Goal: Transaction & Acquisition: Download file/media

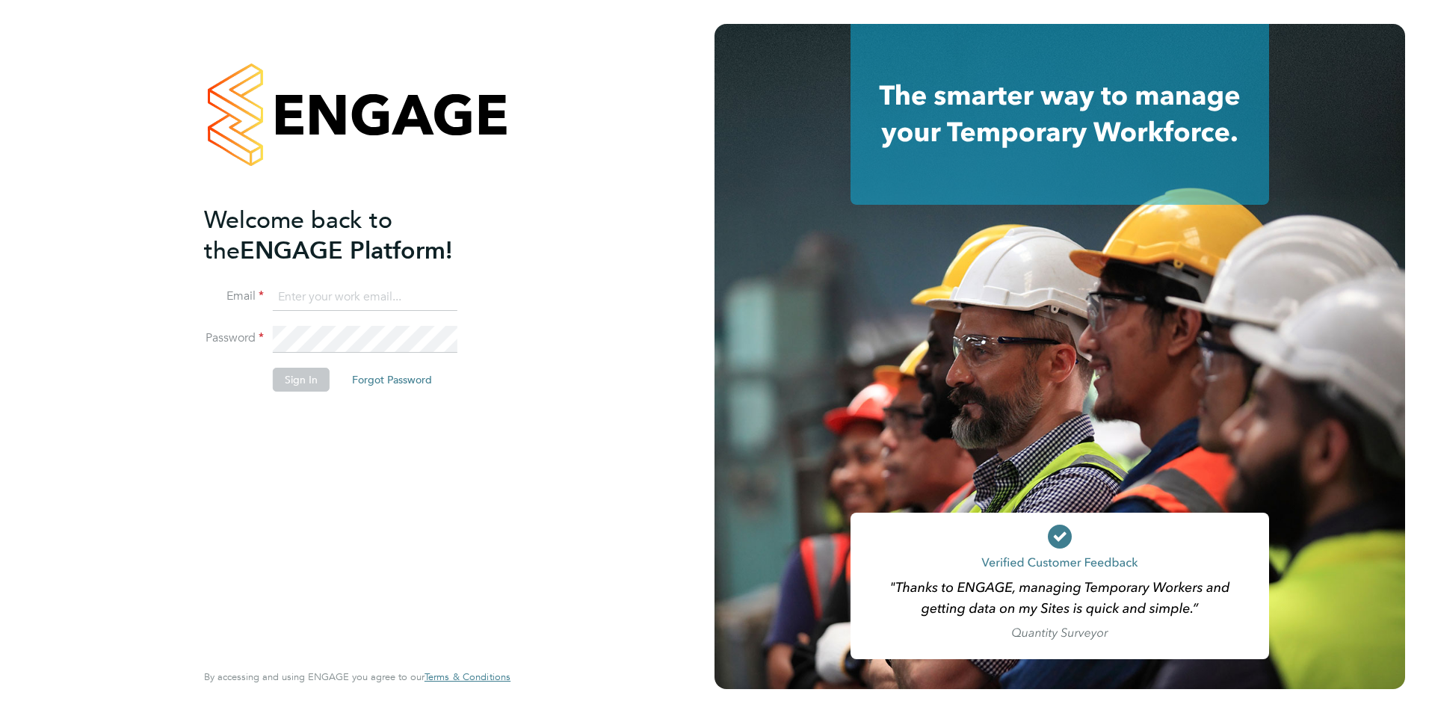
type input "creditcontrol@skilledcareers.co.uk"
click at [297, 387] on button "Sign In" at bounding box center [301, 380] width 57 height 24
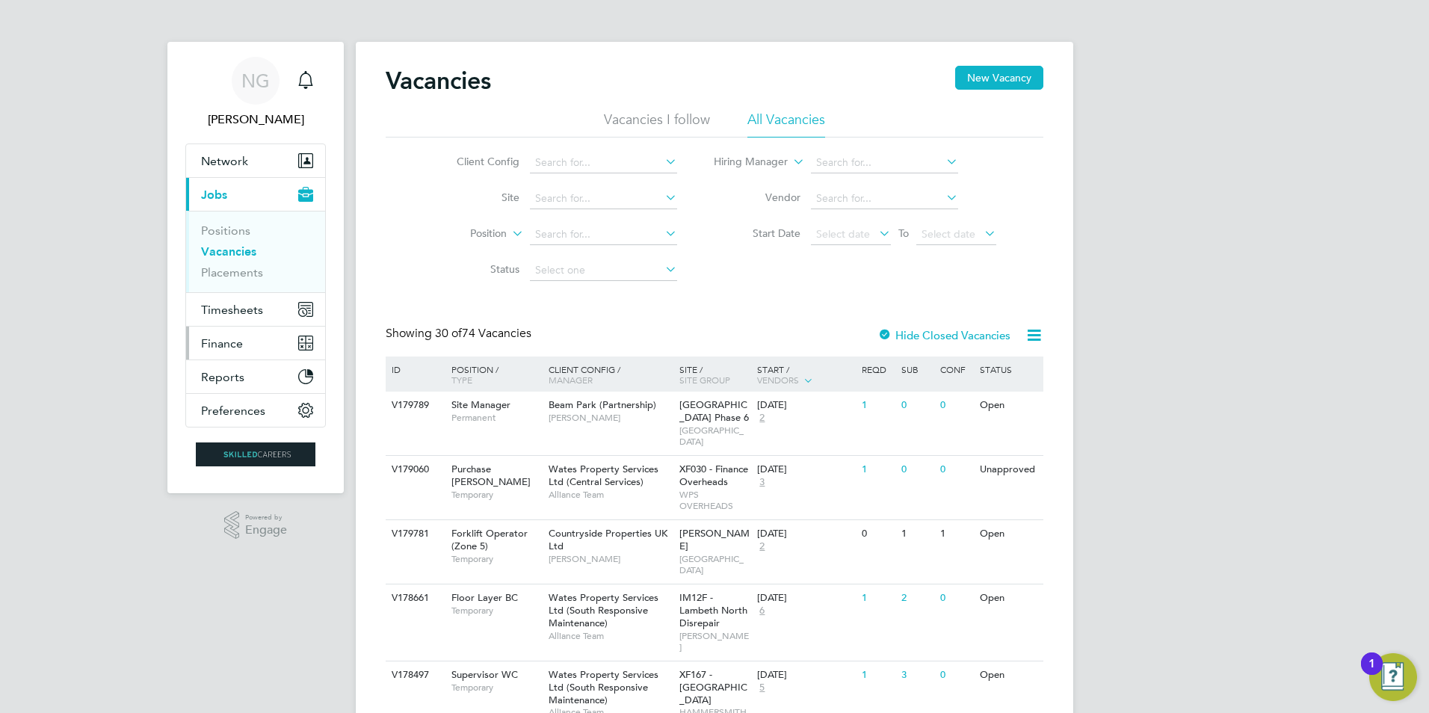
click at [231, 344] on span "Finance" at bounding box center [222, 343] width 42 height 14
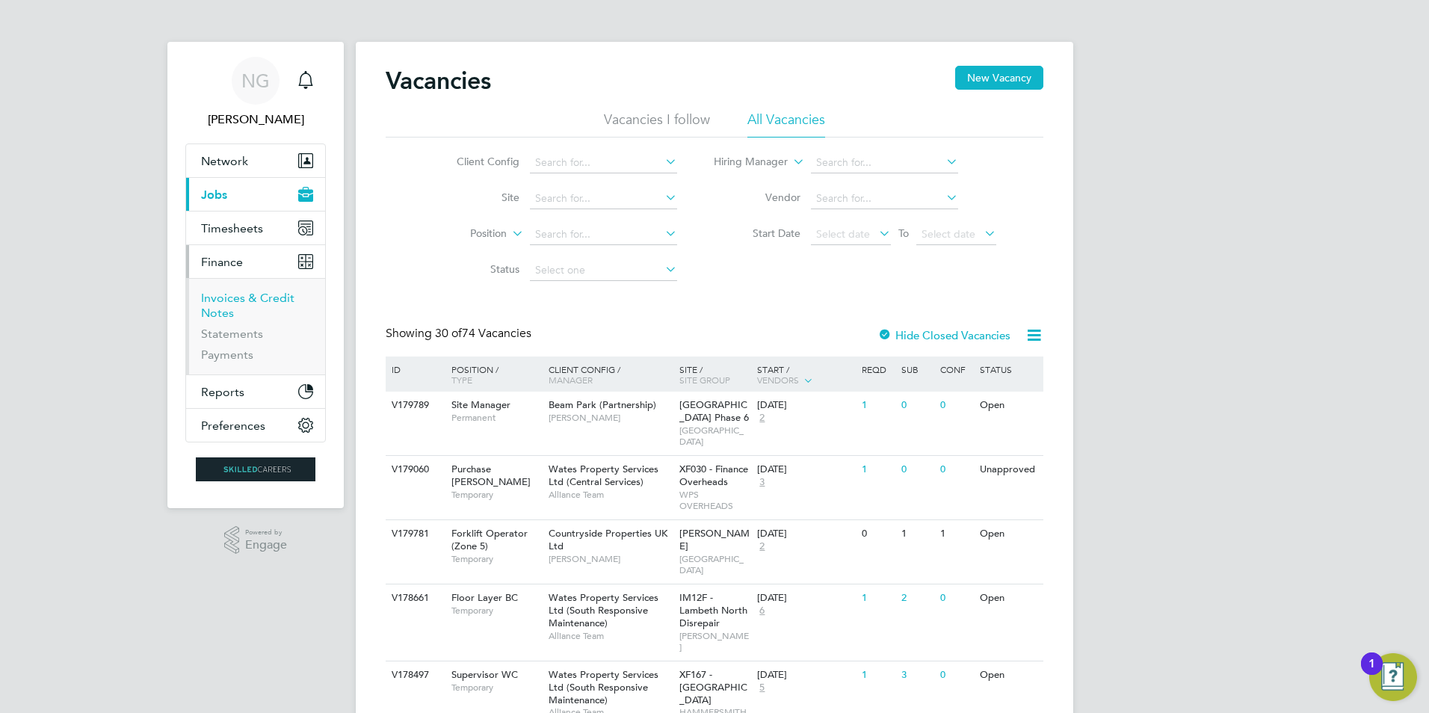
click at [239, 299] on link "Invoices & Credit Notes" at bounding box center [247, 305] width 93 height 29
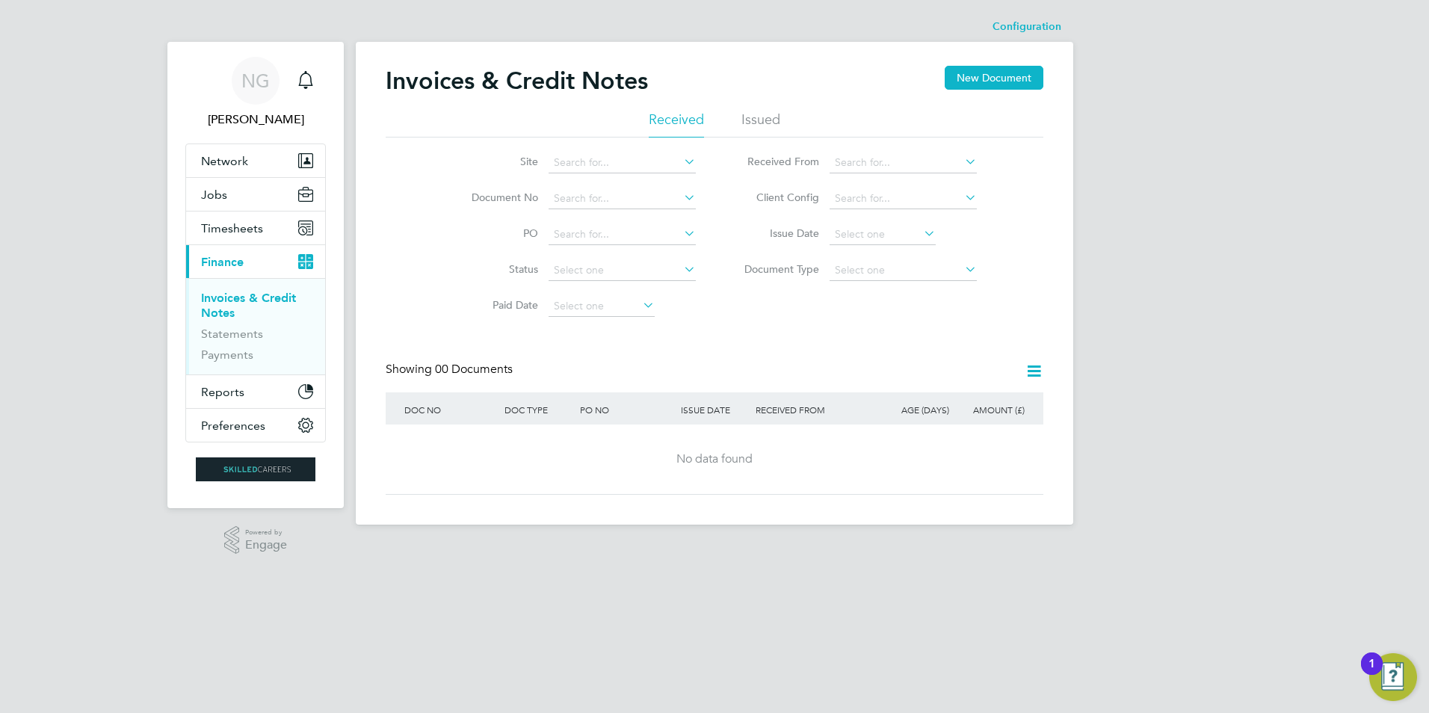
click at [761, 122] on li "Issued" at bounding box center [760, 124] width 39 height 27
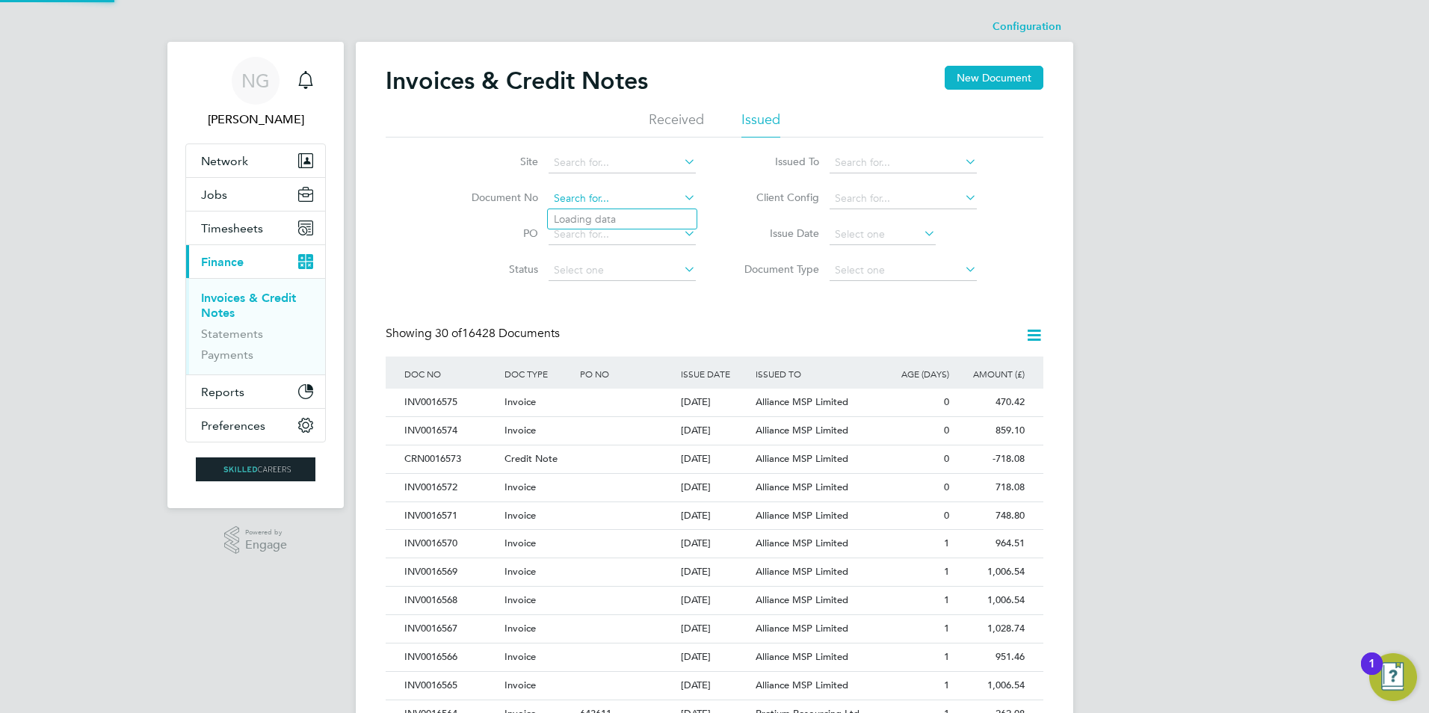
click at [581, 194] on input at bounding box center [621, 198] width 147 height 21
paste input "CRN0016181"
type input "CRN0016181"
click at [586, 214] on b "CRN0016181" at bounding box center [586, 219] width 64 height 13
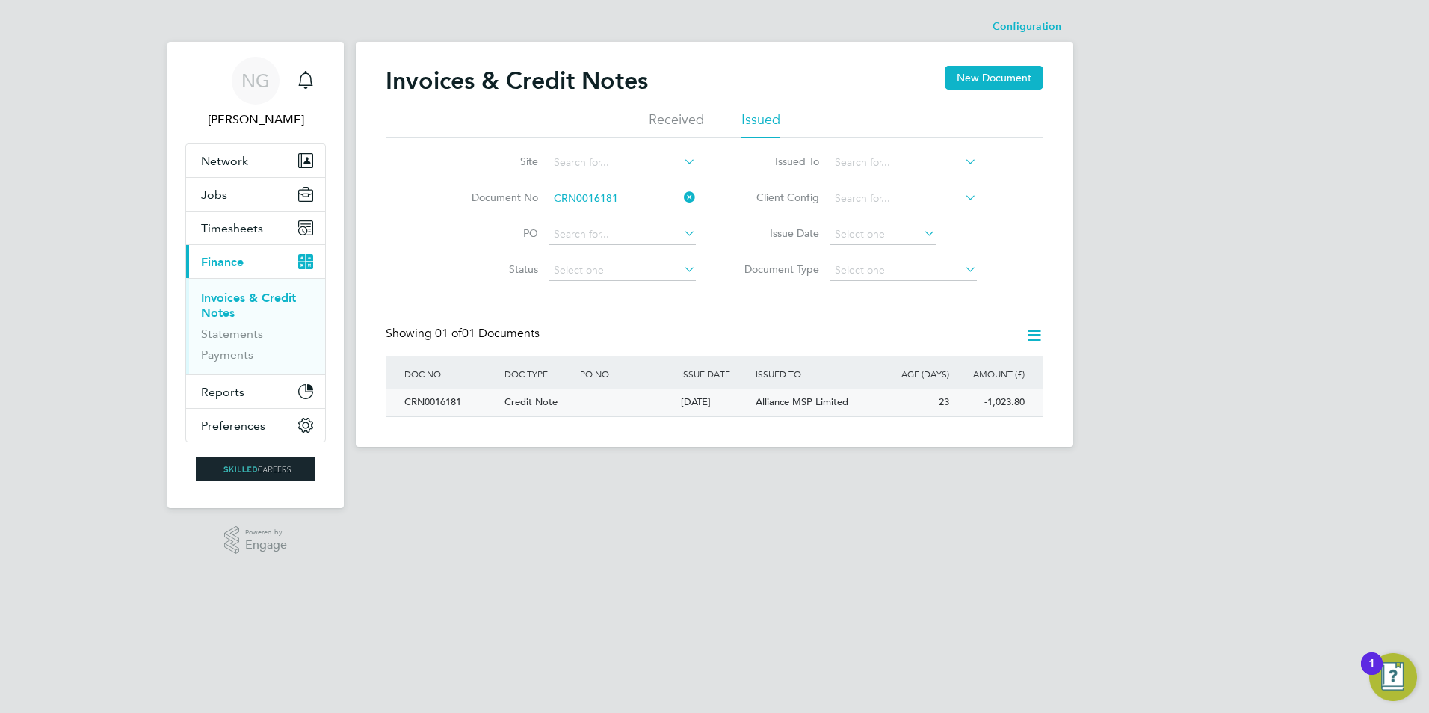
click at [432, 396] on div "CRN0016181" at bounding box center [451, 403] width 100 height 28
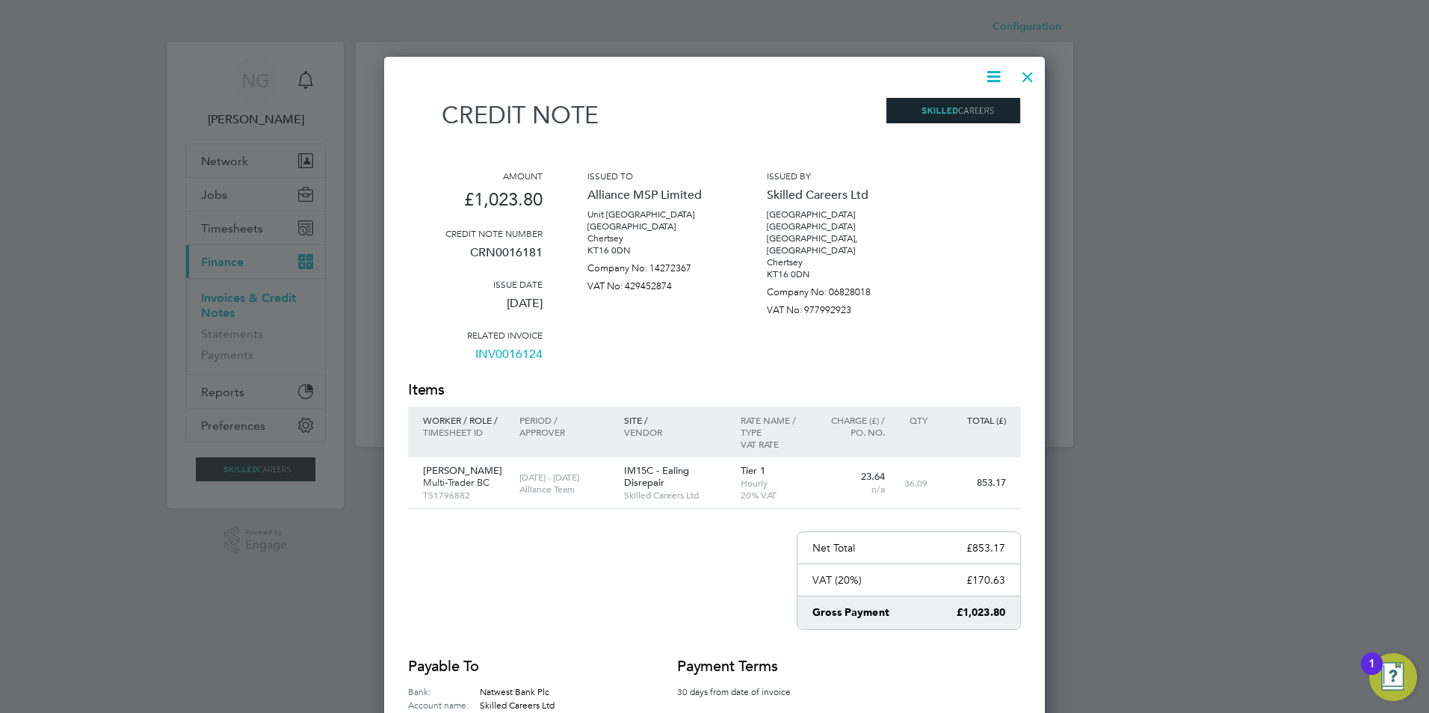
click at [986, 72] on icon at bounding box center [993, 76] width 19 height 19
click at [938, 107] on li "Download Credit Note" at bounding box center [937, 112] width 126 height 21
click at [1019, 78] on div at bounding box center [1027, 73] width 27 height 27
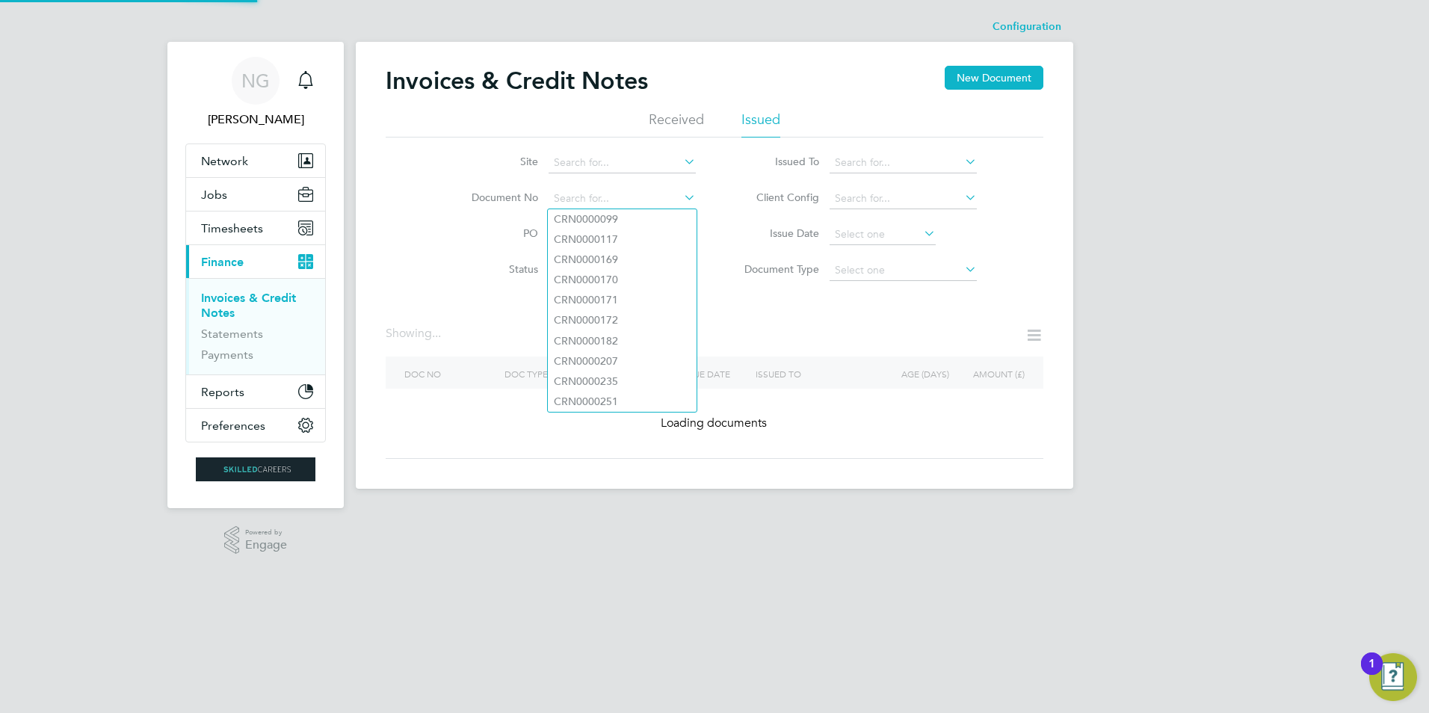
drag, startPoint x: 639, startPoint y: 192, endPoint x: 526, endPoint y: 194, distance: 112.9
click at [526, 194] on li "Document No" at bounding box center [573, 199] width 281 height 36
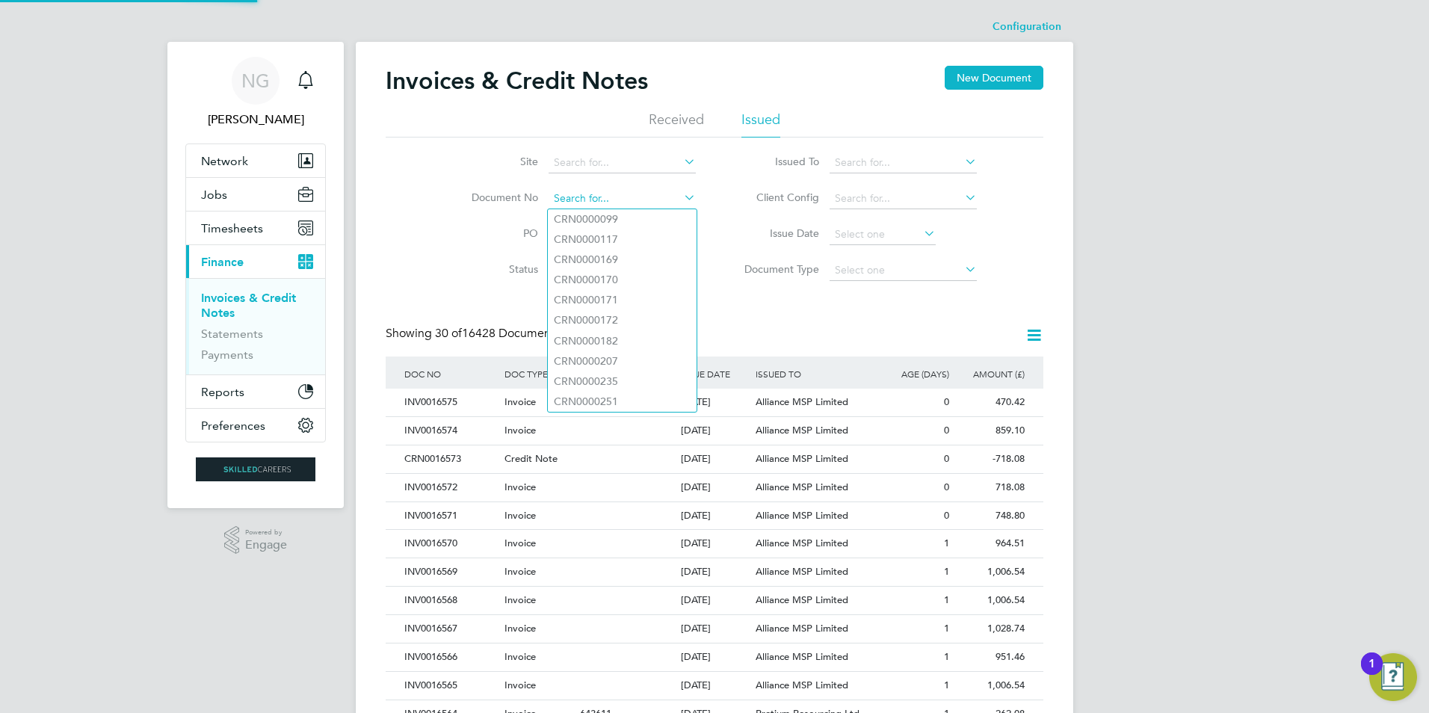
paste input "CRN0016257"
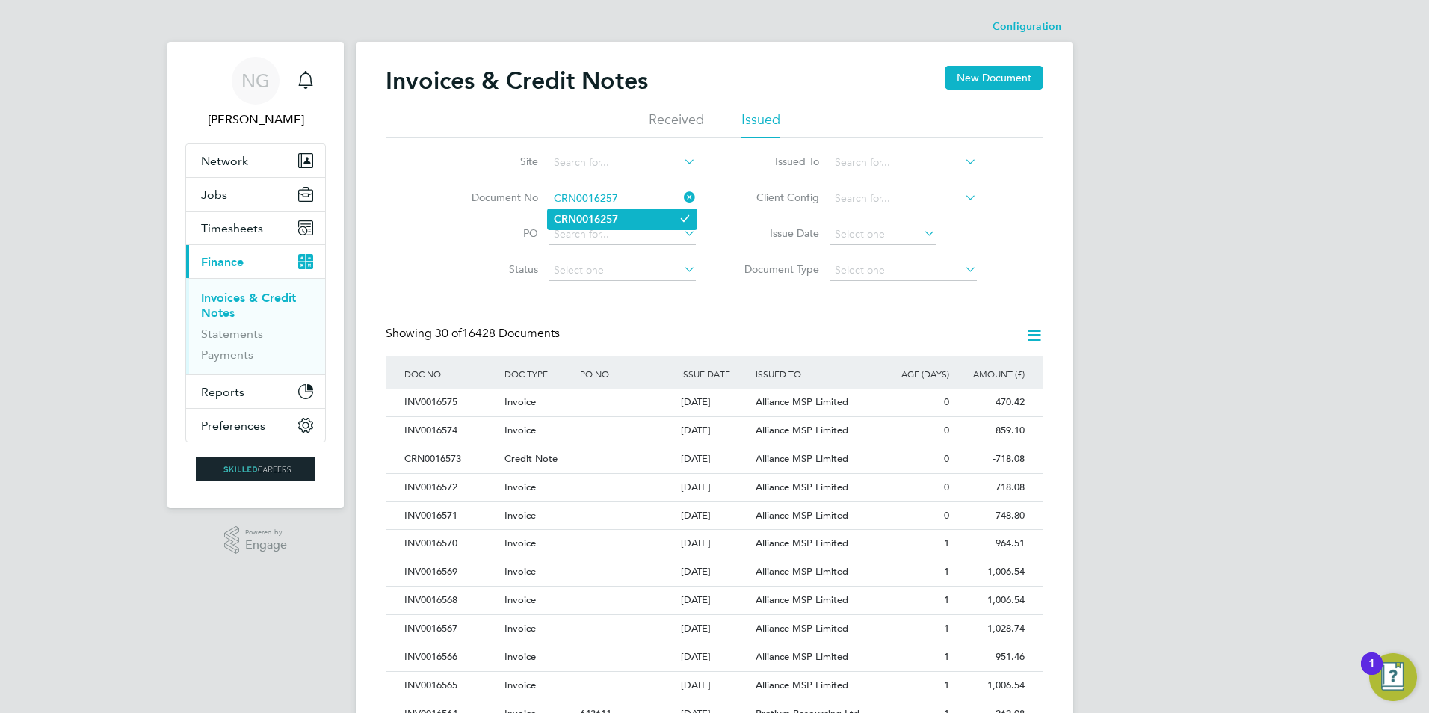
type input "CRN0016257"
click at [604, 214] on b "CRN0016257" at bounding box center [586, 219] width 64 height 13
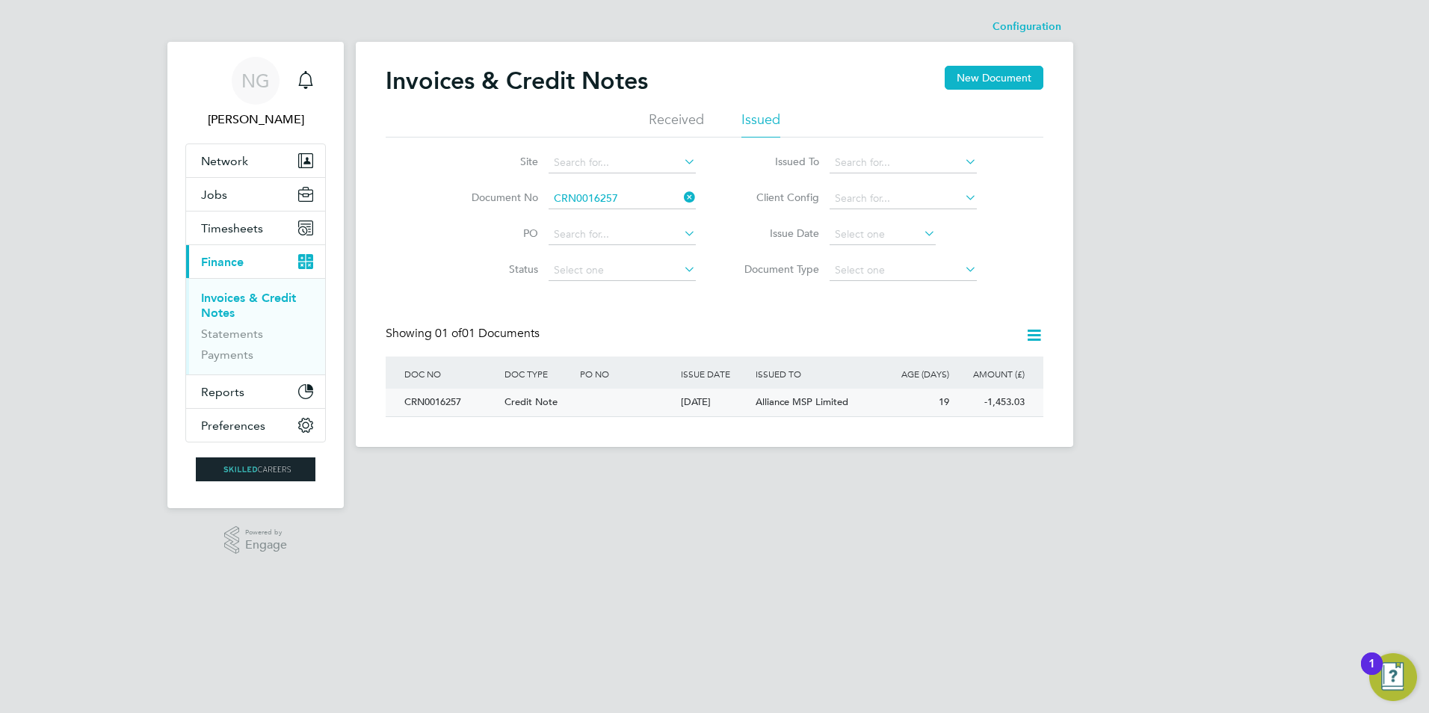
click at [448, 398] on div "CRN0016257" at bounding box center [451, 403] width 100 height 28
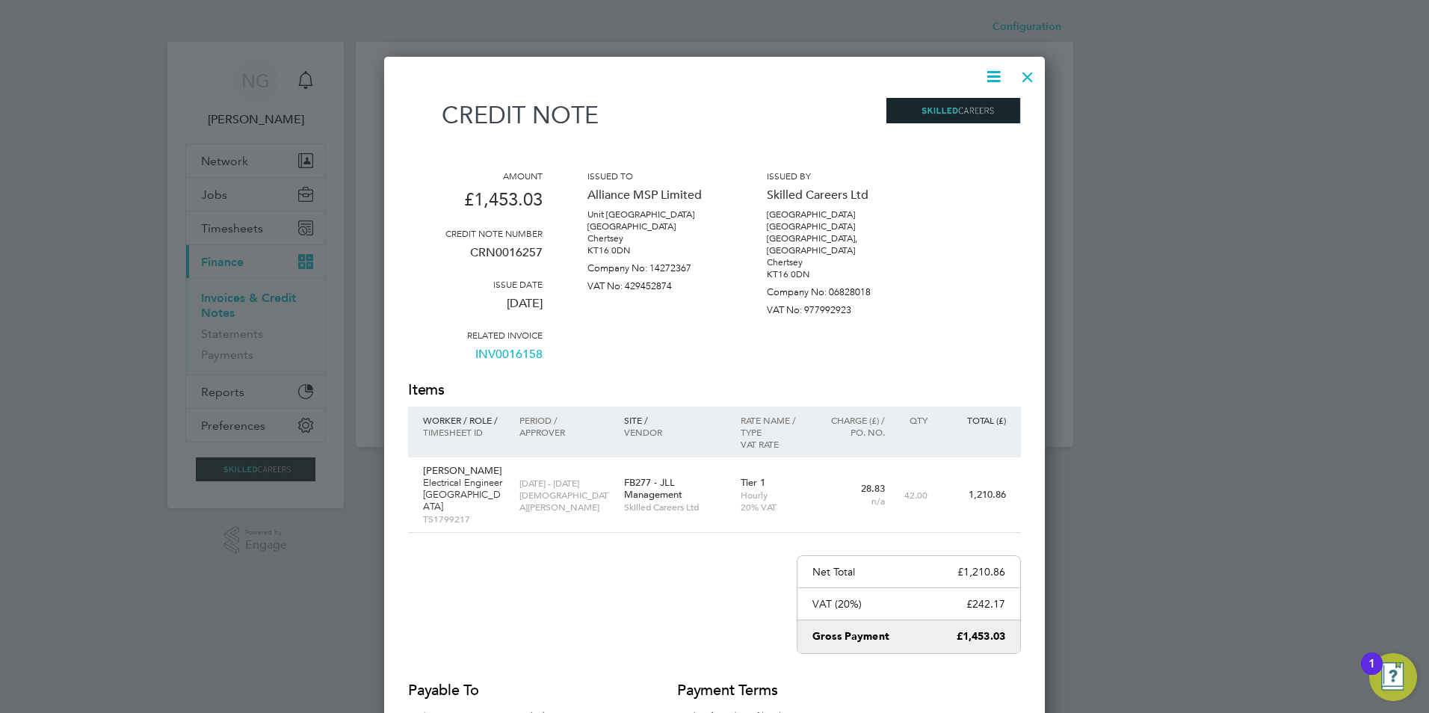
click at [992, 70] on icon at bounding box center [993, 76] width 19 height 19
click at [944, 114] on li "Download Credit Note" at bounding box center [937, 112] width 126 height 21
drag, startPoint x: 1024, startPoint y: 70, endPoint x: 1030, endPoint y: 78, distance: 9.1
click at [1024, 70] on div at bounding box center [1027, 73] width 27 height 27
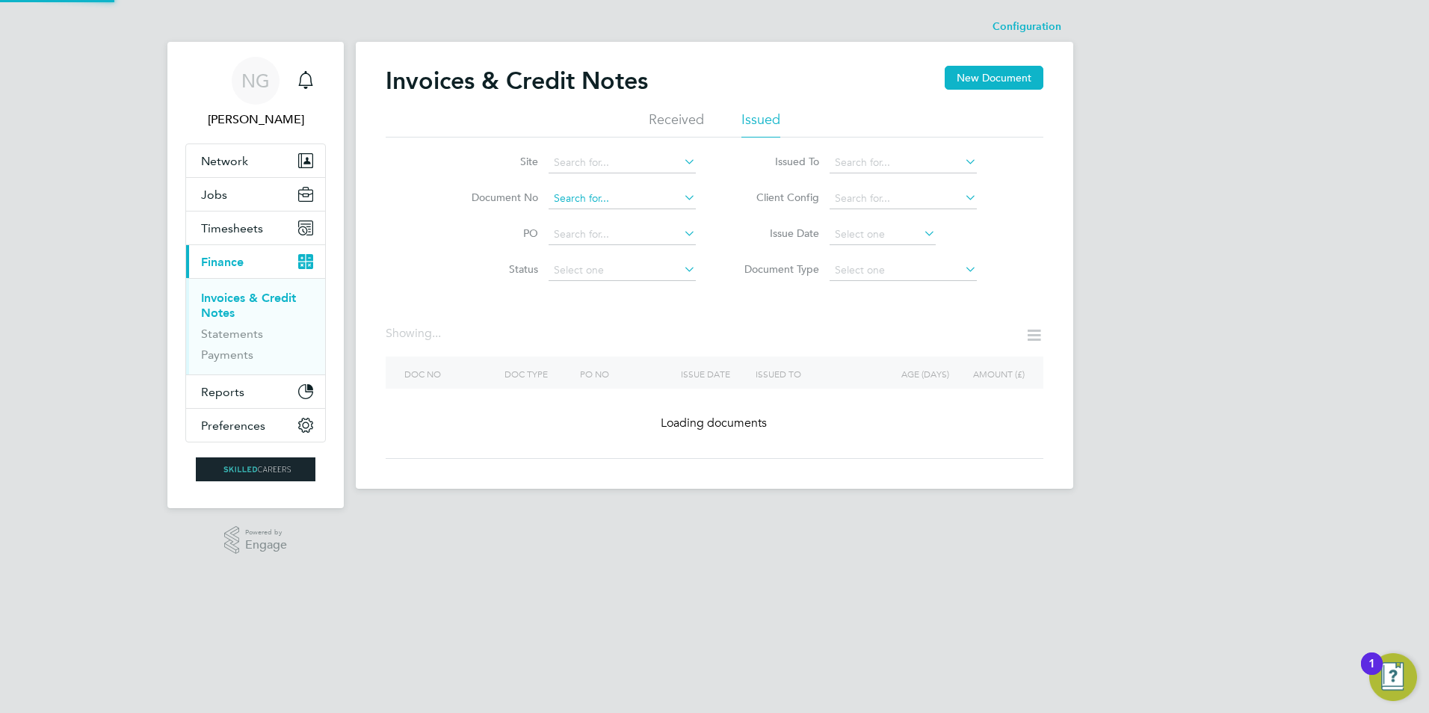
click at [639, 191] on input at bounding box center [621, 198] width 147 height 21
paste input "INV0016253"
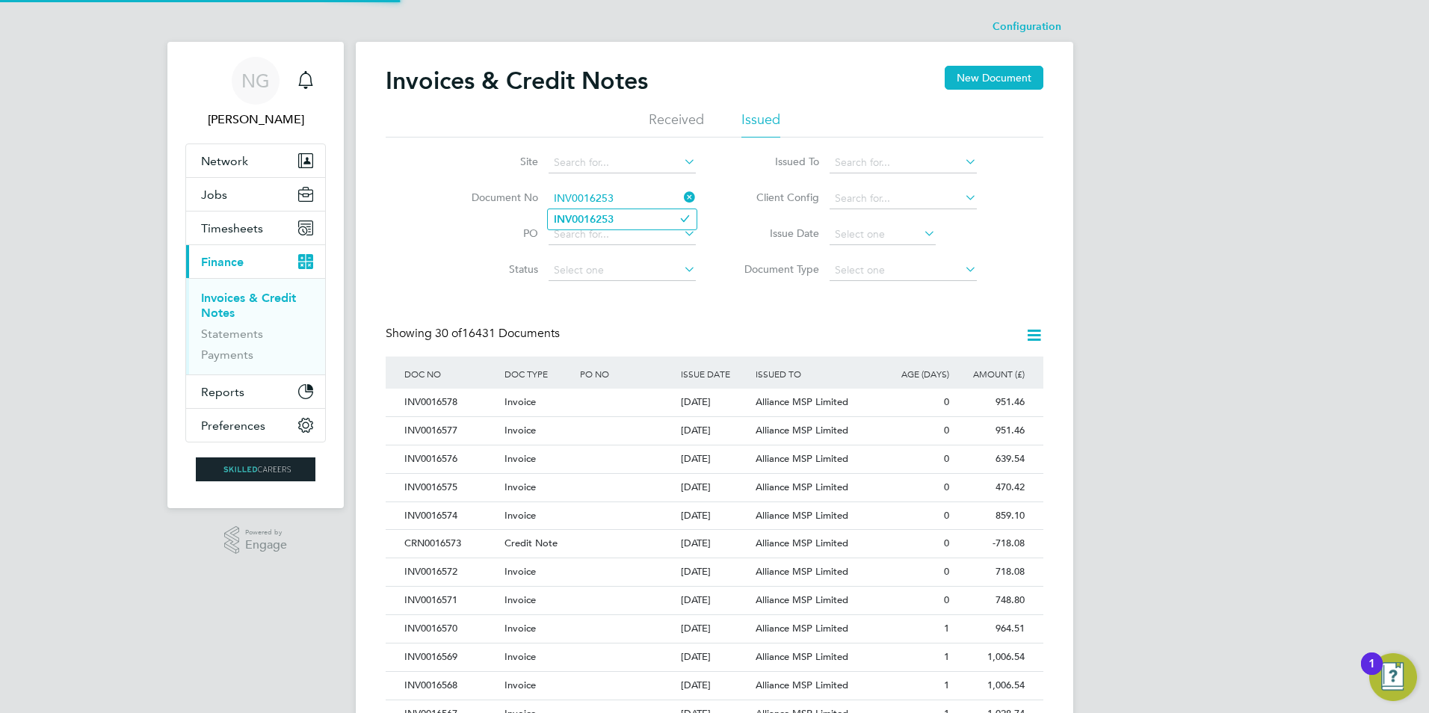
scroll to position [28, 102]
type input "INV0016253"
click at [613, 222] on b "INV0016253" at bounding box center [584, 219] width 60 height 13
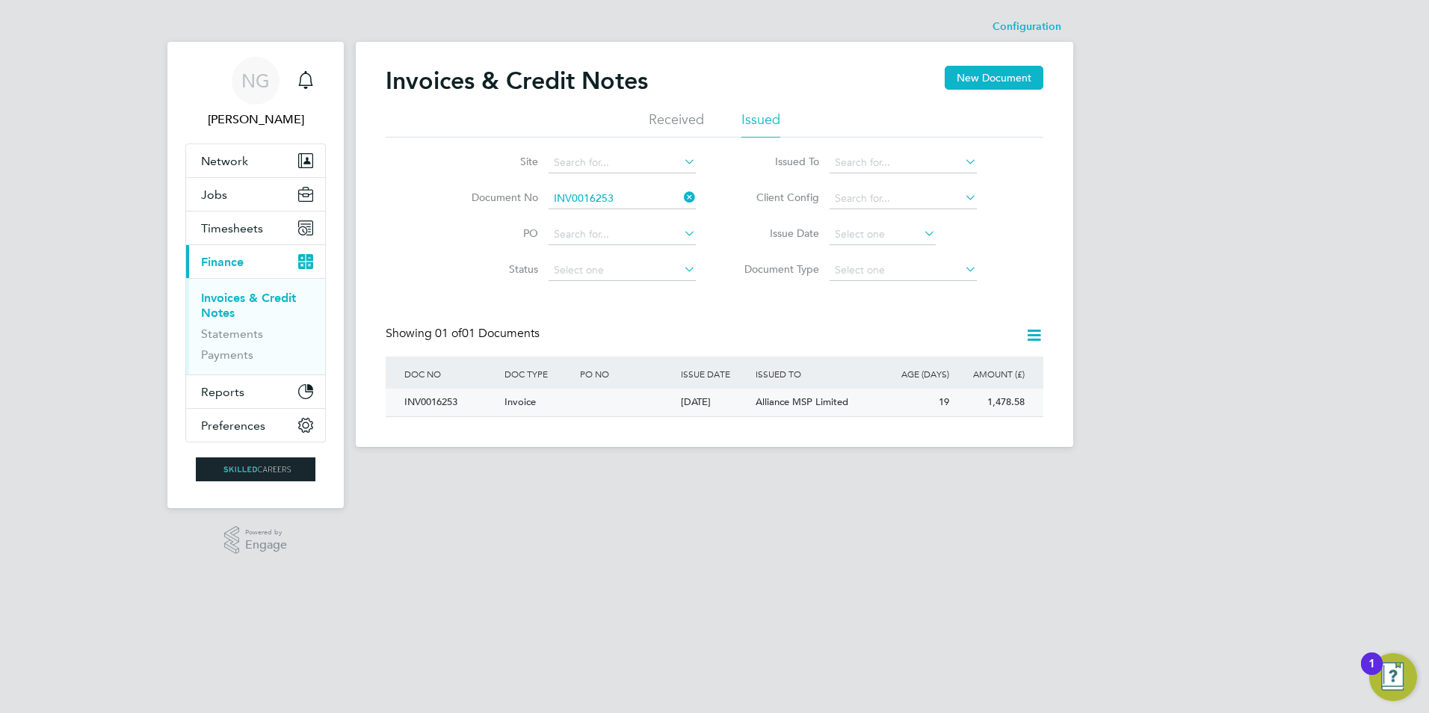
click at [435, 401] on div "INV0016253" at bounding box center [451, 403] width 100 height 28
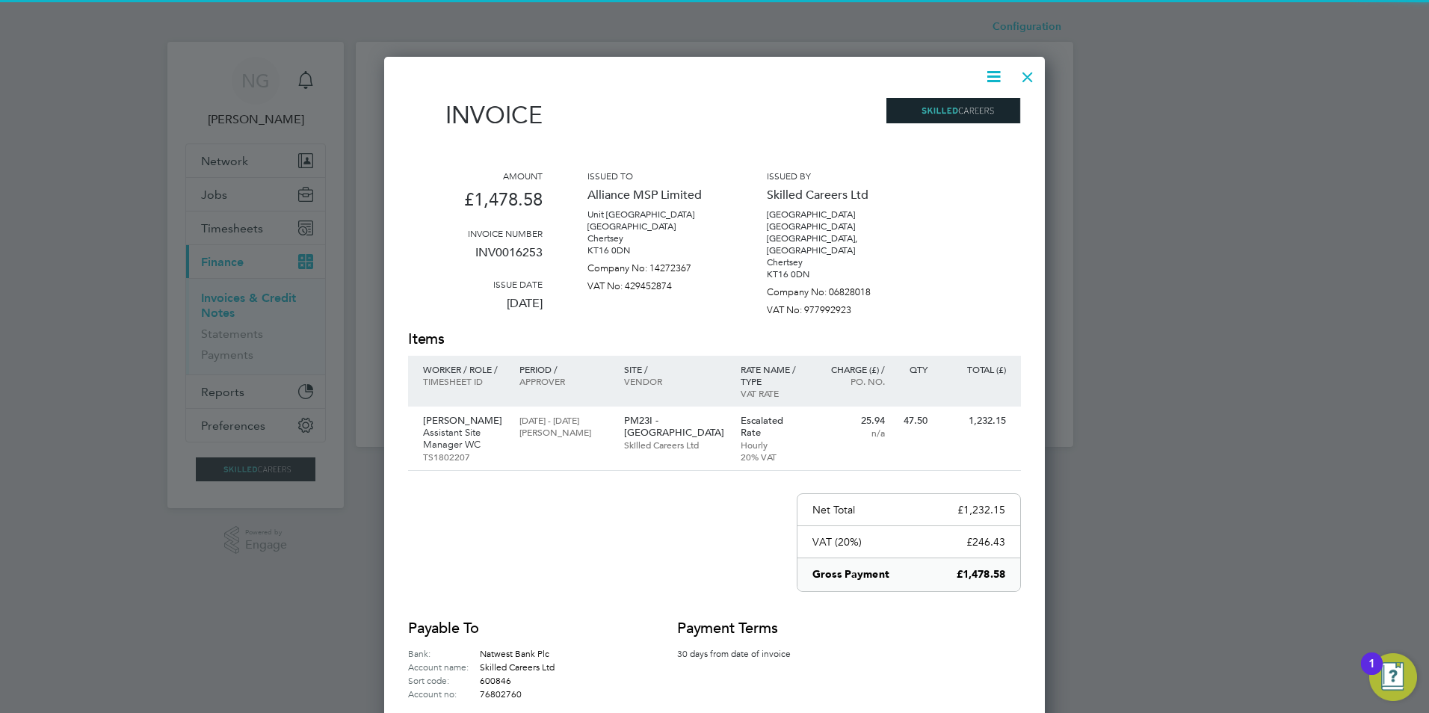
click at [994, 75] on icon at bounding box center [993, 76] width 19 height 19
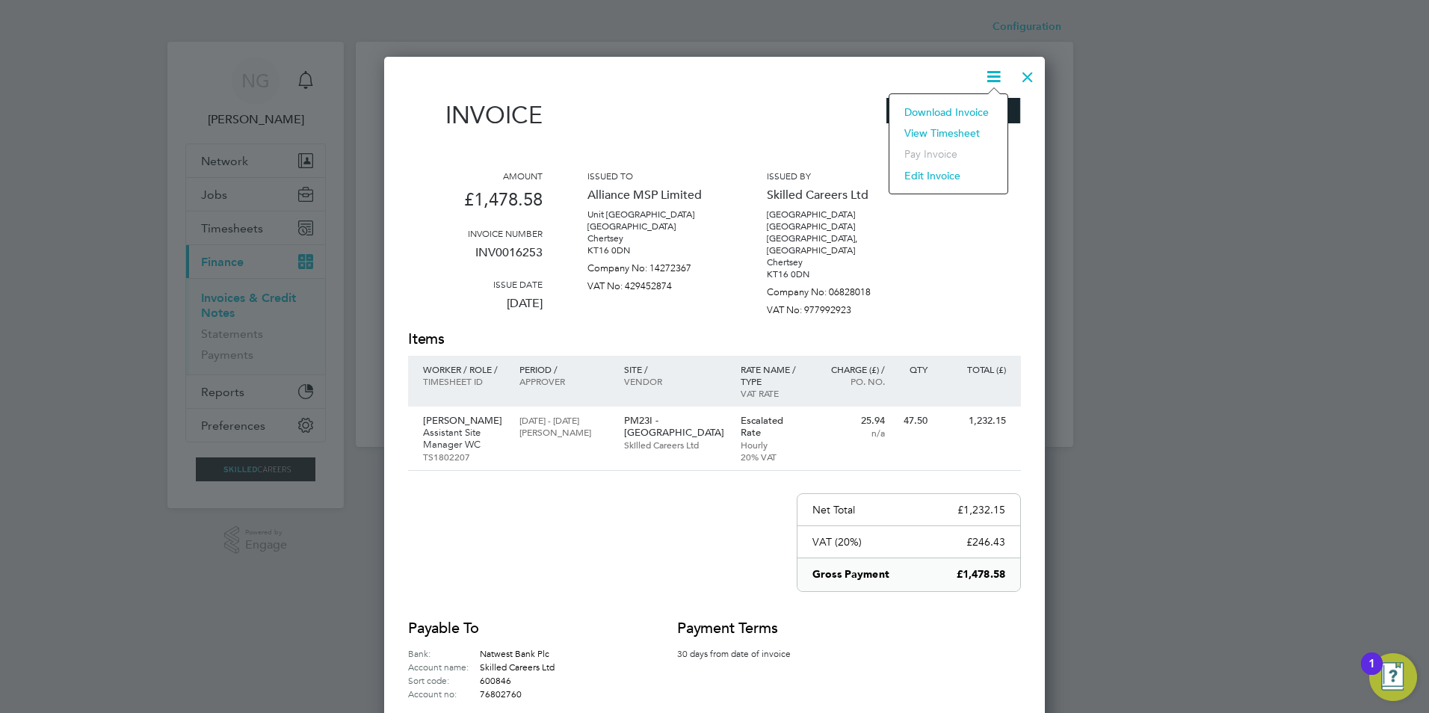
click at [968, 111] on li "Download Invoice" at bounding box center [948, 112] width 103 height 21
click at [1029, 69] on div at bounding box center [1027, 73] width 27 height 27
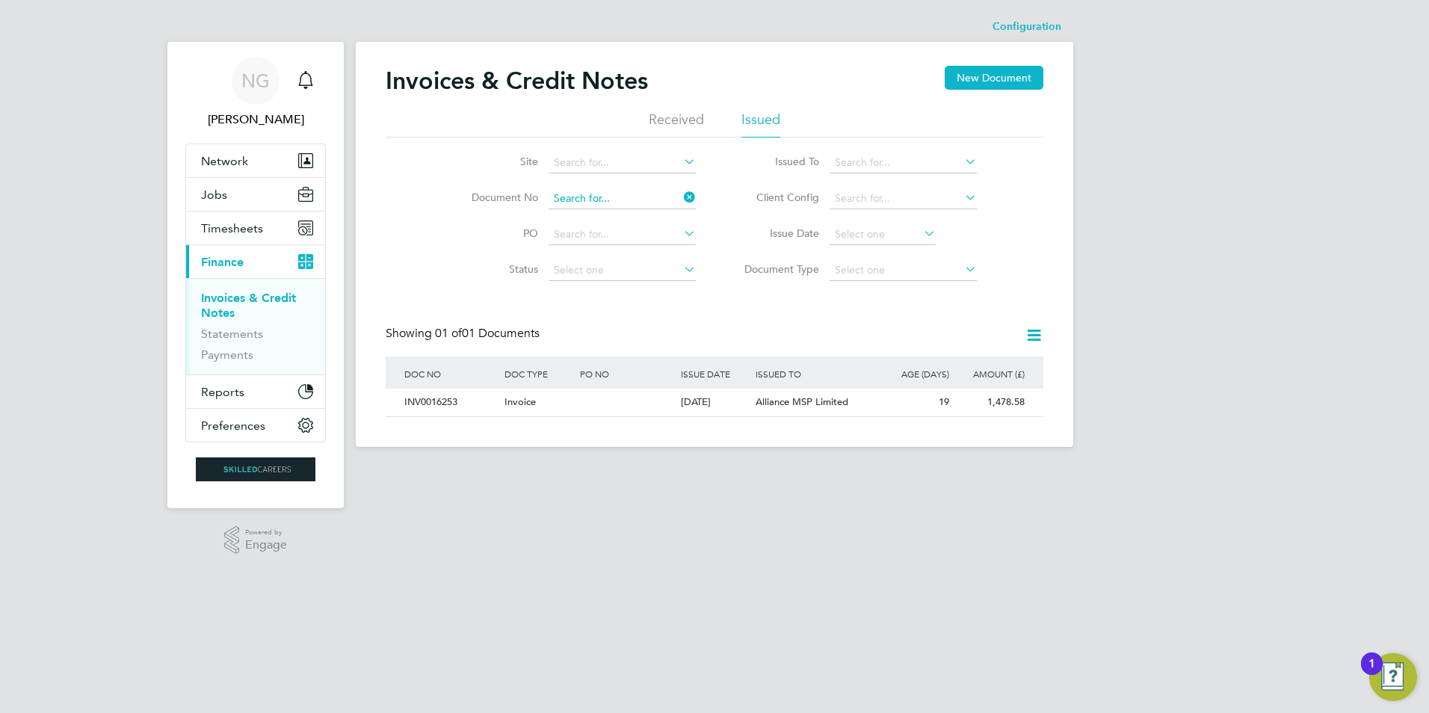
click at [649, 199] on input at bounding box center [621, 198] width 147 height 21
paste input "INV0016191"
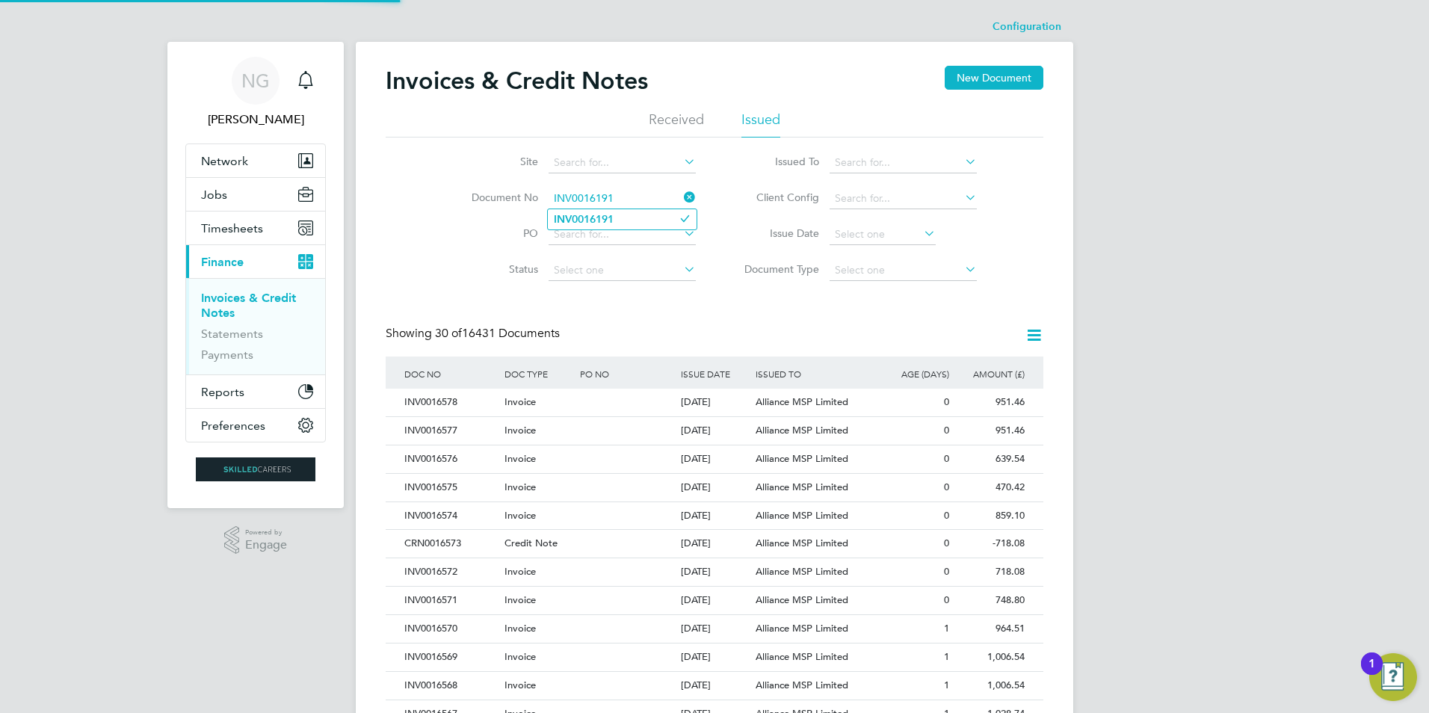
type input "INV0016191"
click at [597, 223] on b "INV0016191" at bounding box center [584, 219] width 60 height 13
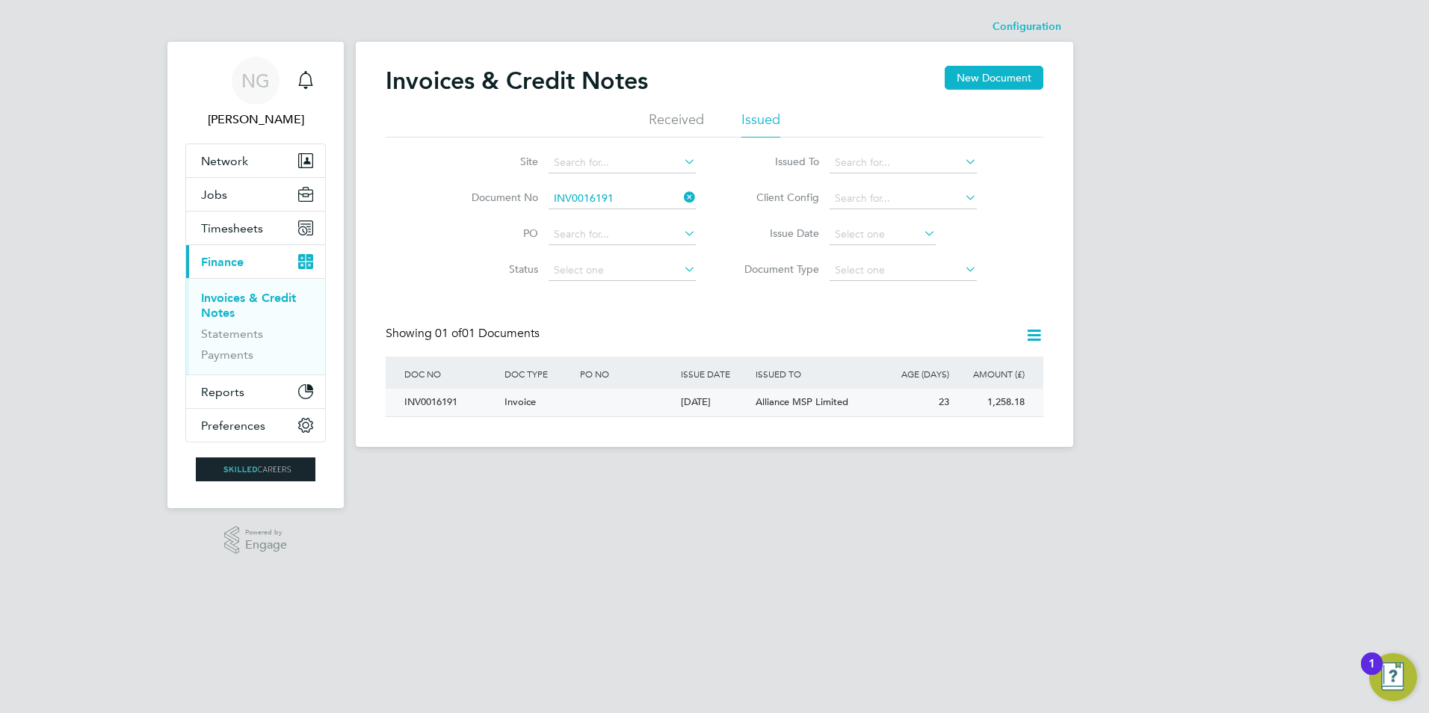
drag, startPoint x: 427, startPoint y: 402, endPoint x: 510, endPoint y: 406, distance: 83.1
click at [427, 402] on div "INV0016191" at bounding box center [451, 403] width 100 height 28
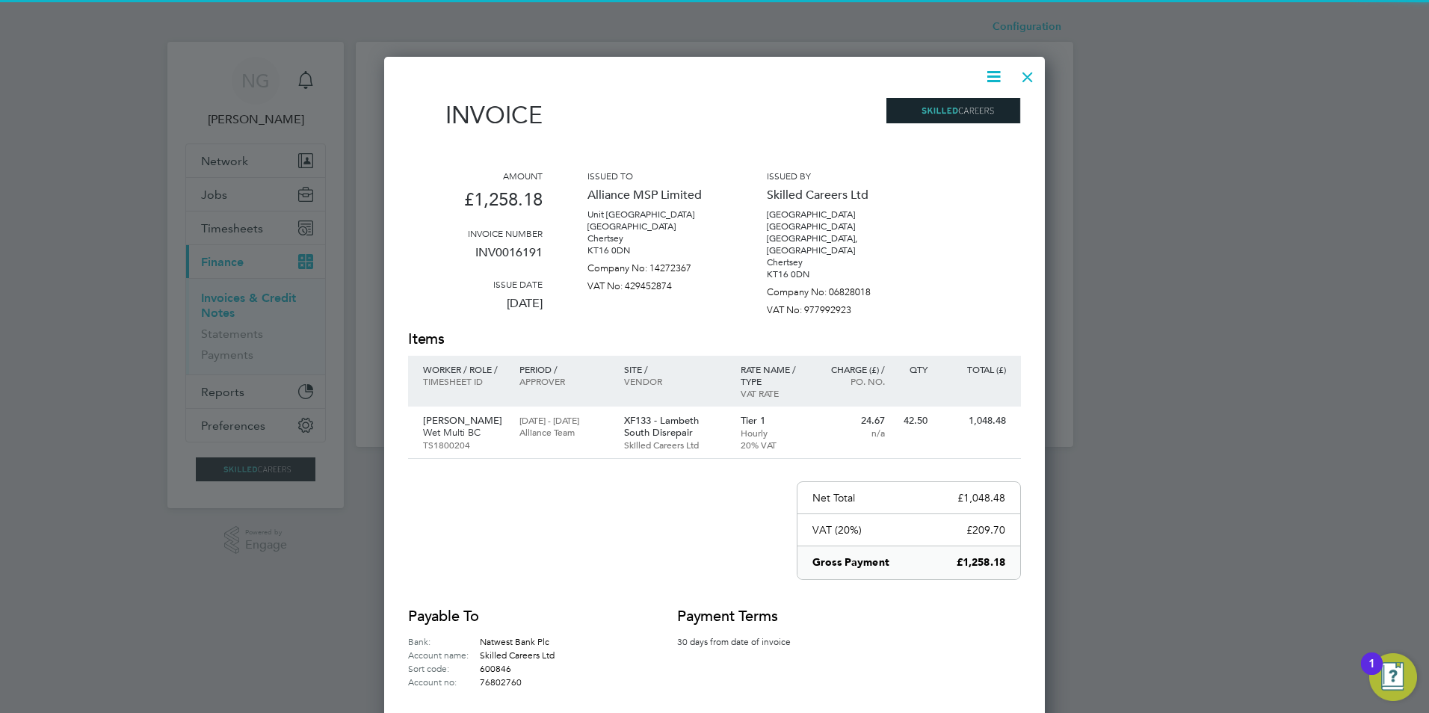
click at [992, 73] on icon at bounding box center [993, 76] width 19 height 19
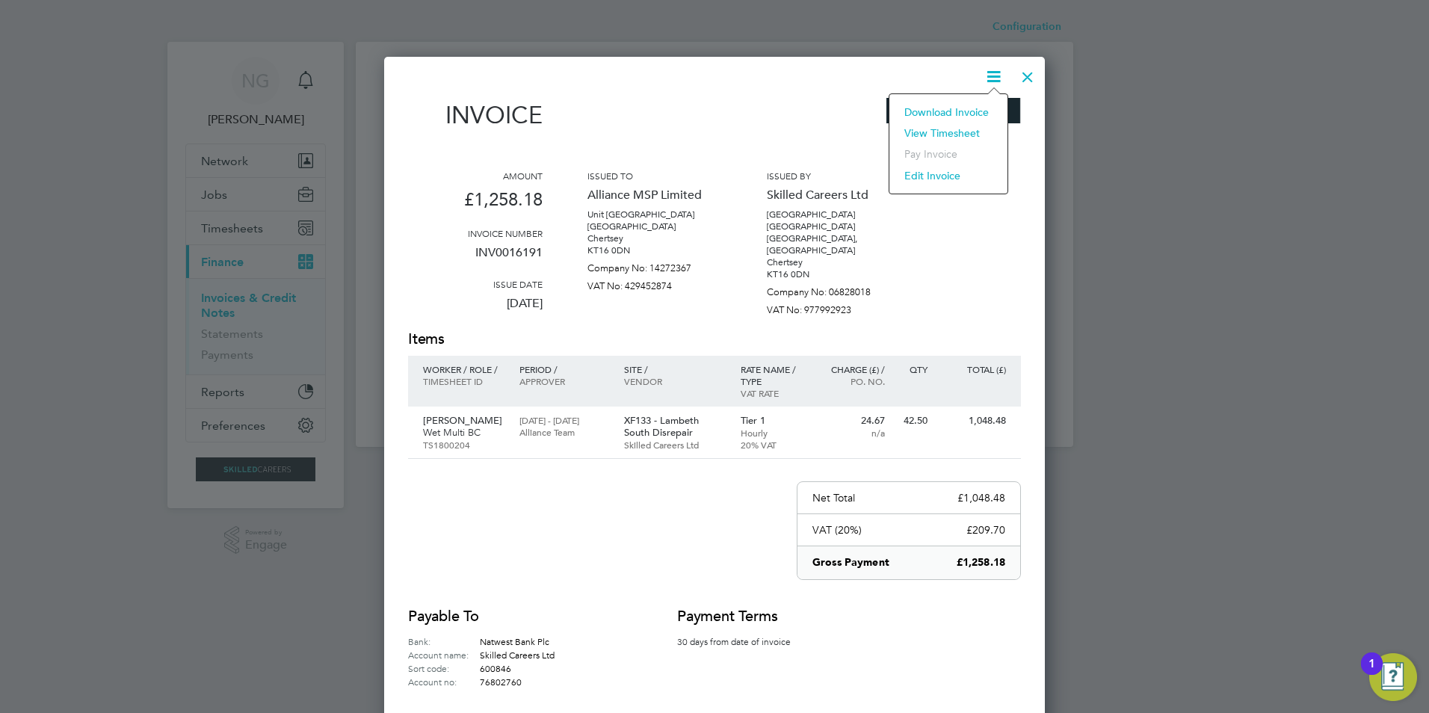
click at [965, 114] on li "Download Invoice" at bounding box center [948, 112] width 103 height 21
click at [1020, 75] on div at bounding box center [1027, 73] width 27 height 27
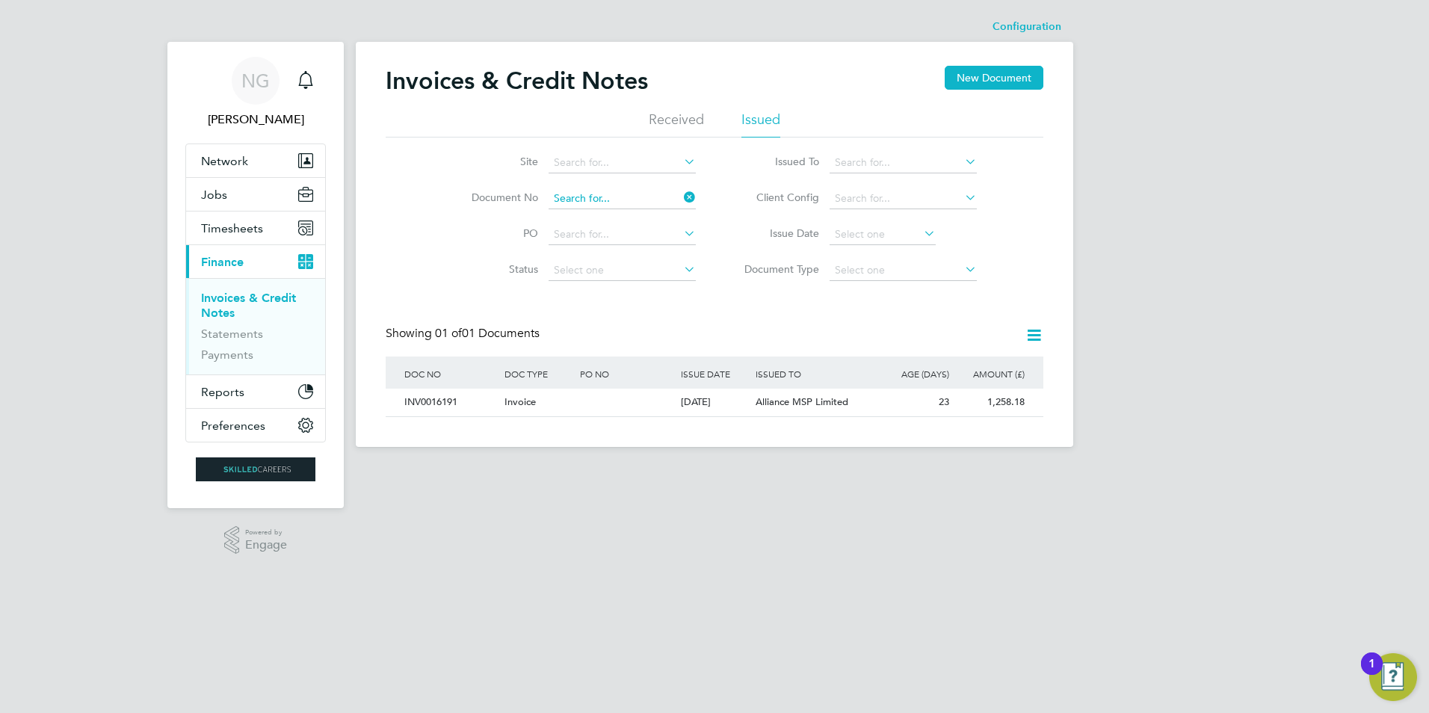
click at [625, 195] on input at bounding box center [621, 198] width 147 height 21
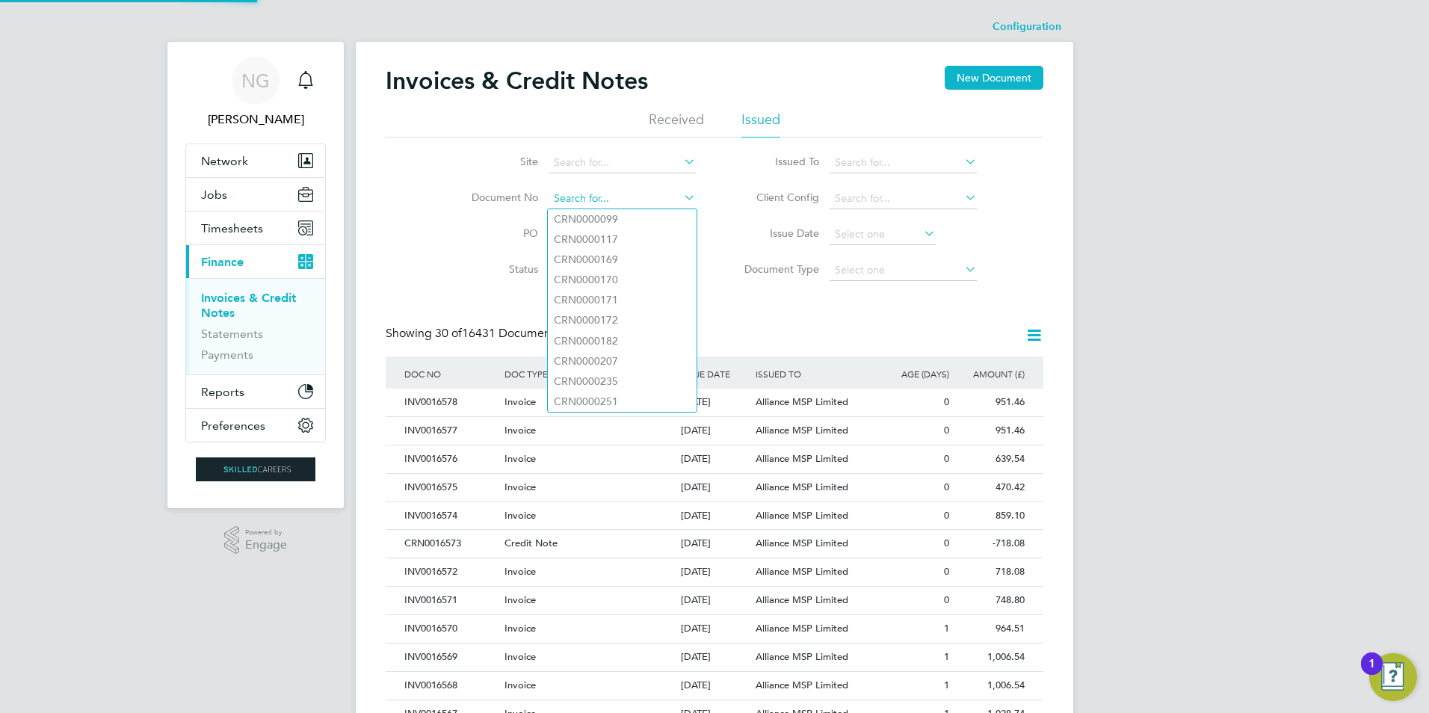
paste input "INV0016192"
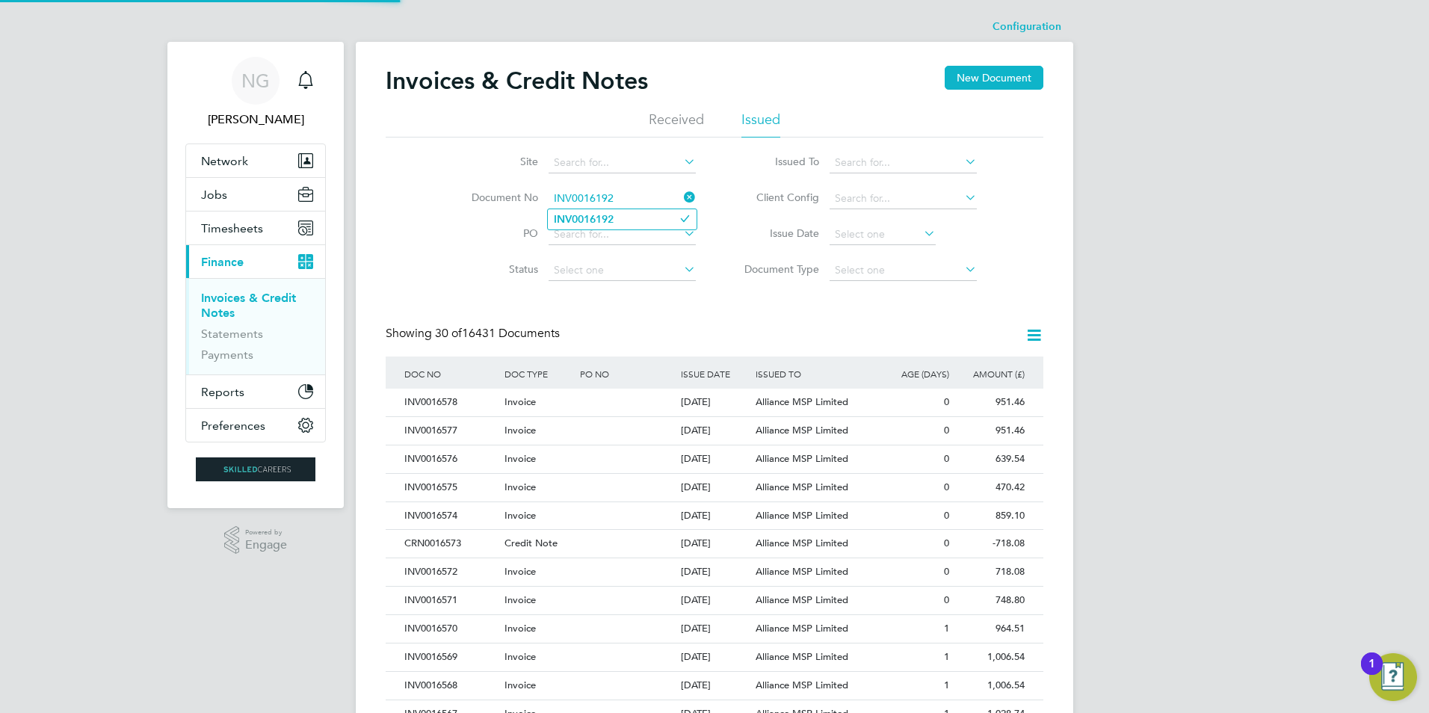
type input "INV0016192"
click at [609, 224] on b "INV0016192" at bounding box center [584, 219] width 60 height 13
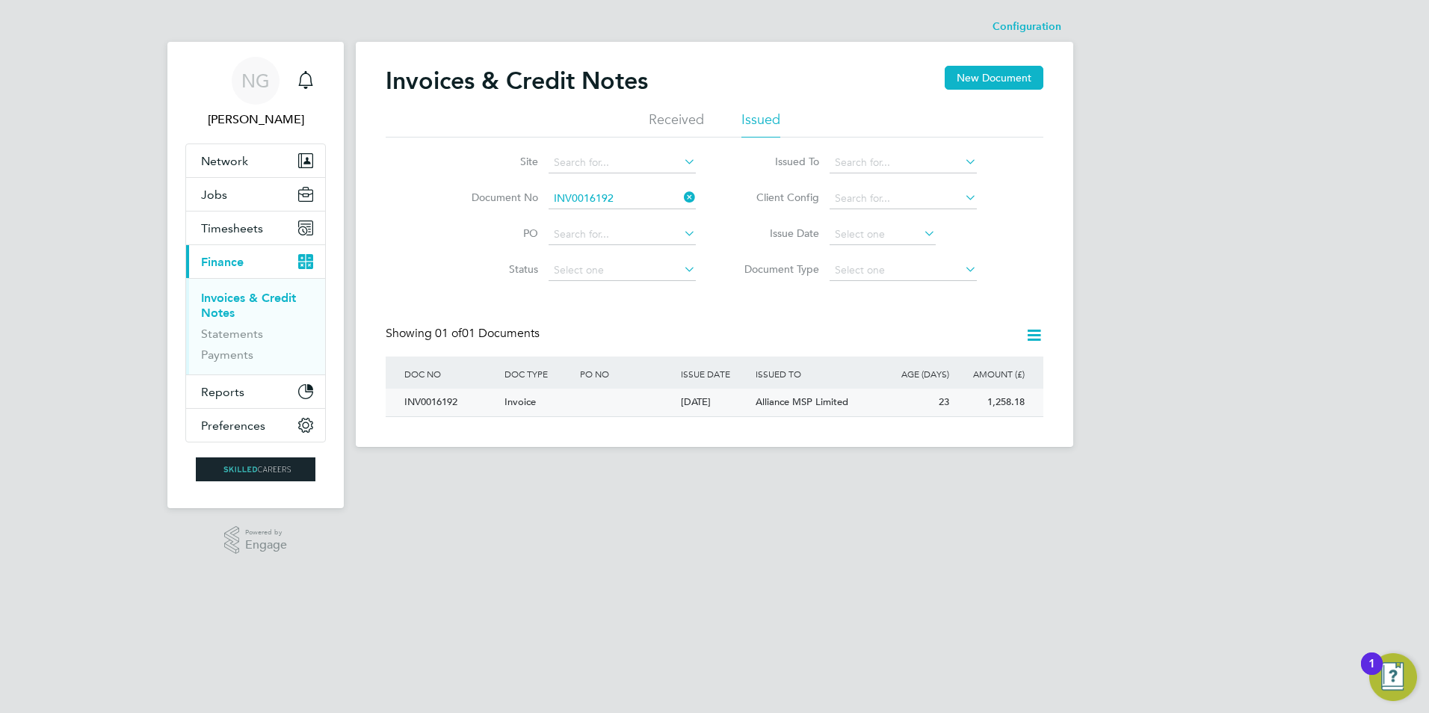
click at [436, 404] on div "INV0016192" at bounding box center [451, 403] width 100 height 28
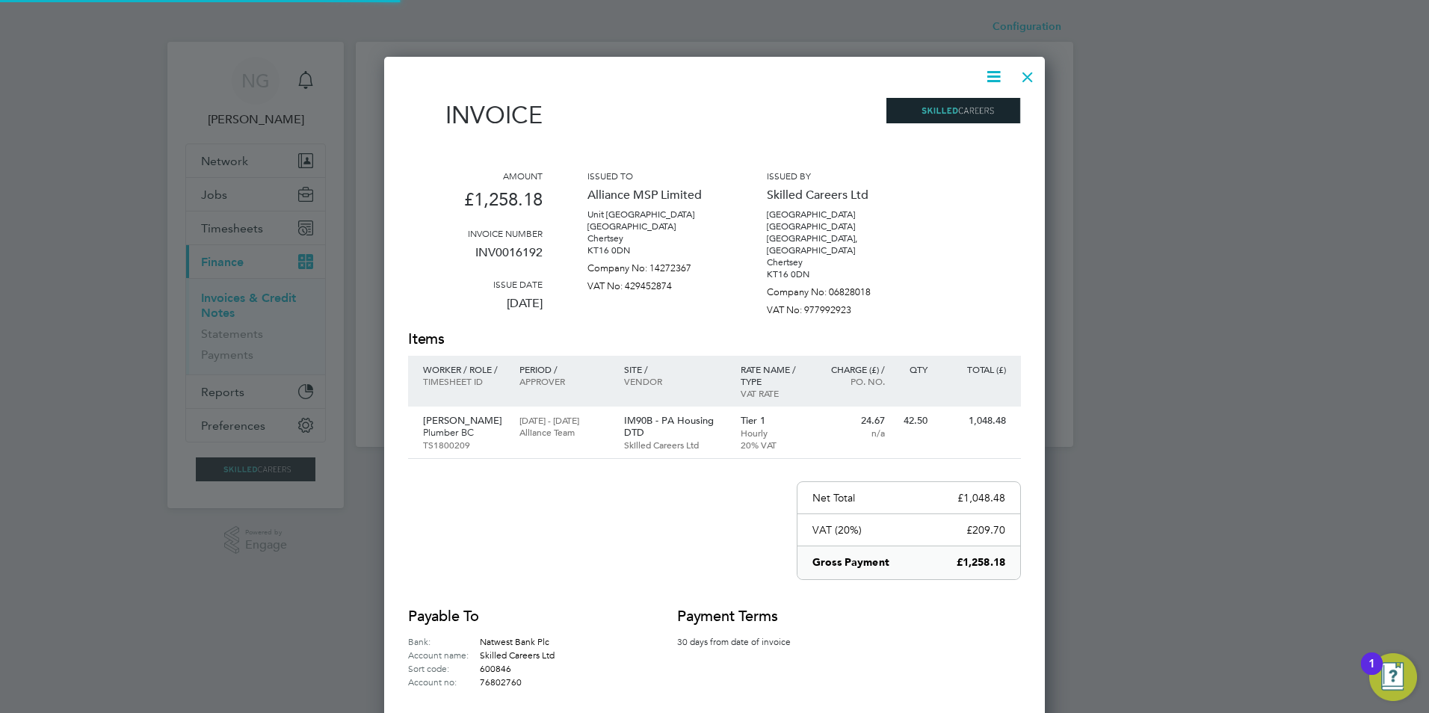
scroll to position [712, 661]
click at [997, 79] on icon at bounding box center [993, 76] width 19 height 19
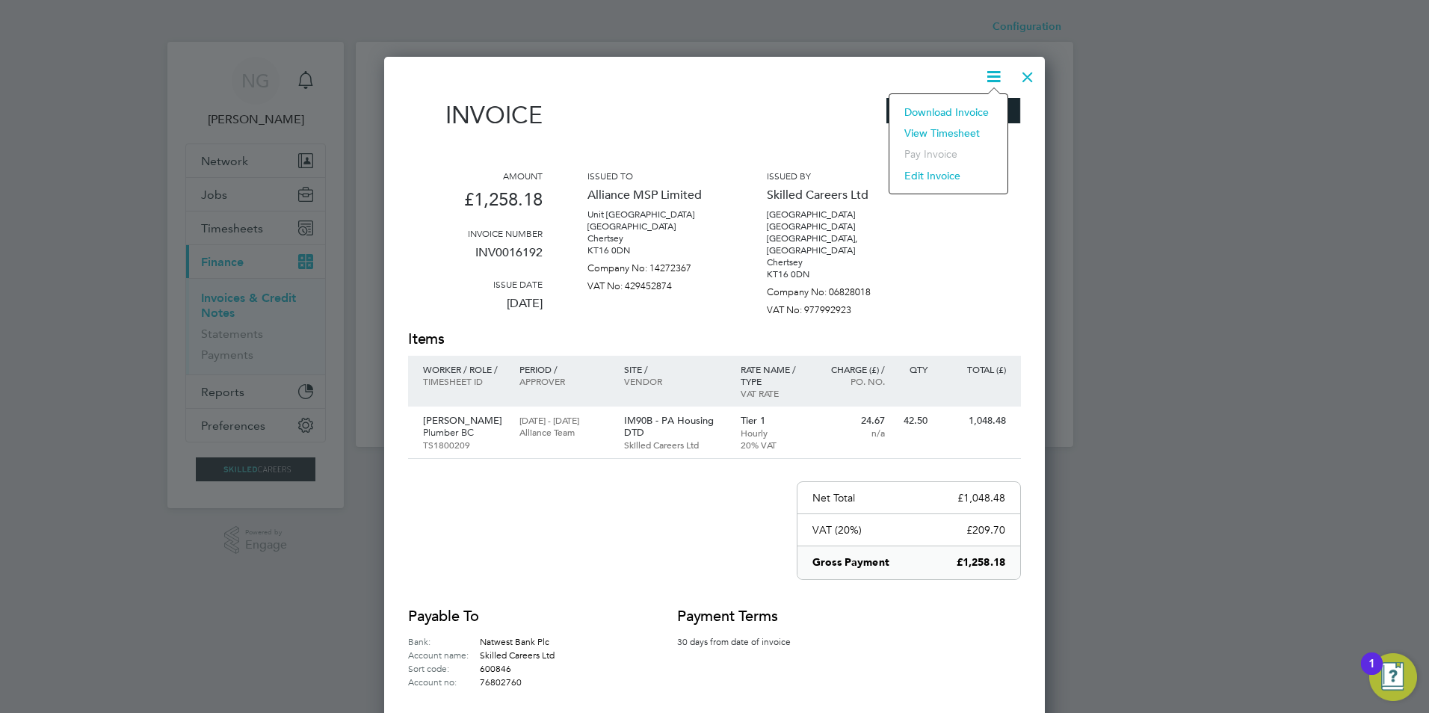
click at [969, 108] on li "Download Invoice" at bounding box center [948, 112] width 103 height 21
click at [1023, 77] on div at bounding box center [1027, 73] width 27 height 27
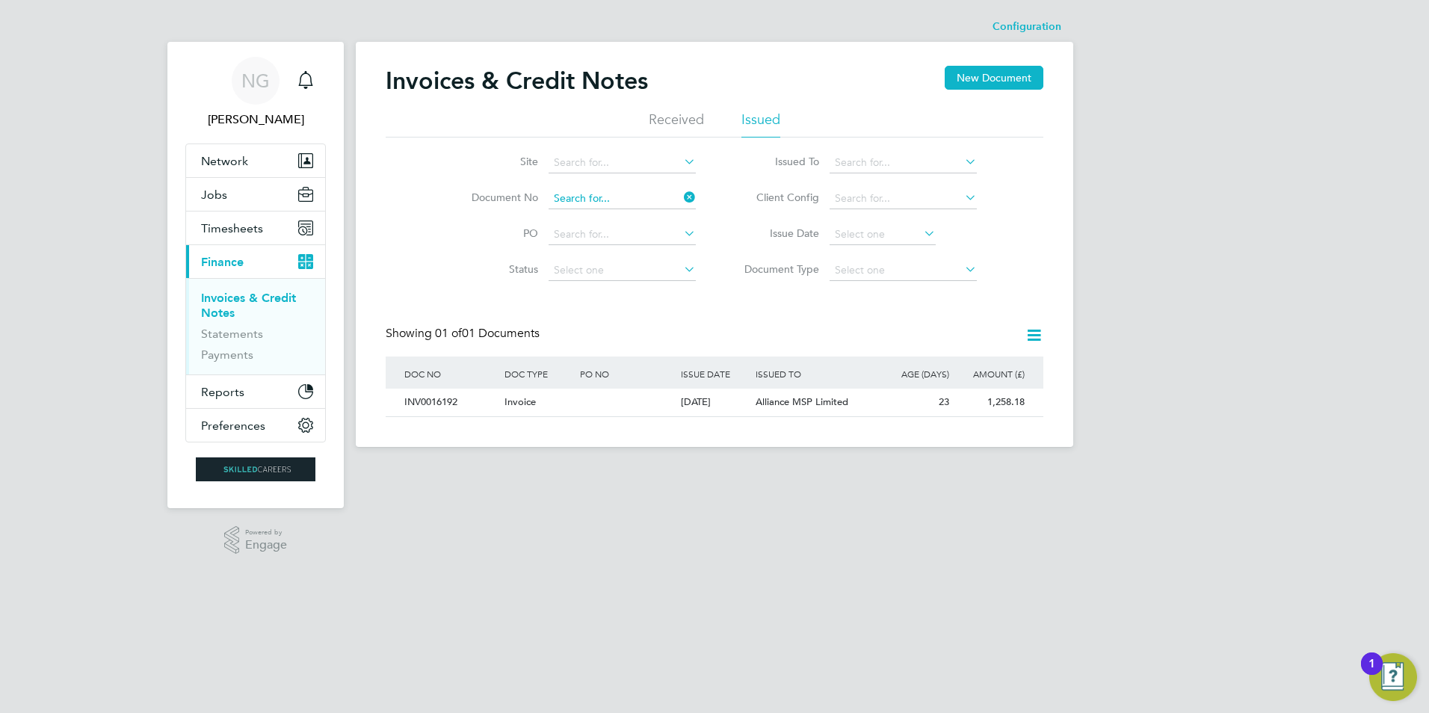
click at [628, 199] on input at bounding box center [621, 198] width 147 height 21
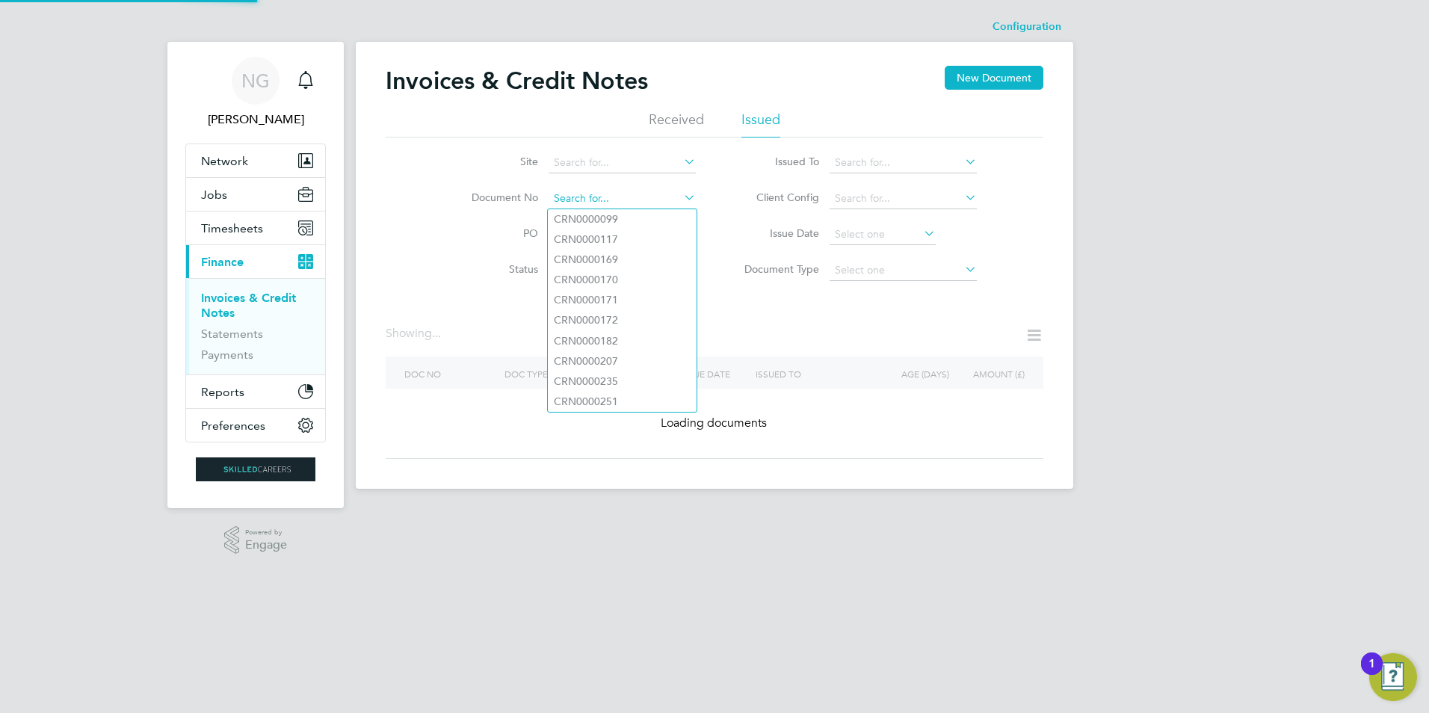
paste input "INV0016193"
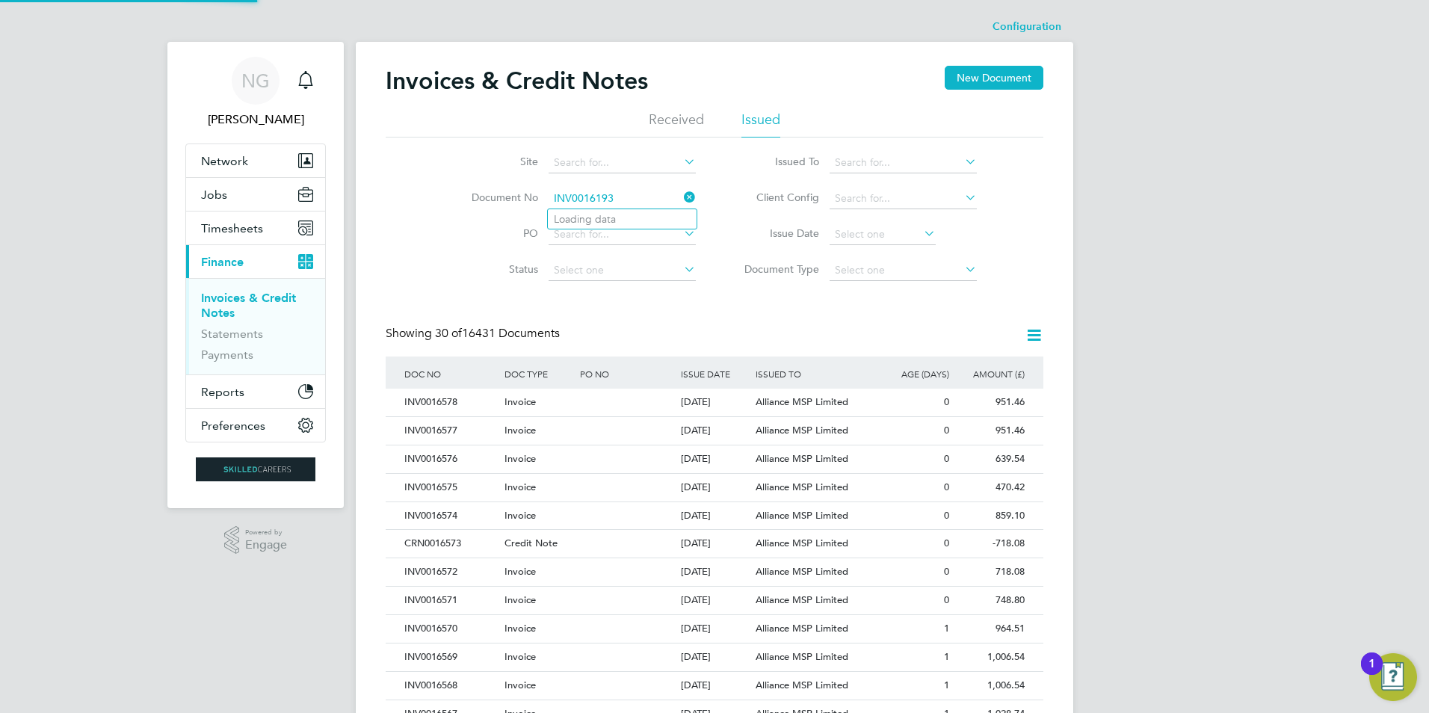
type input "INV0016193"
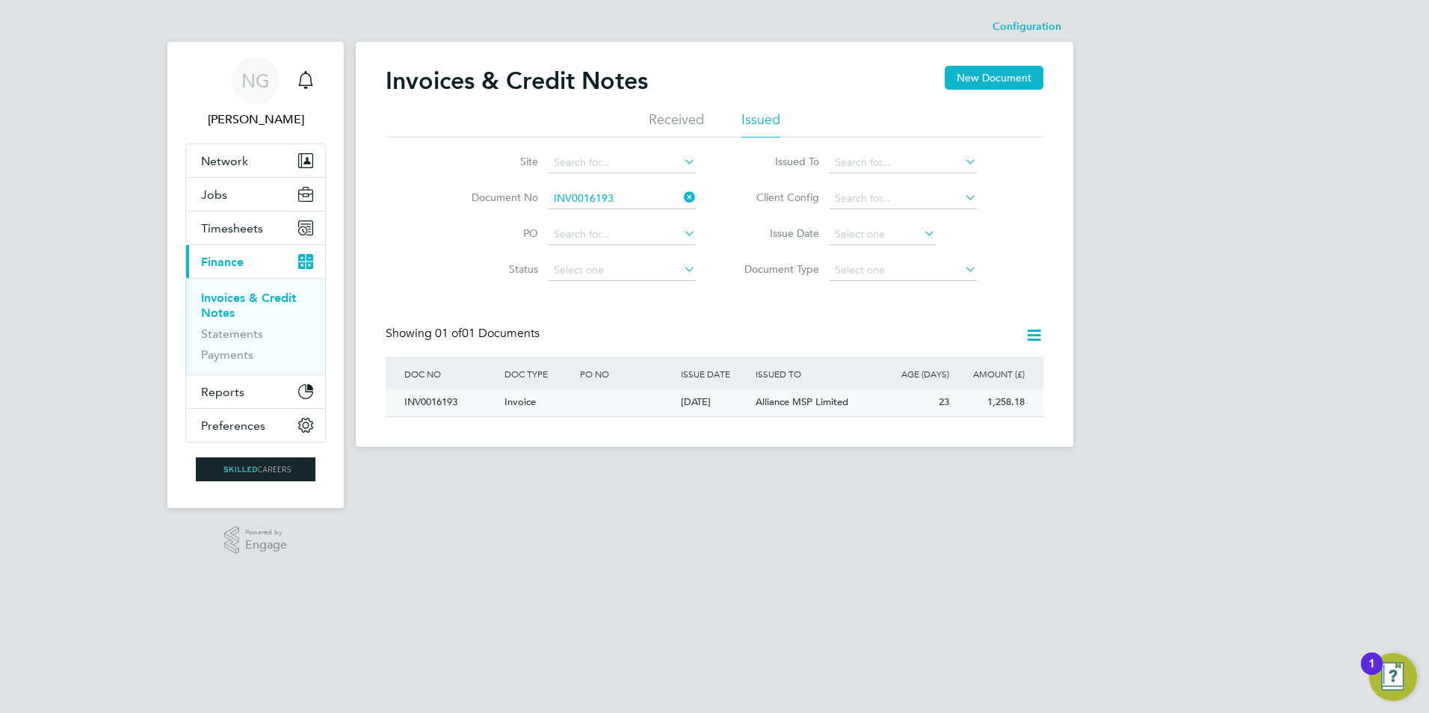
click at [439, 401] on div "INV0016193" at bounding box center [451, 403] width 100 height 28
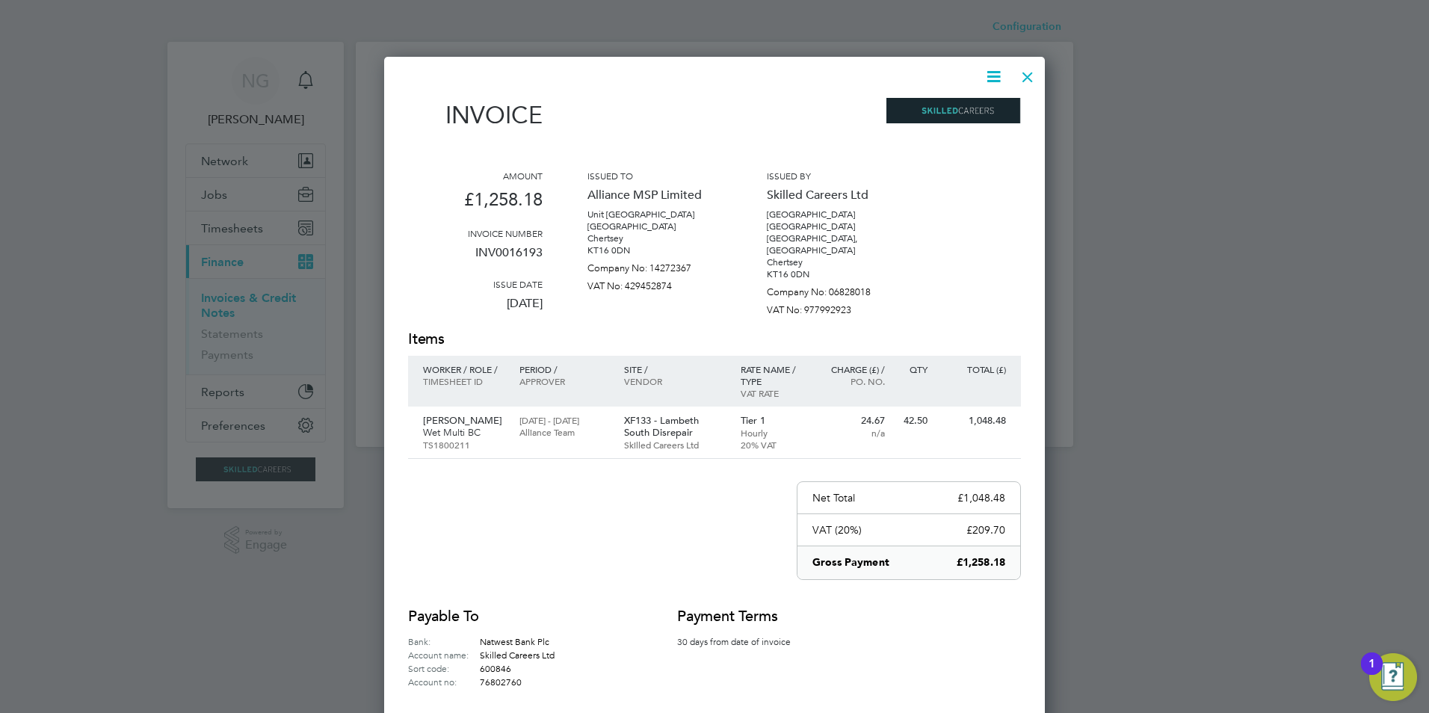
click at [999, 71] on icon at bounding box center [993, 76] width 19 height 19
click at [949, 106] on li "Download Invoice" at bounding box center [948, 112] width 103 height 21
drag, startPoint x: 1024, startPoint y: 75, endPoint x: 1004, endPoint y: 97, distance: 29.1
click at [1024, 75] on div at bounding box center [1027, 73] width 27 height 27
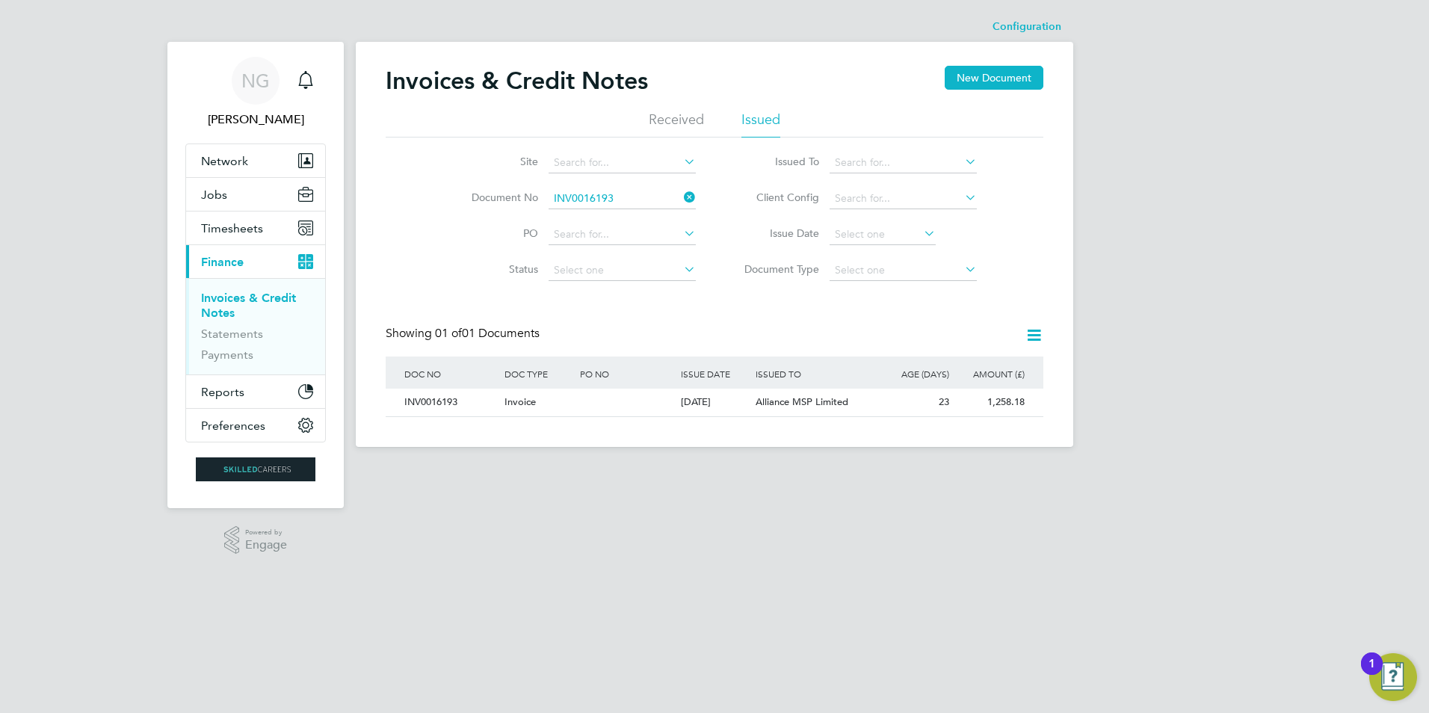
click at [599, 212] on li "Document No INV0016193" at bounding box center [573, 199] width 281 height 36
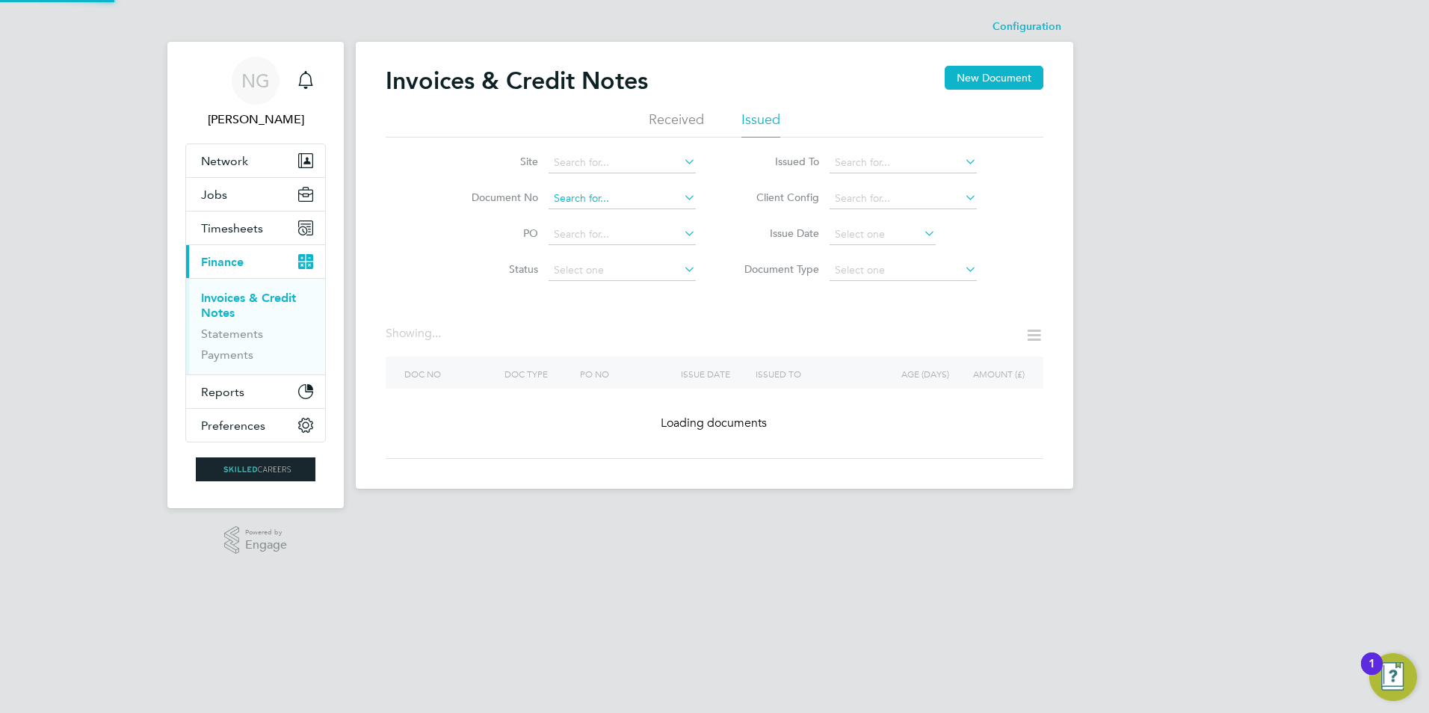
click at [630, 196] on input at bounding box center [621, 198] width 147 height 21
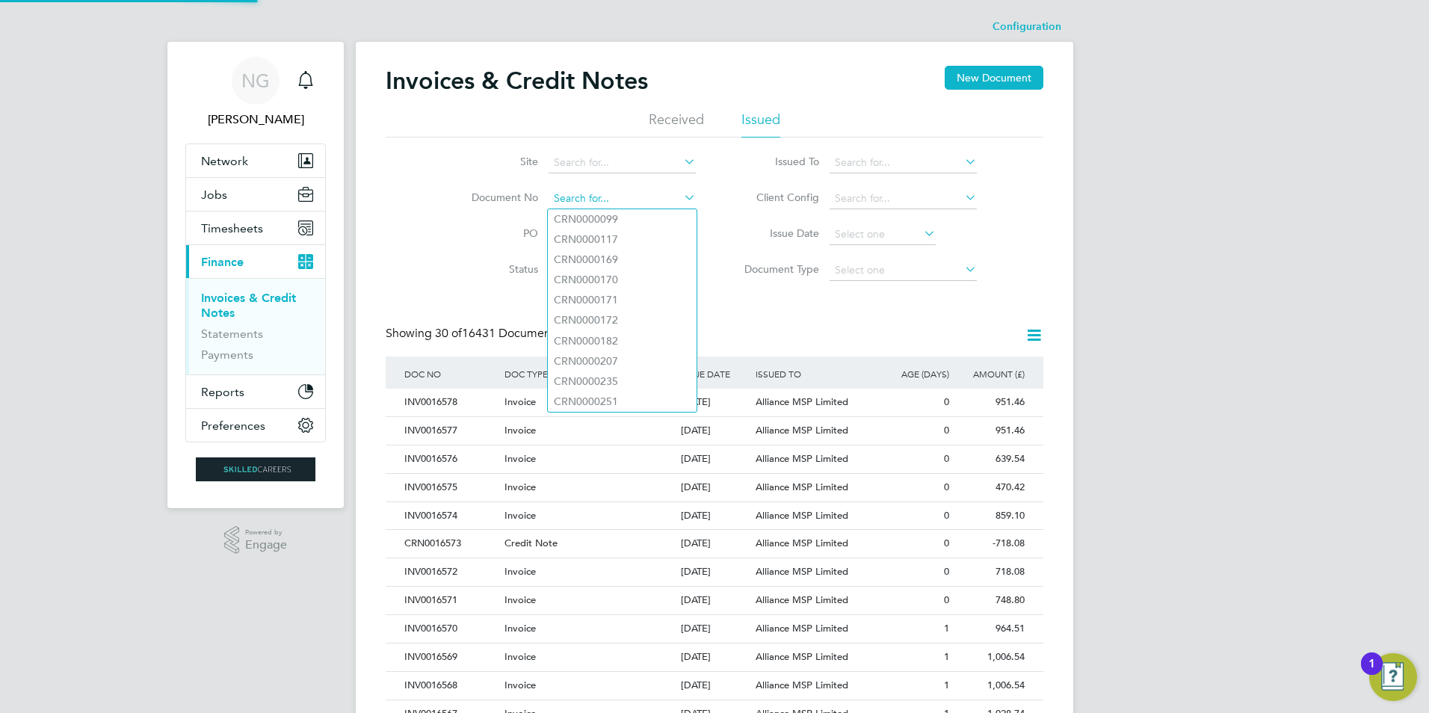
paste input "INV0016194"
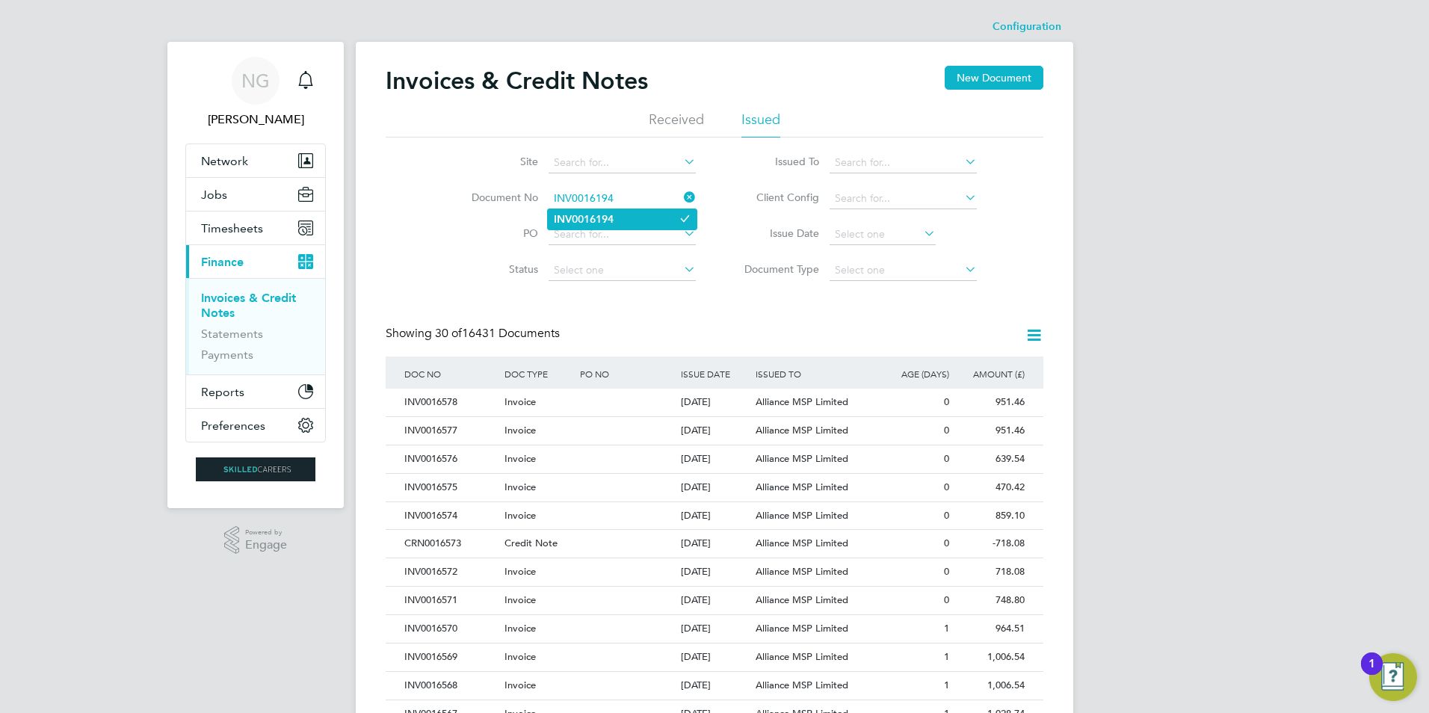
type input "INV0016194"
click at [597, 213] on b "INV0016194" at bounding box center [584, 219] width 60 height 13
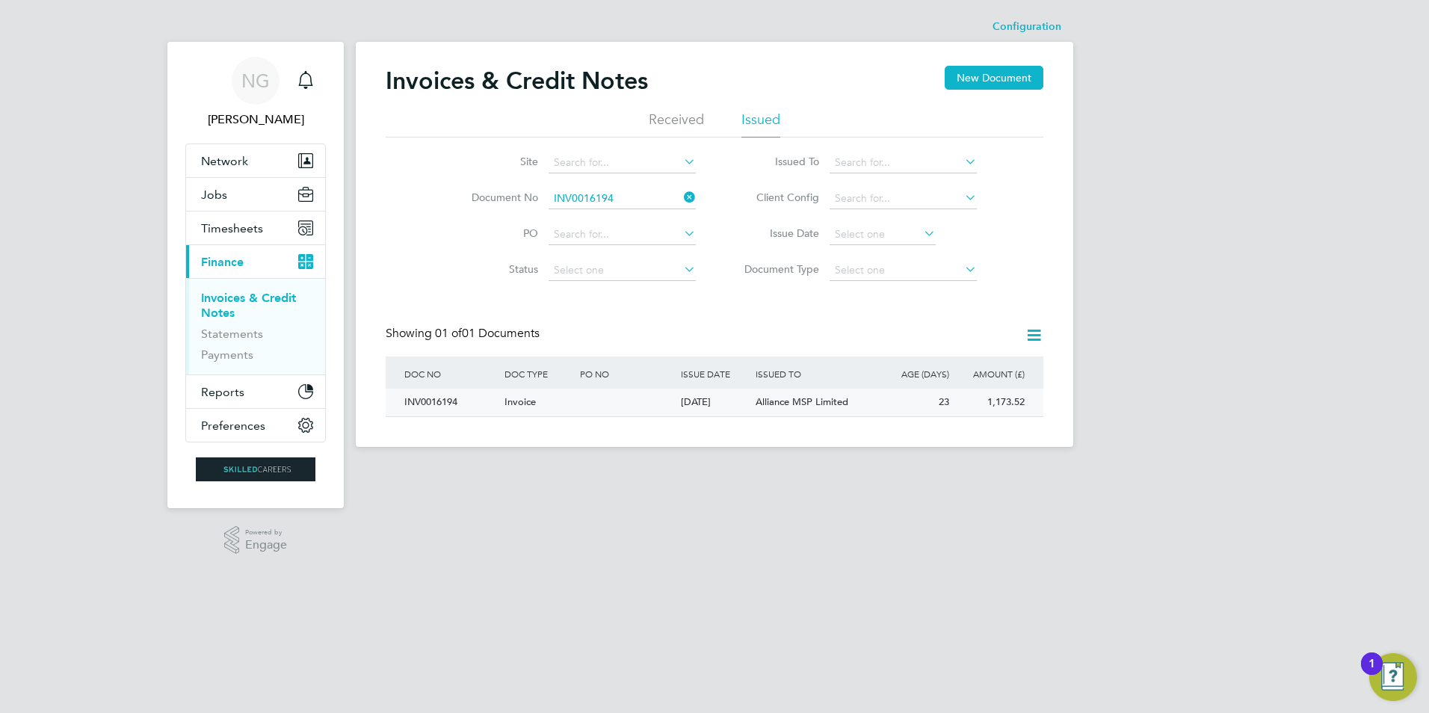
click at [444, 396] on div "INV0016194" at bounding box center [451, 403] width 100 height 28
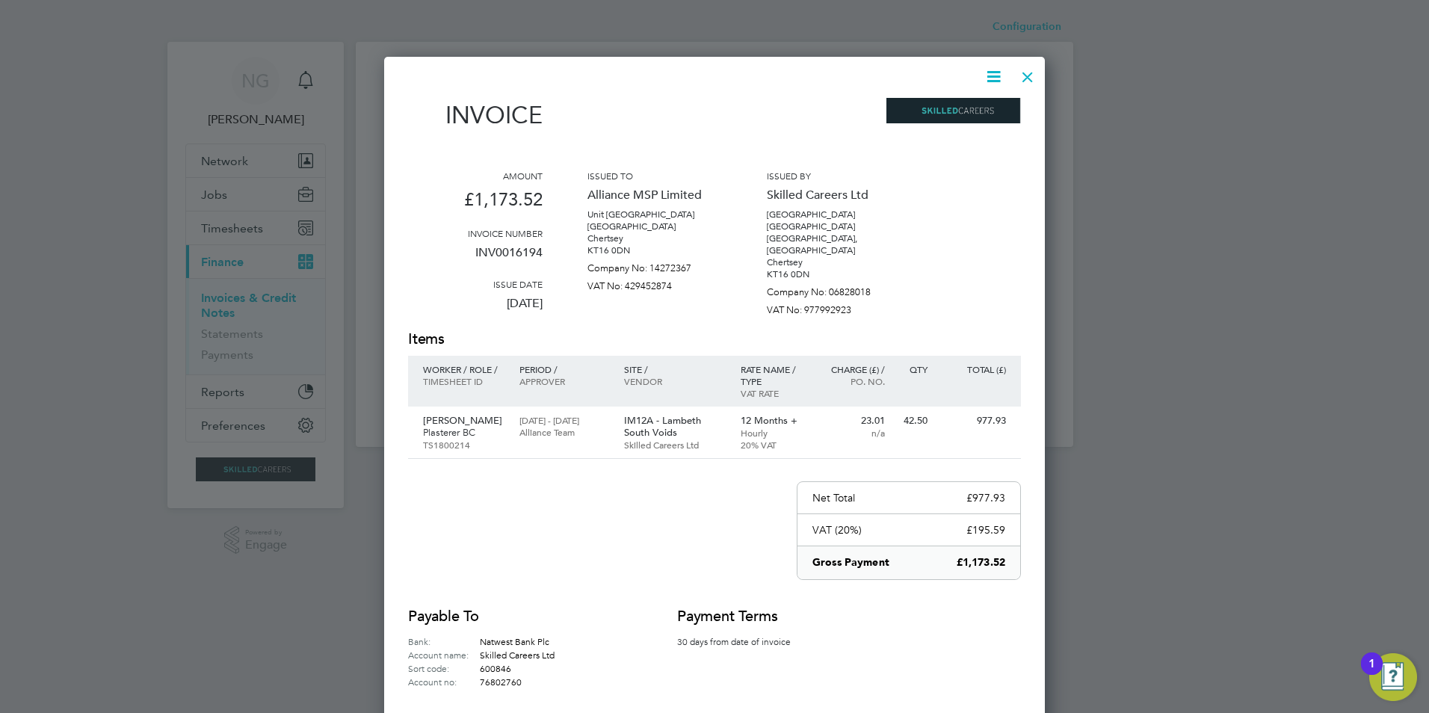
click at [989, 72] on icon at bounding box center [993, 76] width 19 height 19
click at [959, 106] on li "Download Invoice" at bounding box center [948, 112] width 103 height 21
click at [1024, 77] on div at bounding box center [1027, 73] width 27 height 27
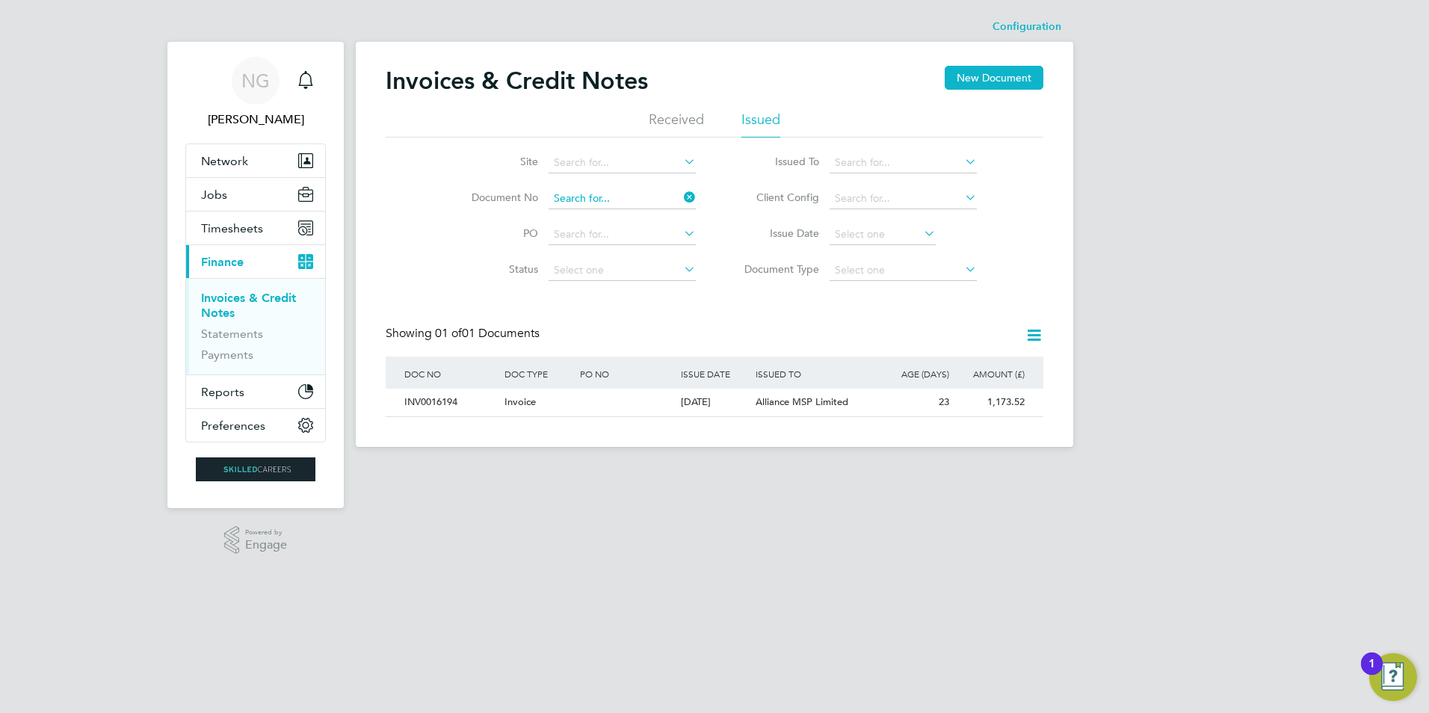
click at [643, 197] on input at bounding box center [621, 198] width 147 height 21
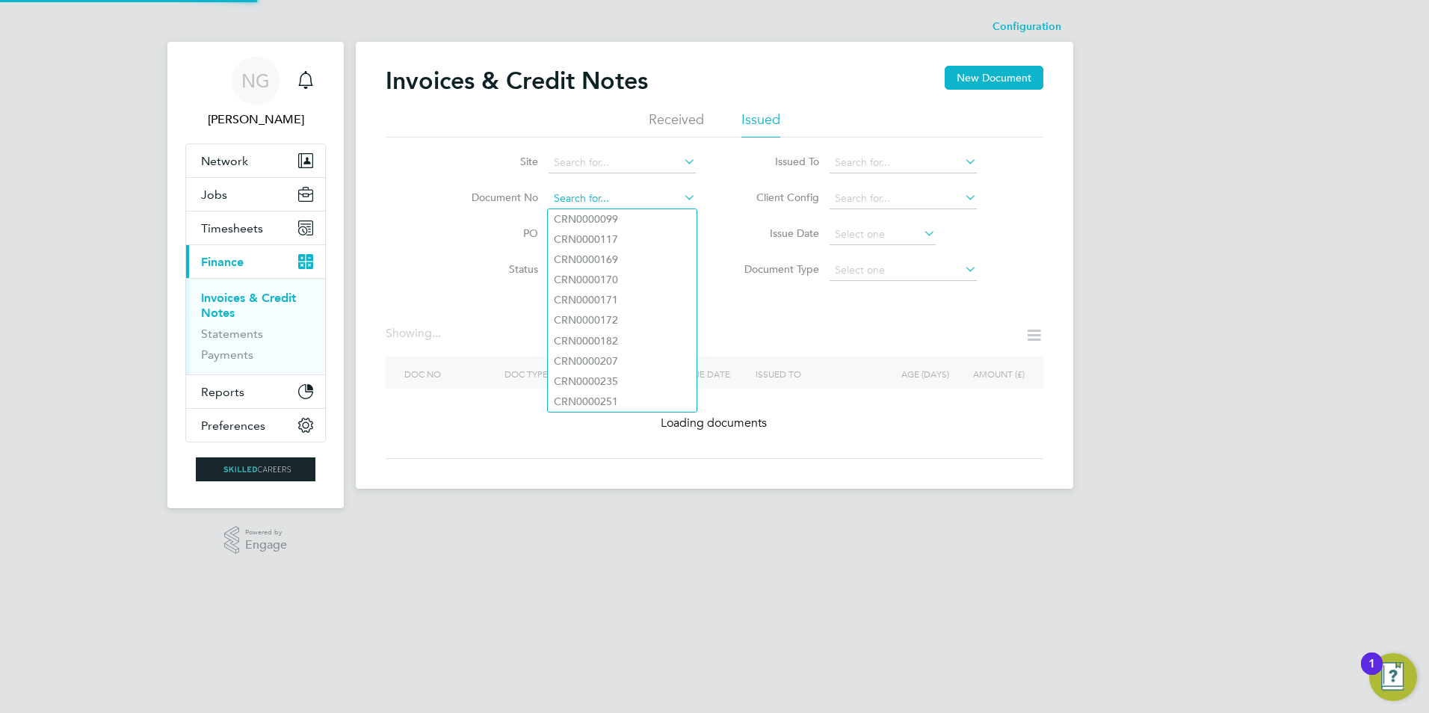
paste input "INV0016204"
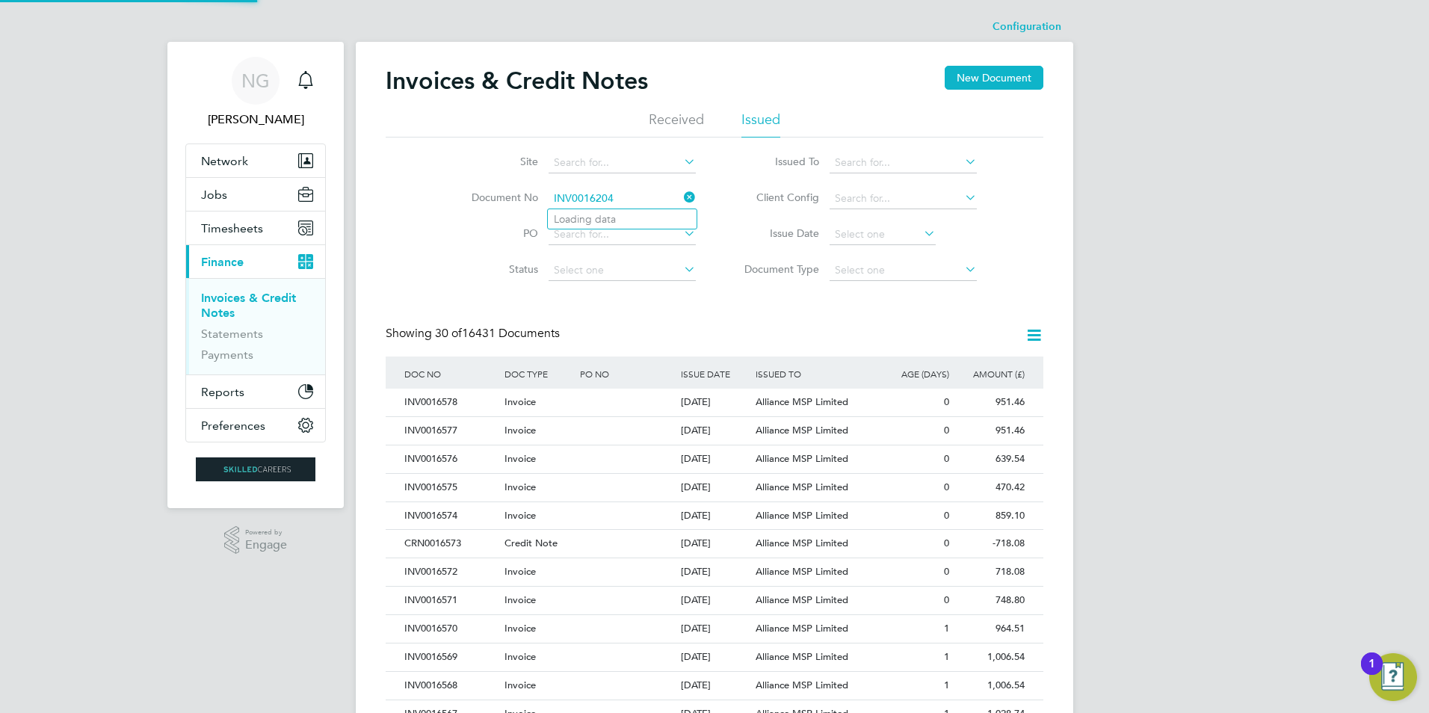
type input "INV0016204"
click at [616, 214] on li "Loading data" at bounding box center [622, 218] width 149 height 19
click at [595, 199] on input at bounding box center [621, 198] width 147 height 21
paste input "INV0016204"
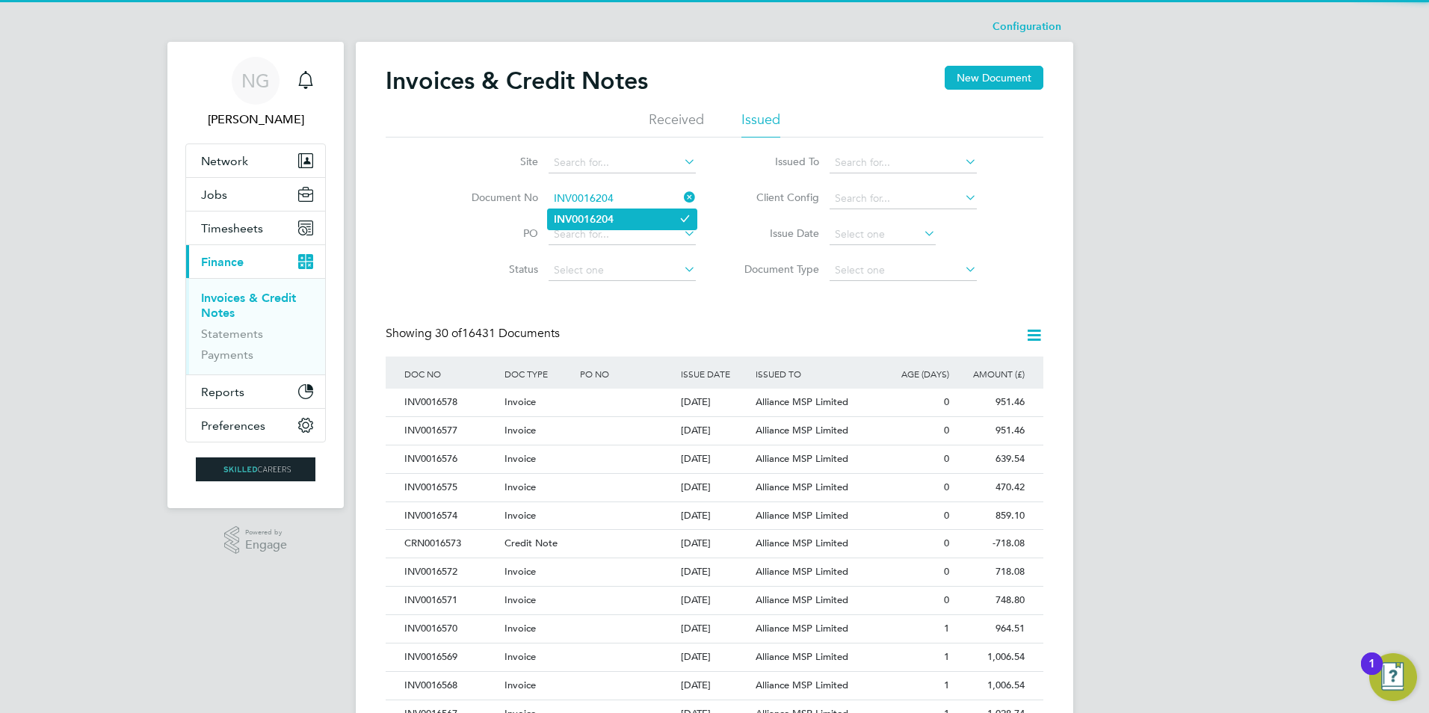
type input "INV0016204"
click at [593, 209] on li "INV0016204" at bounding box center [622, 219] width 149 height 20
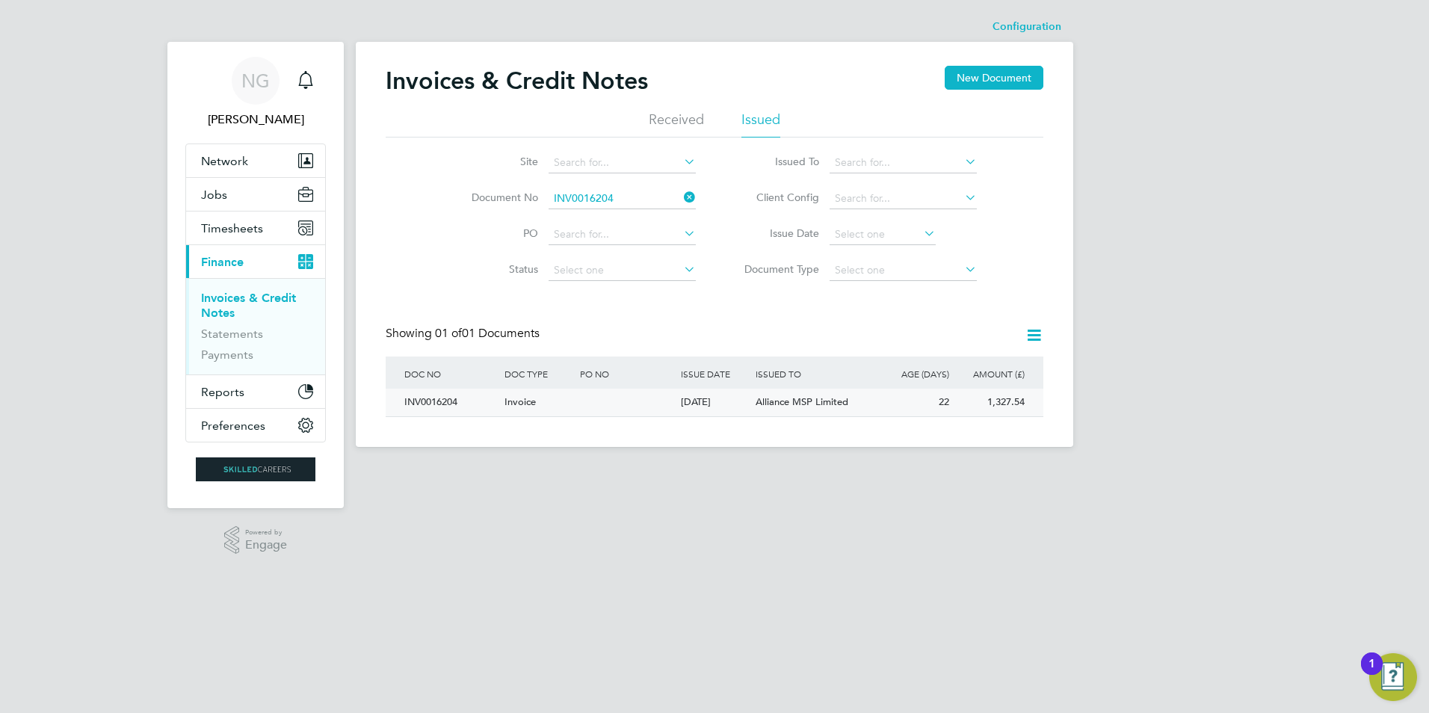
drag, startPoint x: 436, startPoint y: 398, endPoint x: 461, endPoint y: 408, distance: 27.2
click at [439, 399] on div "INV0016204" at bounding box center [451, 403] width 100 height 28
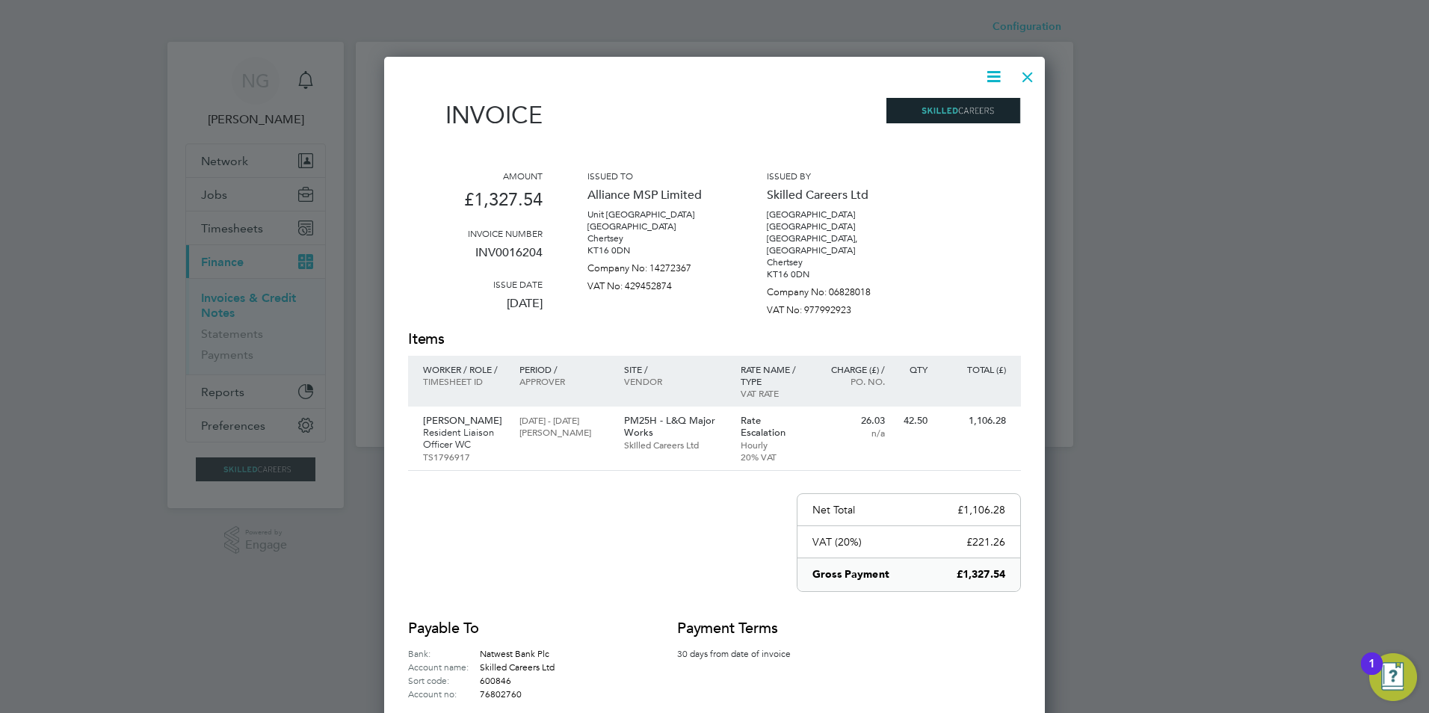
click at [992, 81] on icon at bounding box center [993, 76] width 19 height 19
click at [982, 108] on li "Download Invoice" at bounding box center [948, 112] width 103 height 21
click at [1024, 72] on div at bounding box center [1027, 73] width 27 height 27
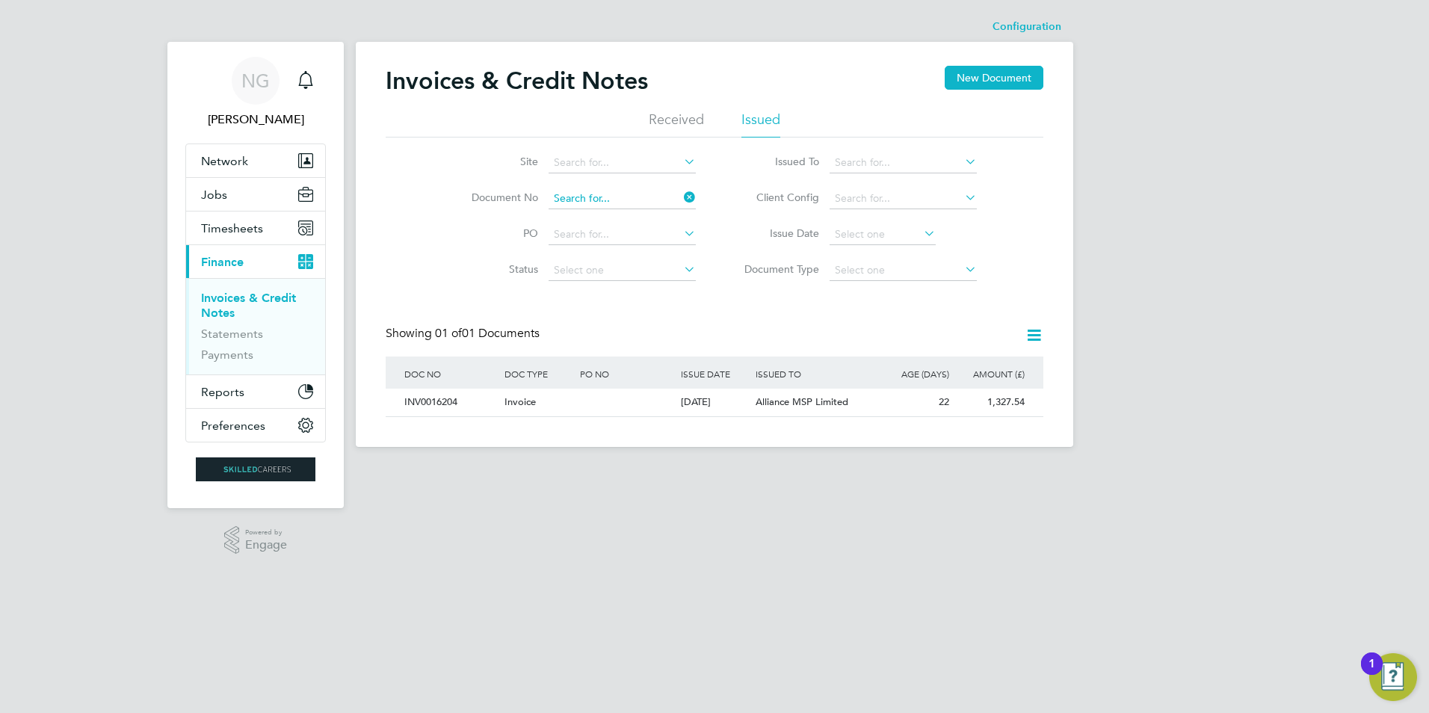
click at [643, 194] on input at bounding box center [621, 198] width 147 height 21
paste input "INV0016205"
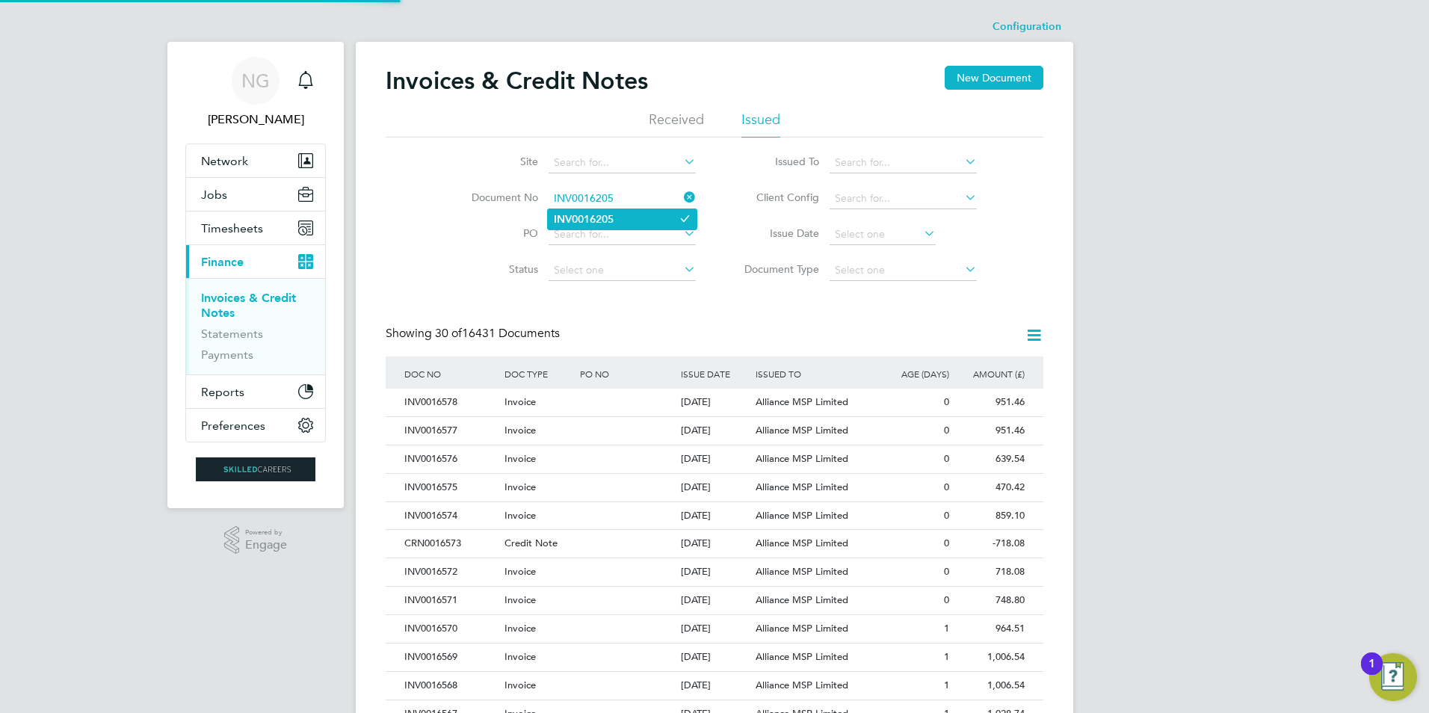
type input "INV0016205"
click at [620, 215] on li "INV0016205" at bounding box center [622, 219] width 149 height 20
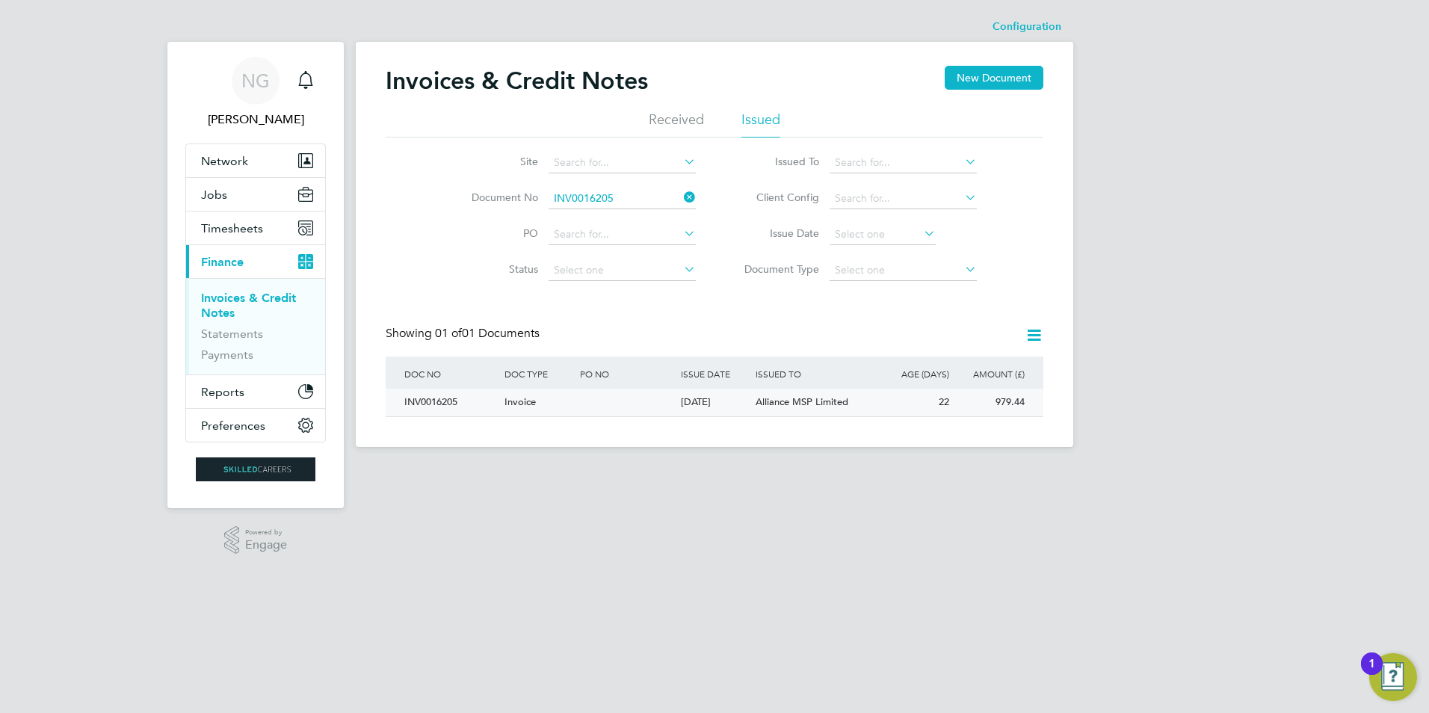
click at [457, 409] on div "INV0016205" at bounding box center [451, 403] width 100 height 28
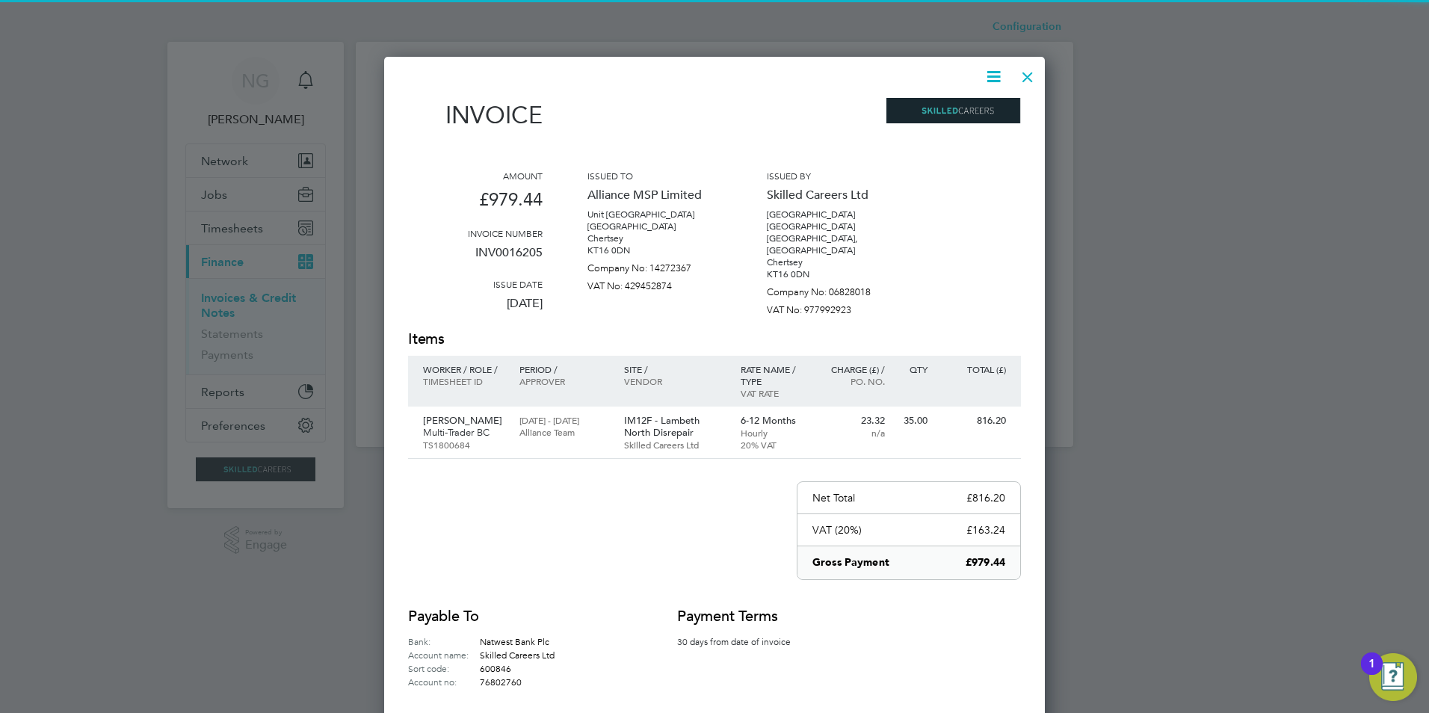
click at [989, 70] on icon at bounding box center [993, 76] width 19 height 19
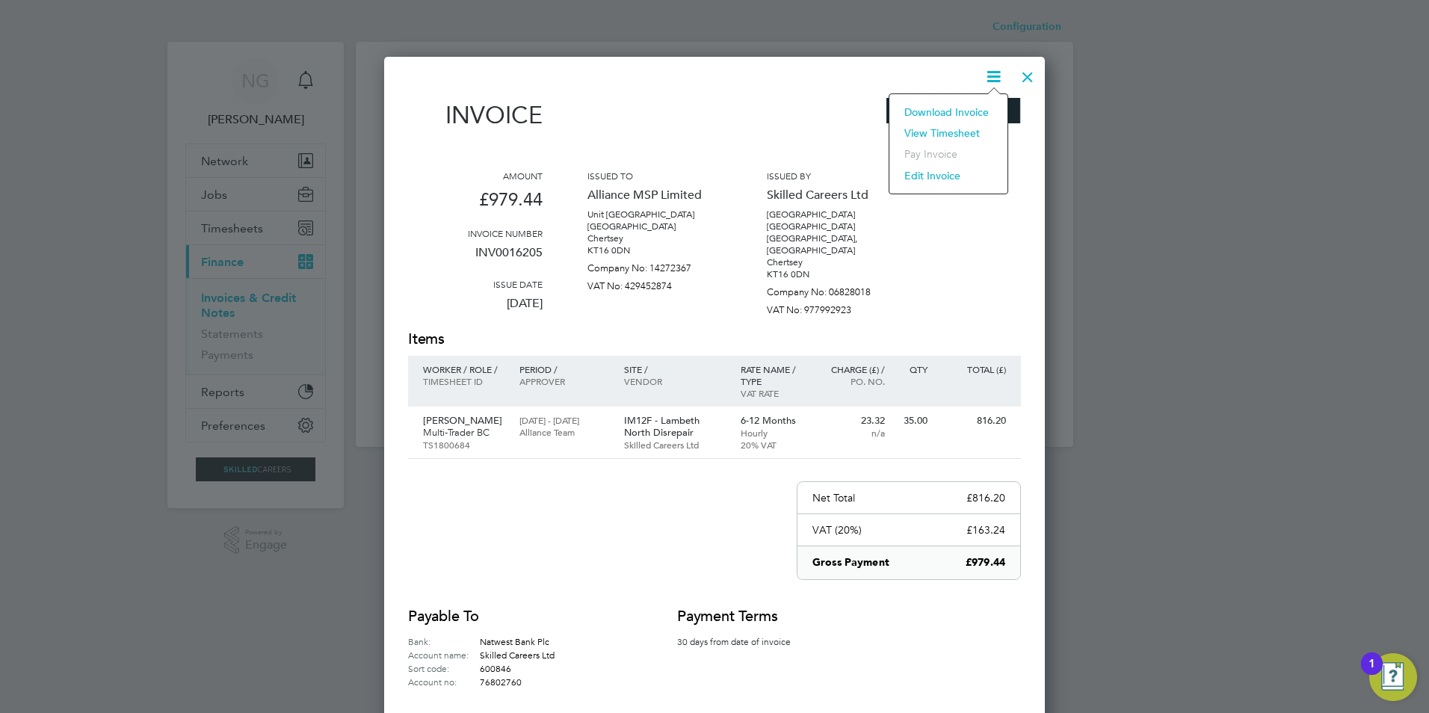
click at [965, 105] on li "Download Invoice" at bounding box center [948, 112] width 103 height 21
click at [1033, 72] on div at bounding box center [1027, 73] width 27 height 27
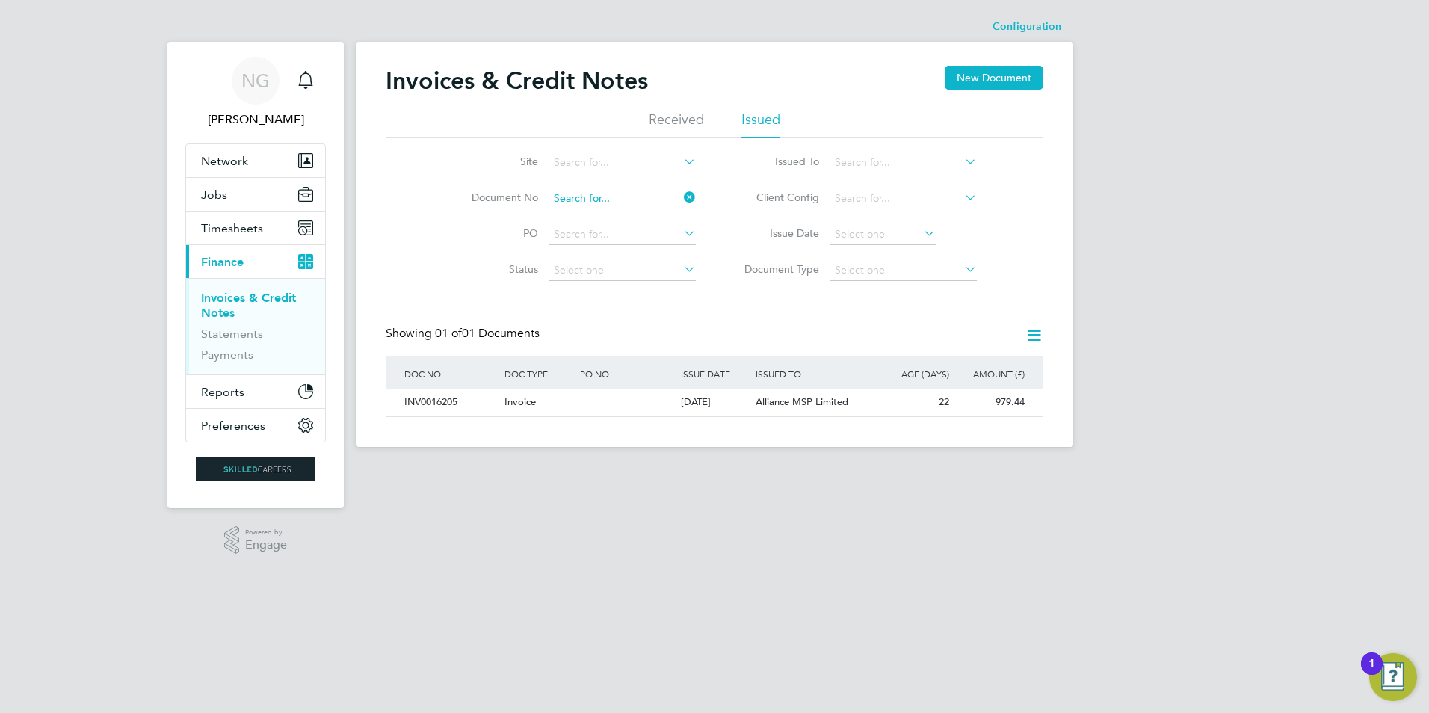
click at [622, 200] on input at bounding box center [621, 198] width 147 height 21
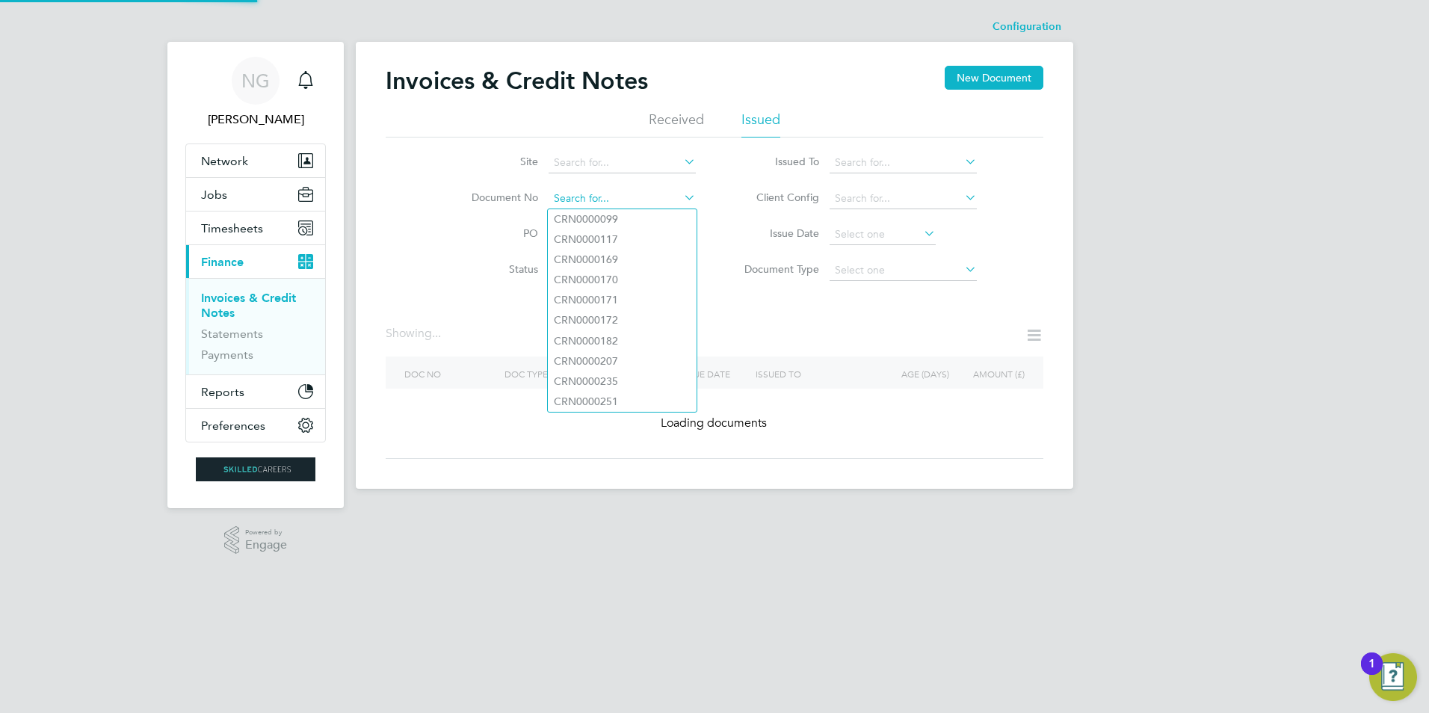
paste input "INV0016206"
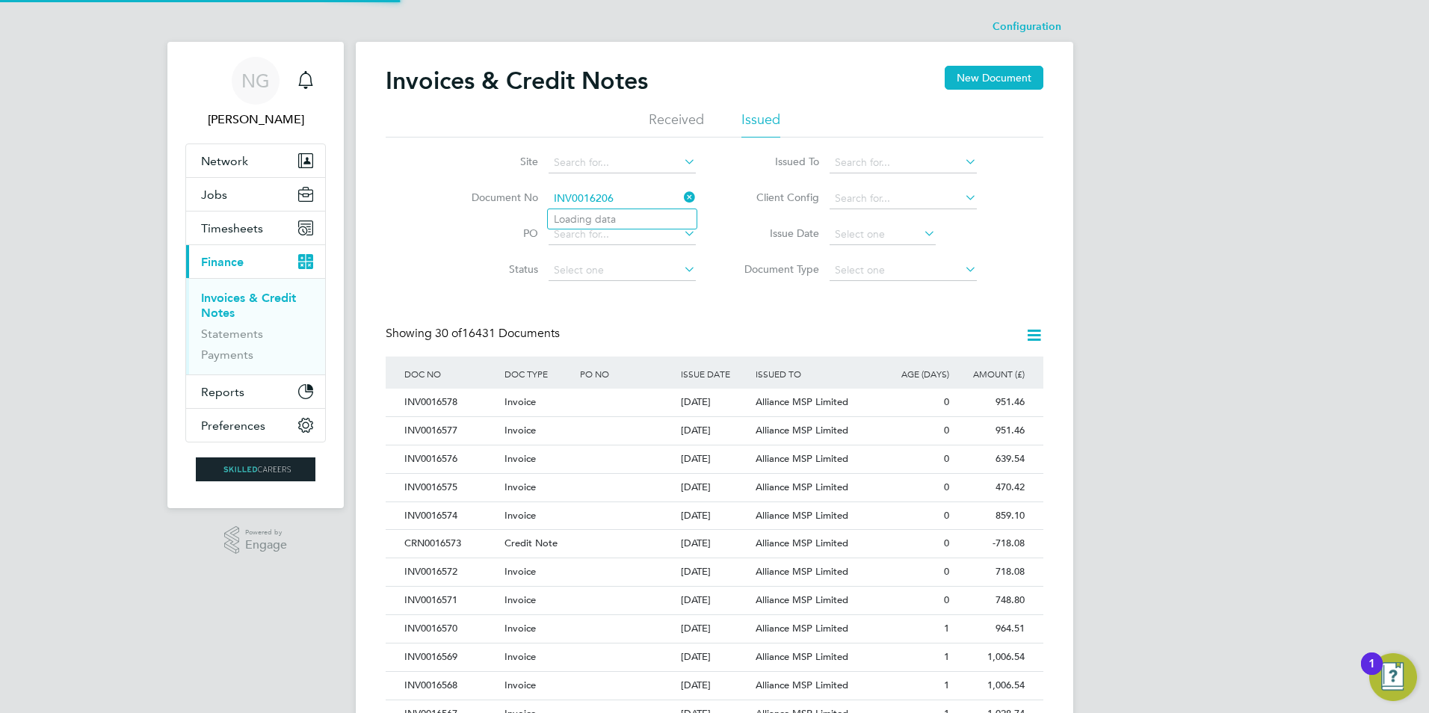
type input "INV0016206"
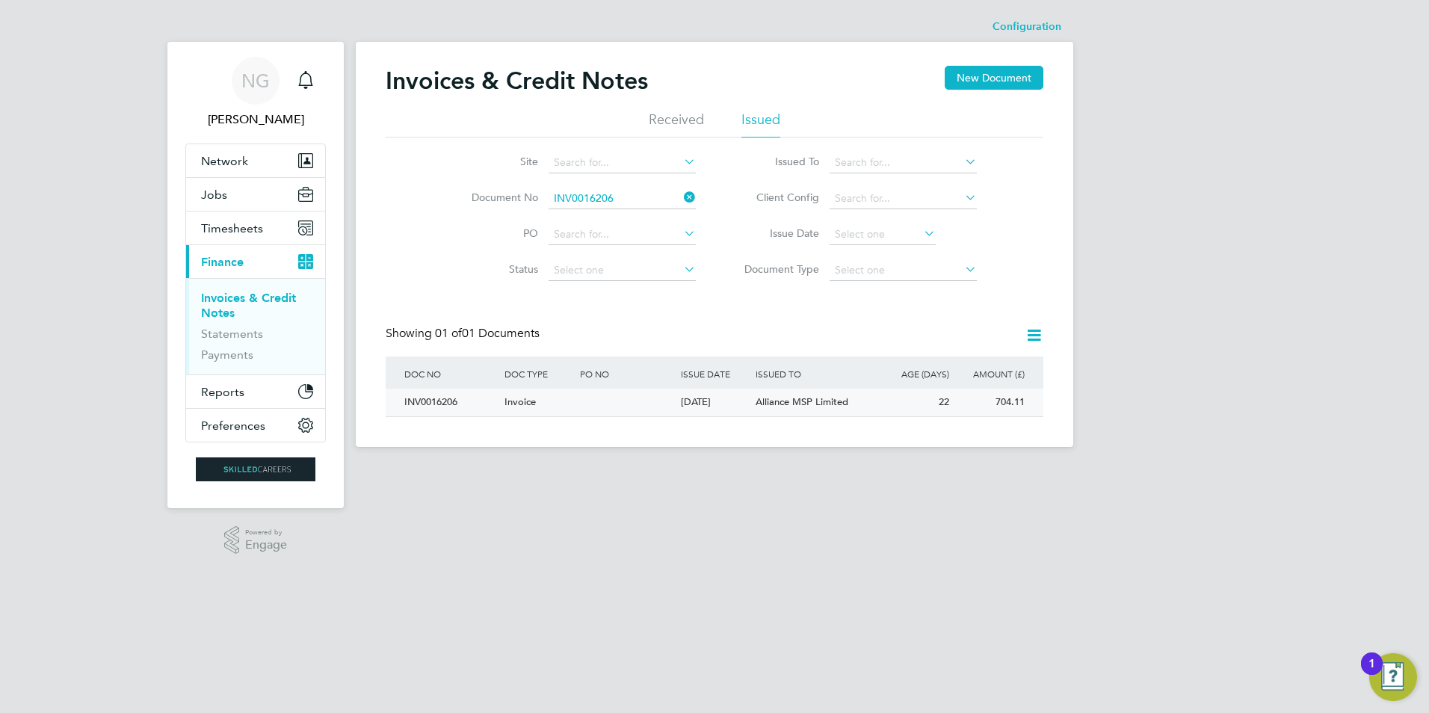
click at [445, 405] on div "INV0016206" at bounding box center [451, 403] width 100 height 28
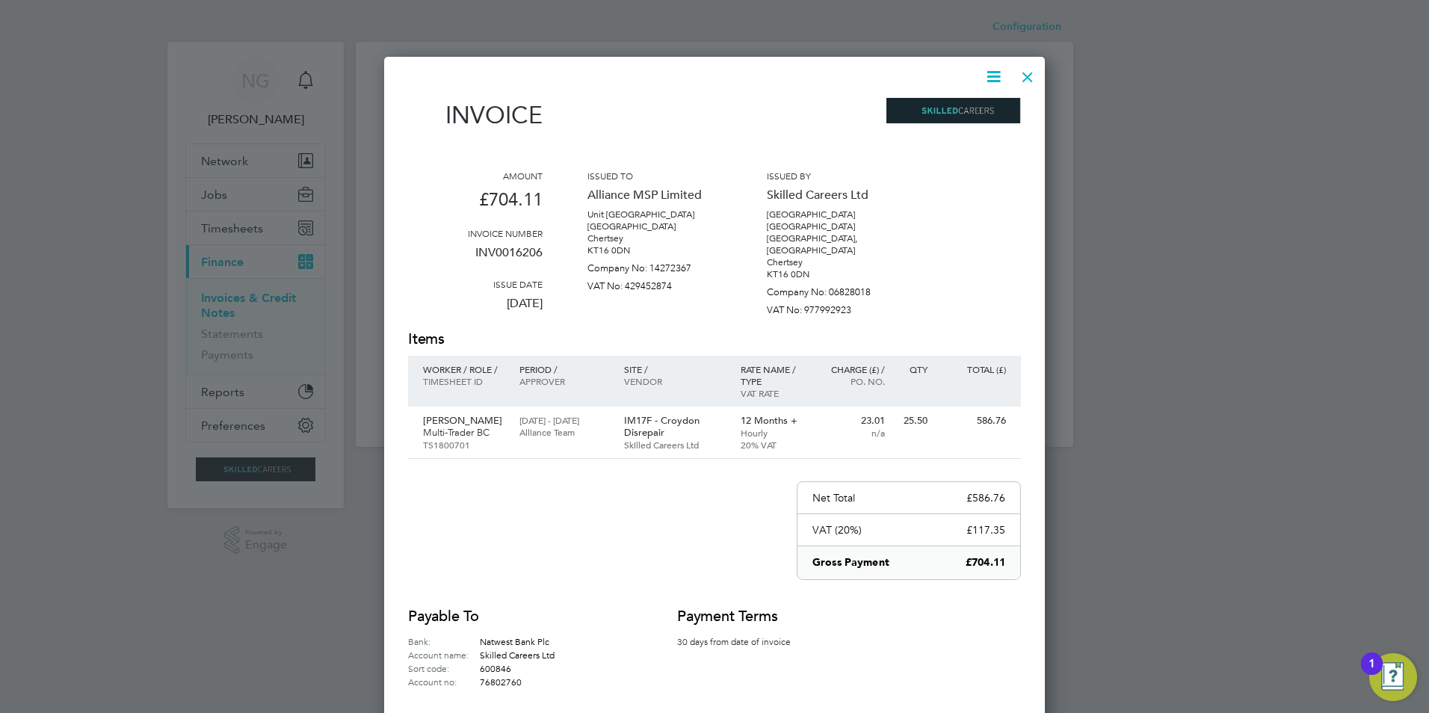
click at [986, 76] on icon at bounding box center [993, 76] width 19 height 19
click at [944, 114] on li "Download Invoice" at bounding box center [948, 112] width 103 height 21
click at [1027, 72] on div at bounding box center [1027, 73] width 27 height 27
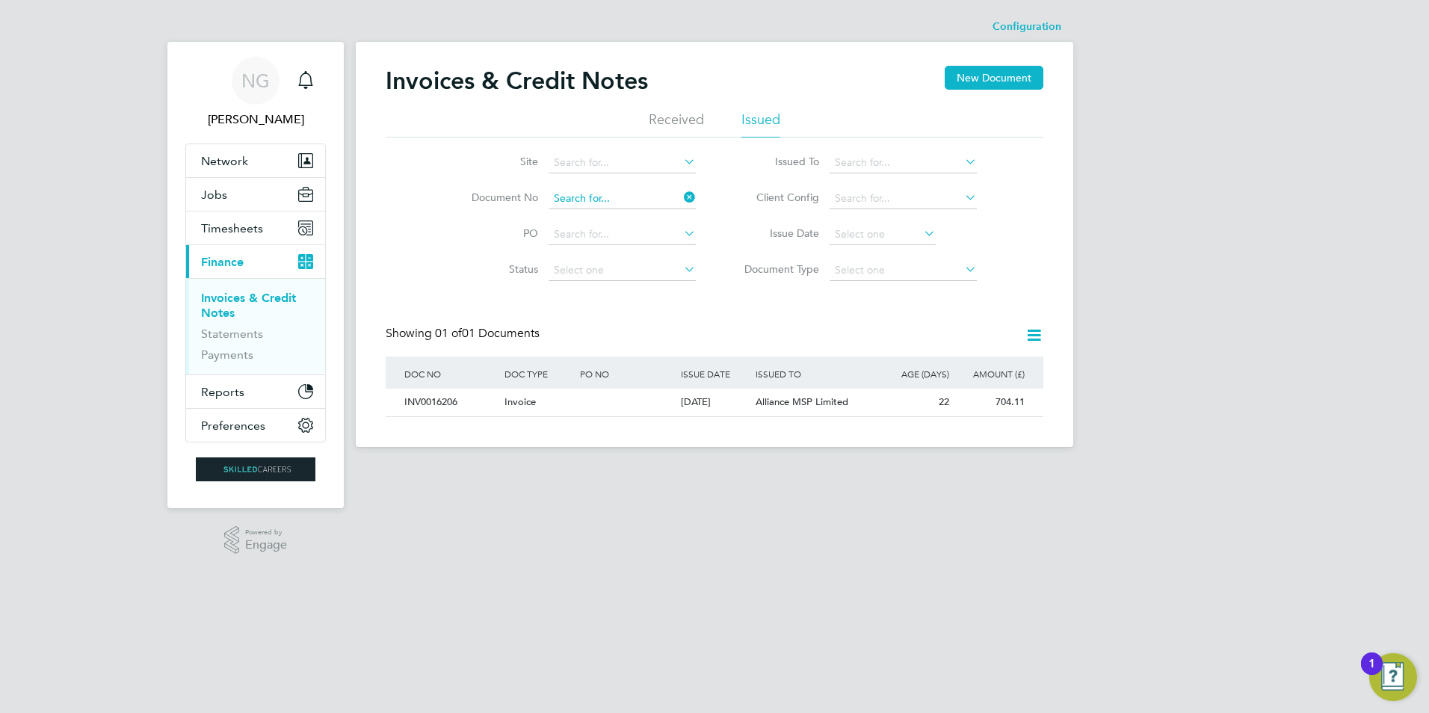
click at [632, 196] on input at bounding box center [621, 198] width 147 height 21
paste input "INV0016207"
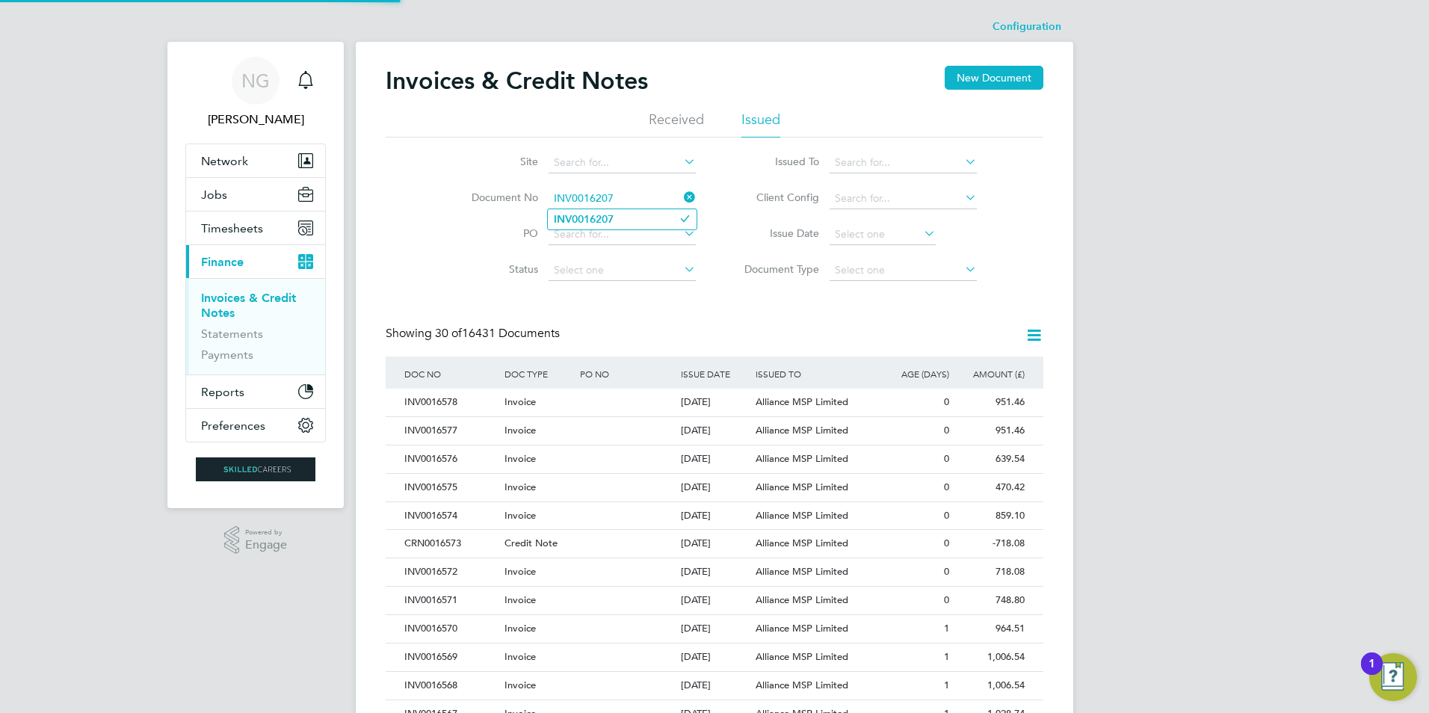
type input "INV0016207"
click at [625, 211] on li "INV0016207" at bounding box center [622, 219] width 149 height 20
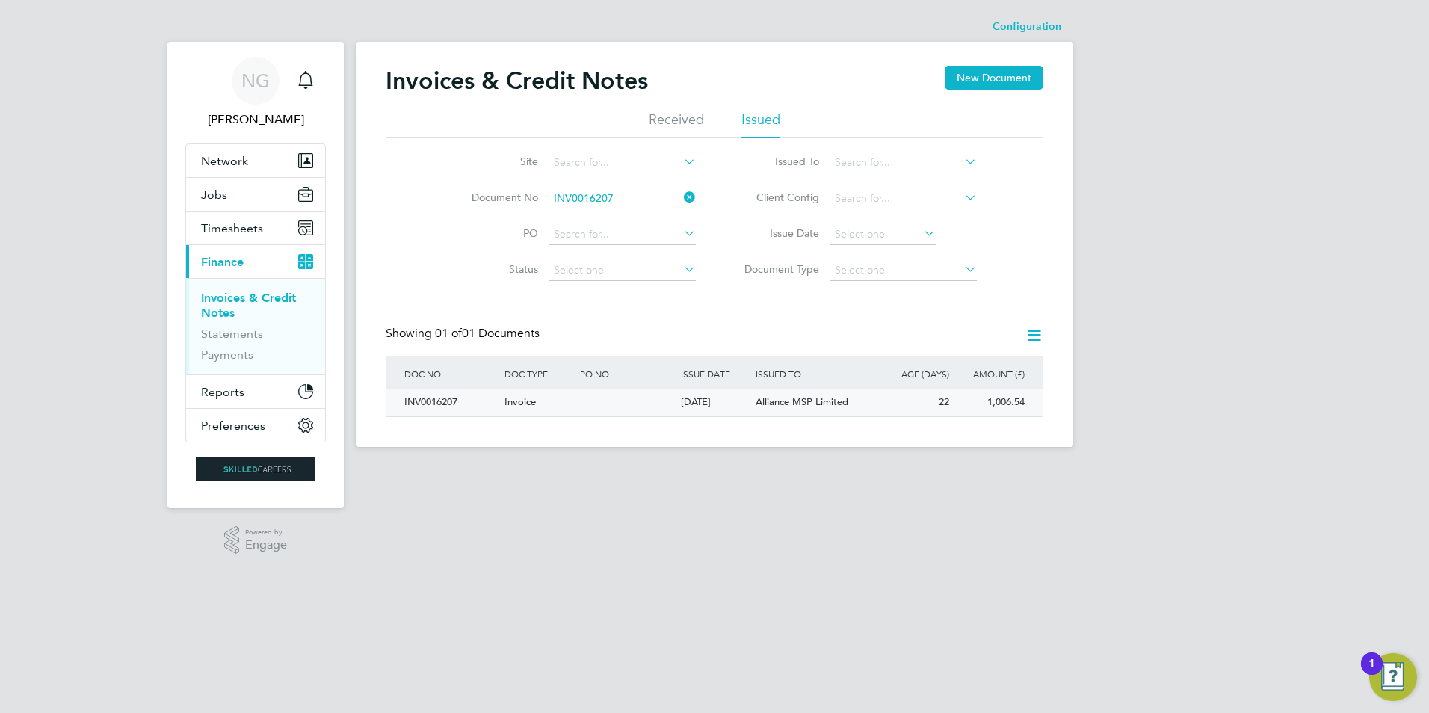
click at [439, 410] on div "INV0016207" at bounding box center [451, 403] width 100 height 28
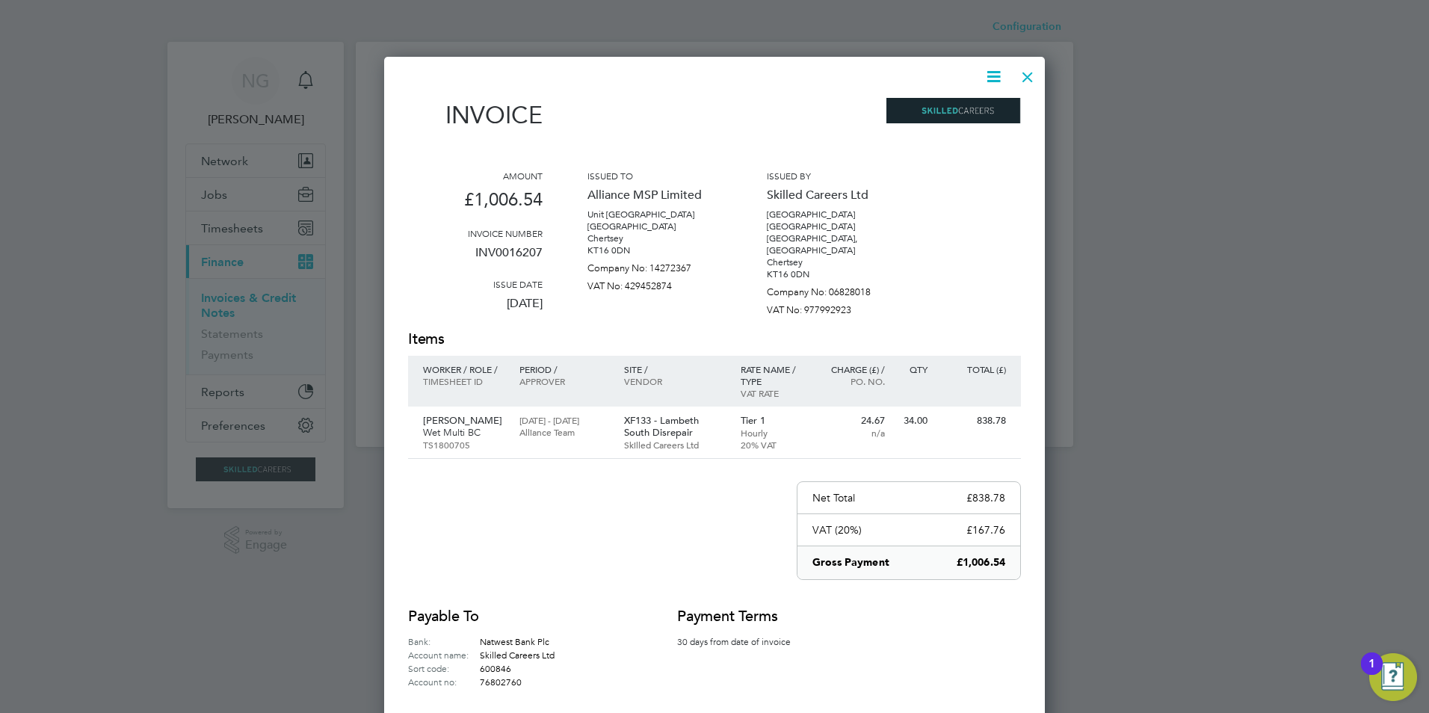
click at [992, 72] on icon at bounding box center [993, 76] width 19 height 19
click at [950, 113] on li "Download Invoice" at bounding box center [948, 112] width 103 height 21
click at [1034, 73] on div at bounding box center [1027, 73] width 27 height 27
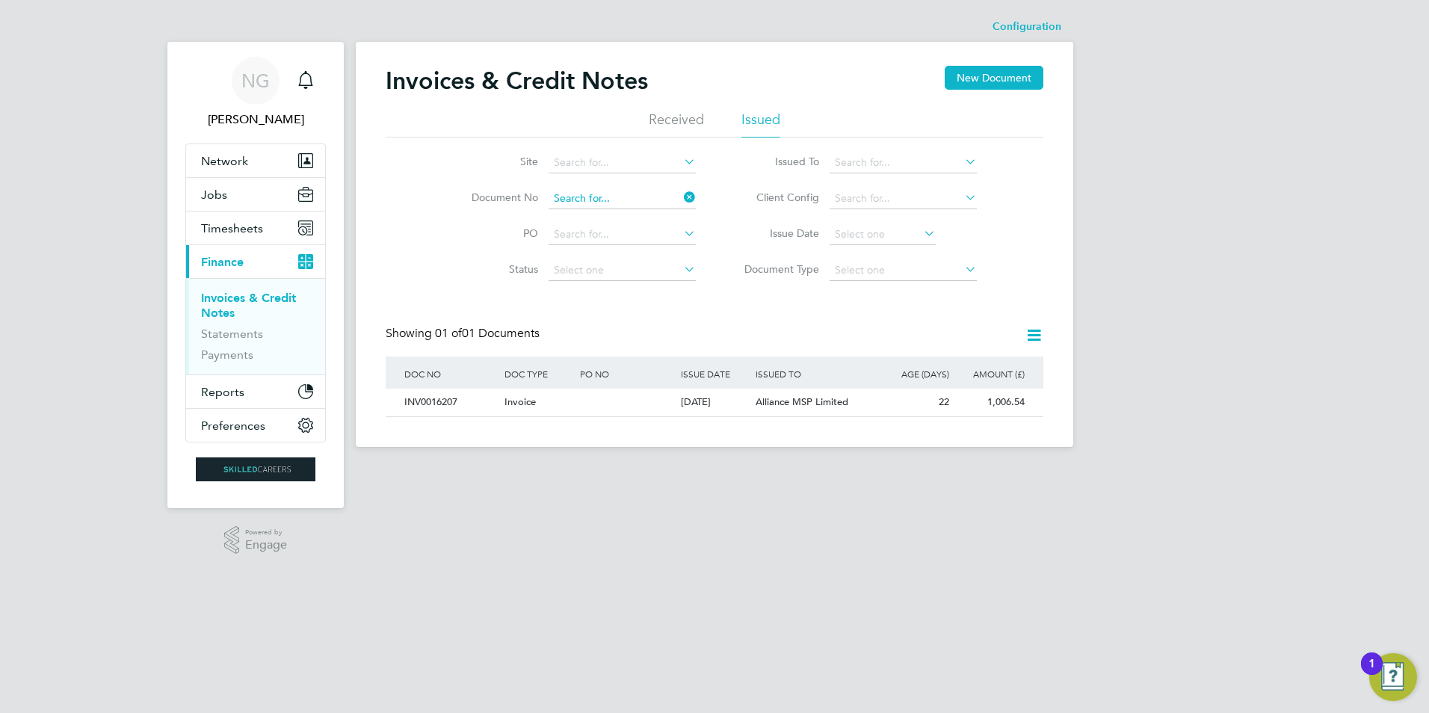
click at [643, 191] on input at bounding box center [621, 198] width 147 height 21
paste input "INV0016208"
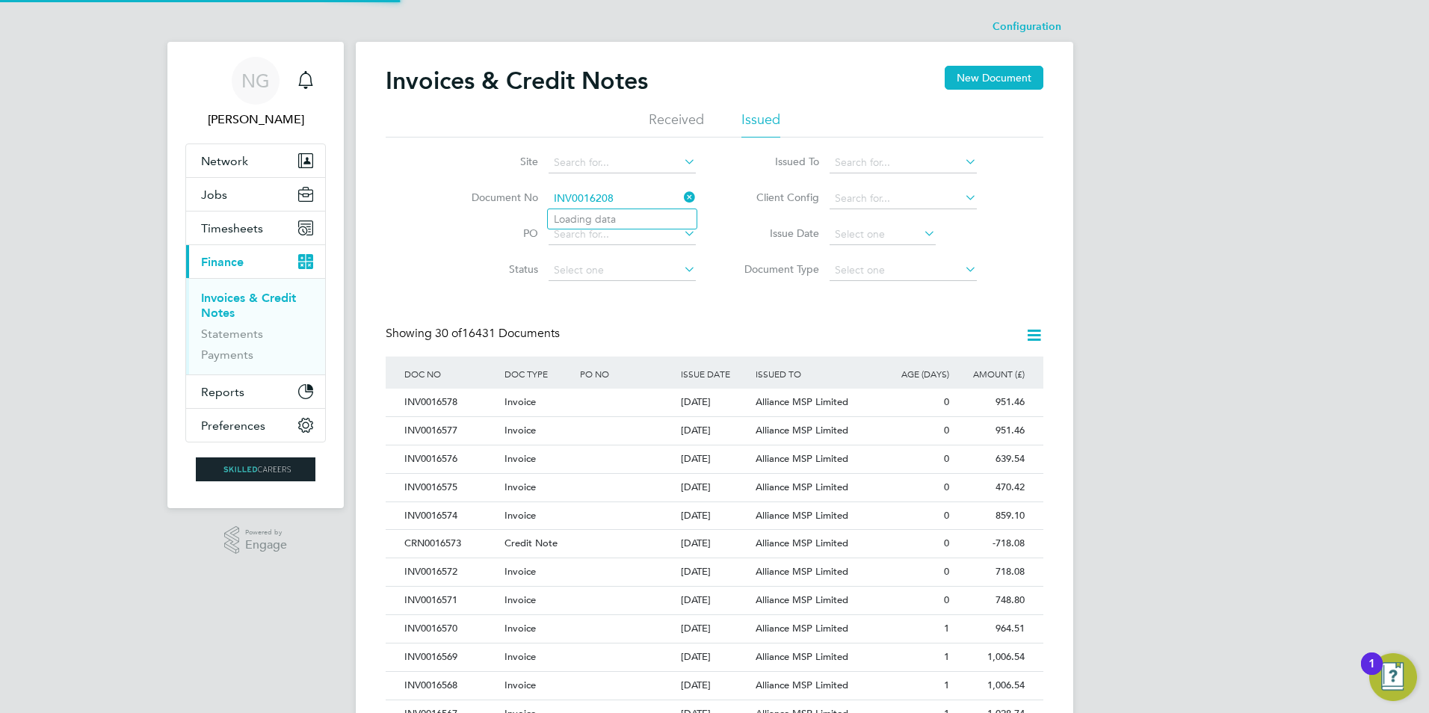
type input "INV0016208"
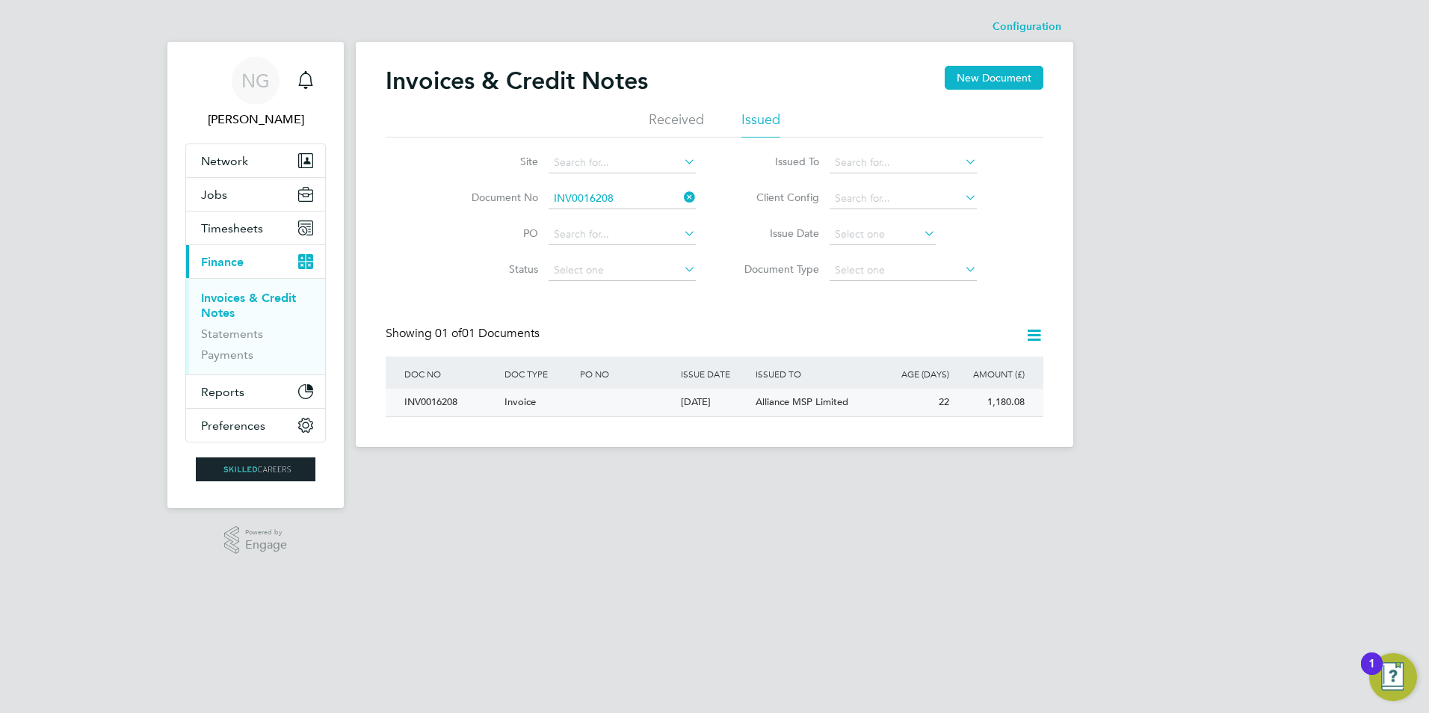
drag, startPoint x: 435, startPoint y: 400, endPoint x: 445, endPoint y: 405, distance: 11.0
click at [435, 400] on div "INV0016208" at bounding box center [451, 403] width 100 height 28
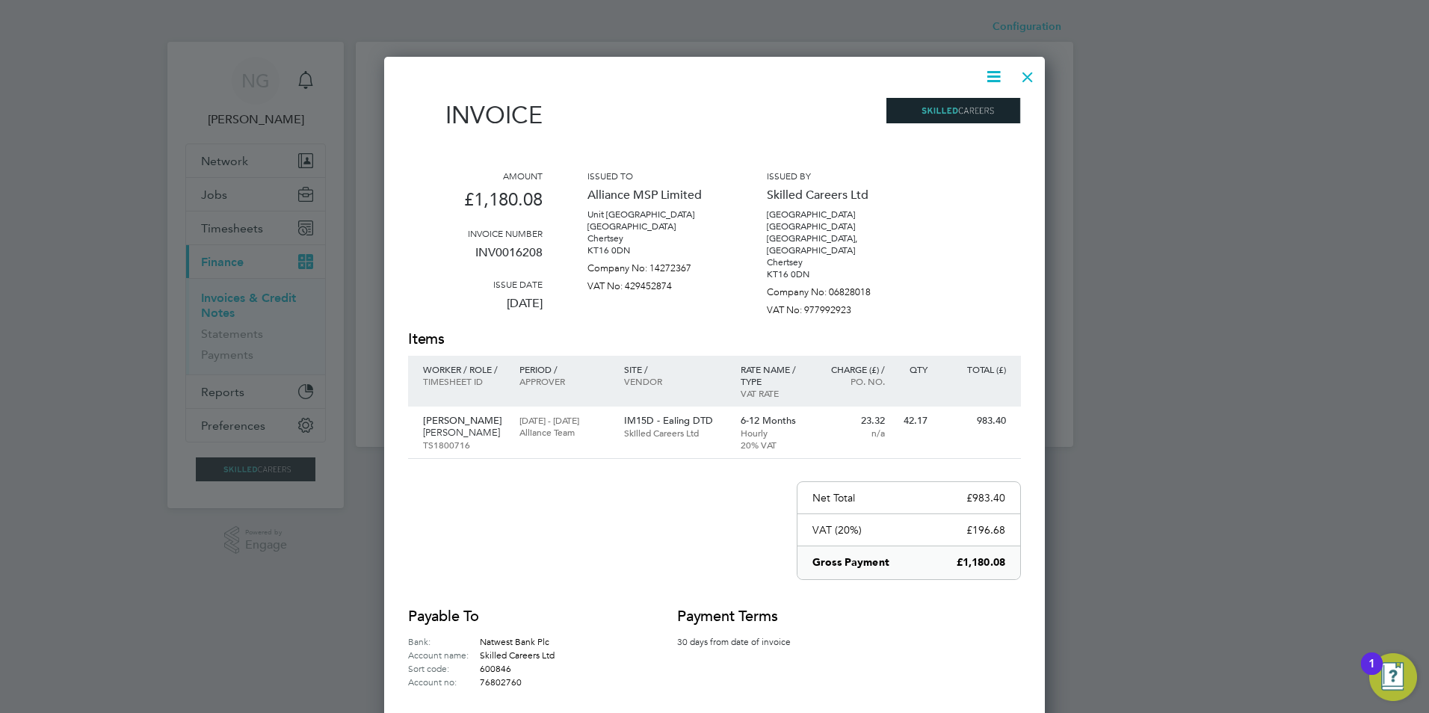
click at [989, 78] on icon at bounding box center [993, 76] width 19 height 19
click at [963, 111] on li "Download Invoice" at bounding box center [948, 112] width 103 height 21
click at [1023, 76] on div at bounding box center [1027, 73] width 27 height 27
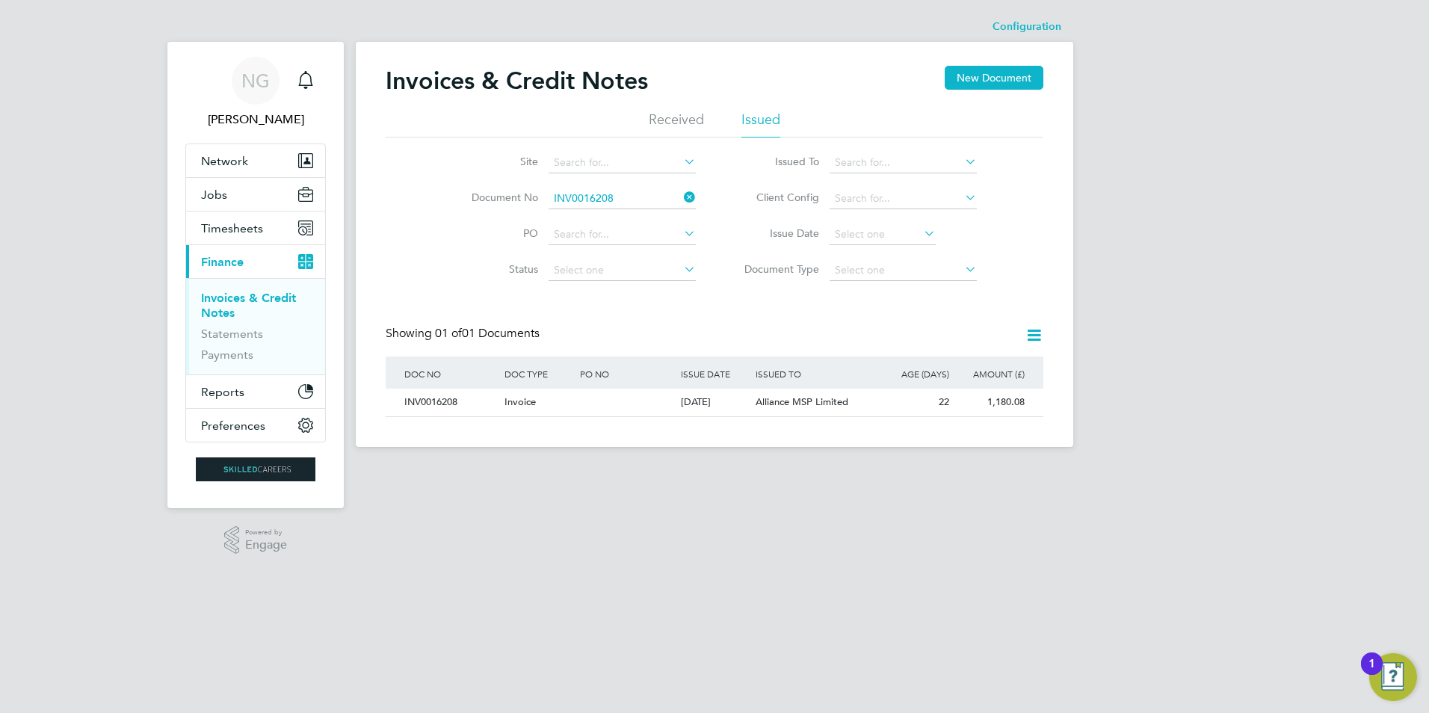
drag, startPoint x: 659, startPoint y: 177, endPoint x: 646, endPoint y: 190, distance: 18.0
click at [659, 177] on li "Site" at bounding box center [573, 163] width 281 height 36
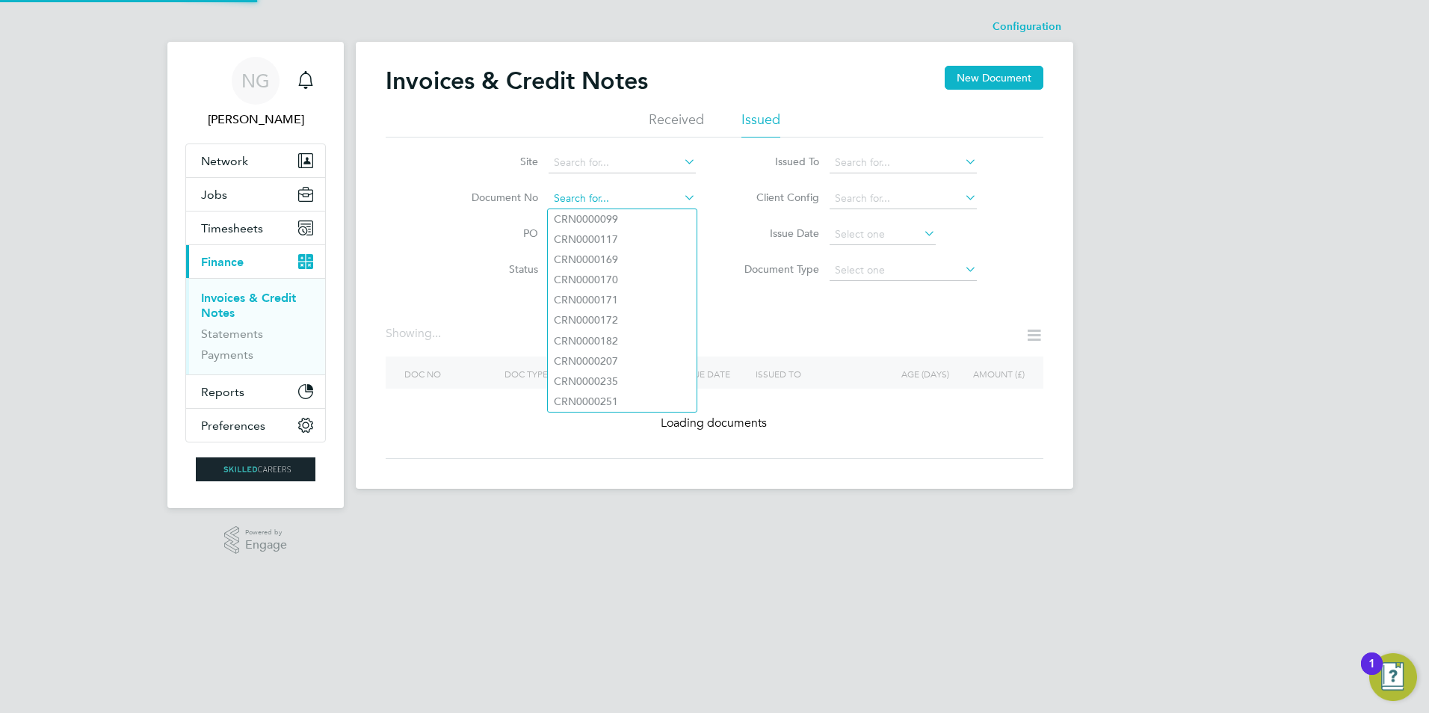
click at [643, 191] on input at bounding box center [621, 198] width 147 height 21
paste input "INV0016209"
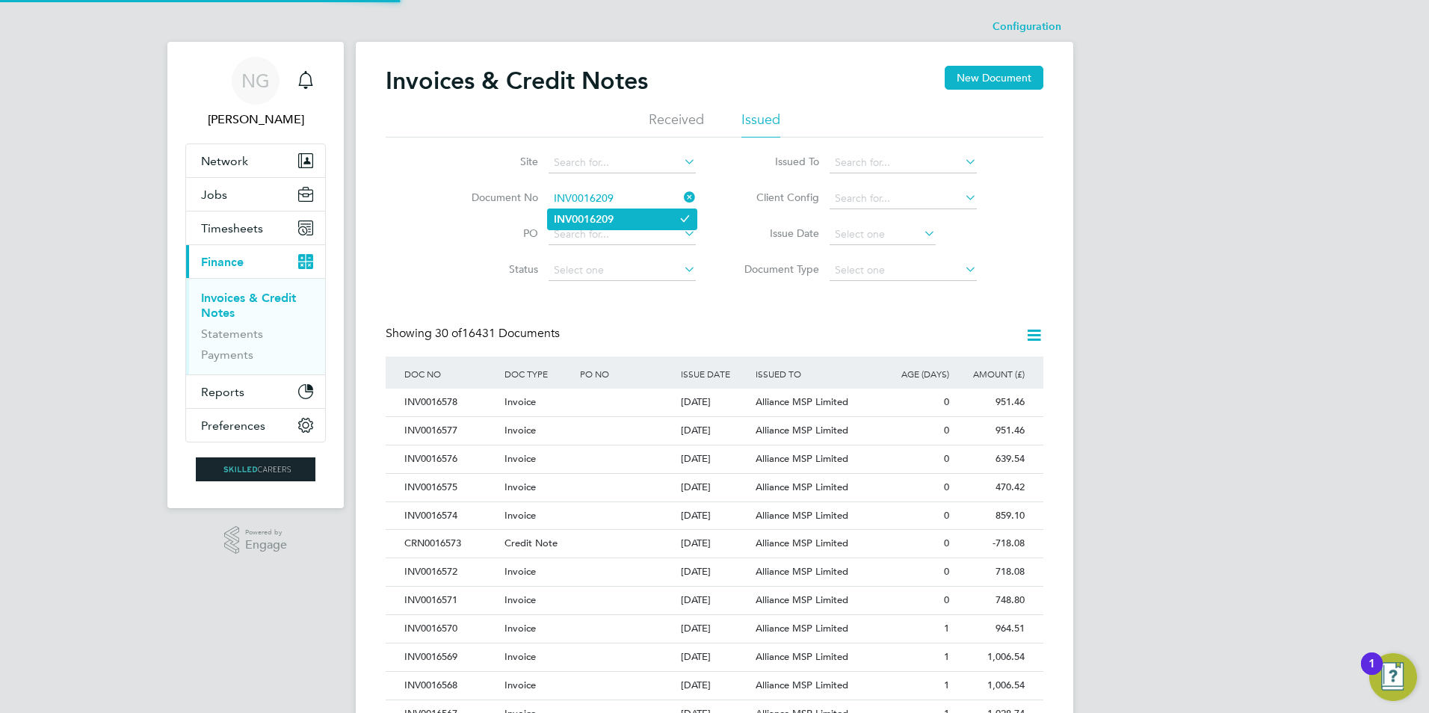
type input "INV0016209"
click at [619, 222] on li "INV0016209" at bounding box center [622, 219] width 149 height 20
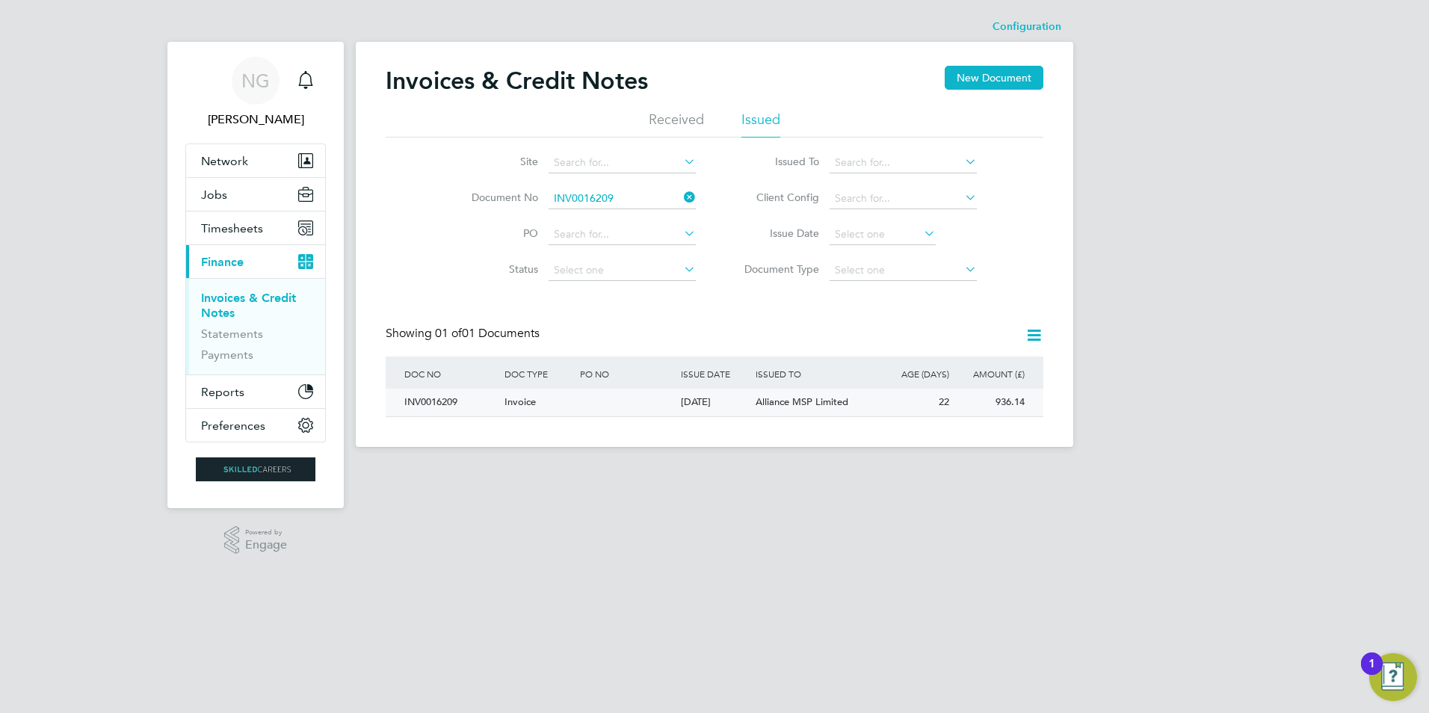
drag, startPoint x: 433, startPoint y: 399, endPoint x: 477, endPoint y: 414, distance: 46.6
click at [433, 399] on div "INV0016209" at bounding box center [451, 403] width 100 height 28
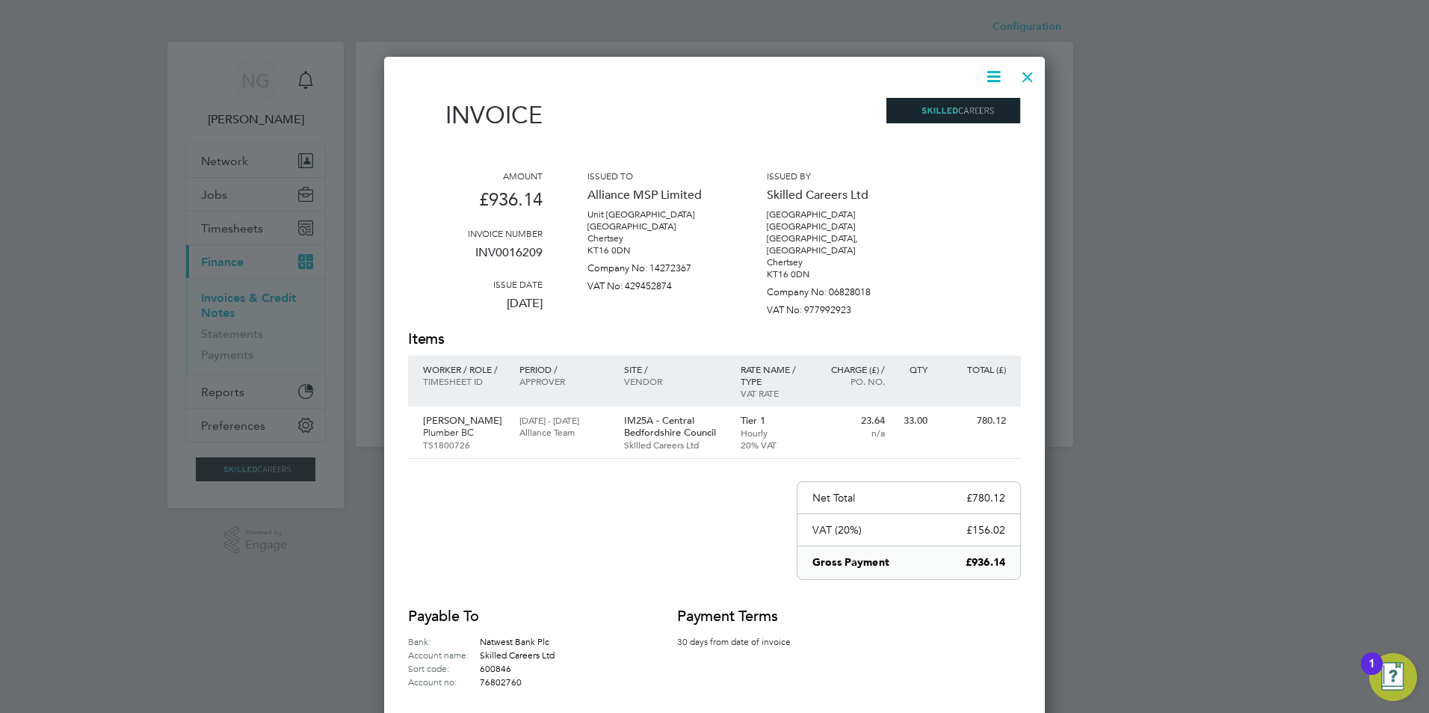
click at [999, 78] on icon at bounding box center [993, 76] width 19 height 19
click at [976, 112] on li "Download Invoice" at bounding box center [948, 112] width 103 height 21
drag, startPoint x: 1030, startPoint y: 76, endPoint x: 972, endPoint y: 113, distance: 68.2
click at [1030, 76] on div at bounding box center [1027, 73] width 27 height 27
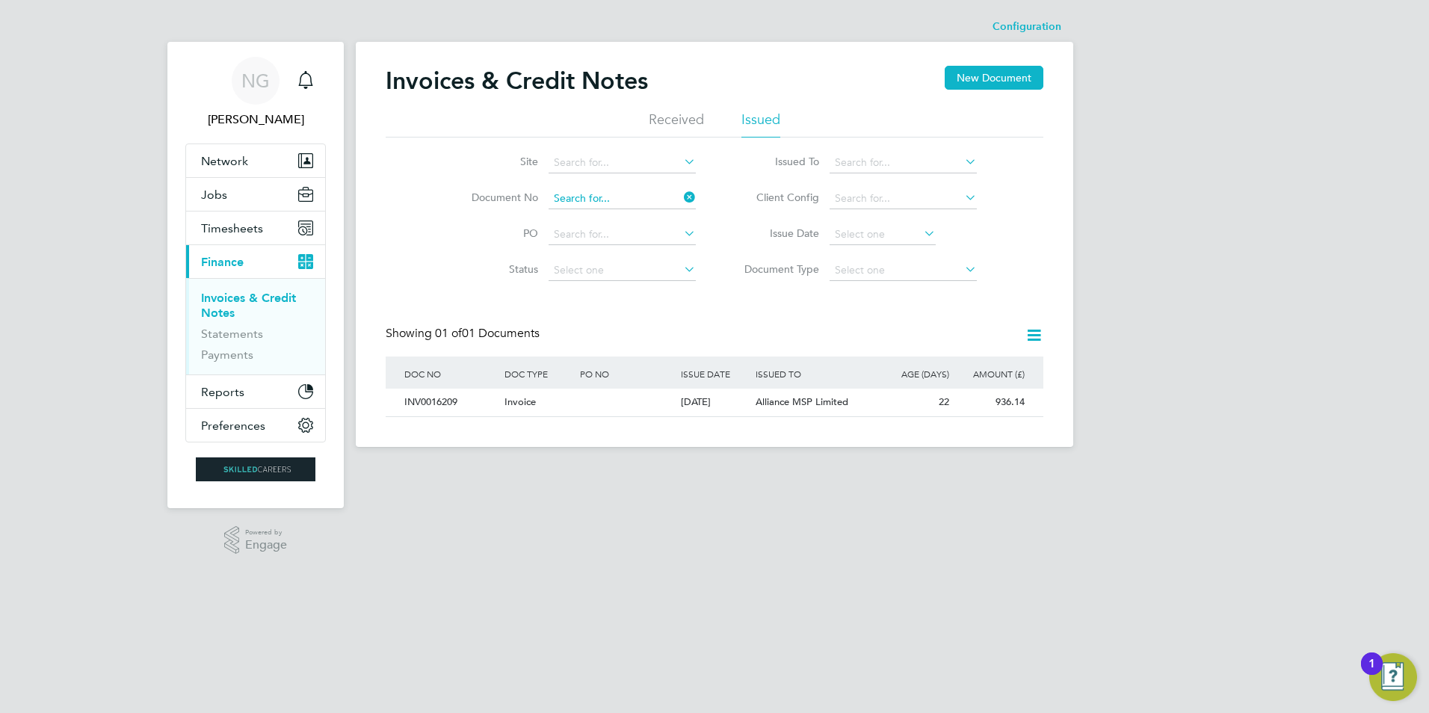
click at [649, 199] on input at bounding box center [621, 198] width 147 height 21
paste input "INV0016210"
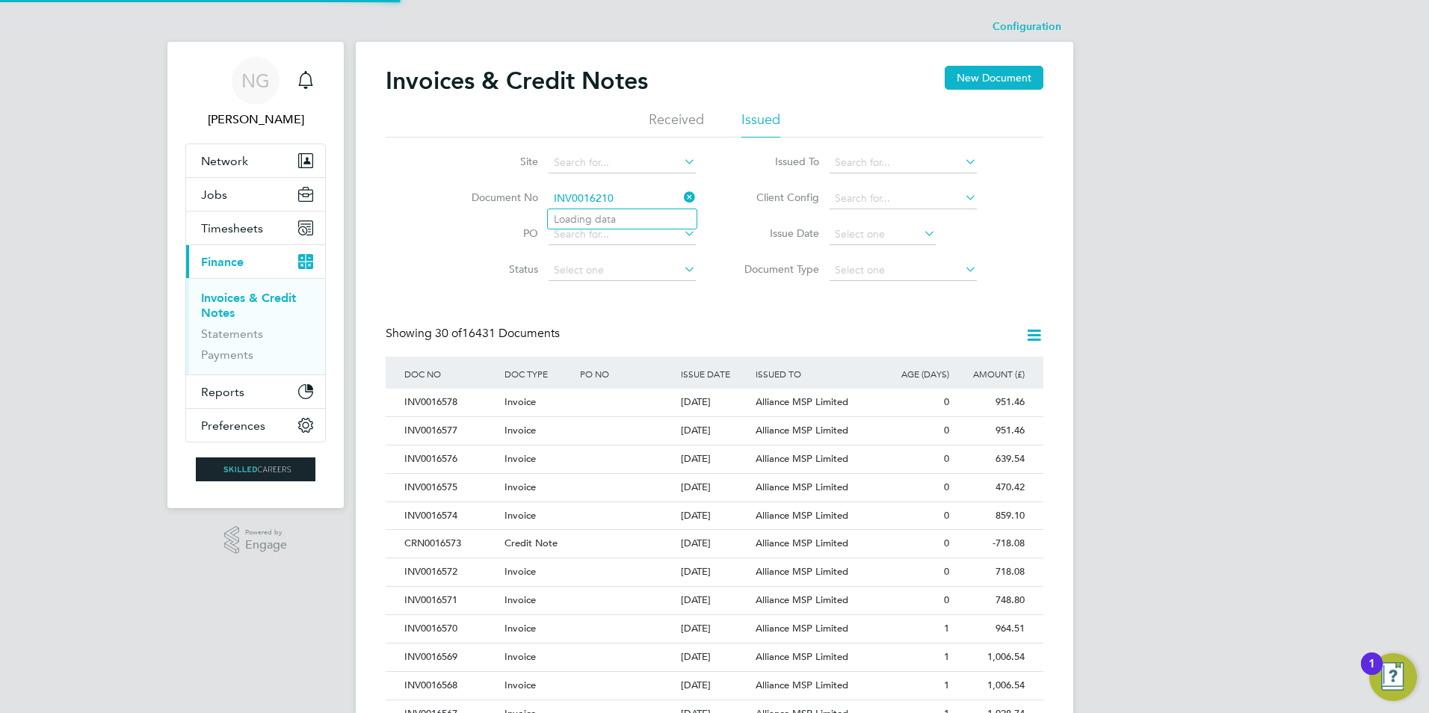
type input "INV0016210"
click at [623, 216] on li "INV0016210" at bounding box center [622, 219] width 149 height 20
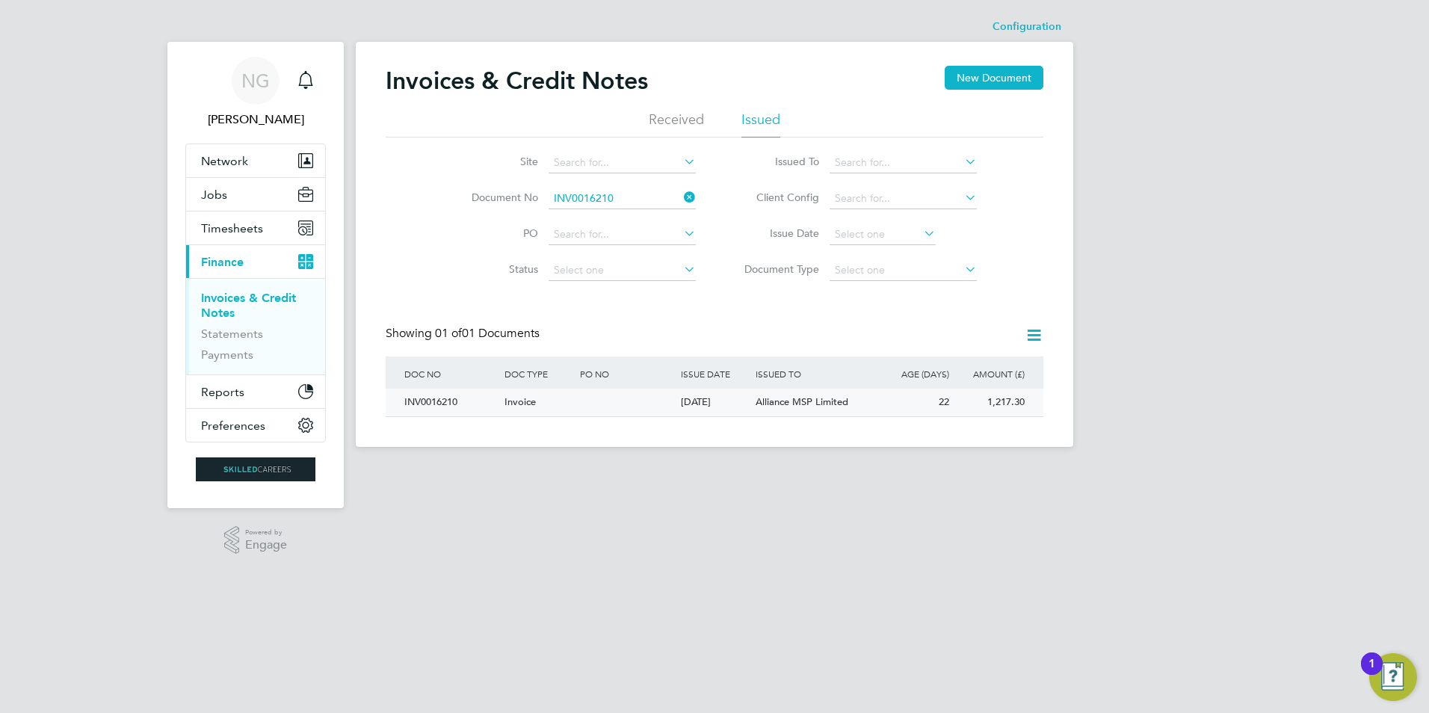
click at [441, 395] on div "INV0016210" at bounding box center [451, 403] width 100 height 28
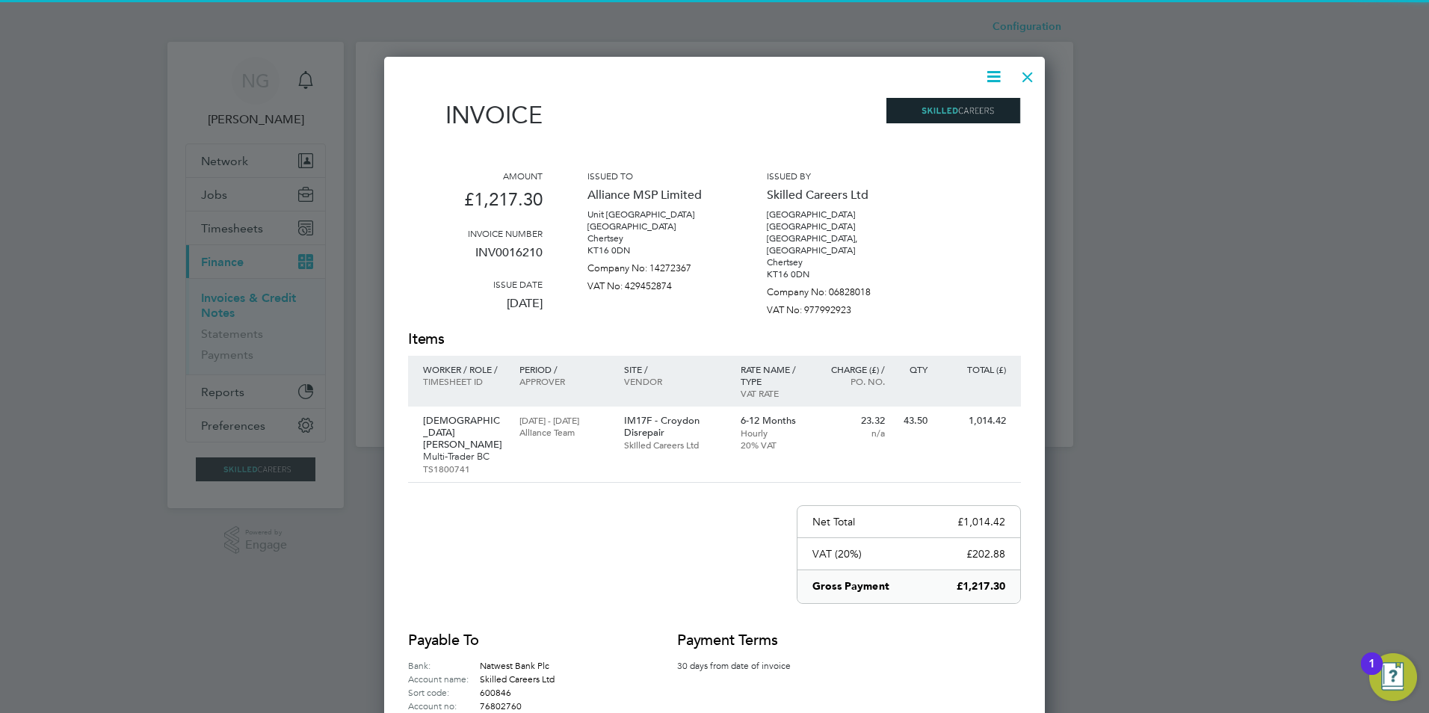
click at [985, 75] on icon at bounding box center [993, 76] width 19 height 19
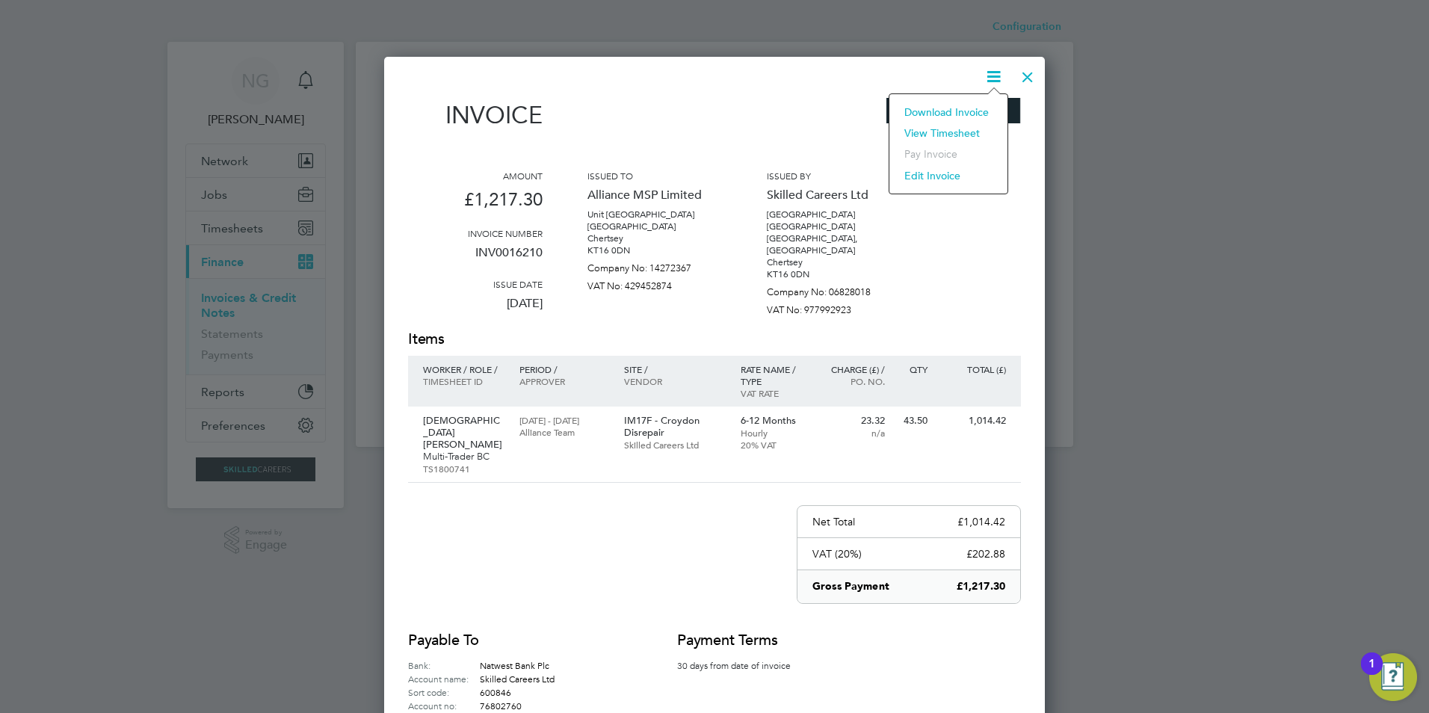
click at [956, 113] on li "Download Invoice" at bounding box center [948, 112] width 103 height 21
click at [1025, 75] on div at bounding box center [1027, 73] width 27 height 27
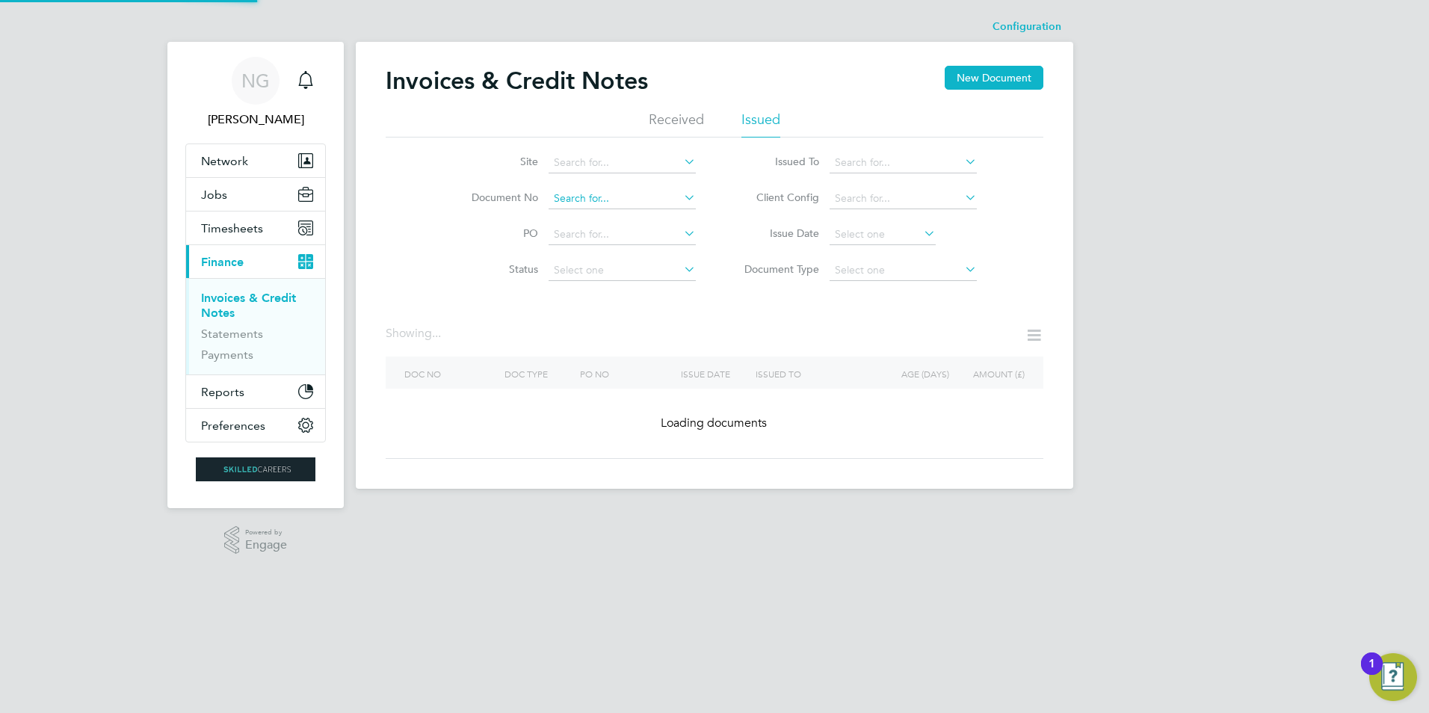
click at [643, 199] on input at bounding box center [621, 198] width 147 height 21
paste input "INV0016211"
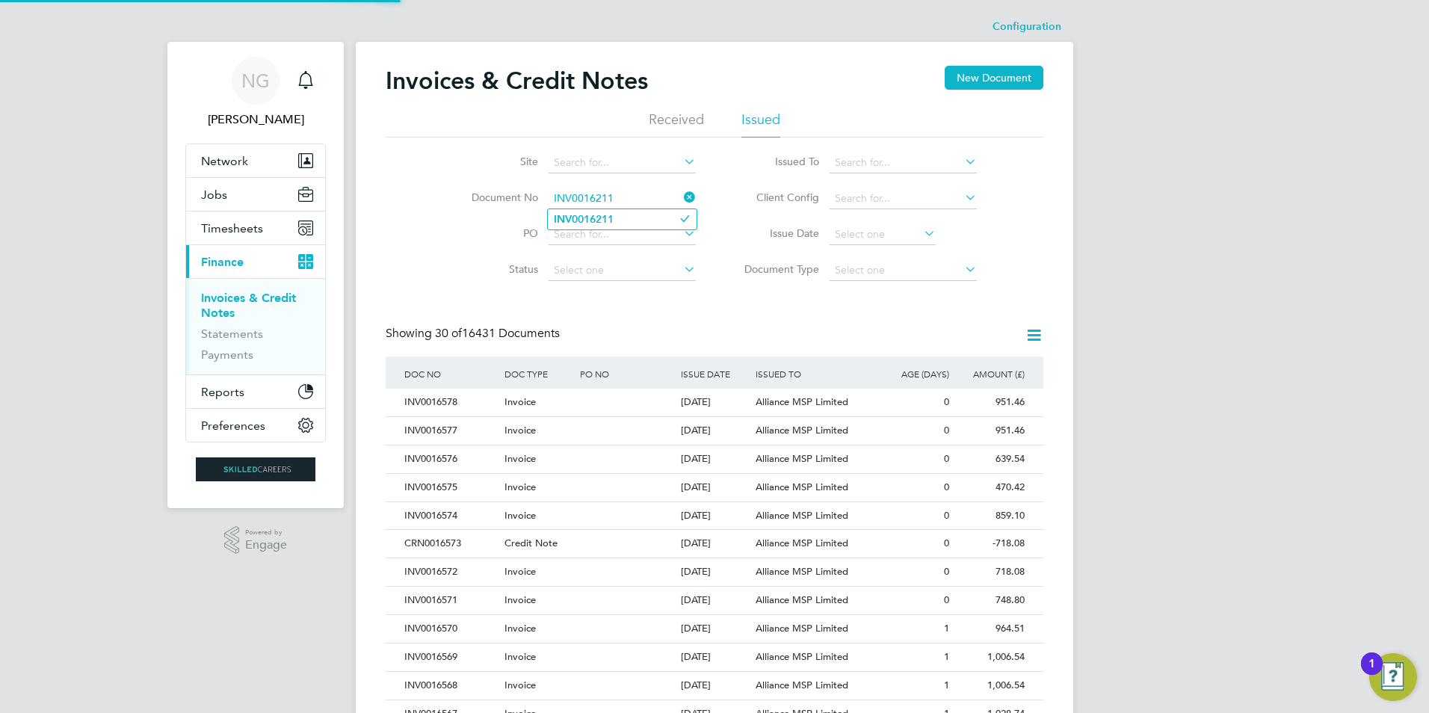
type input "INV0016211"
click at [619, 214] on li "INV0016211" at bounding box center [622, 219] width 149 height 20
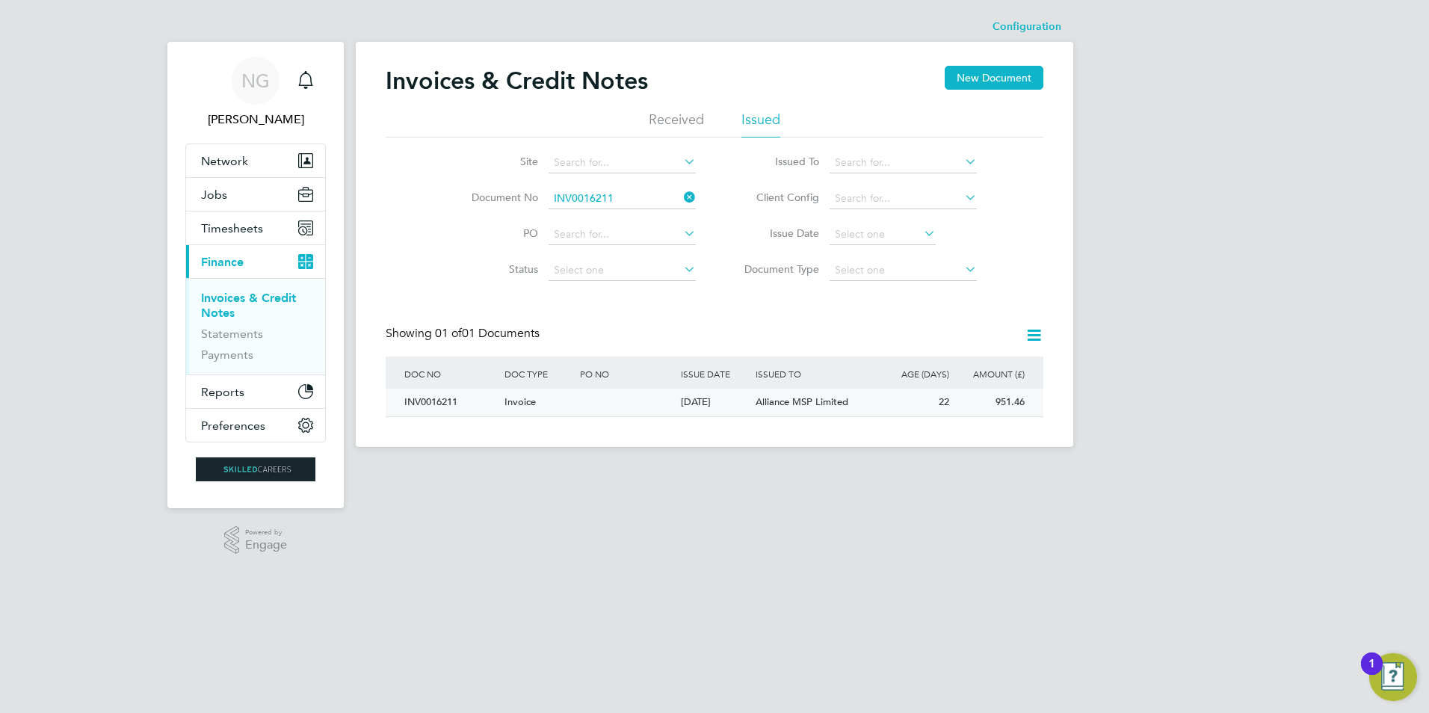
click at [431, 403] on div "INV0016211" at bounding box center [451, 403] width 100 height 28
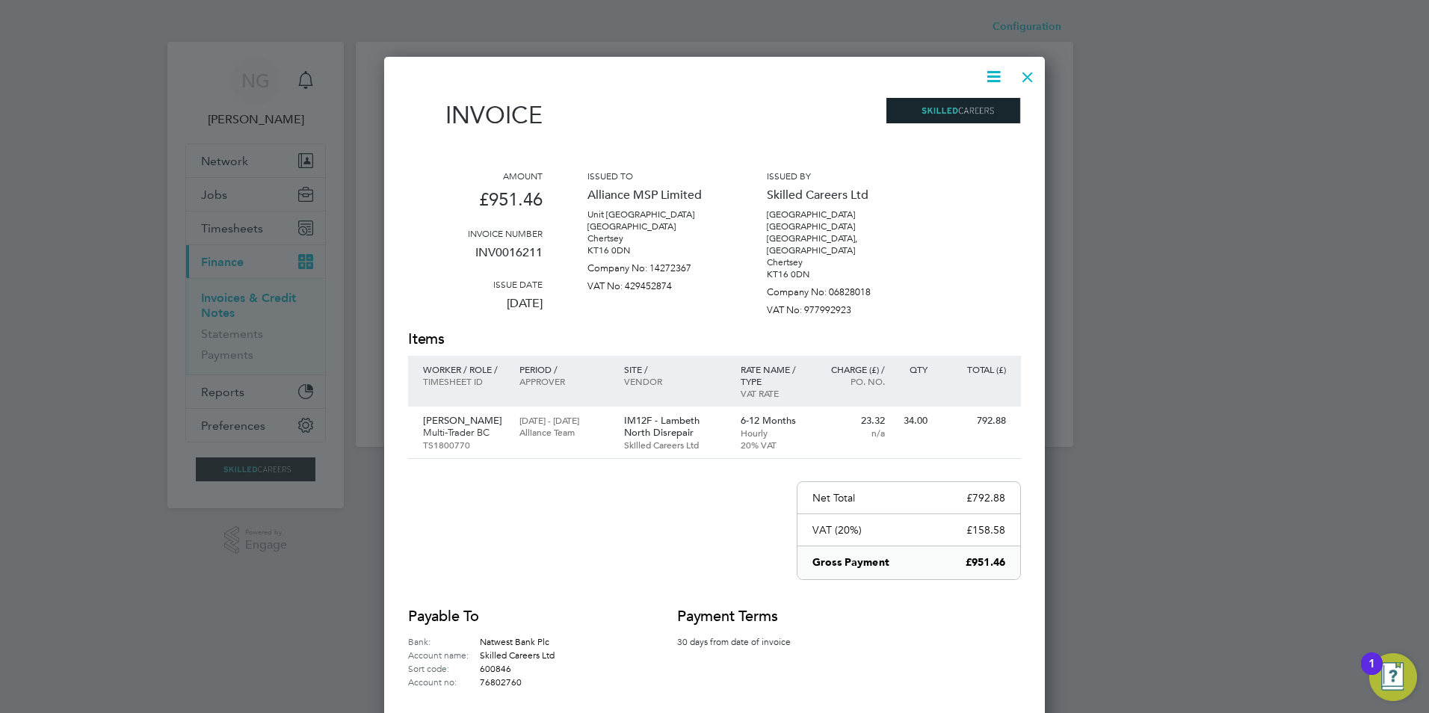
click at [995, 74] on icon at bounding box center [993, 76] width 19 height 19
click at [960, 107] on li "Download Invoice" at bounding box center [948, 112] width 103 height 21
click at [1021, 73] on div at bounding box center [1027, 73] width 27 height 27
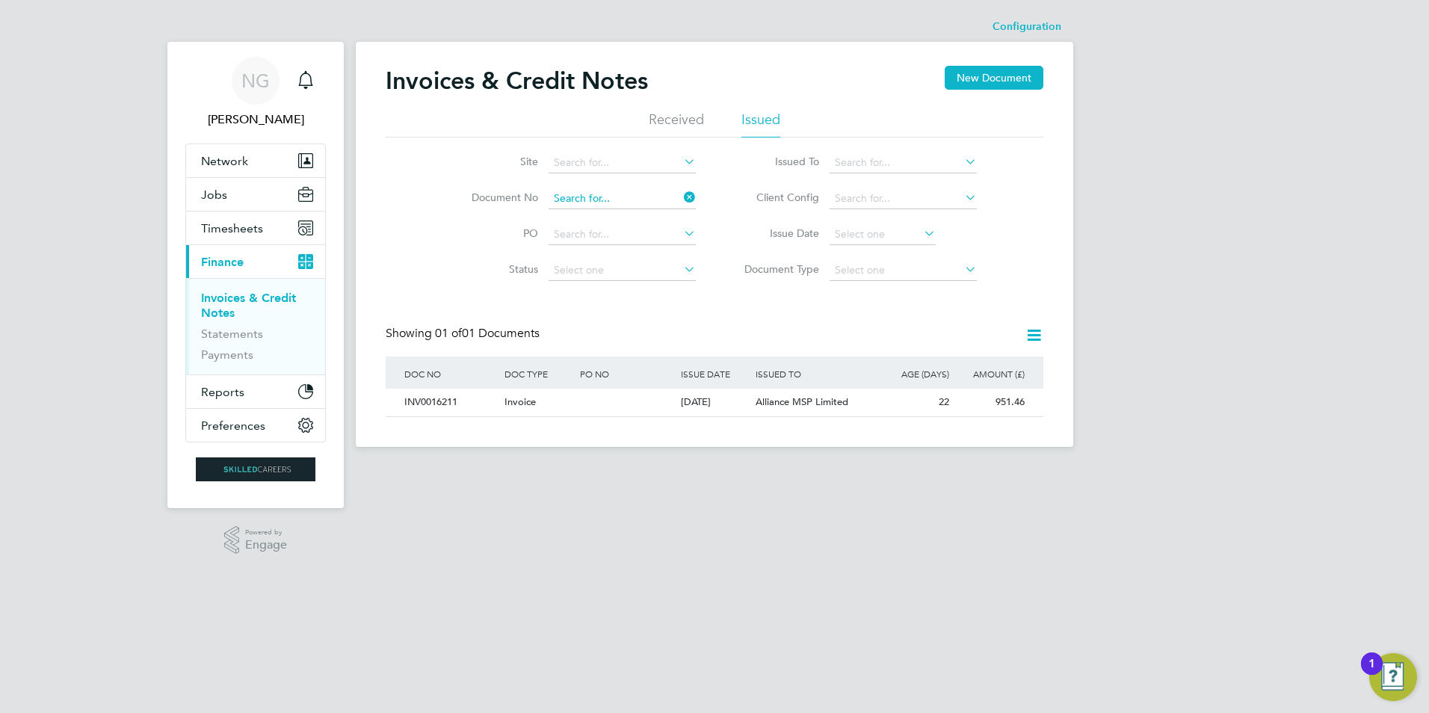
click at [637, 205] on input at bounding box center [621, 198] width 147 height 21
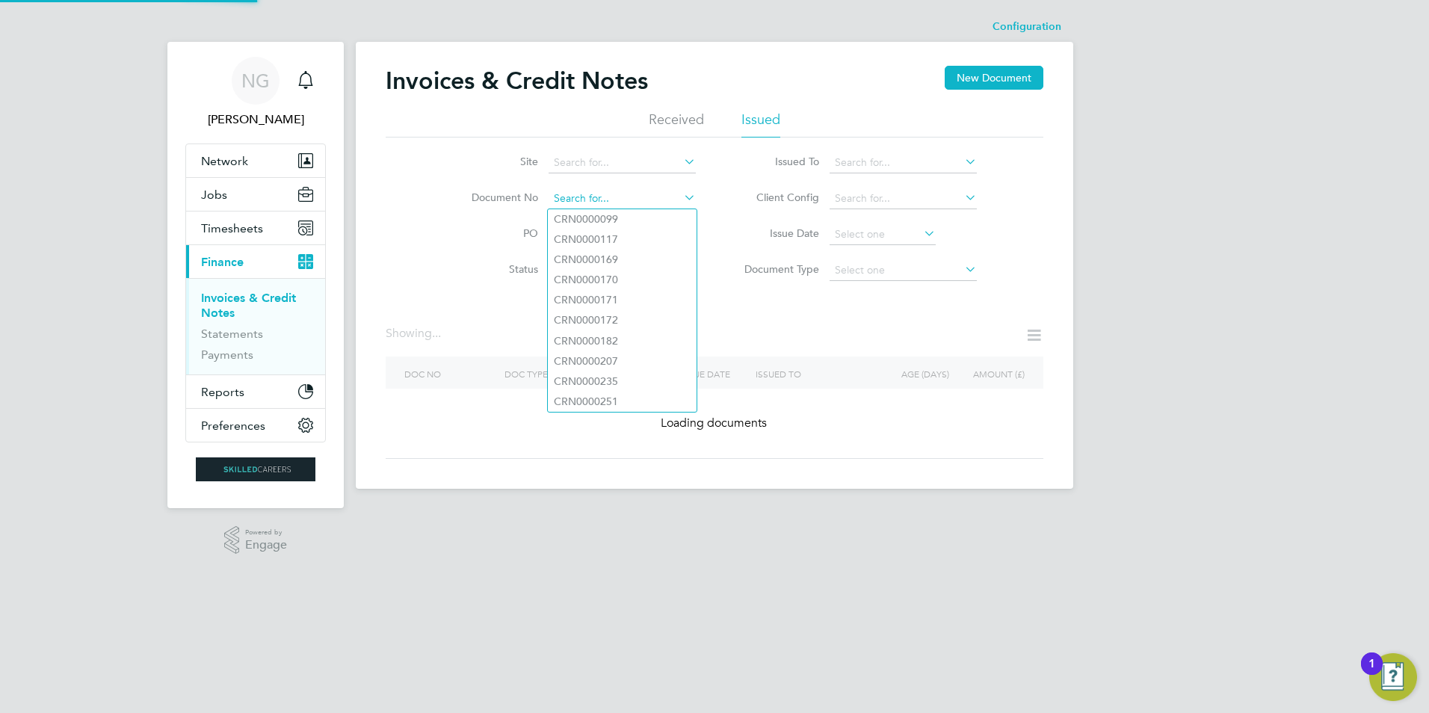
paste input "INV0016212"
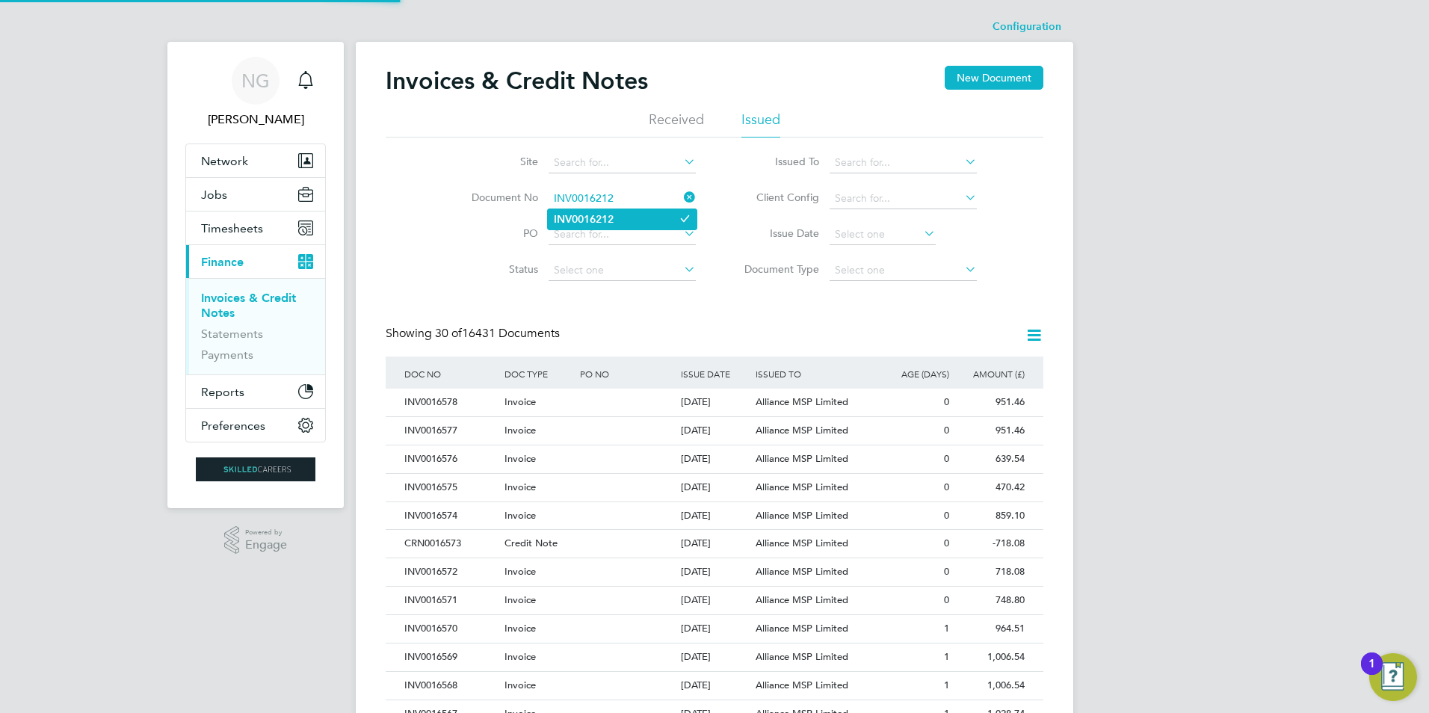
type input "INV0016212"
click at [624, 218] on li "INV0016212" at bounding box center [622, 219] width 149 height 20
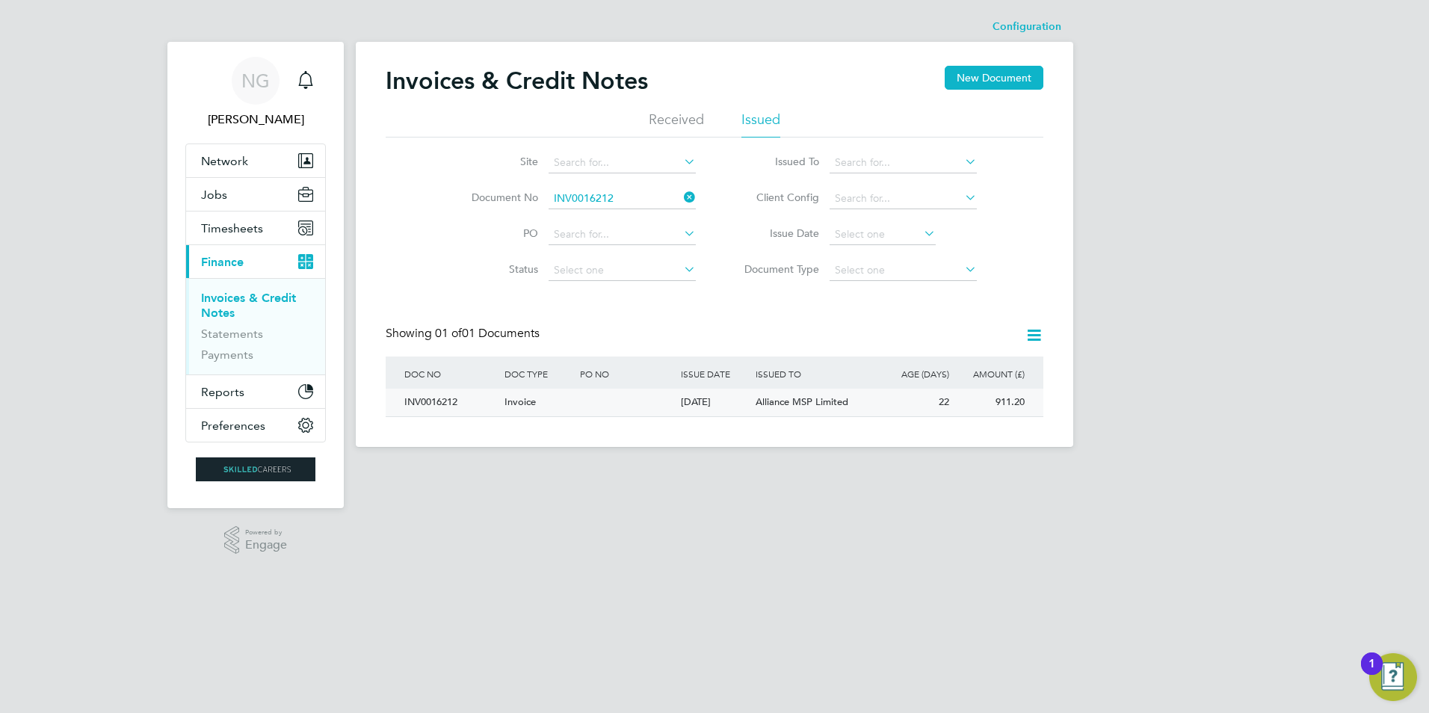
click at [439, 414] on div "INV0016212" at bounding box center [451, 403] width 100 height 28
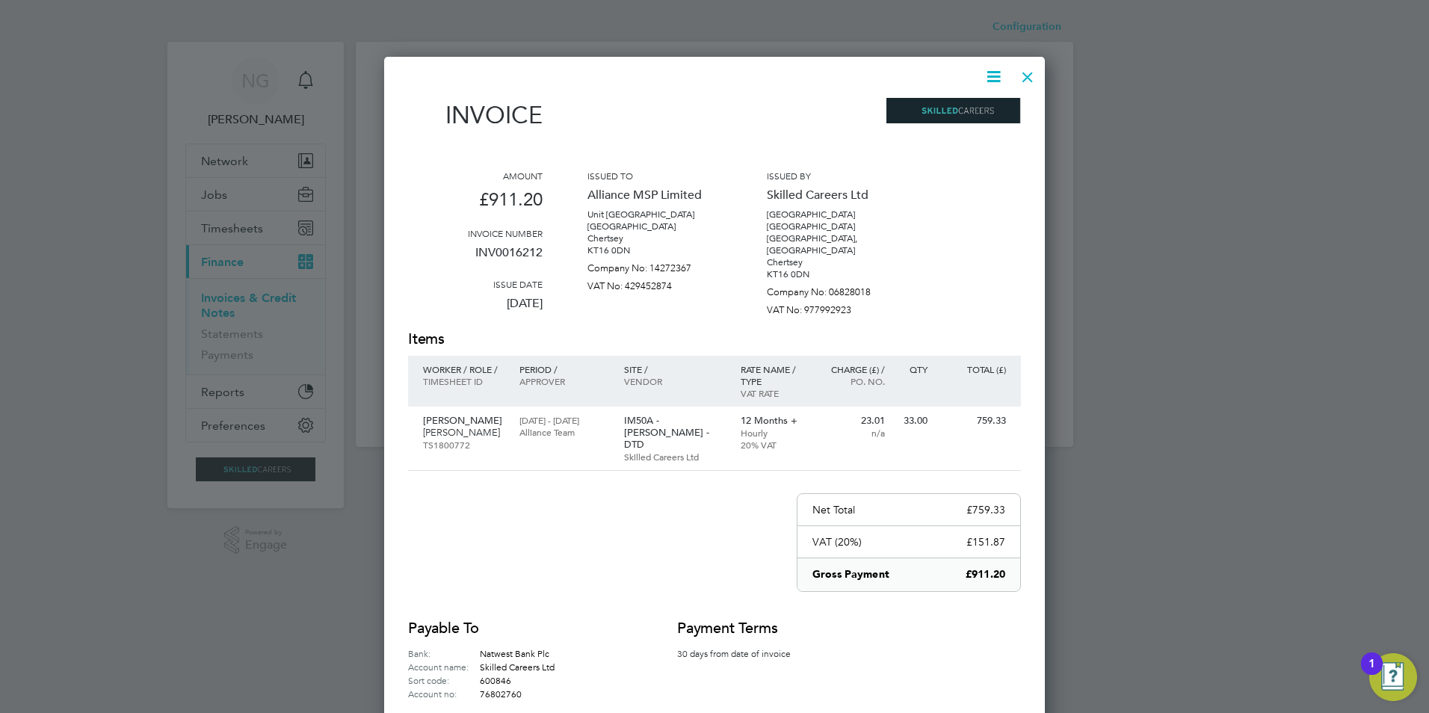
click at [993, 83] on icon at bounding box center [993, 76] width 19 height 19
click at [980, 111] on li "Download Invoice" at bounding box center [948, 112] width 103 height 21
click at [1024, 81] on div at bounding box center [1027, 73] width 27 height 27
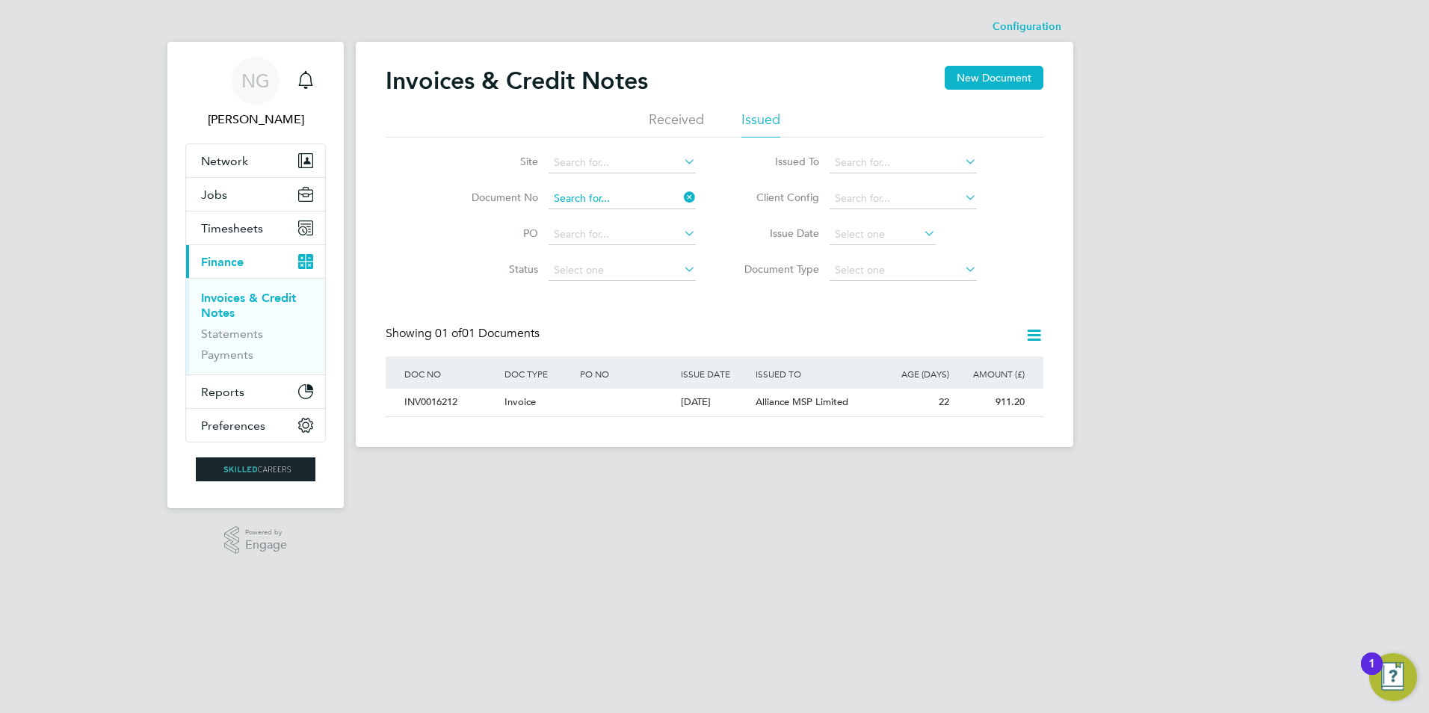
click at [625, 200] on input at bounding box center [621, 198] width 147 height 21
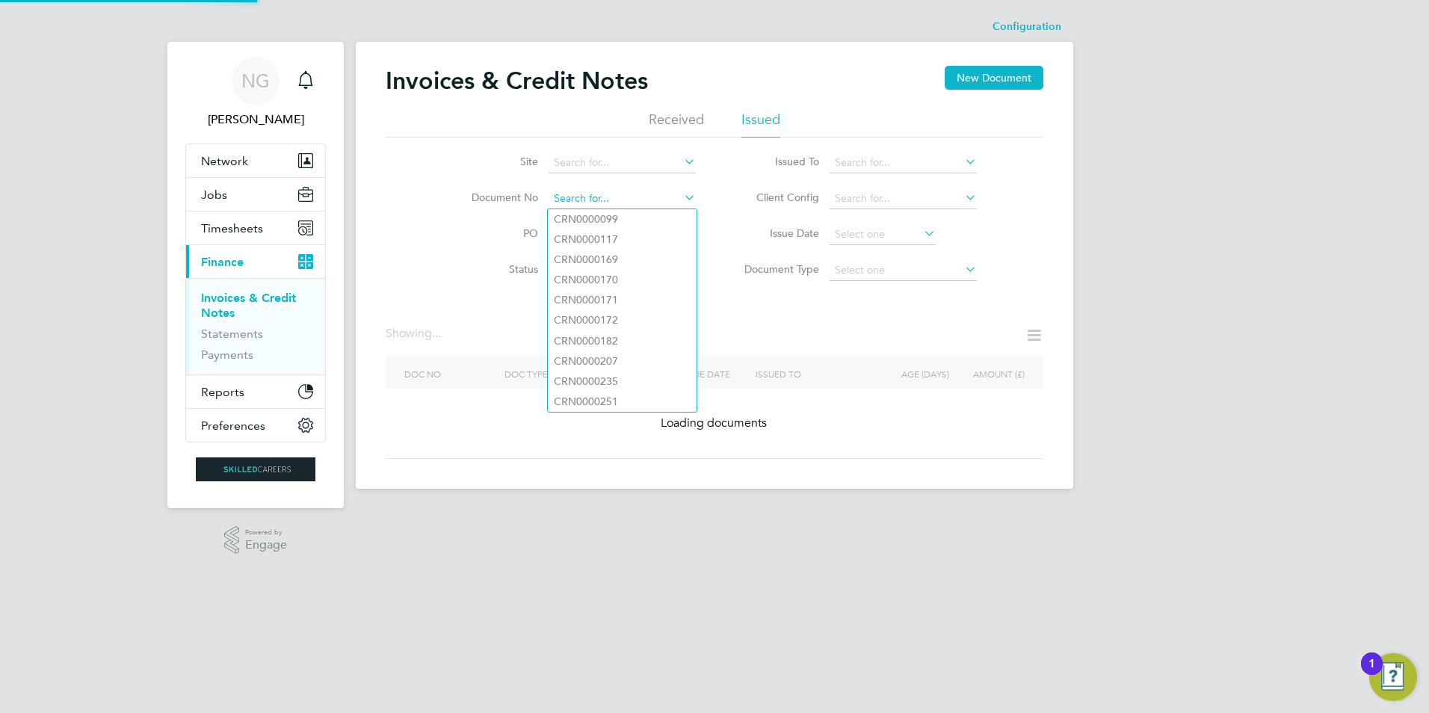
paste input "INV0016213"
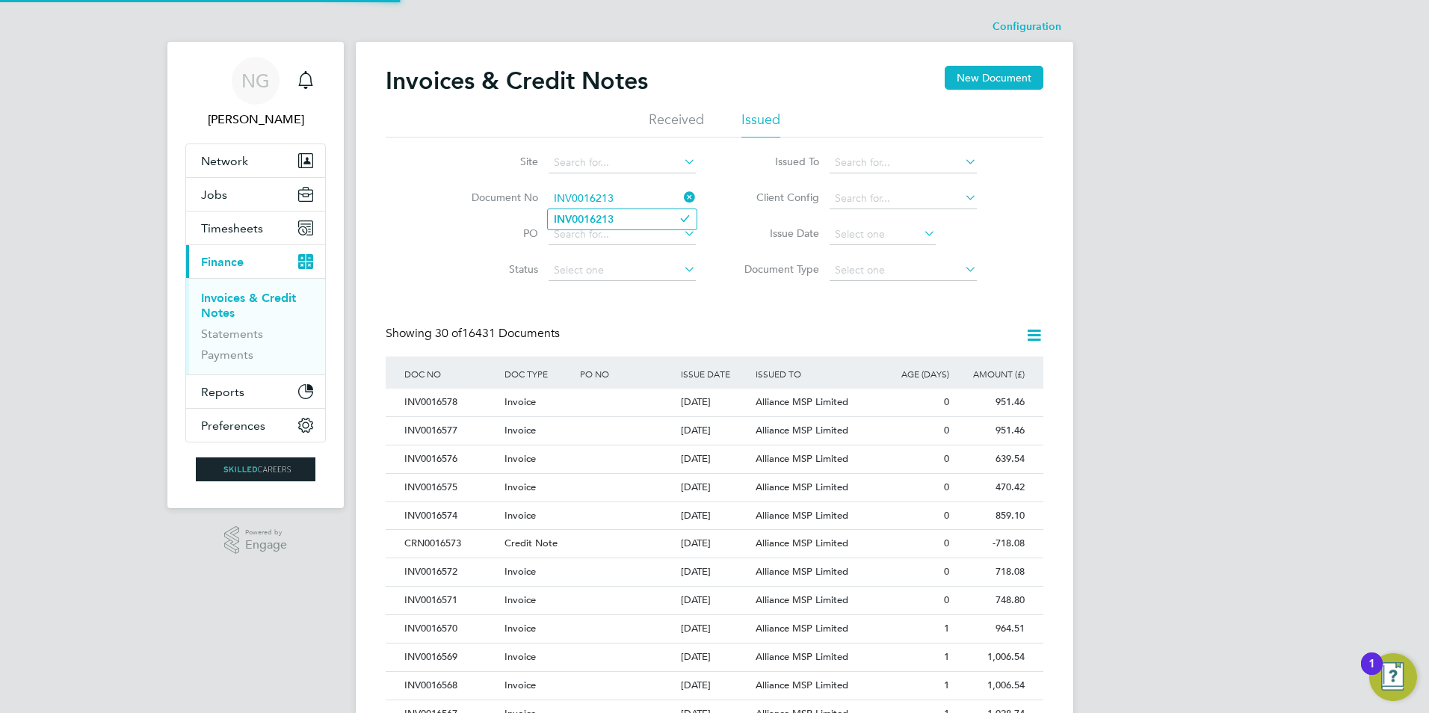
type input "INV0016213"
click at [619, 215] on li "INV0016213" at bounding box center [622, 219] width 149 height 20
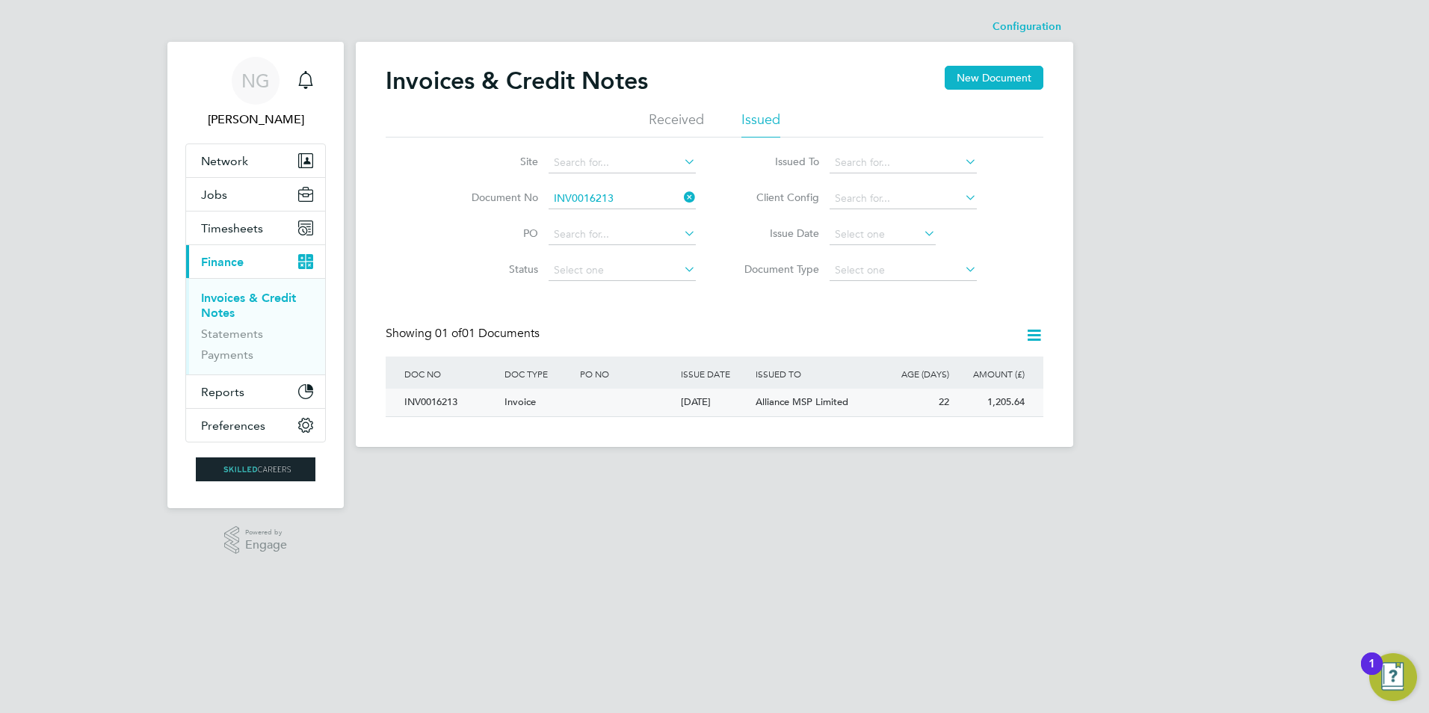
click at [427, 398] on div "INV0016213" at bounding box center [451, 403] width 100 height 28
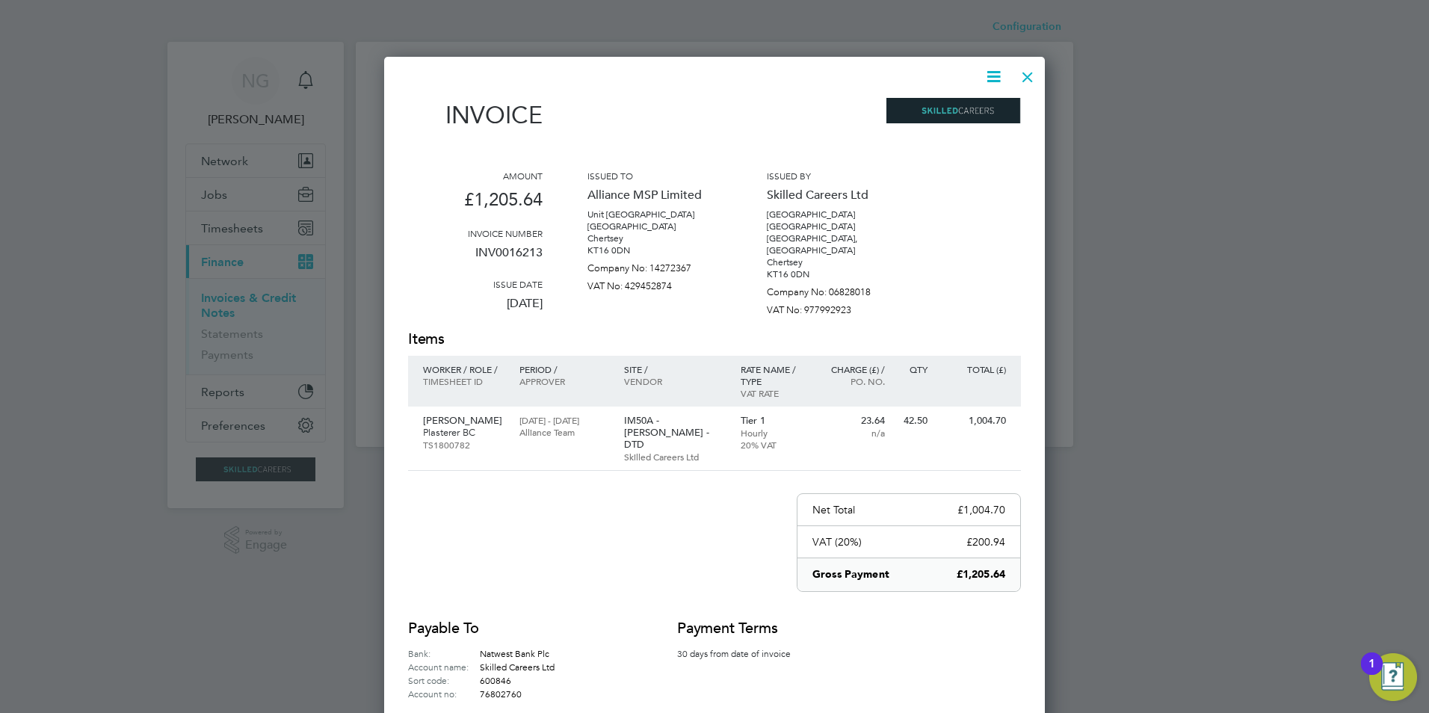
click at [992, 71] on icon at bounding box center [993, 76] width 19 height 19
click at [975, 108] on li "Download Invoice" at bounding box center [948, 112] width 103 height 21
click at [1027, 75] on div at bounding box center [1027, 73] width 27 height 27
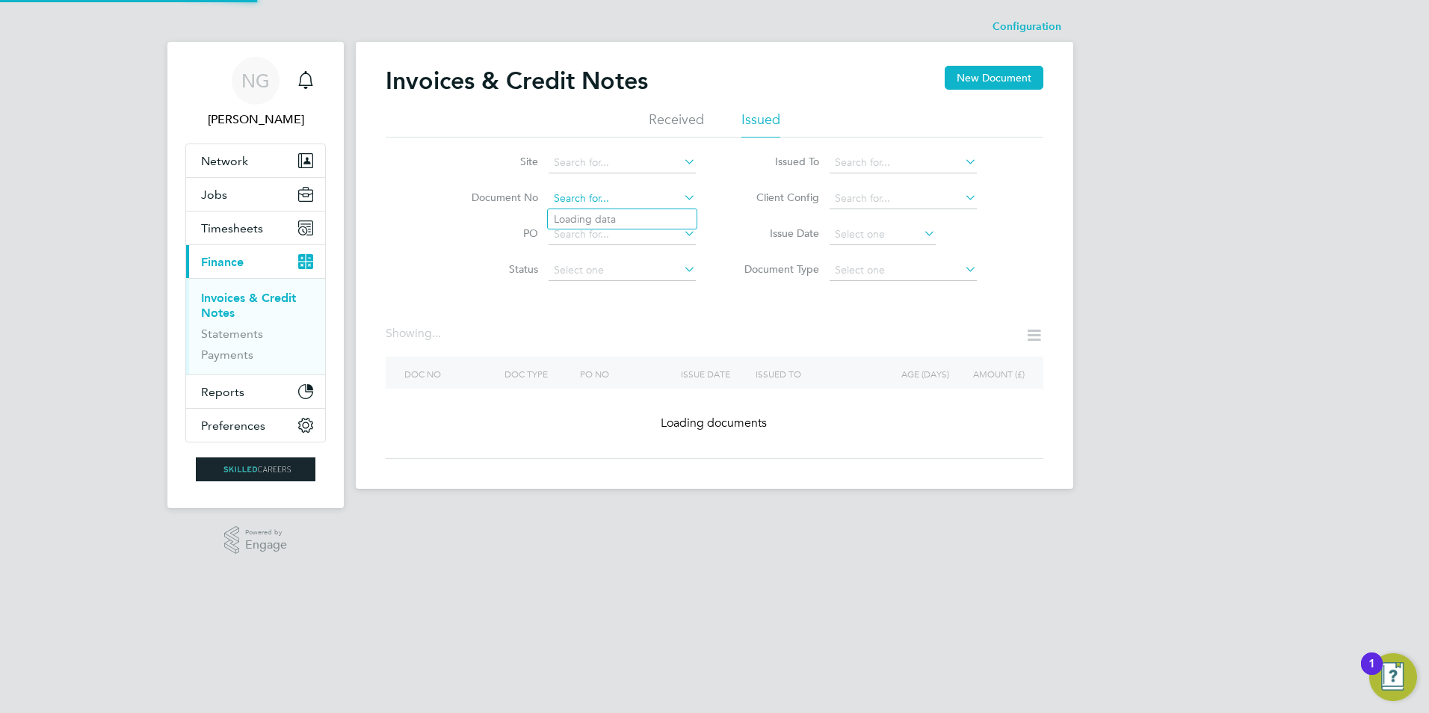
click at [646, 200] on input at bounding box center [621, 198] width 147 height 21
paste input "INV0016214"
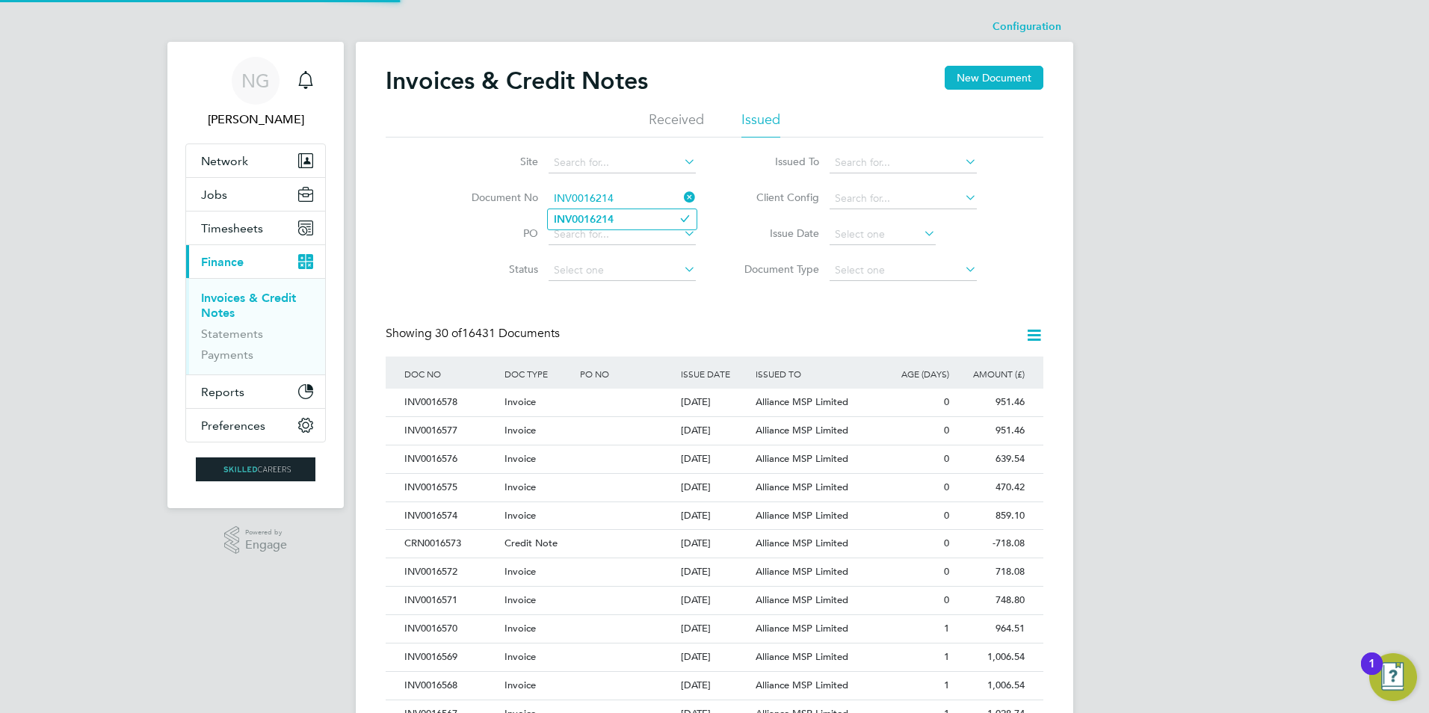
type input "INV0016214"
click at [629, 226] on li "INV0016214" at bounding box center [622, 219] width 149 height 20
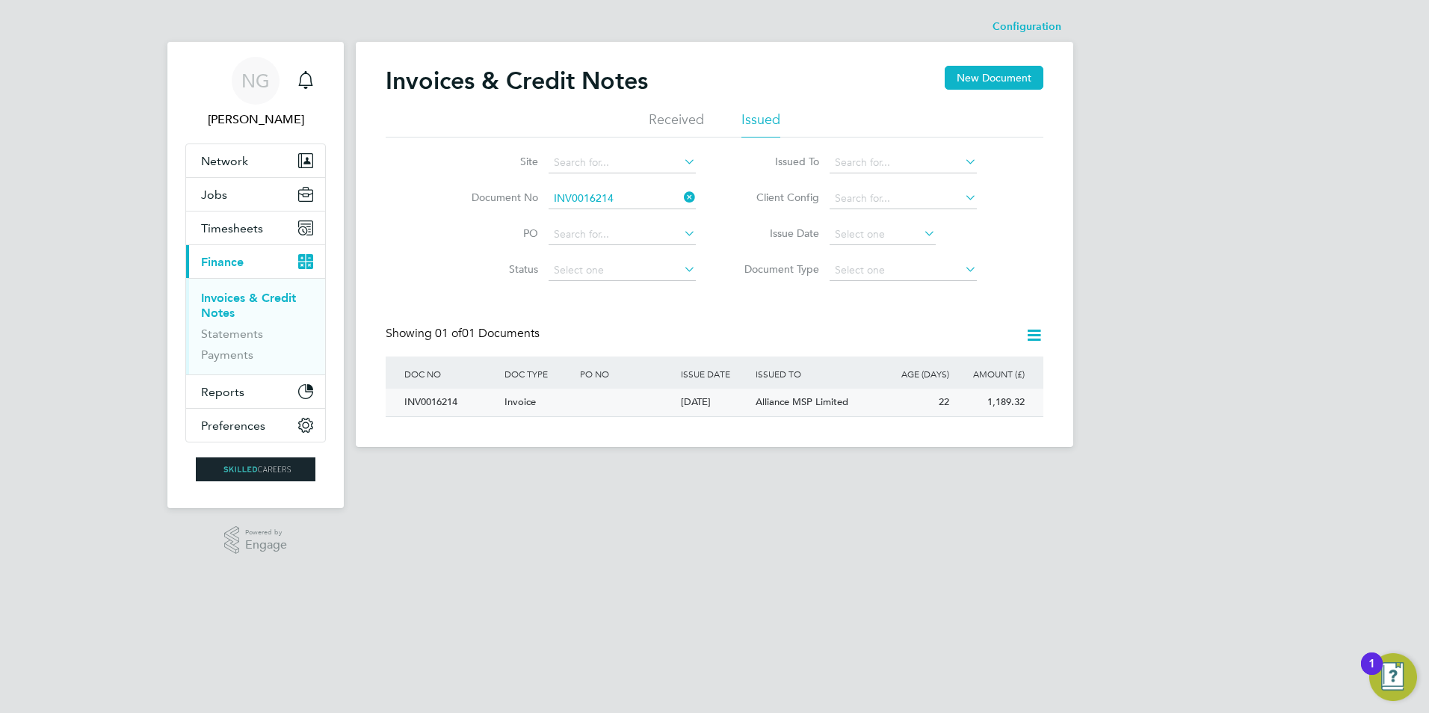
click at [436, 398] on div "INV0016214" at bounding box center [451, 403] width 100 height 28
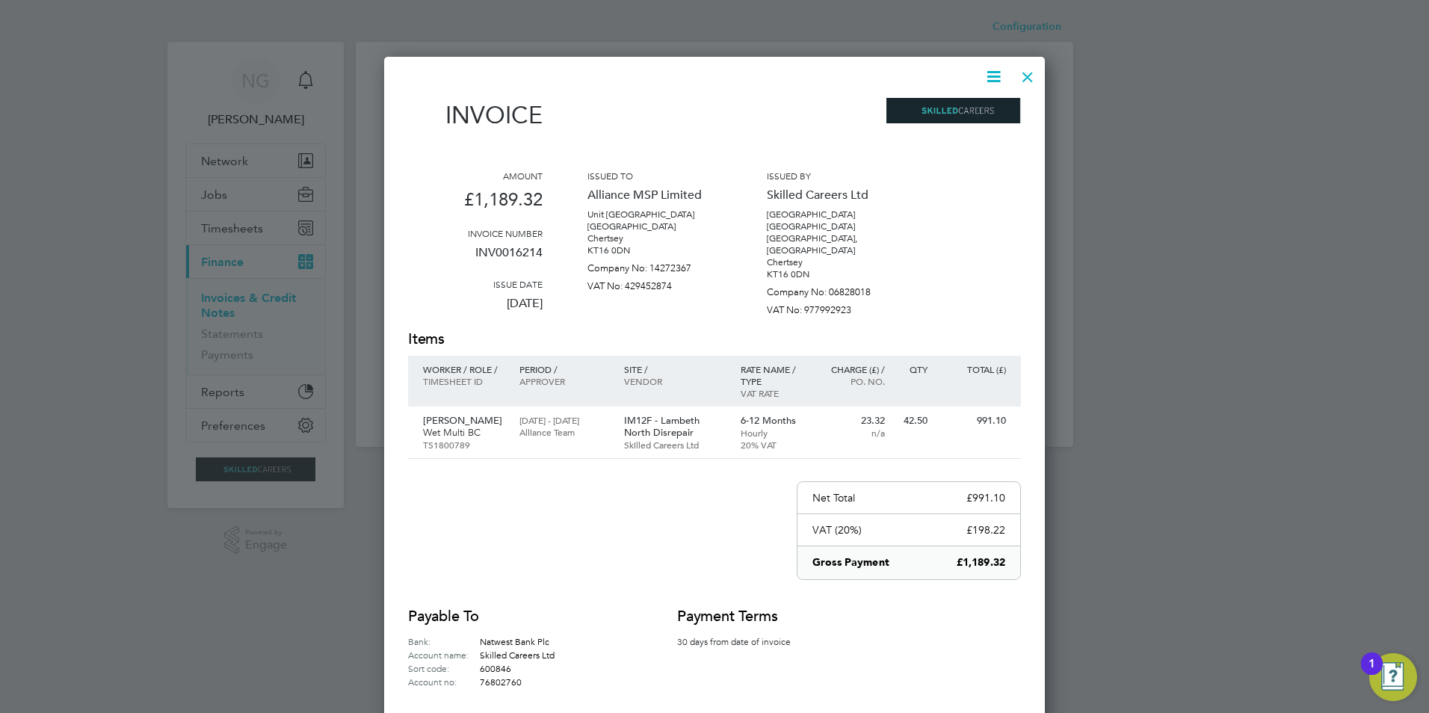
click at [993, 80] on icon at bounding box center [993, 76] width 19 height 19
click at [968, 110] on li "Download Invoice" at bounding box center [948, 112] width 103 height 21
click at [1024, 81] on div at bounding box center [1027, 73] width 27 height 27
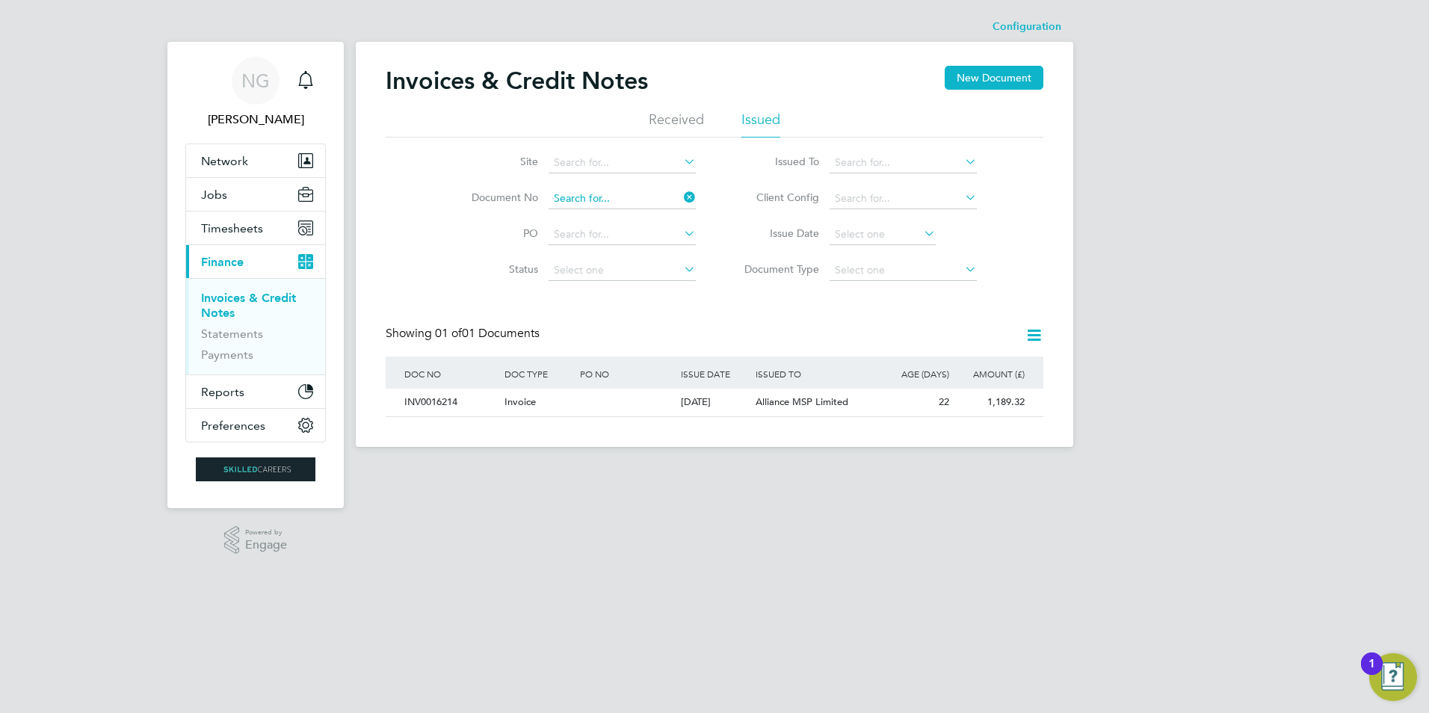
click at [638, 192] on input at bounding box center [621, 198] width 147 height 21
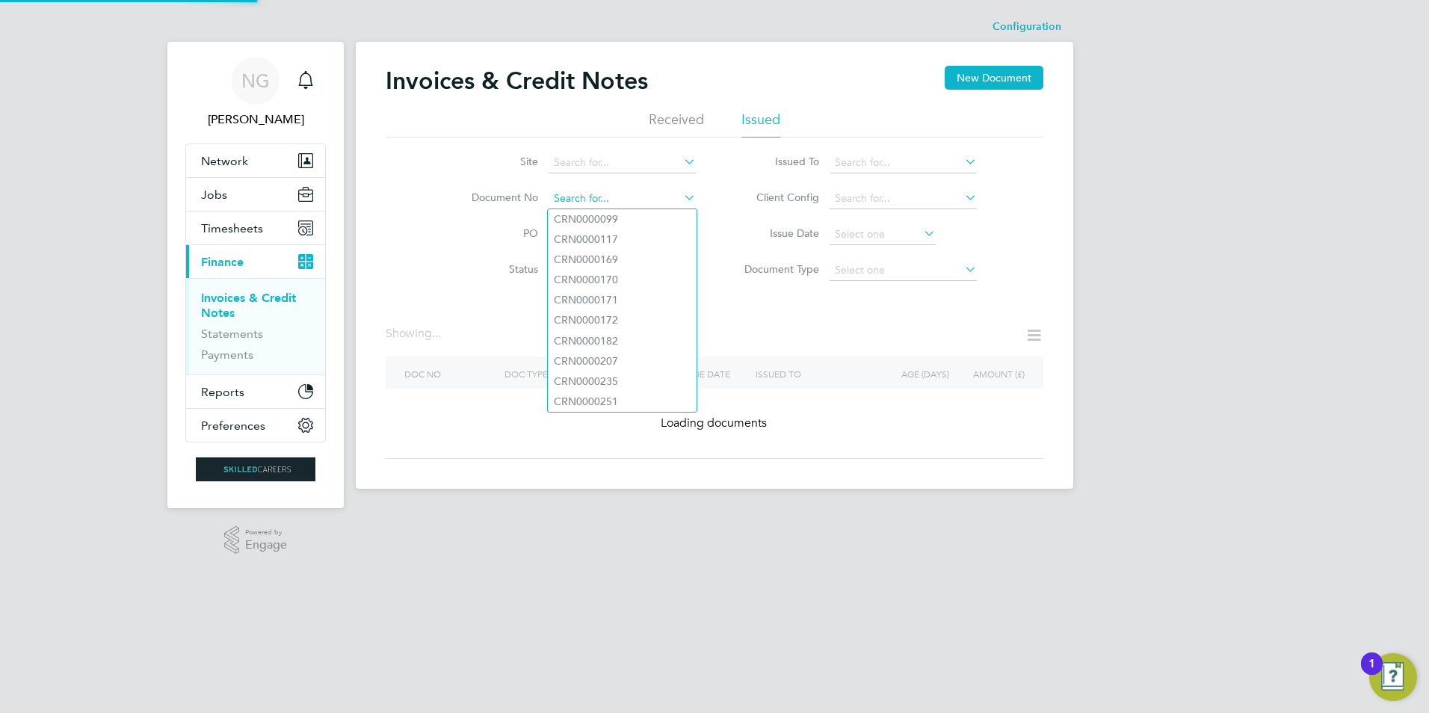
paste input "INV0016215"
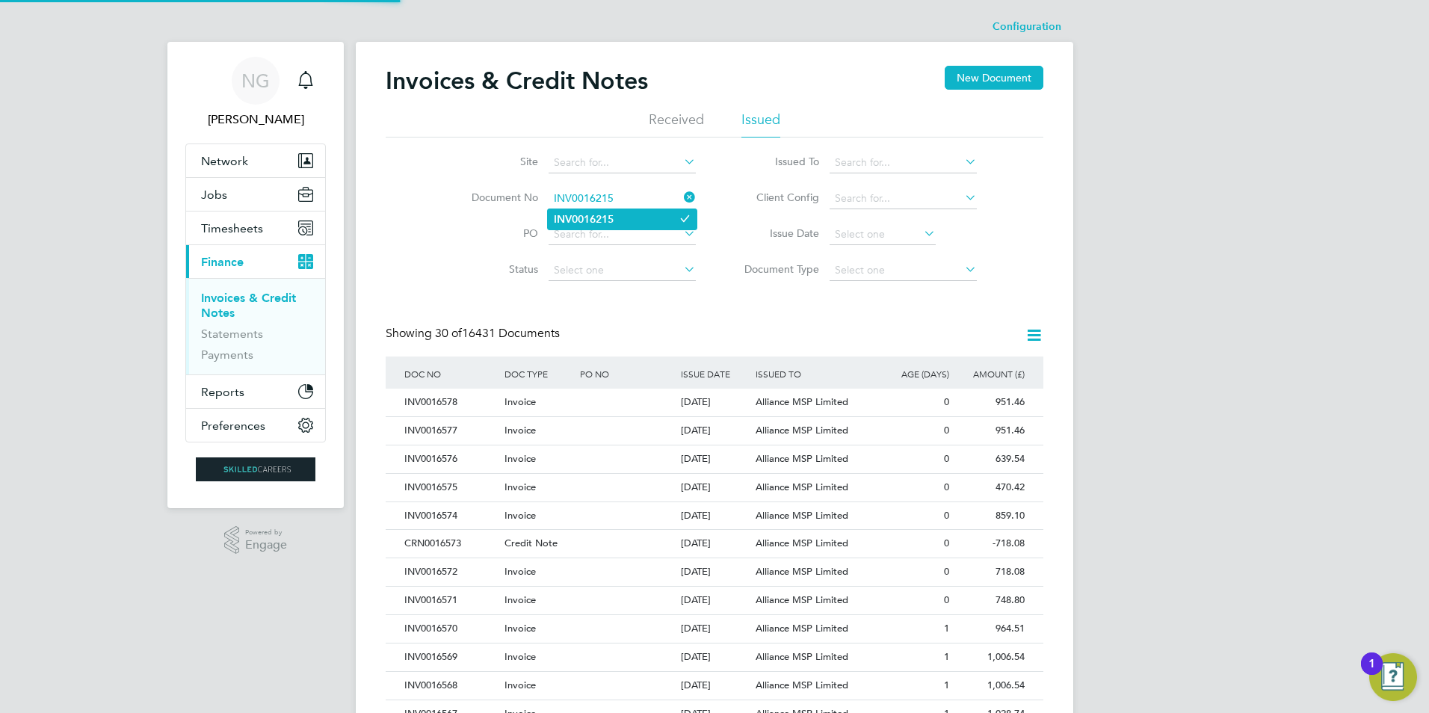
type input "INV0016215"
click at [612, 222] on b "INV0016215" at bounding box center [584, 219] width 60 height 13
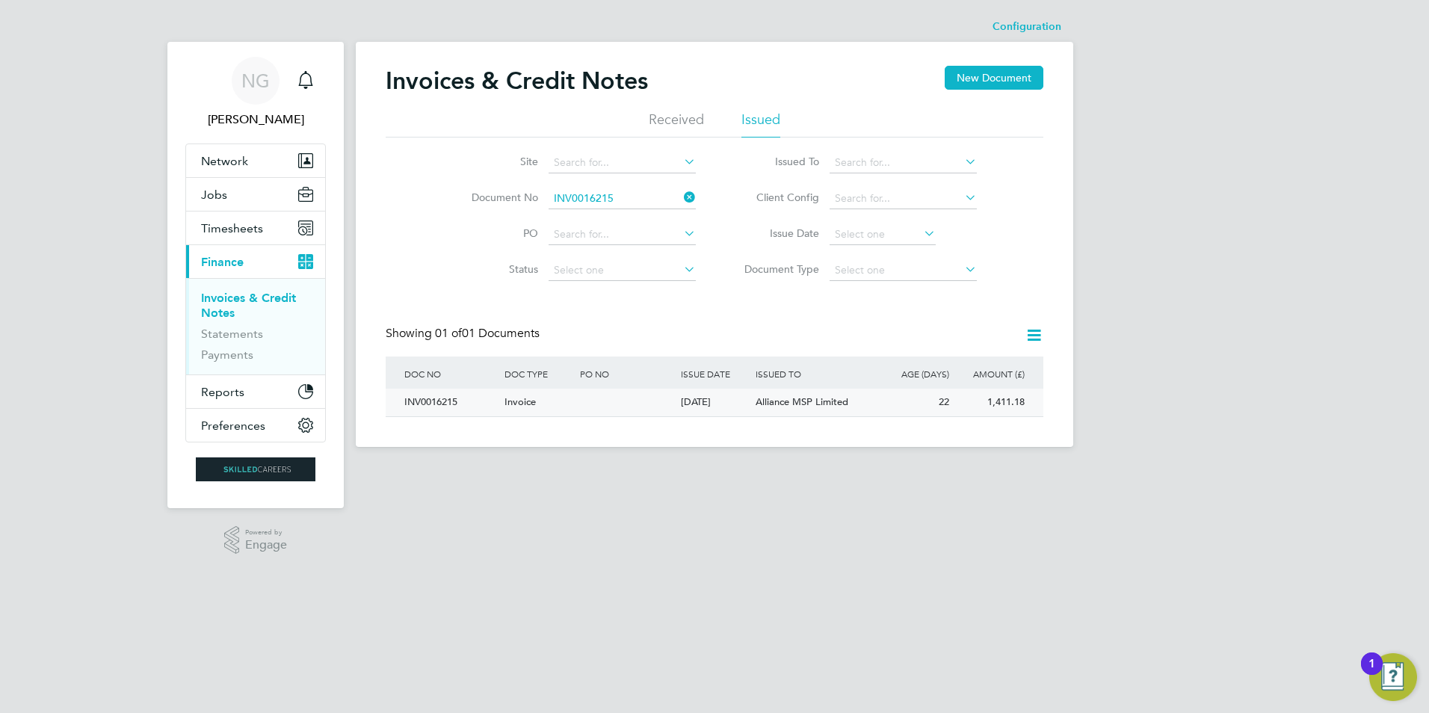
click at [438, 398] on div "INV0016215" at bounding box center [451, 403] width 100 height 28
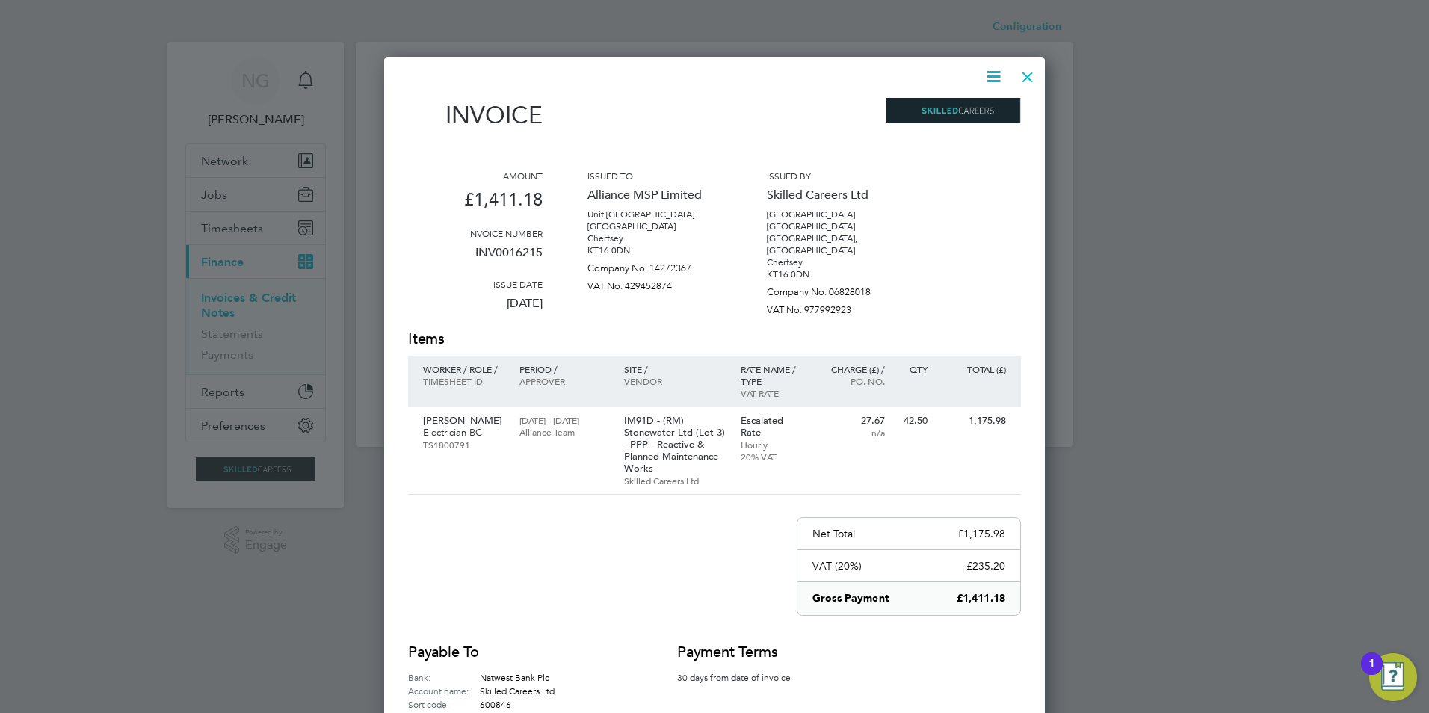
click at [994, 72] on icon at bounding box center [993, 76] width 19 height 19
click at [980, 108] on li "Download Invoice" at bounding box center [948, 112] width 103 height 21
drag, startPoint x: 1021, startPoint y: 69, endPoint x: 898, endPoint y: 149, distance: 146.9
click at [1021, 69] on div at bounding box center [1027, 73] width 27 height 27
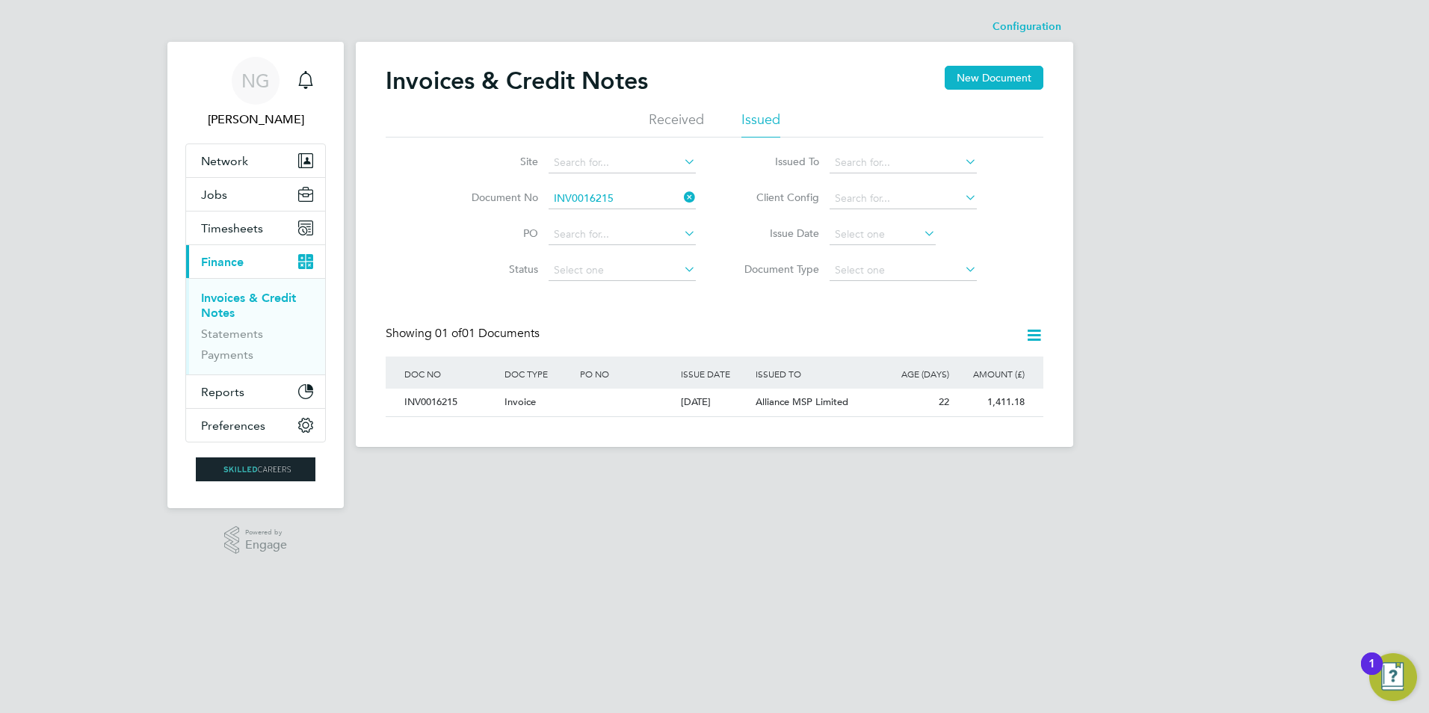
click at [623, 188] on li "Document No INV0016215" at bounding box center [573, 199] width 281 height 36
click at [623, 197] on input at bounding box center [621, 198] width 147 height 21
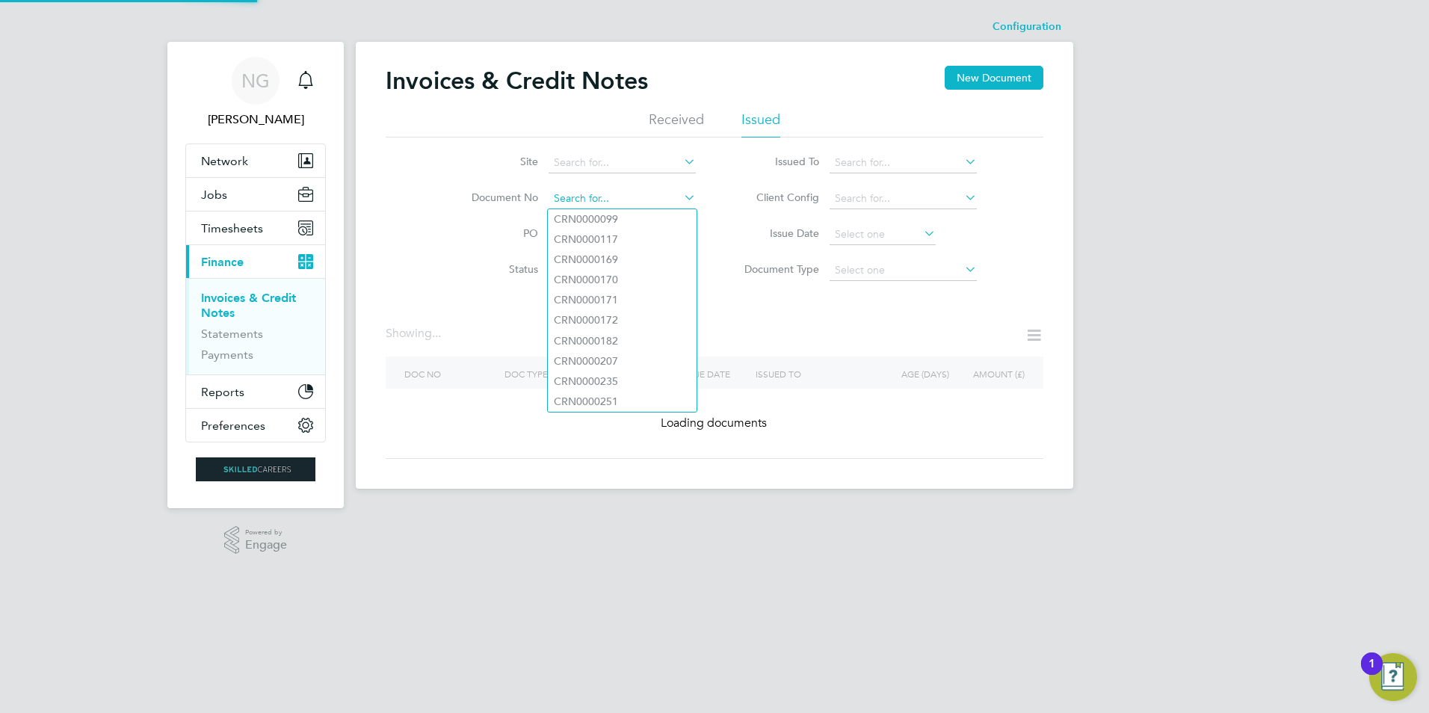
paste input "INV0016216"
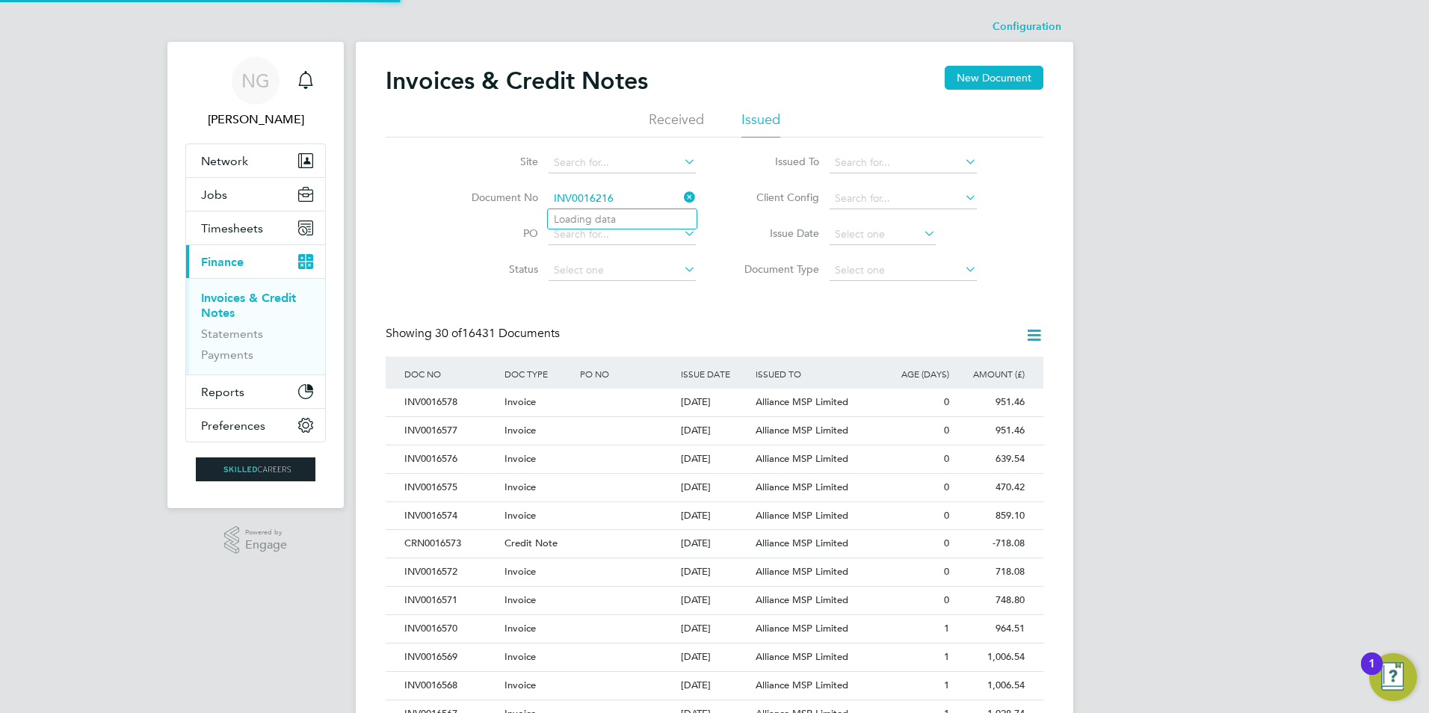
type input "INV0016216"
click at [613, 223] on b "INV0016216" at bounding box center [584, 219] width 60 height 13
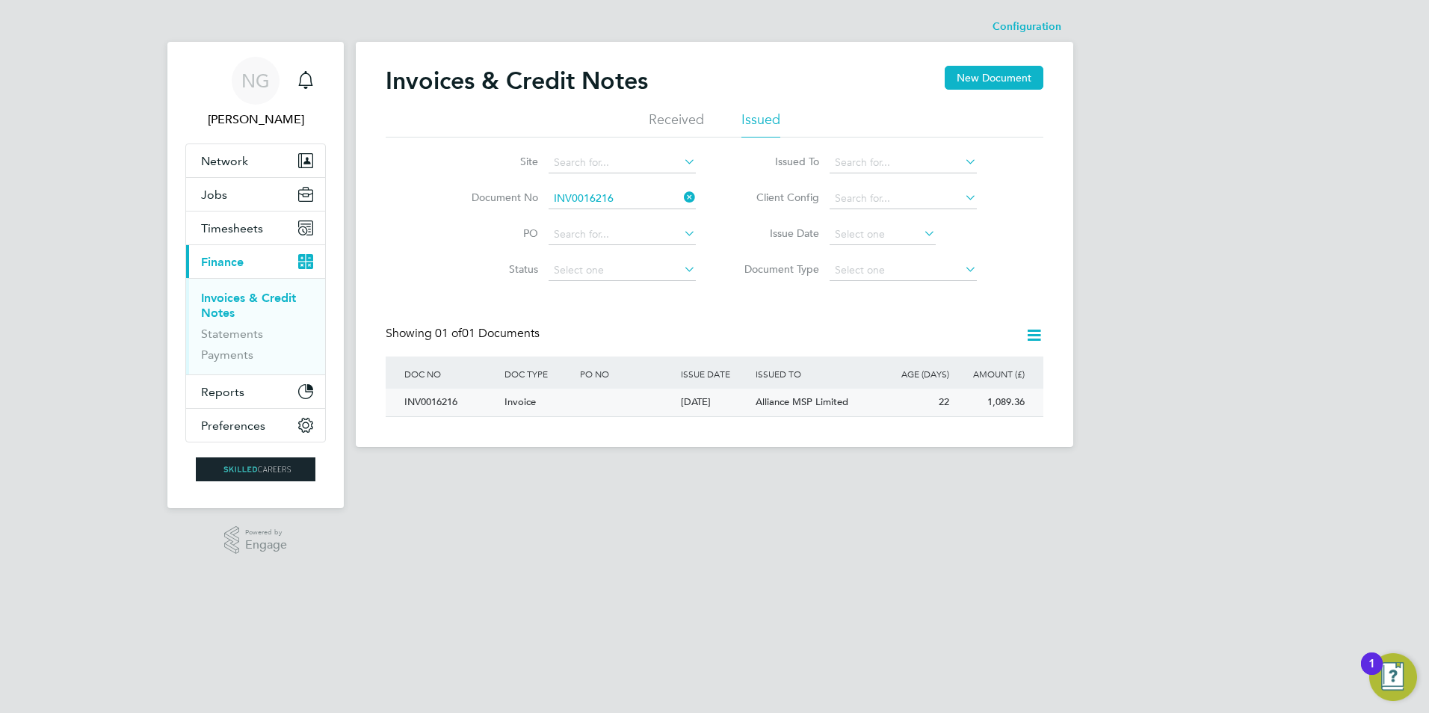
click at [428, 401] on div "INV0016216" at bounding box center [451, 403] width 100 height 28
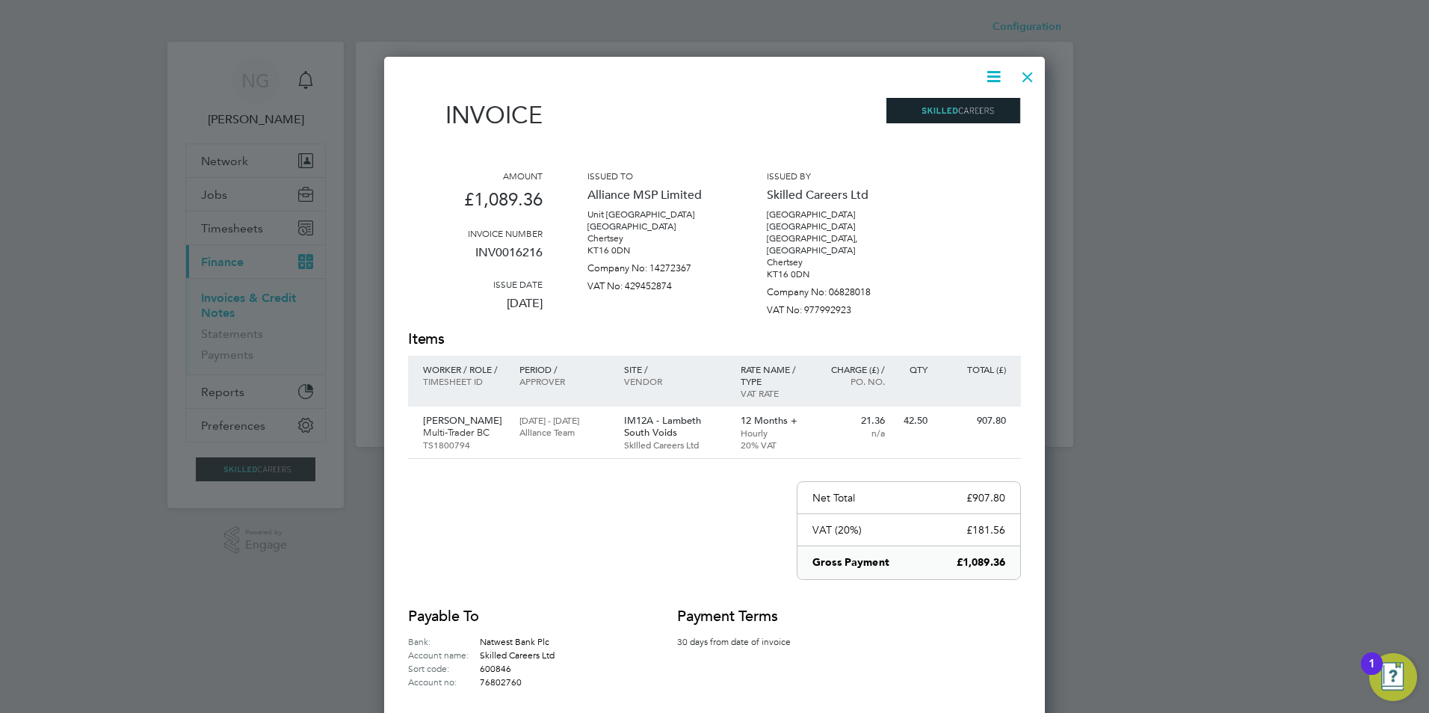
click at [989, 76] on icon at bounding box center [993, 76] width 19 height 19
click at [977, 103] on li "Download Invoice" at bounding box center [948, 112] width 103 height 21
click at [1018, 72] on div at bounding box center [1027, 73] width 27 height 27
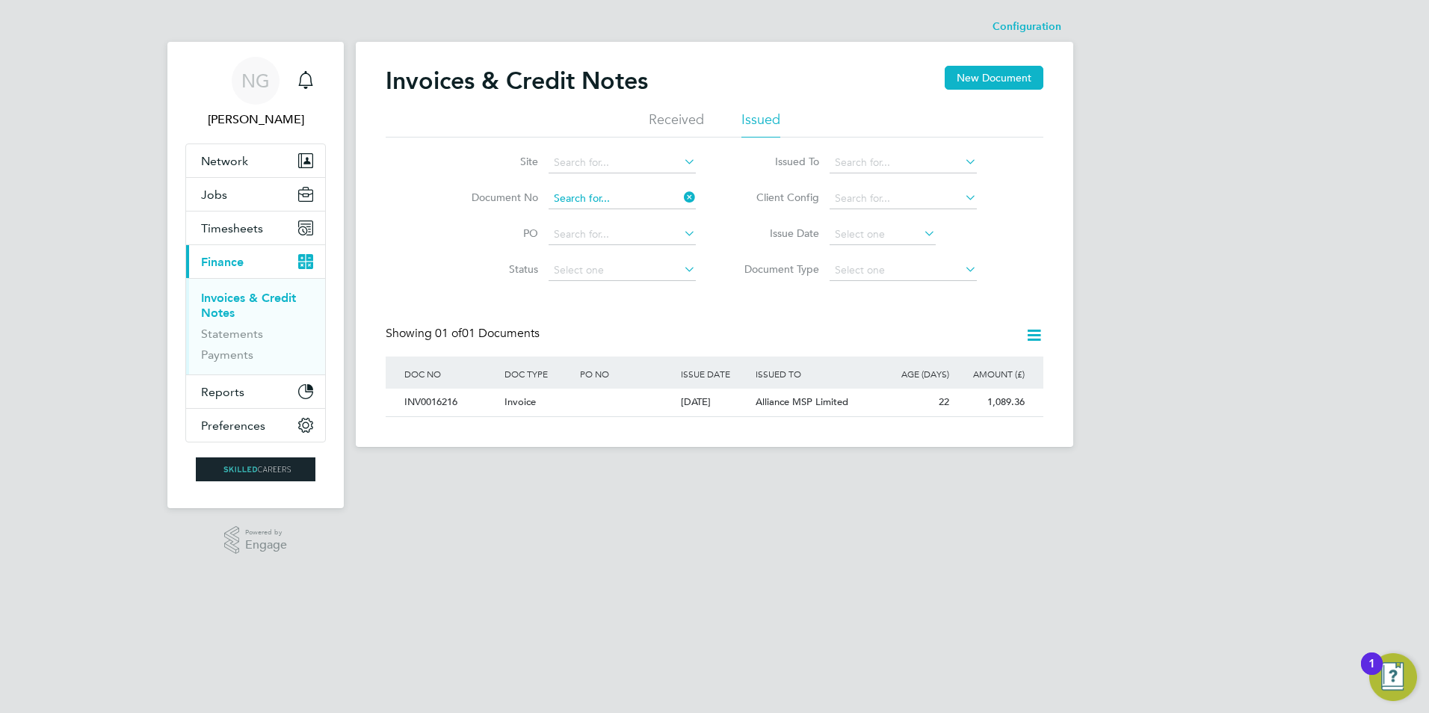
click at [643, 196] on input at bounding box center [621, 198] width 147 height 21
paste input "INV0016217"
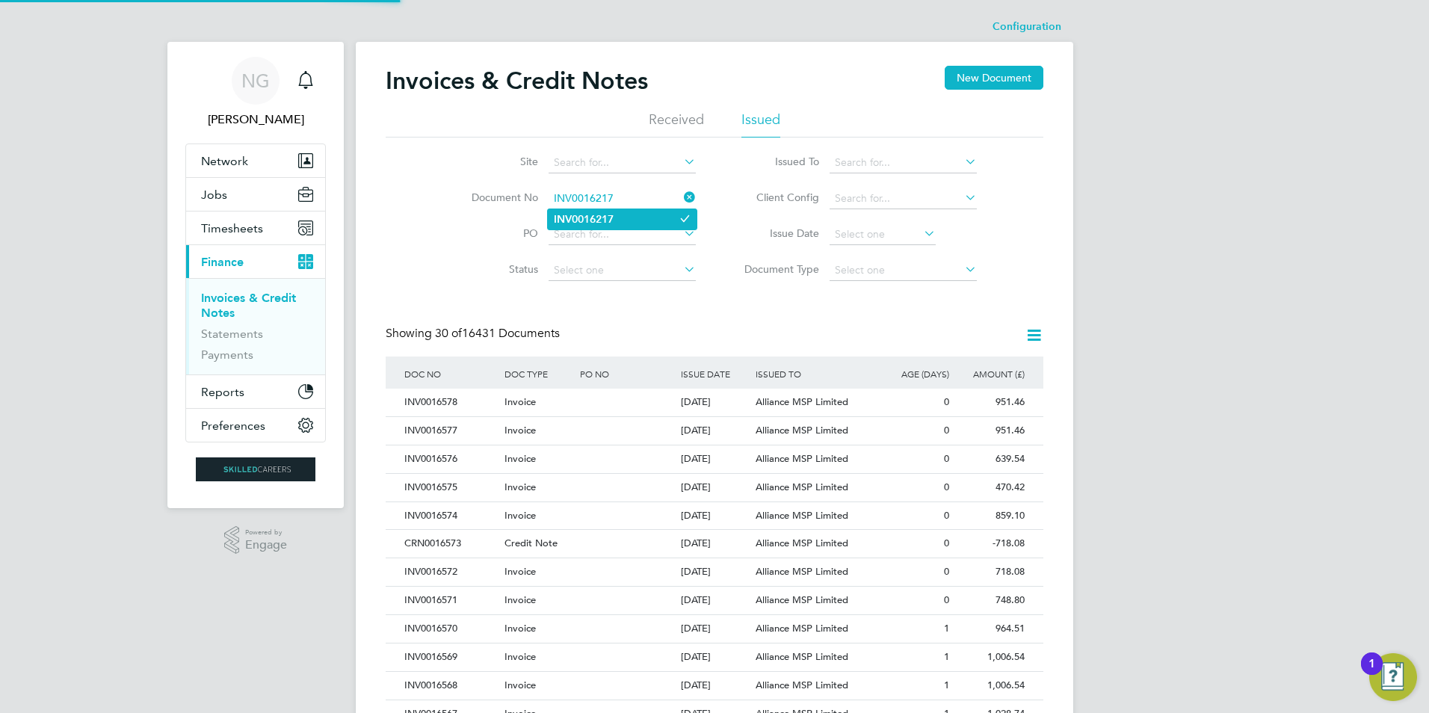
type input "INV0016217"
click at [611, 216] on b "INV0016217" at bounding box center [584, 219] width 60 height 13
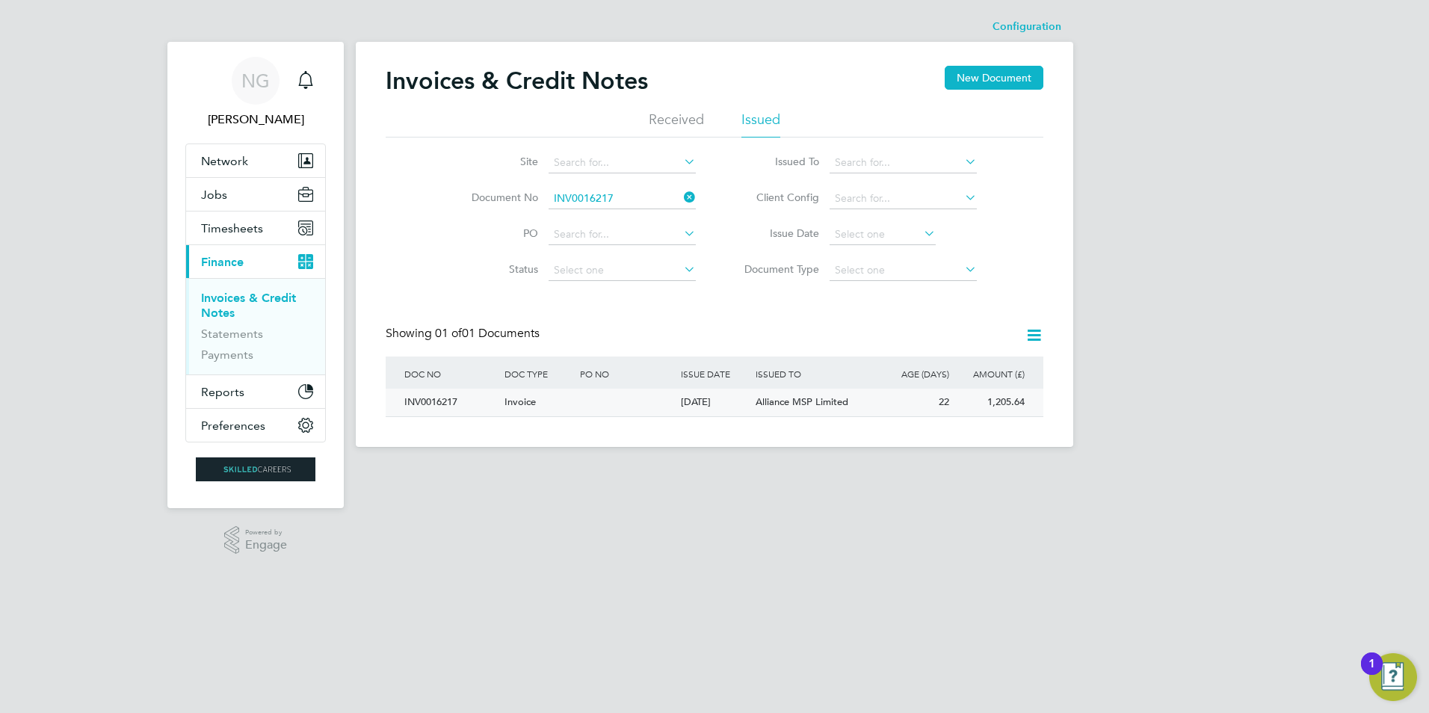
click at [436, 400] on div "INV0016217" at bounding box center [451, 403] width 100 height 28
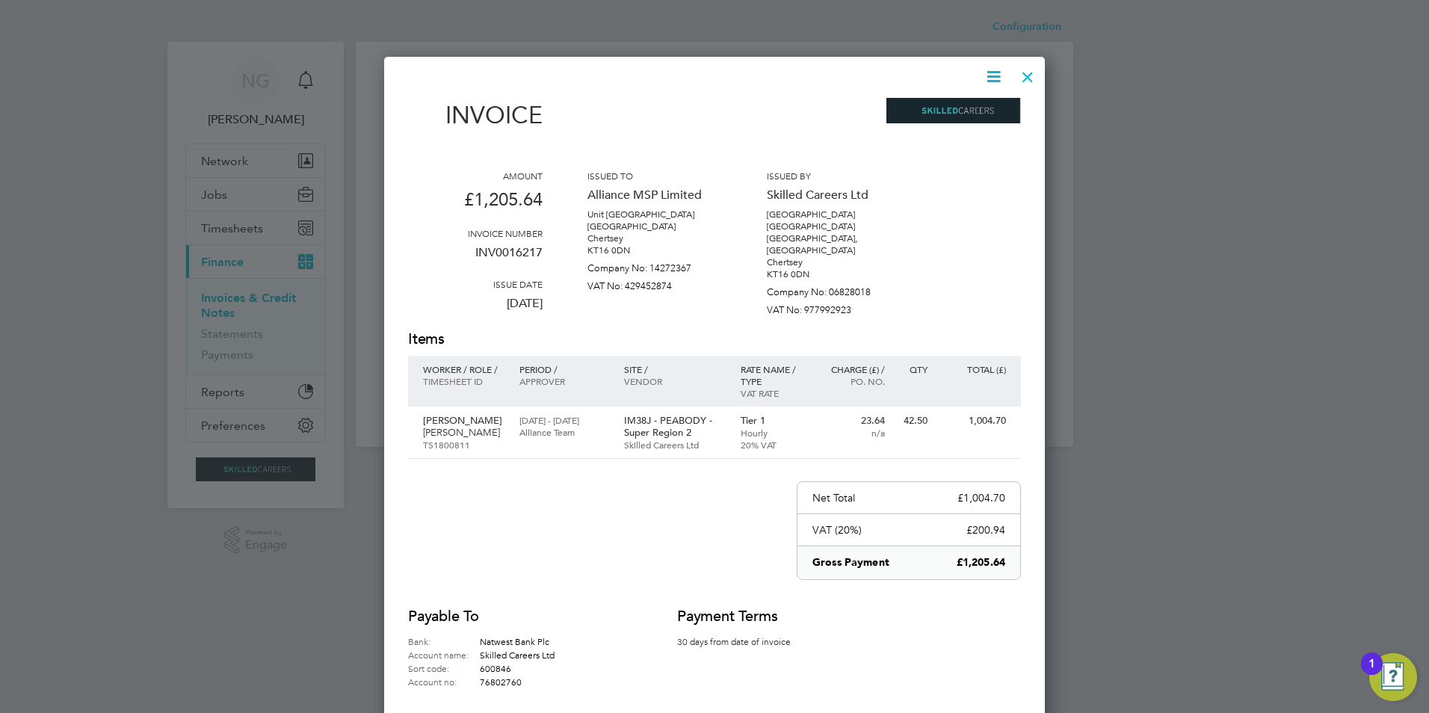
click at [994, 74] on icon at bounding box center [993, 76] width 19 height 19
click at [978, 103] on li "Download Invoice" at bounding box center [948, 112] width 103 height 21
drag, startPoint x: 1021, startPoint y: 79, endPoint x: 953, endPoint y: 120, distance: 80.1
click at [1021, 79] on div at bounding box center [1027, 73] width 27 height 27
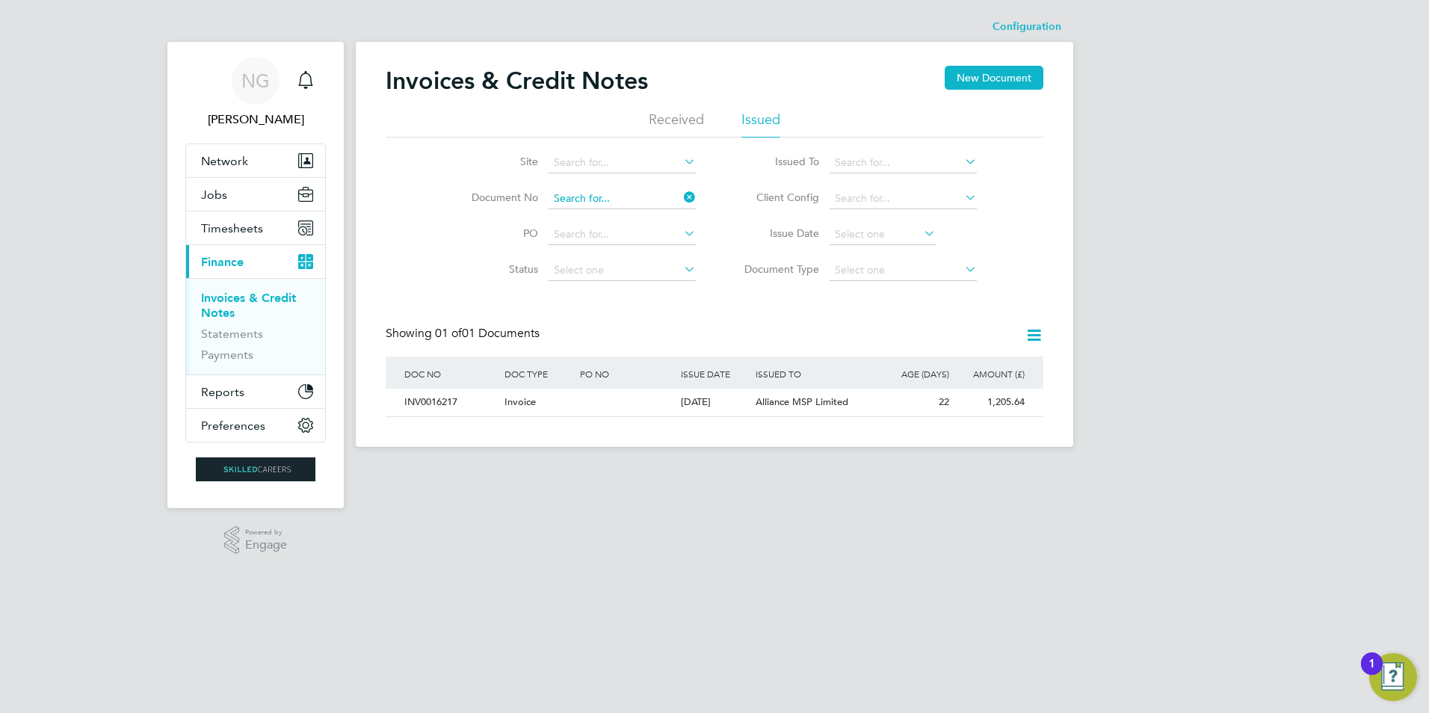
click at [627, 194] on input at bounding box center [621, 198] width 147 height 21
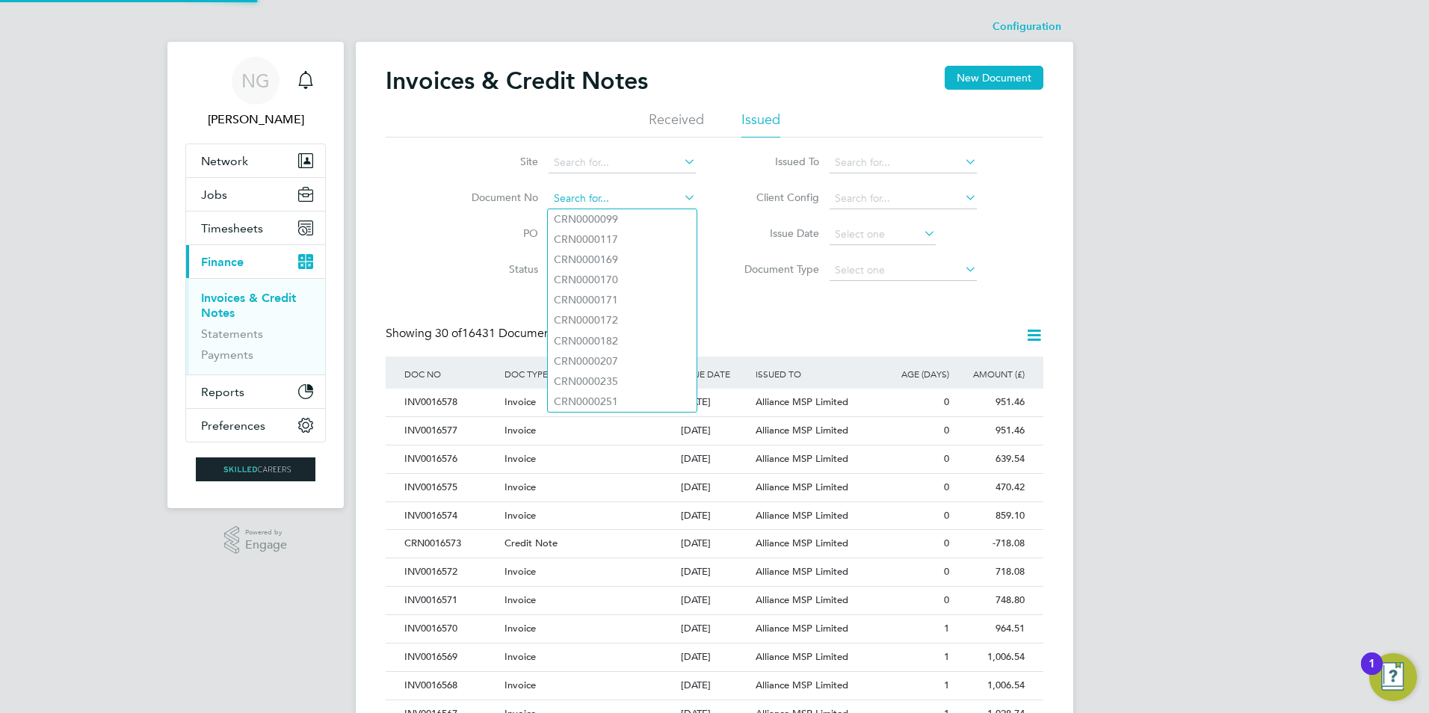
paste input "INV0016218"
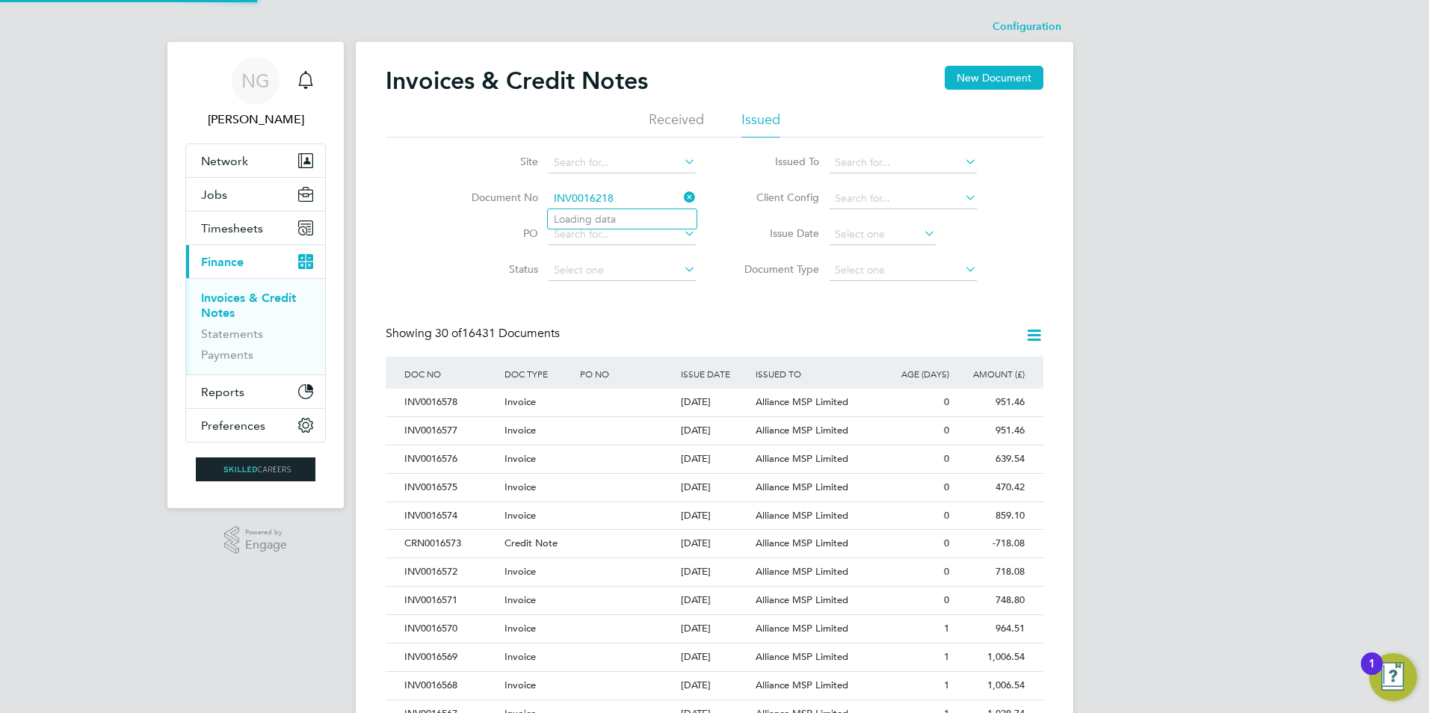
type input "INV0016218"
click at [606, 216] on b "INV0016218" at bounding box center [584, 219] width 60 height 13
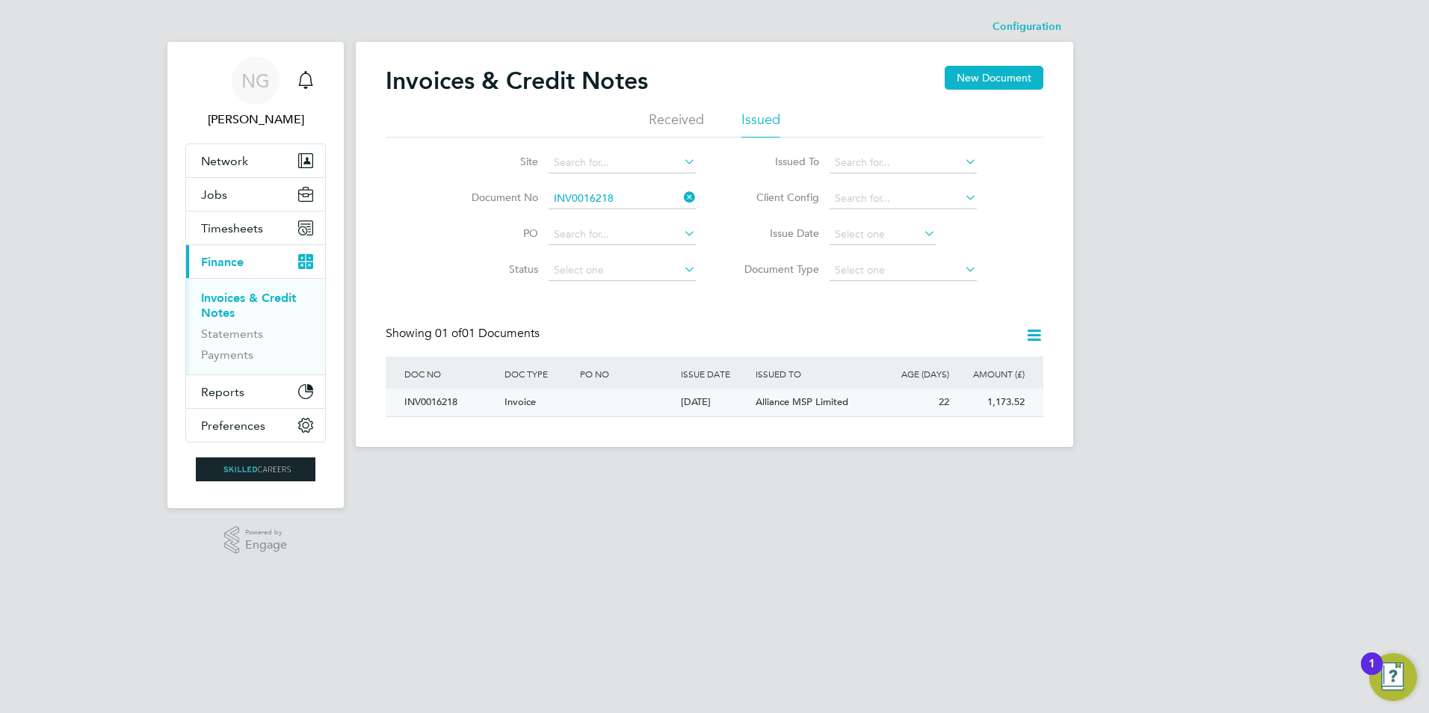
click at [427, 409] on div "INV0016218" at bounding box center [451, 403] width 100 height 28
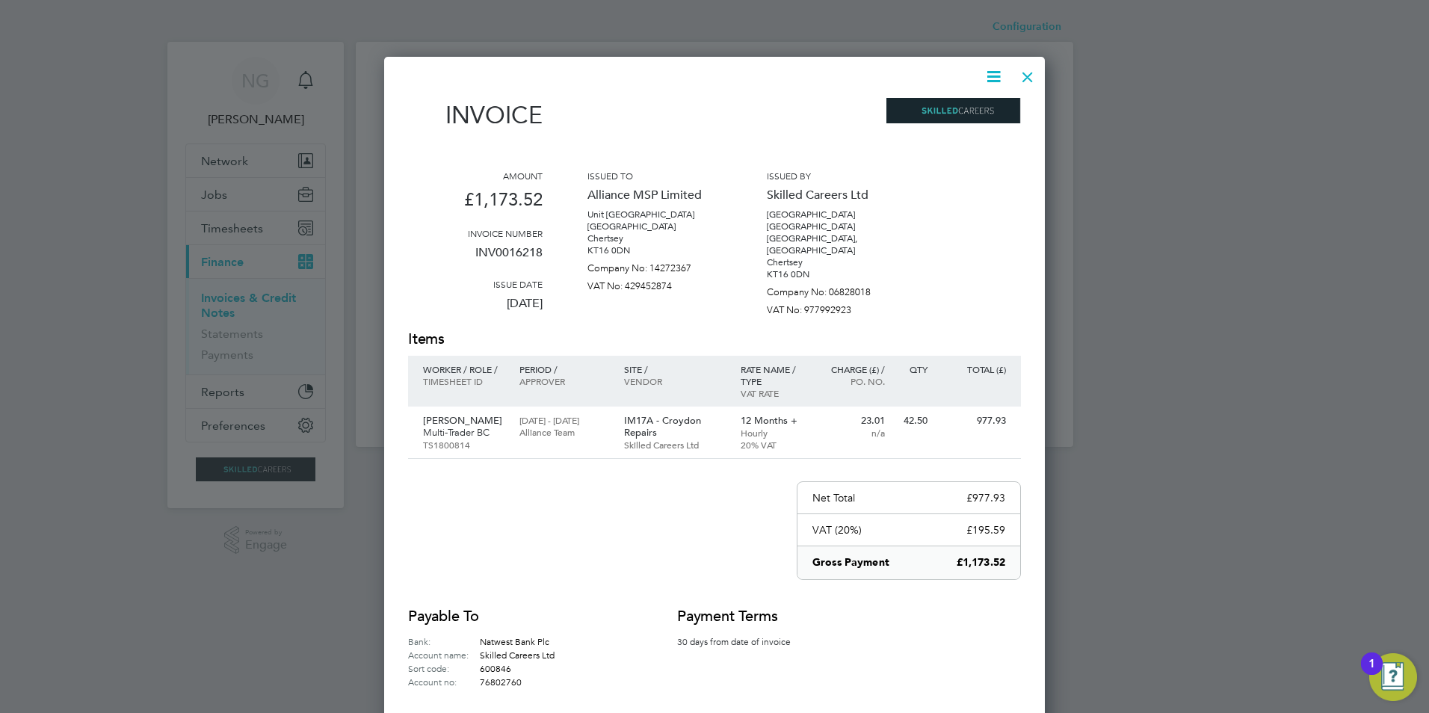
drag, startPoint x: 995, startPoint y: 71, endPoint x: 990, endPoint y: 97, distance: 26.7
click at [995, 71] on icon at bounding box center [993, 76] width 19 height 19
click at [976, 107] on li "Download Invoice" at bounding box center [948, 112] width 103 height 21
drag, startPoint x: 1028, startPoint y: 75, endPoint x: 1019, endPoint y: 93, distance: 20.7
click at [1028, 75] on div at bounding box center [1027, 73] width 27 height 27
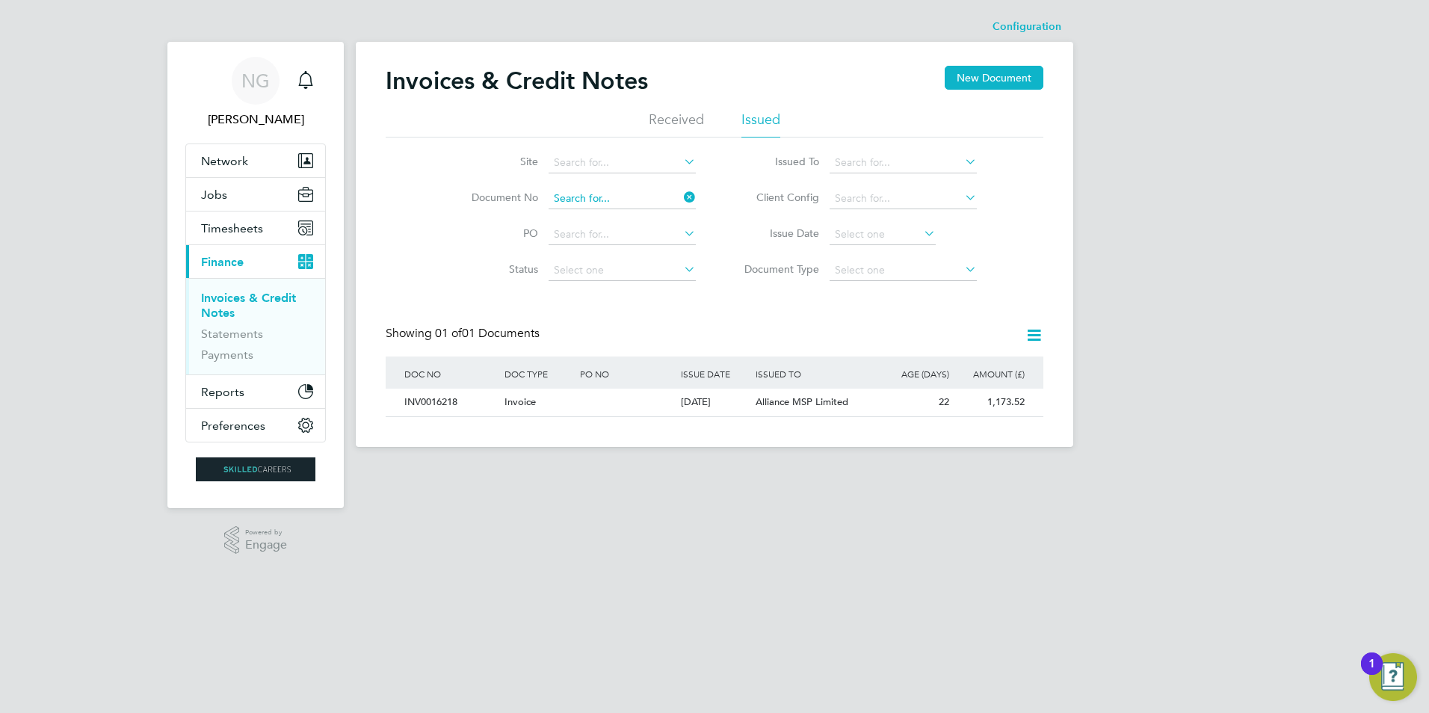
click at [627, 195] on input at bounding box center [621, 198] width 147 height 21
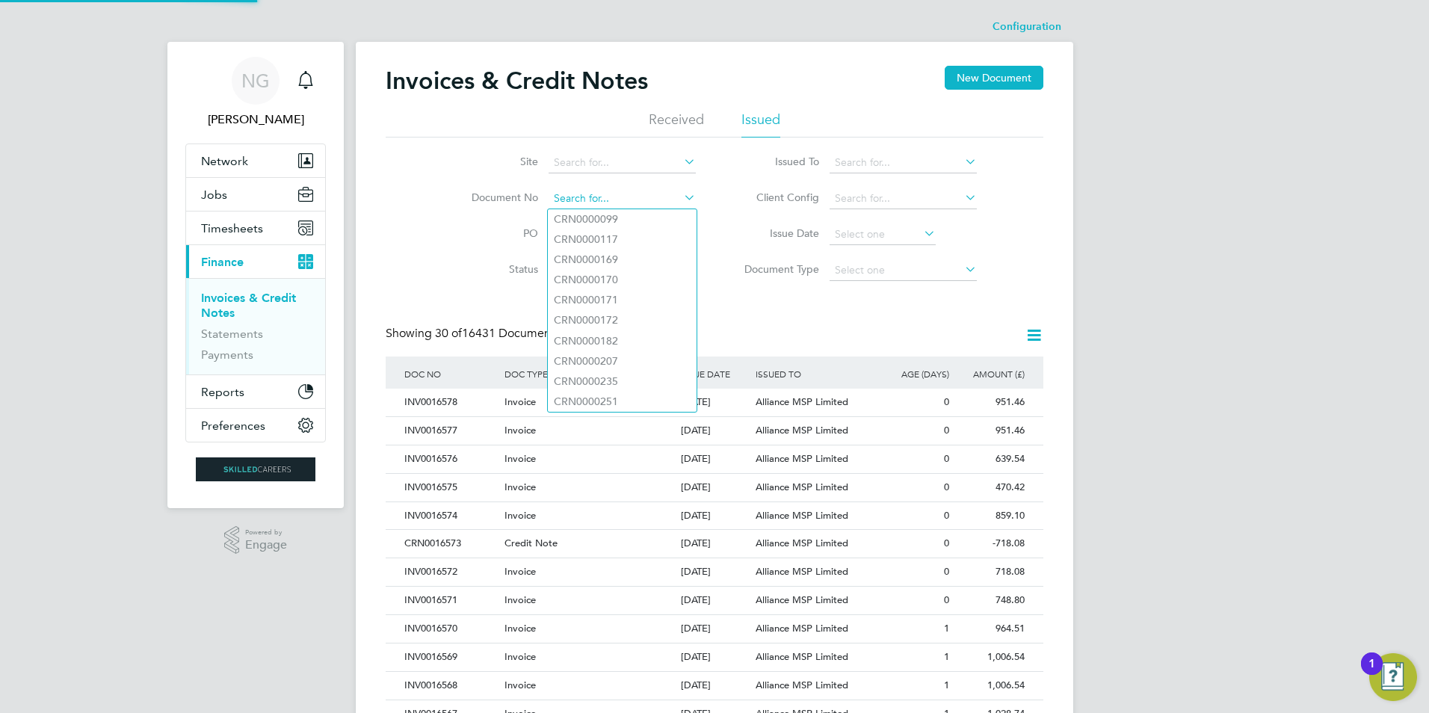
paste input "INV0016219"
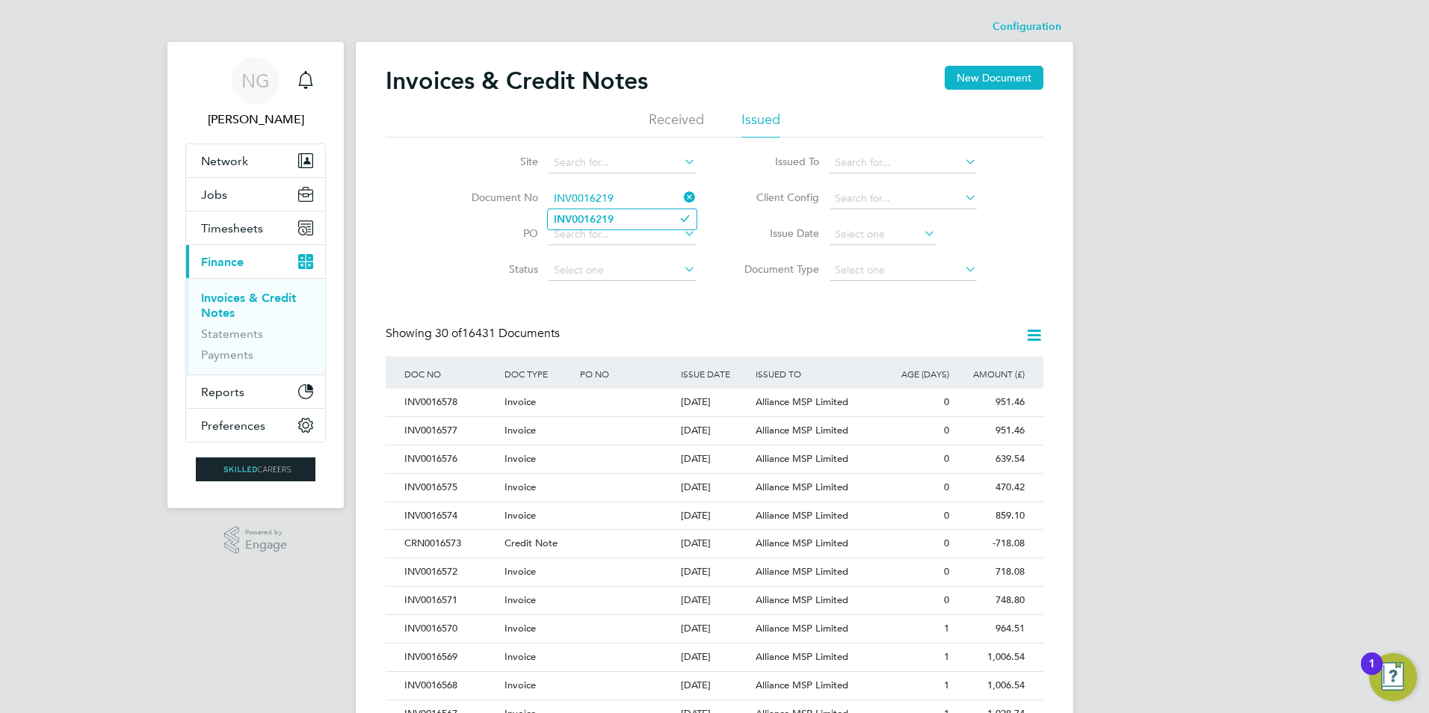
type input "INV0016219"
click at [622, 214] on li "INV0016219" at bounding box center [622, 219] width 149 height 20
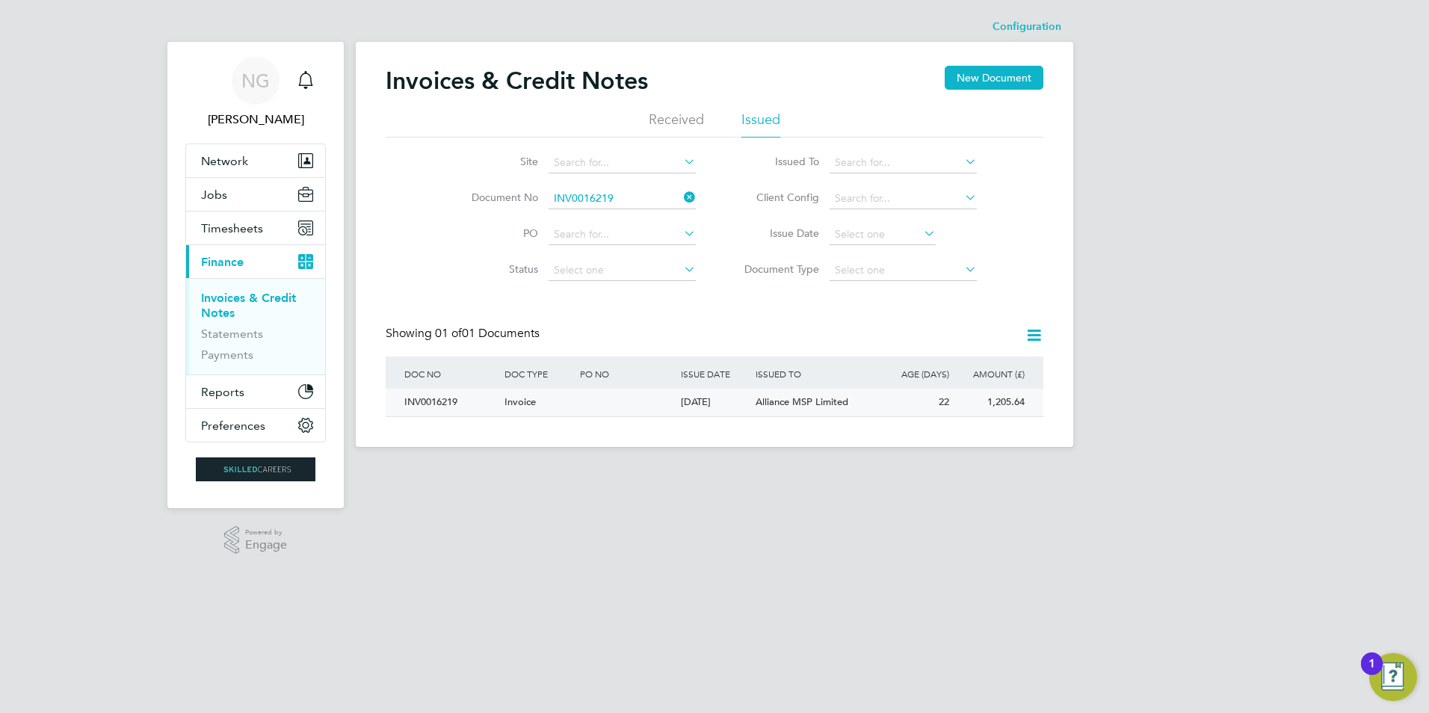
click at [422, 412] on div "INV0016219" at bounding box center [451, 403] width 100 height 28
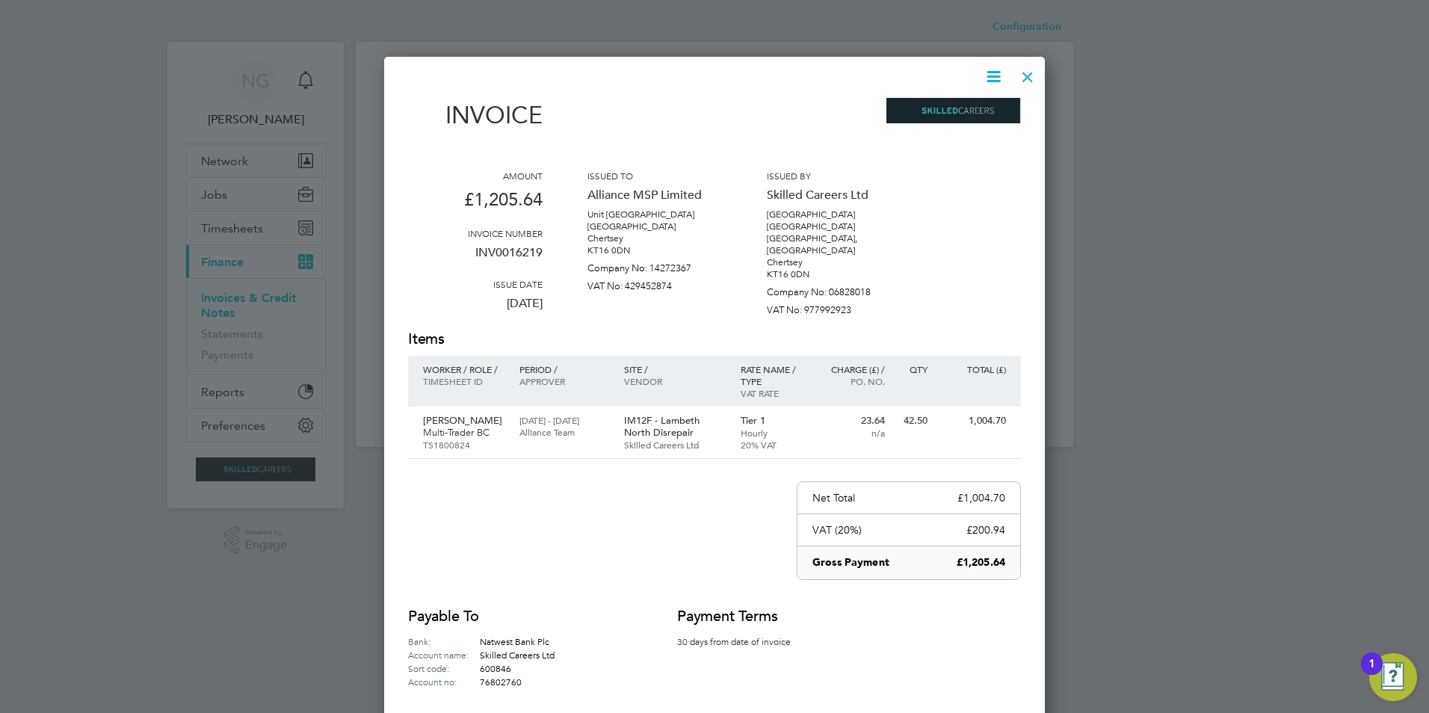
click at [986, 78] on icon at bounding box center [993, 76] width 19 height 19
click at [968, 107] on li "Download Invoice" at bounding box center [948, 112] width 103 height 21
click at [1024, 76] on div at bounding box center [1027, 73] width 27 height 27
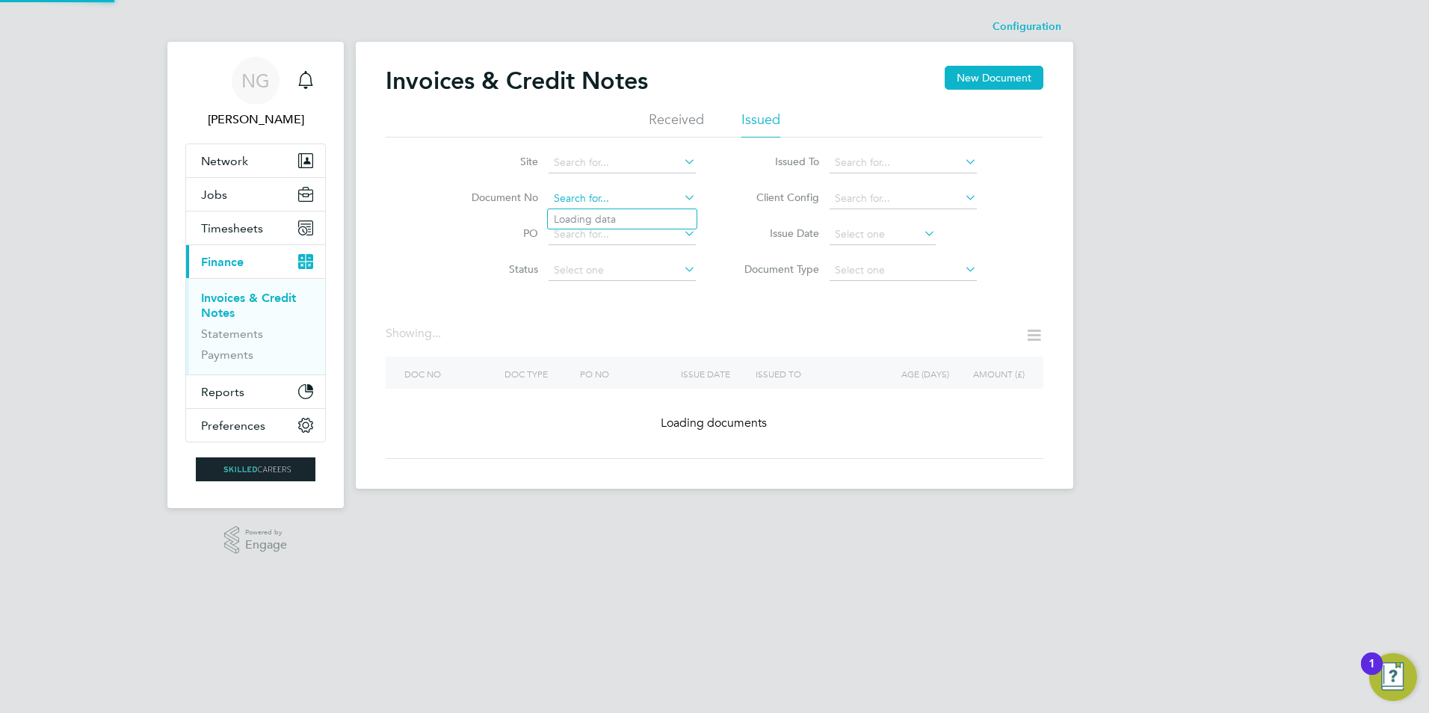
click at [625, 195] on input at bounding box center [621, 198] width 147 height 21
paste input "INV0016220"
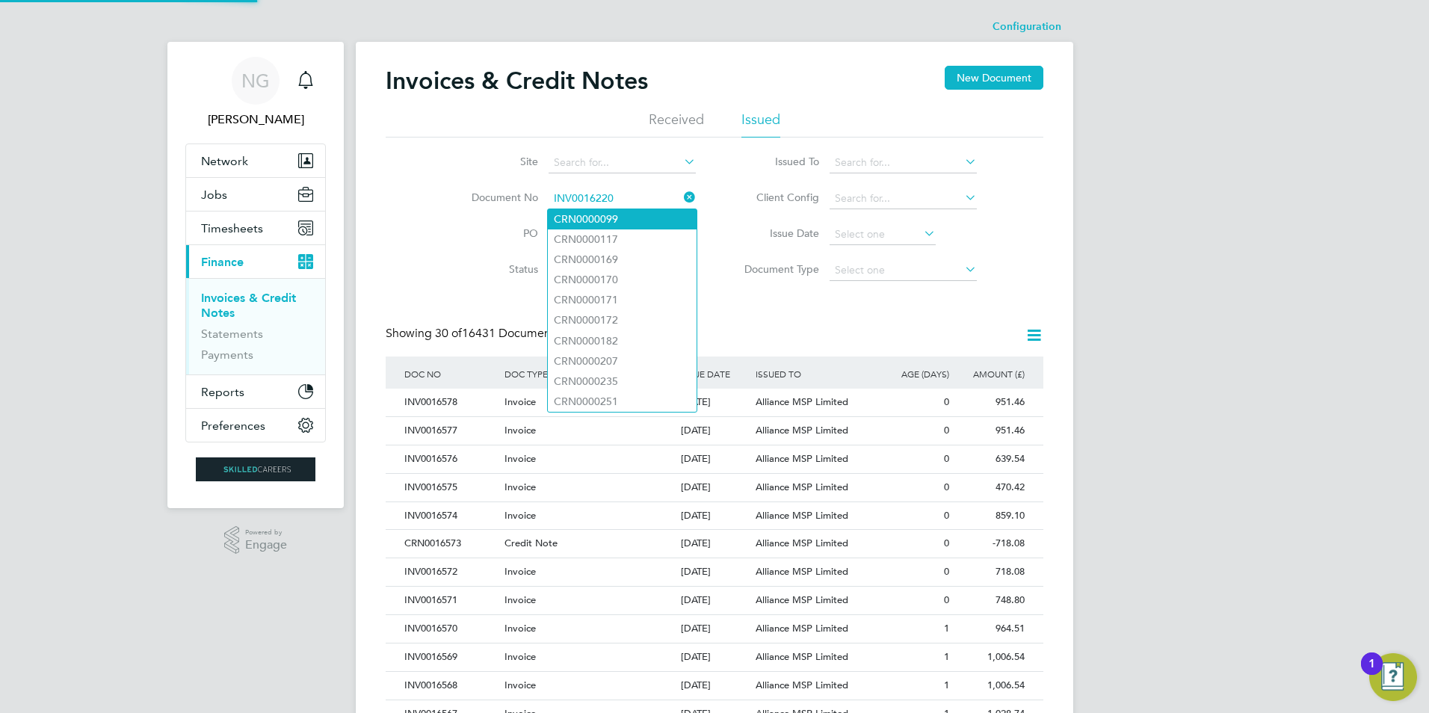
type input "INV0016220"
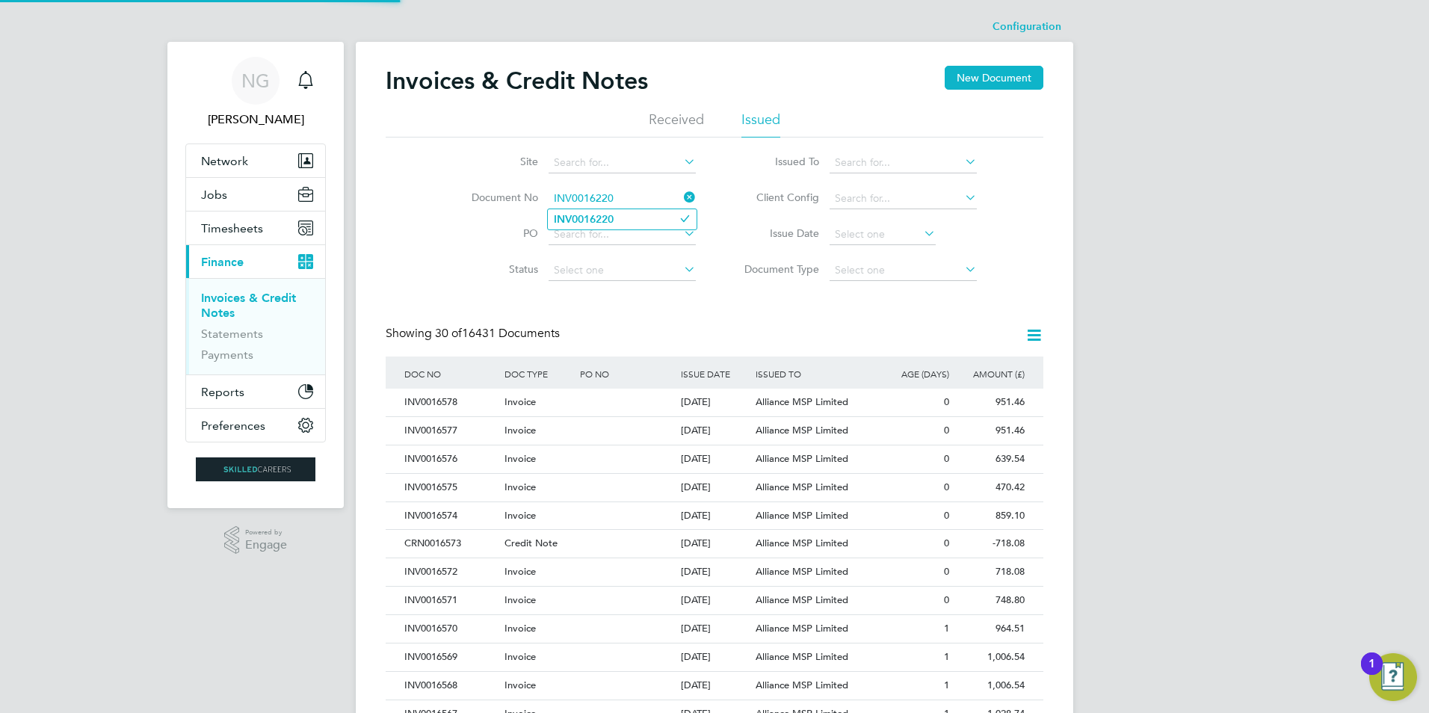
click at [621, 212] on li "INV0016220" at bounding box center [622, 219] width 149 height 20
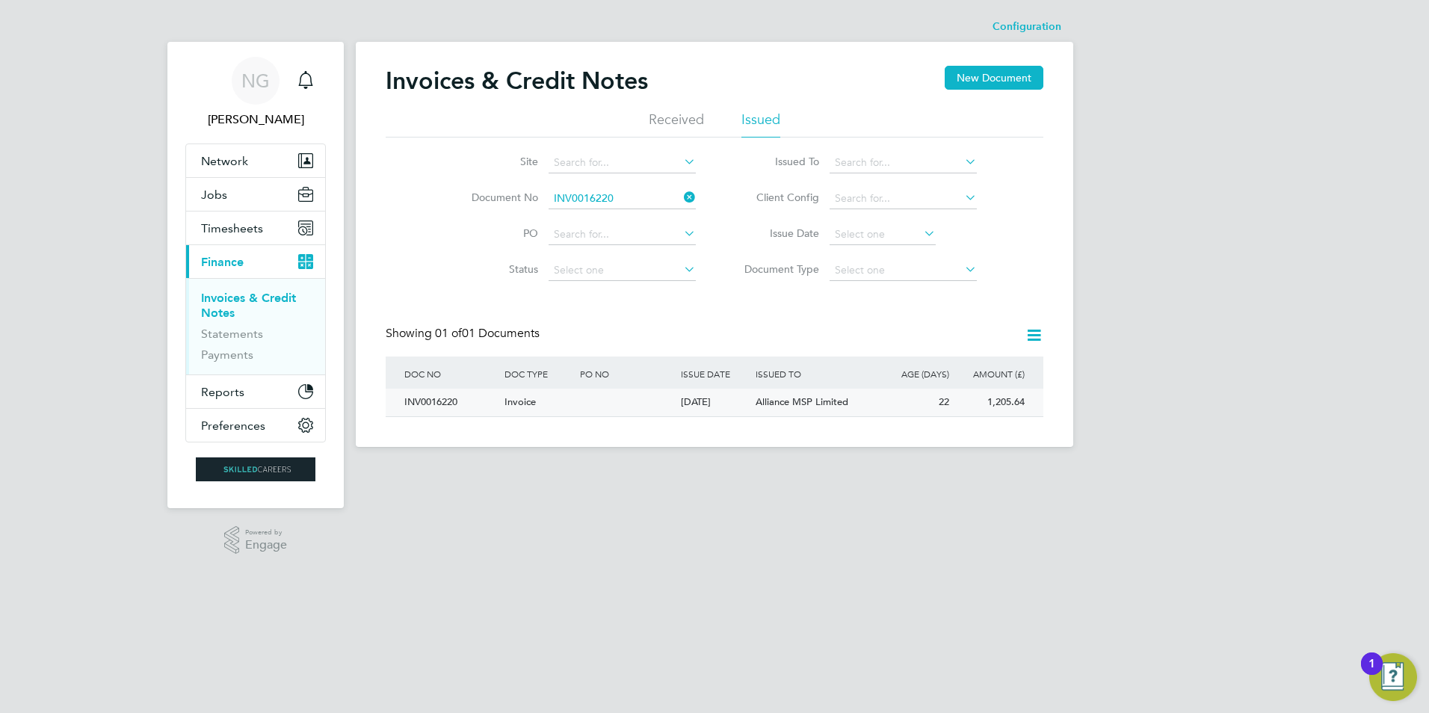
click at [436, 396] on div "INV0016220" at bounding box center [451, 403] width 100 height 28
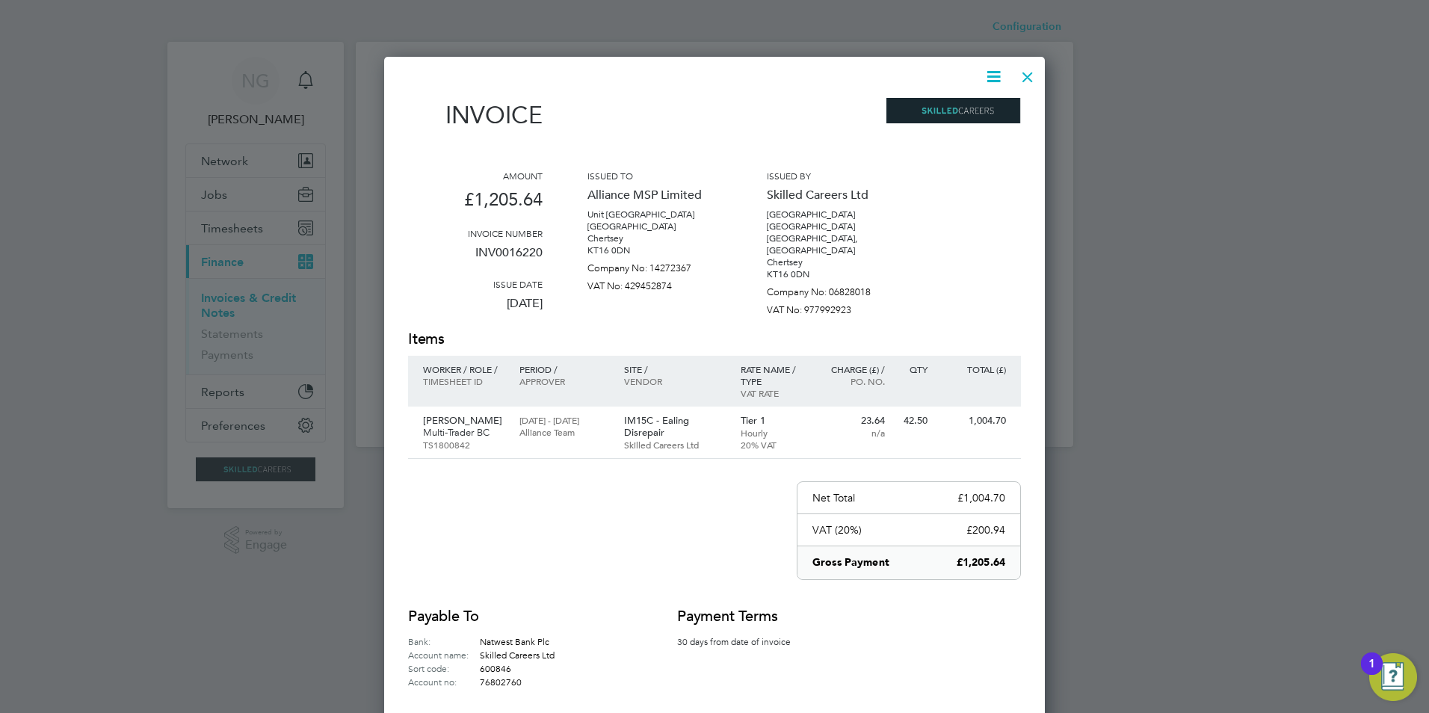
click at [994, 79] on icon at bounding box center [993, 76] width 19 height 19
click at [973, 110] on li "Download Invoice" at bounding box center [948, 112] width 103 height 21
drag, startPoint x: 1030, startPoint y: 73, endPoint x: 869, endPoint y: 203, distance: 206.7
click at [1030, 73] on div at bounding box center [1027, 73] width 27 height 27
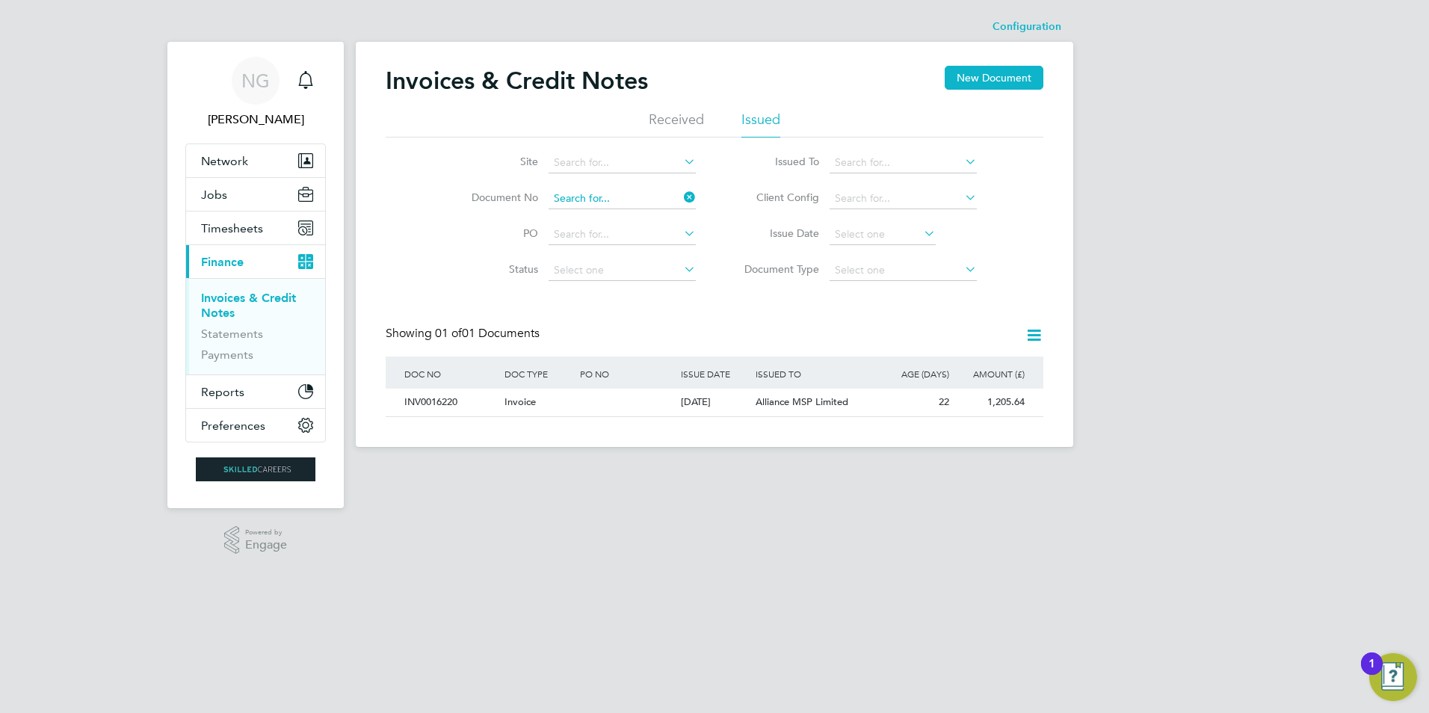
click at [628, 206] on input at bounding box center [621, 198] width 147 height 21
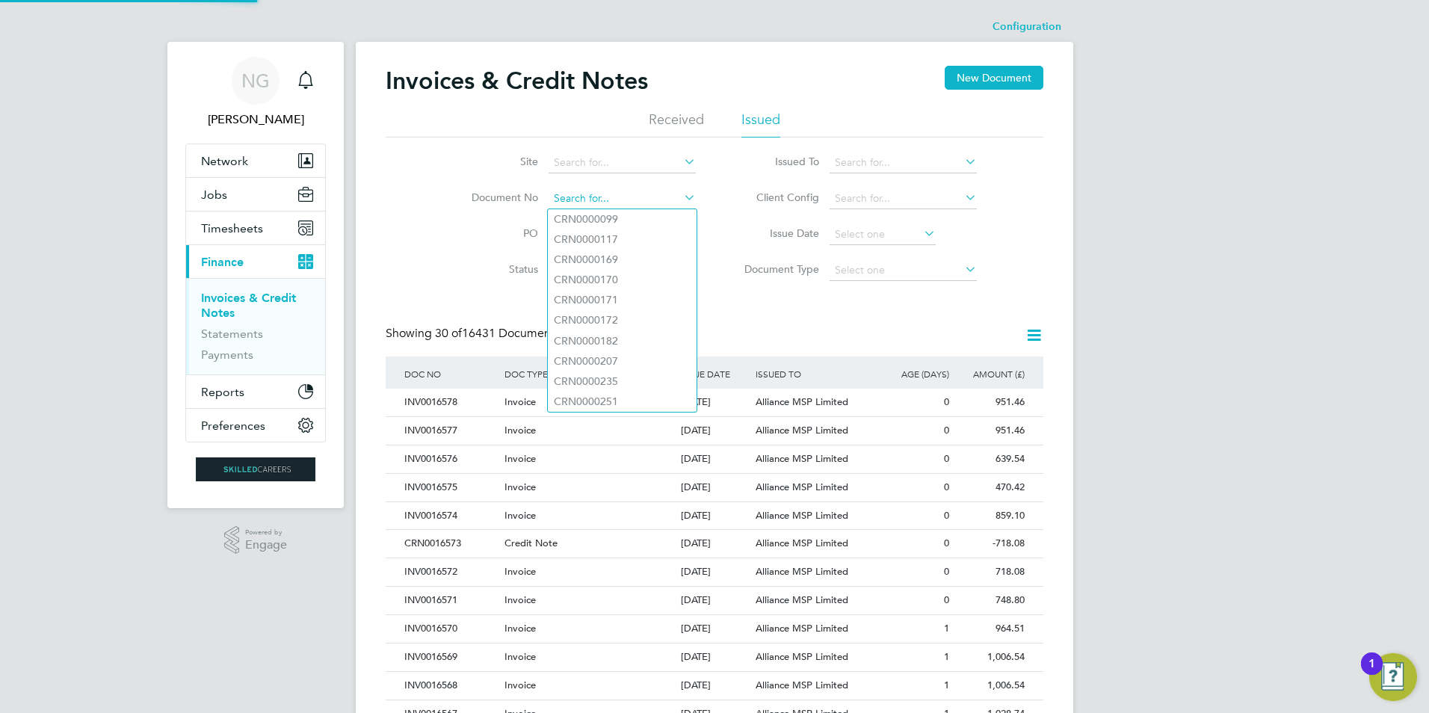
paste input "INV0016221"
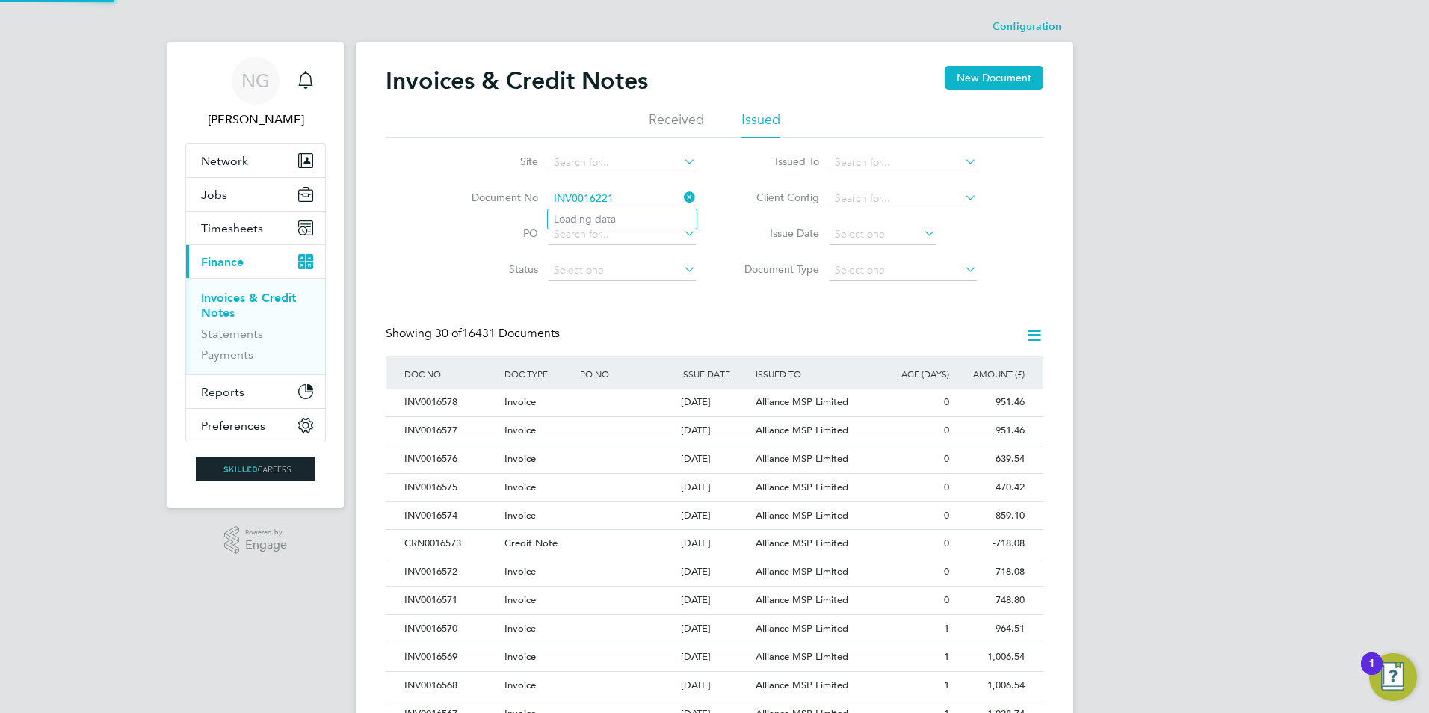
type input "INV0016221"
click at [613, 218] on b "INV0016221" at bounding box center [584, 219] width 60 height 13
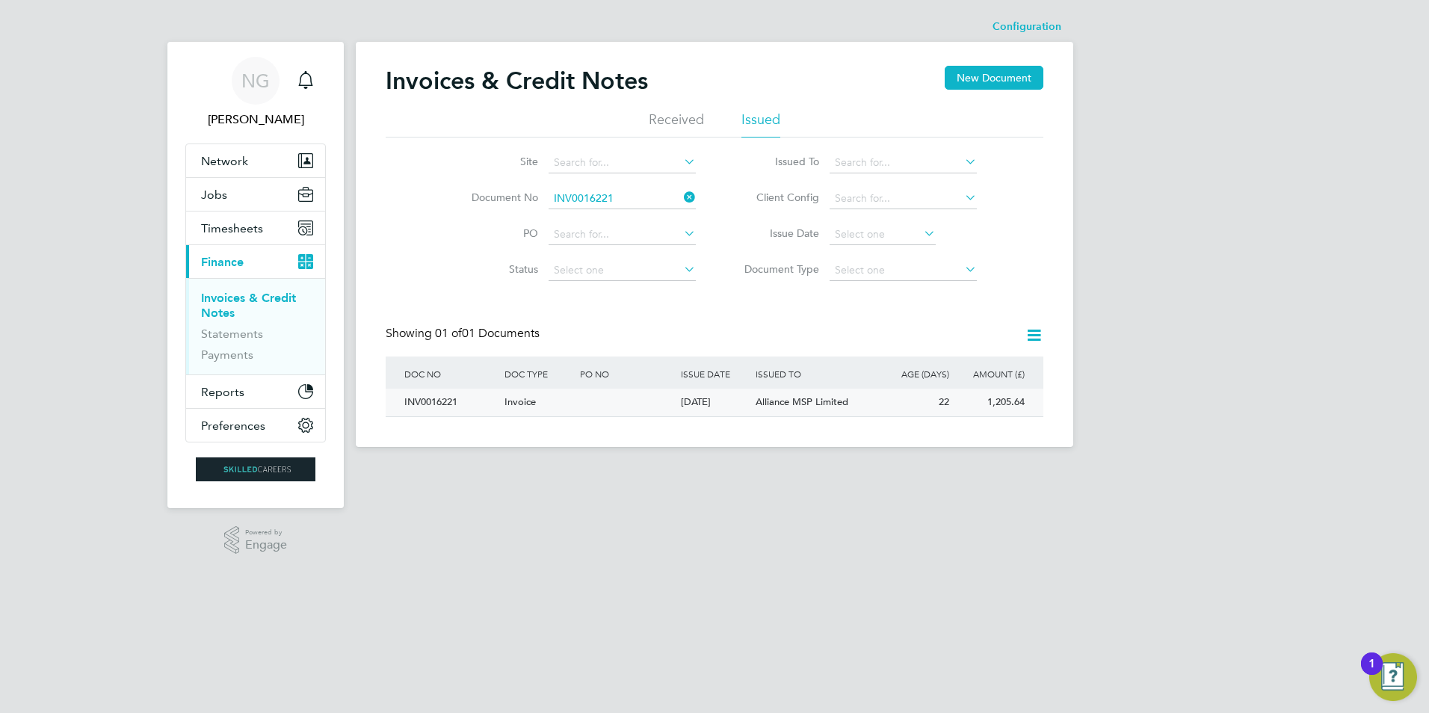
click at [426, 404] on div "INV0016221" at bounding box center [451, 403] width 100 height 28
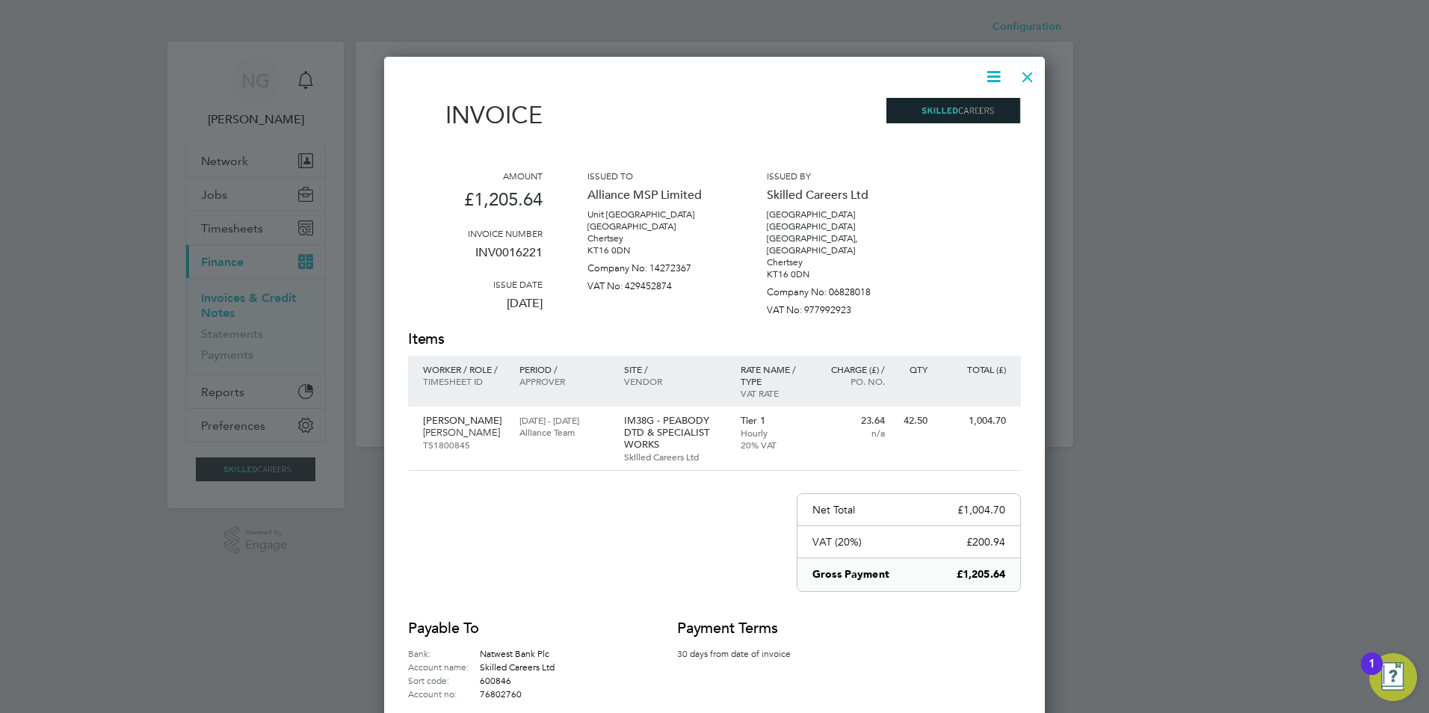
click at [992, 79] on icon at bounding box center [993, 76] width 19 height 19
click at [981, 108] on li "Download Invoice" at bounding box center [948, 112] width 103 height 21
drag, startPoint x: 1023, startPoint y: 80, endPoint x: 948, endPoint y: 117, distance: 83.5
click at [1023, 80] on div at bounding box center [1027, 73] width 27 height 27
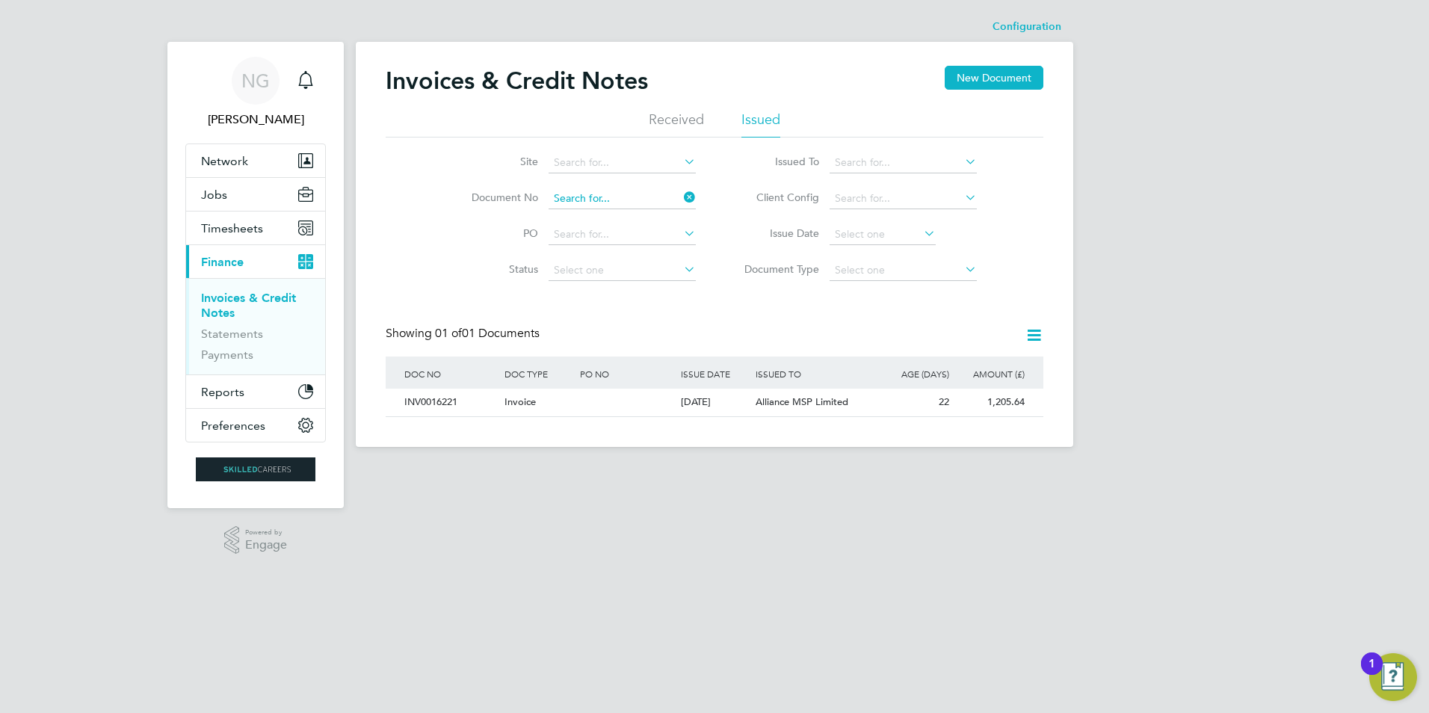
click at [646, 197] on input at bounding box center [621, 198] width 147 height 21
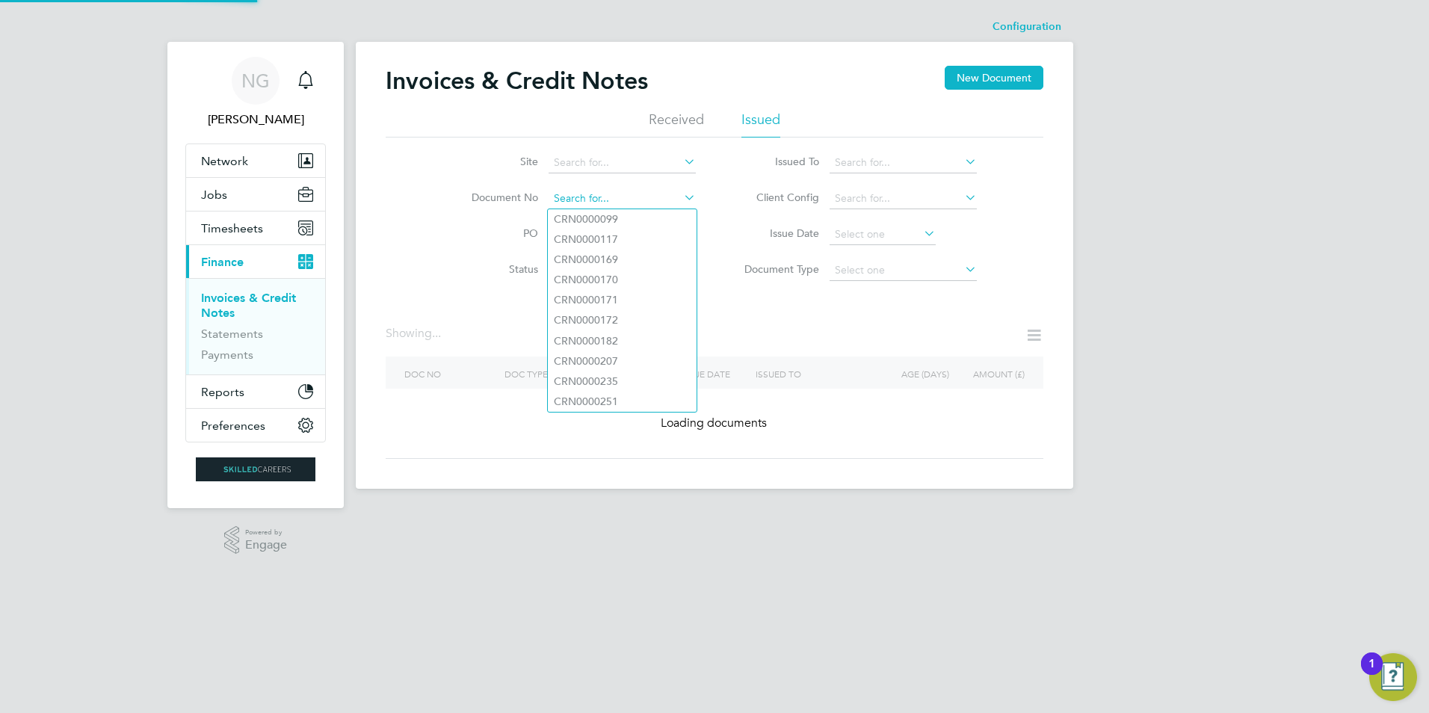
paste input "INV0016222"
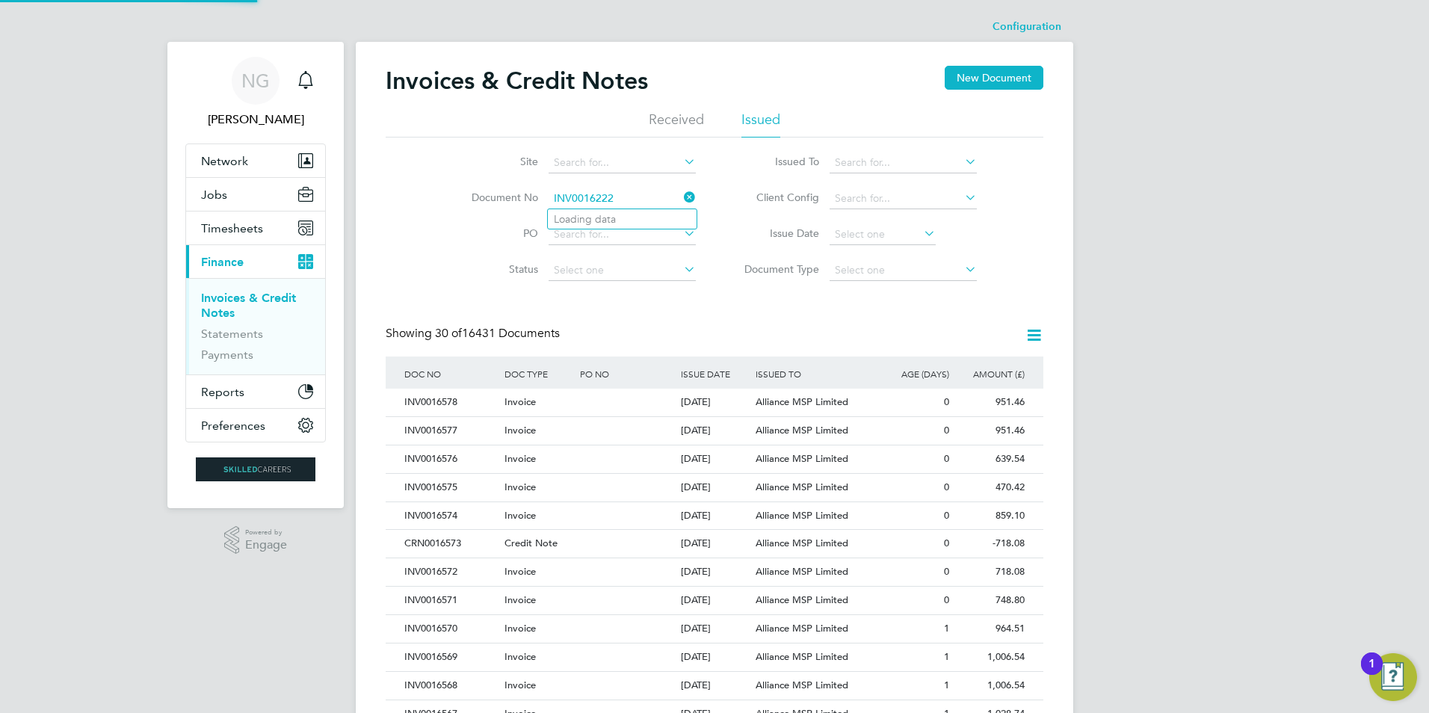
type input "INV0016222"
click at [618, 223] on li "INV0016222" at bounding box center [622, 219] width 149 height 20
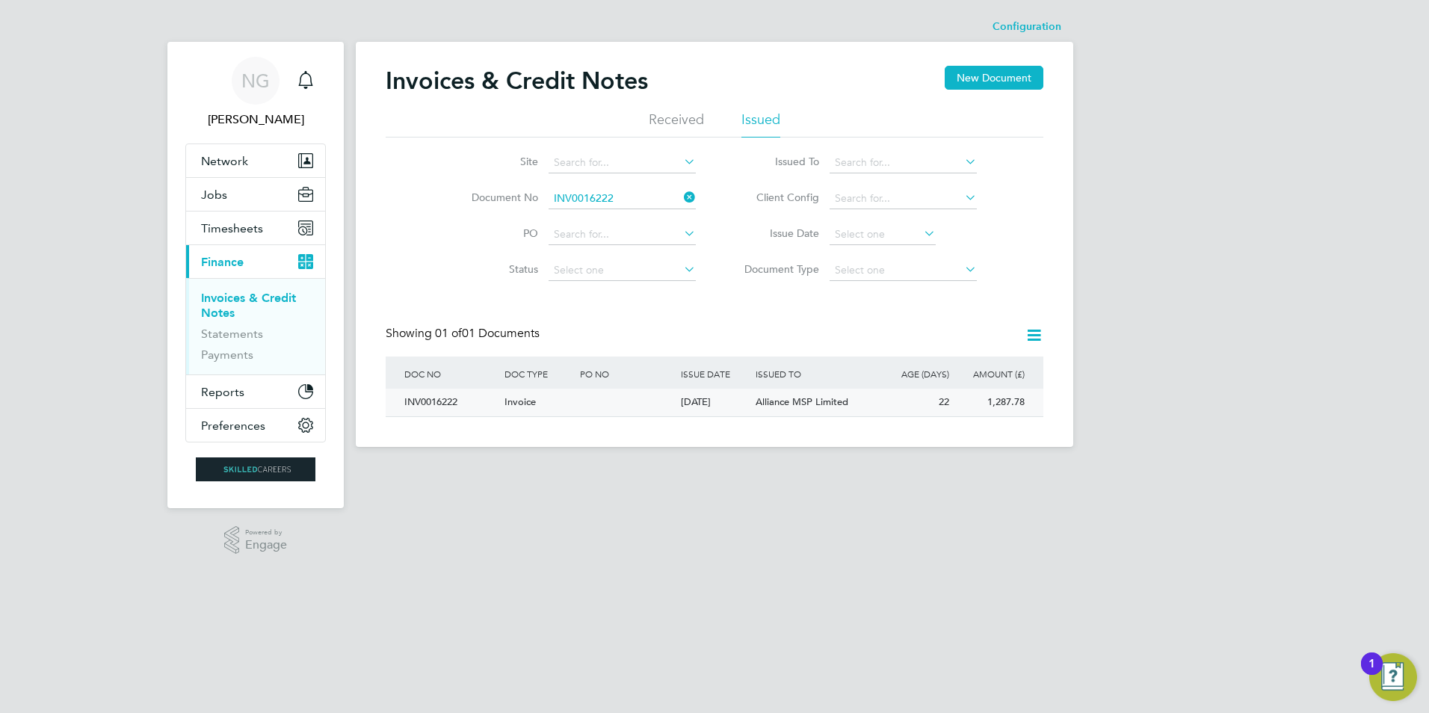
click at [447, 398] on div "INV0016222" at bounding box center [451, 403] width 100 height 28
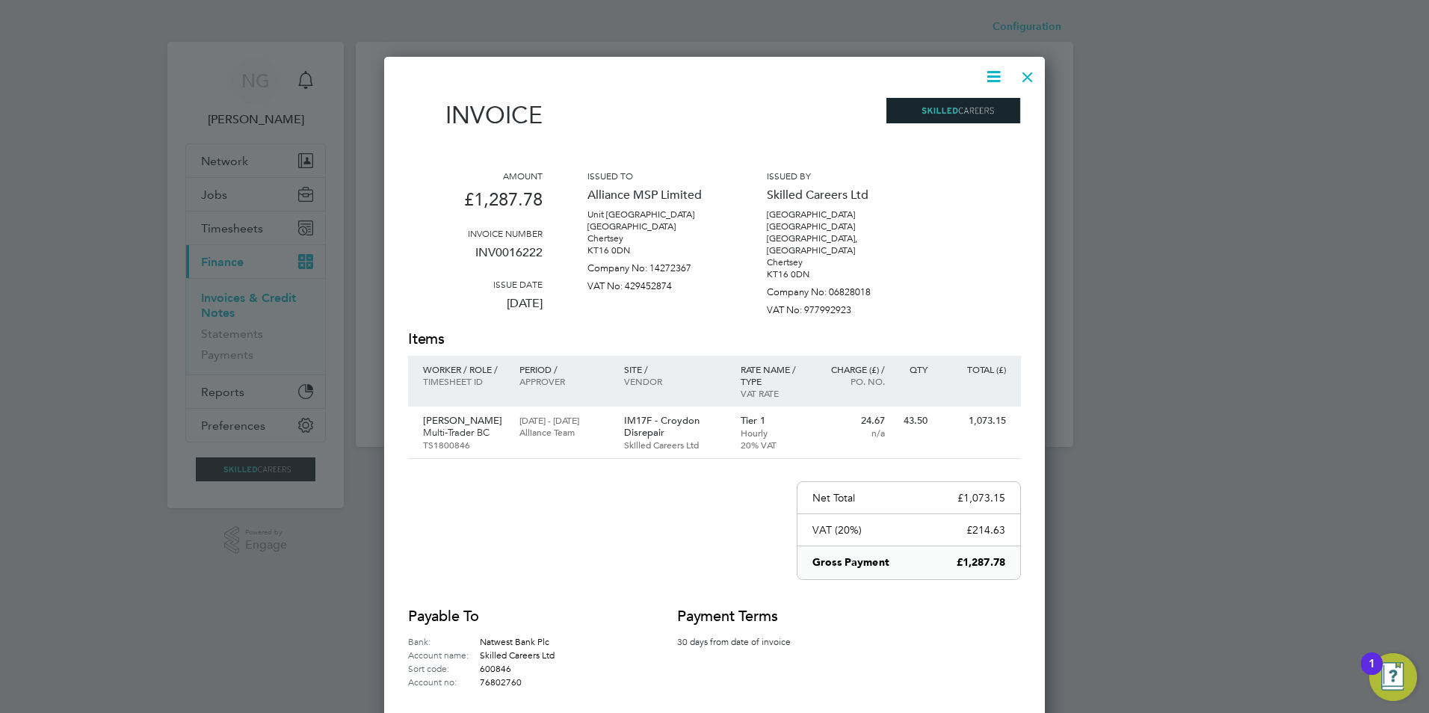
click at [998, 72] on icon at bounding box center [993, 76] width 19 height 19
click at [974, 102] on li "Download Invoice" at bounding box center [948, 112] width 103 height 21
drag, startPoint x: 1024, startPoint y: 72, endPoint x: 1018, endPoint y: 77, distance: 8.5
click at [1024, 72] on div at bounding box center [1027, 73] width 27 height 27
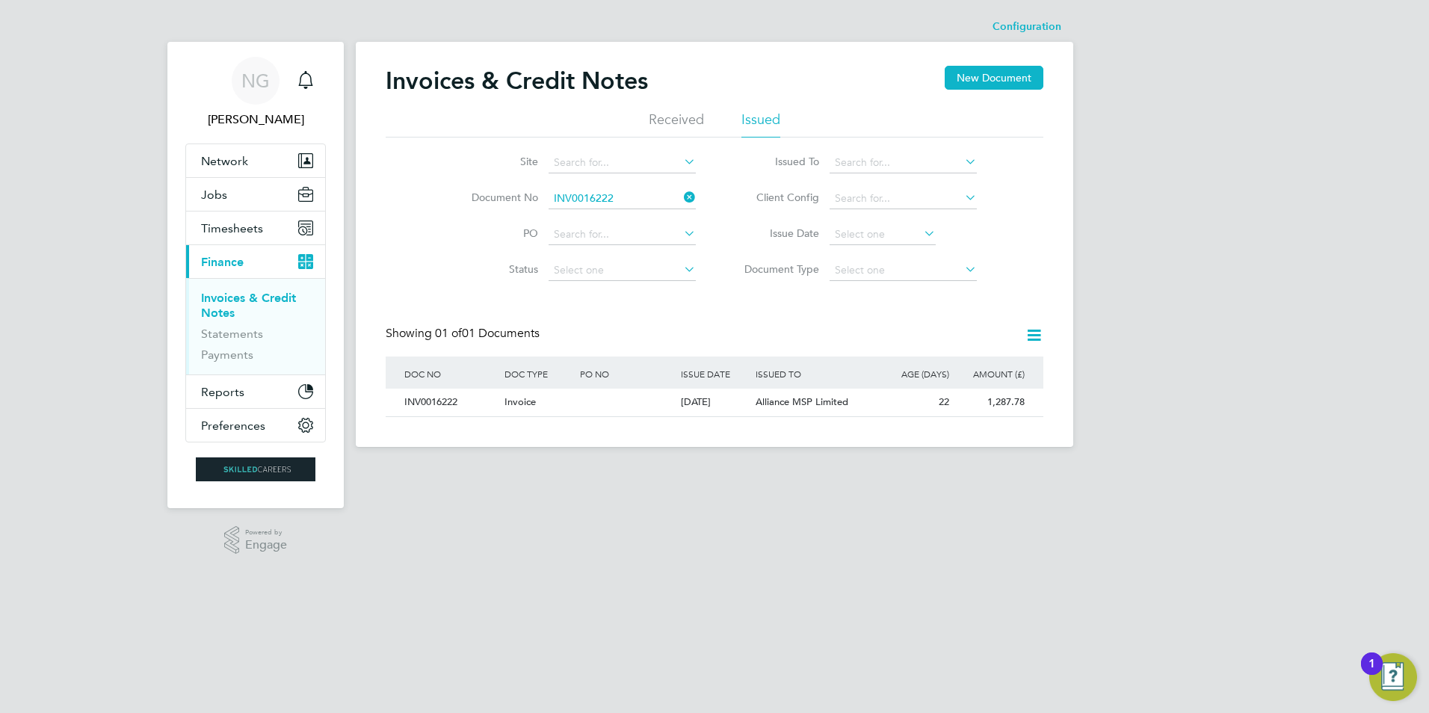
click at [630, 188] on li "Document No INV0016222" at bounding box center [573, 199] width 281 height 36
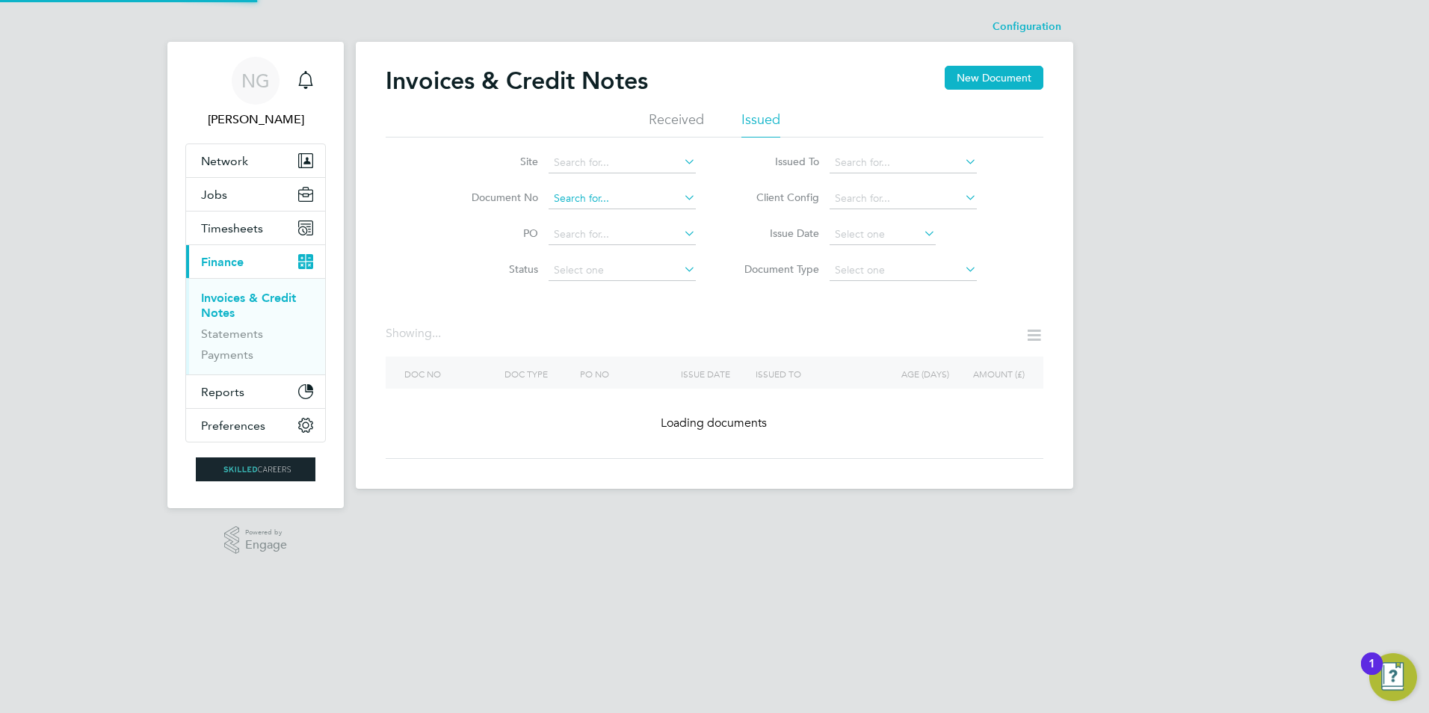
click at [630, 195] on input at bounding box center [621, 198] width 147 height 21
paste input "INV0016223"
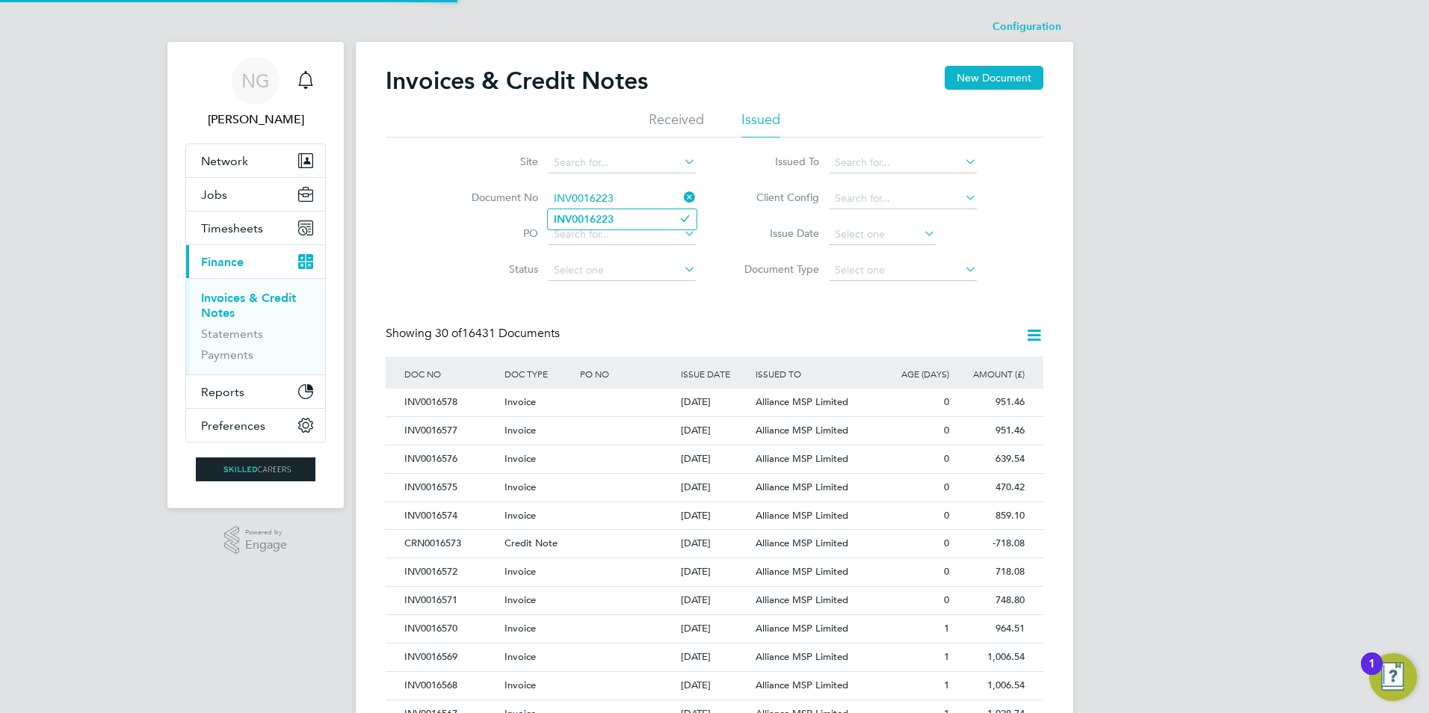
type input "INV0016223"
click at [622, 216] on li "INV0016223" at bounding box center [622, 219] width 149 height 20
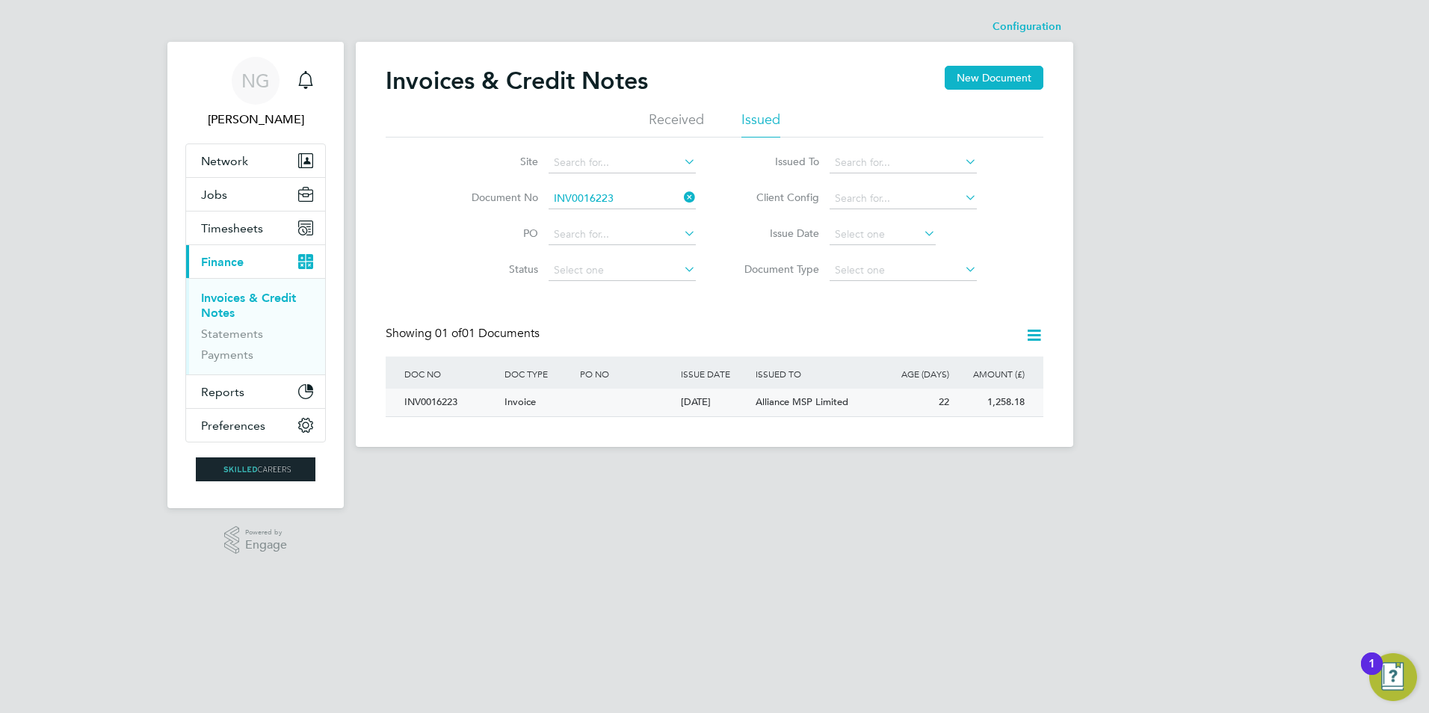
click at [443, 403] on div "INV0016223" at bounding box center [451, 403] width 100 height 28
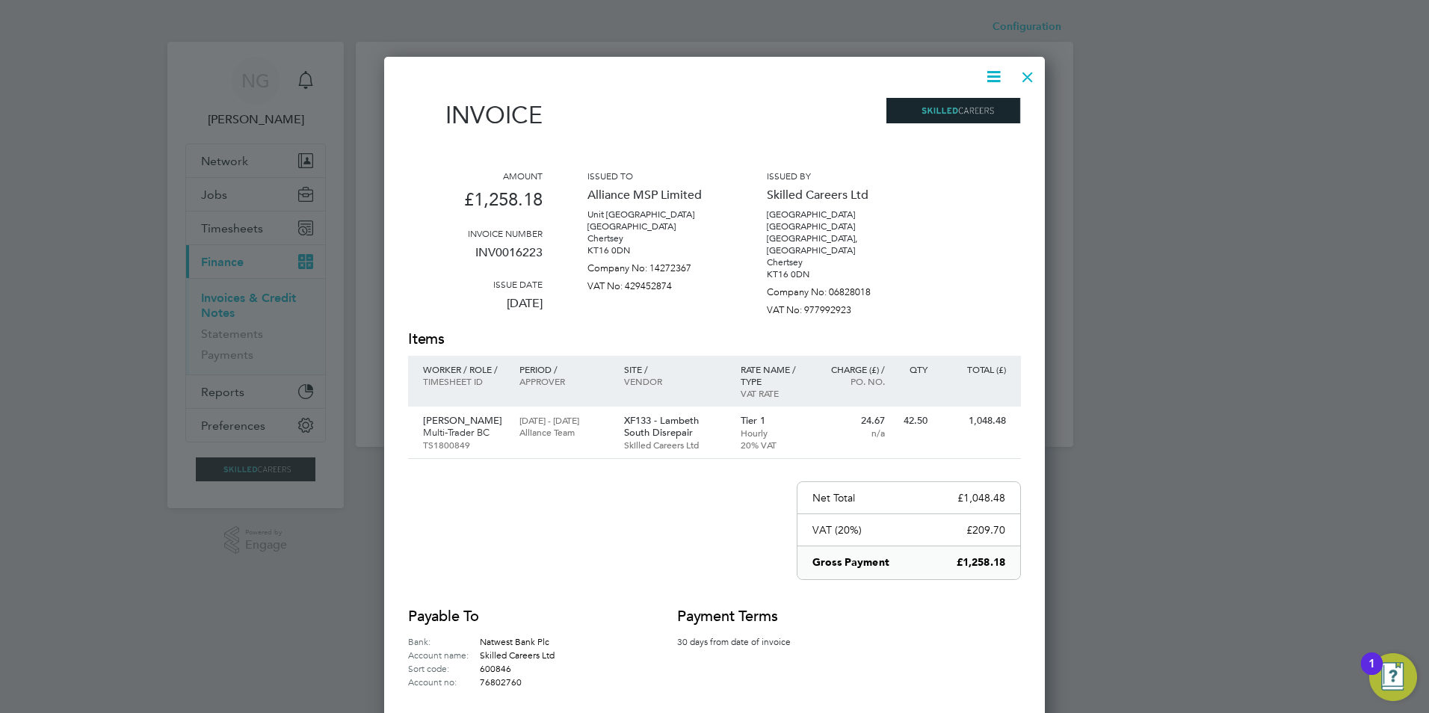
click at [998, 75] on icon at bounding box center [993, 76] width 19 height 19
click at [980, 105] on li "Download Invoice" at bounding box center [948, 112] width 103 height 21
click at [1024, 77] on div at bounding box center [1027, 73] width 27 height 27
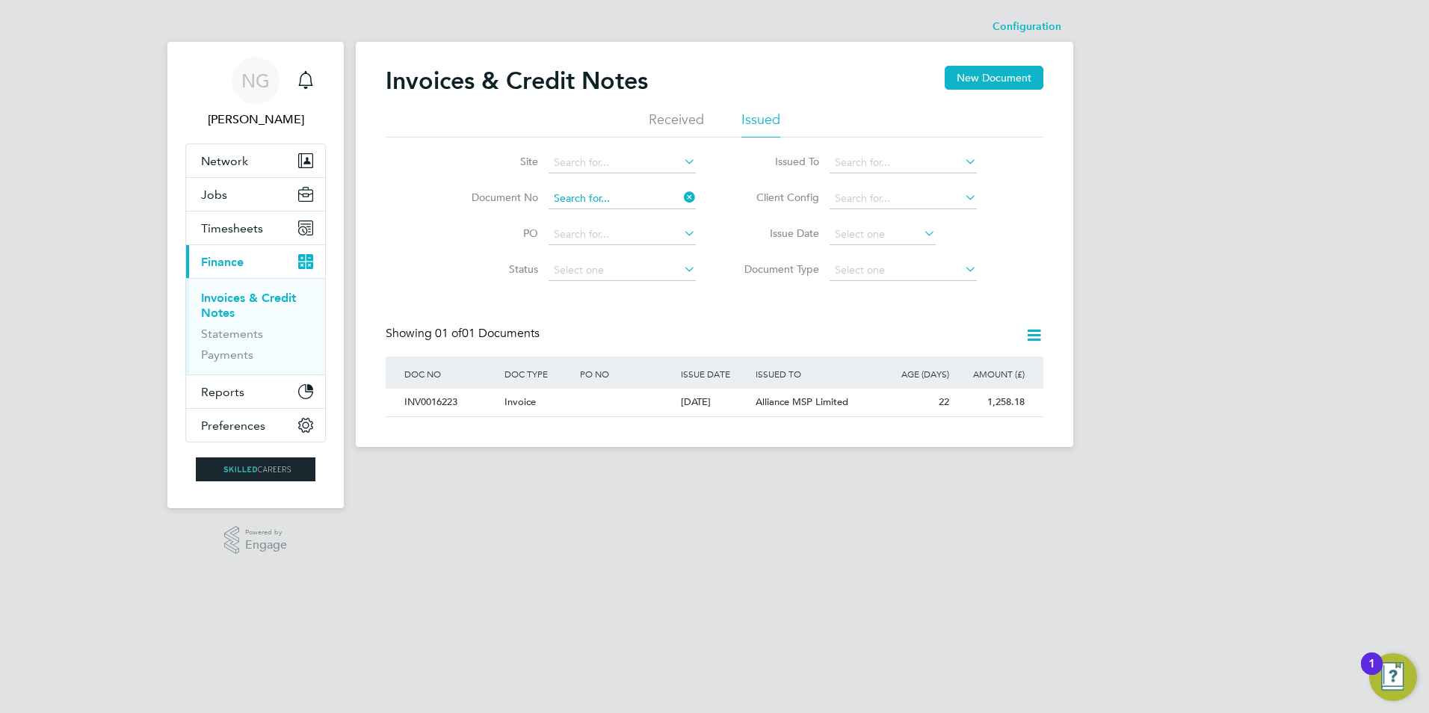
click at [626, 195] on input at bounding box center [621, 198] width 147 height 21
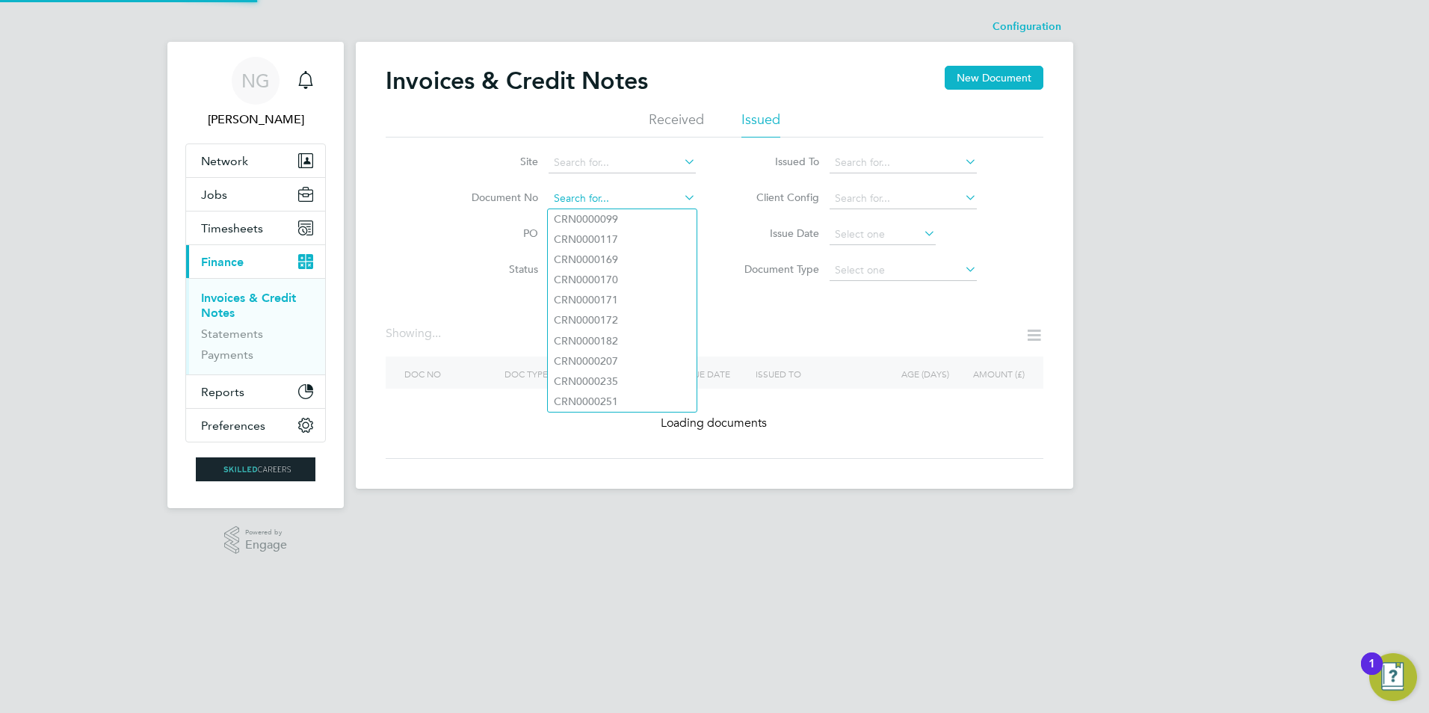
paste input "INV0016224"
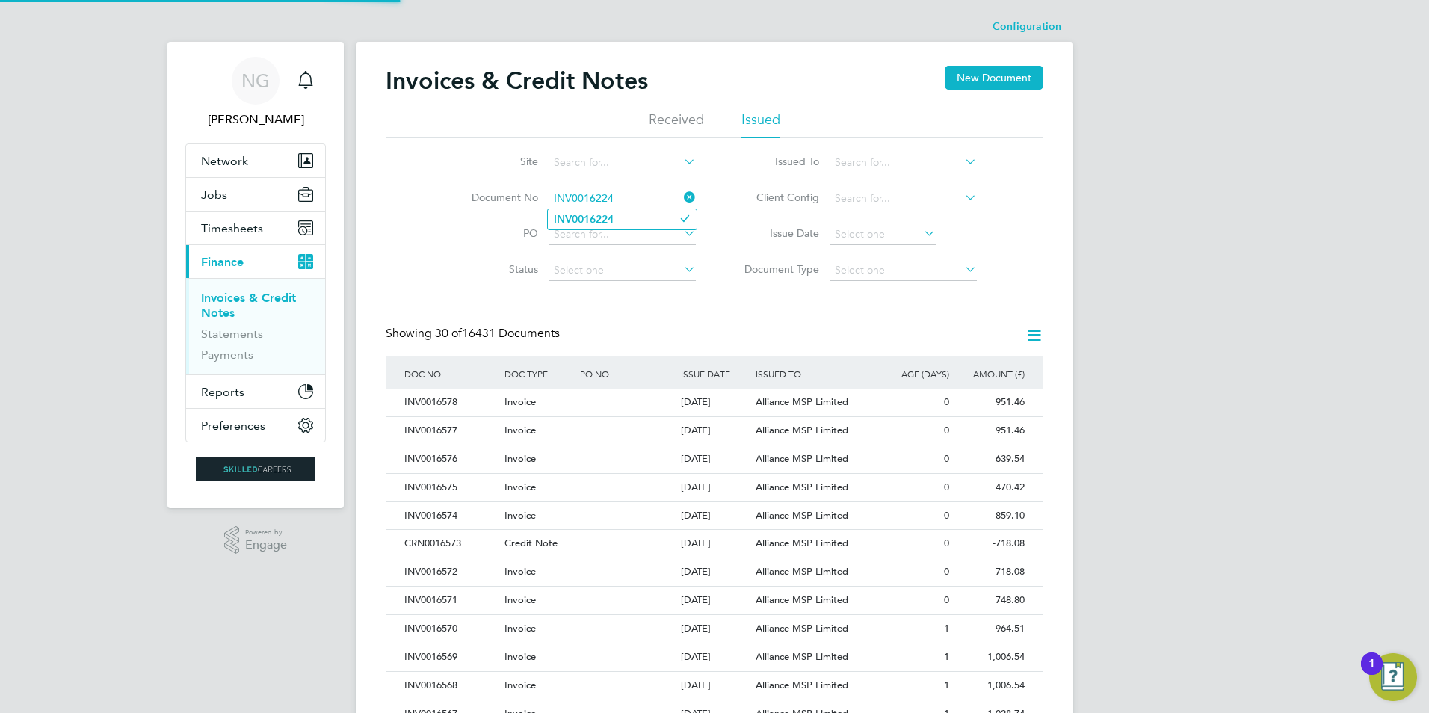
type input "INV0016224"
click at [613, 220] on b "INV0016224" at bounding box center [584, 219] width 60 height 13
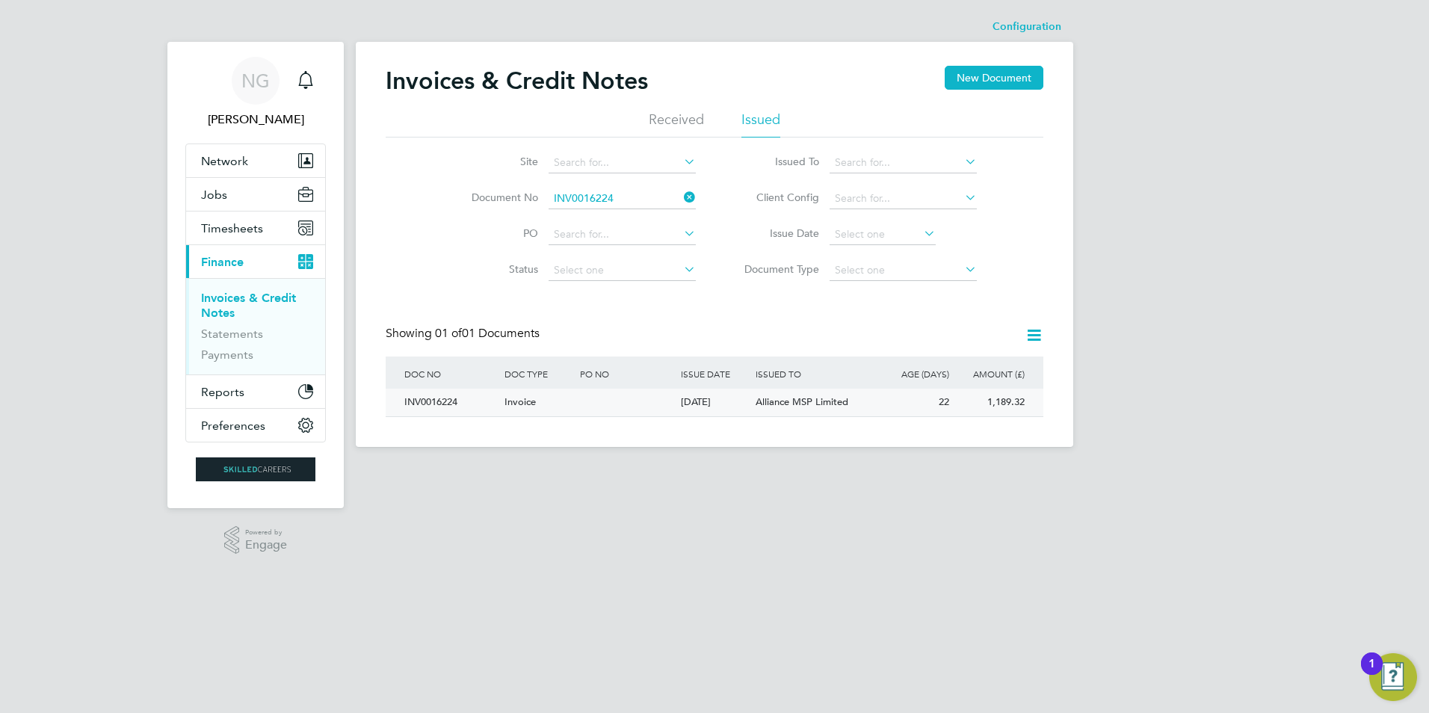
click at [433, 410] on div "INV0016224" at bounding box center [451, 403] width 100 height 28
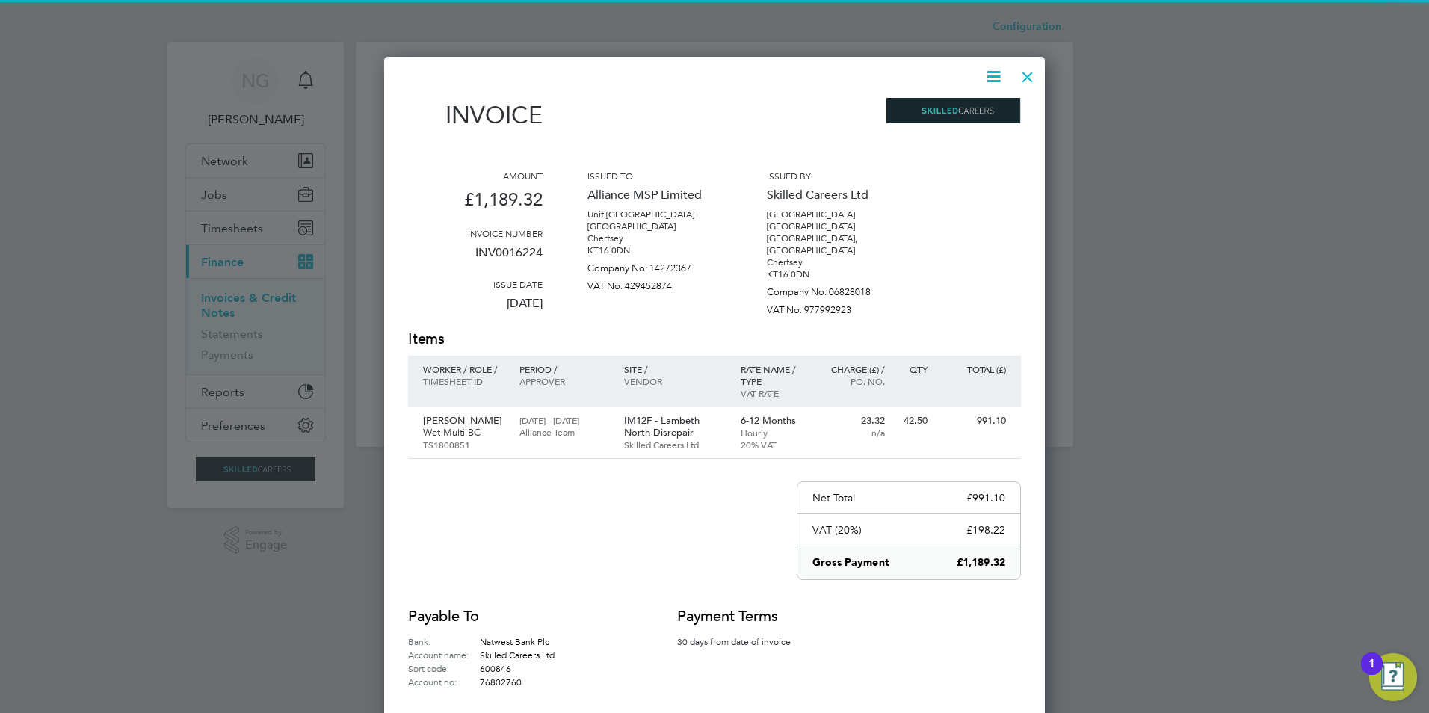
click at [998, 78] on icon at bounding box center [993, 76] width 19 height 19
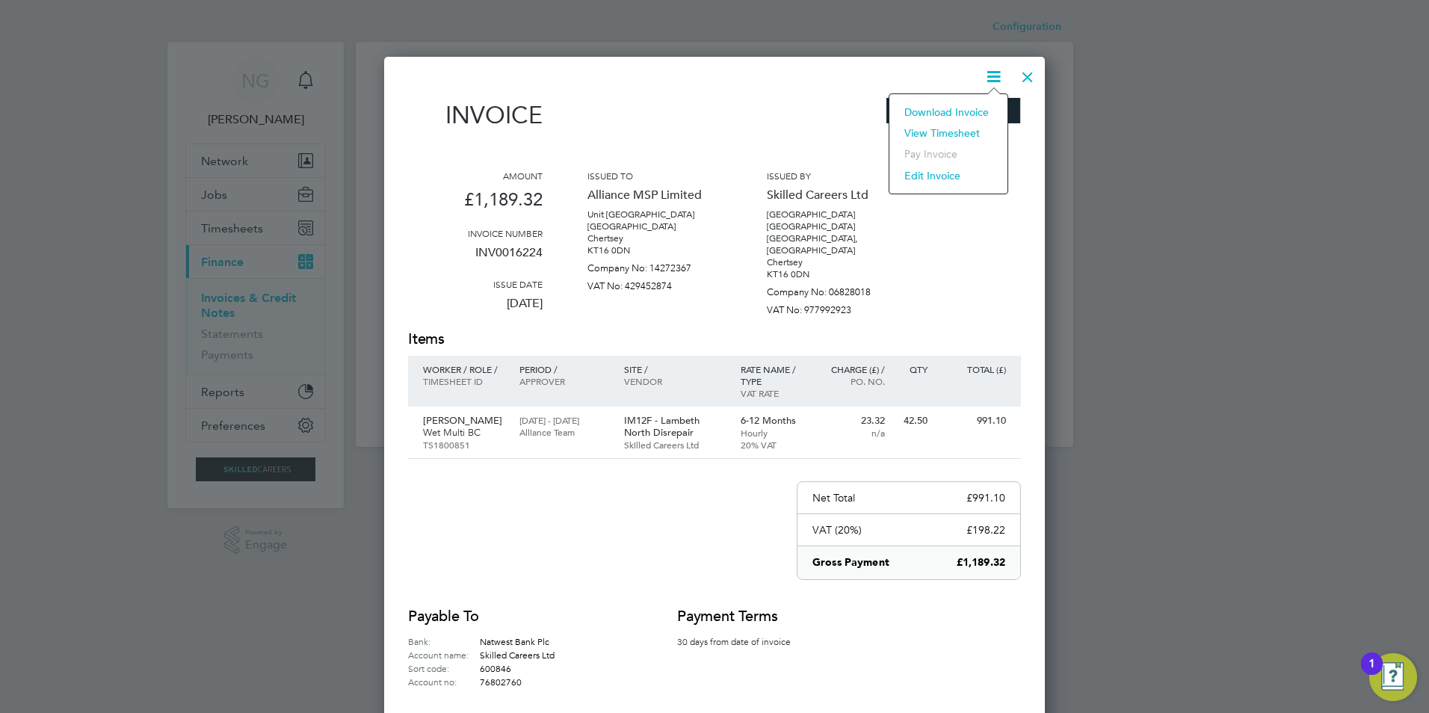
click at [979, 108] on li "Download Invoice" at bounding box center [948, 112] width 103 height 21
click at [1021, 73] on div at bounding box center [1027, 73] width 27 height 27
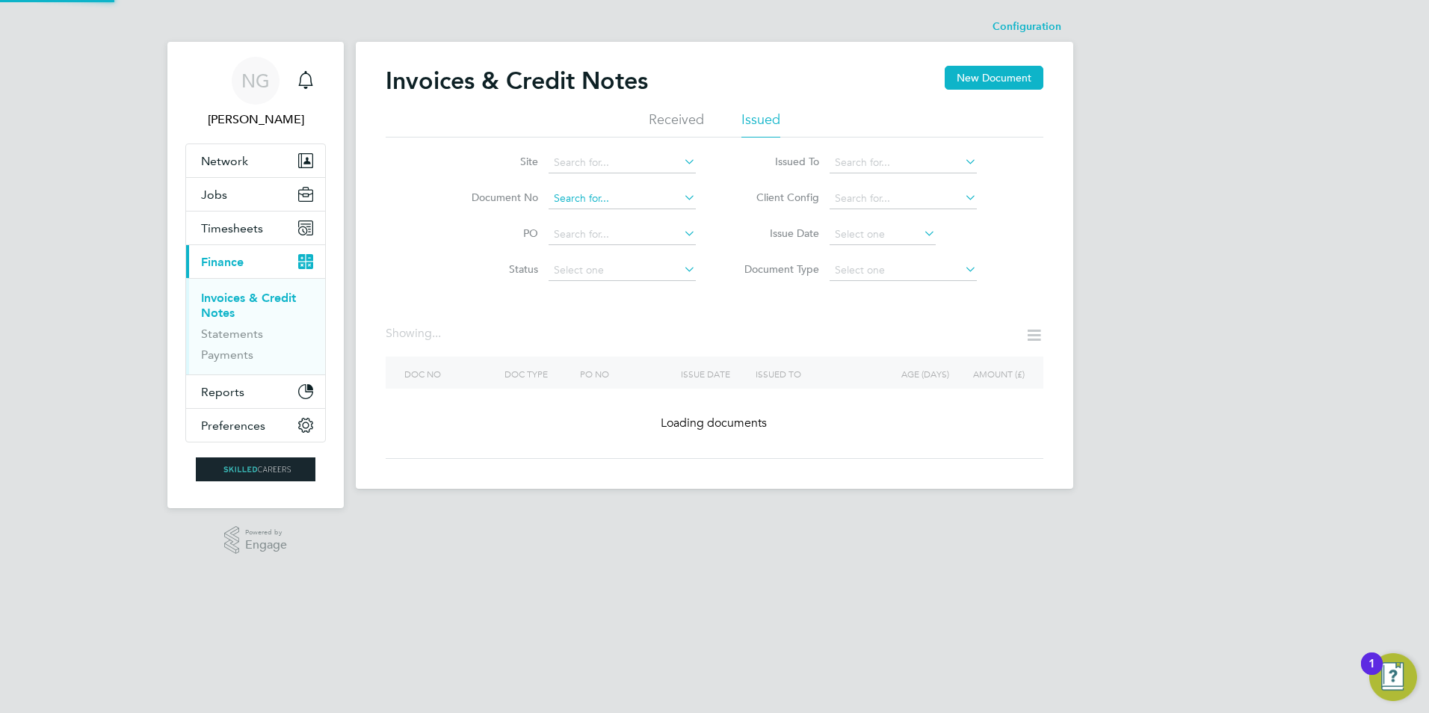
click at [640, 188] on input at bounding box center [621, 198] width 147 height 21
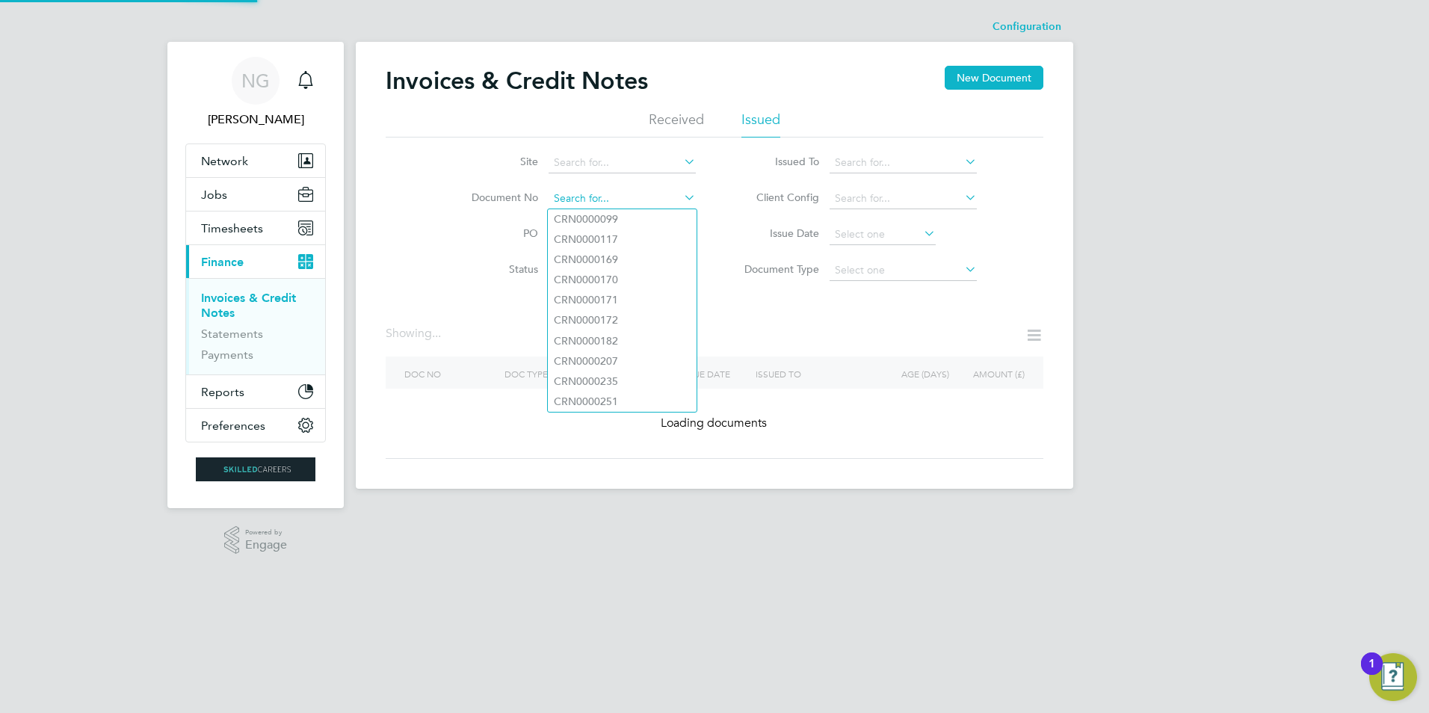
paste input "INV0016225"
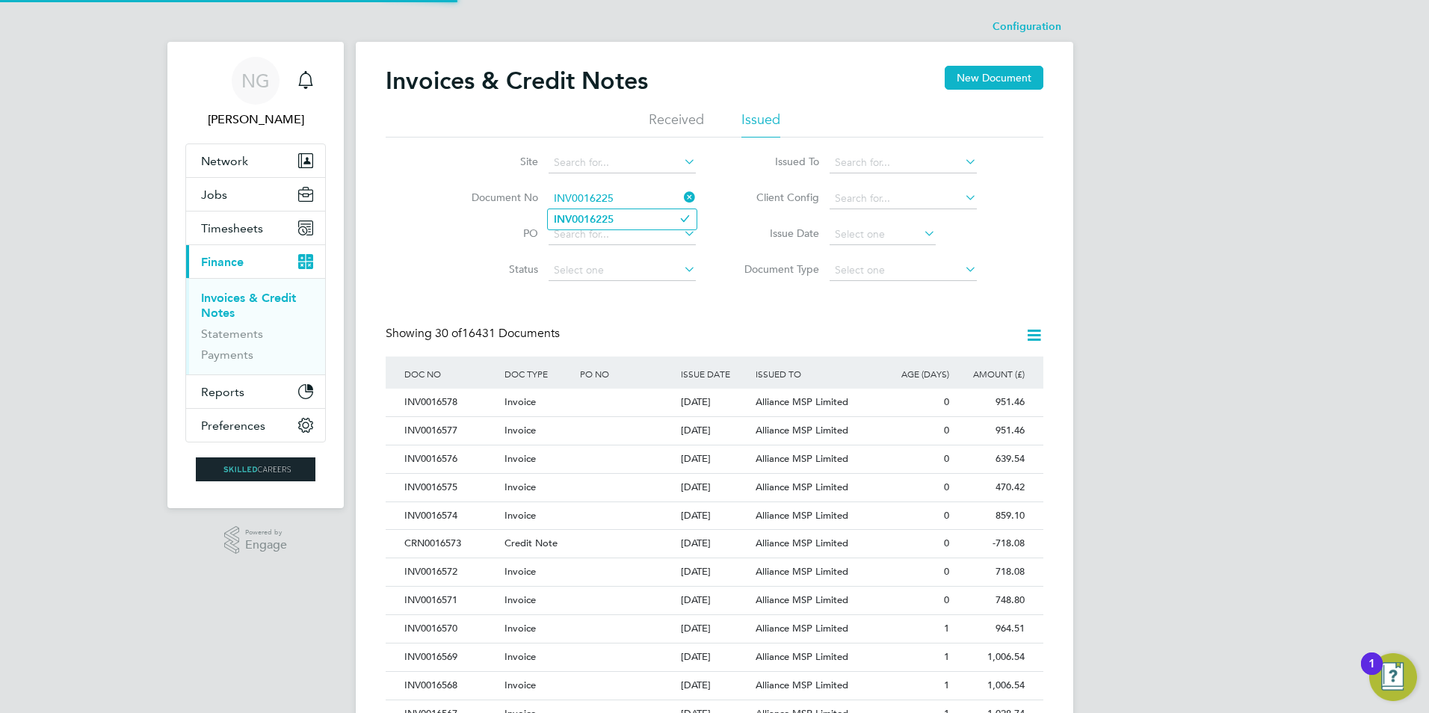
type input "INV0016225"
click at [603, 227] on li "INV0016225" at bounding box center [622, 219] width 149 height 20
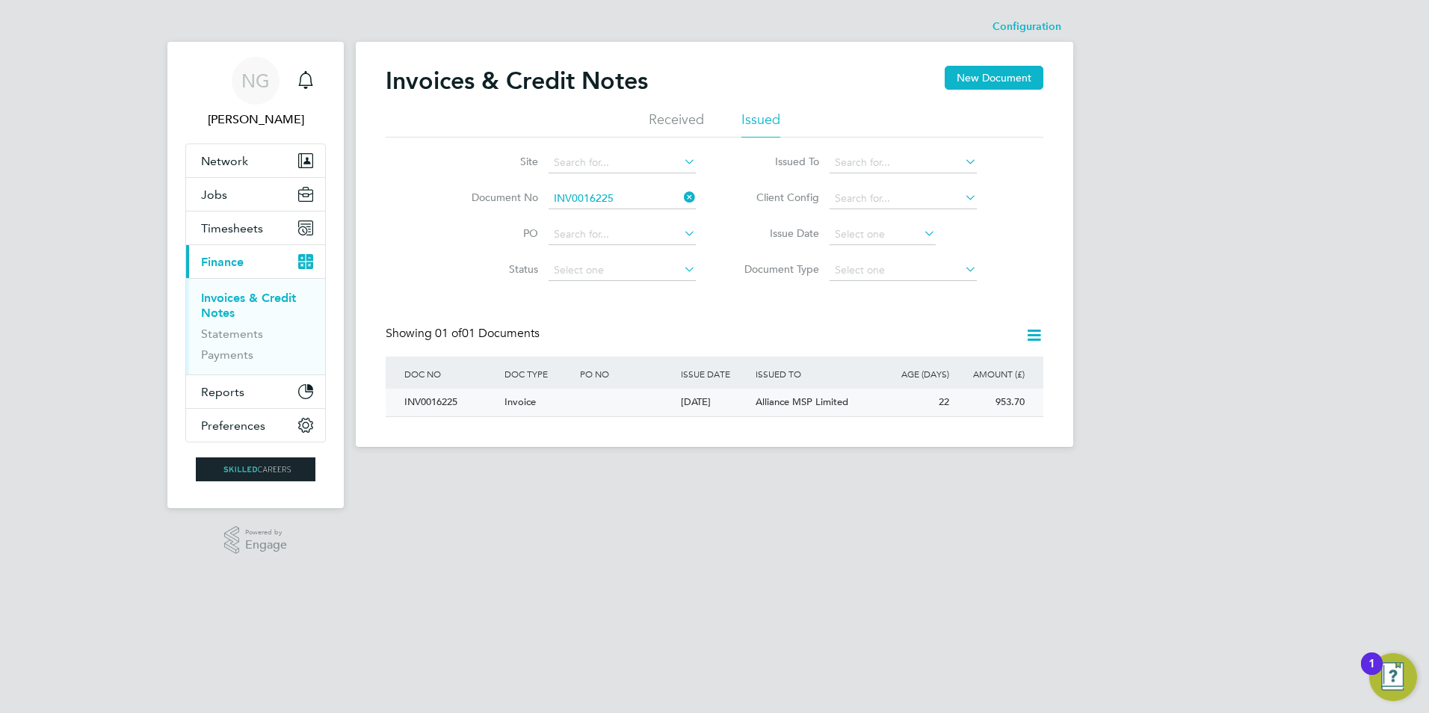
click at [439, 410] on div "INV0016225" at bounding box center [451, 403] width 100 height 28
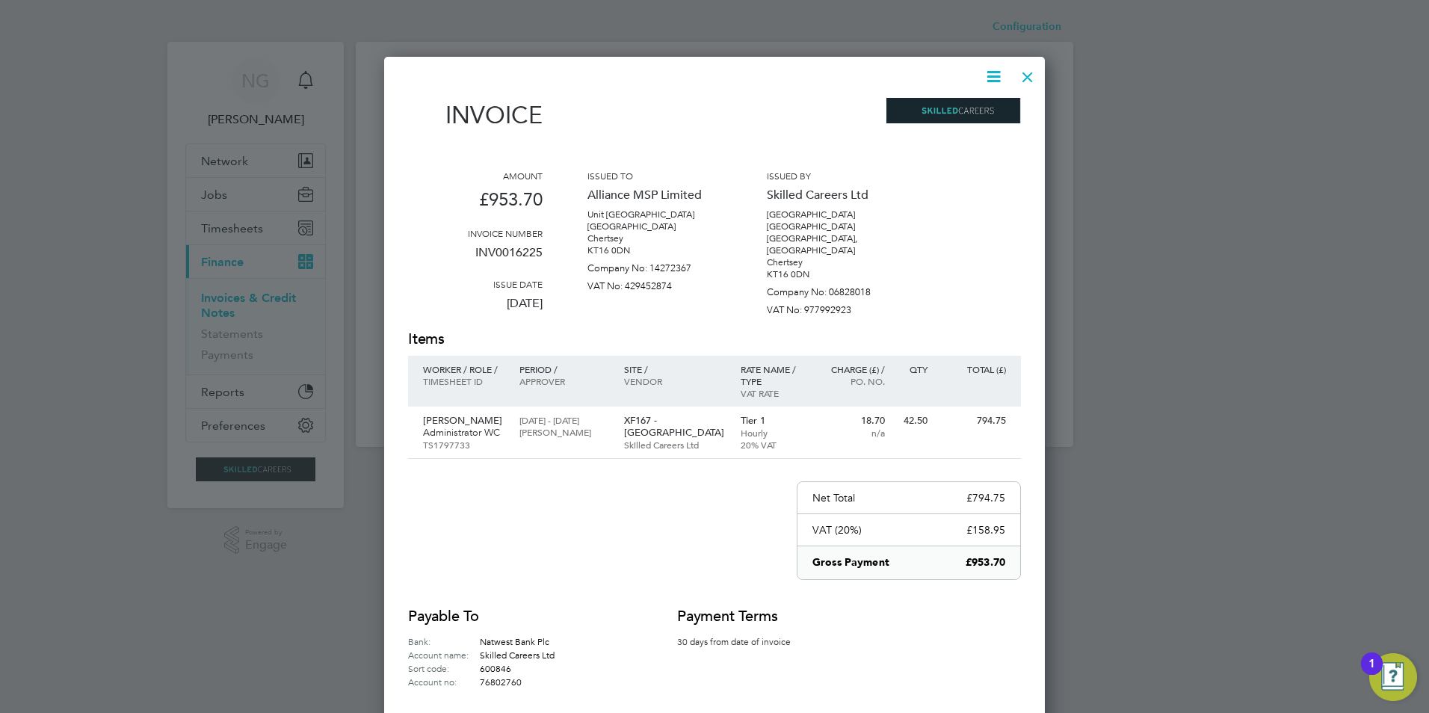
click at [995, 75] on icon at bounding box center [993, 76] width 19 height 19
click at [962, 117] on li "Download Invoice" at bounding box center [948, 112] width 103 height 21
click at [1024, 74] on div at bounding box center [1027, 73] width 27 height 27
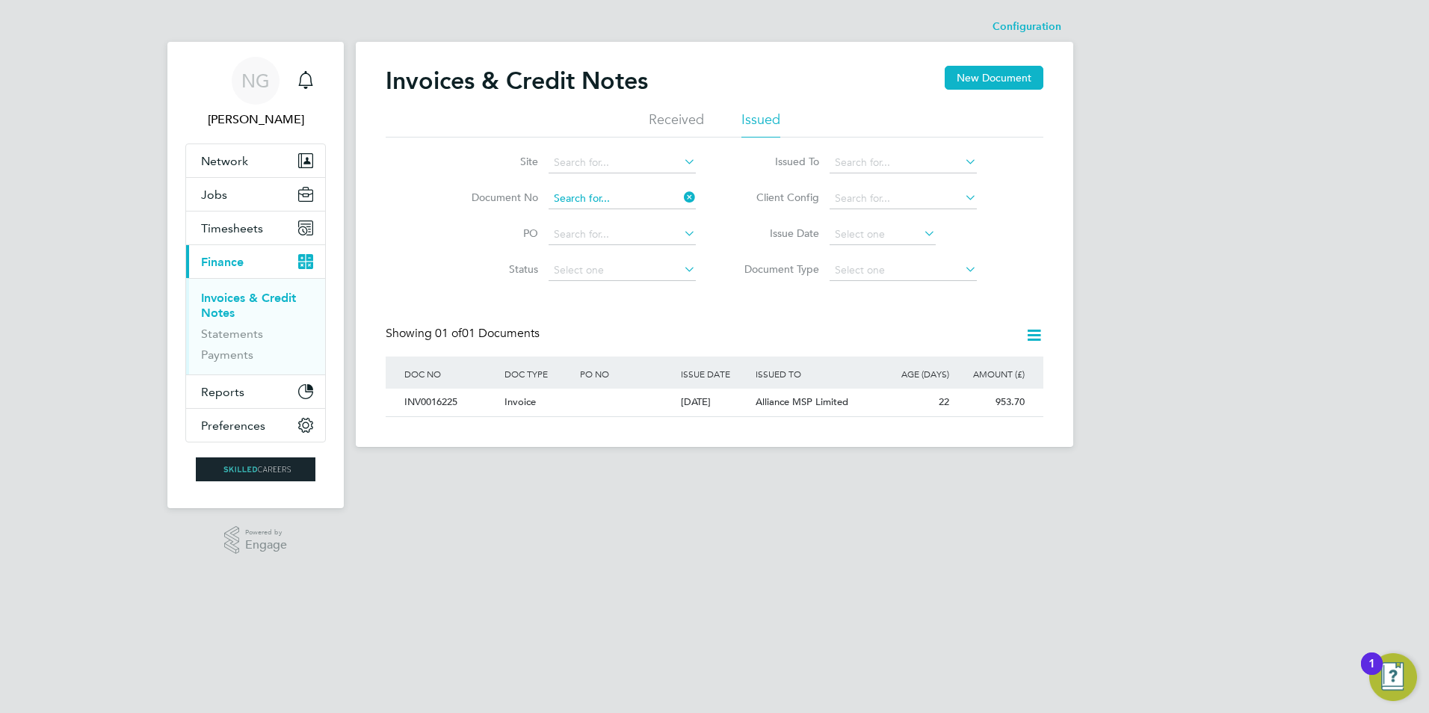
click at [622, 204] on input at bounding box center [621, 198] width 147 height 21
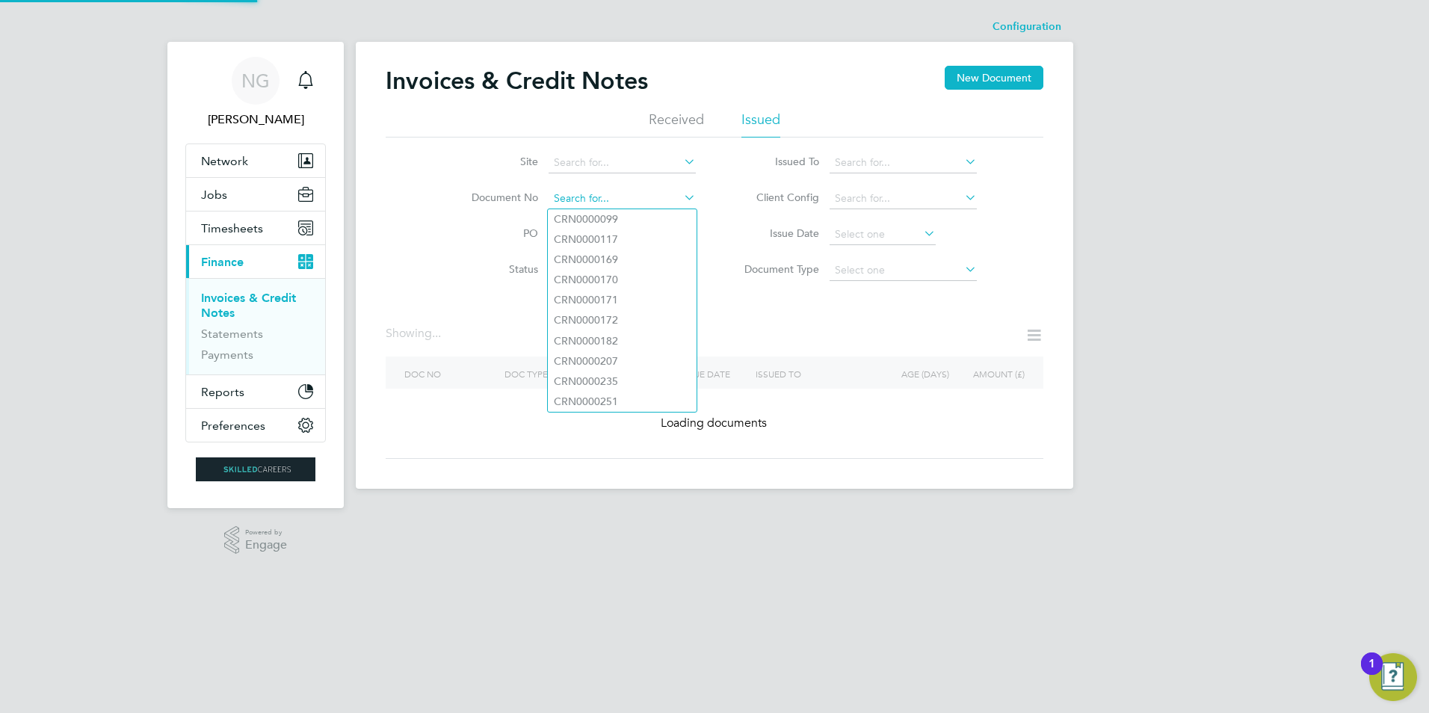
paste input "INV0016229"
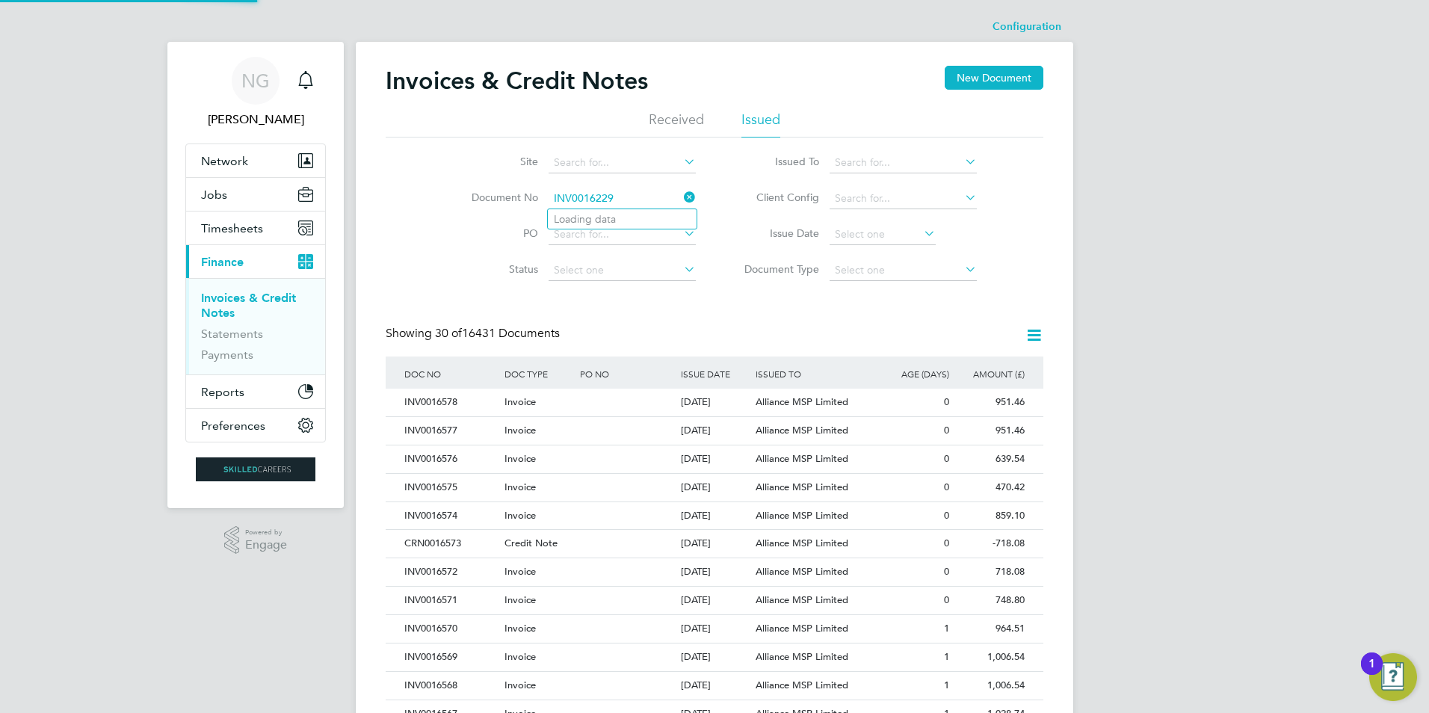
type input "INV0016229"
click at [593, 222] on b "INV0016229" at bounding box center [584, 219] width 60 height 13
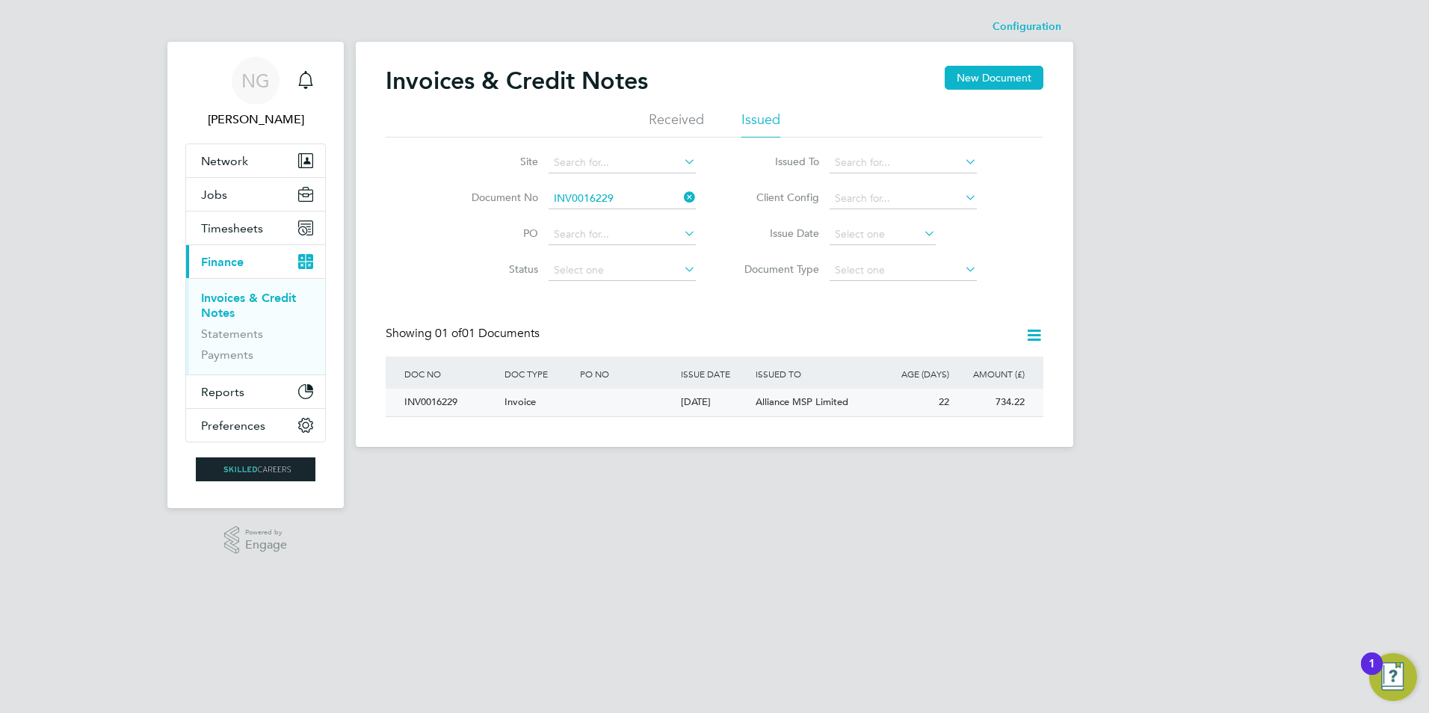
click at [431, 400] on div "INV0016229" at bounding box center [451, 403] width 100 height 28
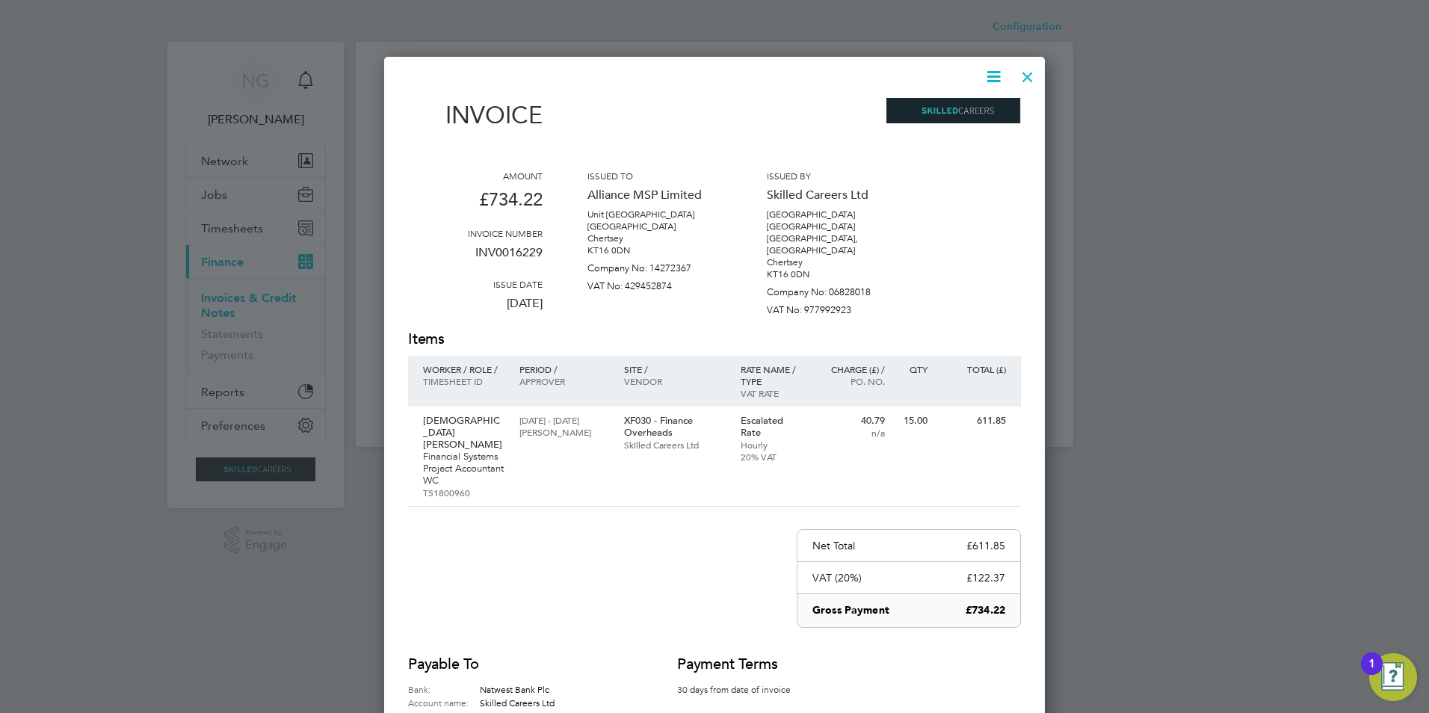
click at [997, 72] on icon at bounding box center [993, 76] width 19 height 19
click at [967, 114] on li "Download Invoice" at bounding box center [948, 112] width 103 height 21
click at [1031, 69] on div at bounding box center [1027, 73] width 27 height 27
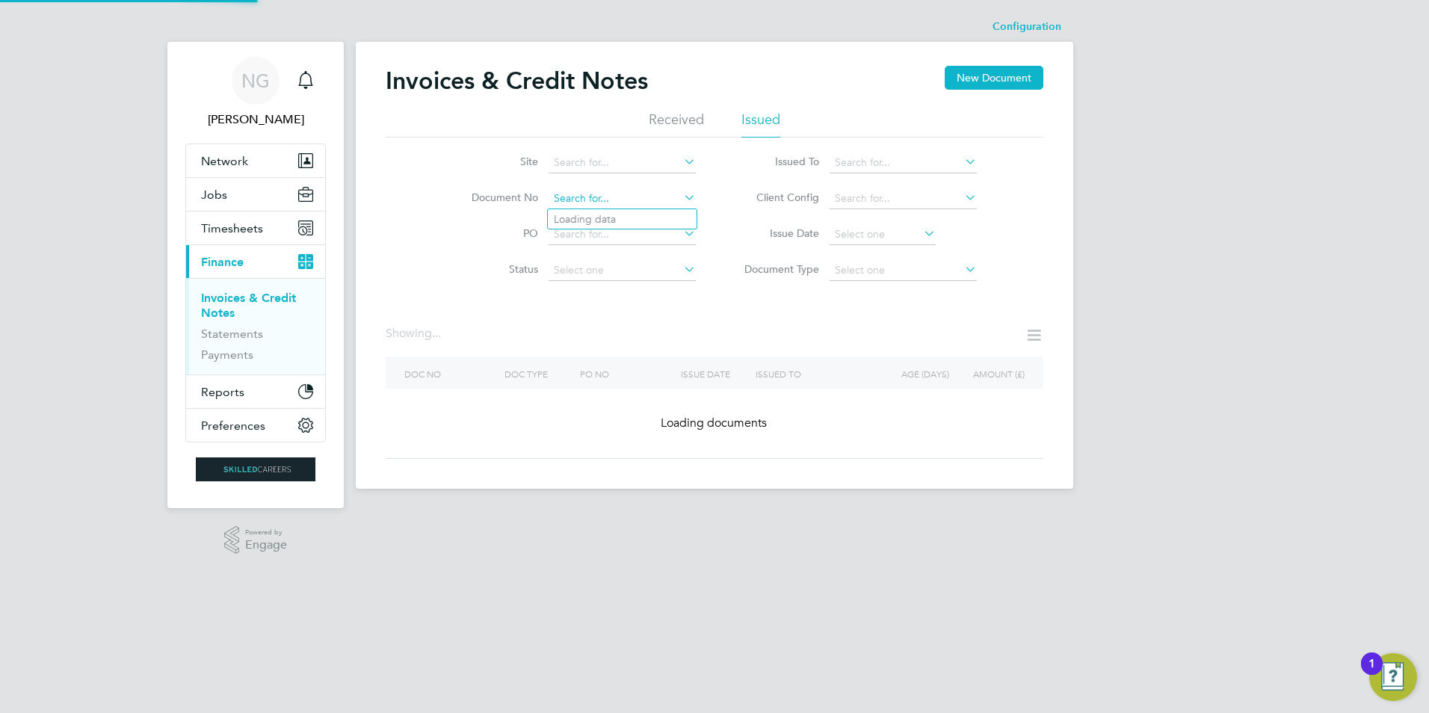
click at [618, 202] on input at bounding box center [621, 198] width 147 height 21
paste input "INV0016230"
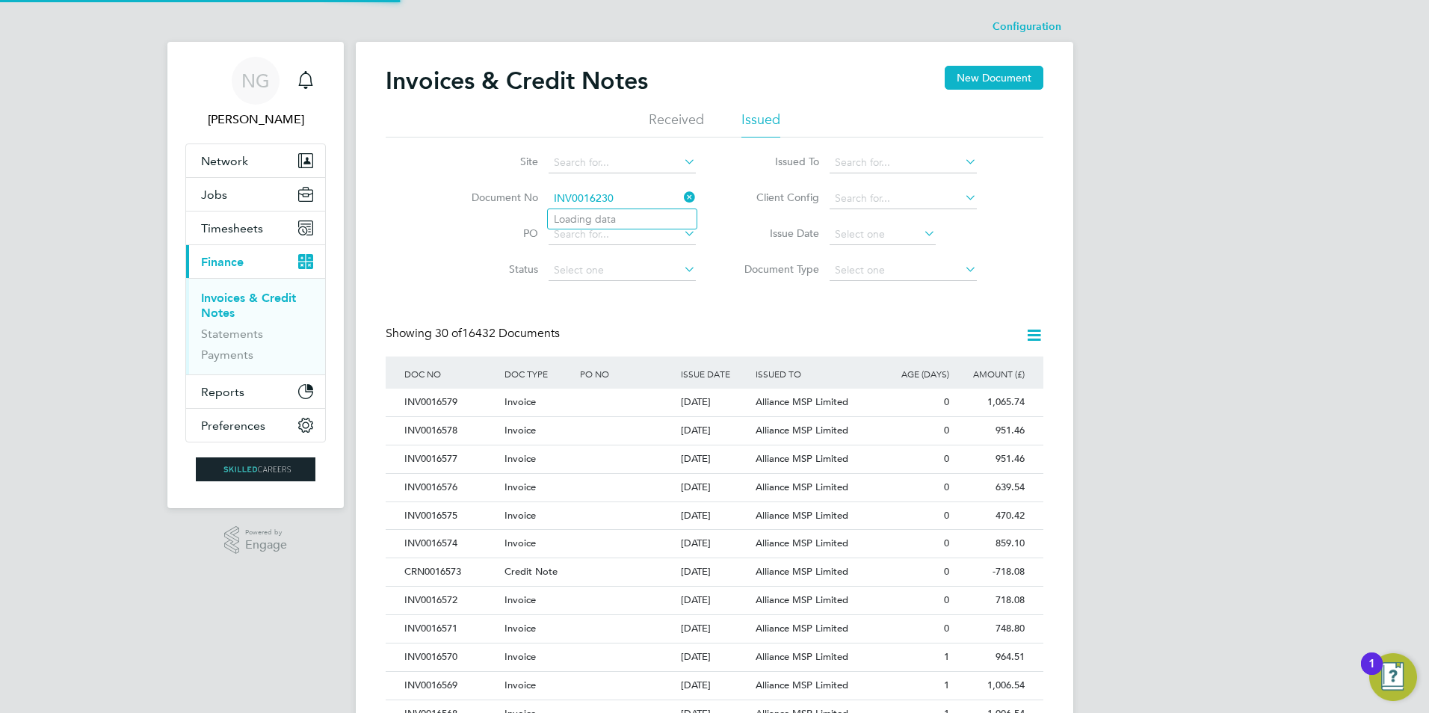
type input "INV0016230"
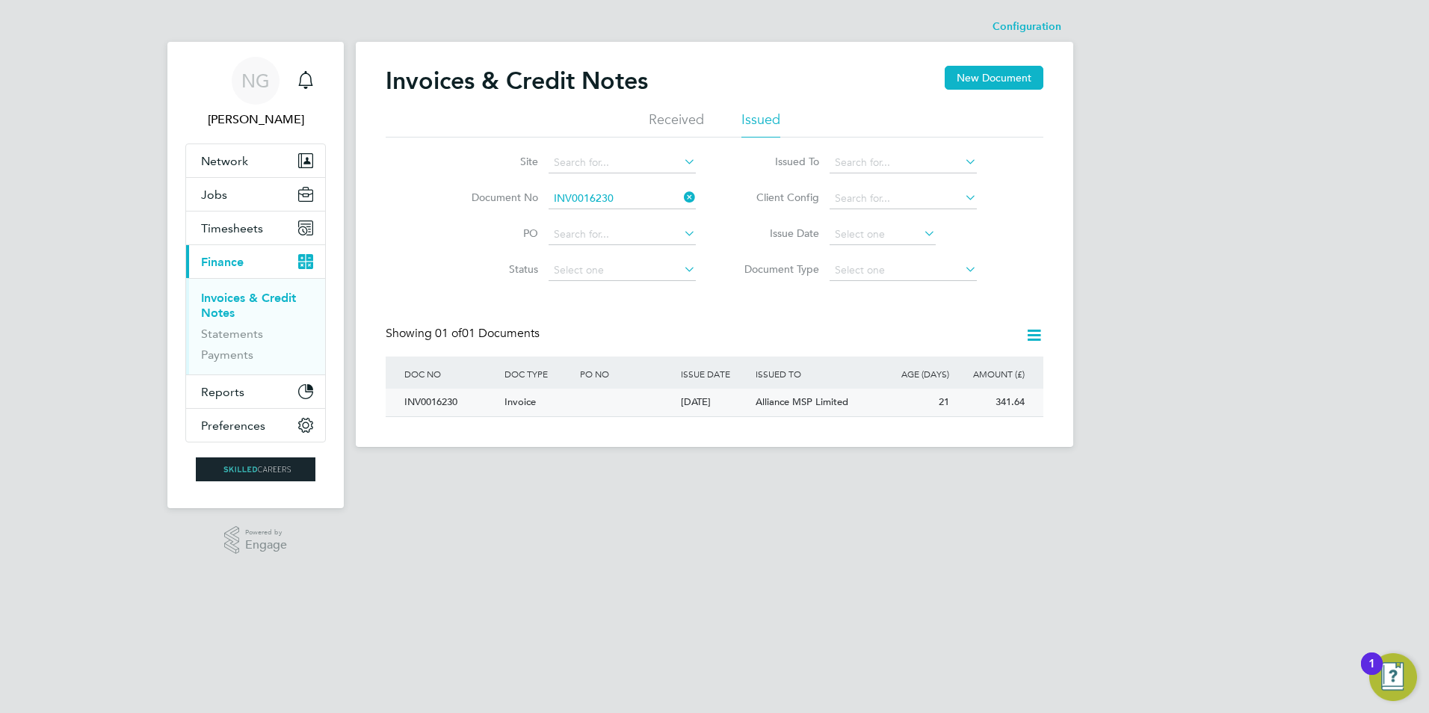
click at [427, 395] on div "INV0016230" at bounding box center [451, 403] width 100 height 28
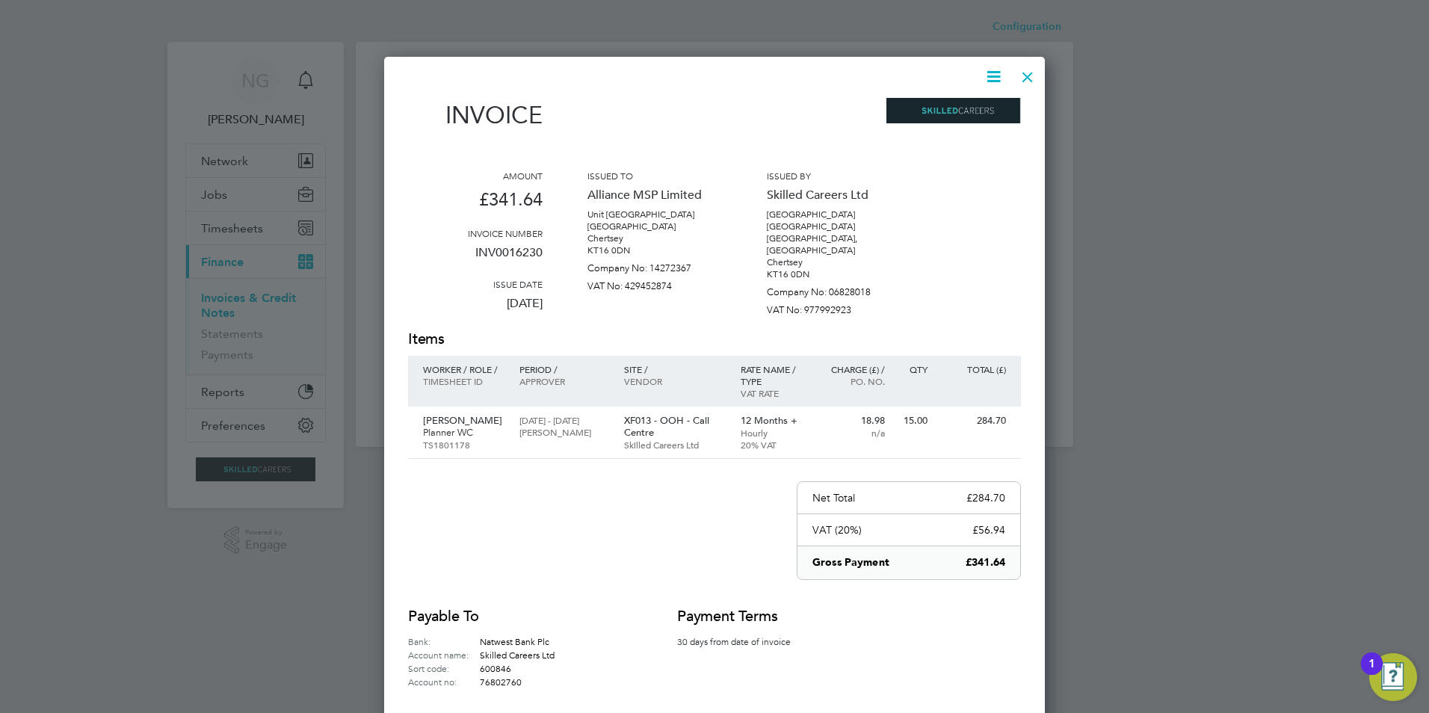
click at [1002, 72] on icon at bounding box center [993, 76] width 19 height 19
click at [956, 118] on li "Download Invoice" at bounding box center [948, 112] width 103 height 21
click at [1024, 76] on div at bounding box center [1027, 73] width 27 height 27
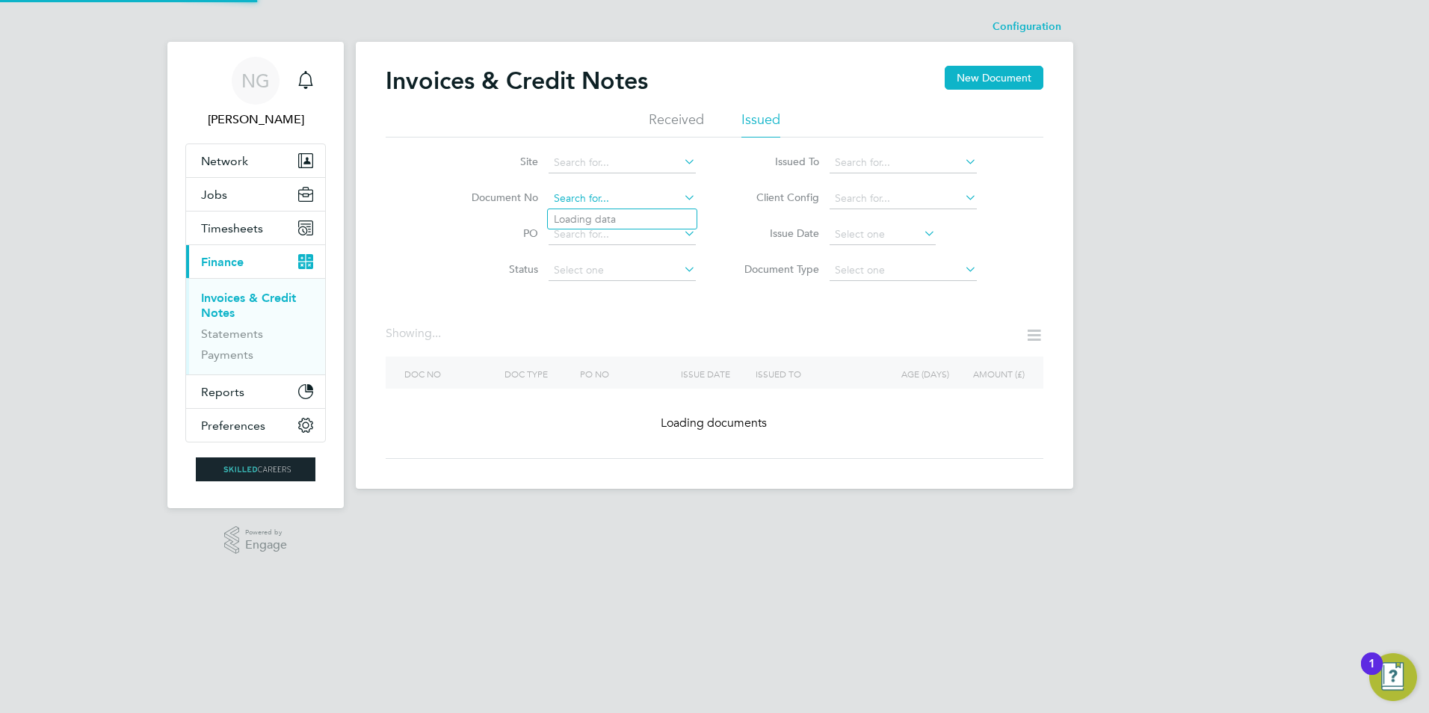
click at [628, 202] on input at bounding box center [621, 198] width 147 height 21
paste input "INV0016231"
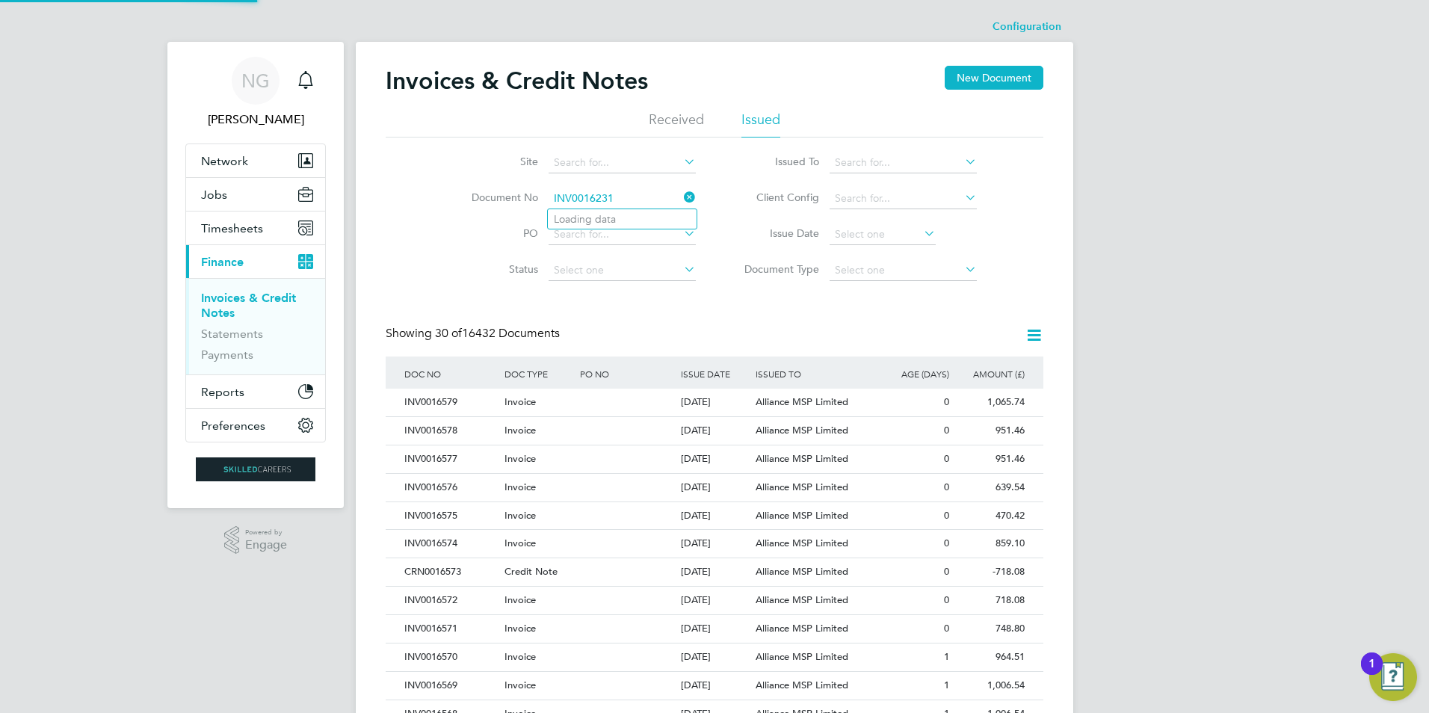
type input "INV0016231"
click at [627, 214] on li "INV0016231" at bounding box center [622, 219] width 149 height 20
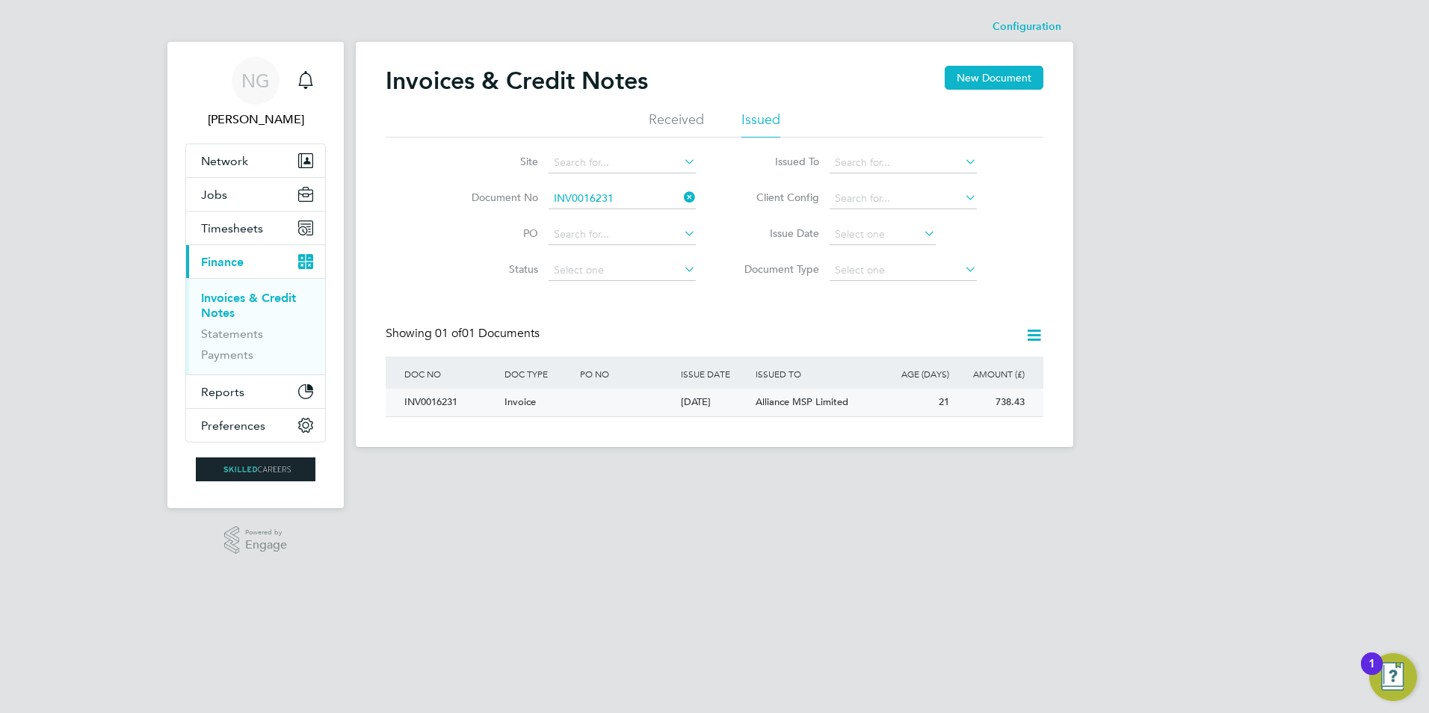
drag, startPoint x: 433, startPoint y: 400, endPoint x: 454, endPoint y: 407, distance: 22.9
click at [433, 400] on div "INV0016231" at bounding box center [451, 403] width 100 height 28
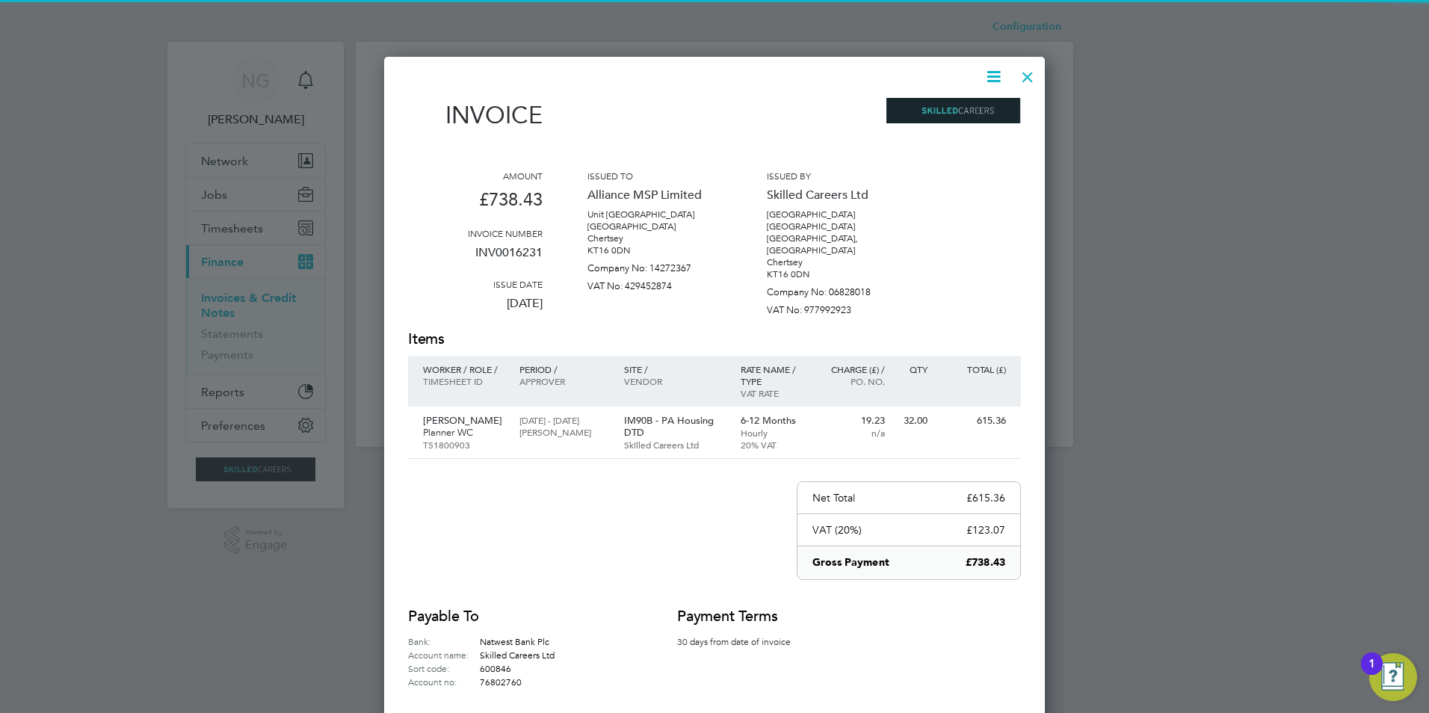
click at [992, 72] on icon at bounding box center [993, 76] width 19 height 19
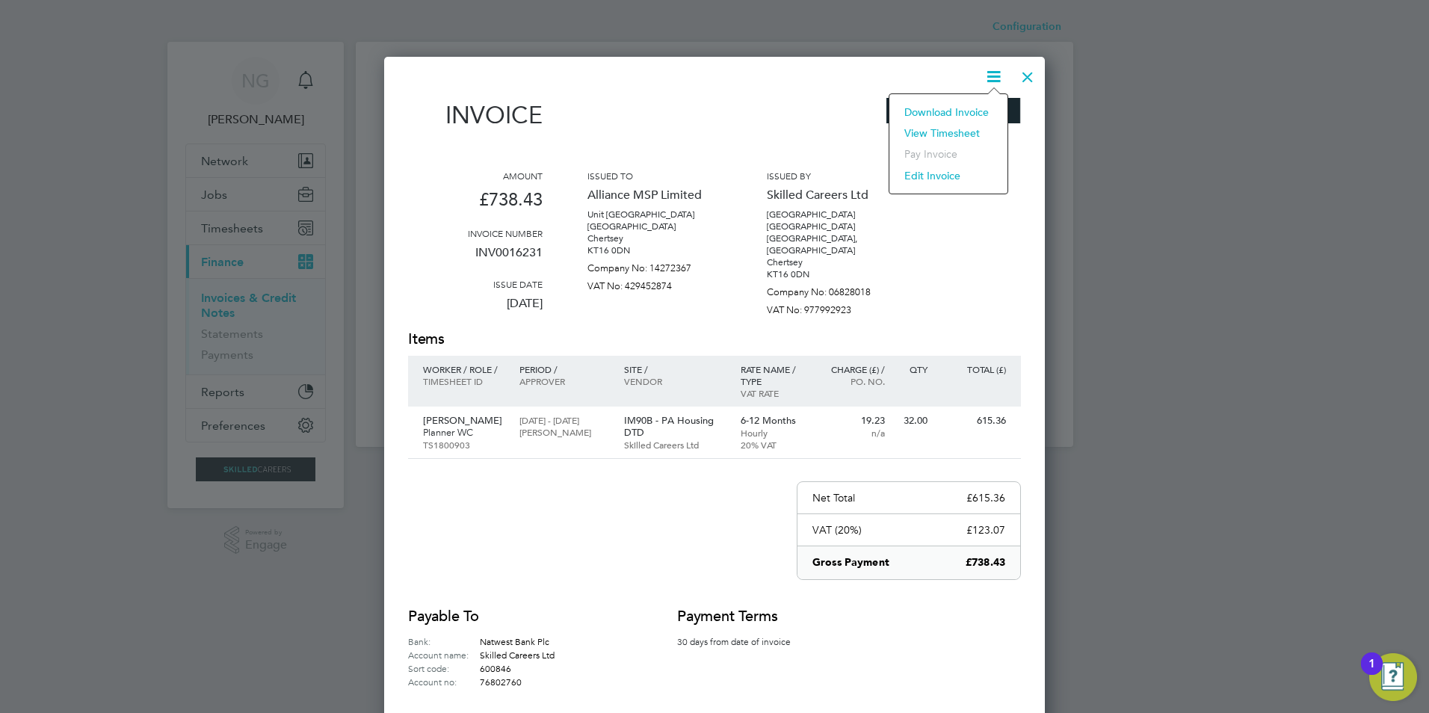
click at [965, 108] on li "Download Invoice" at bounding box center [948, 112] width 103 height 21
click at [1027, 72] on div at bounding box center [1027, 73] width 27 height 27
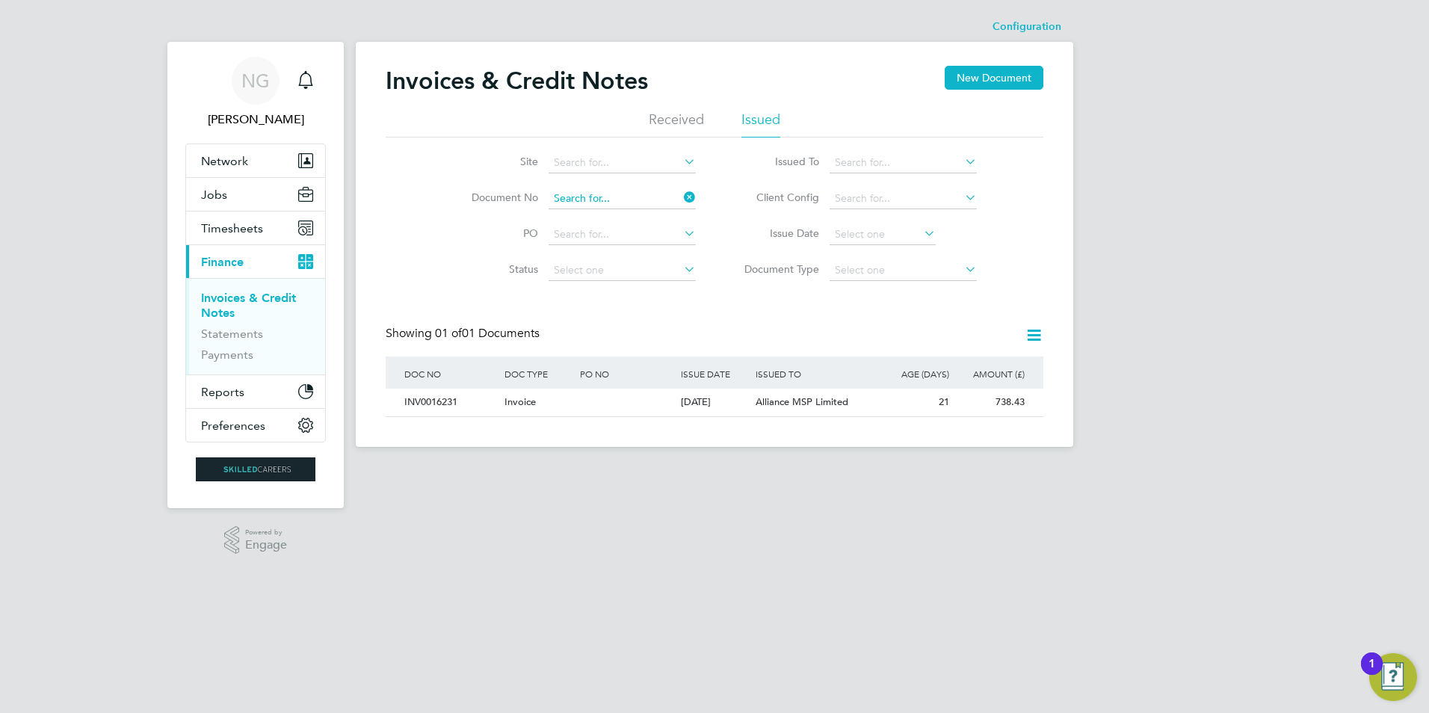
click at [623, 204] on input at bounding box center [621, 198] width 147 height 21
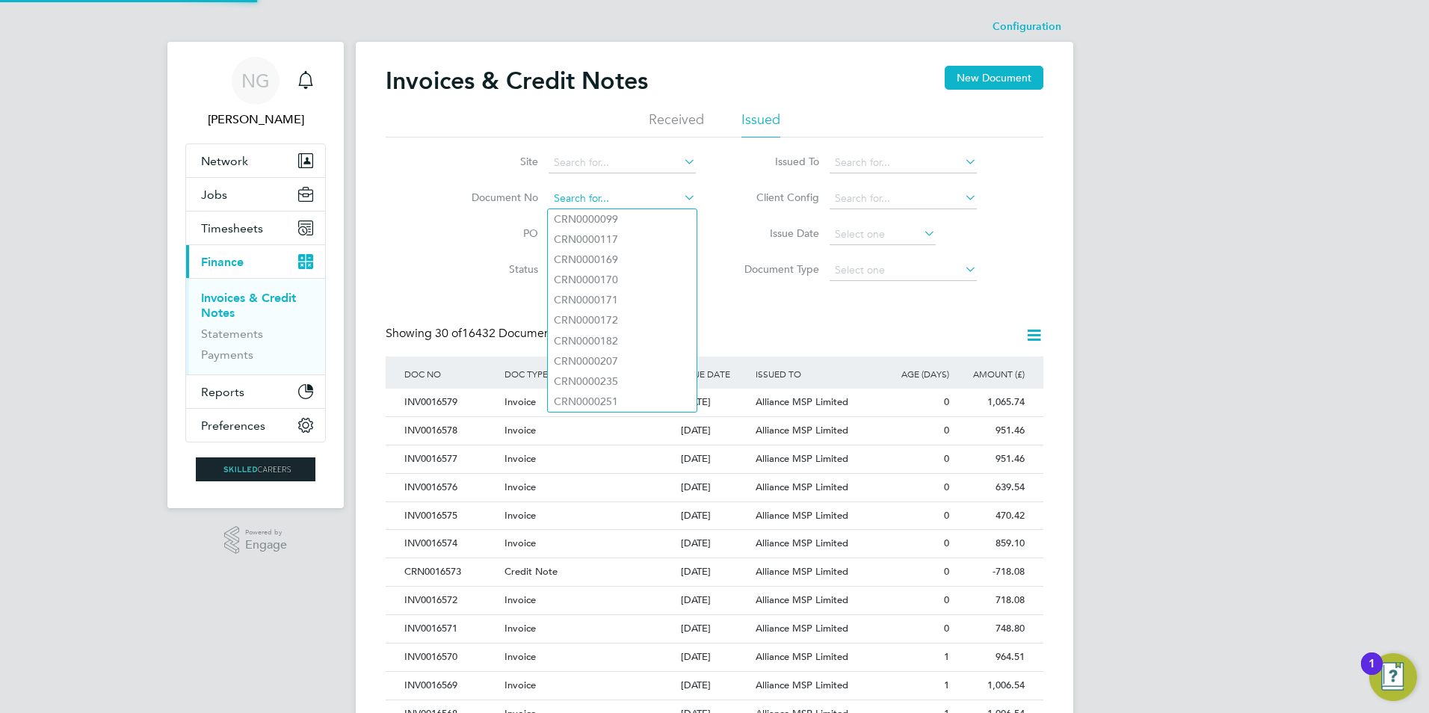
scroll to position [28, 102]
paste input "INV0016232"
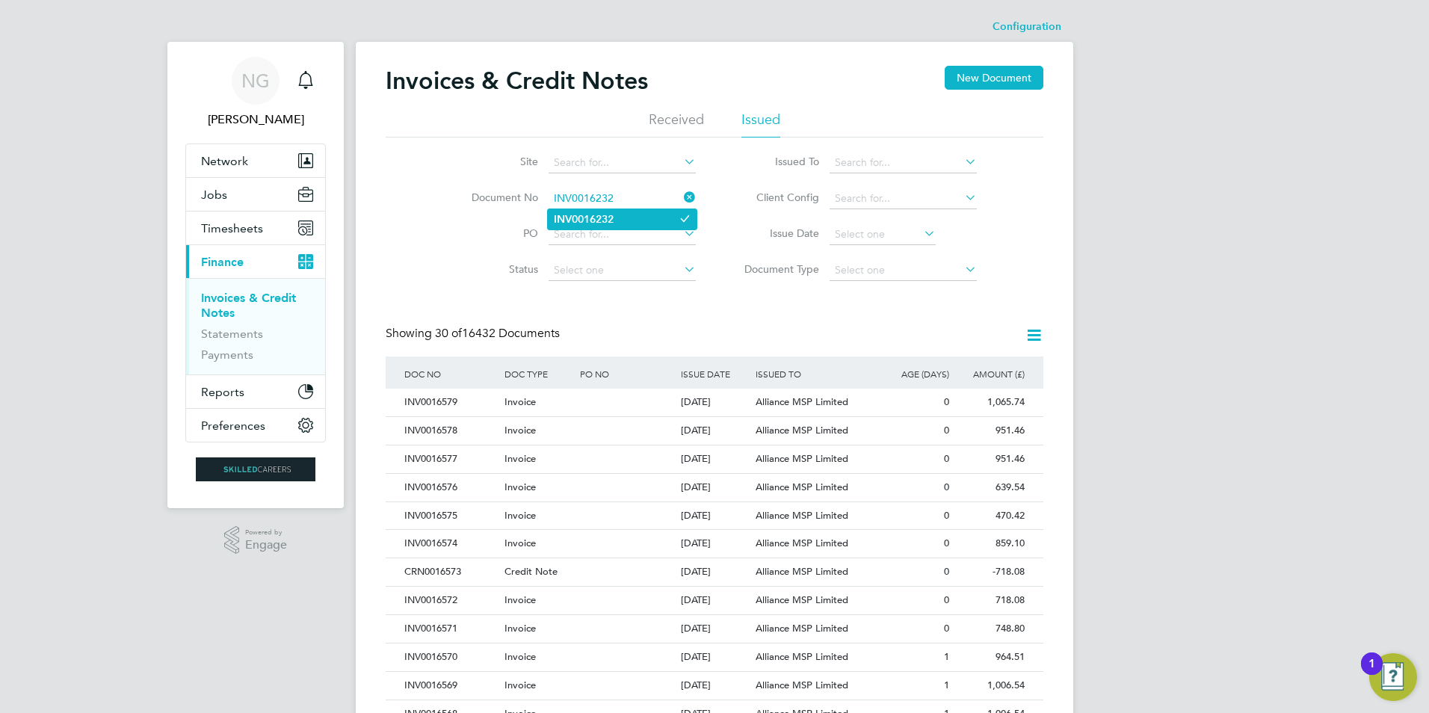
type input "INV0016232"
click at [627, 212] on li "INV0016232" at bounding box center [622, 219] width 149 height 20
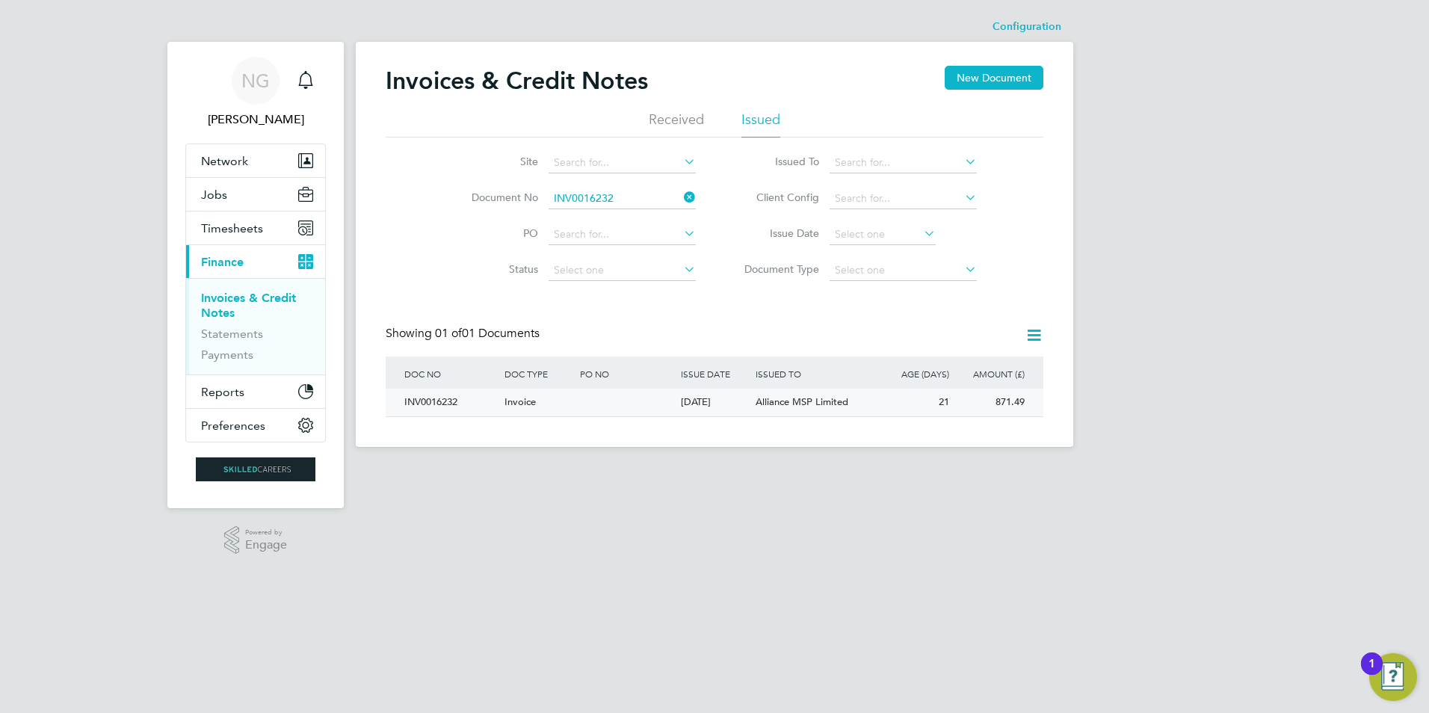
click at [452, 398] on div "INV0016232" at bounding box center [451, 403] width 100 height 28
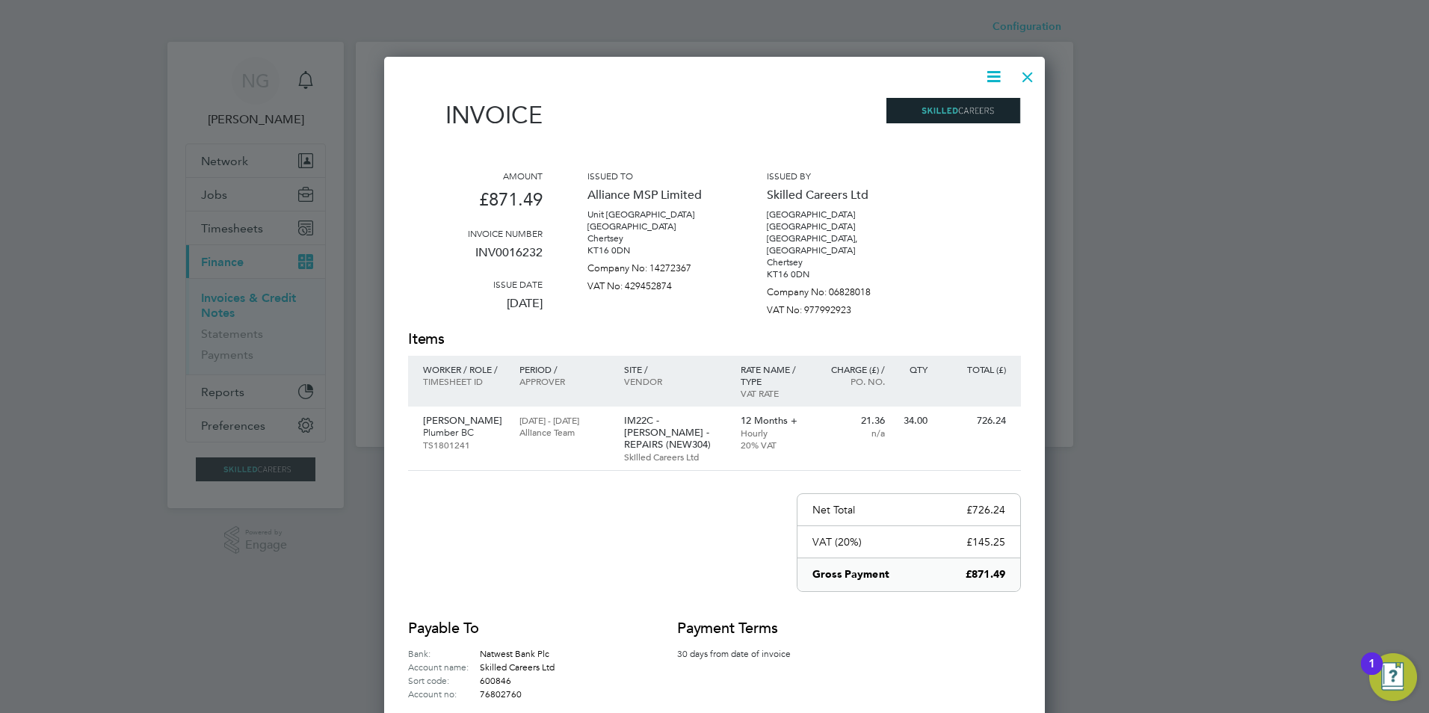
click at [1000, 70] on icon at bounding box center [993, 76] width 19 height 19
click at [985, 97] on div "Download Invoice View timesheet Pay invoice Edit invoice" at bounding box center [948, 143] width 120 height 101
click at [992, 72] on icon at bounding box center [993, 76] width 19 height 19
click at [968, 118] on li "Download Invoice" at bounding box center [948, 112] width 103 height 21
drag, startPoint x: 1024, startPoint y: 78, endPoint x: 913, endPoint y: 157, distance: 136.0
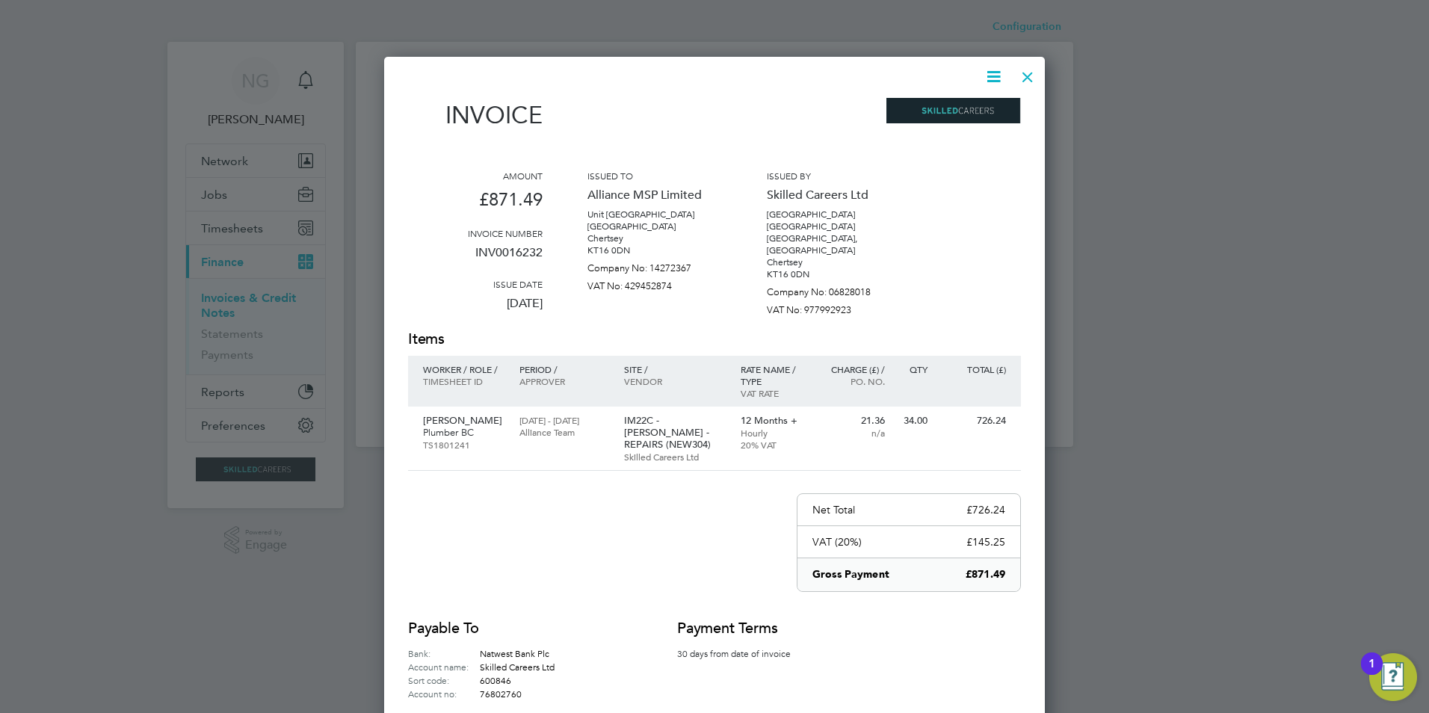
click at [1024, 78] on div at bounding box center [1027, 73] width 27 height 27
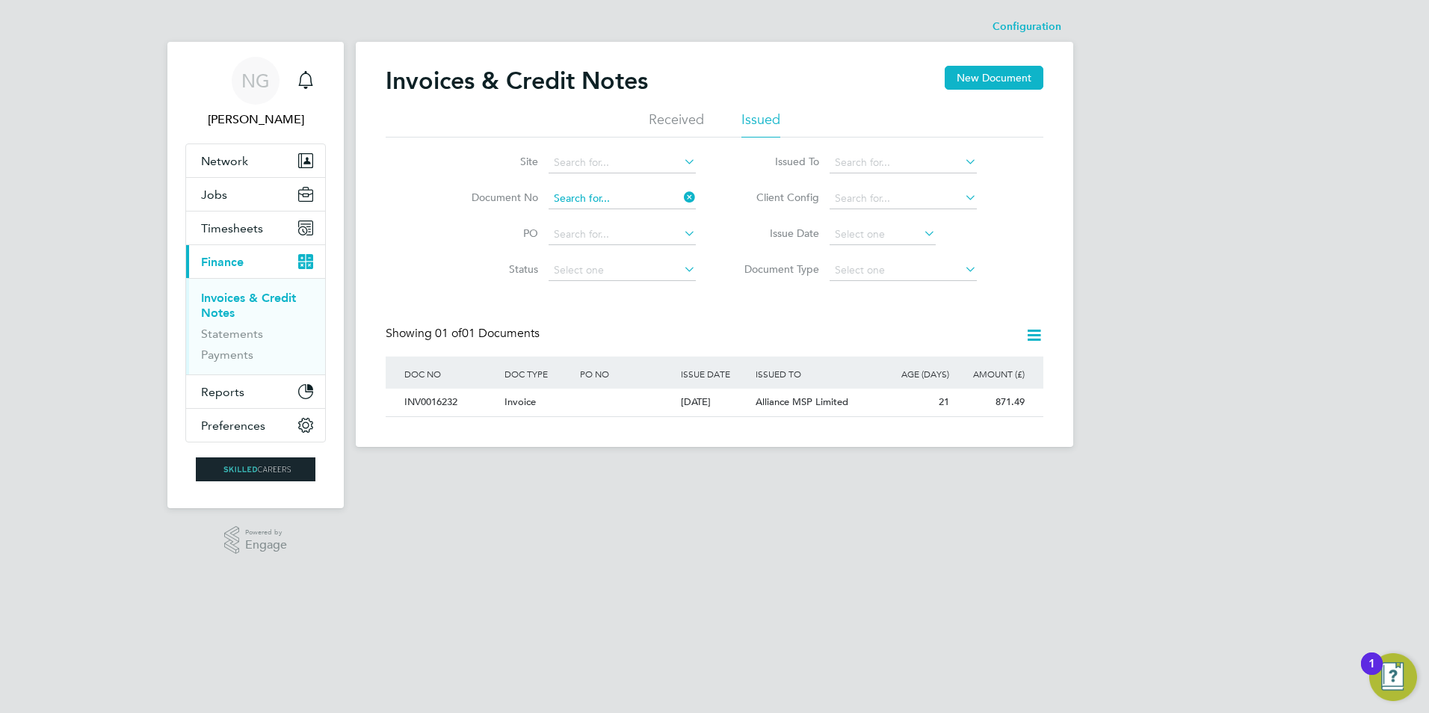
click at [631, 190] on input at bounding box center [621, 198] width 147 height 21
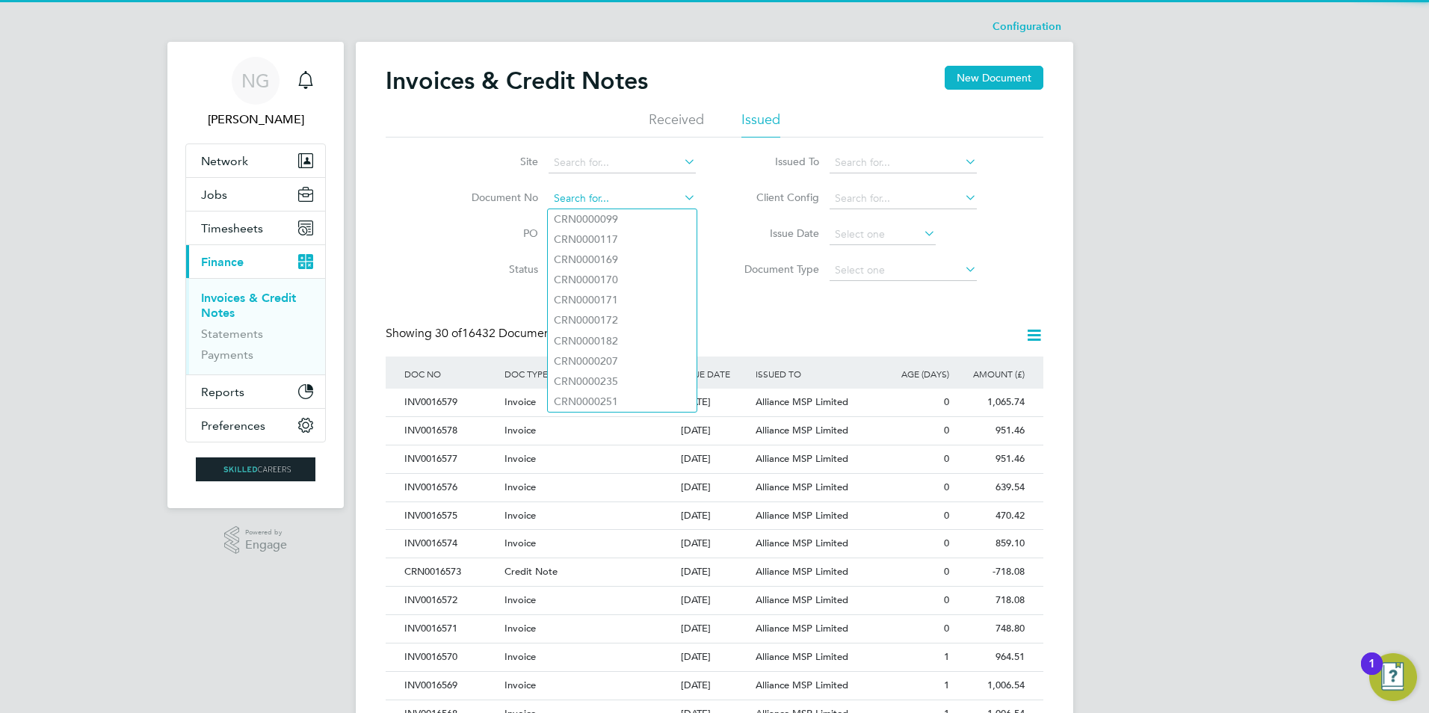
paste input "INV0016233"
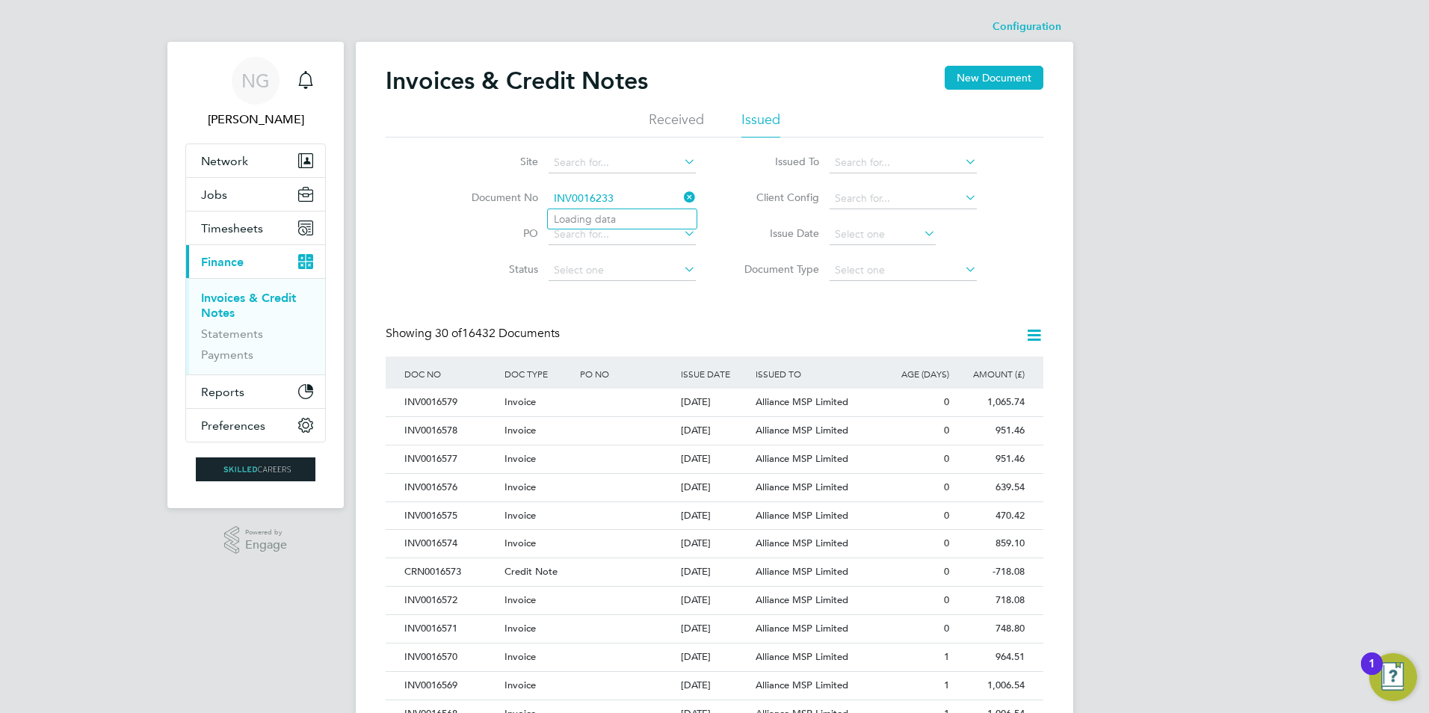
type input "INV0016233"
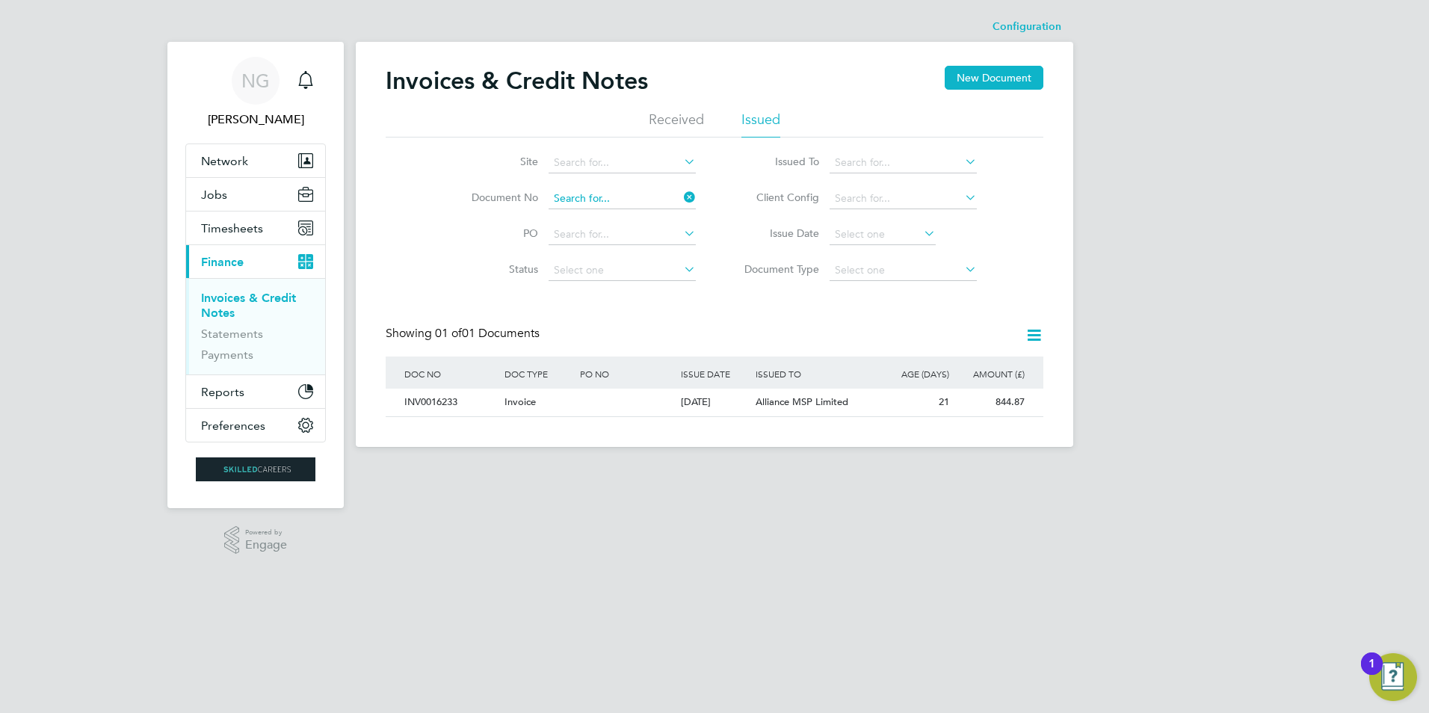
click at [607, 205] on input at bounding box center [621, 198] width 147 height 21
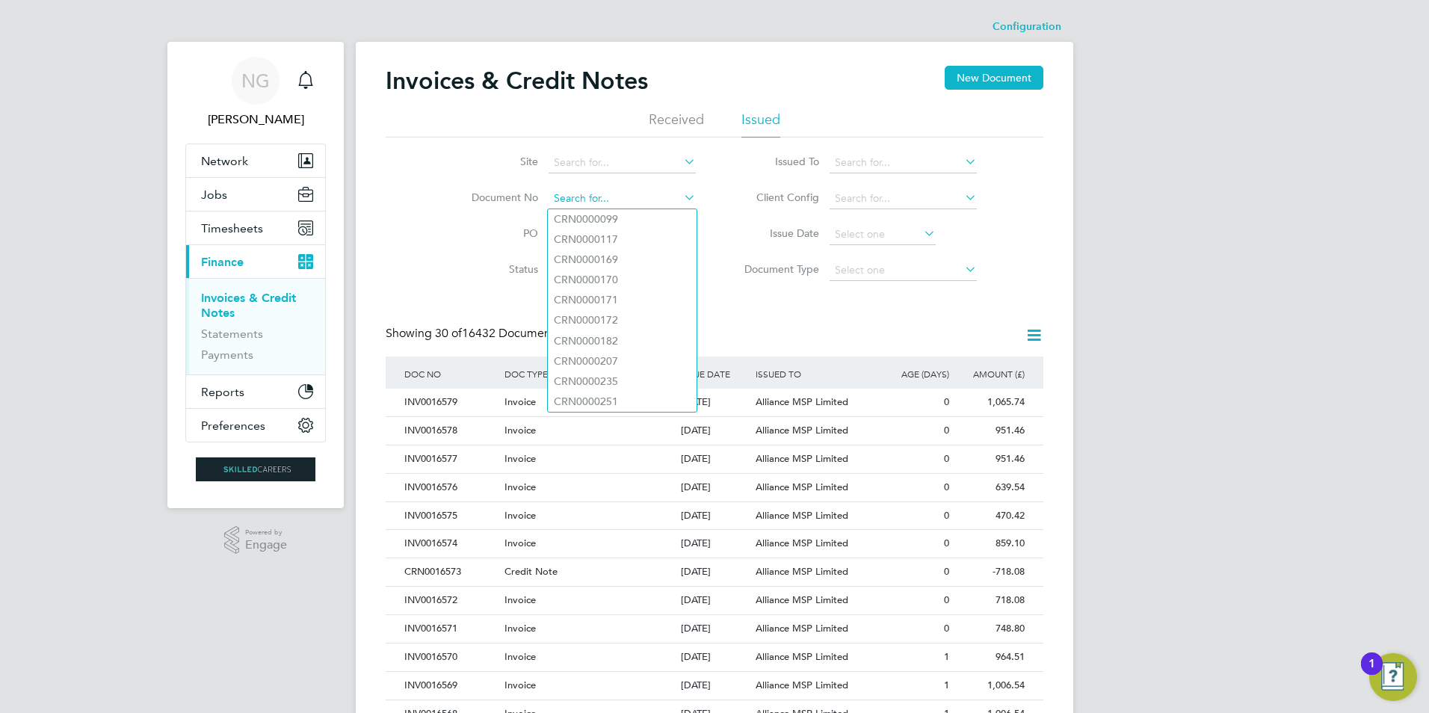
click at [607, 193] on input at bounding box center [621, 198] width 147 height 21
paste input "INV0016233"
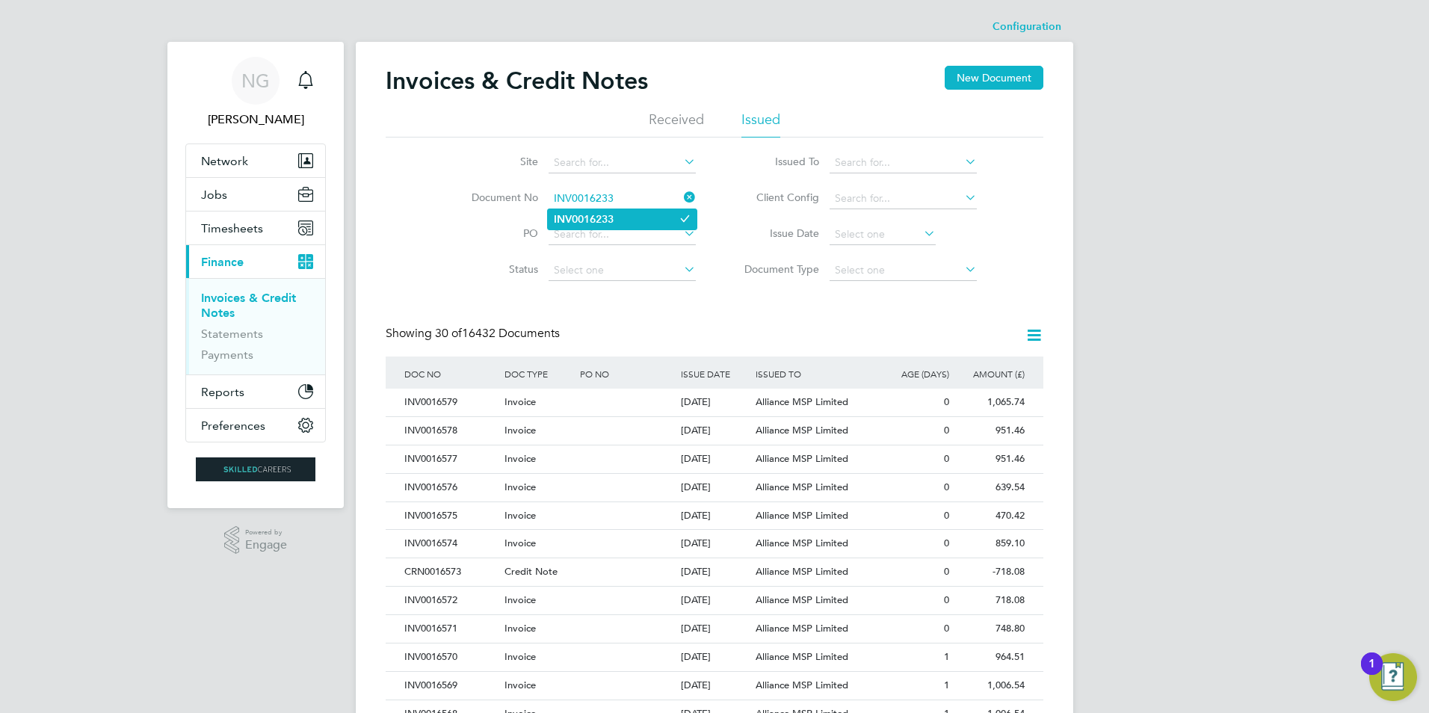
type input "INV0016233"
click at [583, 215] on b "INV0016233" at bounding box center [584, 219] width 60 height 13
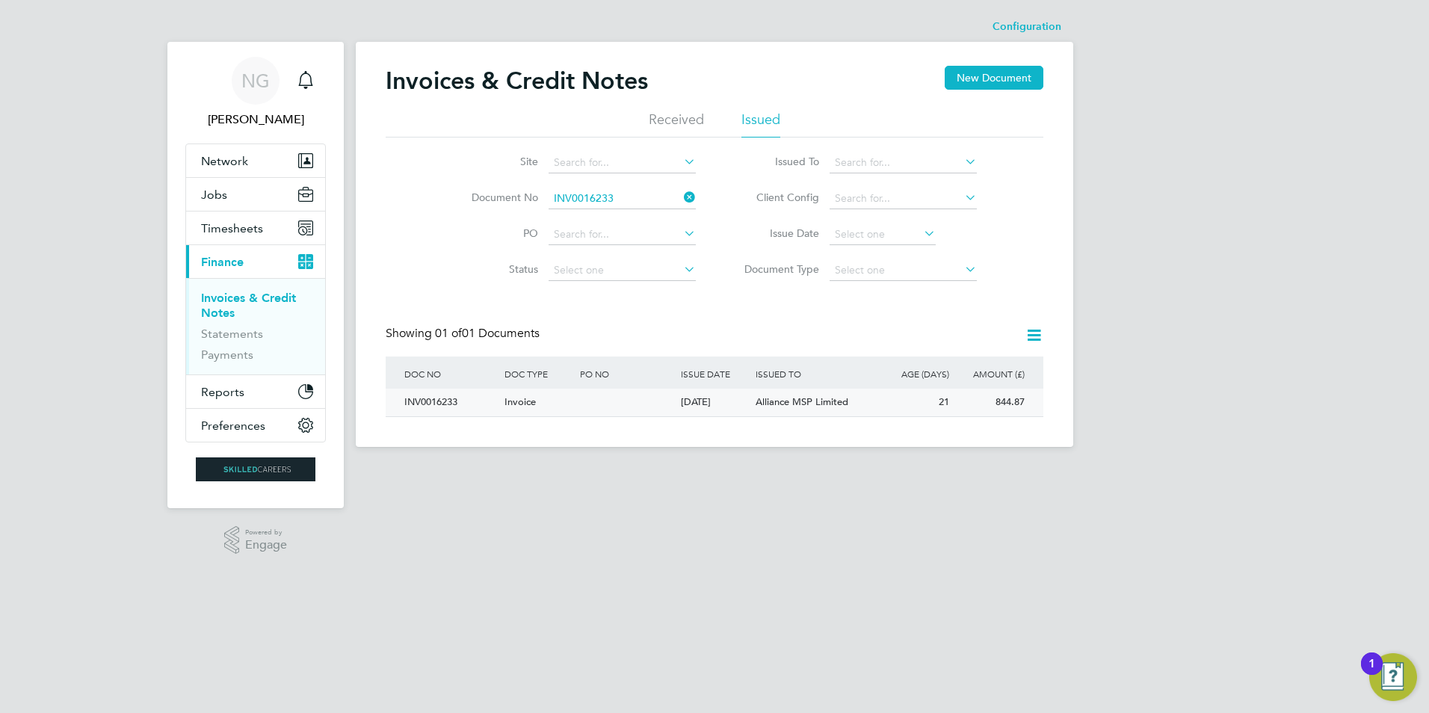
click at [437, 406] on div "INV0016233" at bounding box center [451, 403] width 100 height 28
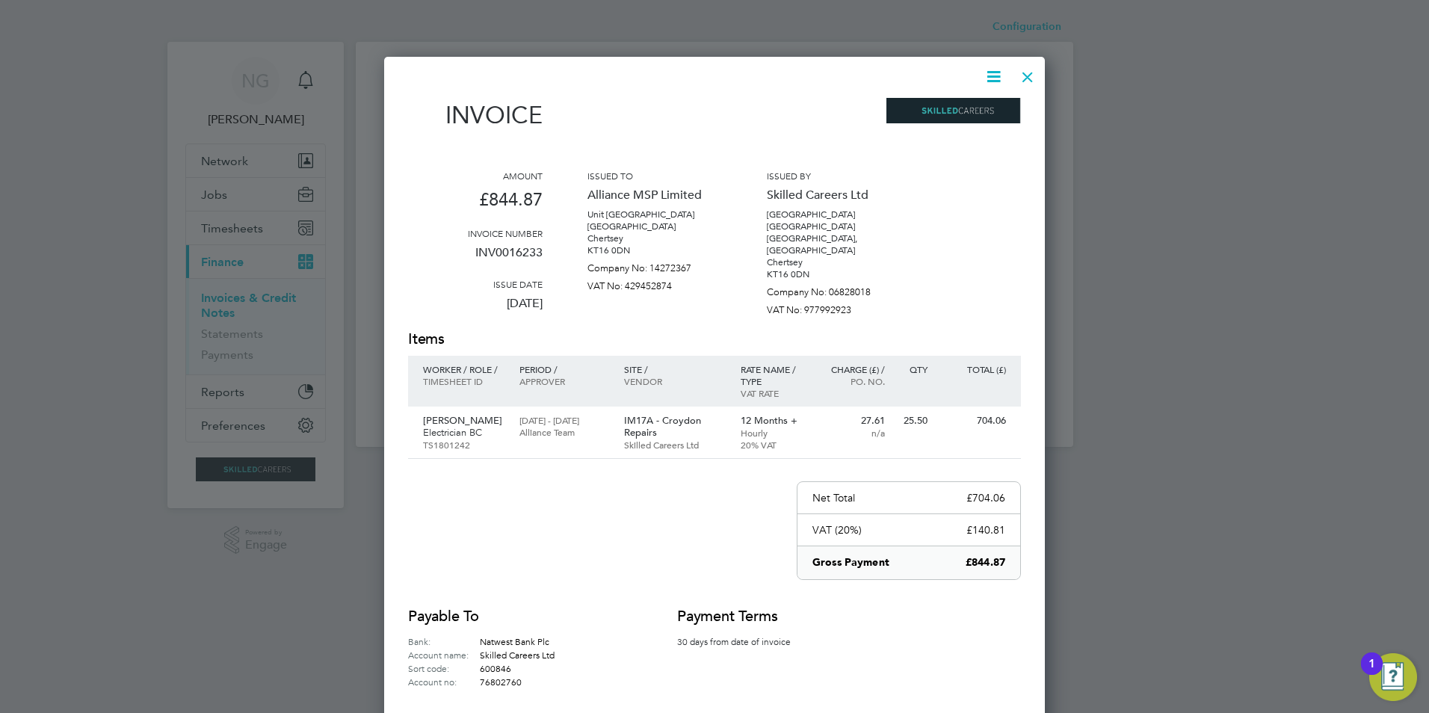
click at [999, 74] on icon at bounding box center [993, 76] width 19 height 19
click at [965, 116] on li "Download Invoice" at bounding box center [948, 112] width 103 height 21
click at [1026, 69] on div at bounding box center [1027, 73] width 27 height 27
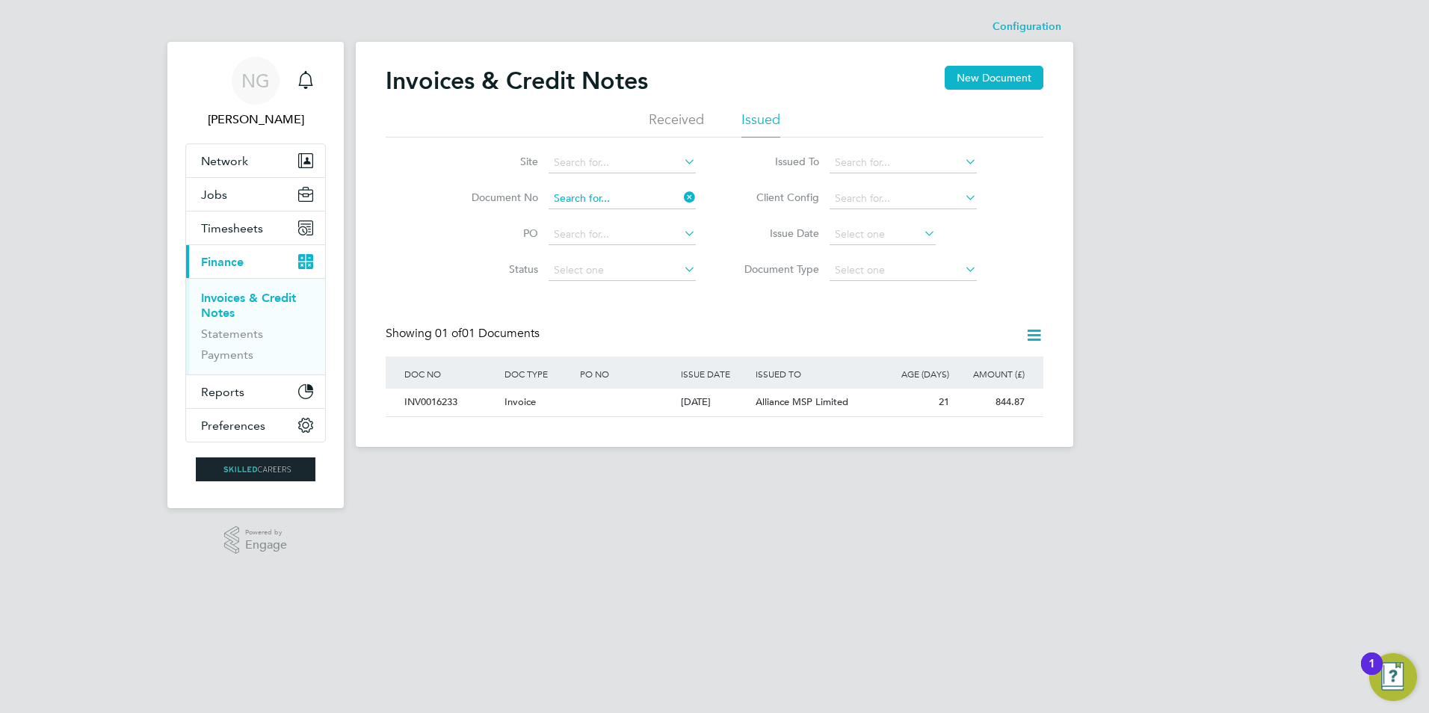
click at [632, 194] on input at bounding box center [621, 198] width 147 height 21
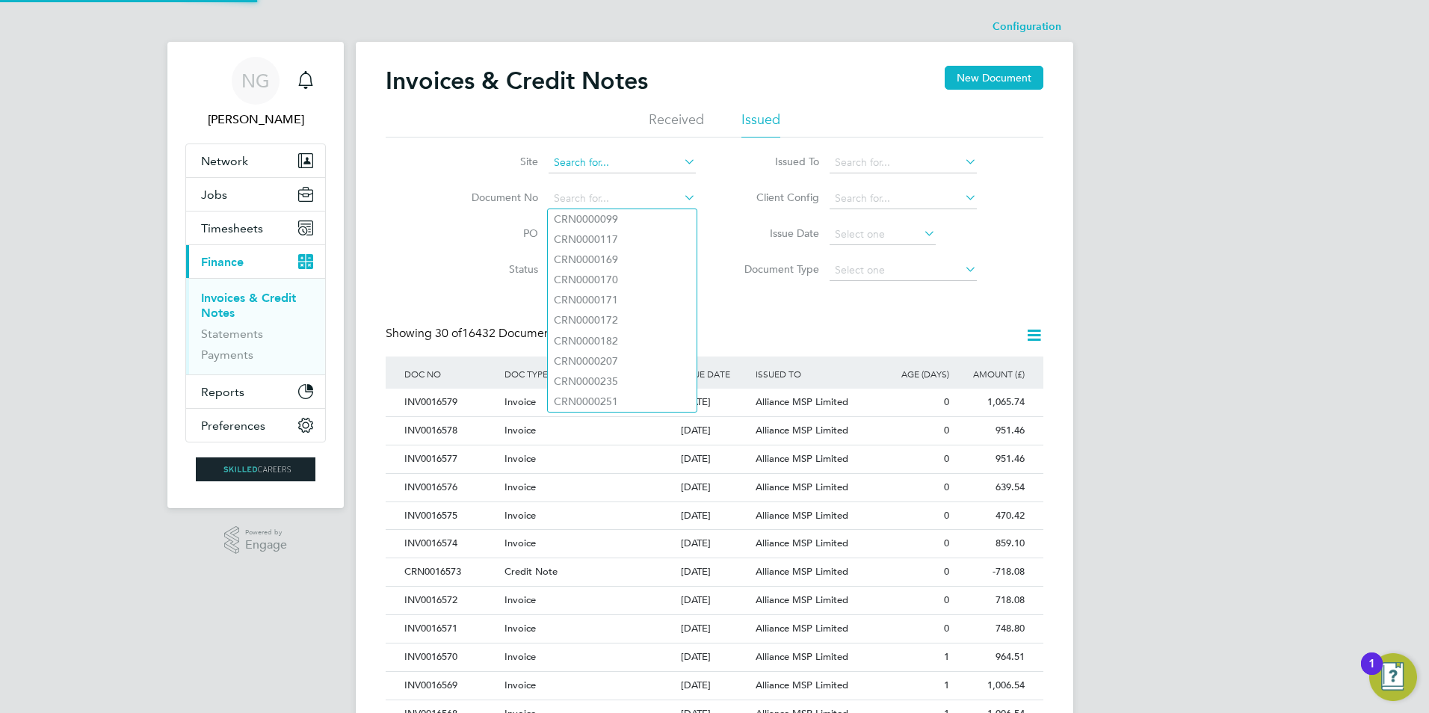
paste input "INV0016234"
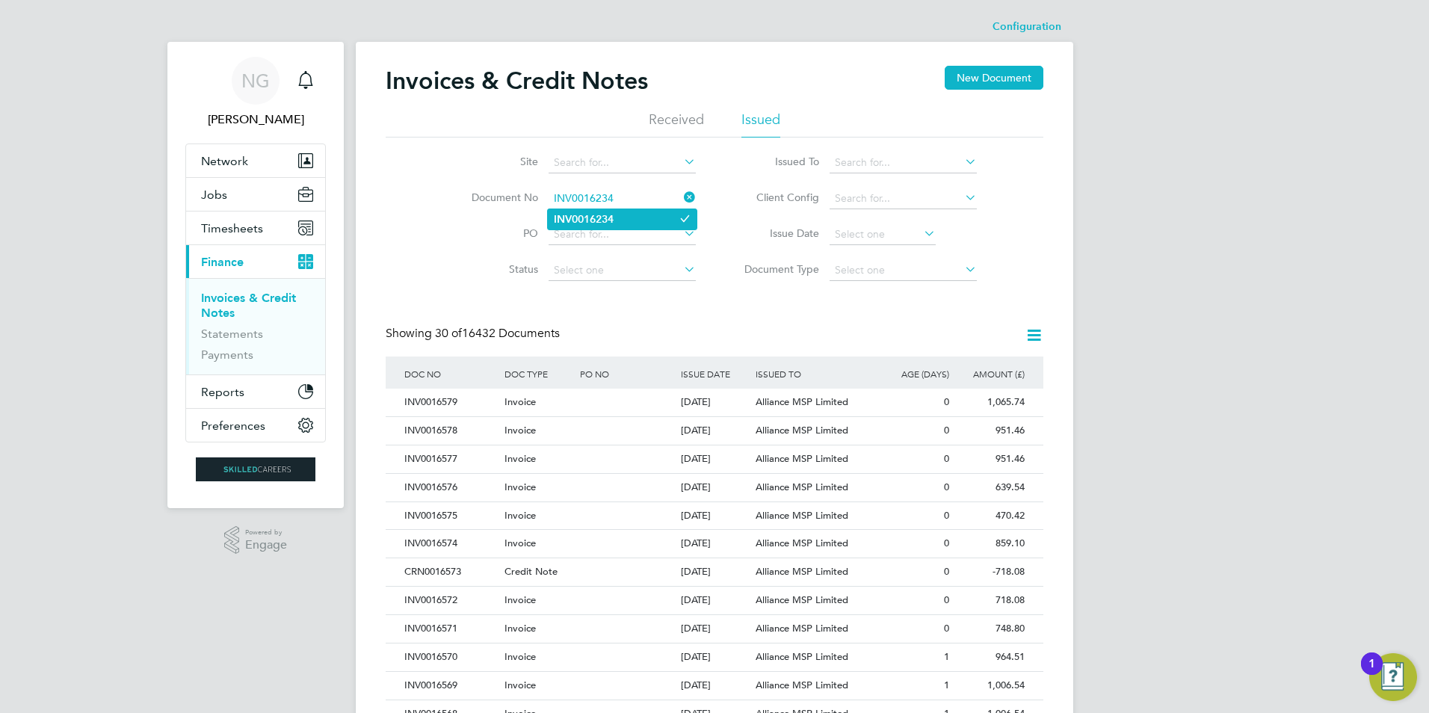
type input "INV0016234"
click at [623, 220] on li "INV0016234" at bounding box center [622, 219] width 149 height 20
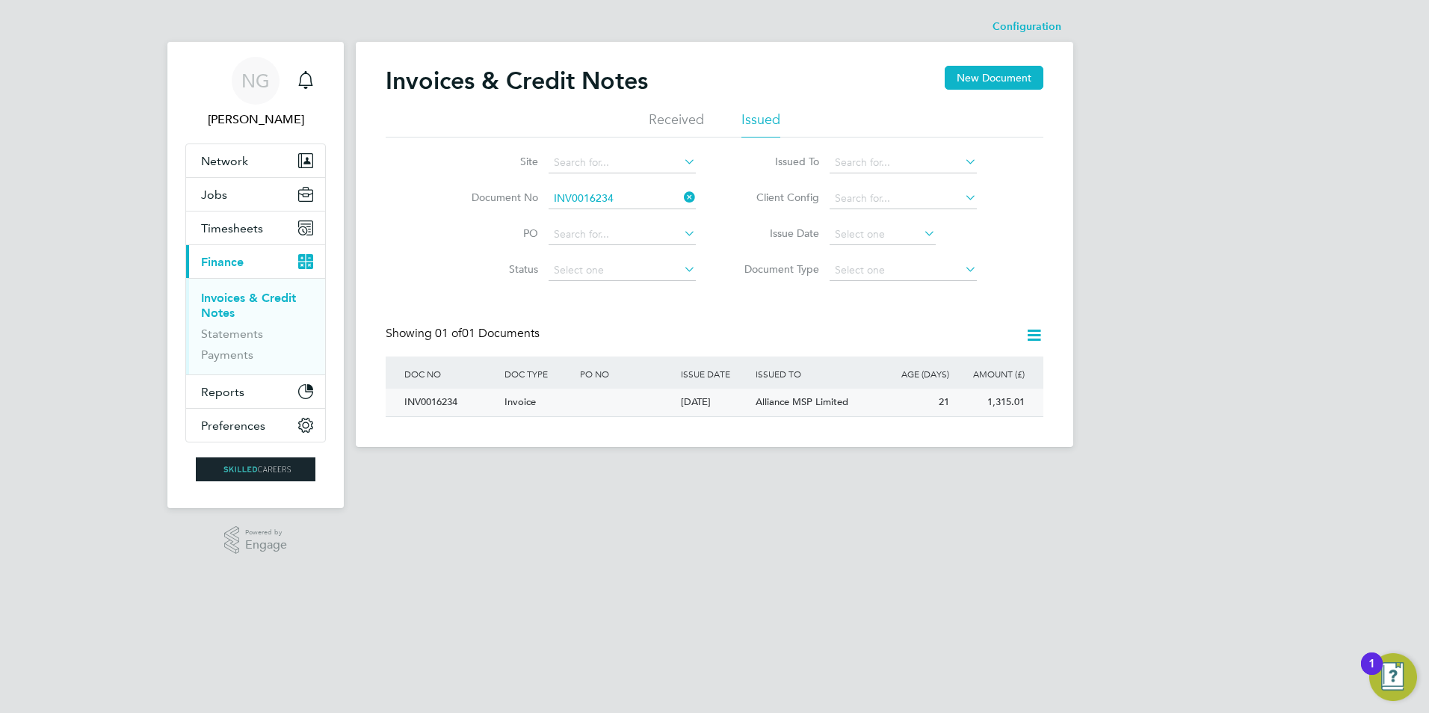
click at [410, 396] on div "INV0016234" at bounding box center [451, 403] width 100 height 28
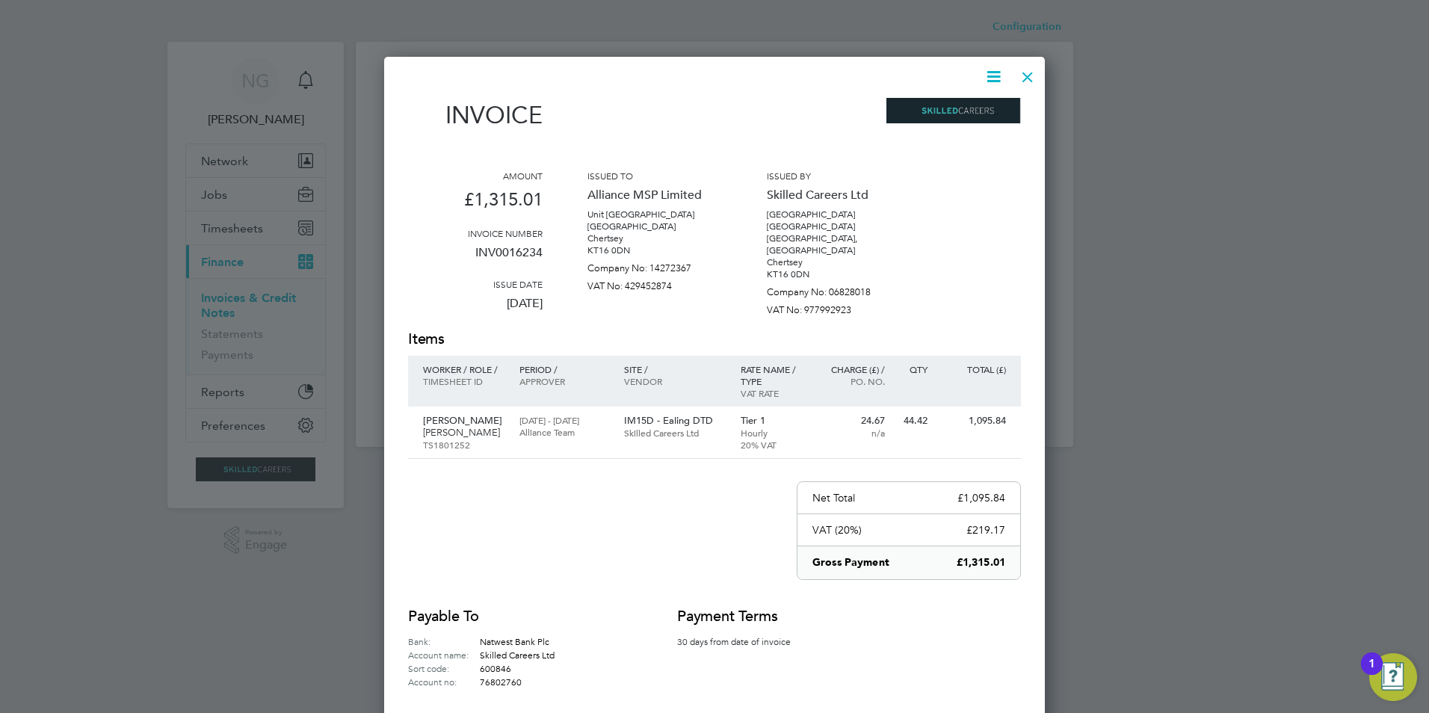
click at [990, 71] on icon at bounding box center [993, 76] width 19 height 19
click at [975, 103] on li "Download Invoice" at bounding box center [948, 112] width 103 height 21
drag, startPoint x: 1029, startPoint y: 78, endPoint x: 645, endPoint y: 235, distance: 415.2
click at [1029, 78] on div at bounding box center [1027, 73] width 27 height 27
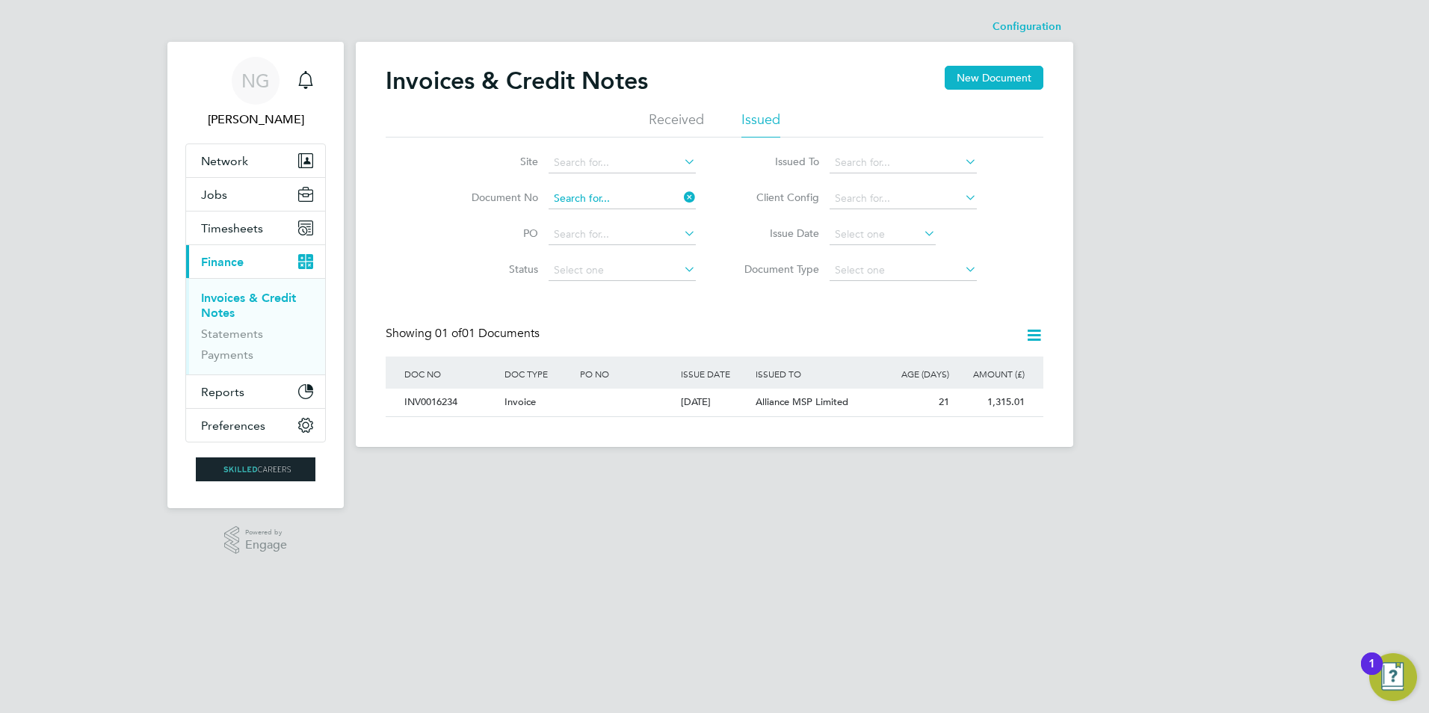
click at [619, 201] on input at bounding box center [621, 198] width 147 height 21
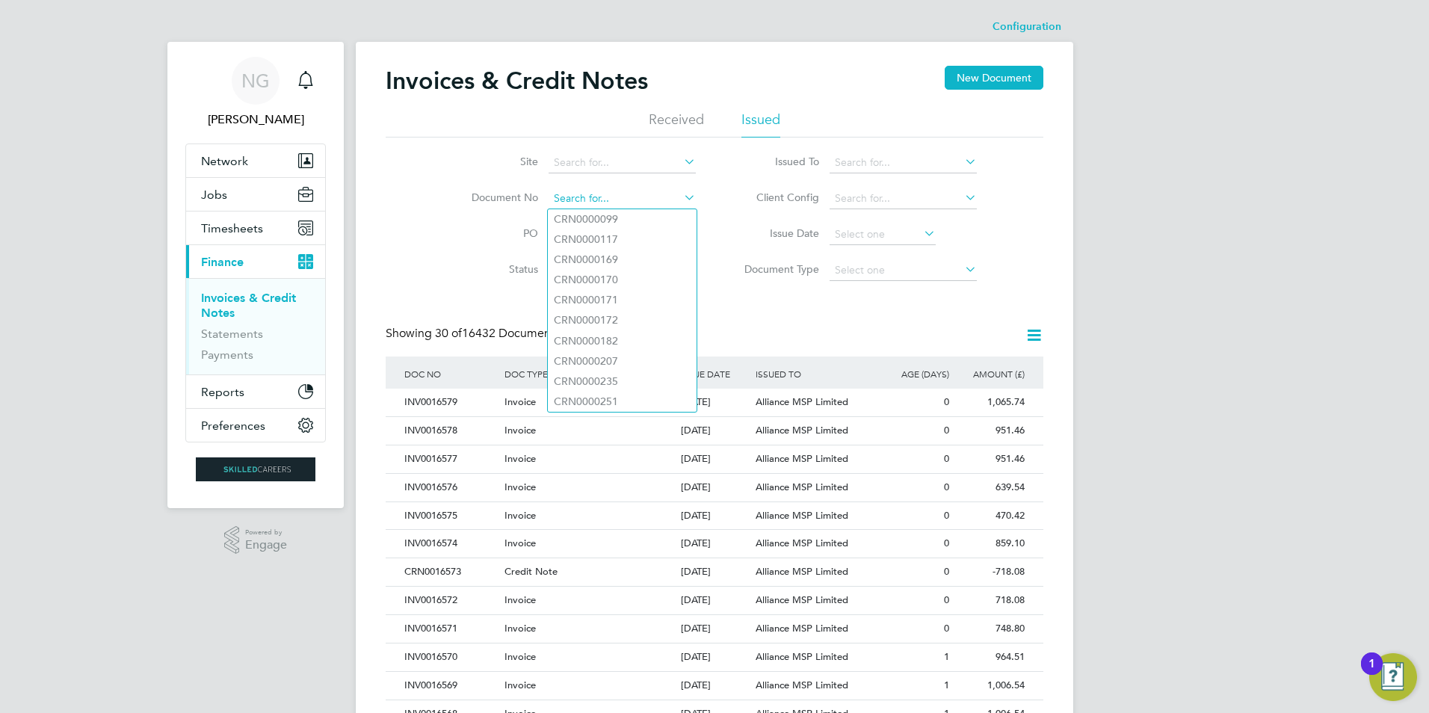
paste input "INV0016235"
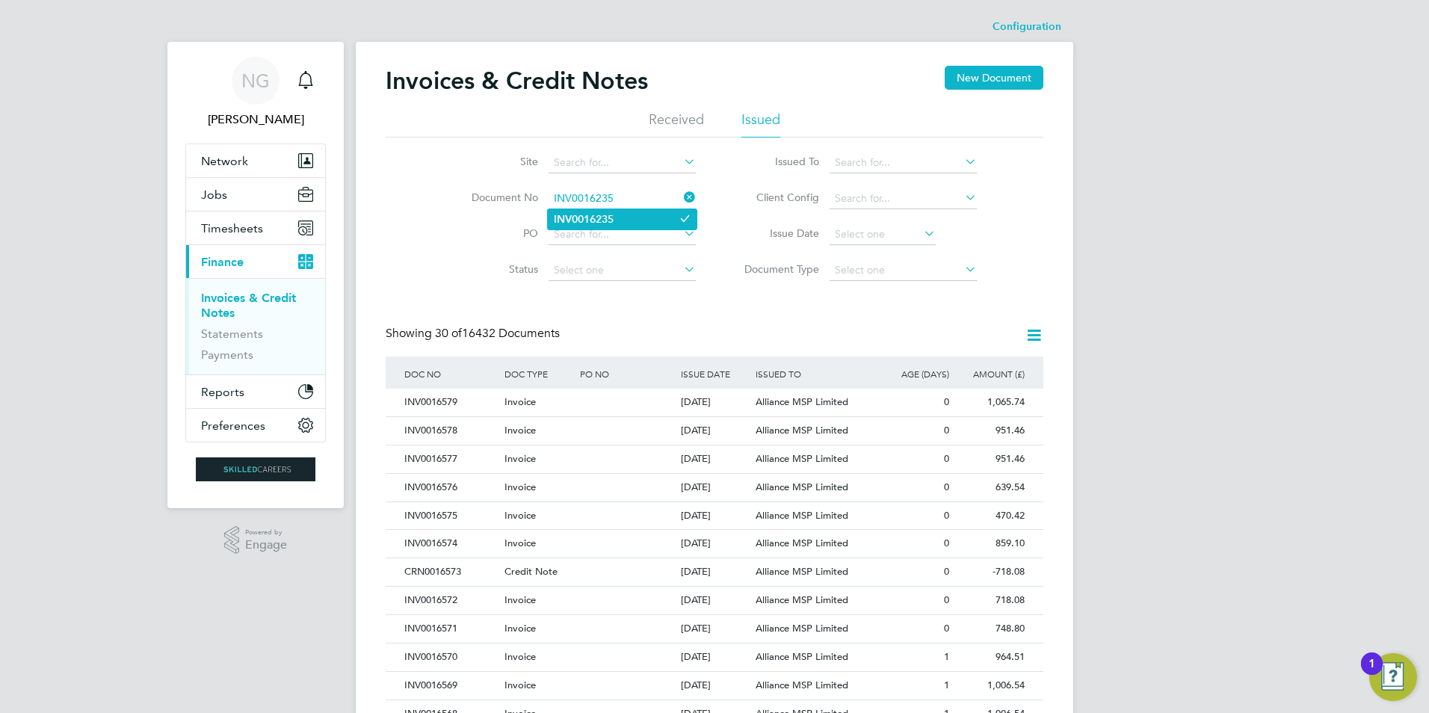
type input "INV0016235"
click at [609, 215] on b "INV0016235" at bounding box center [584, 219] width 60 height 13
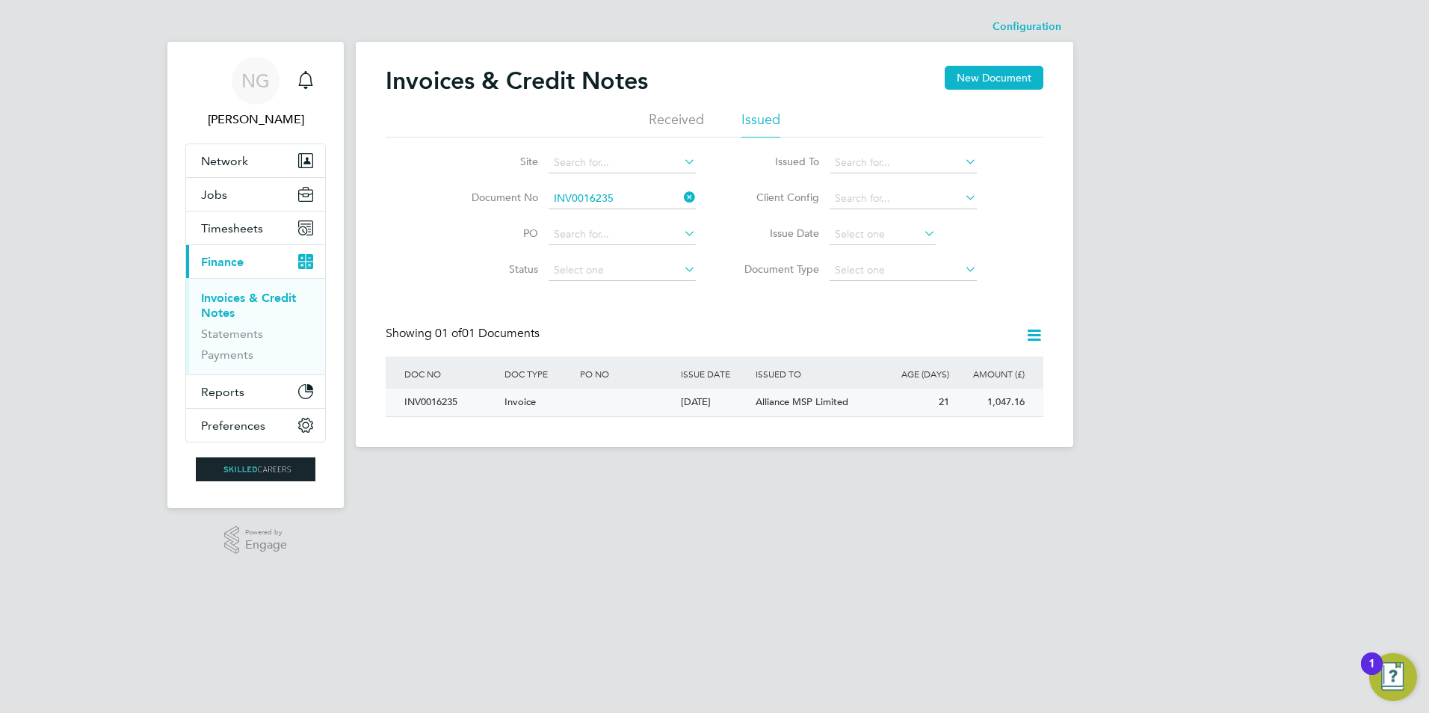
click at [427, 404] on div "INV0016235" at bounding box center [451, 403] width 100 height 28
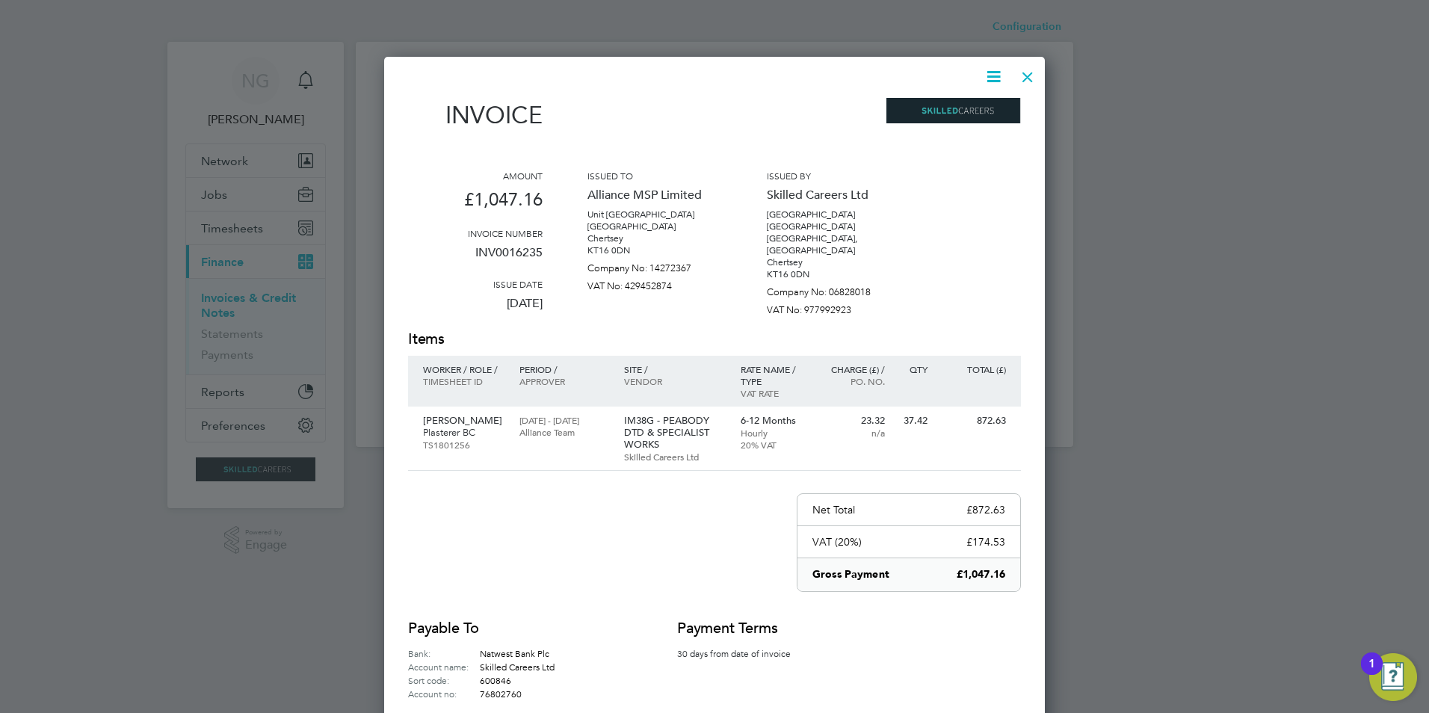
drag, startPoint x: 996, startPoint y: 77, endPoint x: 981, endPoint y: 99, distance: 26.9
click at [996, 76] on icon at bounding box center [993, 76] width 19 height 19
click at [967, 117] on li "Download Invoice" at bounding box center [948, 112] width 103 height 21
click at [1022, 67] on div at bounding box center [1027, 73] width 27 height 27
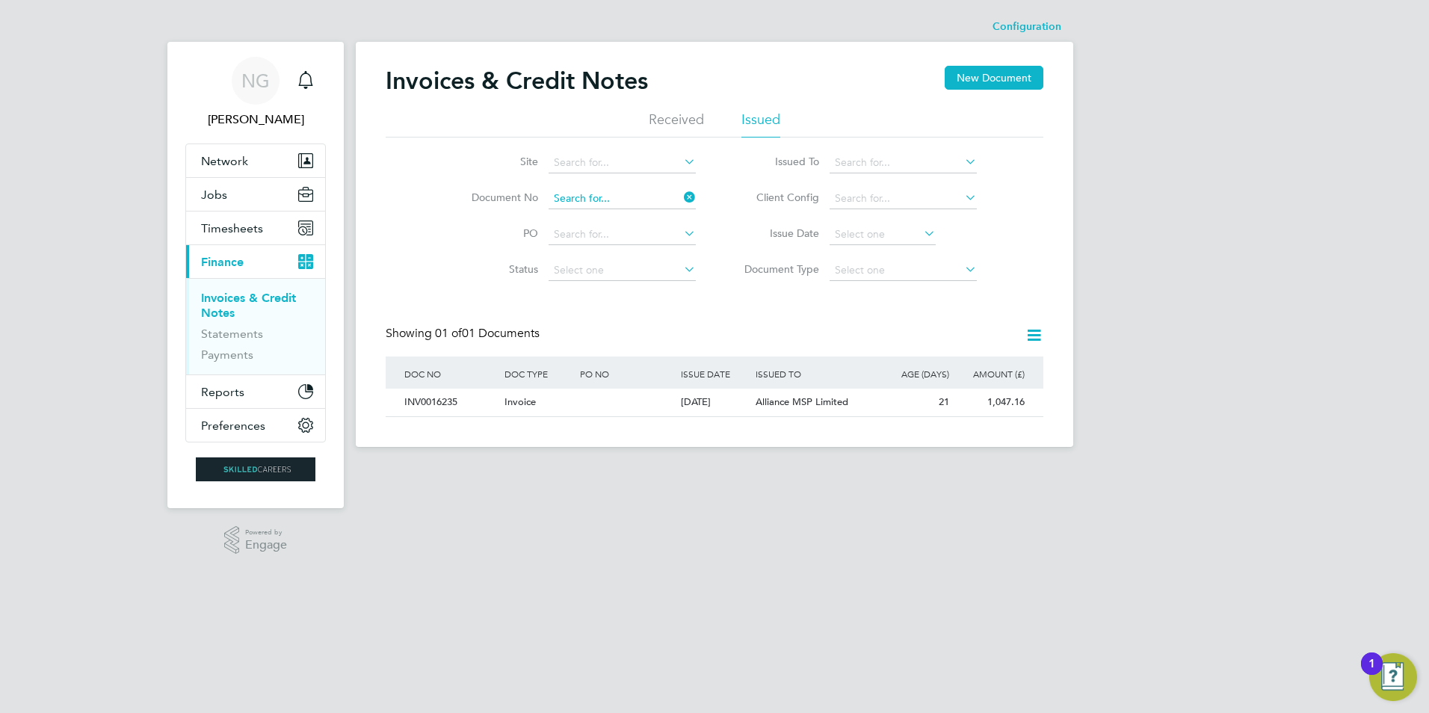
click at [630, 190] on input at bounding box center [621, 198] width 147 height 21
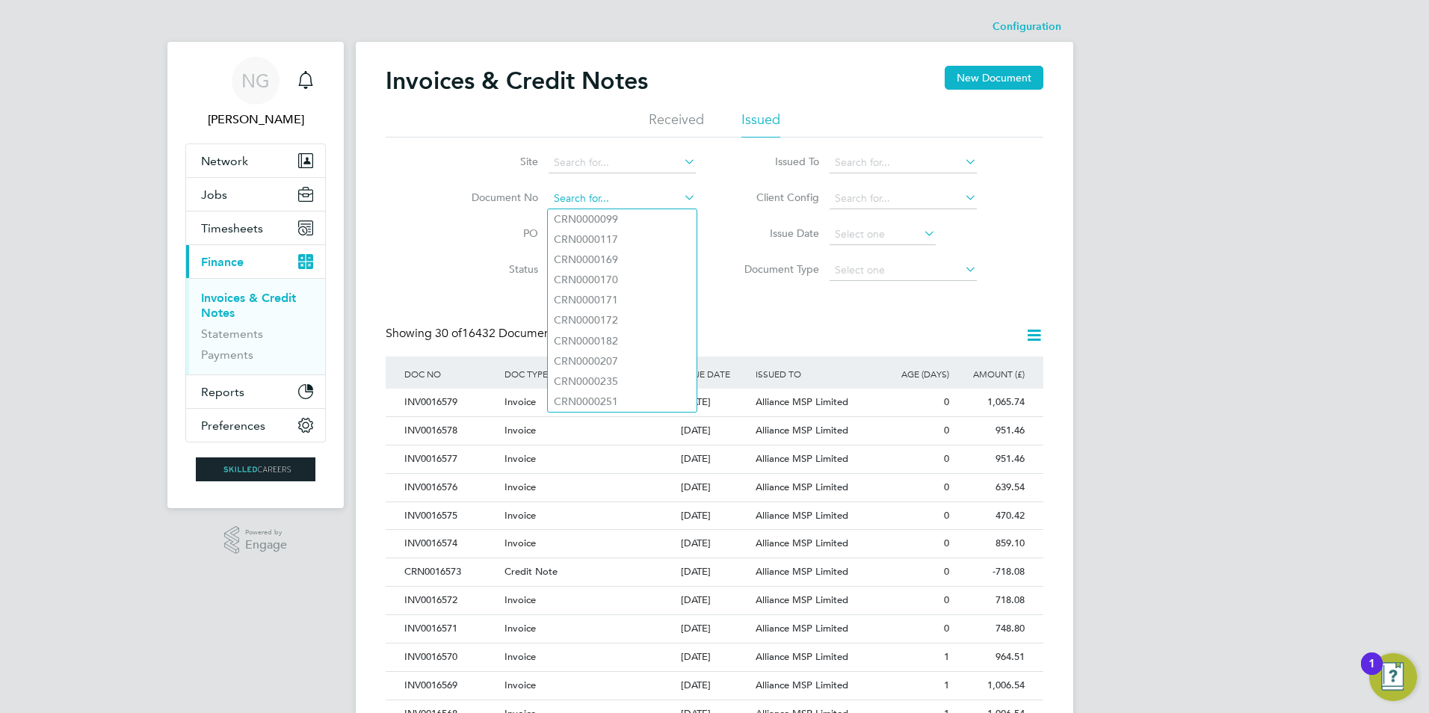
paste input "INV0016236"
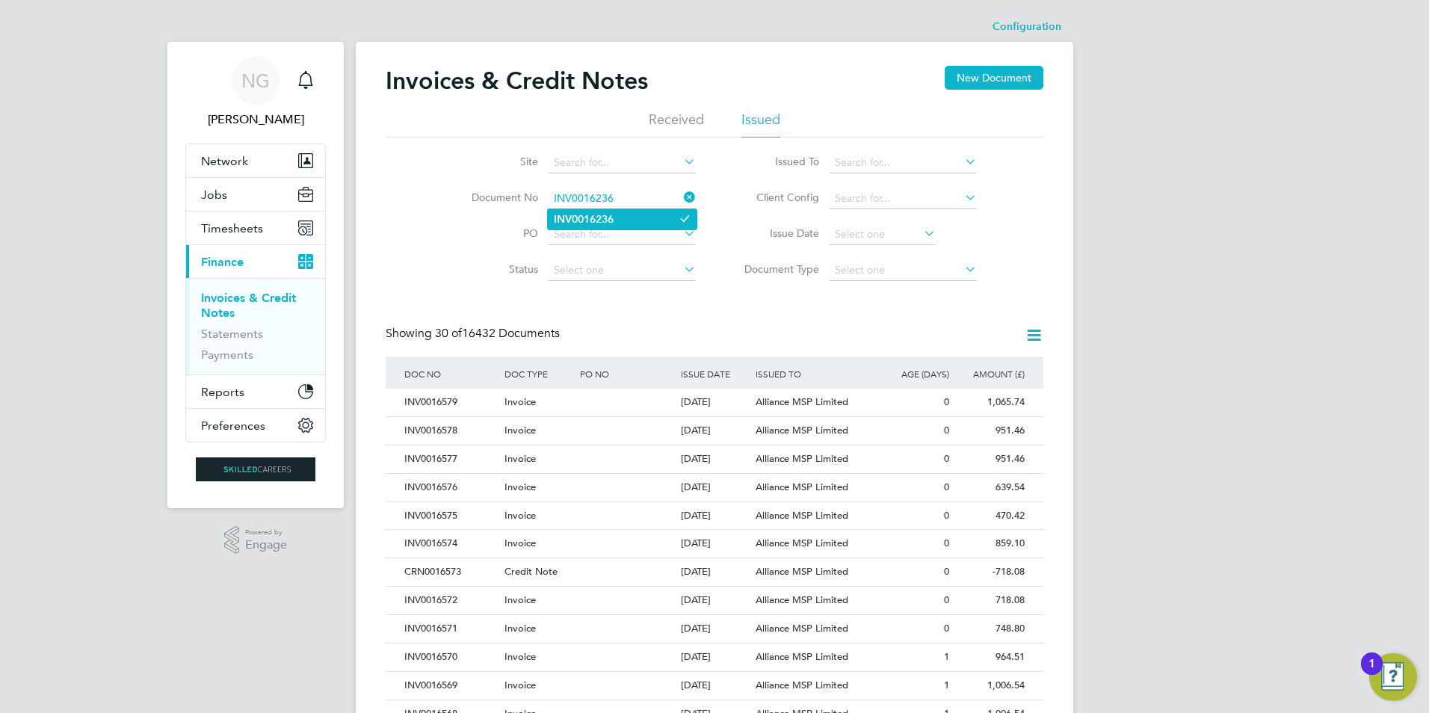
type input "INV0016236"
click at [605, 213] on b "INV0016236" at bounding box center [584, 219] width 60 height 13
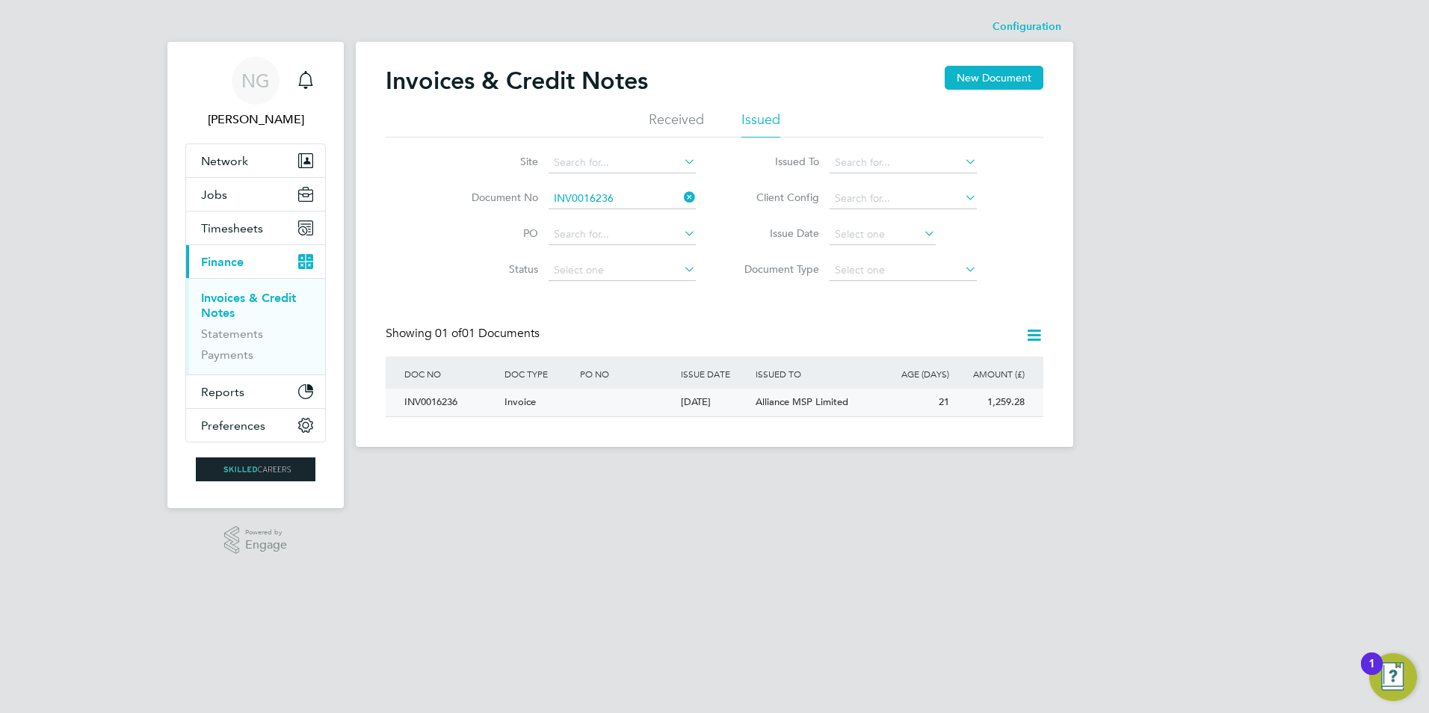
click at [442, 403] on div "INV0016236" at bounding box center [451, 403] width 100 height 28
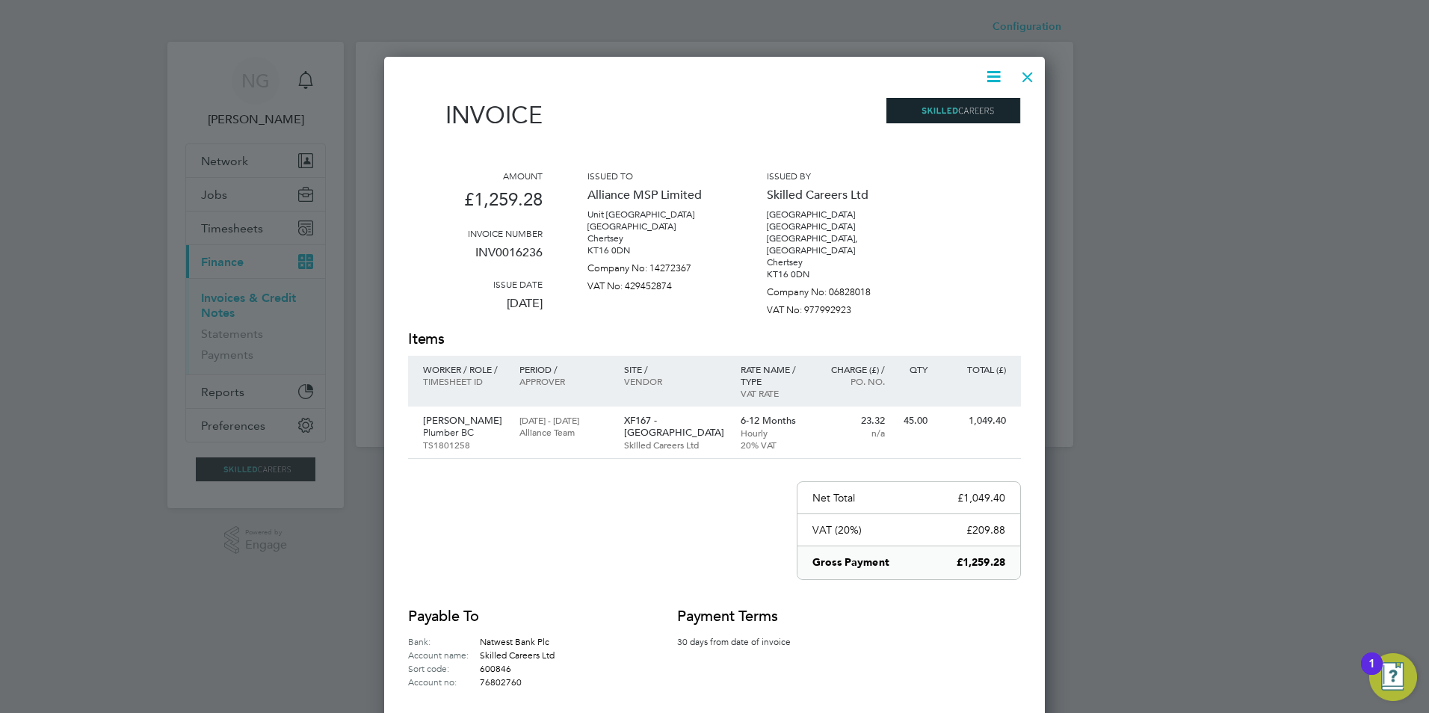
click at [992, 78] on icon at bounding box center [993, 76] width 19 height 19
click at [974, 114] on li "Download Invoice" at bounding box center [948, 112] width 103 height 21
click at [1024, 76] on div at bounding box center [1027, 73] width 27 height 27
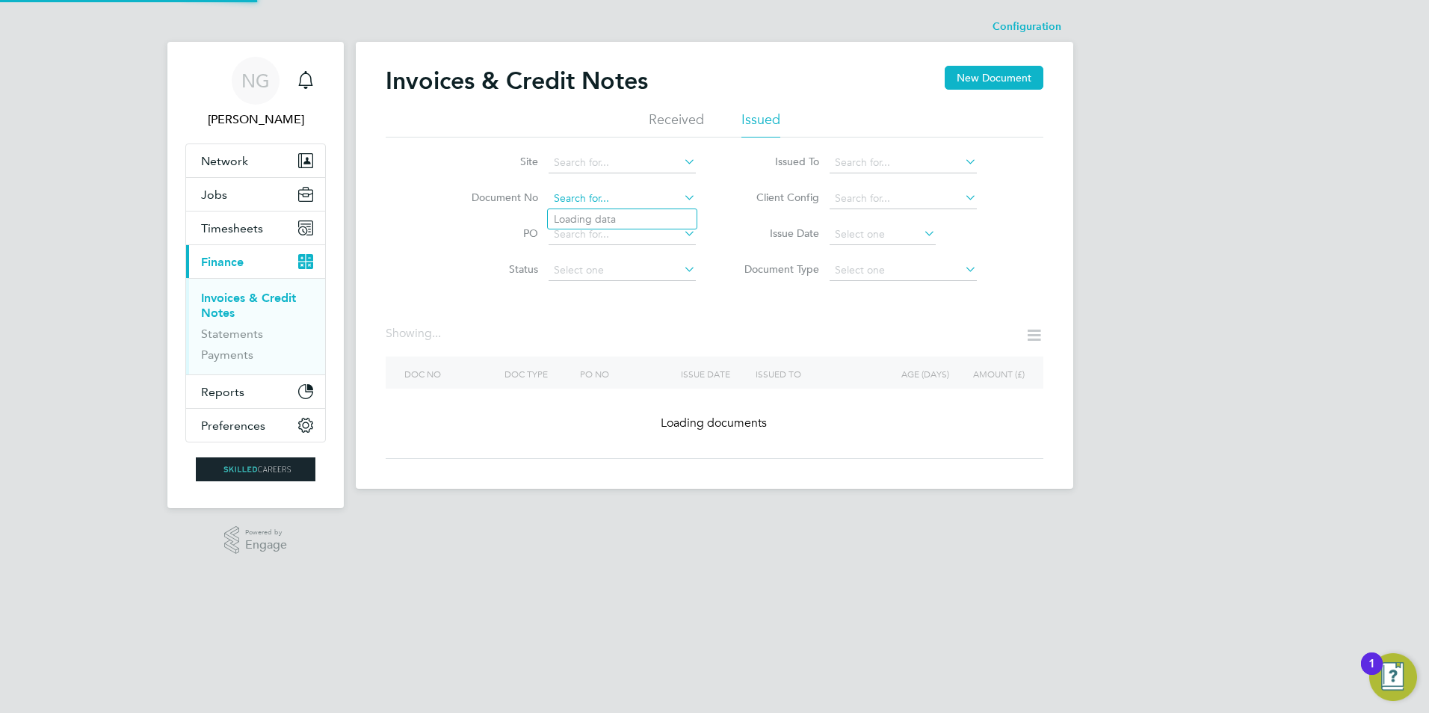
click at [625, 194] on input at bounding box center [621, 198] width 147 height 21
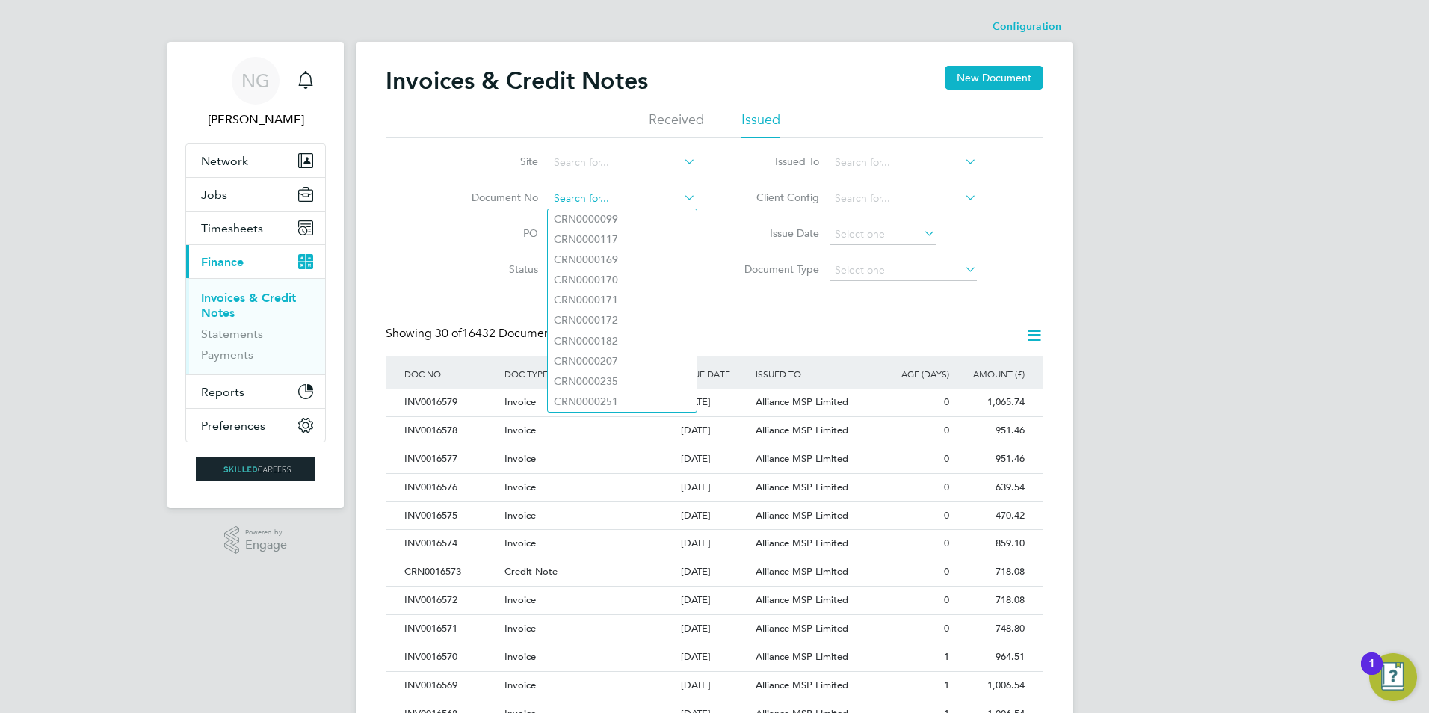
paste input "INV0016237"
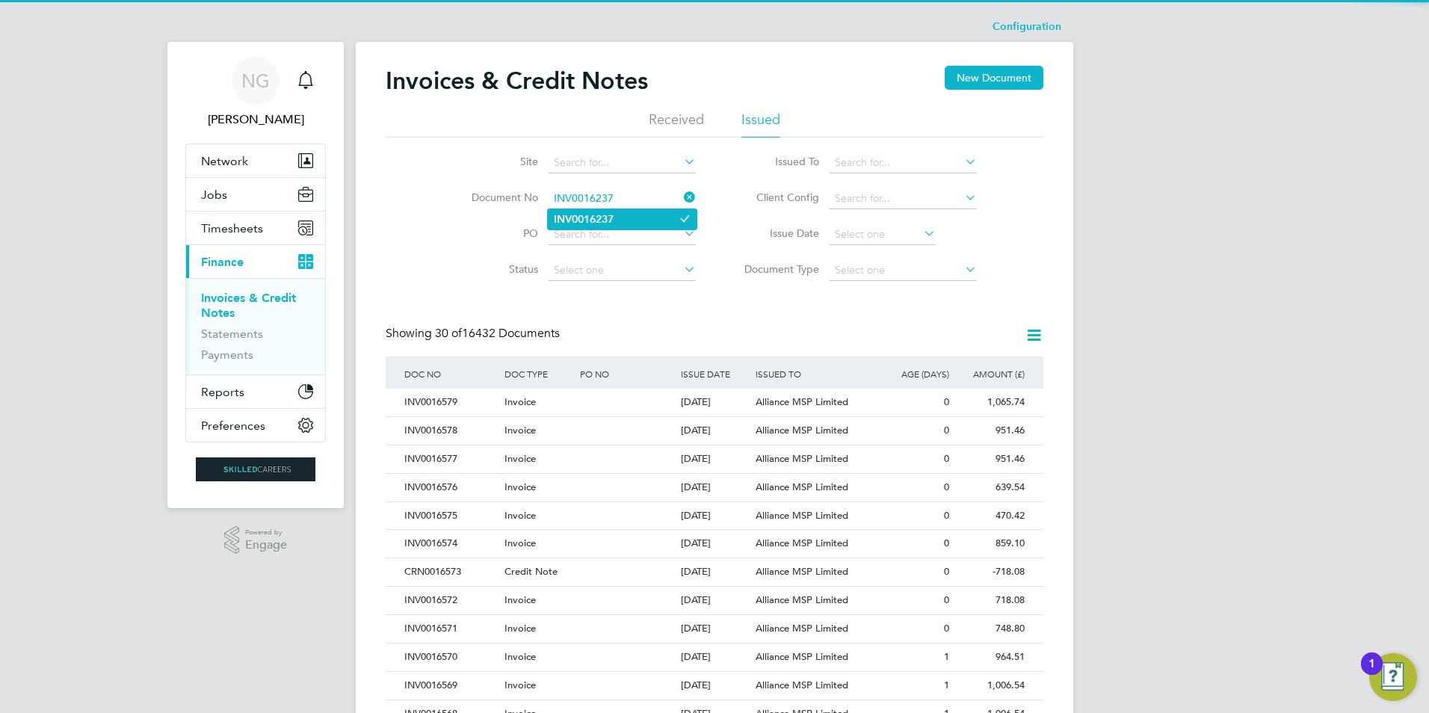
type input "INV0016237"
click at [610, 223] on b "INV0016237" at bounding box center [584, 219] width 60 height 13
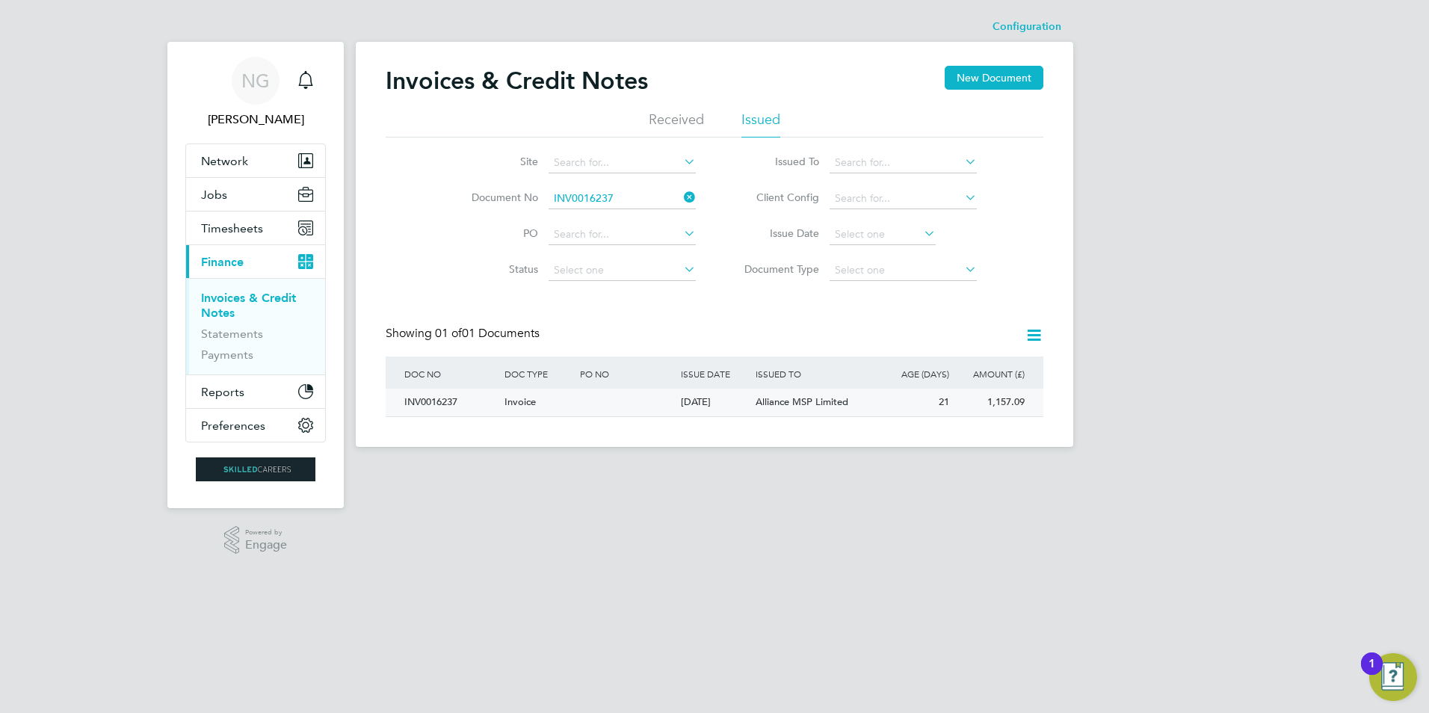
click at [439, 401] on div "INV0016237" at bounding box center [451, 403] width 100 height 28
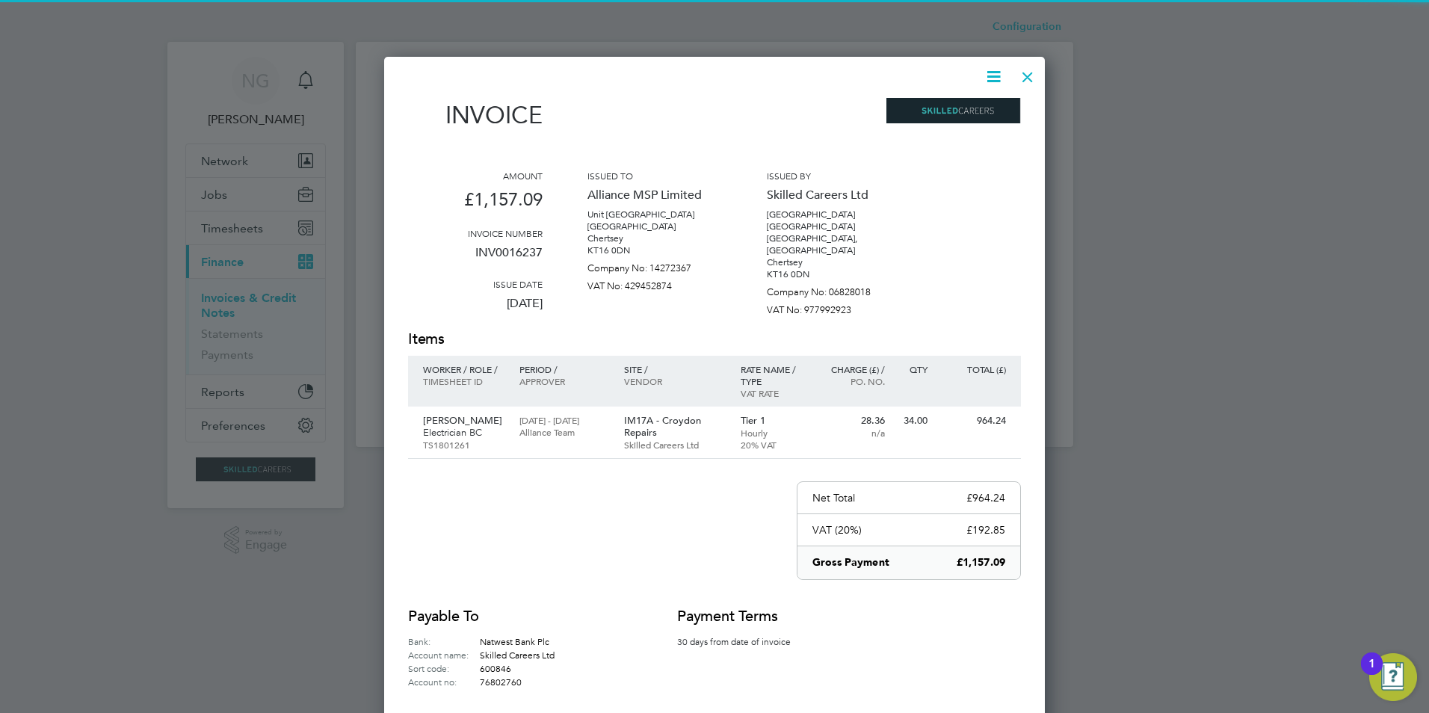
click at [1000, 73] on icon at bounding box center [993, 76] width 19 height 19
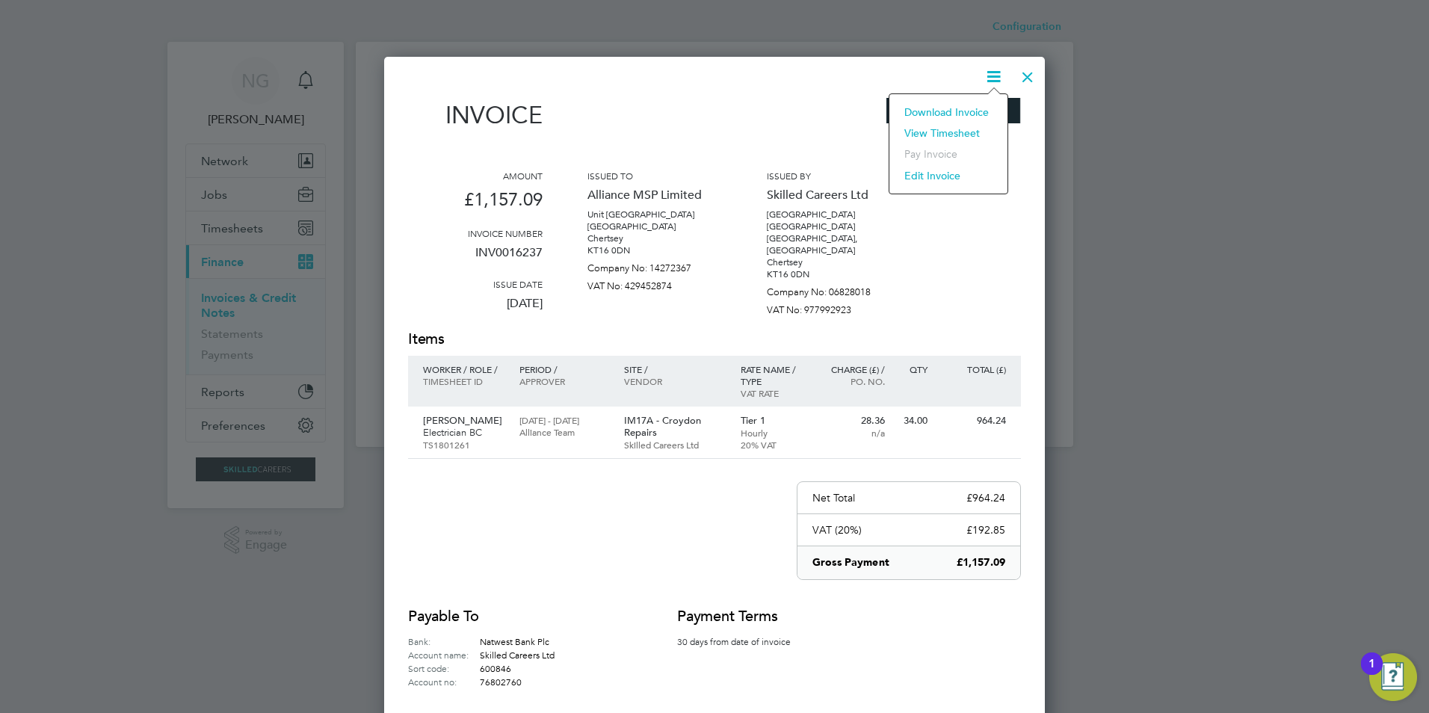
click at [975, 108] on li "Download Invoice" at bounding box center [948, 112] width 103 height 21
click at [1031, 78] on div at bounding box center [1027, 73] width 27 height 27
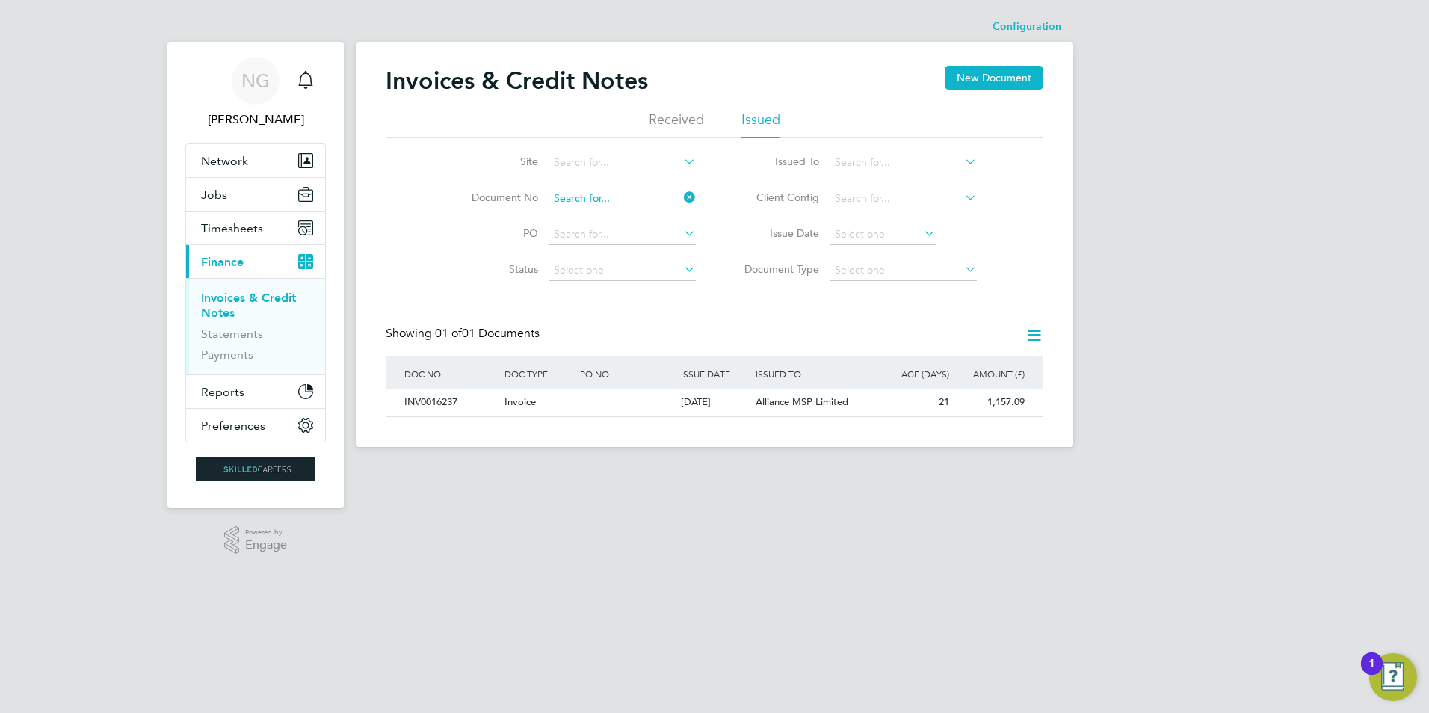
click at [636, 202] on input at bounding box center [621, 198] width 147 height 21
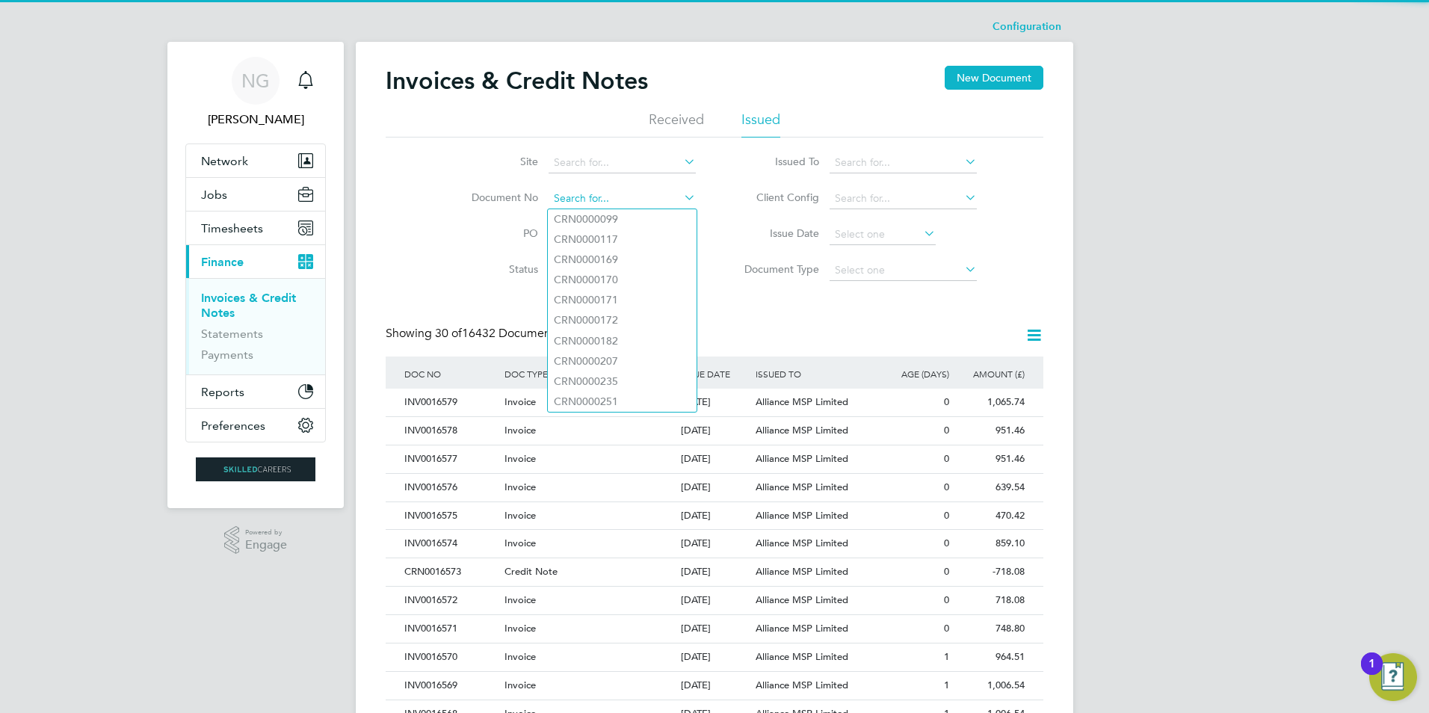
paste input "INV0016238"
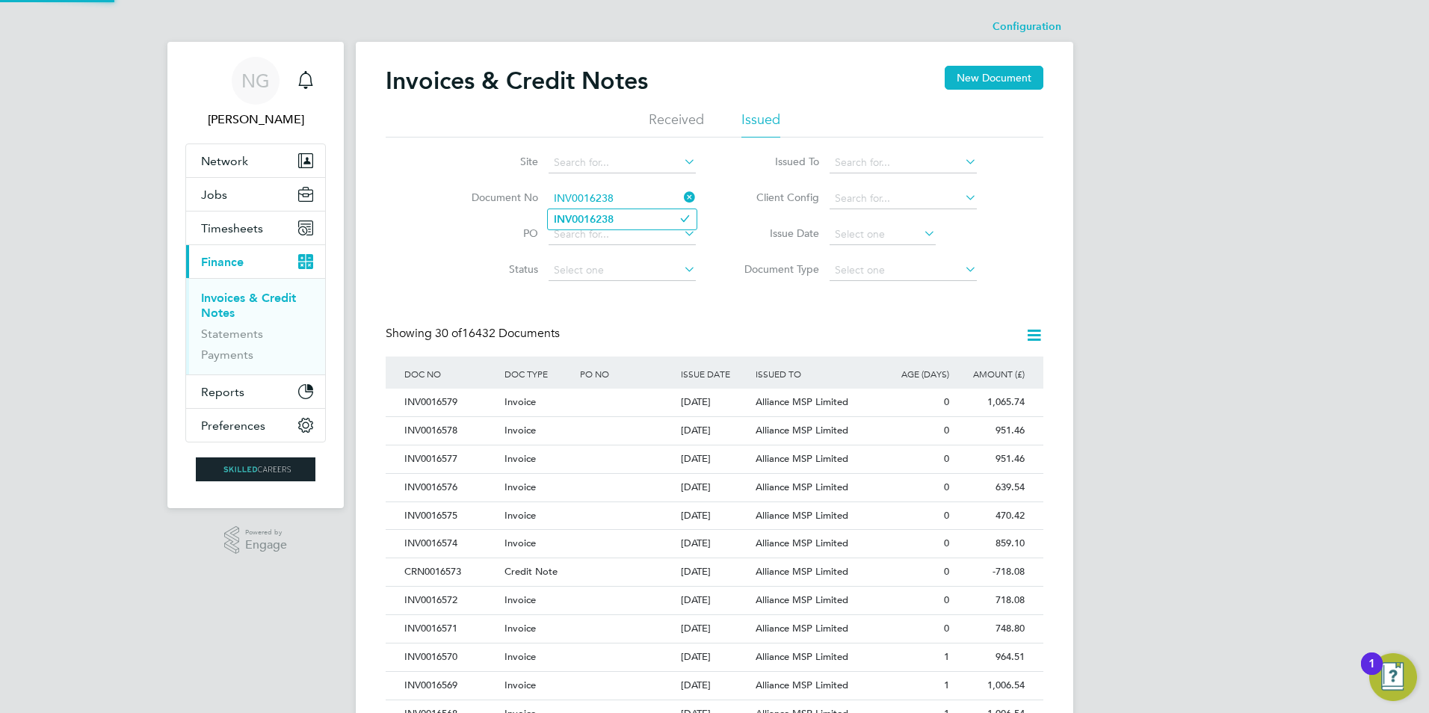
type input "INV0016238"
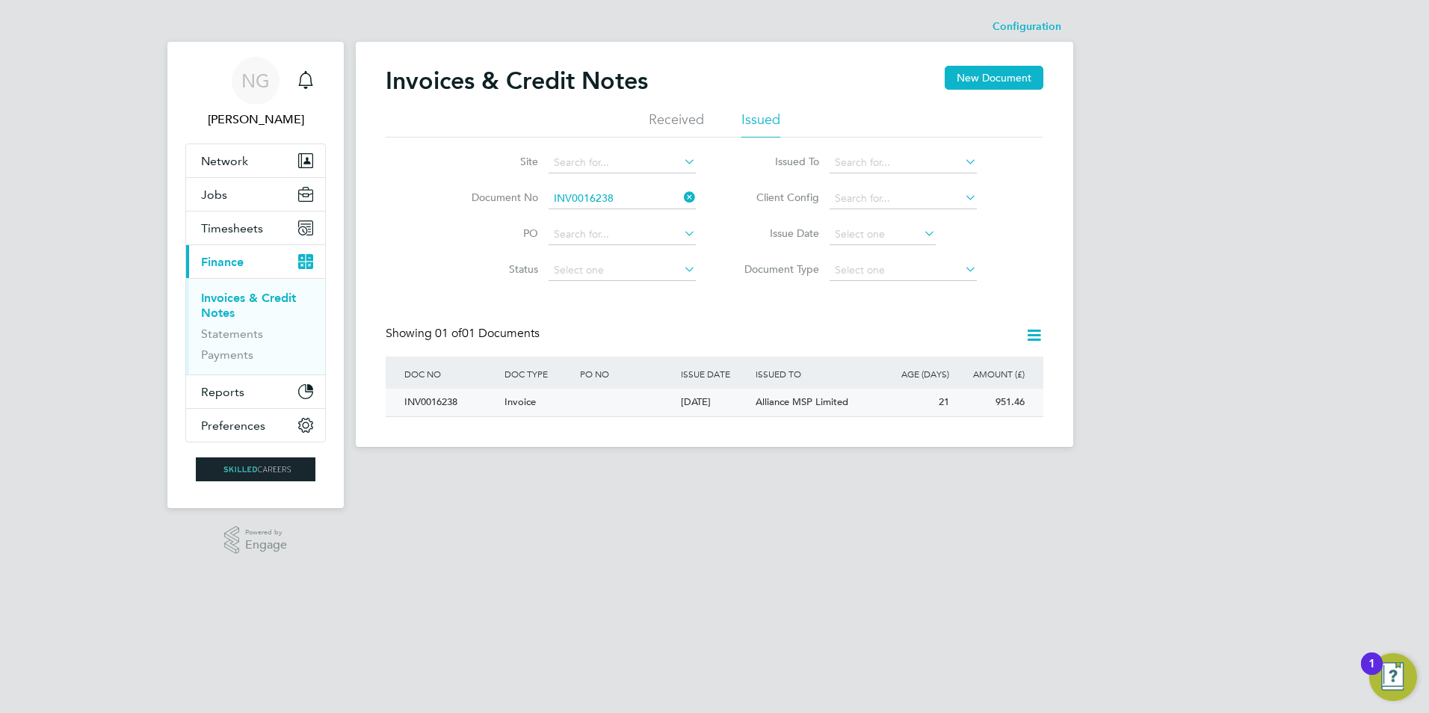
click at [443, 398] on div "INV0016238" at bounding box center [451, 403] width 100 height 28
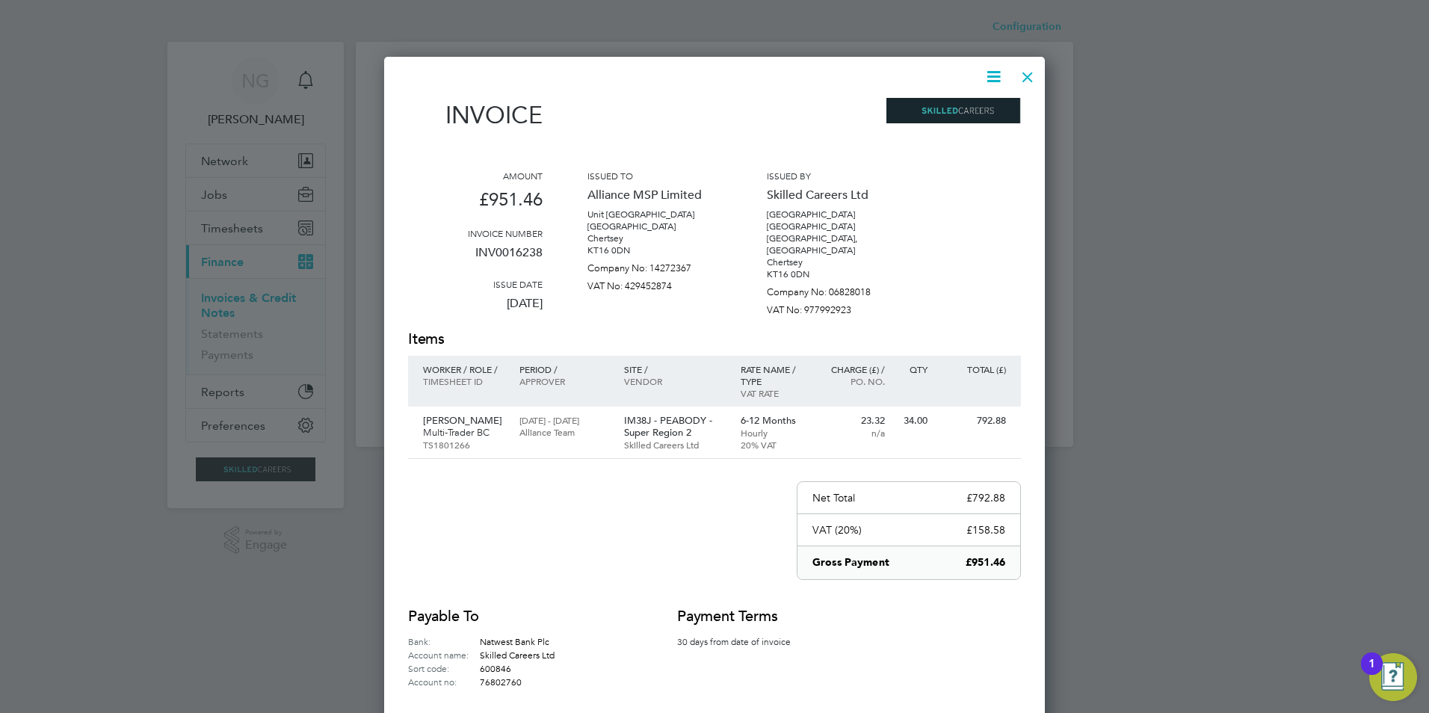
click at [994, 75] on icon at bounding box center [993, 76] width 19 height 19
click at [960, 108] on li "Download Invoice" at bounding box center [948, 112] width 103 height 21
click at [1024, 75] on div at bounding box center [1027, 73] width 27 height 27
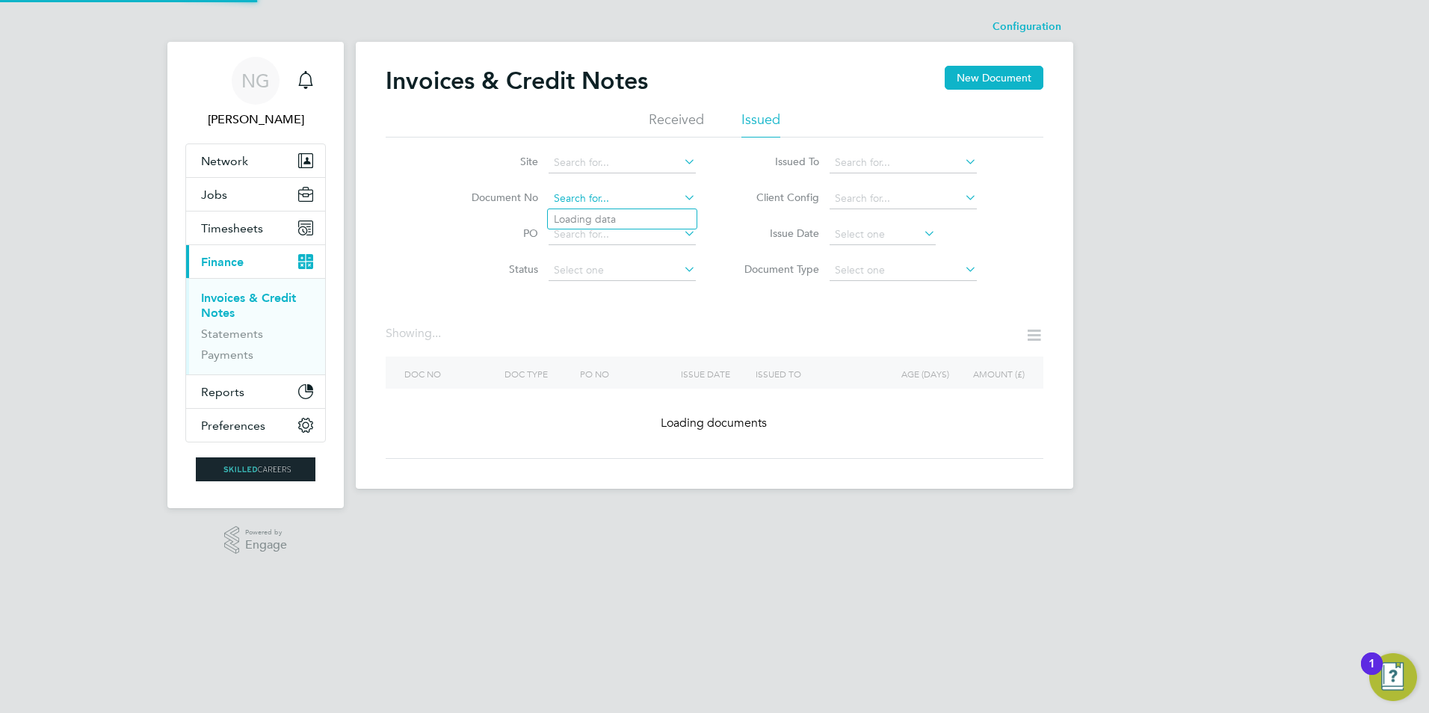
click at [629, 200] on input at bounding box center [621, 198] width 147 height 21
paste input "INV0016239"
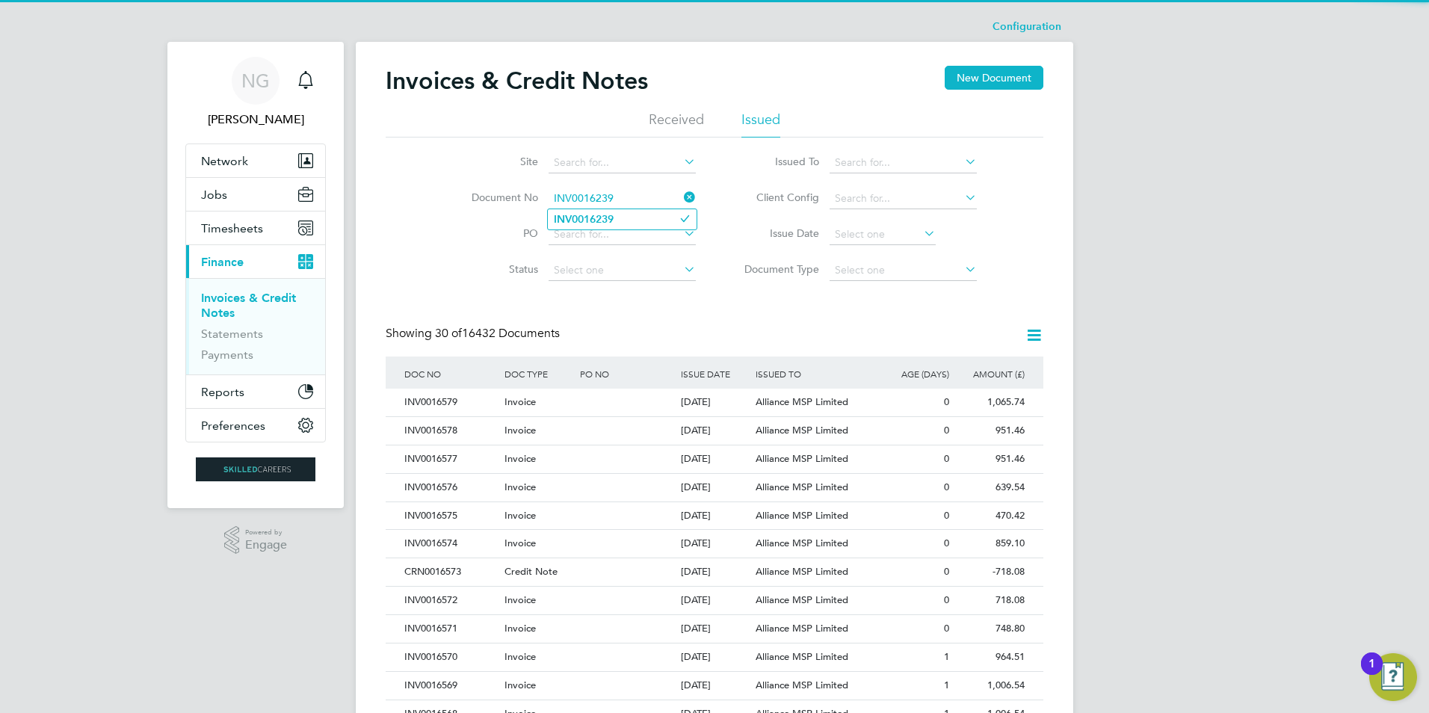
type input "INV0016239"
click at [622, 213] on li "INV0016239" at bounding box center [622, 219] width 149 height 20
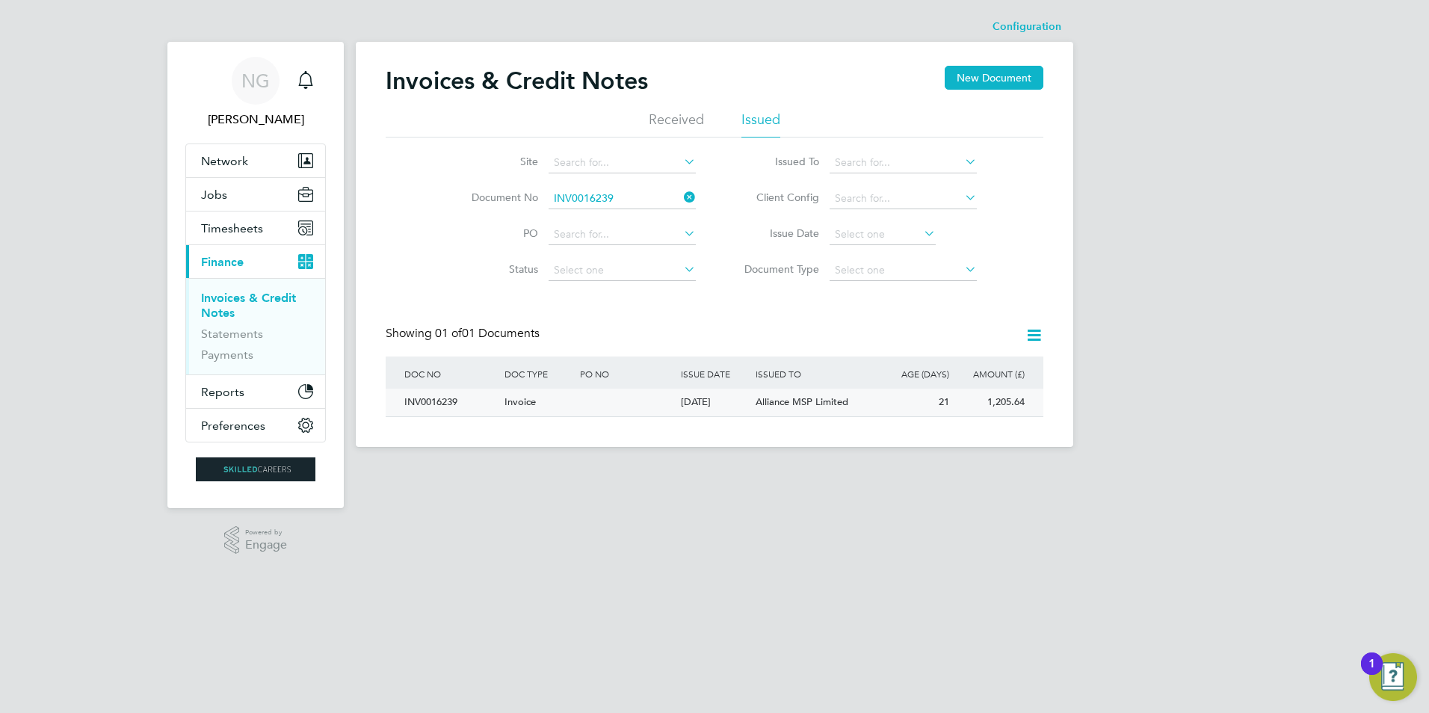
click at [421, 409] on div "INV0016239" at bounding box center [451, 403] width 100 height 28
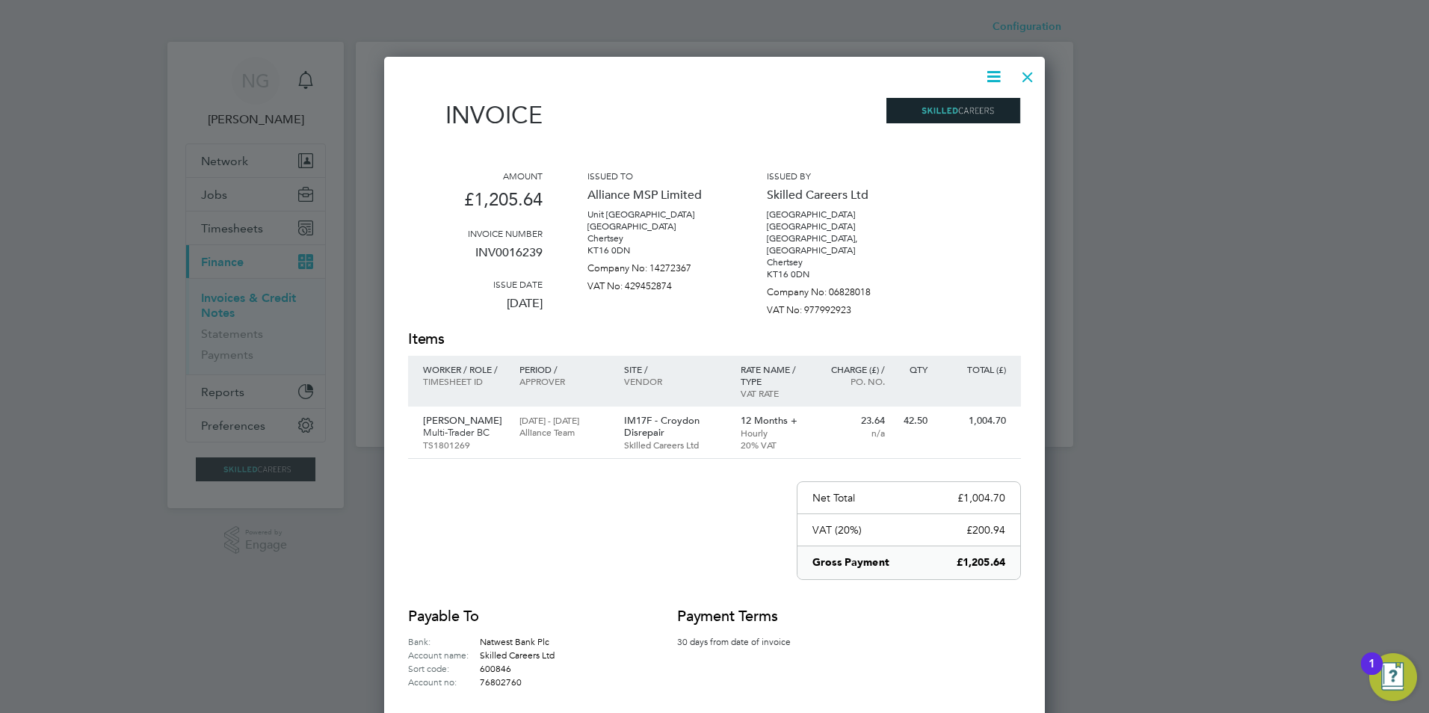
click at [998, 72] on icon at bounding box center [993, 76] width 19 height 19
click at [972, 112] on li "Download Invoice" at bounding box center [948, 112] width 103 height 21
click at [1025, 77] on div at bounding box center [1027, 73] width 27 height 27
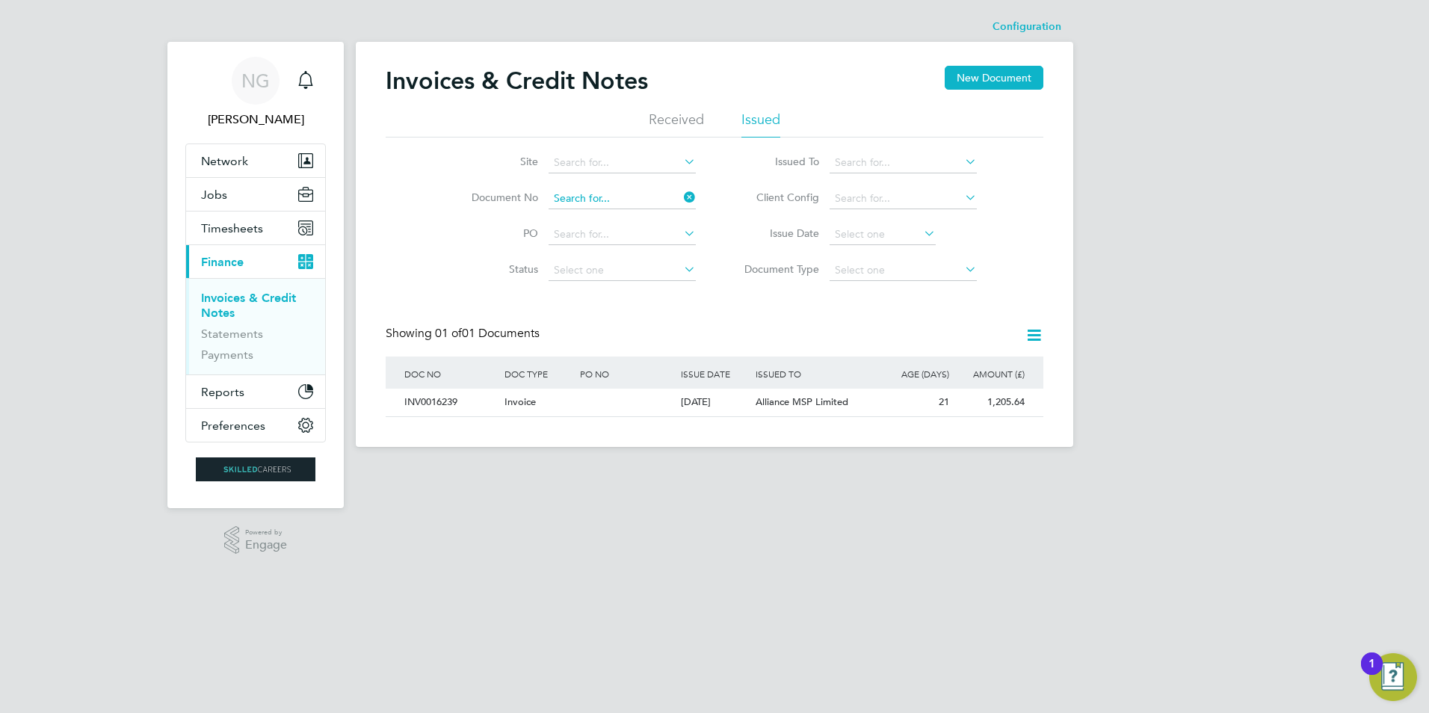
click at [613, 192] on input at bounding box center [621, 198] width 147 height 21
paste input "INV0016240"
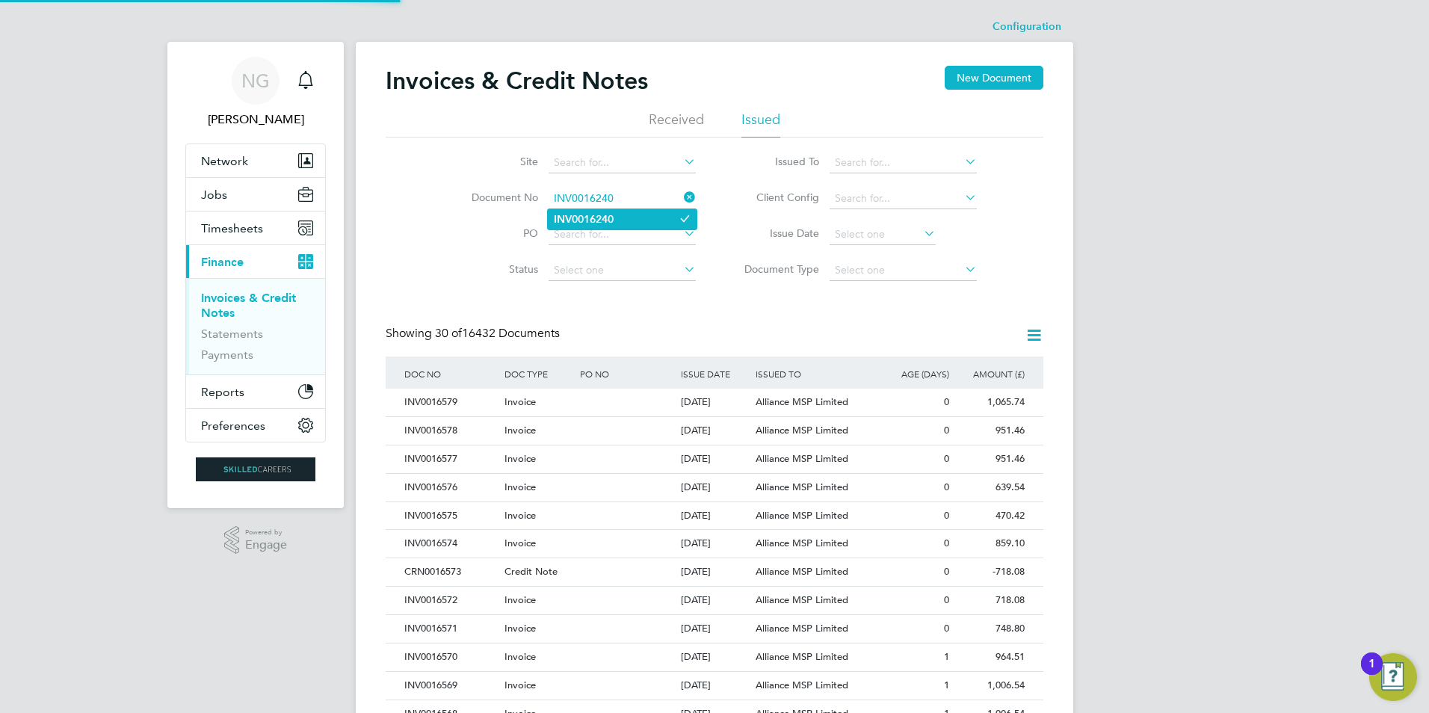
type input "INV0016240"
click at [599, 218] on b "INV0016240" at bounding box center [584, 219] width 60 height 13
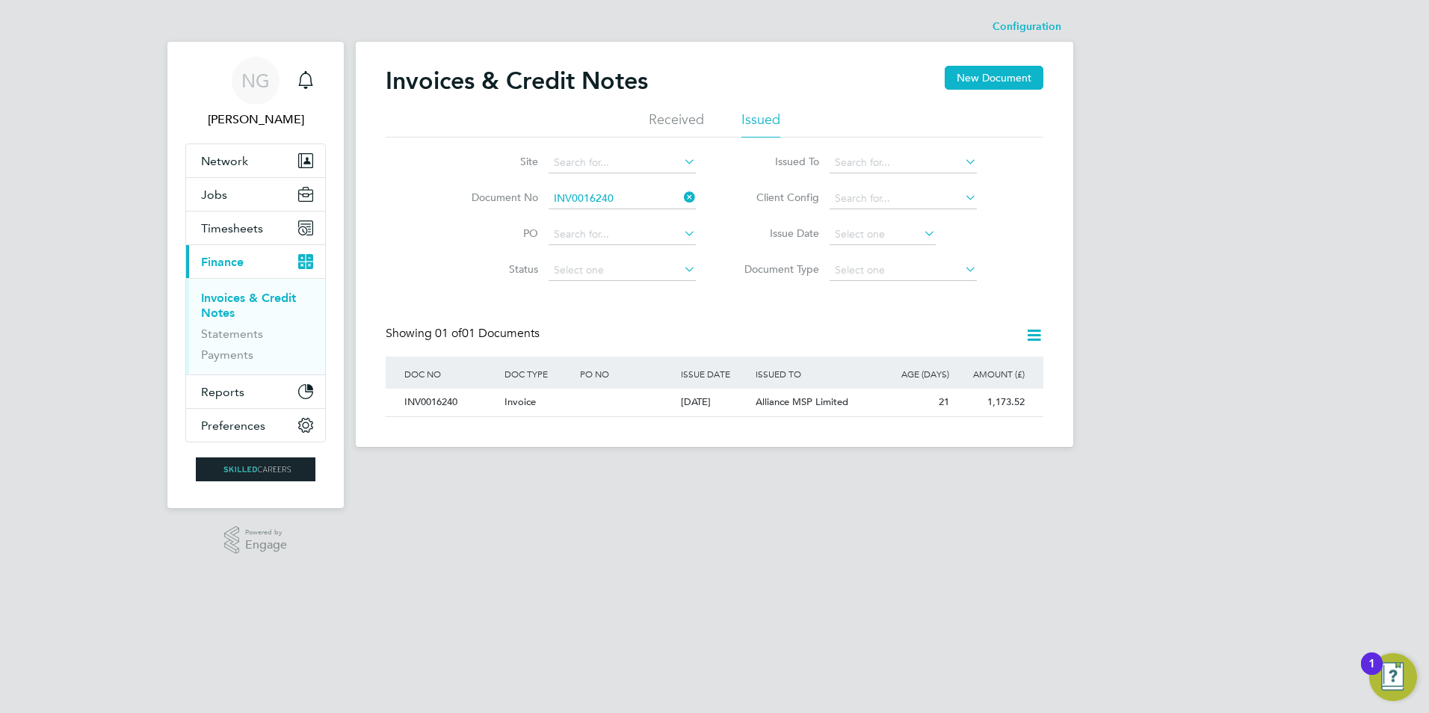
drag, startPoint x: 442, startPoint y: 404, endPoint x: 476, endPoint y: 430, distance: 43.6
click at [441, 404] on div "INV0016240" at bounding box center [451, 403] width 100 height 28
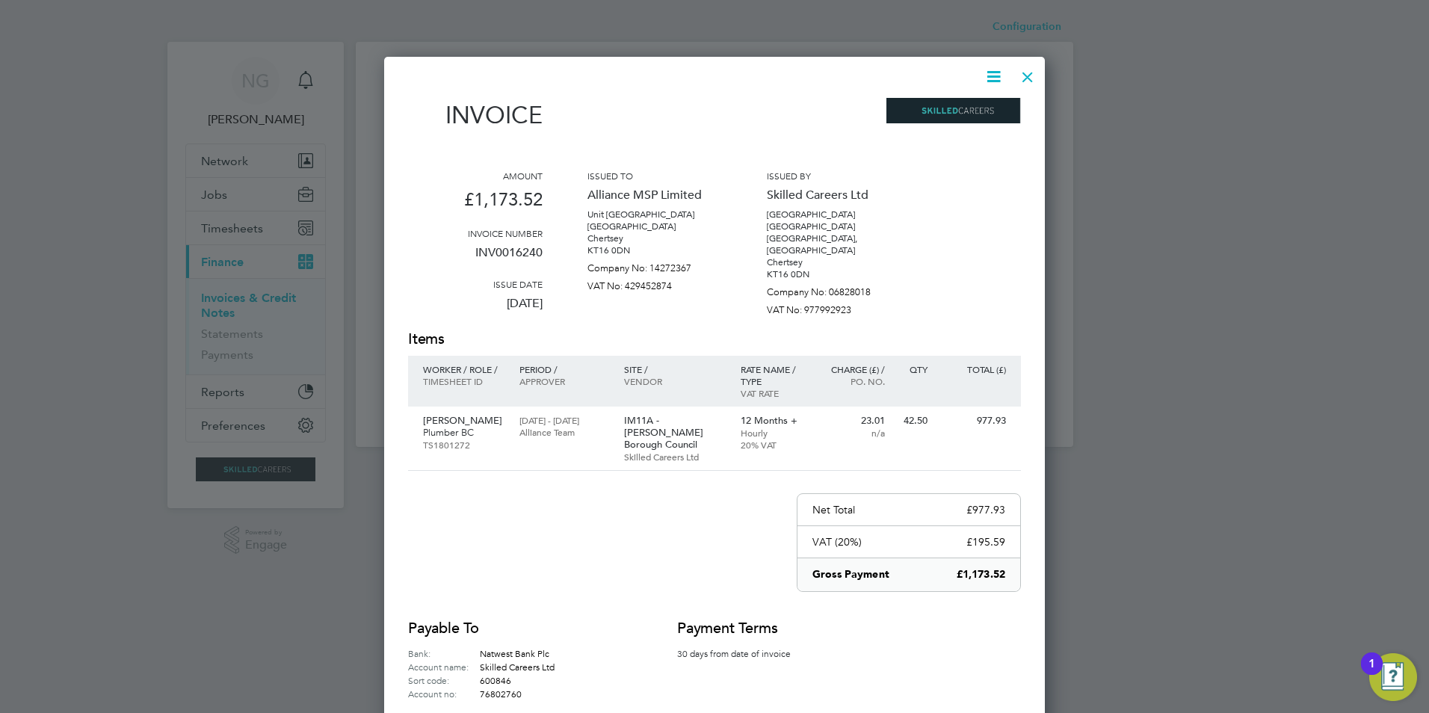
click at [992, 80] on icon at bounding box center [993, 76] width 19 height 19
click at [948, 132] on li "View timesheet" at bounding box center [948, 133] width 103 height 21
click at [990, 78] on icon at bounding box center [993, 76] width 19 height 19
click at [979, 113] on li "Download Invoice" at bounding box center [948, 112] width 103 height 21
click at [1027, 68] on div at bounding box center [1027, 73] width 27 height 27
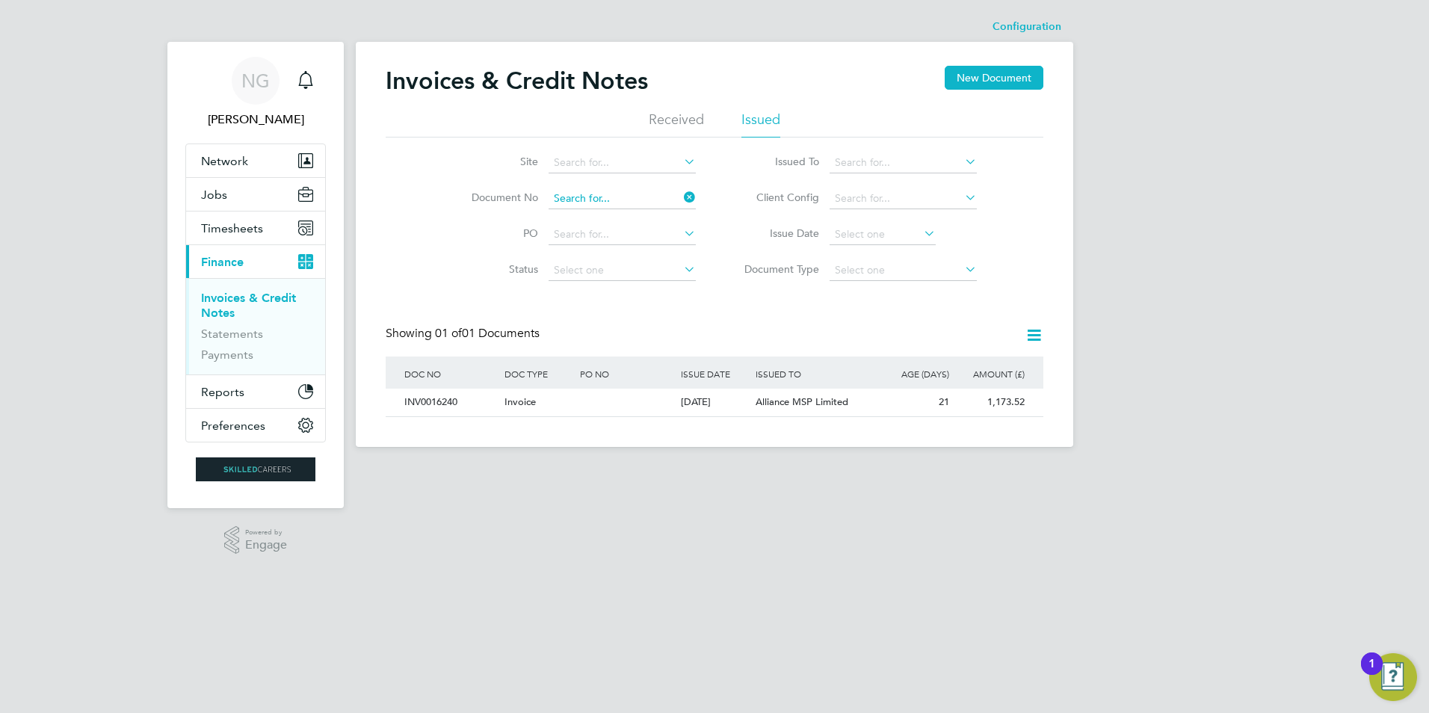
click at [622, 202] on input at bounding box center [621, 198] width 147 height 21
paste input "INV0016241"
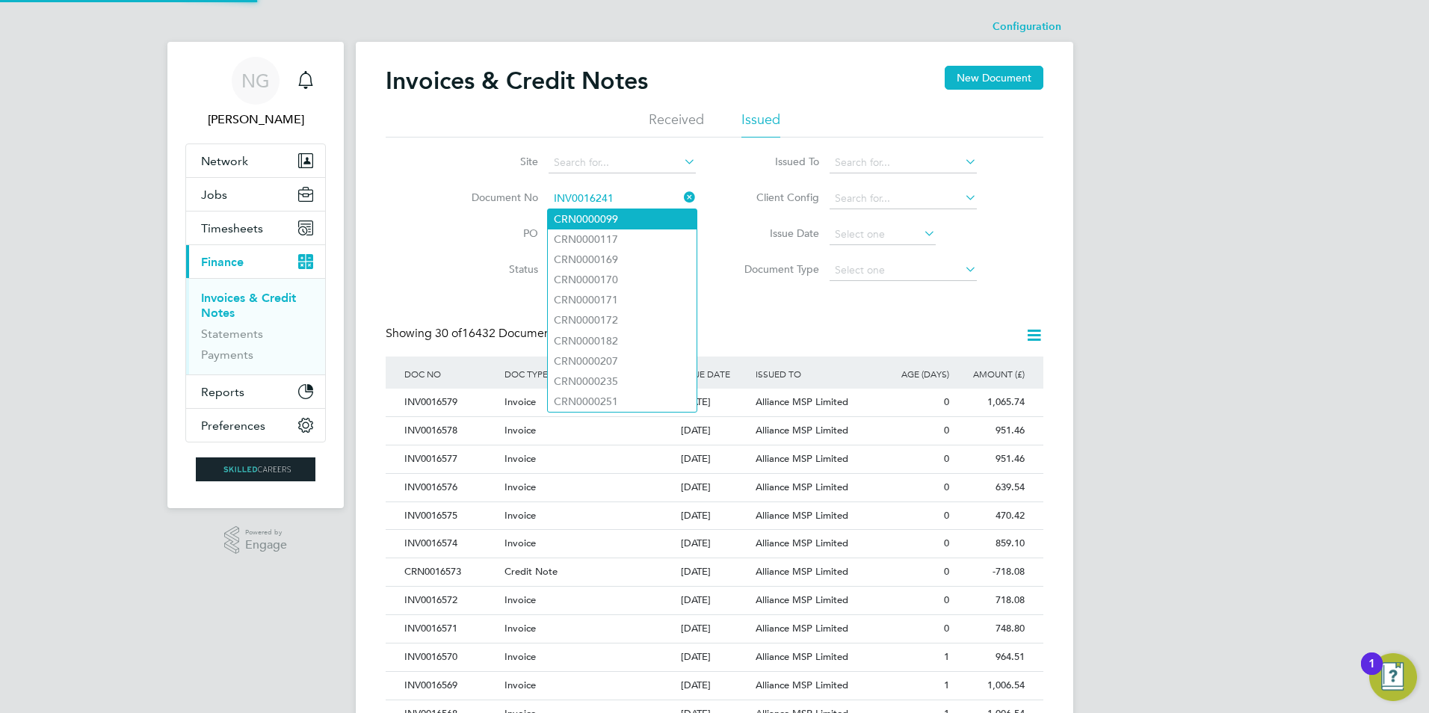
type input "INV0016241"
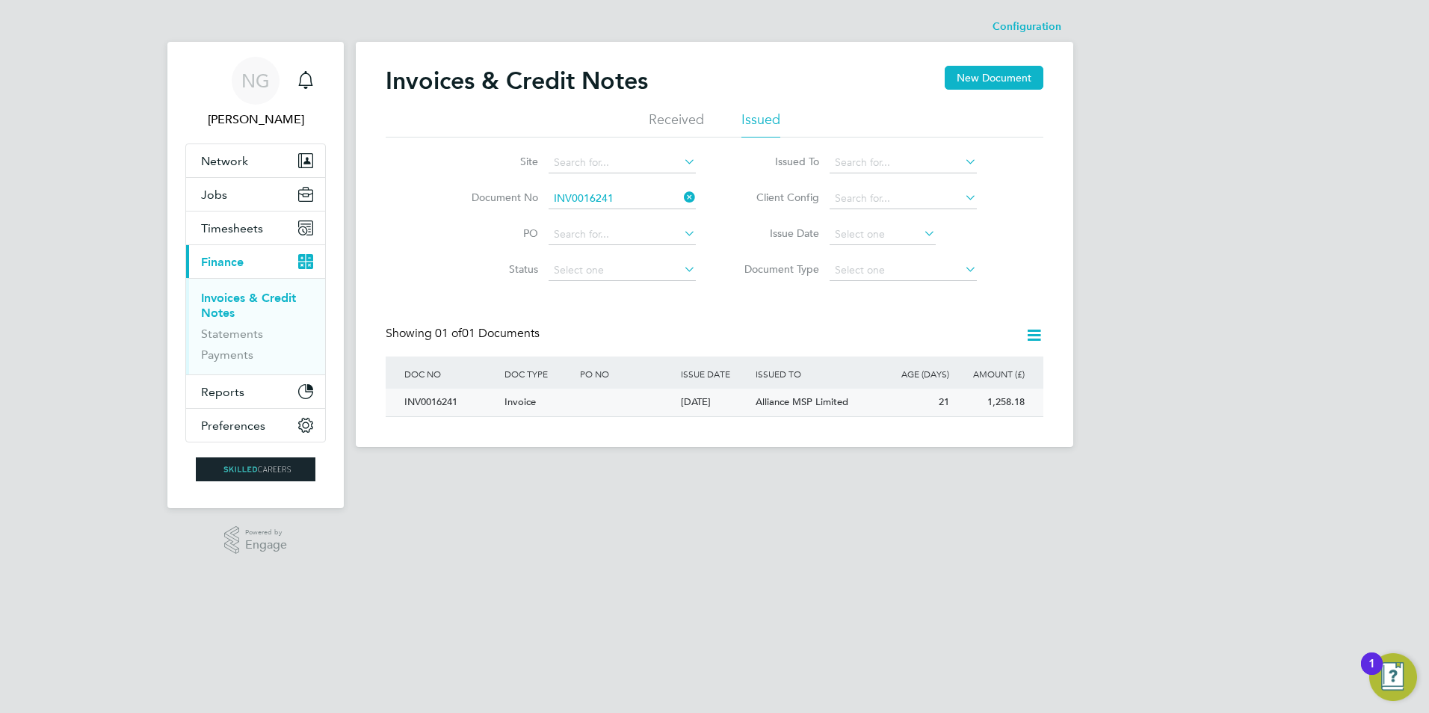
drag, startPoint x: 434, startPoint y: 409, endPoint x: 508, endPoint y: 409, distance: 74.0
click at [434, 409] on div "INV0016241" at bounding box center [451, 403] width 100 height 28
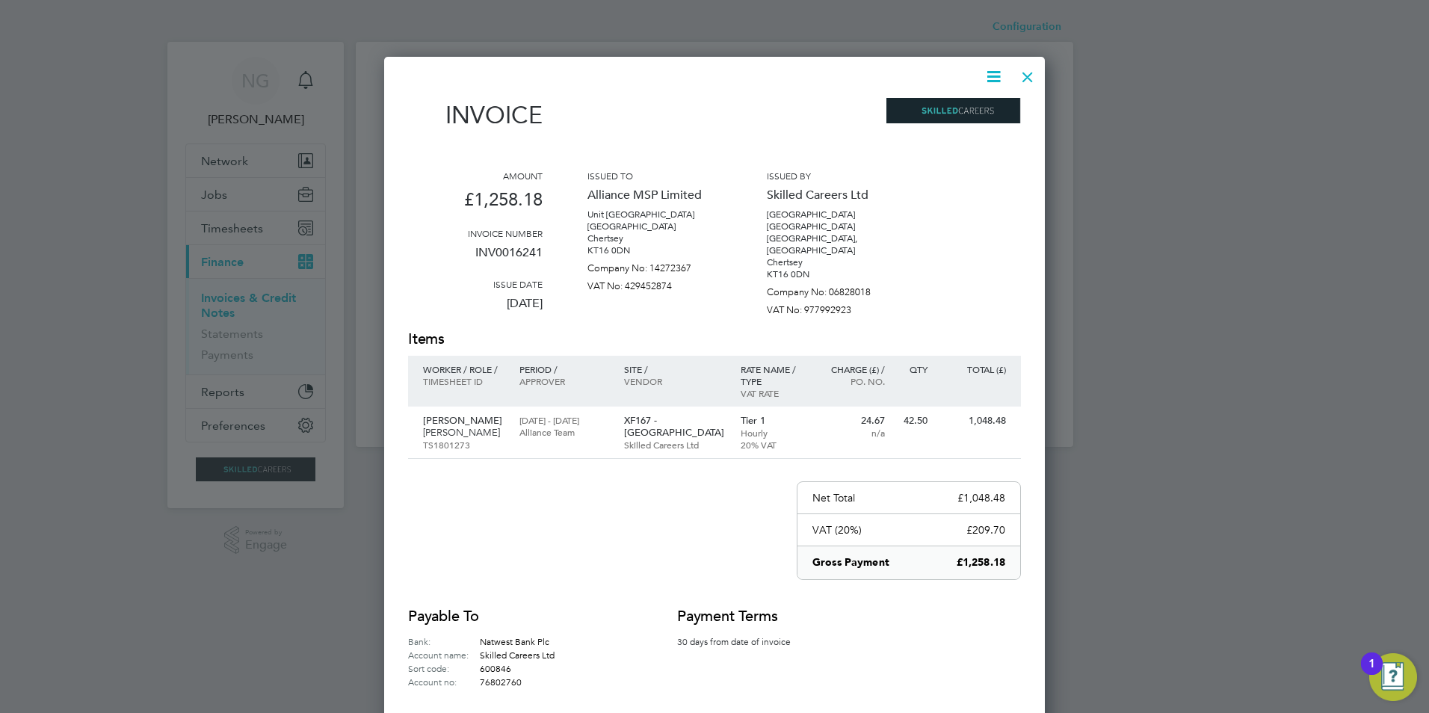
click at [987, 74] on icon at bounding box center [993, 76] width 19 height 19
click at [977, 108] on li "Download Invoice" at bounding box center [948, 112] width 103 height 21
click at [1017, 76] on div at bounding box center [1027, 73] width 27 height 27
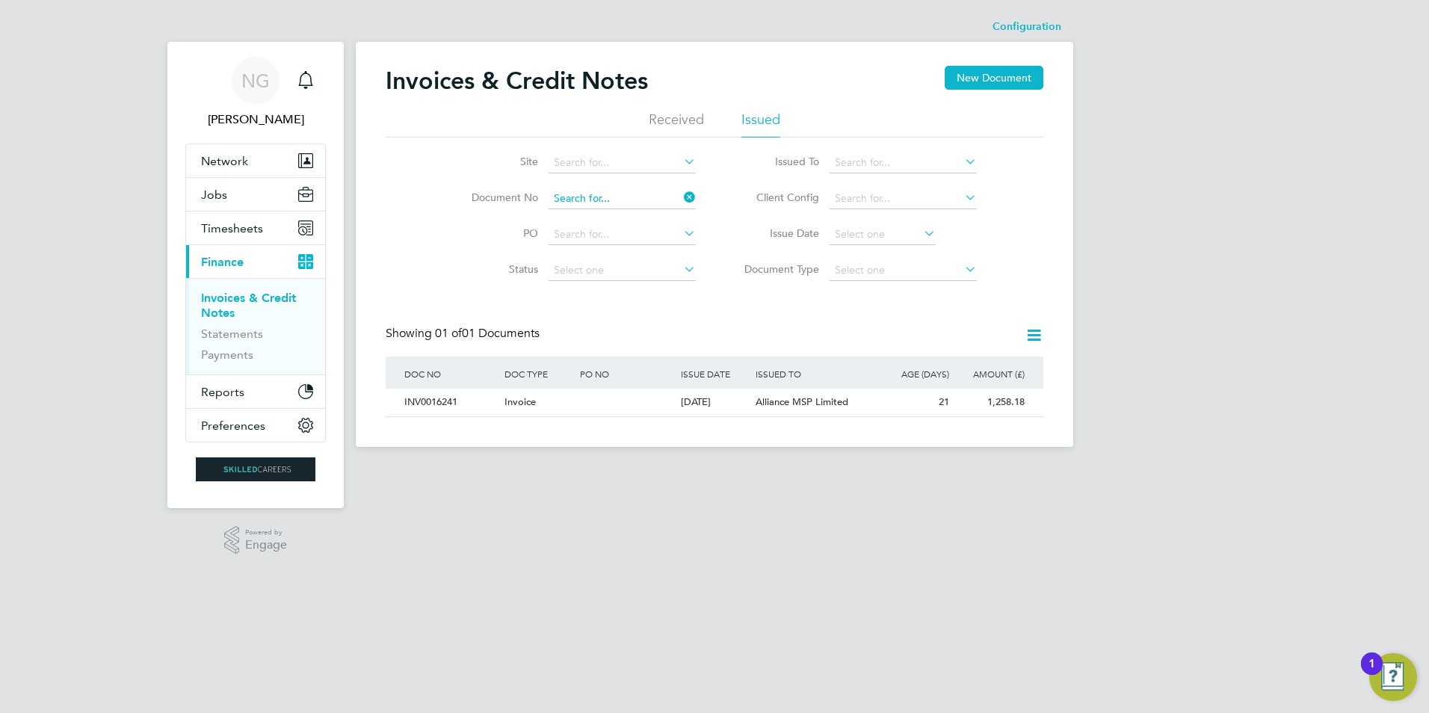
click at [616, 199] on input at bounding box center [621, 198] width 147 height 21
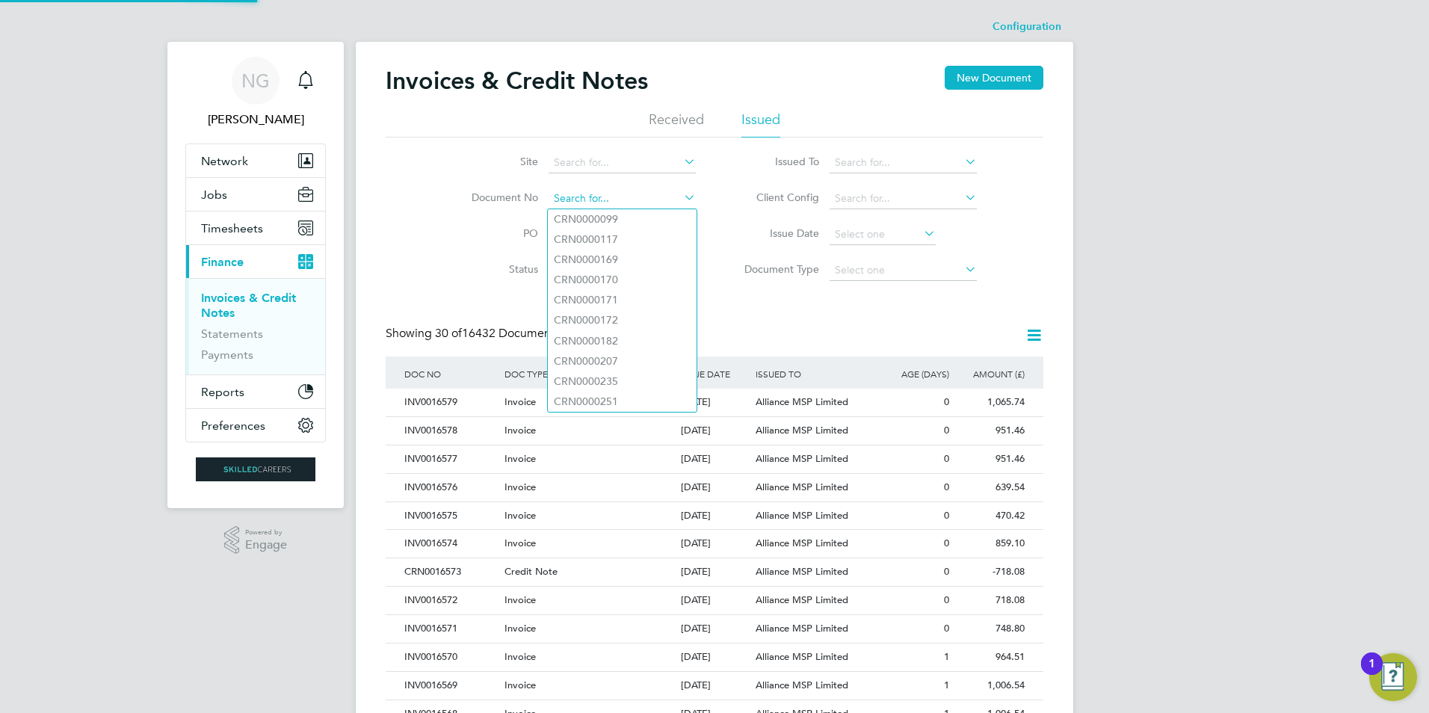
paste input "INV0016242"
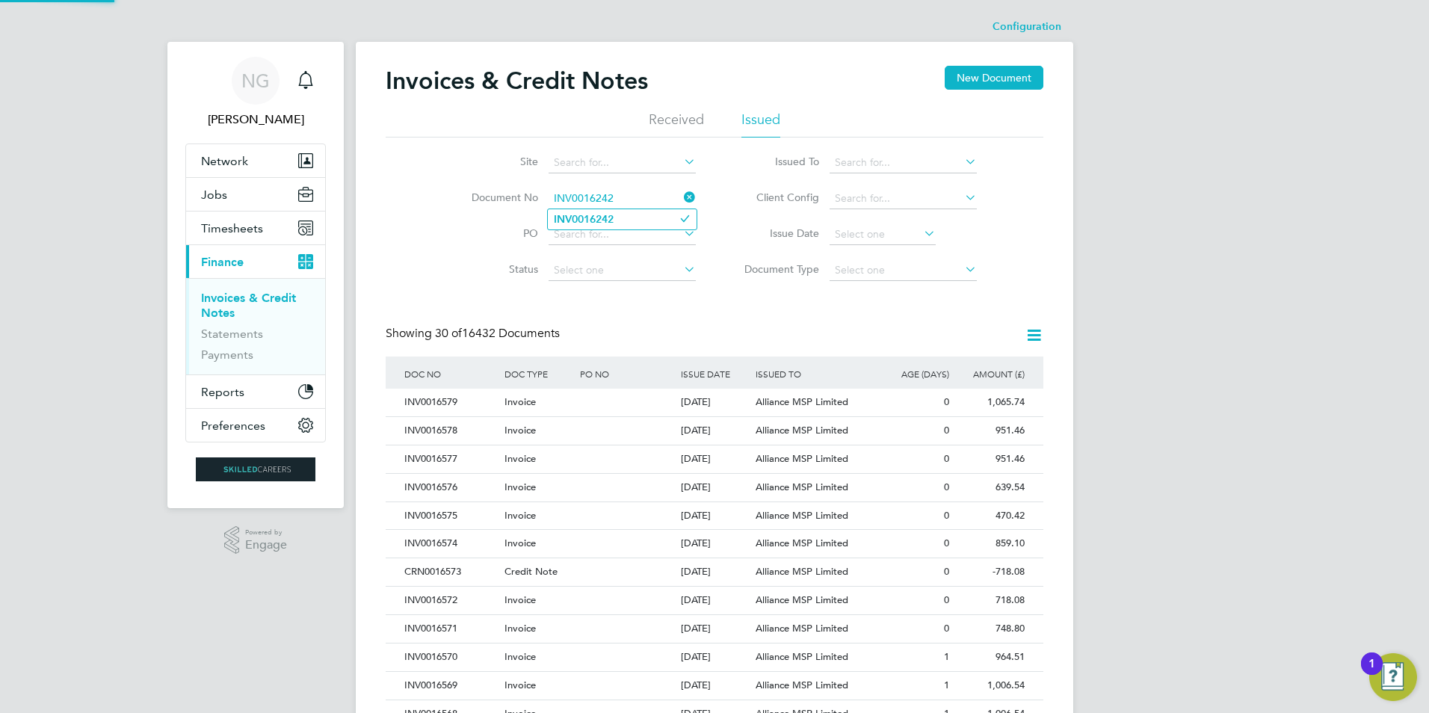
type input "INV0016242"
click at [616, 211] on li "INV0016242" at bounding box center [622, 219] width 149 height 20
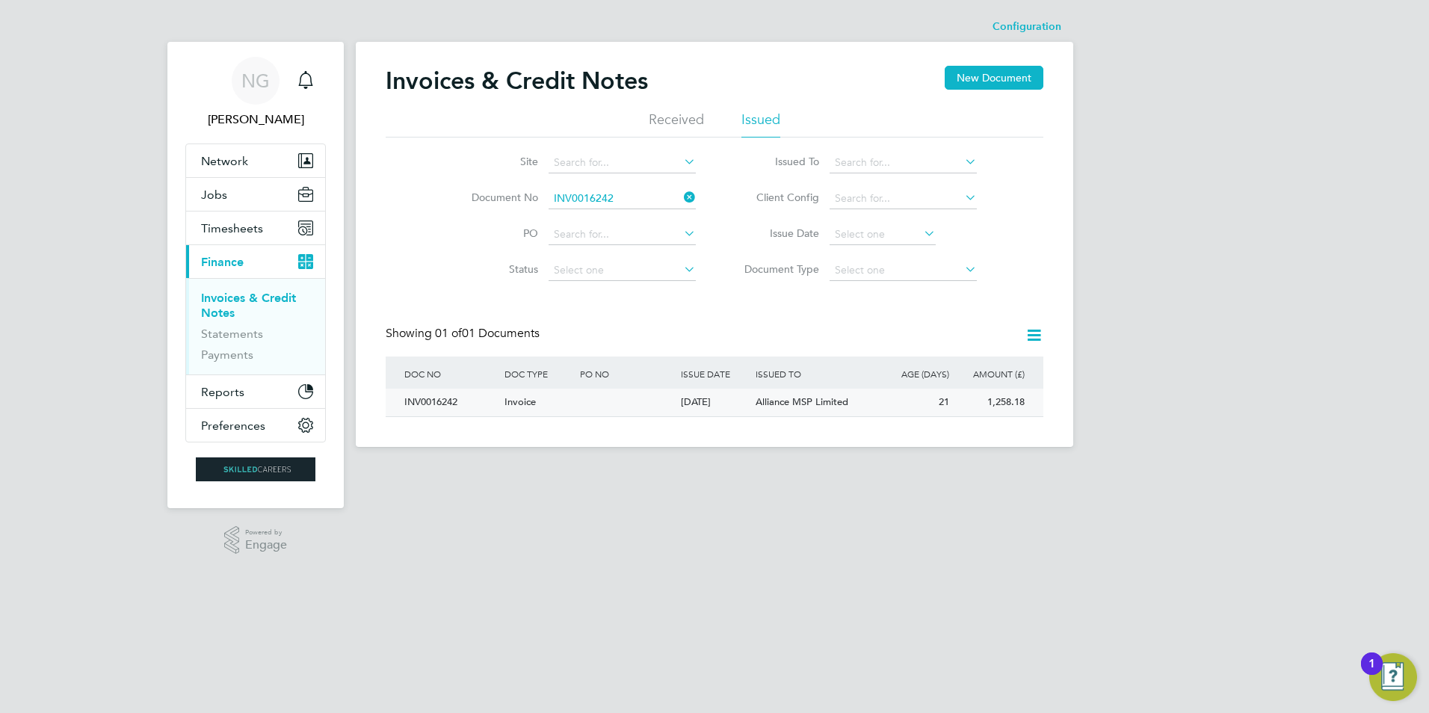
click at [427, 403] on div "INV0016242" at bounding box center [451, 403] width 100 height 28
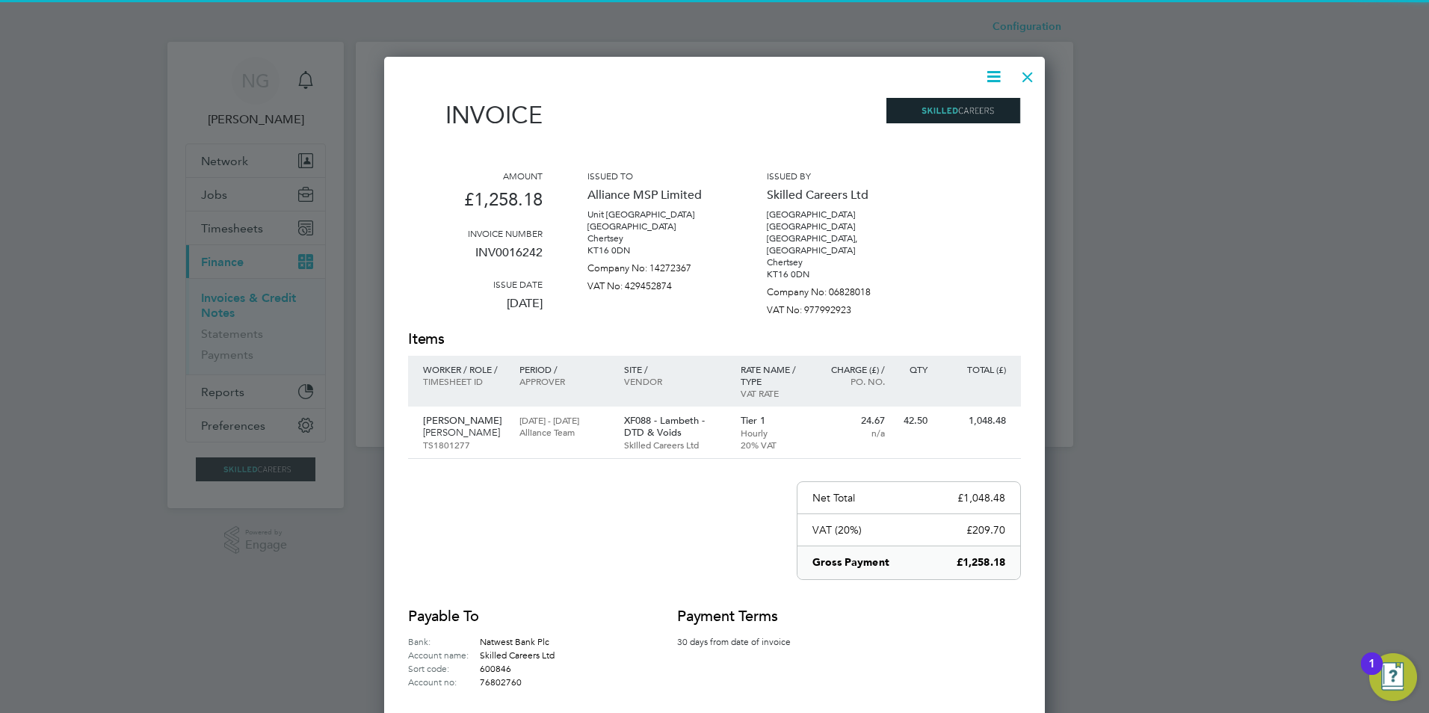
click at [992, 75] on icon at bounding box center [993, 76] width 19 height 19
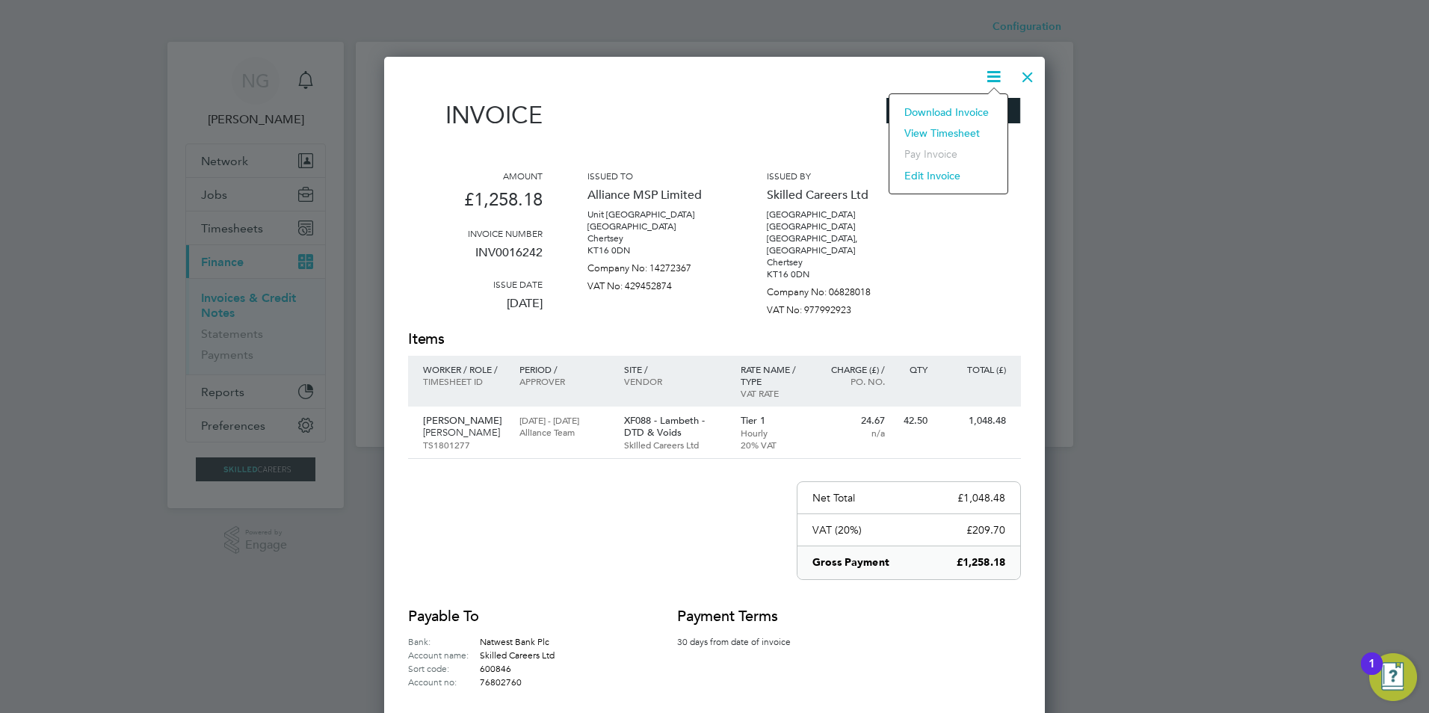
click at [972, 105] on li "Download Invoice" at bounding box center [948, 112] width 103 height 21
click at [1031, 79] on div at bounding box center [1027, 73] width 27 height 27
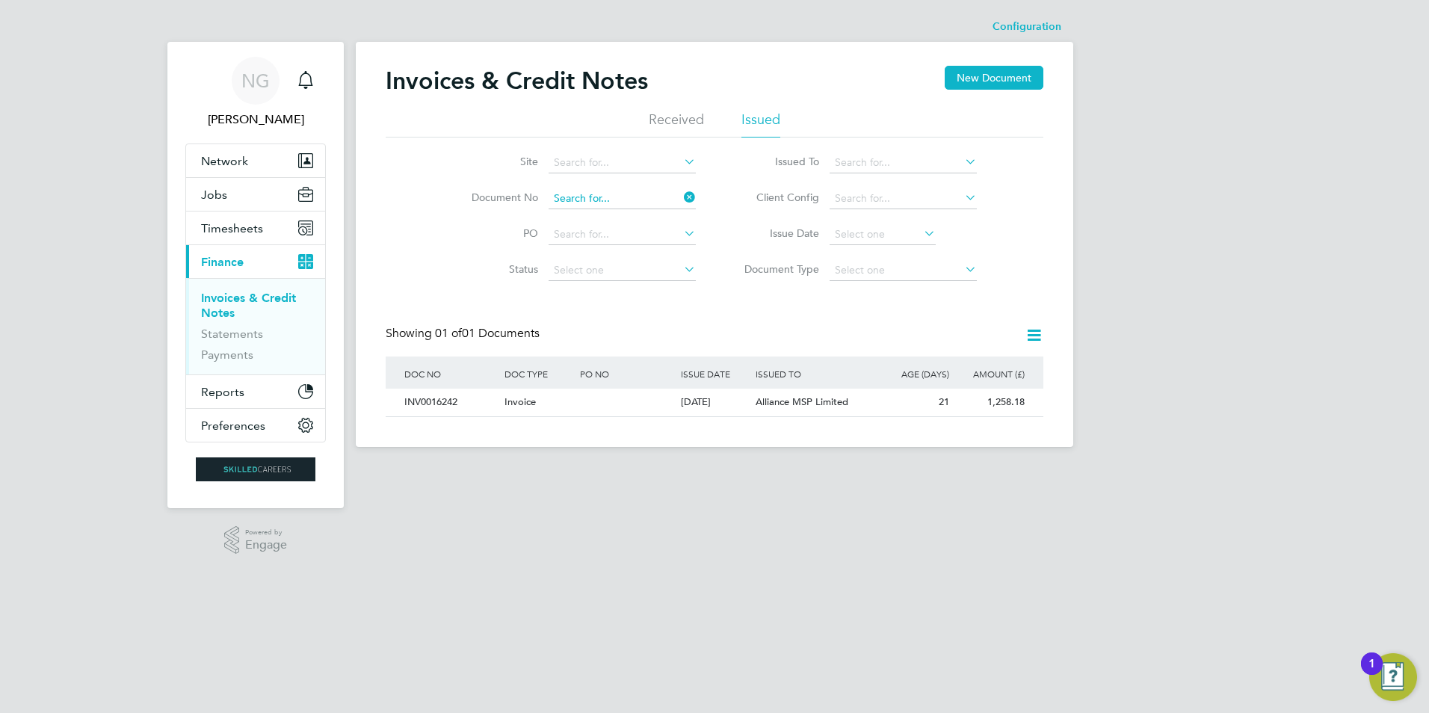
click at [623, 191] on input at bounding box center [621, 198] width 147 height 21
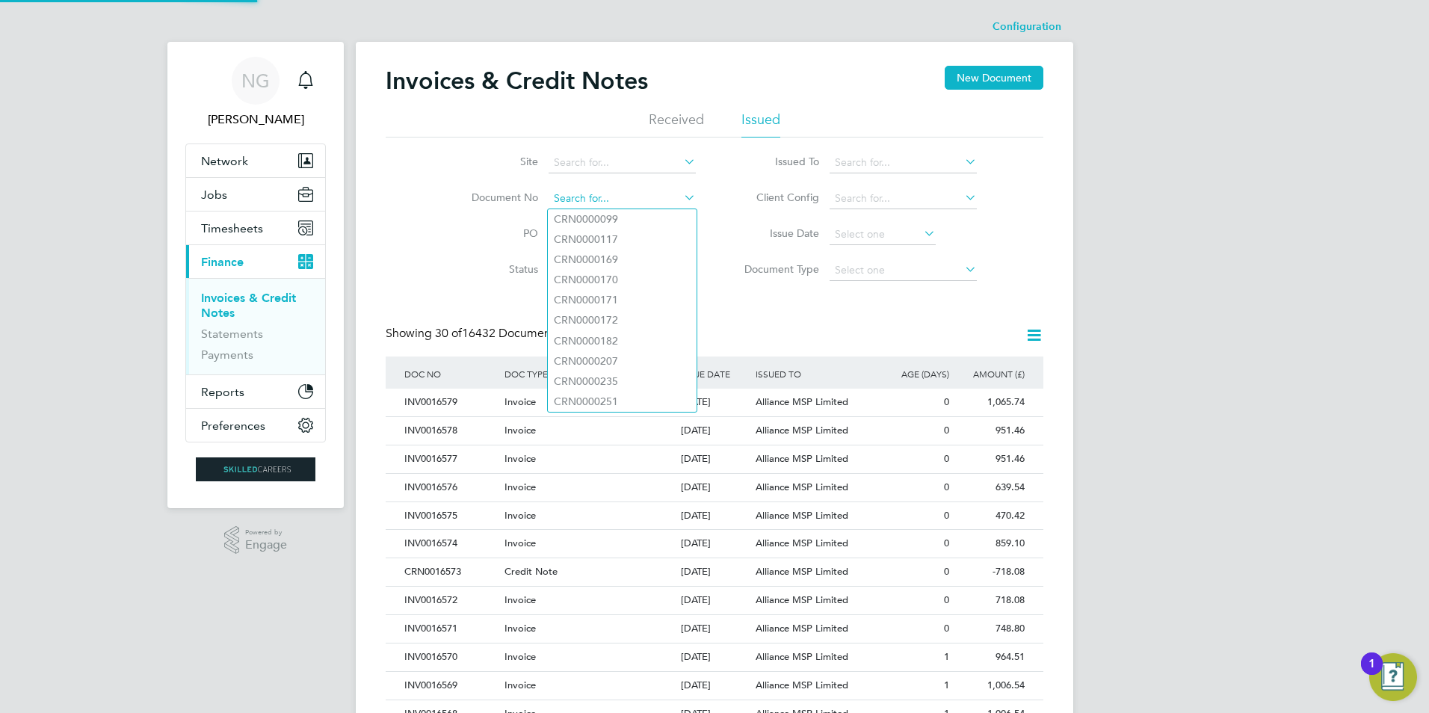
paste input "INV0016243"
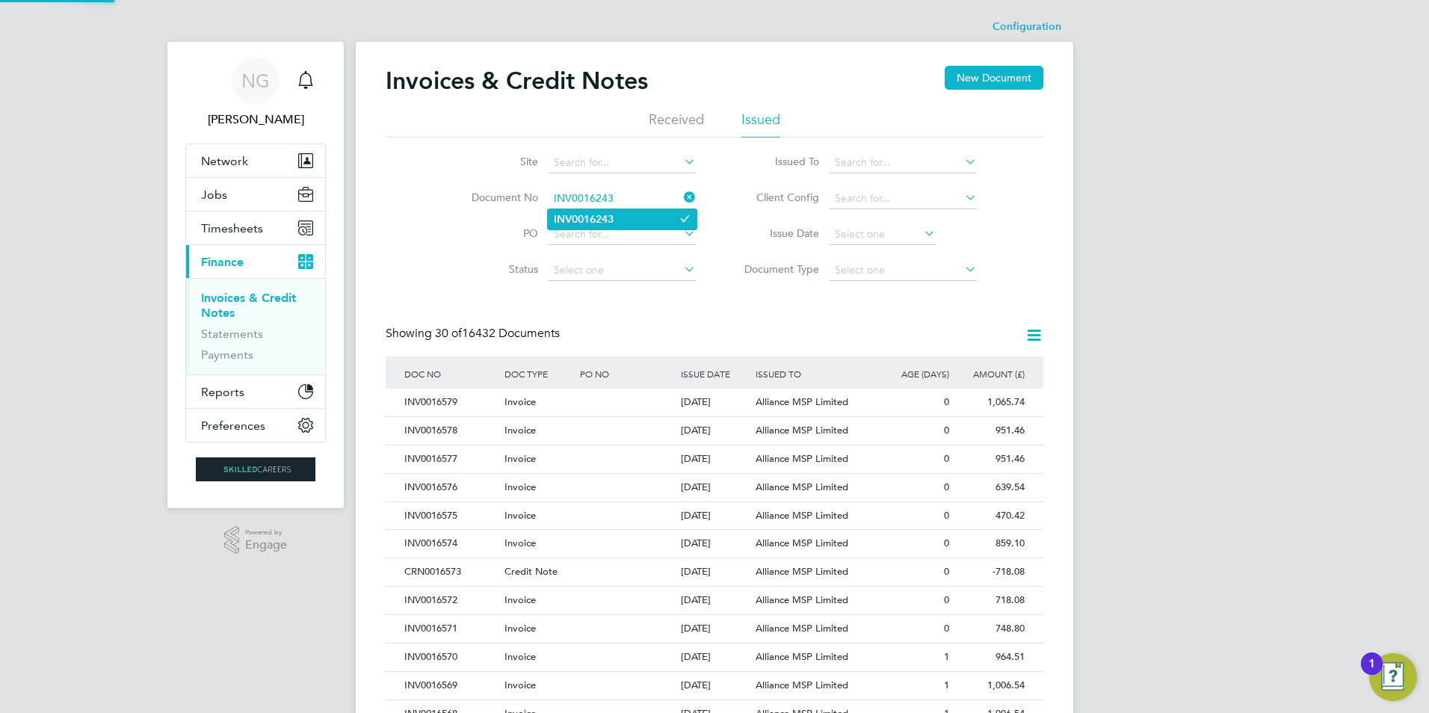
type input "INV0016243"
click at [620, 217] on li "INV0016243" at bounding box center [622, 219] width 149 height 20
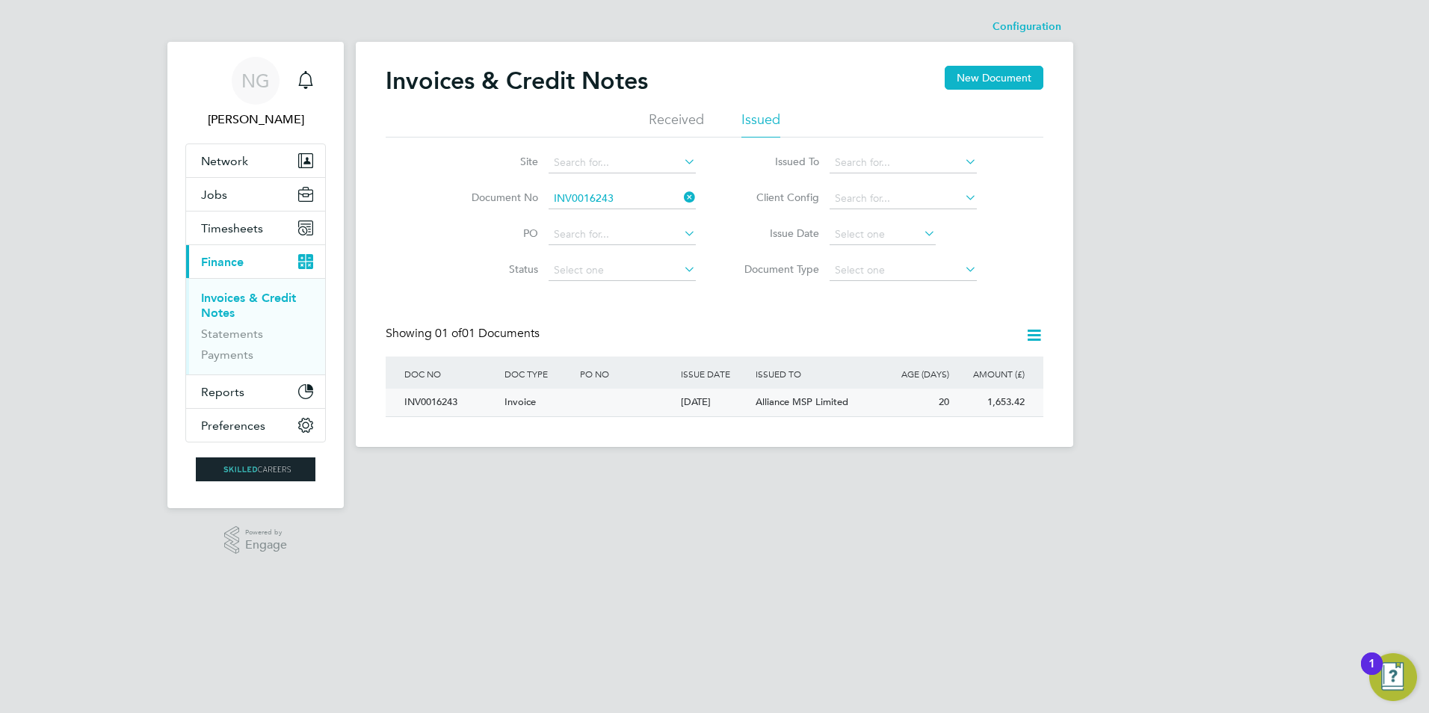
click at [427, 398] on div "INV0016243" at bounding box center [451, 403] width 100 height 28
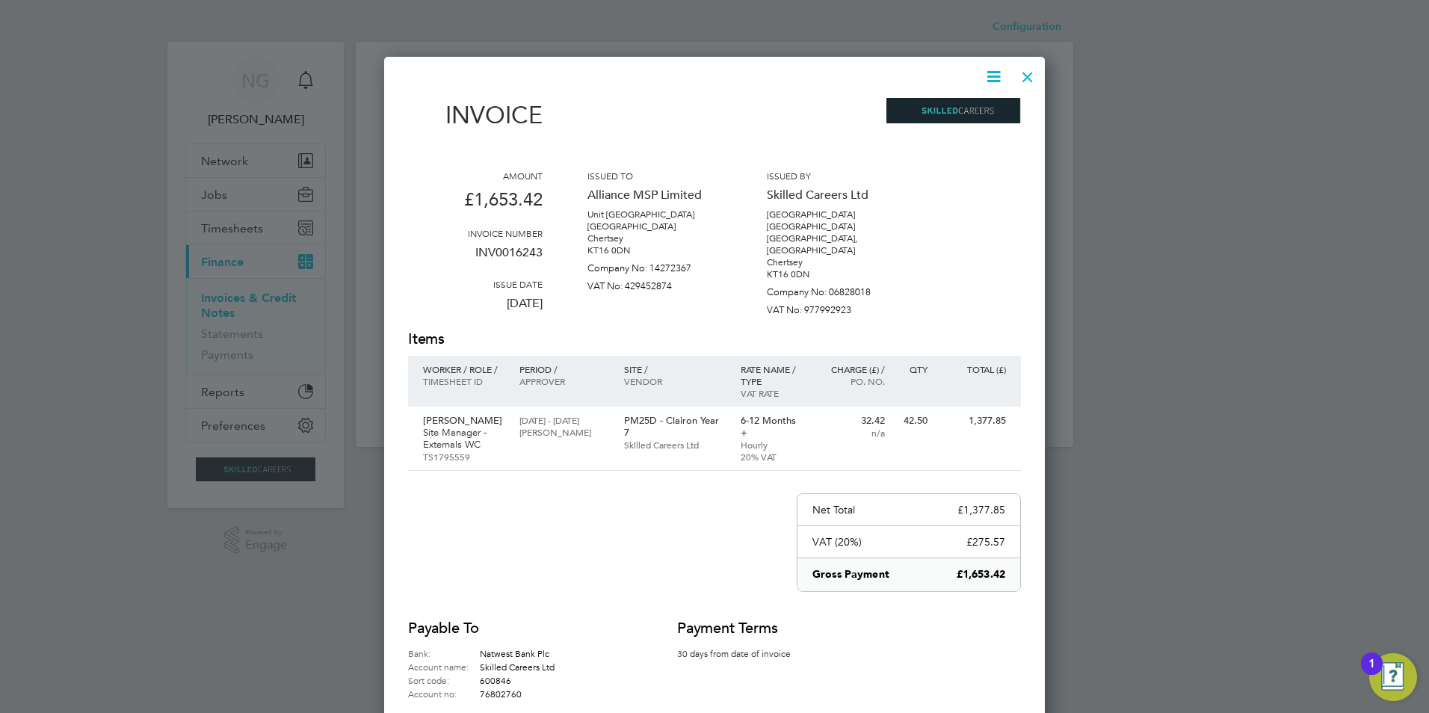
click at [992, 70] on icon at bounding box center [993, 76] width 19 height 19
click at [953, 114] on li "Download Invoice" at bounding box center [948, 112] width 103 height 21
drag, startPoint x: 1027, startPoint y: 73, endPoint x: 956, endPoint y: 123, distance: 86.9
click at [1027, 73] on div at bounding box center [1027, 73] width 27 height 27
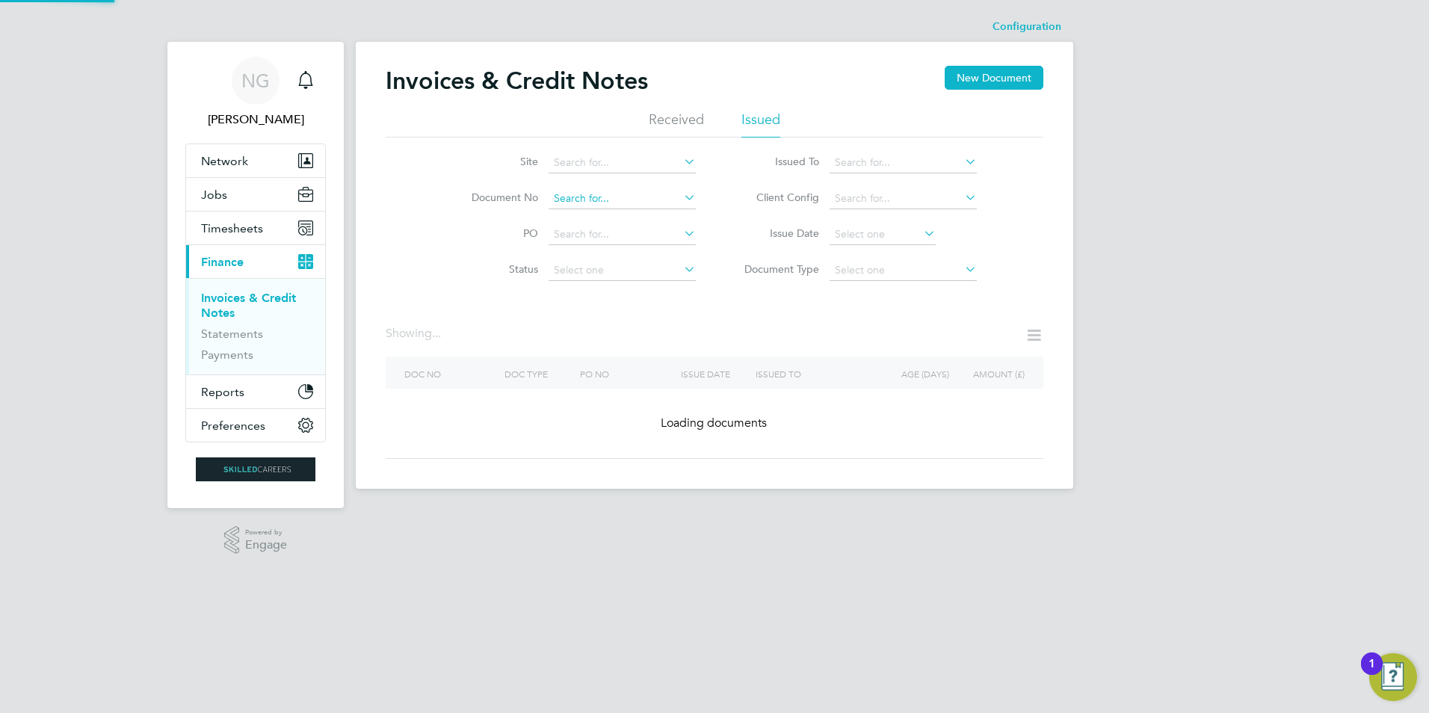
click at [641, 194] on input at bounding box center [621, 198] width 147 height 21
paste input "INV0016244"
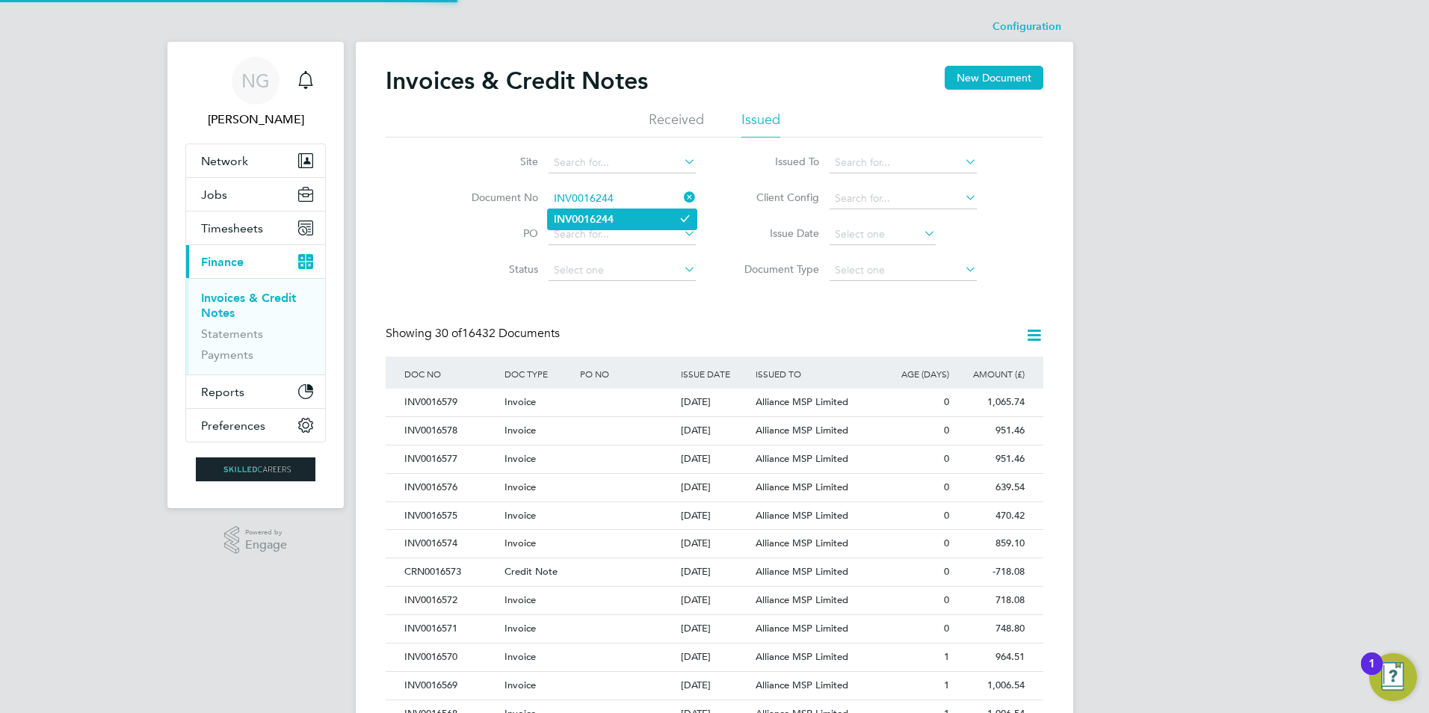
type input "INV0016244"
click at [613, 214] on b "INV0016244" at bounding box center [584, 219] width 60 height 13
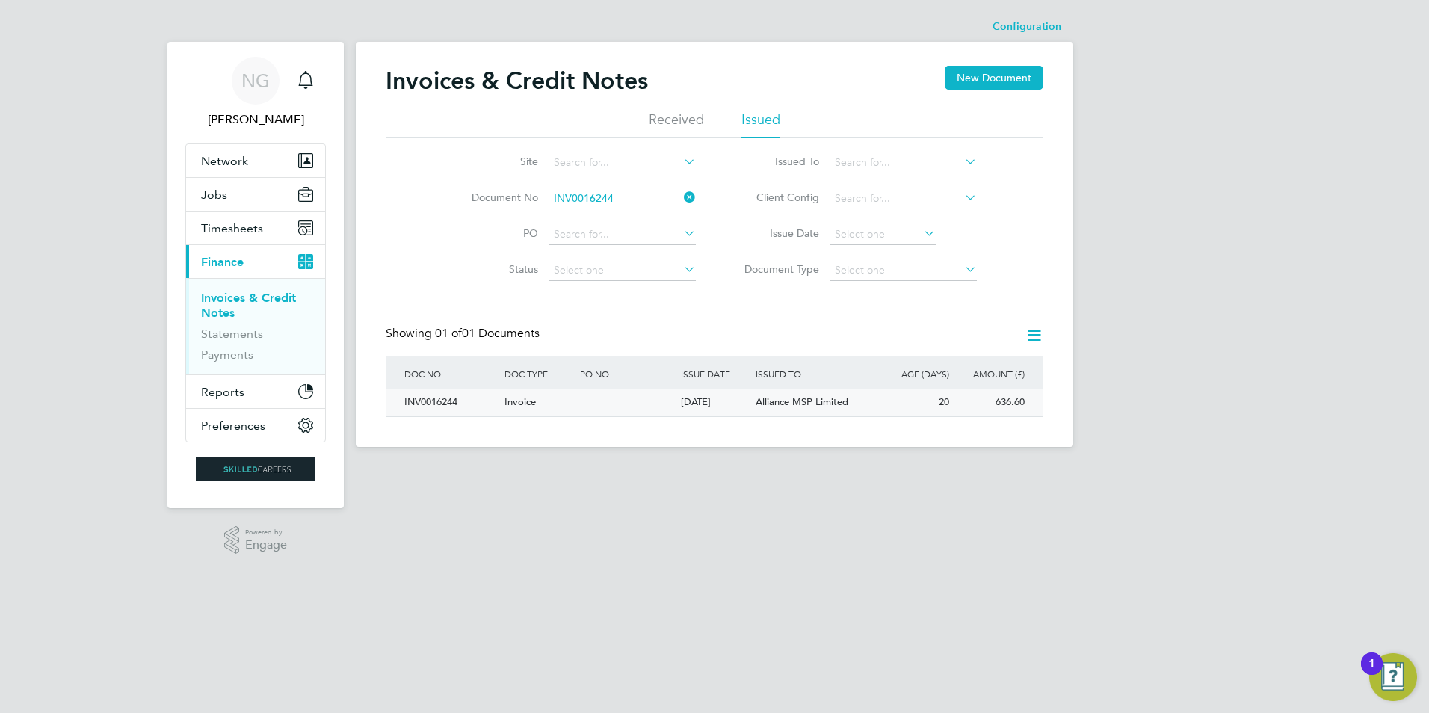
drag, startPoint x: 425, startPoint y: 399, endPoint x: 441, endPoint y: 405, distance: 16.8
click at [425, 399] on div "INV0016244" at bounding box center [451, 403] width 100 height 28
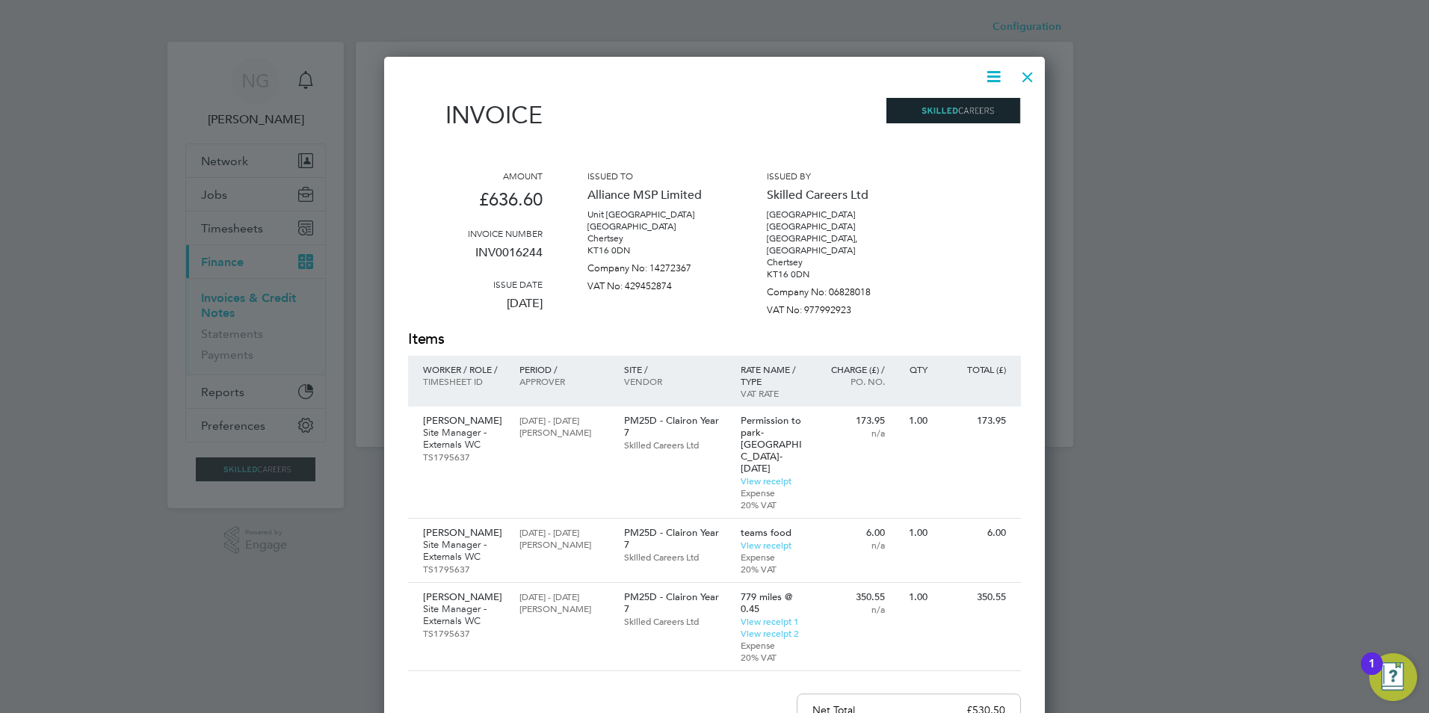
click at [996, 78] on icon at bounding box center [993, 76] width 19 height 19
click at [971, 110] on li "Download Invoice" at bounding box center [948, 112] width 103 height 21
drag, startPoint x: 1031, startPoint y: 72, endPoint x: 998, endPoint y: 102, distance: 45.0
click at [1031, 72] on div at bounding box center [1027, 73] width 27 height 27
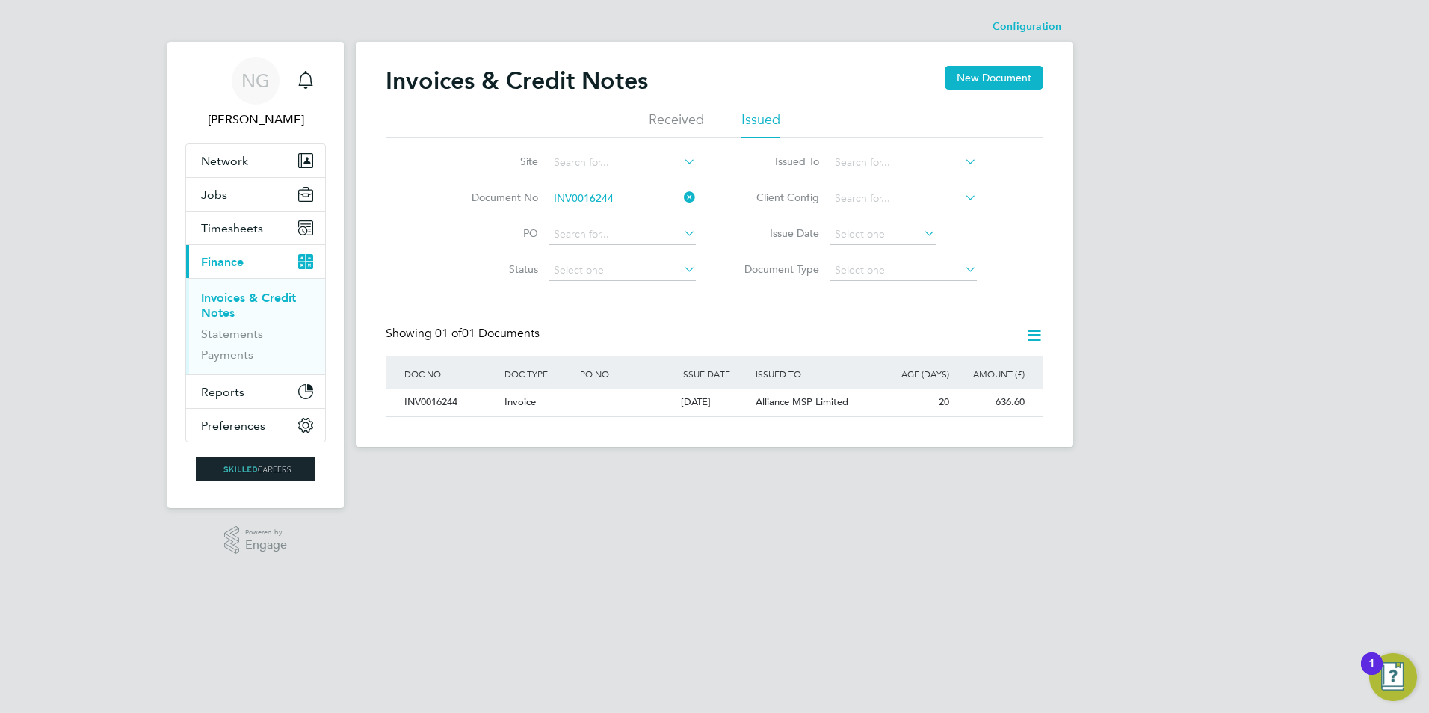
click at [625, 182] on li "Document No INV0016244" at bounding box center [573, 199] width 281 height 36
click at [626, 200] on input at bounding box center [621, 198] width 147 height 21
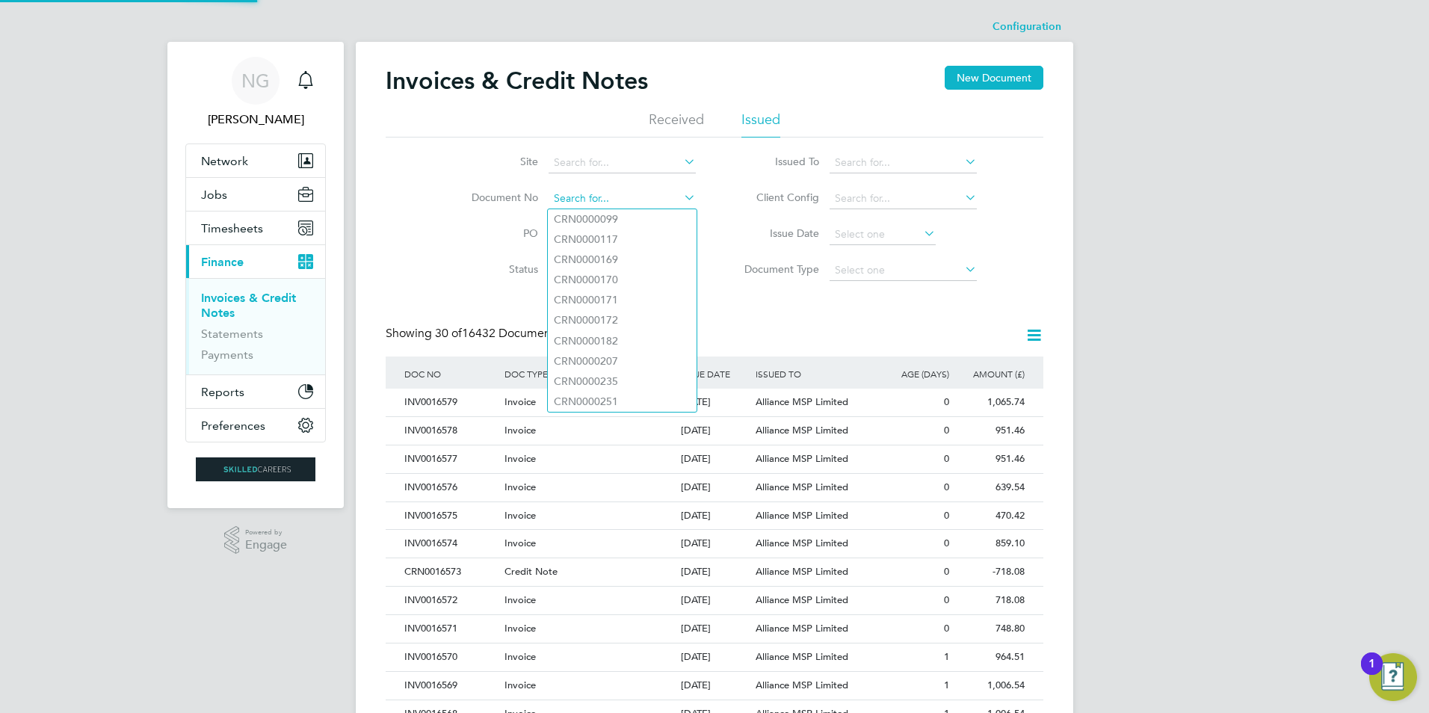
paste input "INV0016247"
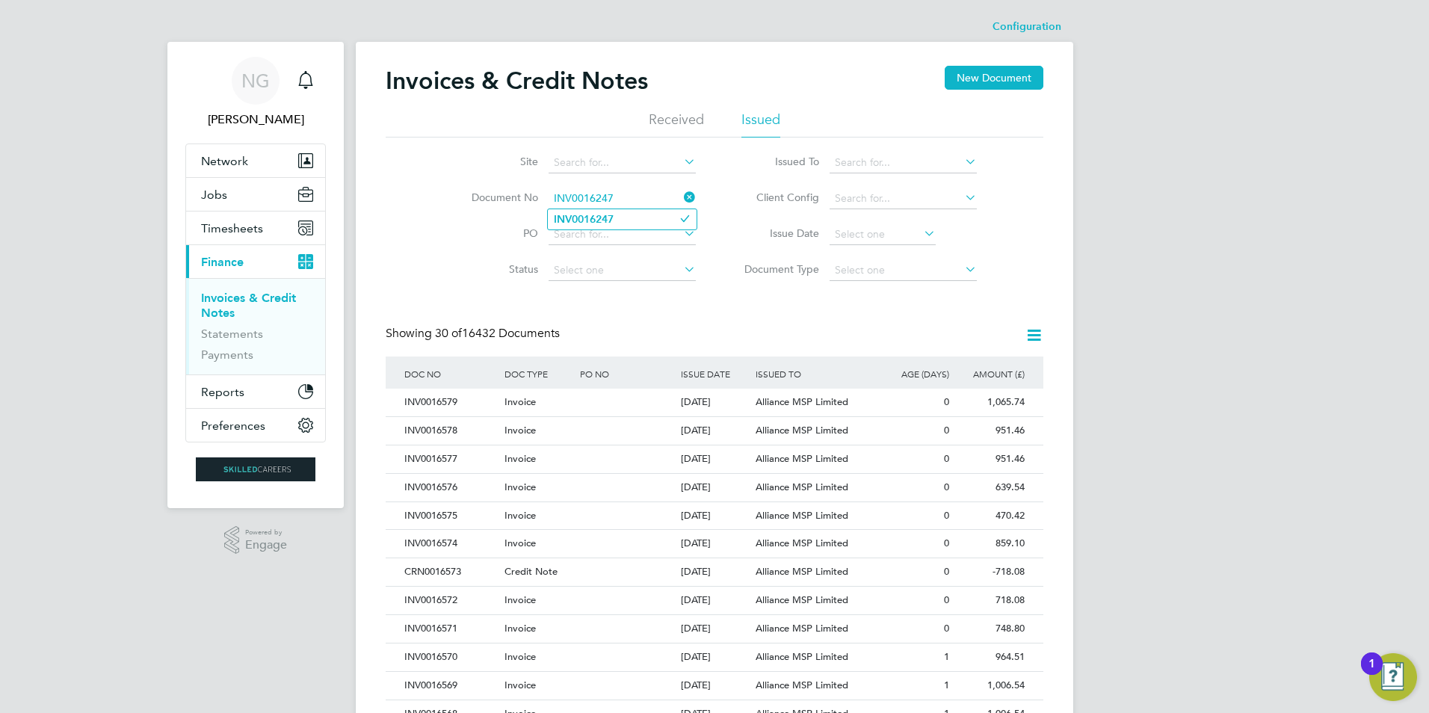
type input "INV0016247"
click at [620, 220] on li "INV0016247" at bounding box center [622, 219] width 149 height 20
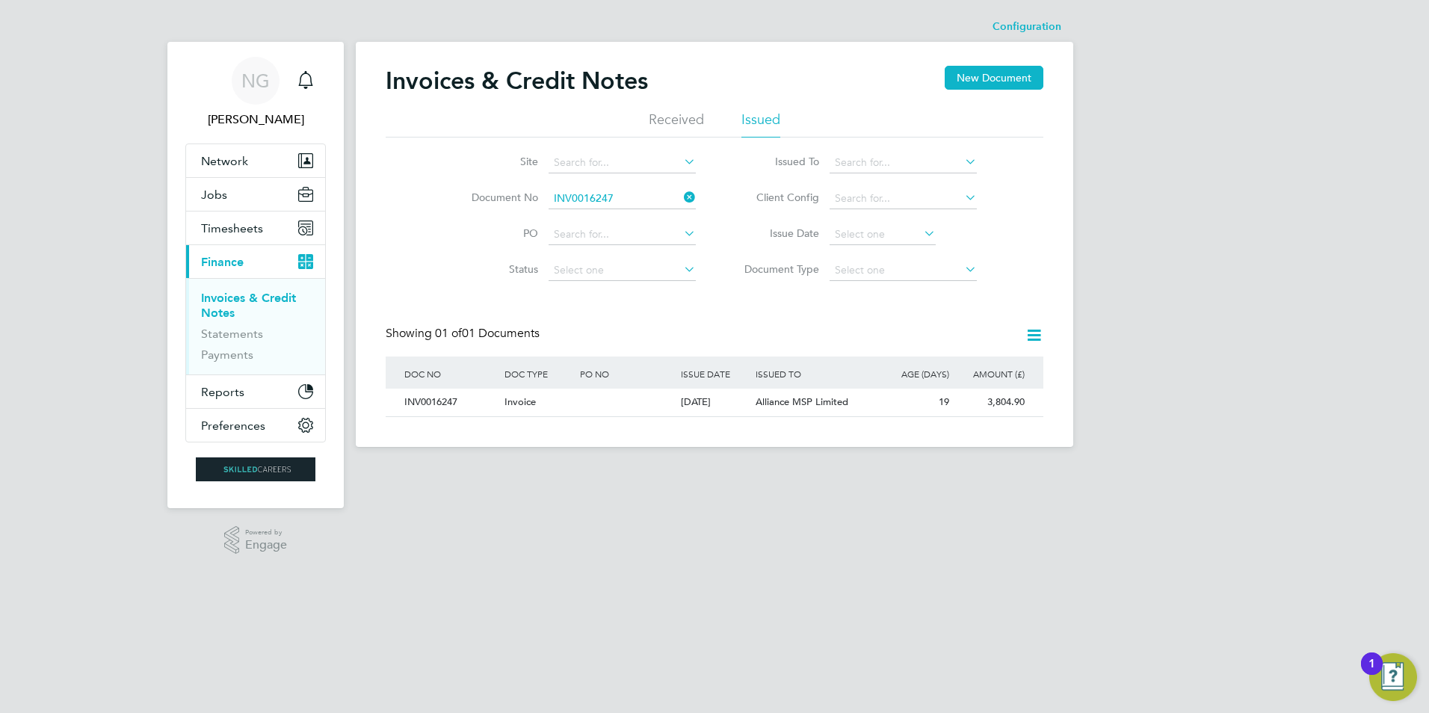
drag, startPoint x: 428, startPoint y: 395, endPoint x: 550, endPoint y: 427, distance: 126.2
click at [428, 395] on div "INV0016247" at bounding box center [451, 403] width 100 height 28
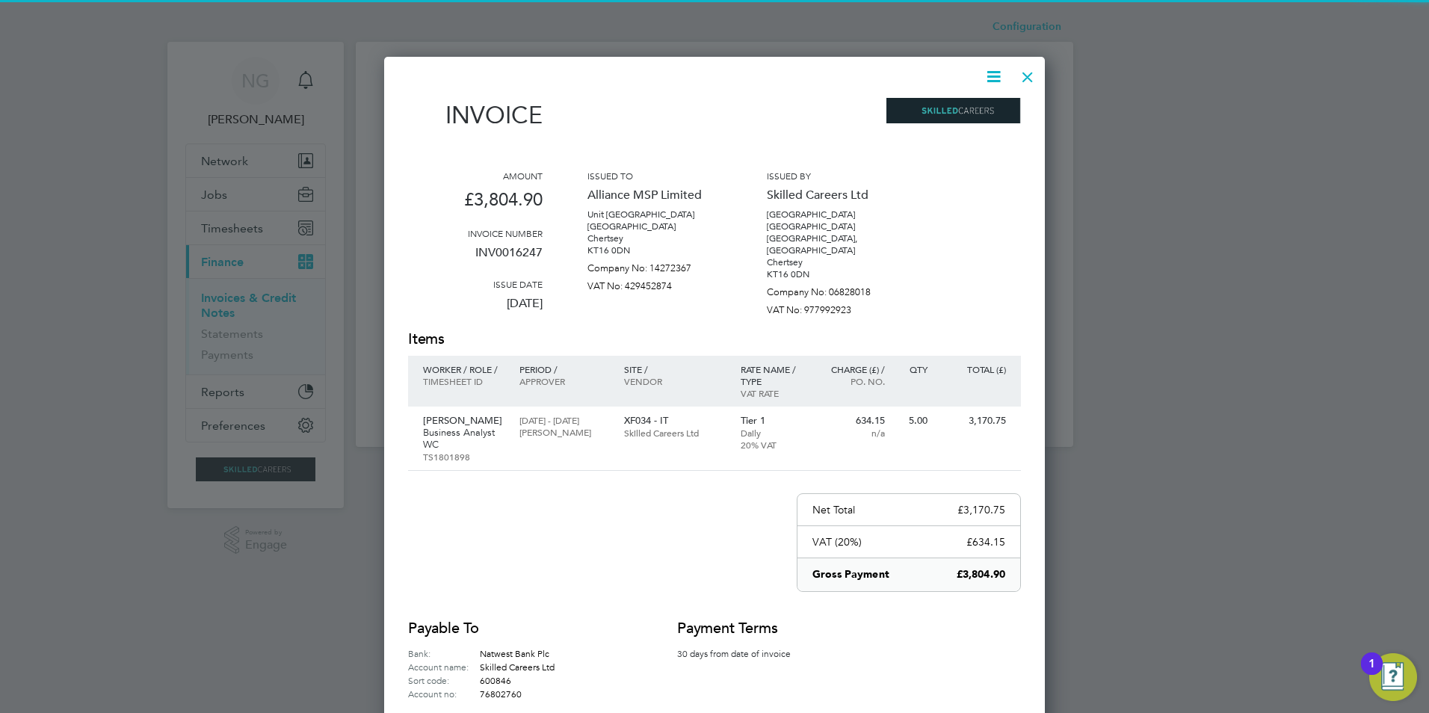
click at [994, 77] on icon at bounding box center [993, 76] width 19 height 19
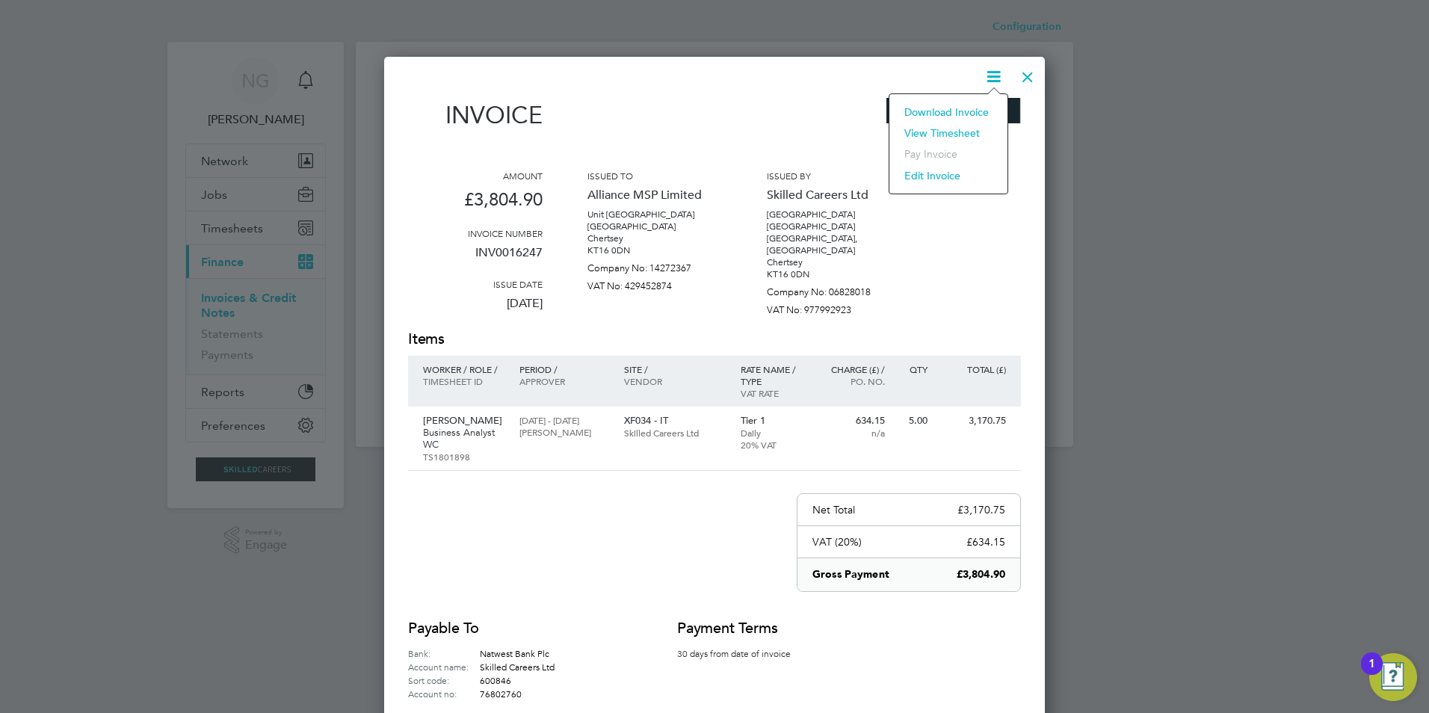
click at [964, 110] on li "Download Invoice" at bounding box center [948, 112] width 103 height 21
click at [1027, 73] on div at bounding box center [1027, 73] width 27 height 27
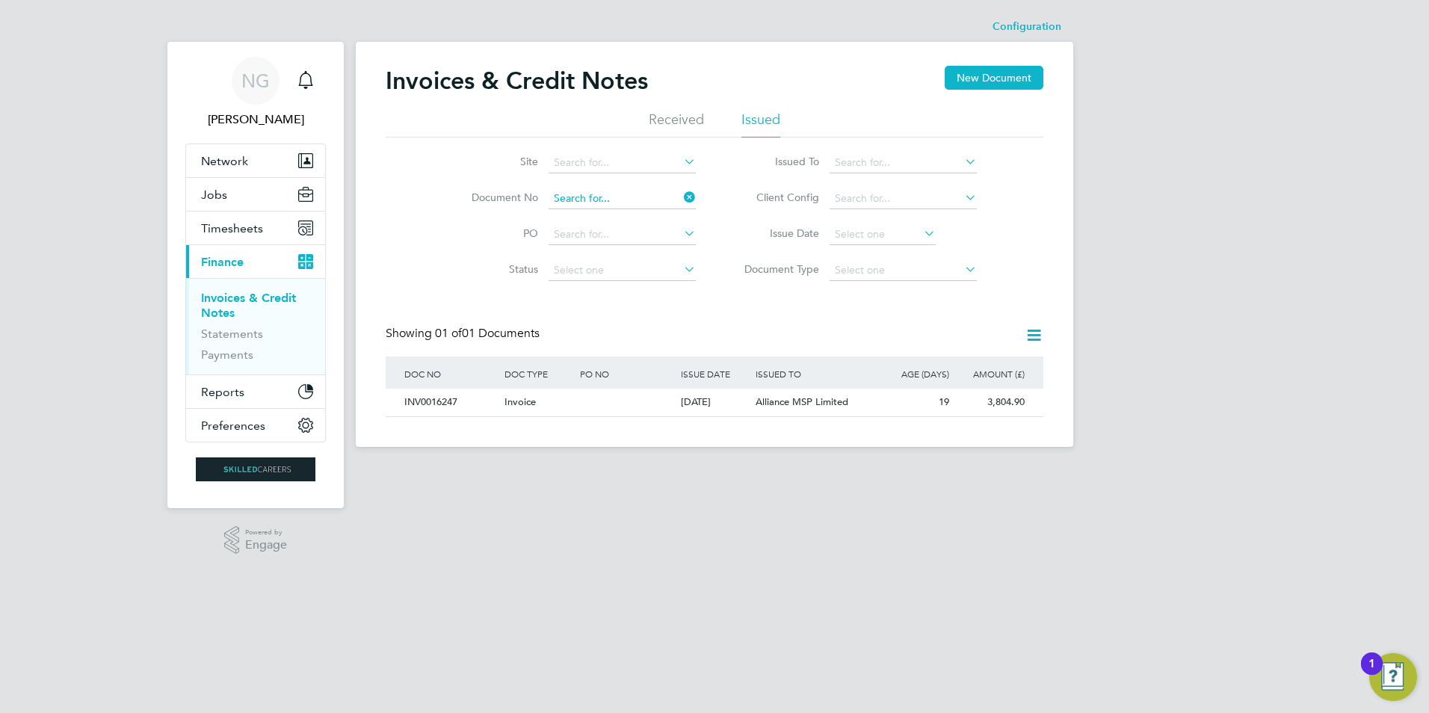
click at [628, 202] on input at bounding box center [621, 198] width 147 height 21
paste input "INV0016248"
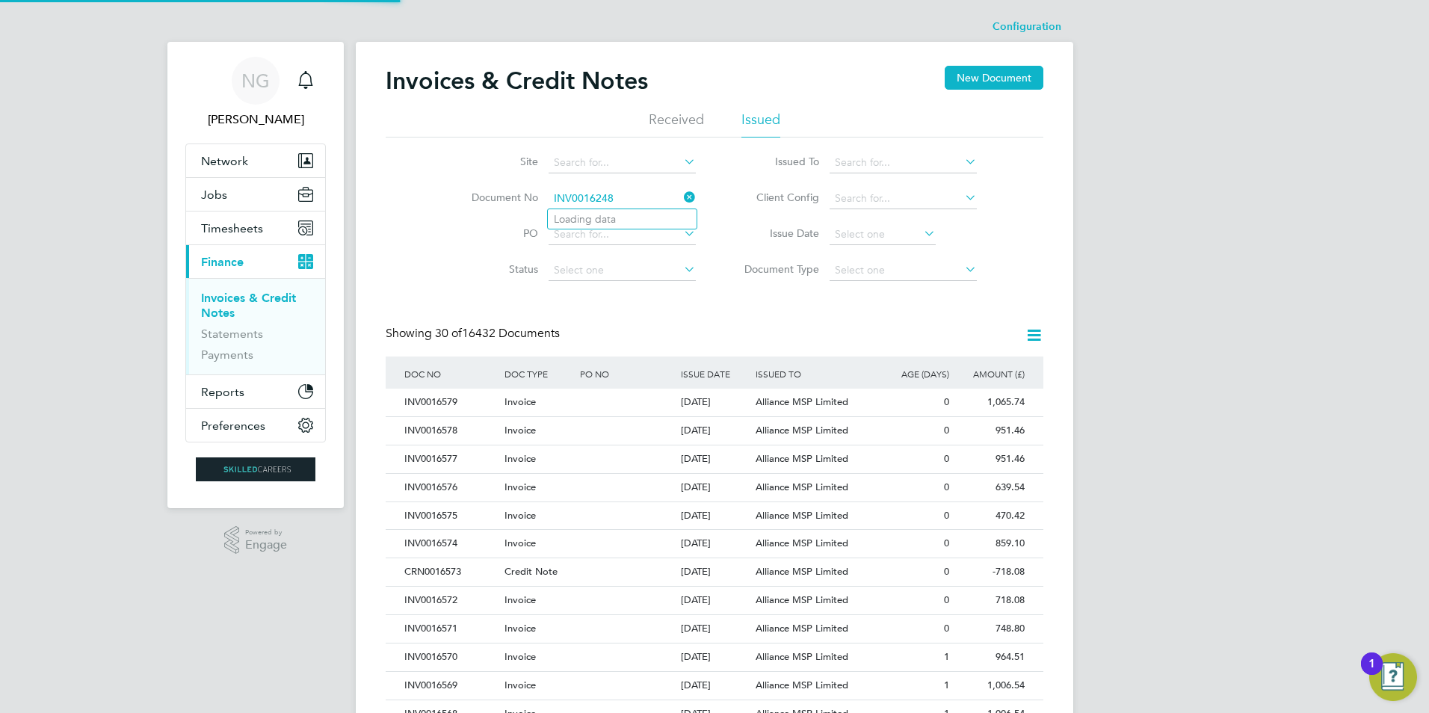
type input "INV0016248"
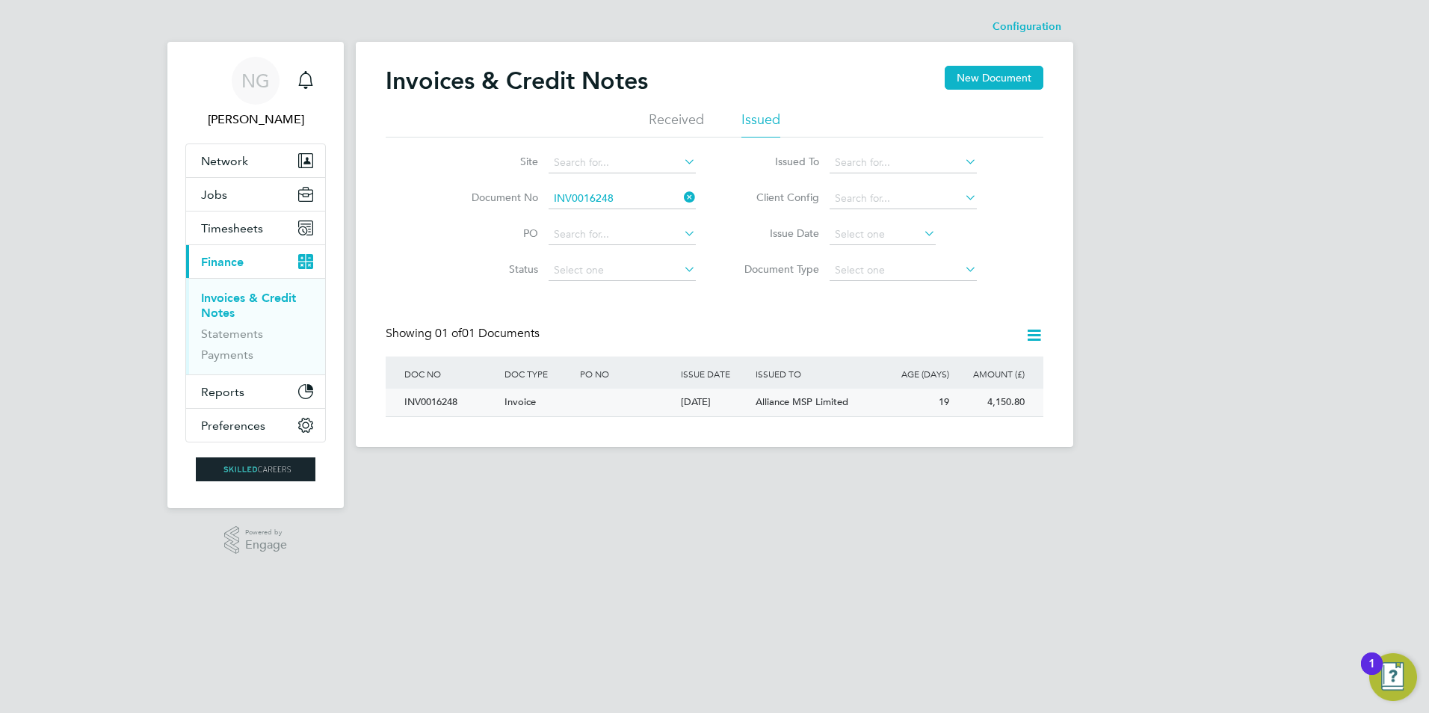
click at [427, 406] on div "INV0016248" at bounding box center [451, 403] width 100 height 28
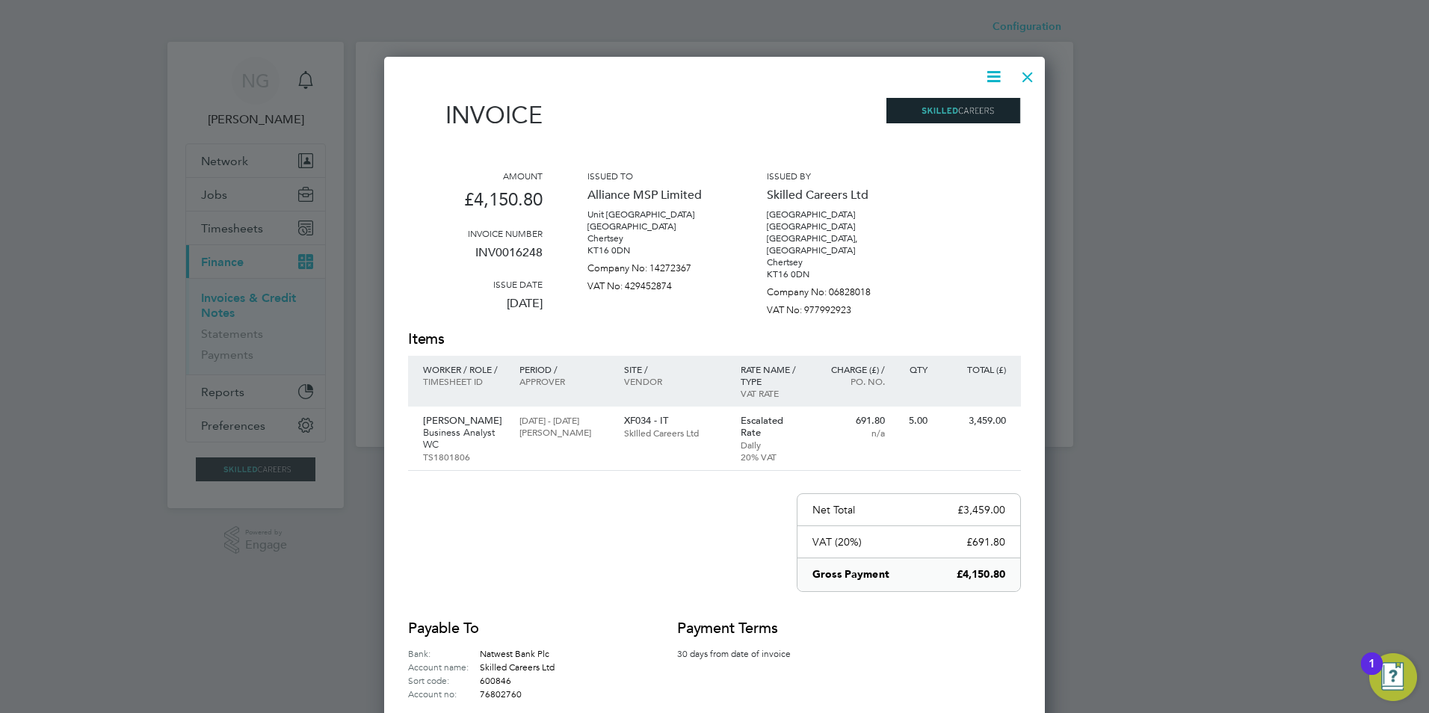
click at [996, 78] on icon at bounding box center [993, 76] width 19 height 19
click at [977, 114] on li "Download Invoice" at bounding box center [948, 112] width 103 height 21
click at [1033, 75] on div at bounding box center [1027, 73] width 27 height 27
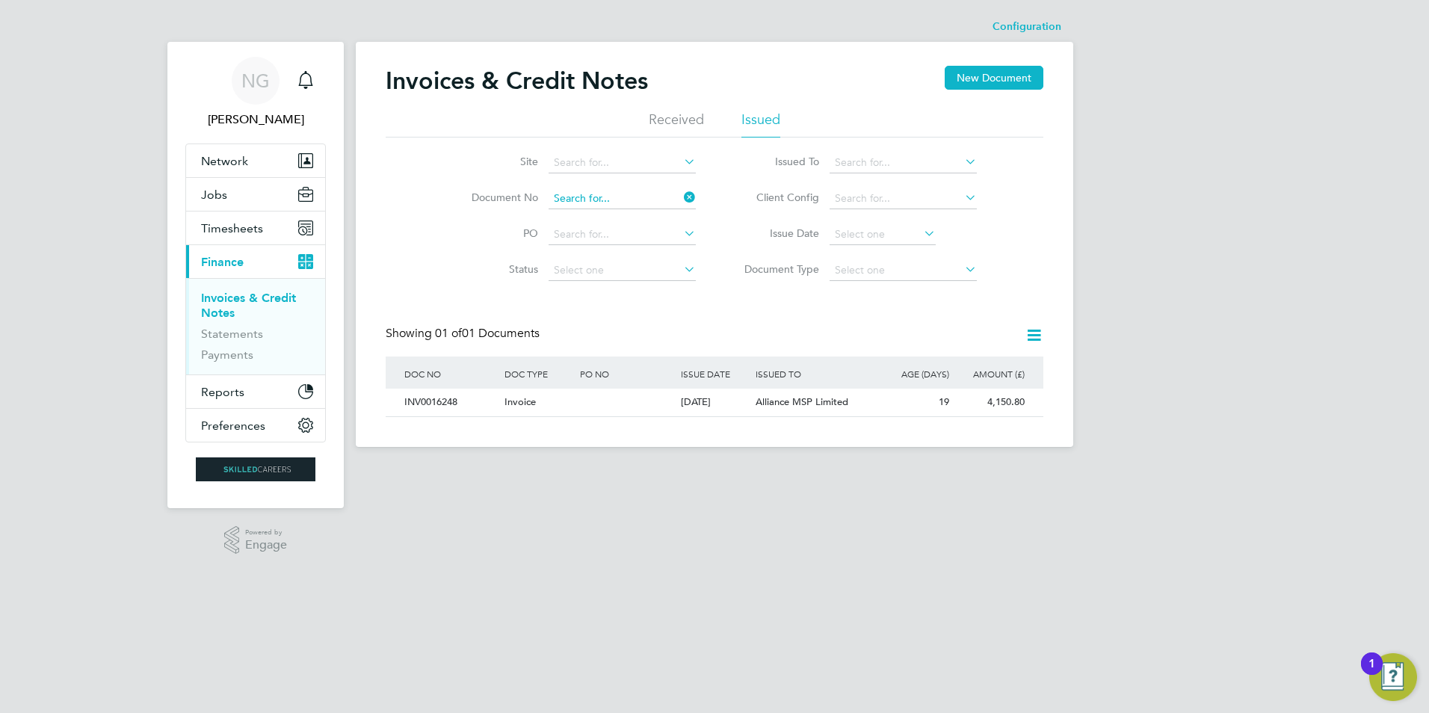
click at [642, 199] on input at bounding box center [621, 198] width 147 height 21
paste input "INV0016249"
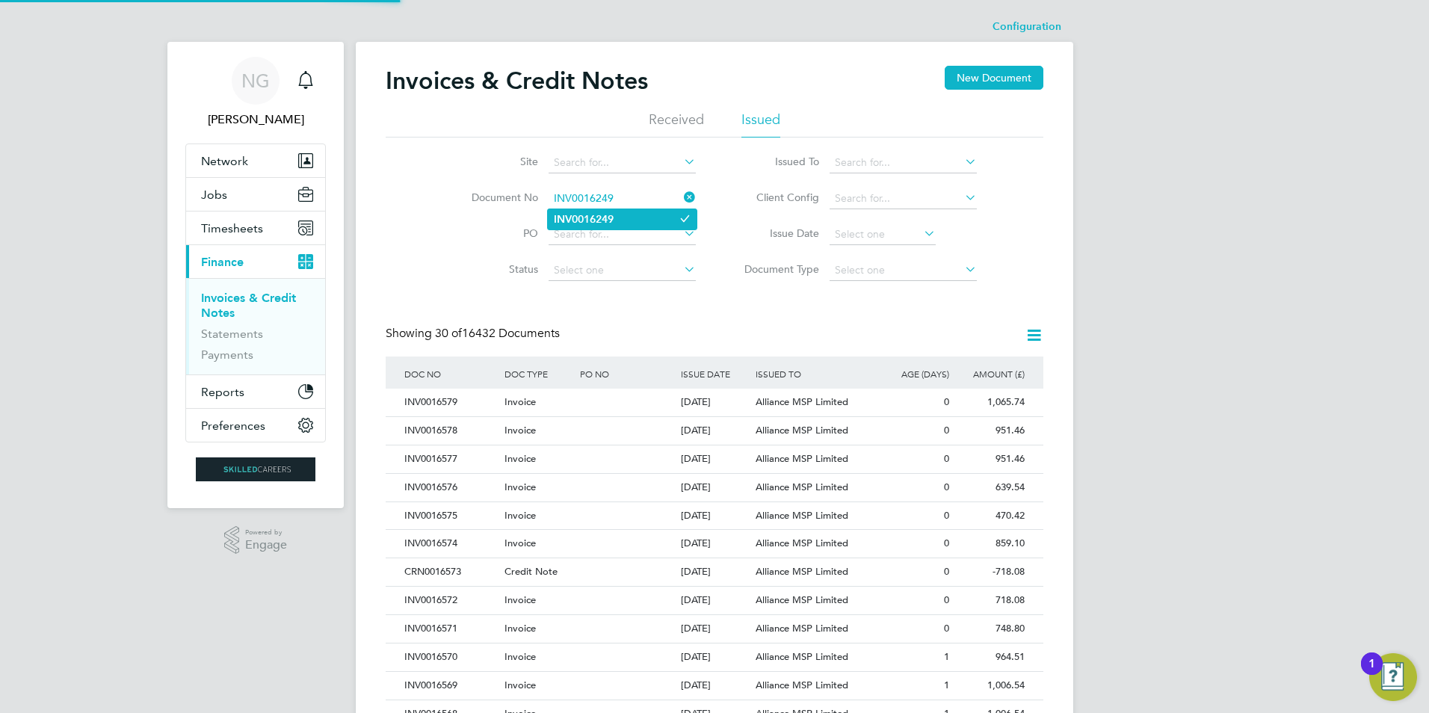
type input "INV0016249"
click at [625, 210] on li "INV0016249" at bounding box center [622, 219] width 149 height 20
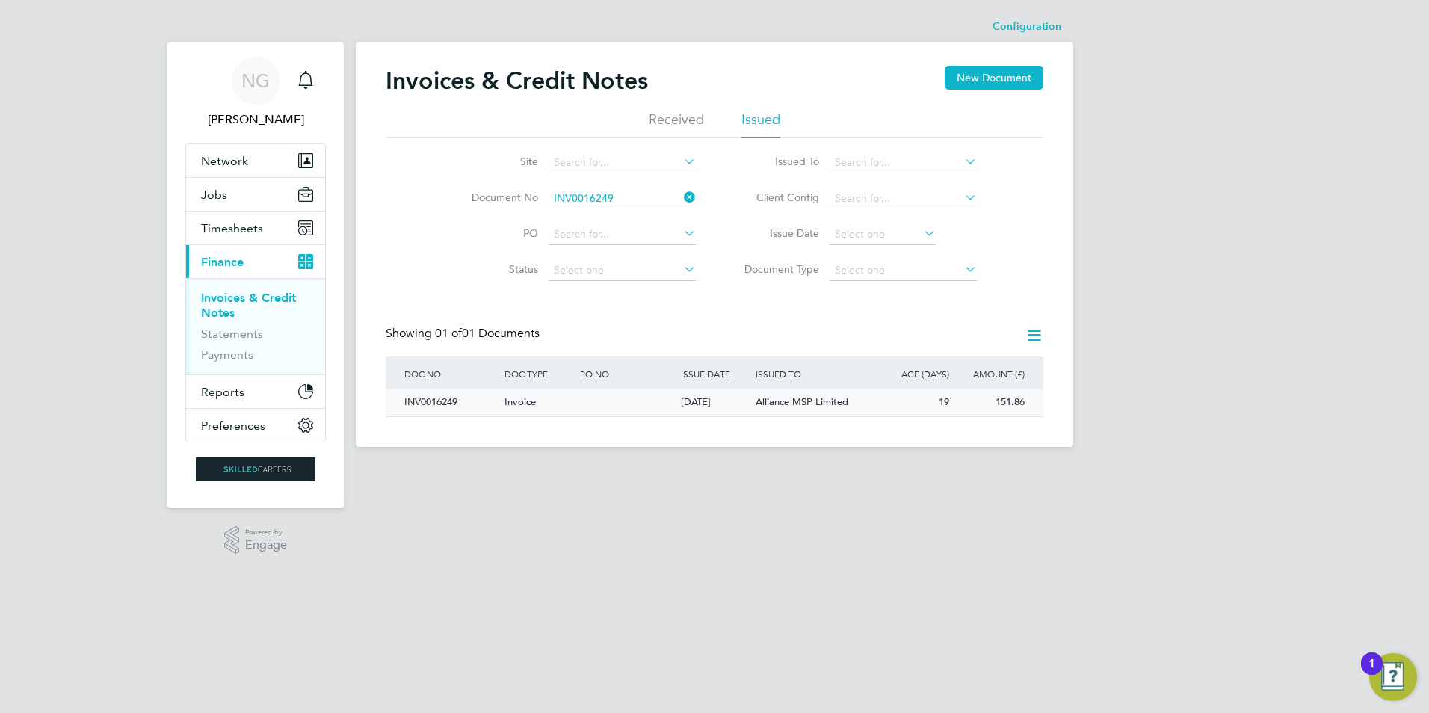
click at [437, 395] on div "INV0016249" at bounding box center [451, 403] width 100 height 28
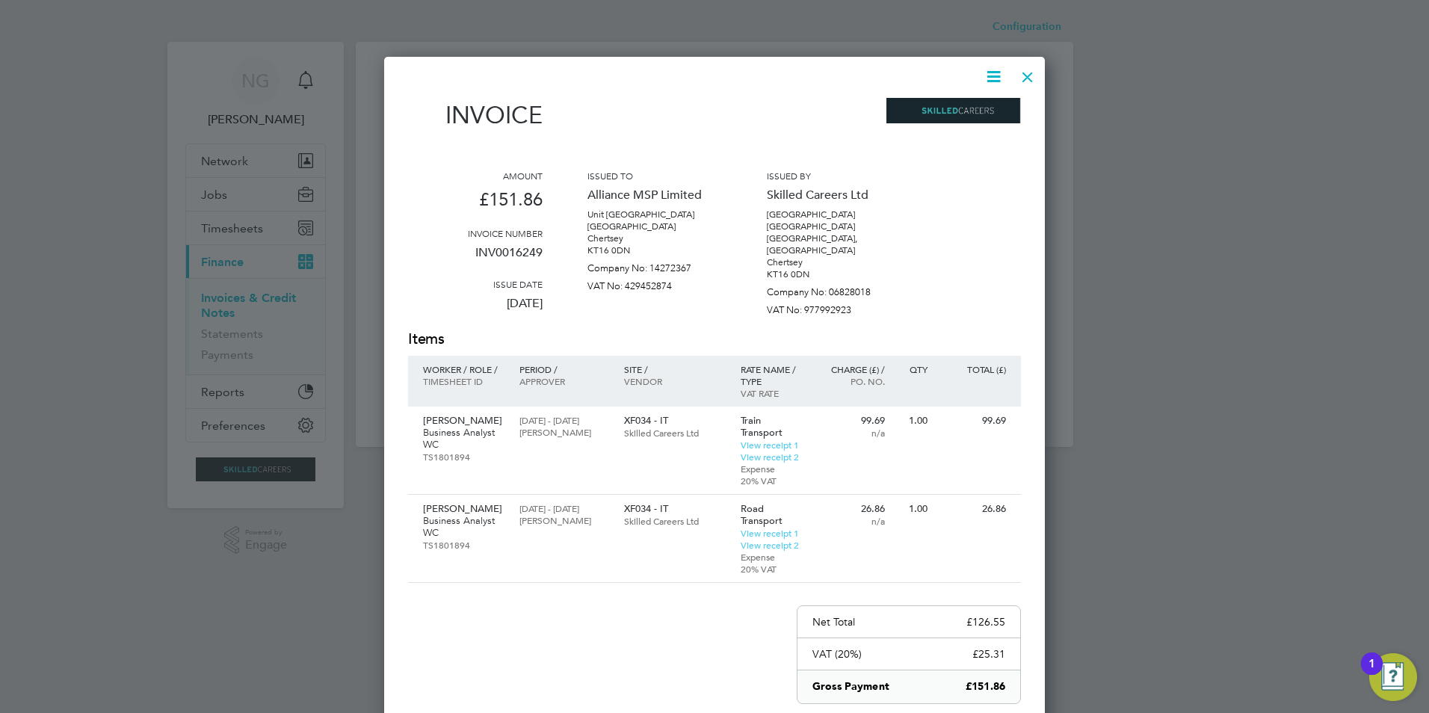
click at [993, 68] on icon at bounding box center [993, 76] width 19 height 19
click at [977, 114] on li "Download Invoice" at bounding box center [948, 112] width 103 height 21
click at [1027, 75] on div at bounding box center [1027, 73] width 27 height 27
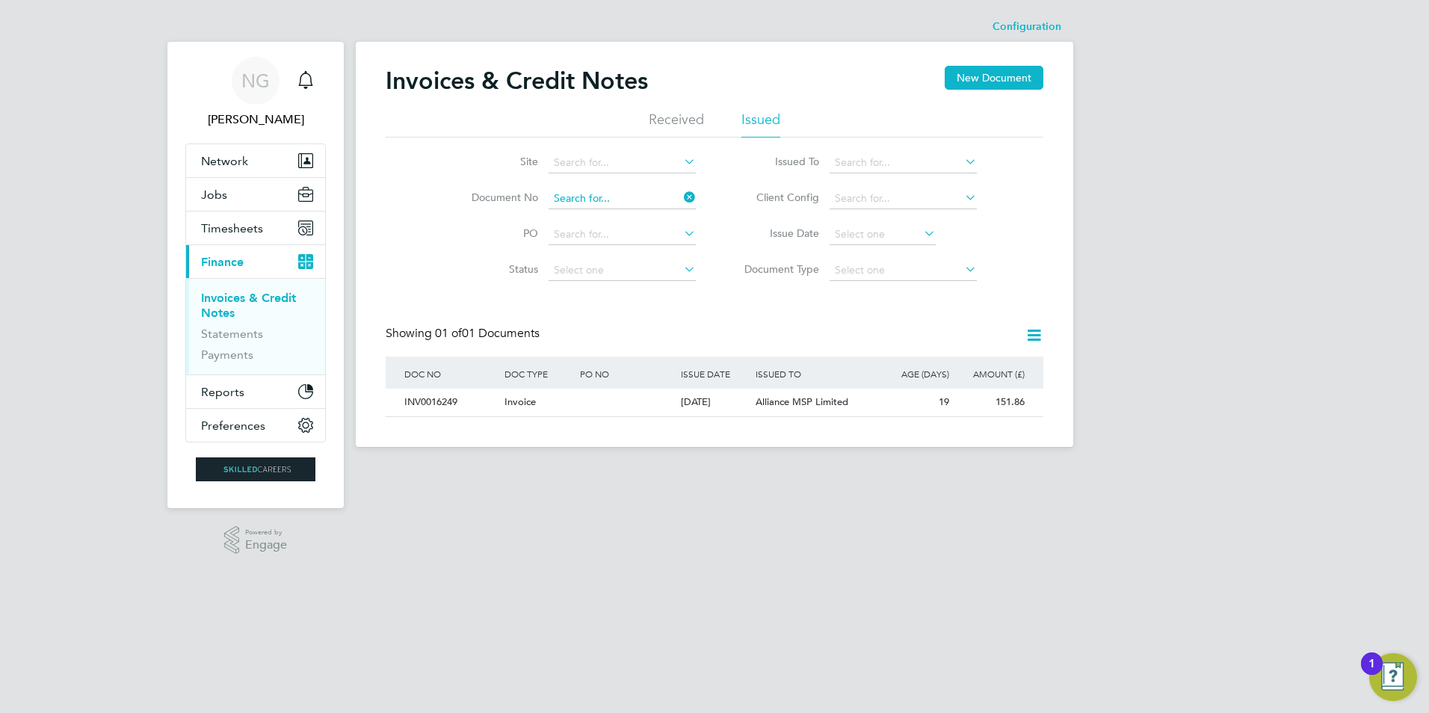
click at [616, 197] on input at bounding box center [621, 198] width 147 height 21
paste input "INV0016250"
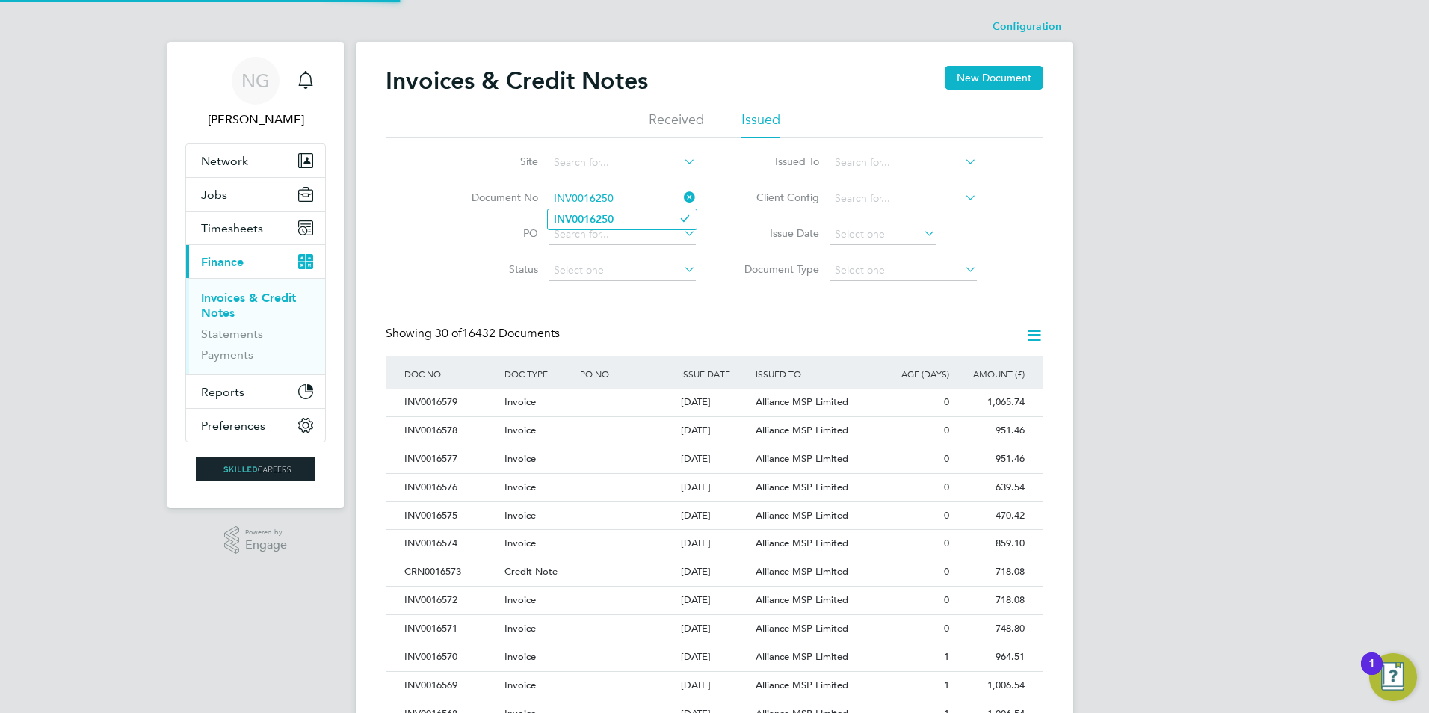
type input "INV0016250"
click at [602, 217] on b "INV0016250" at bounding box center [584, 219] width 60 height 13
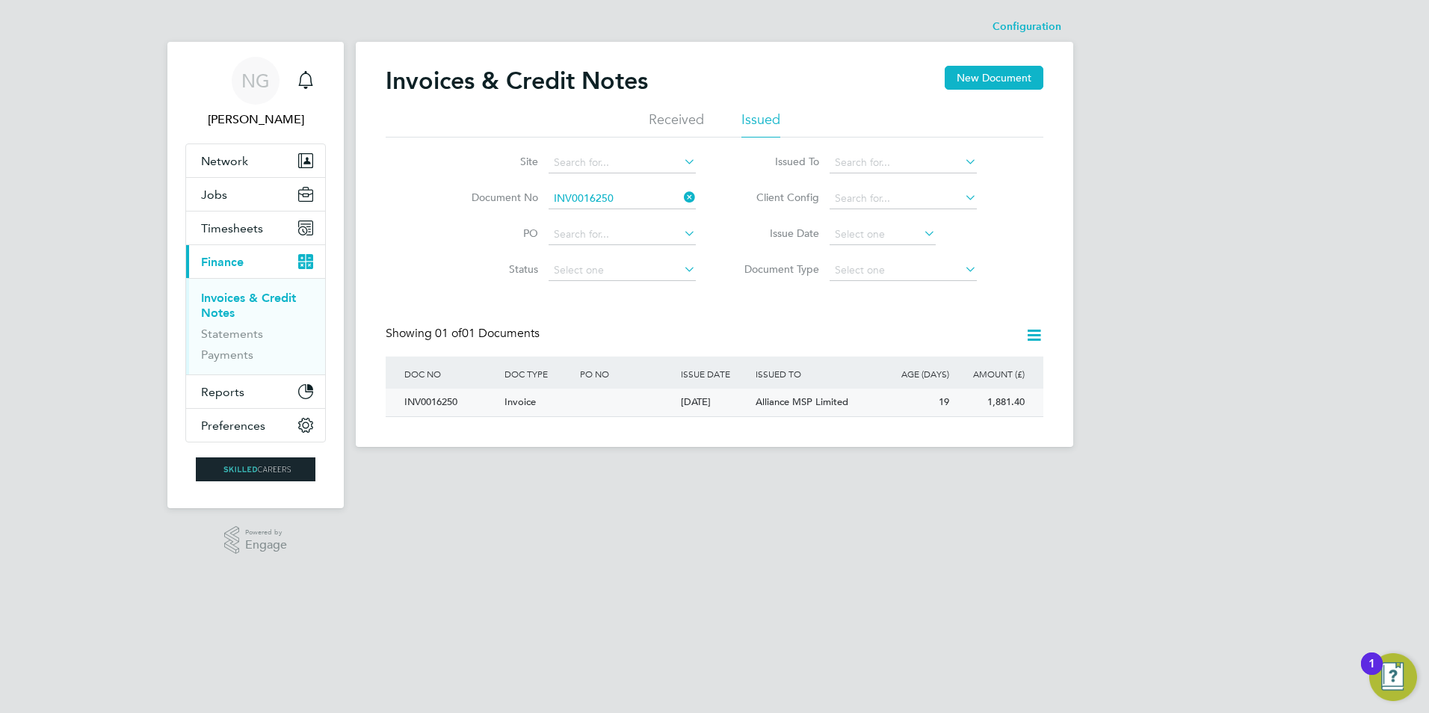
click at [434, 404] on div "INV0016250" at bounding box center [451, 403] width 100 height 28
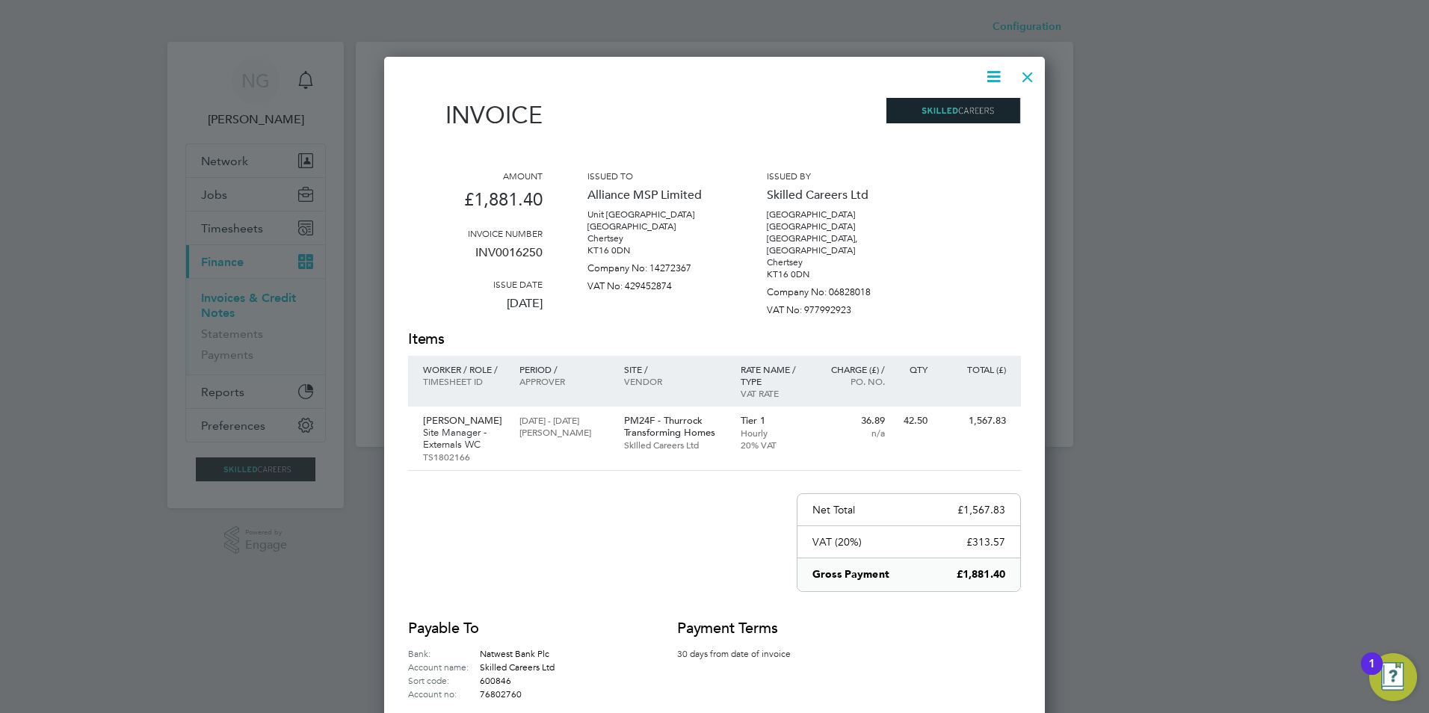
click at [990, 78] on icon at bounding box center [993, 76] width 19 height 19
click at [965, 109] on li "Download Invoice" at bounding box center [948, 112] width 103 height 21
click at [1036, 73] on div at bounding box center [1027, 73] width 27 height 27
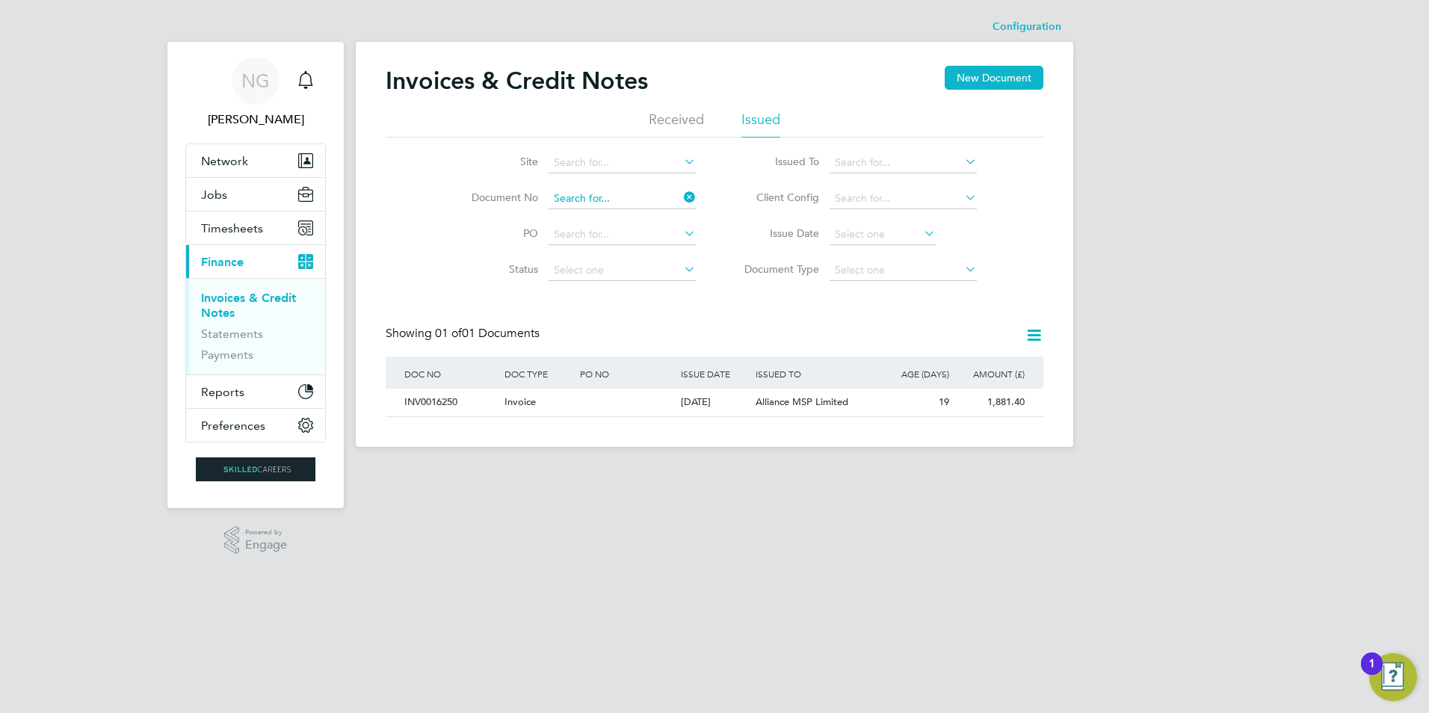
click at [628, 195] on input at bounding box center [621, 198] width 147 height 21
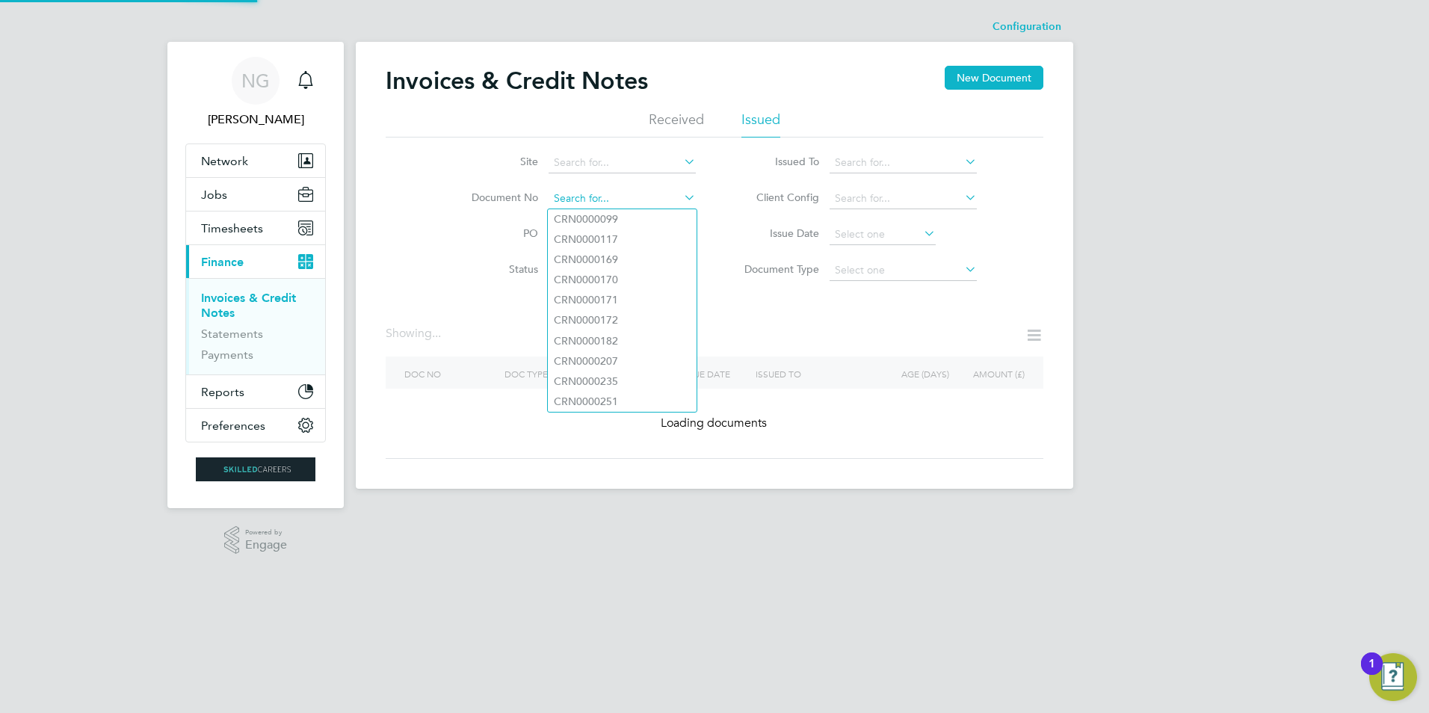
paste input "INV0016251"
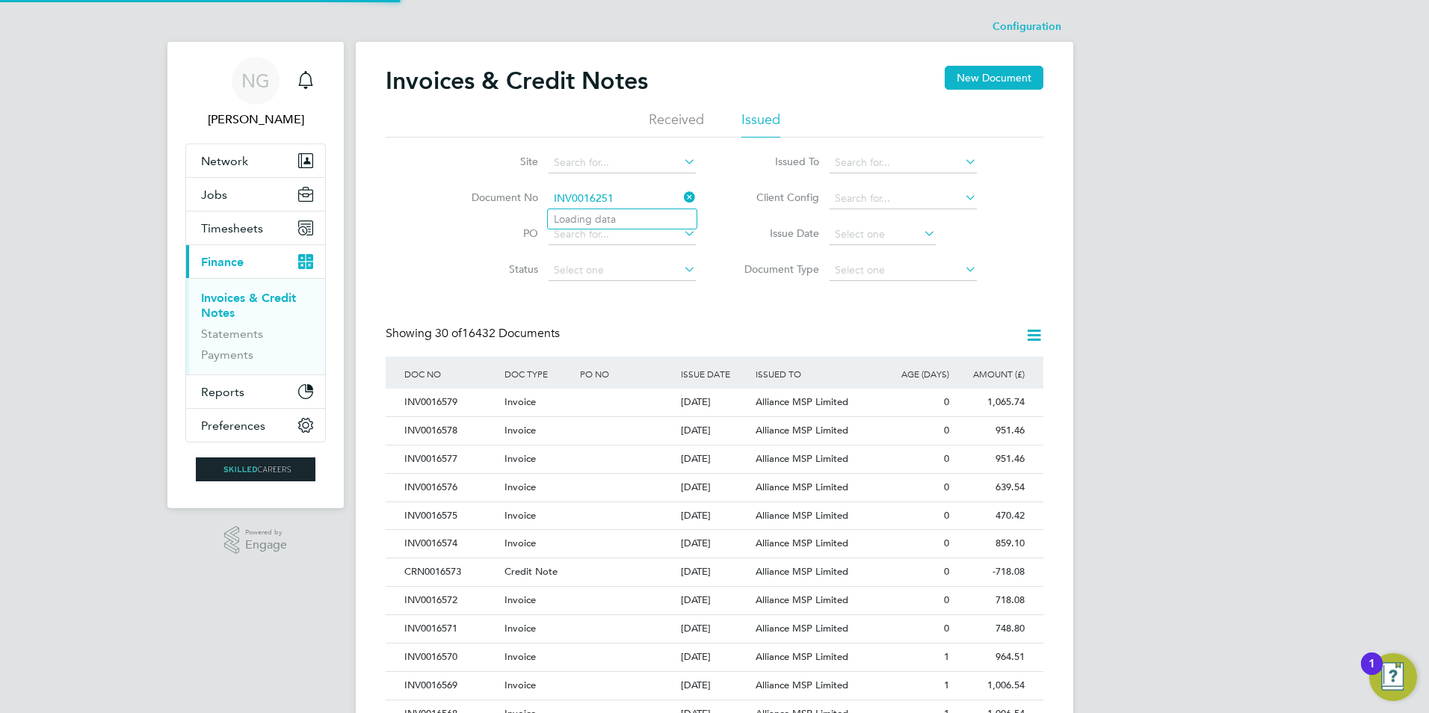
type input "INV0016251"
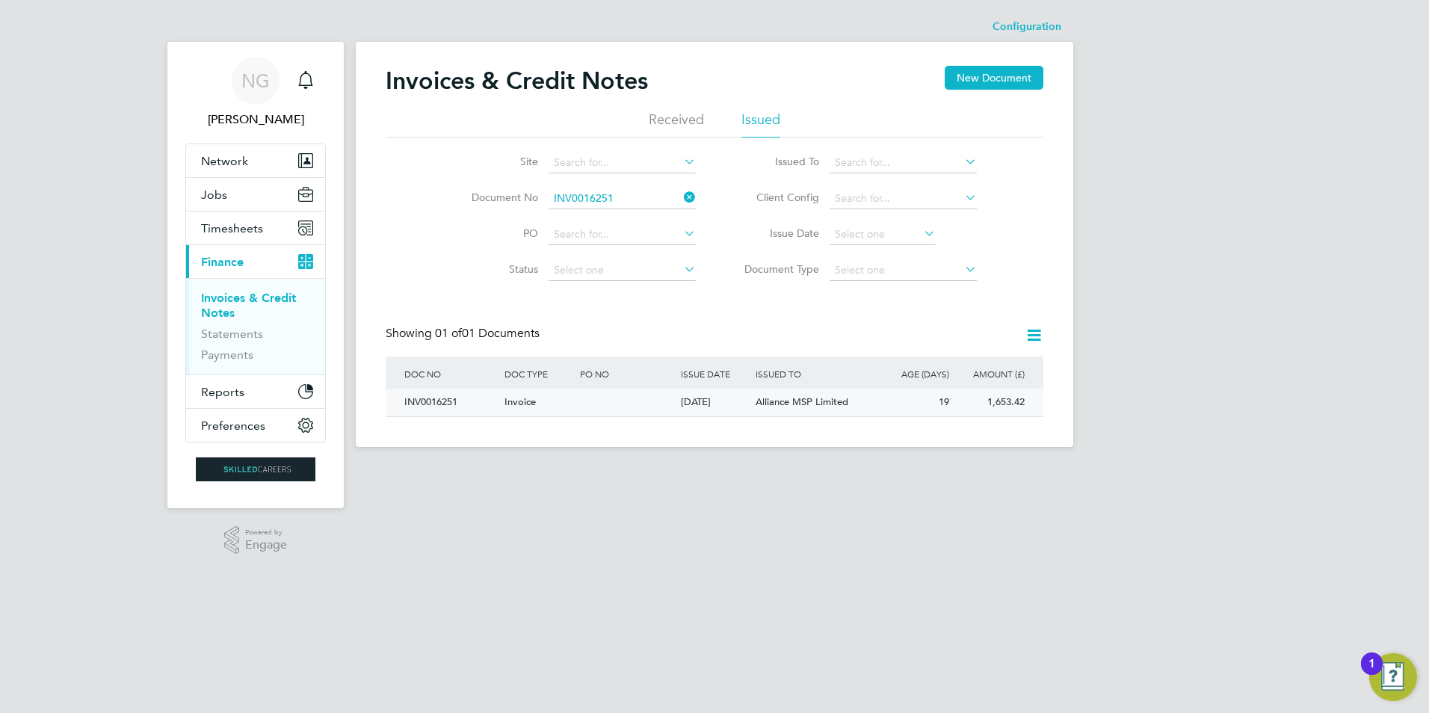
click at [426, 400] on div "INV0016251" at bounding box center [451, 403] width 100 height 28
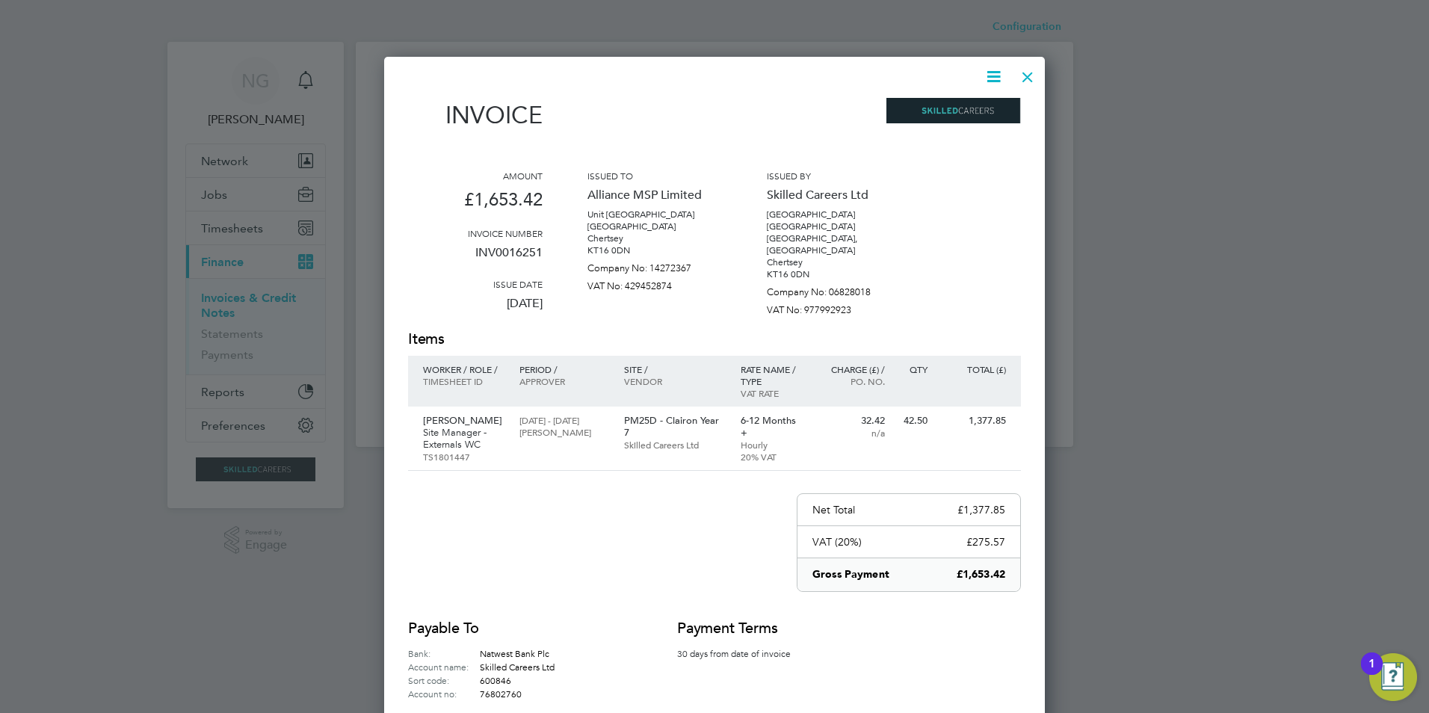
click at [994, 81] on icon at bounding box center [993, 76] width 19 height 19
click at [982, 109] on li "Download Invoice" at bounding box center [948, 112] width 103 height 21
click at [1024, 81] on div at bounding box center [1027, 73] width 27 height 27
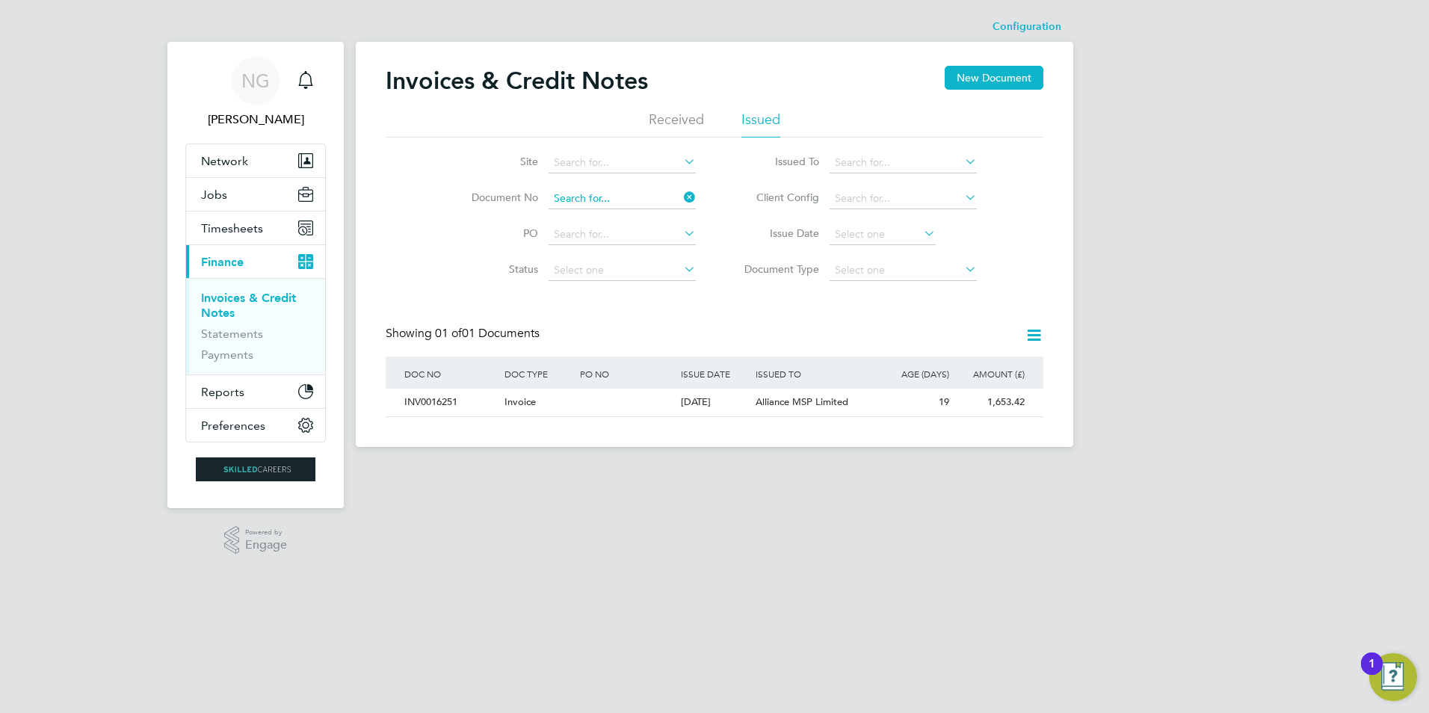
click at [646, 191] on input at bounding box center [621, 198] width 147 height 21
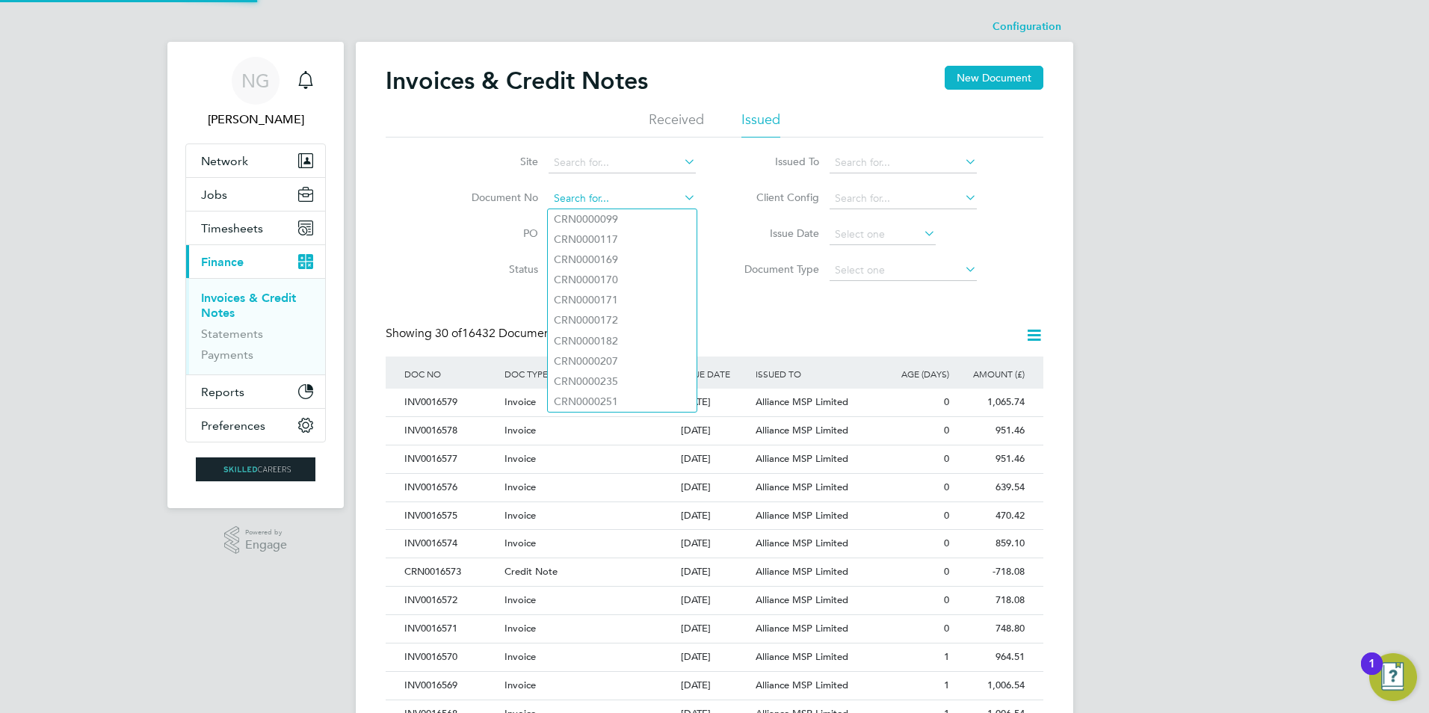
paste input "INV0016252"
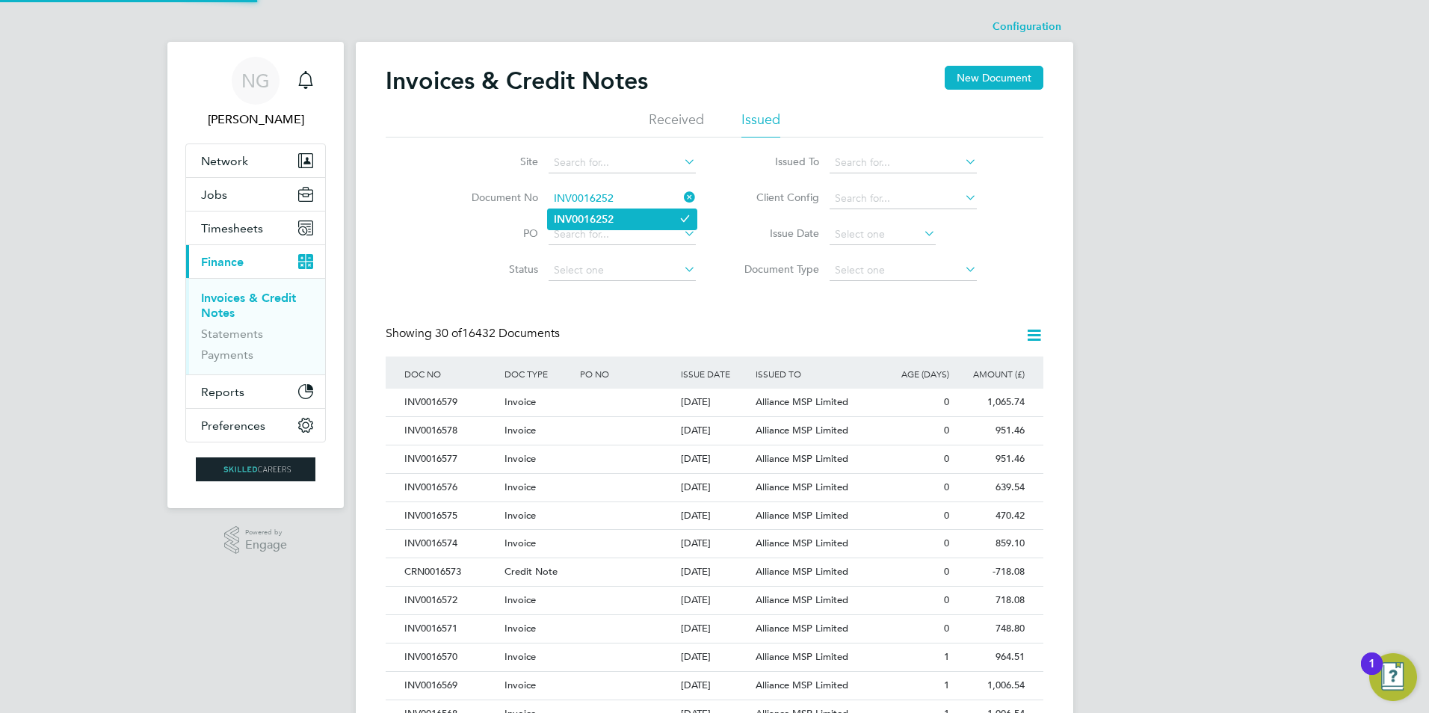
type input "INV0016252"
click at [631, 213] on li "INV0016252" at bounding box center [622, 219] width 149 height 20
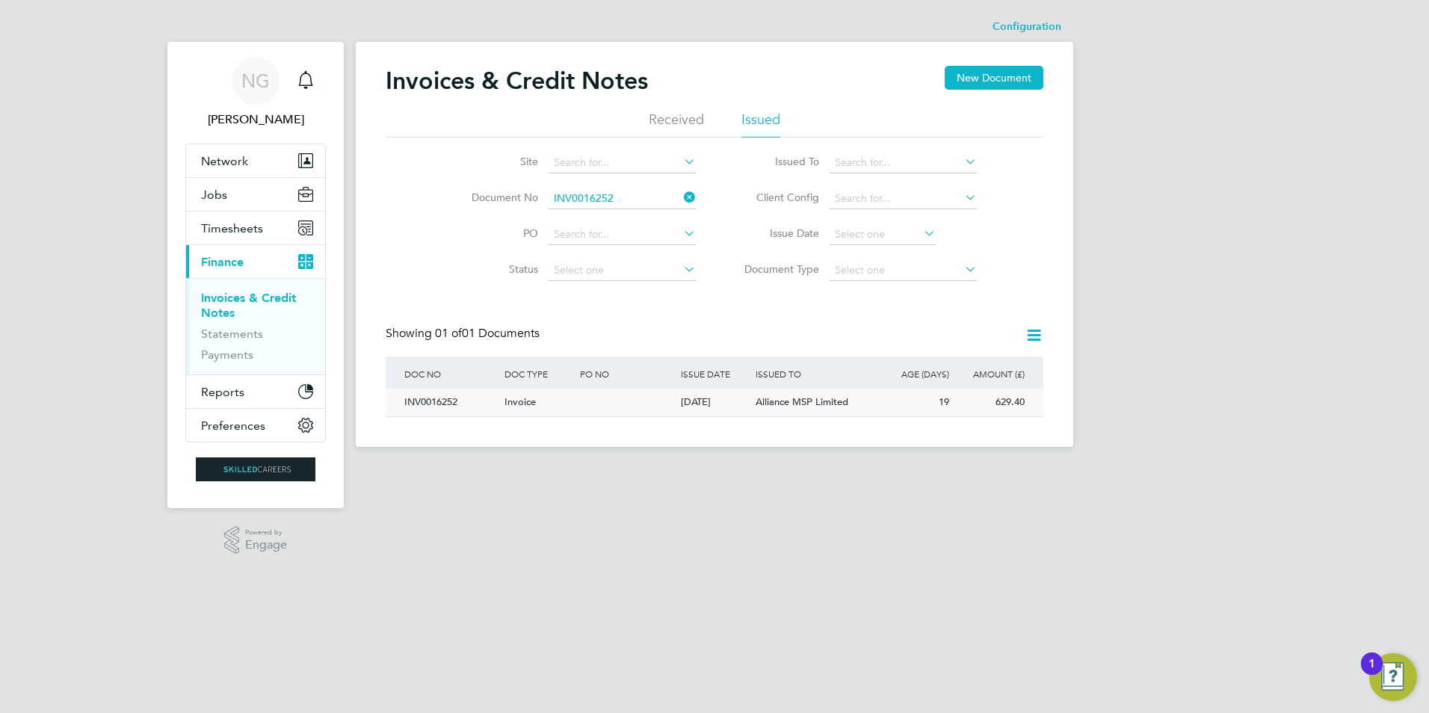
drag, startPoint x: 433, startPoint y: 403, endPoint x: 462, endPoint y: 403, distance: 29.1
click at [433, 403] on div "INV0016252" at bounding box center [451, 403] width 100 height 28
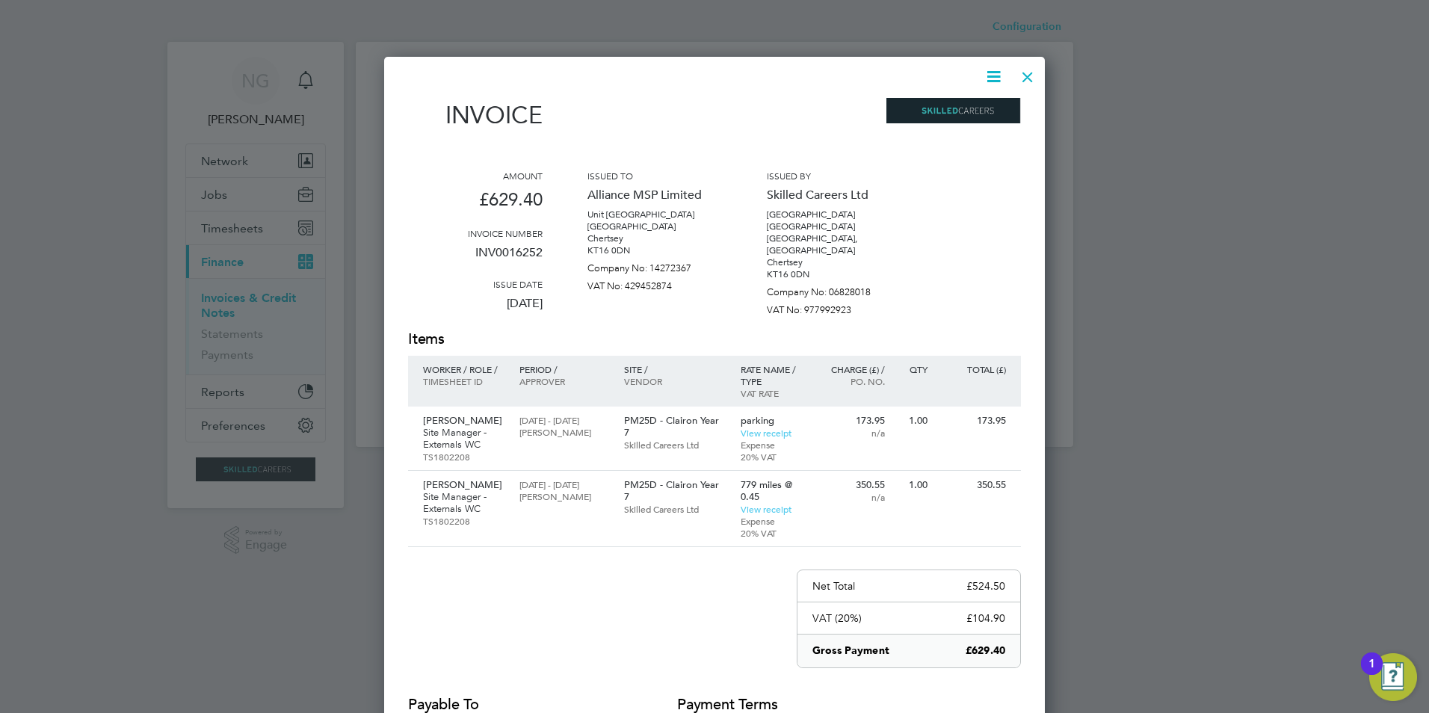
click at [989, 81] on icon at bounding box center [993, 76] width 19 height 19
click at [981, 103] on li "Download Invoice" at bounding box center [948, 112] width 103 height 21
click at [1033, 67] on div at bounding box center [1027, 73] width 27 height 27
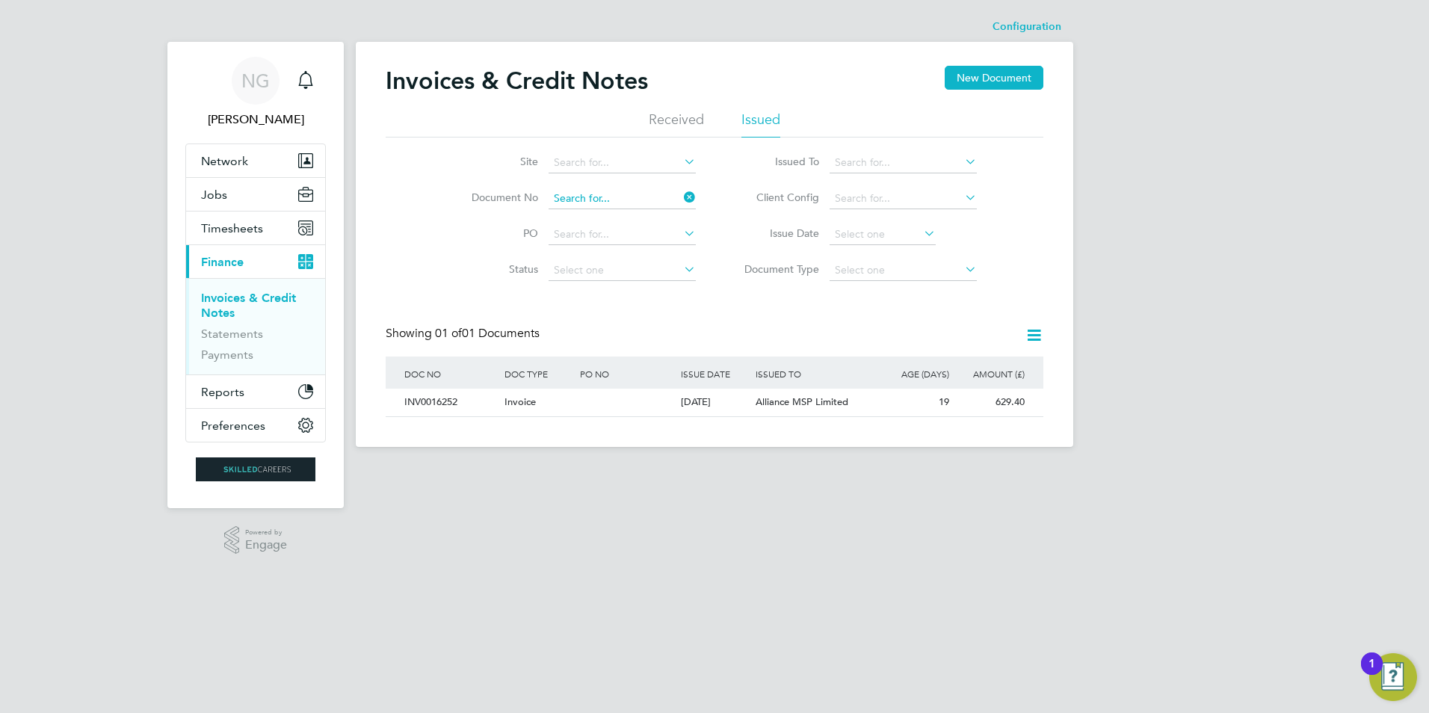
click at [628, 205] on input at bounding box center [621, 198] width 147 height 21
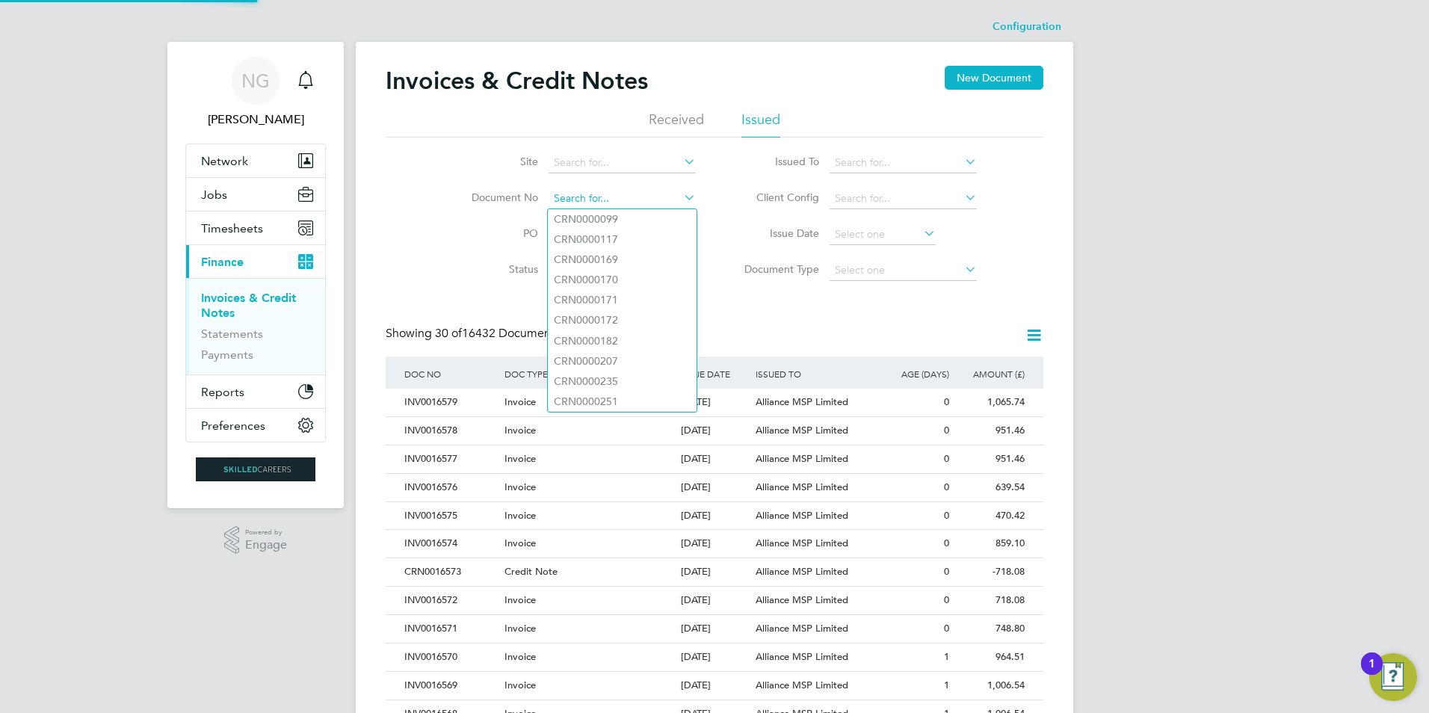
paste input "INV0016254"
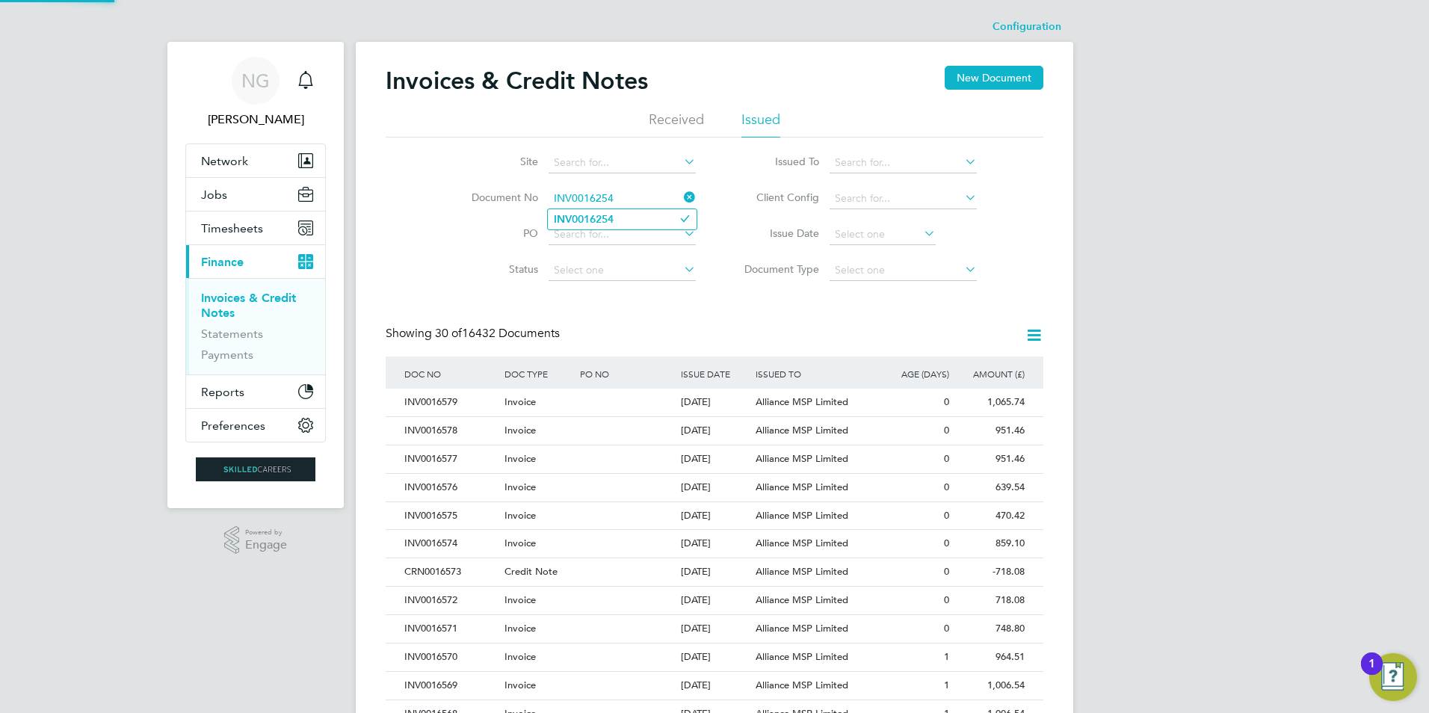
type input "INV0016254"
click at [619, 219] on li "INV0016254" at bounding box center [622, 219] width 149 height 20
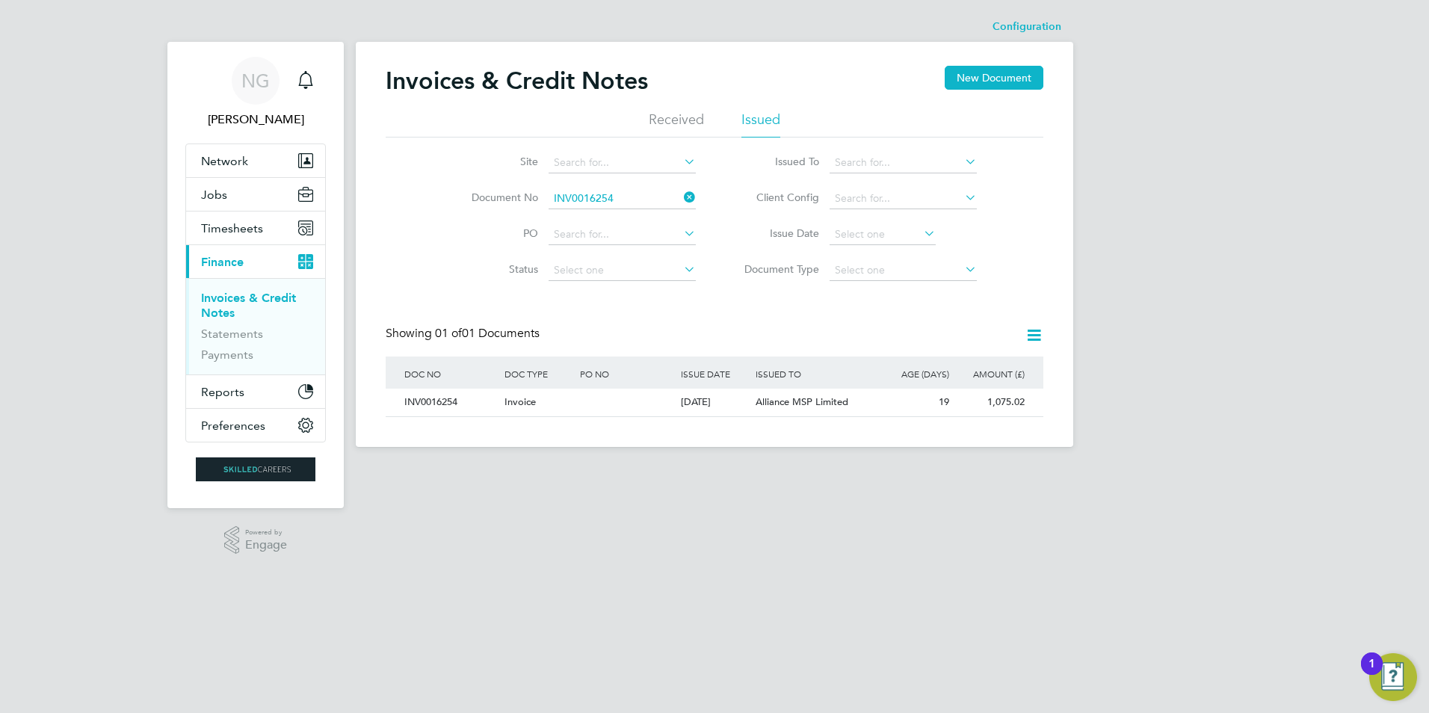
drag, startPoint x: 433, startPoint y: 399, endPoint x: 500, endPoint y: 421, distance: 69.9
click at [433, 399] on div "INV0016254" at bounding box center [451, 403] width 100 height 28
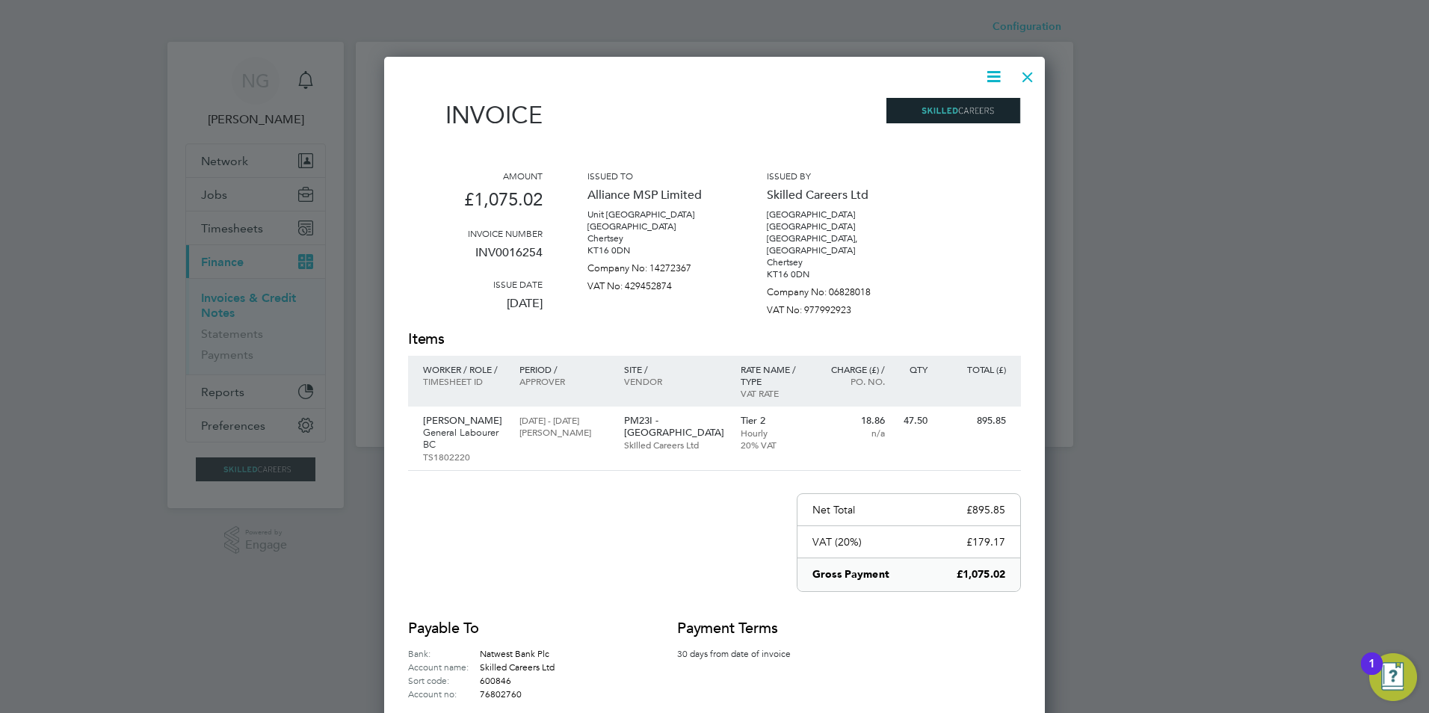
click at [993, 79] on icon at bounding box center [993, 76] width 19 height 19
click at [951, 109] on li "Download Invoice" at bounding box center [948, 112] width 103 height 21
click at [1029, 76] on div at bounding box center [1027, 73] width 27 height 27
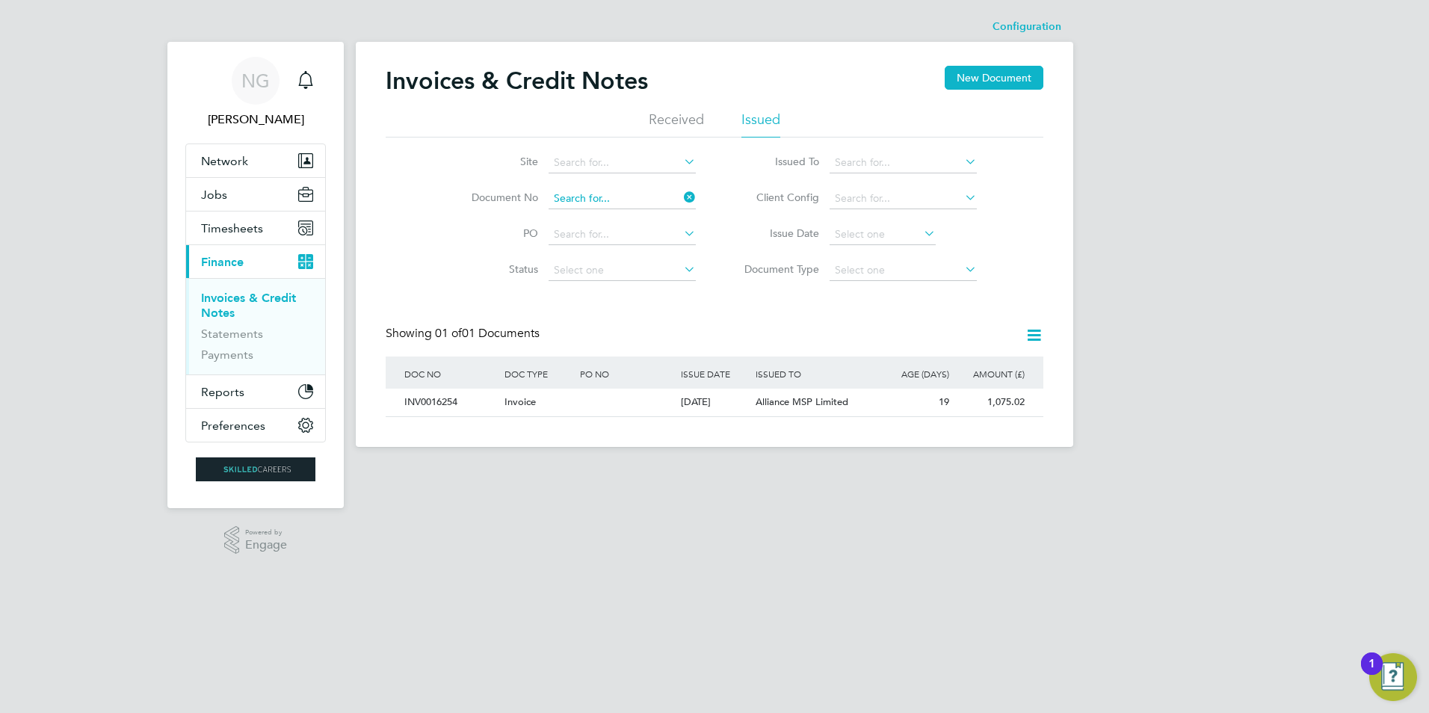
click at [634, 196] on input at bounding box center [621, 198] width 147 height 21
paste input "INV0016258"
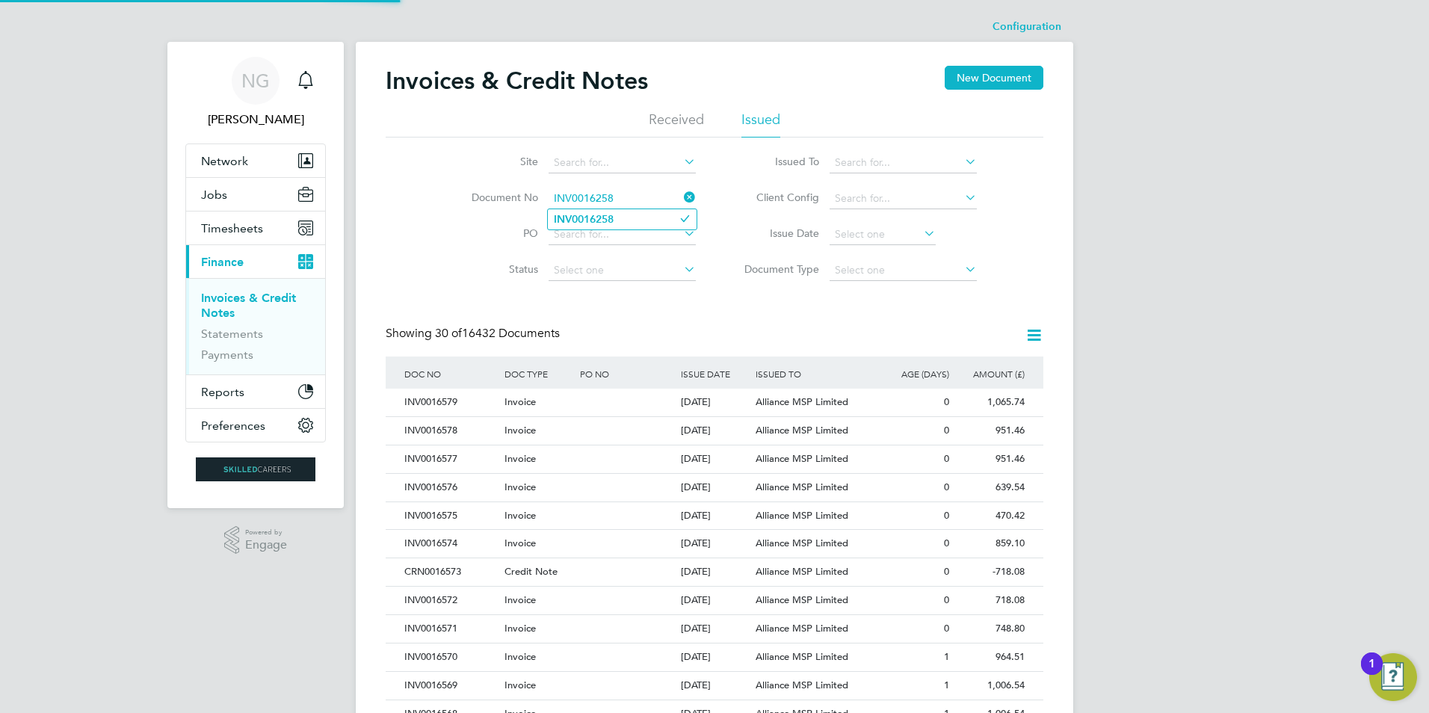
type input "INV0016258"
click at [620, 213] on li "INV0016258" at bounding box center [622, 219] width 149 height 20
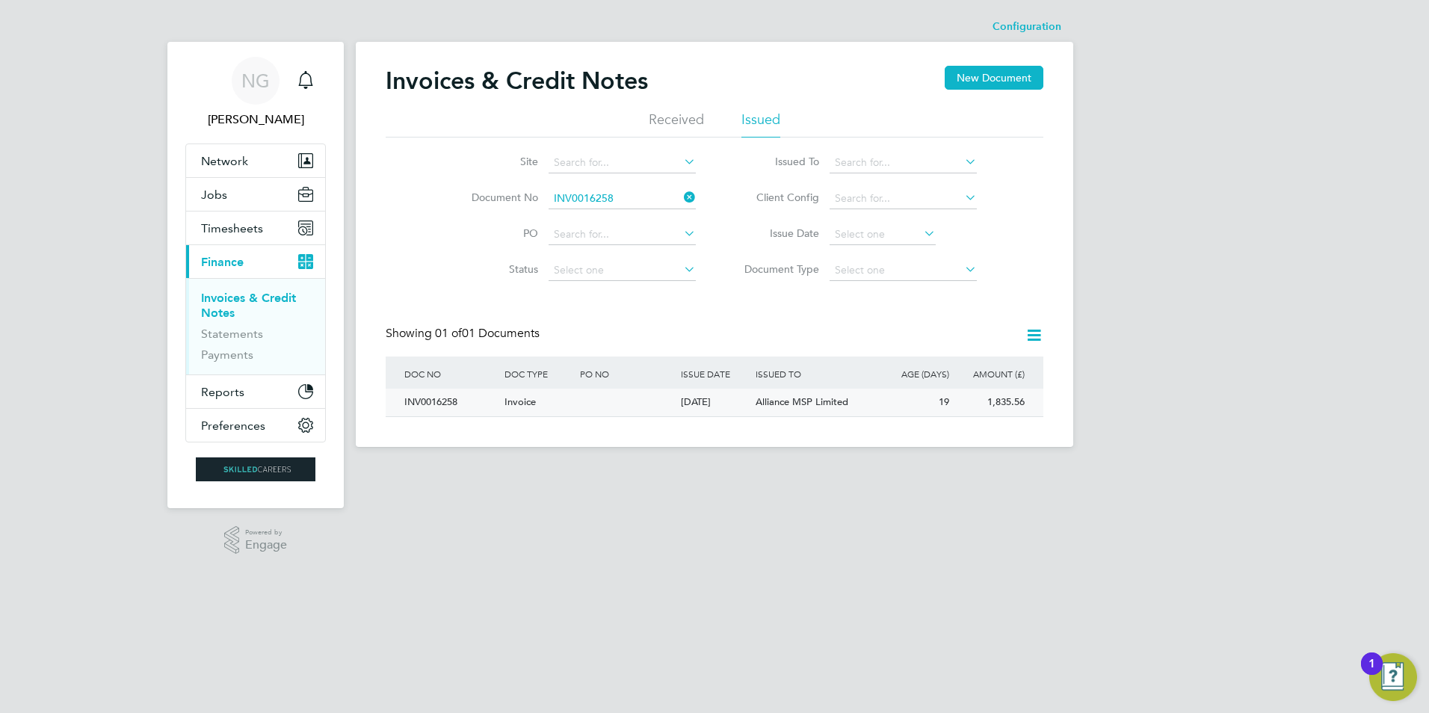
click at [437, 406] on div "INV0016258" at bounding box center [451, 403] width 100 height 28
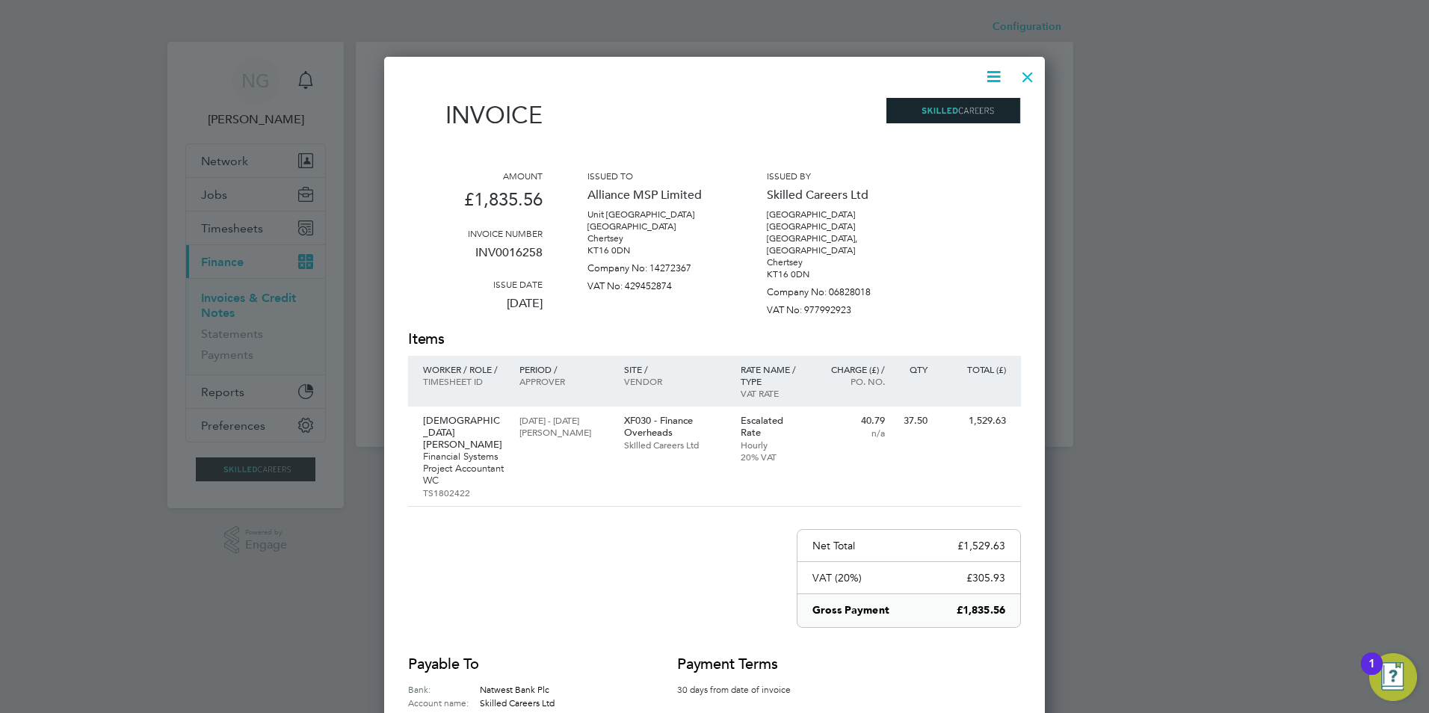
click at [992, 72] on icon at bounding box center [993, 76] width 19 height 19
click at [978, 110] on li "Download Invoice" at bounding box center [948, 112] width 103 height 21
click at [1025, 75] on div at bounding box center [1027, 73] width 27 height 27
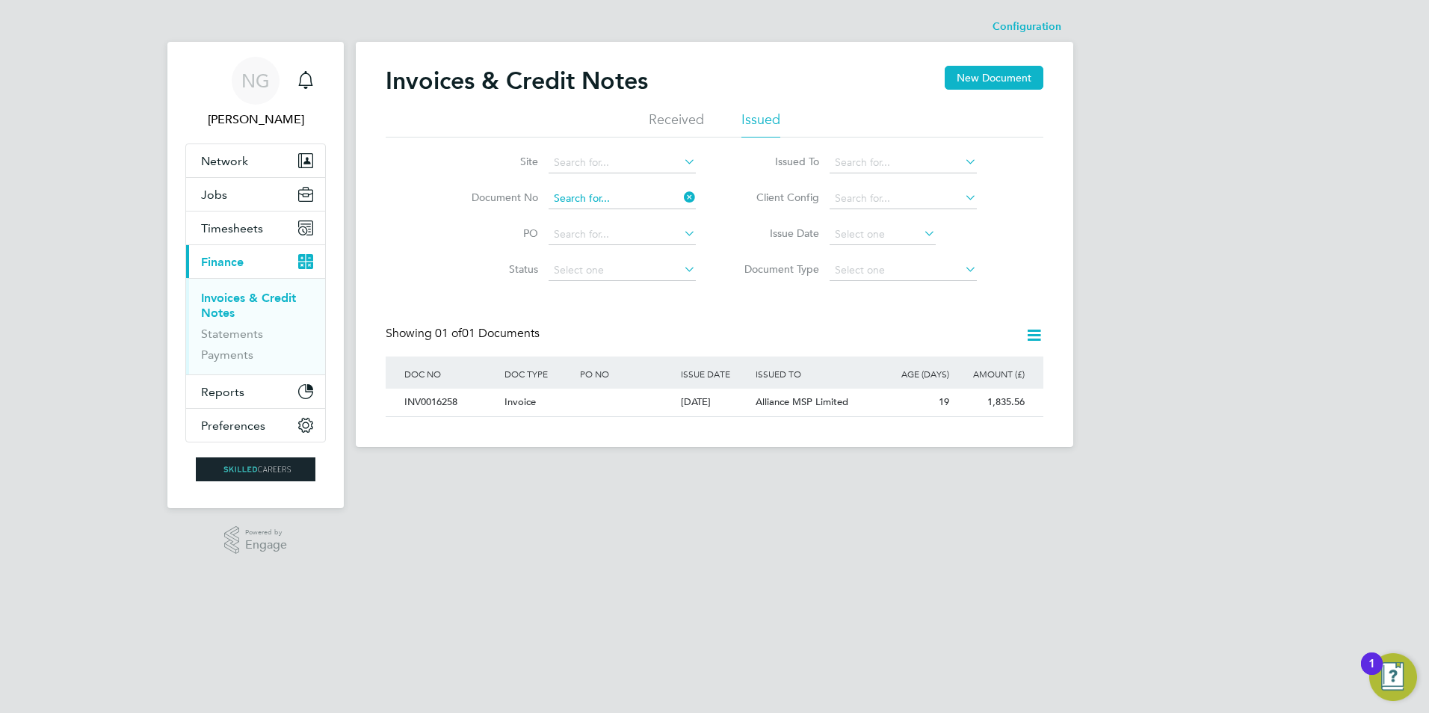
click at [647, 198] on input at bounding box center [621, 198] width 147 height 21
paste input "INV0016260"
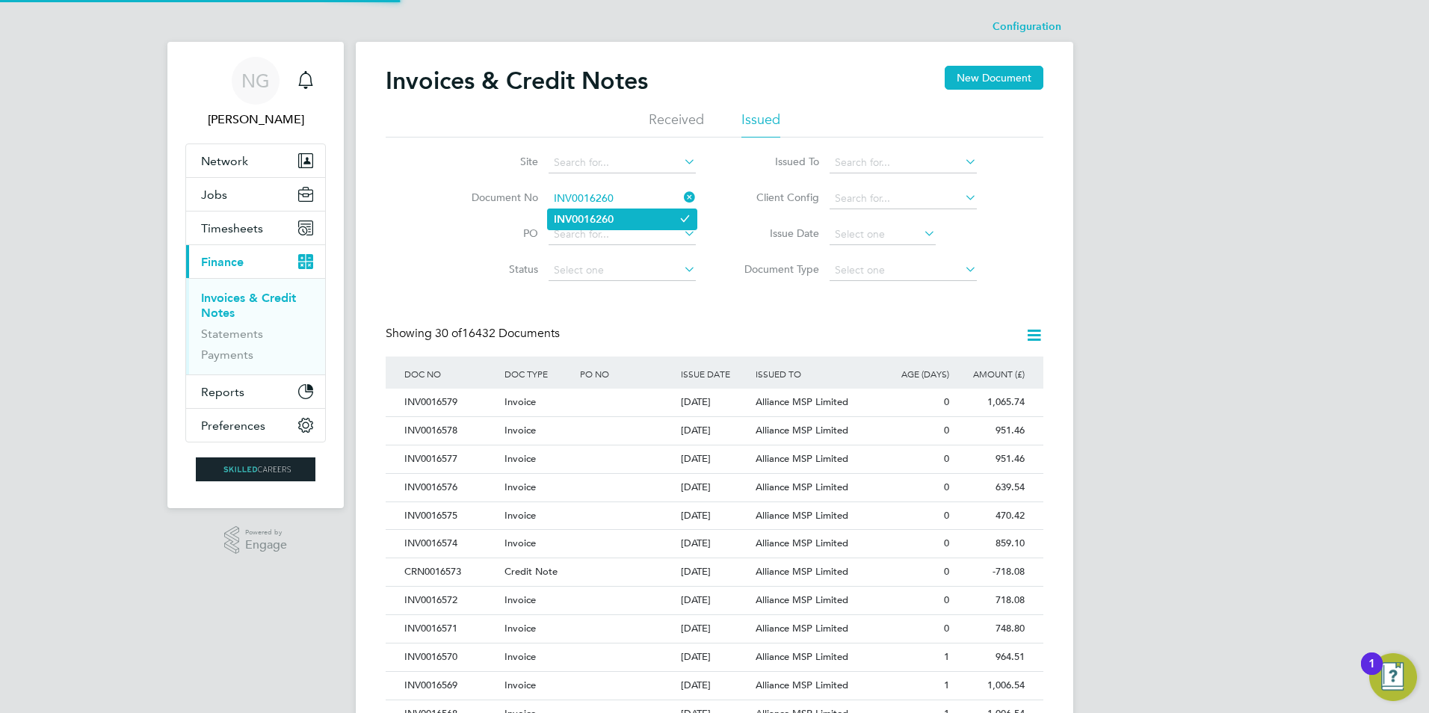
type input "INV0016260"
click at [617, 215] on li "INV0016260" at bounding box center [622, 219] width 149 height 20
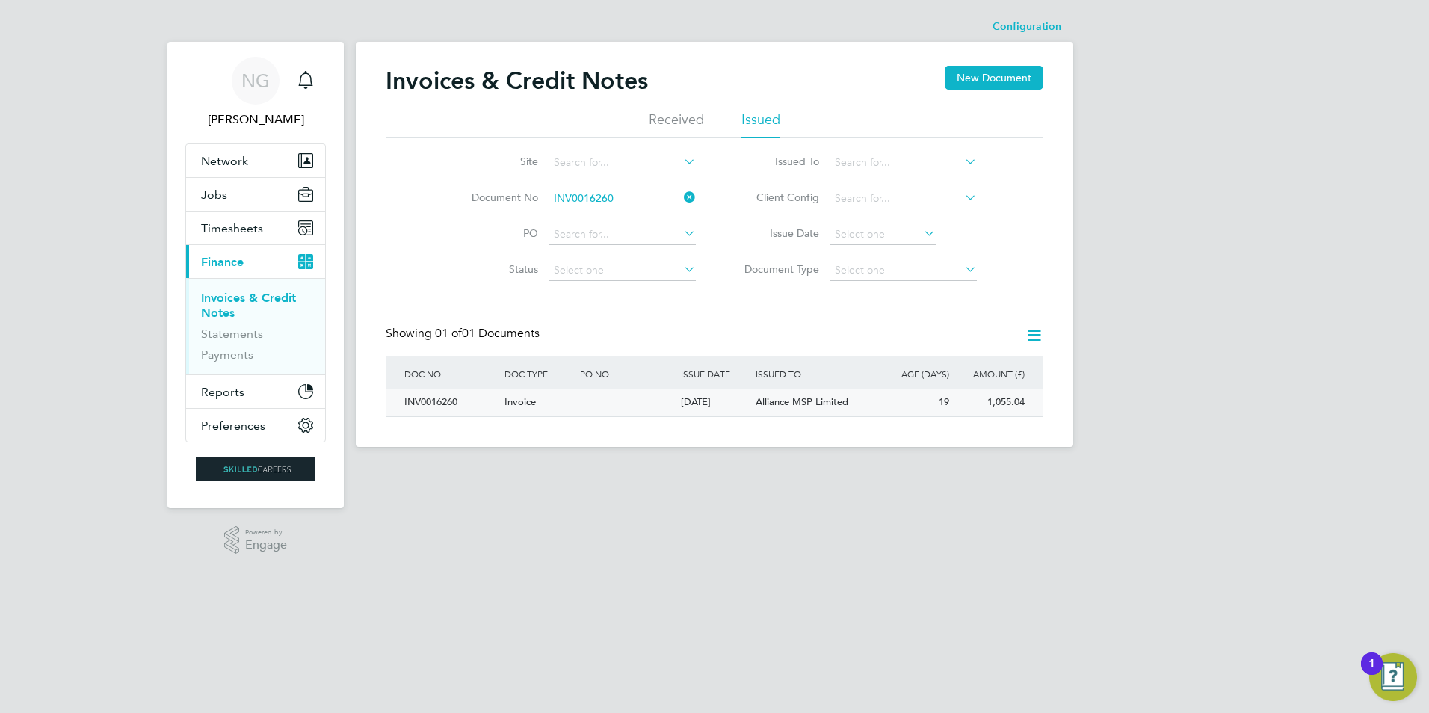
click at [412, 392] on div "INV0016260" at bounding box center [451, 403] width 100 height 28
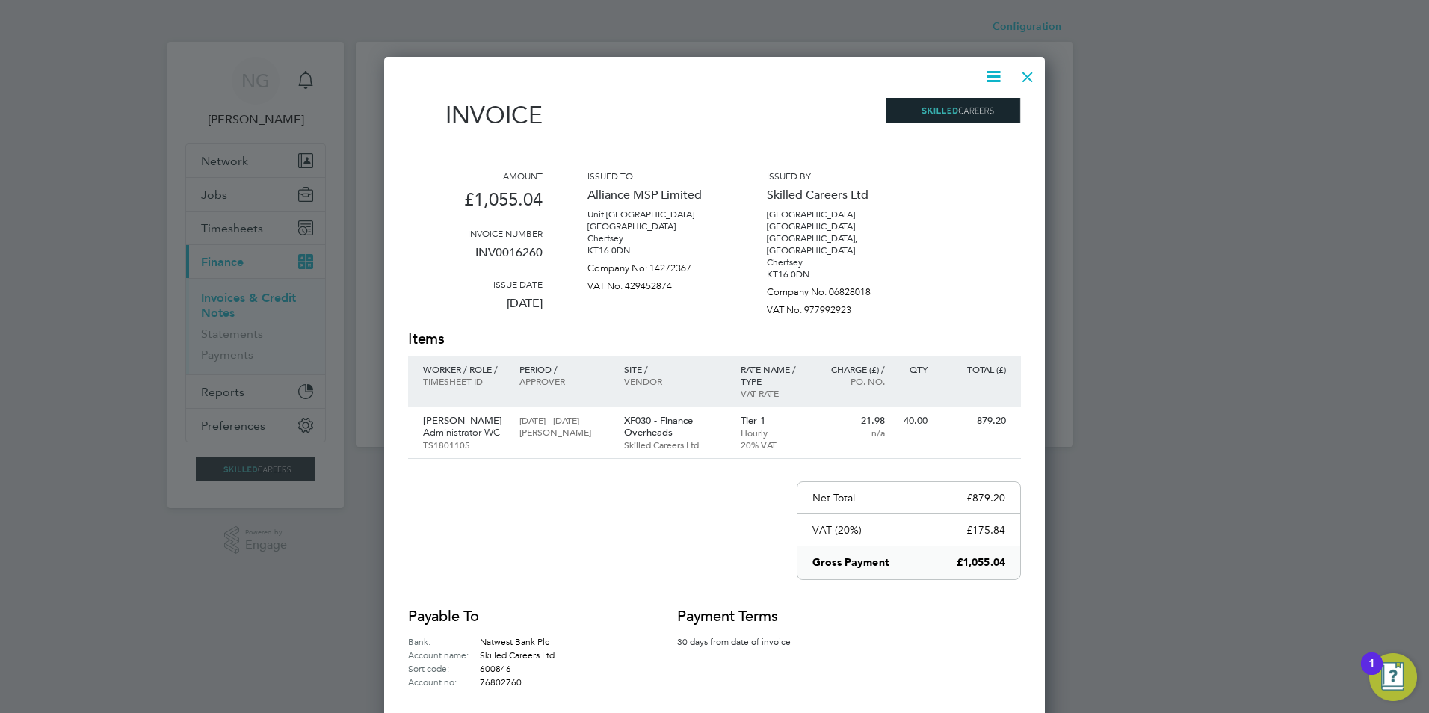
click at [993, 74] on icon at bounding box center [993, 76] width 19 height 19
click at [960, 112] on li "Download Invoice" at bounding box center [948, 112] width 103 height 21
click at [1022, 76] on div at bounding box center [1027, 73] width 27 height 27
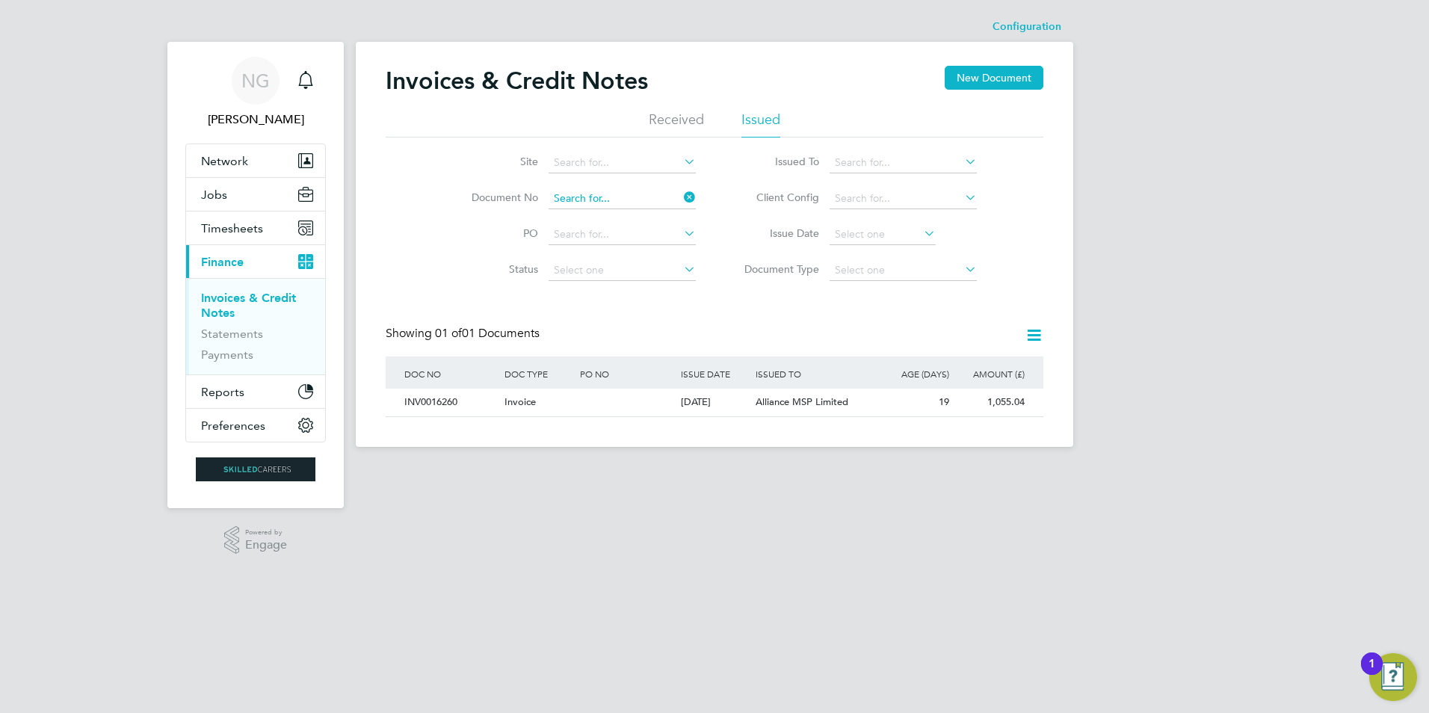
click at [622, 191] on input at bounding box center [621, 198] width 147 height 21
paste input "INV0016261"
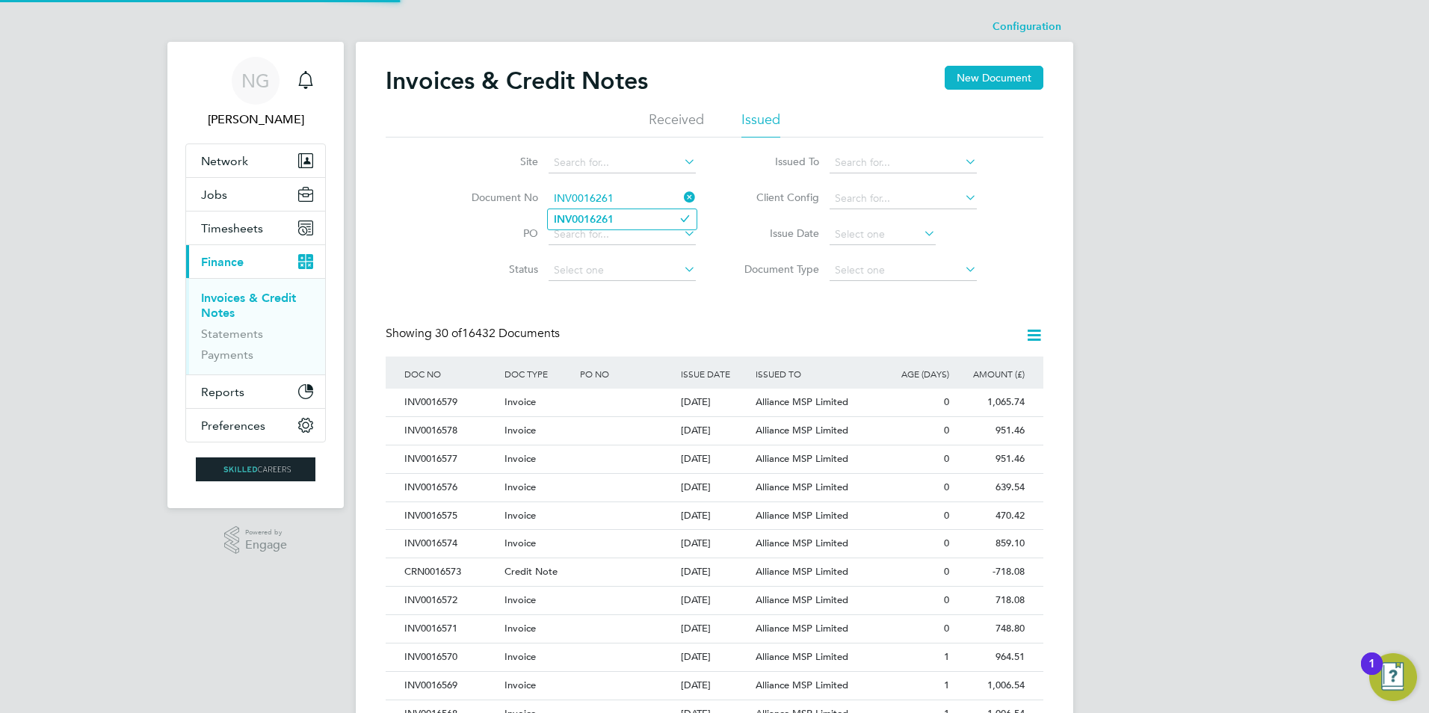
type input "INV0016261"
click at [622, 218] on li "INV0016261" at bounding box center [622, 219] width 149 height 20
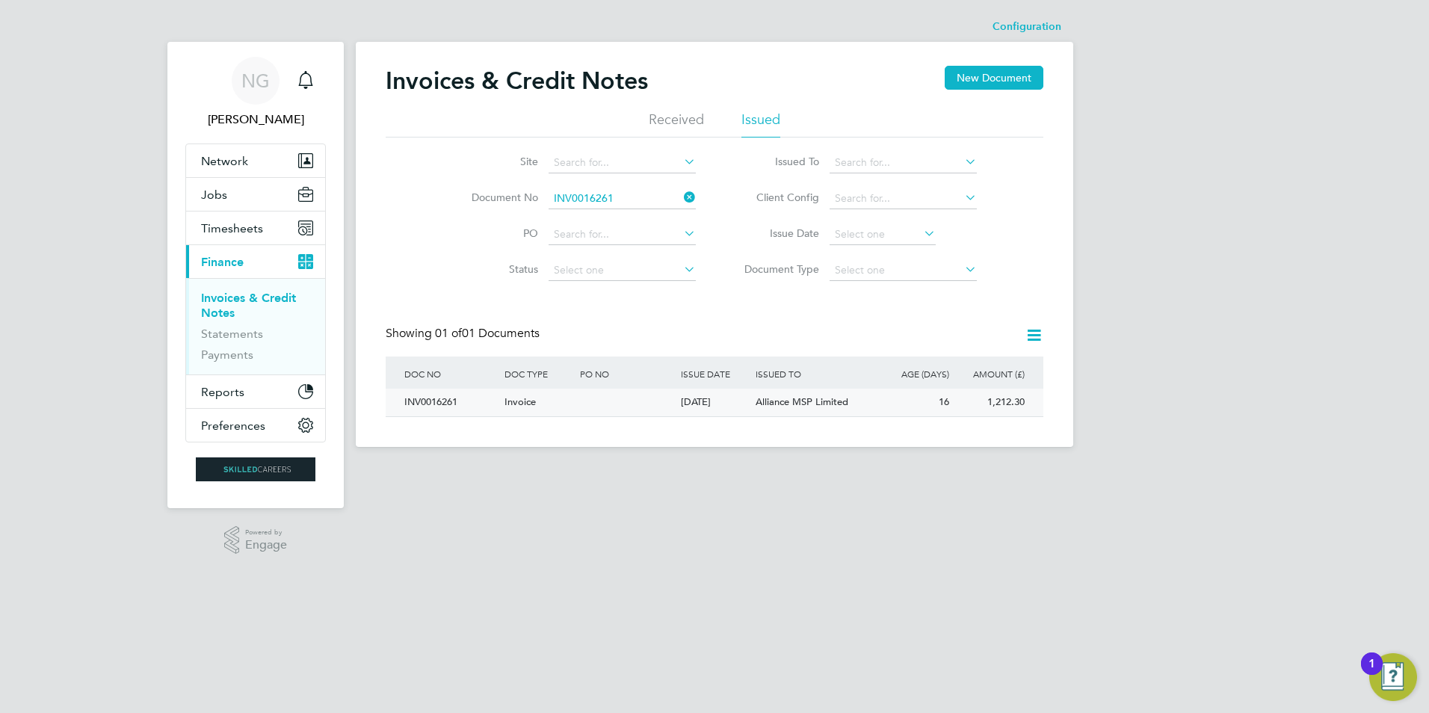
click at [418, 399] on div "INV0016261" at bounding box center [451, 403] width 100 height 28
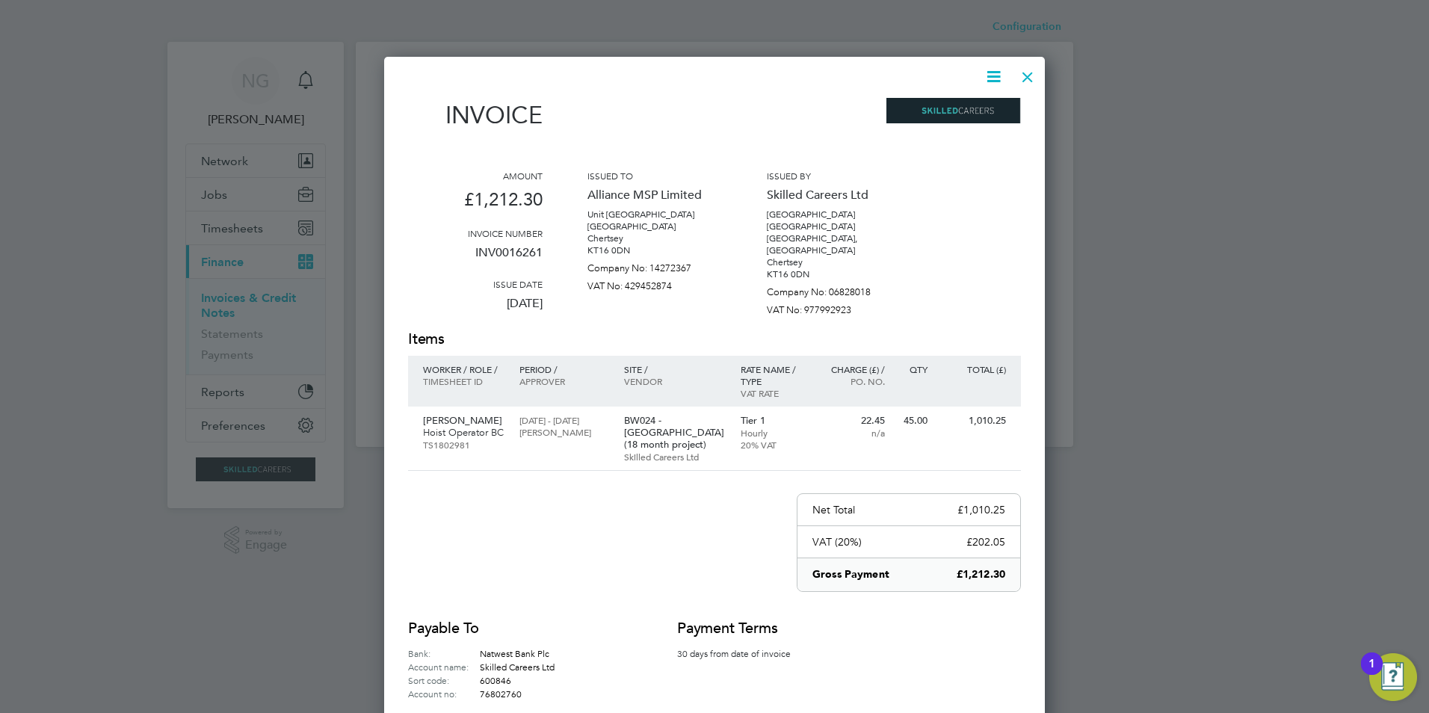
click at [992, 77] on icon at bounding box center [993, 76] width 19 height 19
click at [988, 104] on li "Download Invoice" at bounding box center [948, 112] width 103 height 21
drag, startPoint x: 1030, startPoint y: 72, endPoint x: 1025, endPoint y: 84, distance: 12.8
click at [1030, 72] on div at bounding box center [1027, 73] width 27 height 27
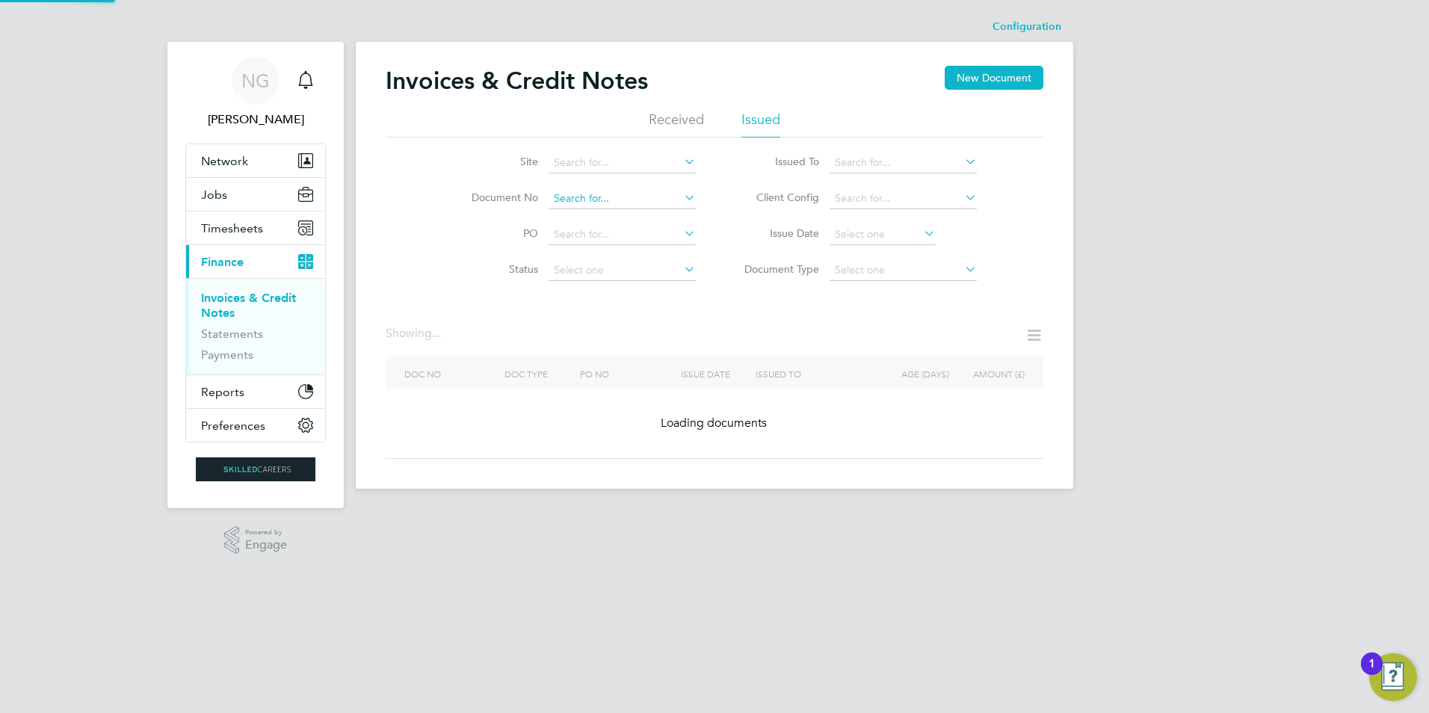
click at [632, 201] on input at bounding box center [621, 198] width 147 height 21
paste input "INV0016262"
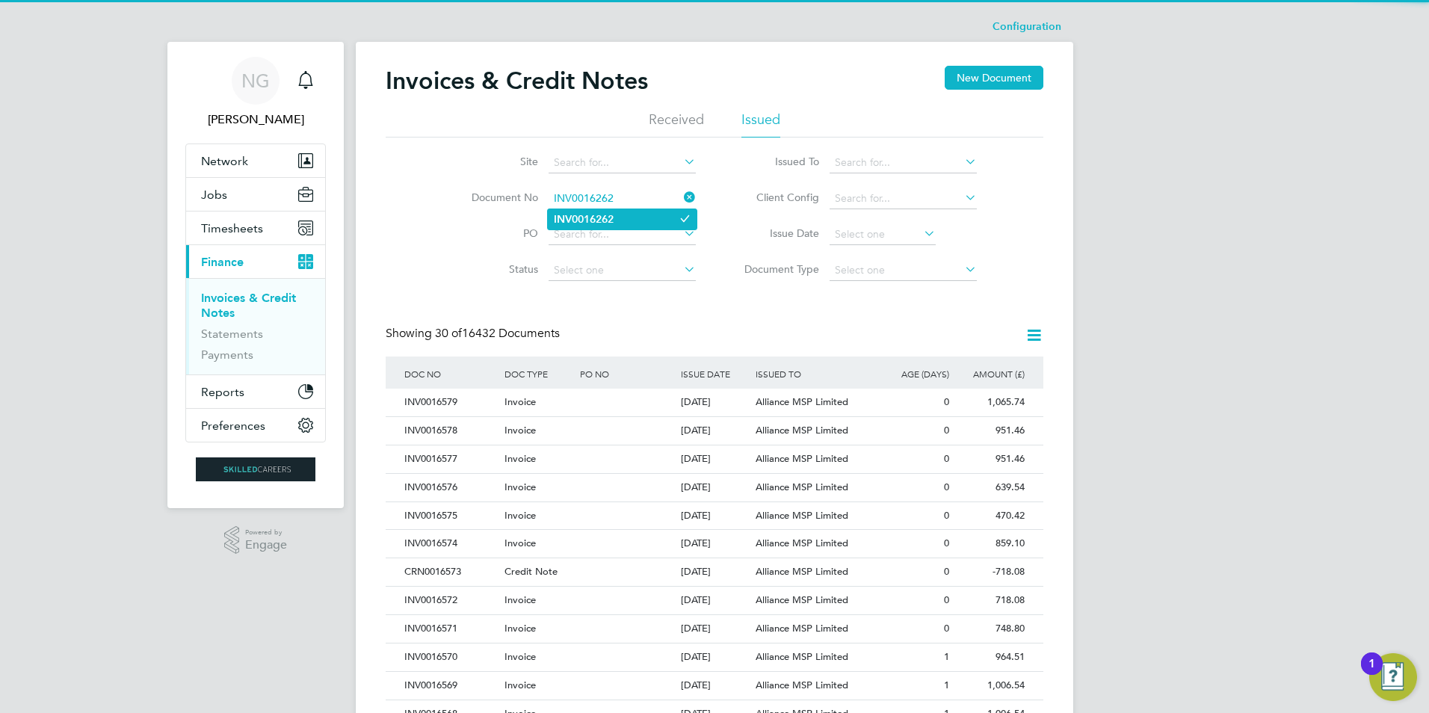
type input "INV0016262"
click at [619, 213] on li "INV0016262" at bounding box center [622, 219] width 149 height 20
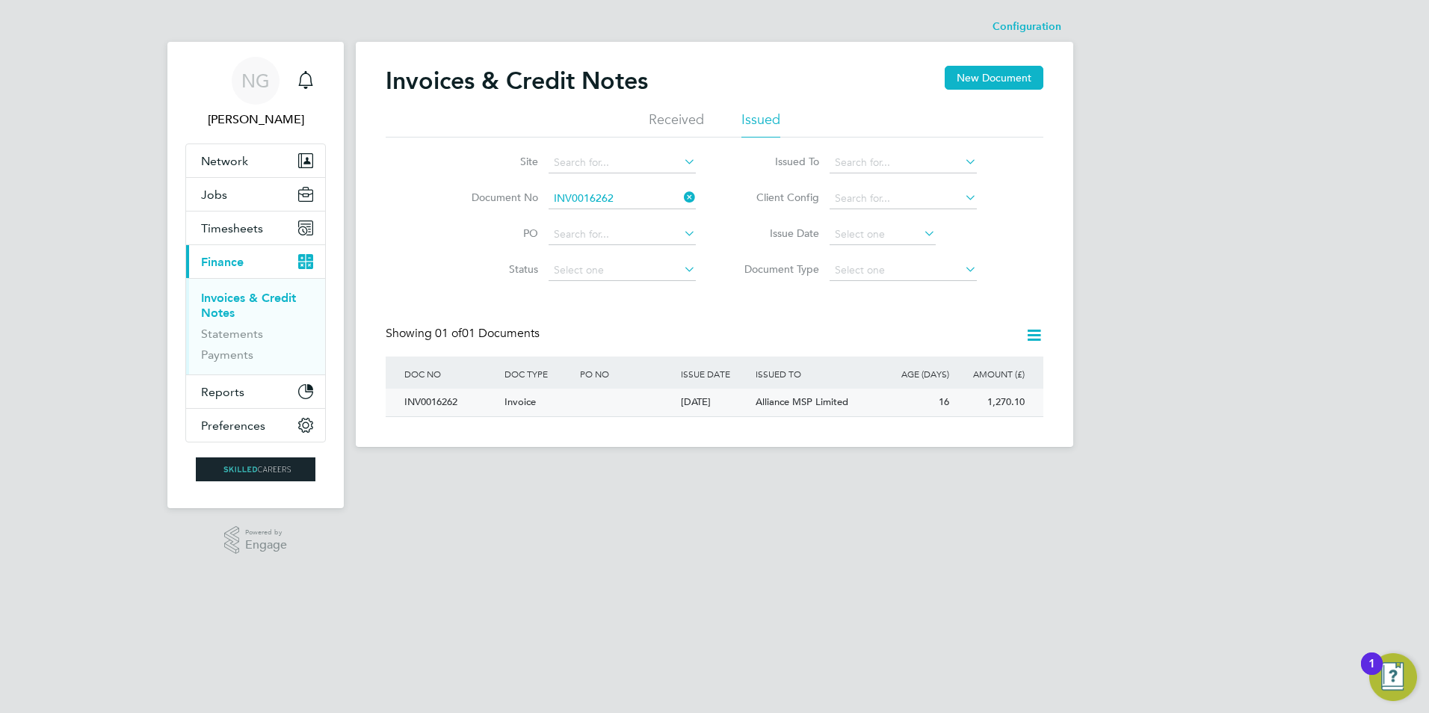
click at [443, 395] on div "INV0016262" at bounding box center [451, 403] width 100 height 28
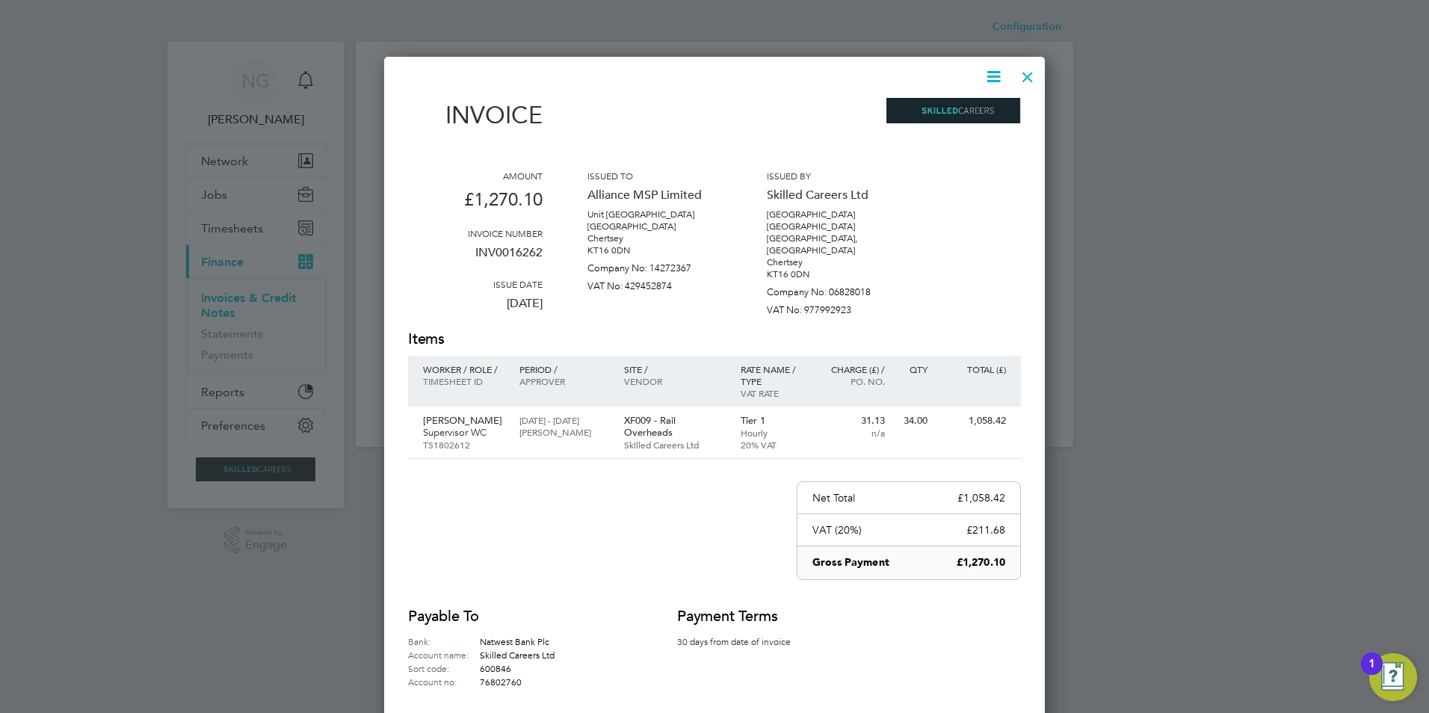
click at [1001, 76] on icon at bounding box center [993, 76] width 19 height 19
click at [953, 110] on li "Download Invoice" at bounding box center [948, 112] width 103 height 21
click at [1030, 78] on div at bounding box center [1027, 73] width 27 height 27
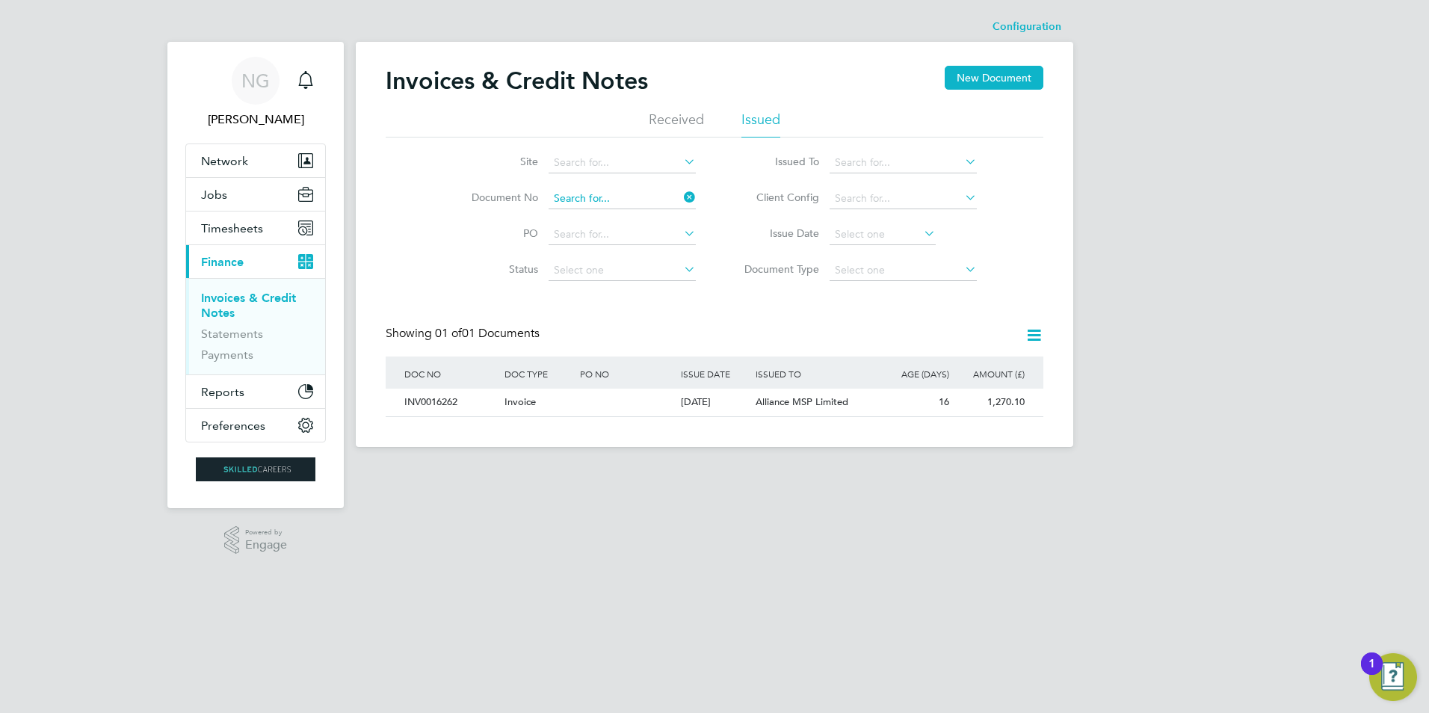
click at [629, 194] on input at bounding box center [621, 198] width 147 height 21
paste input "INV0016263"
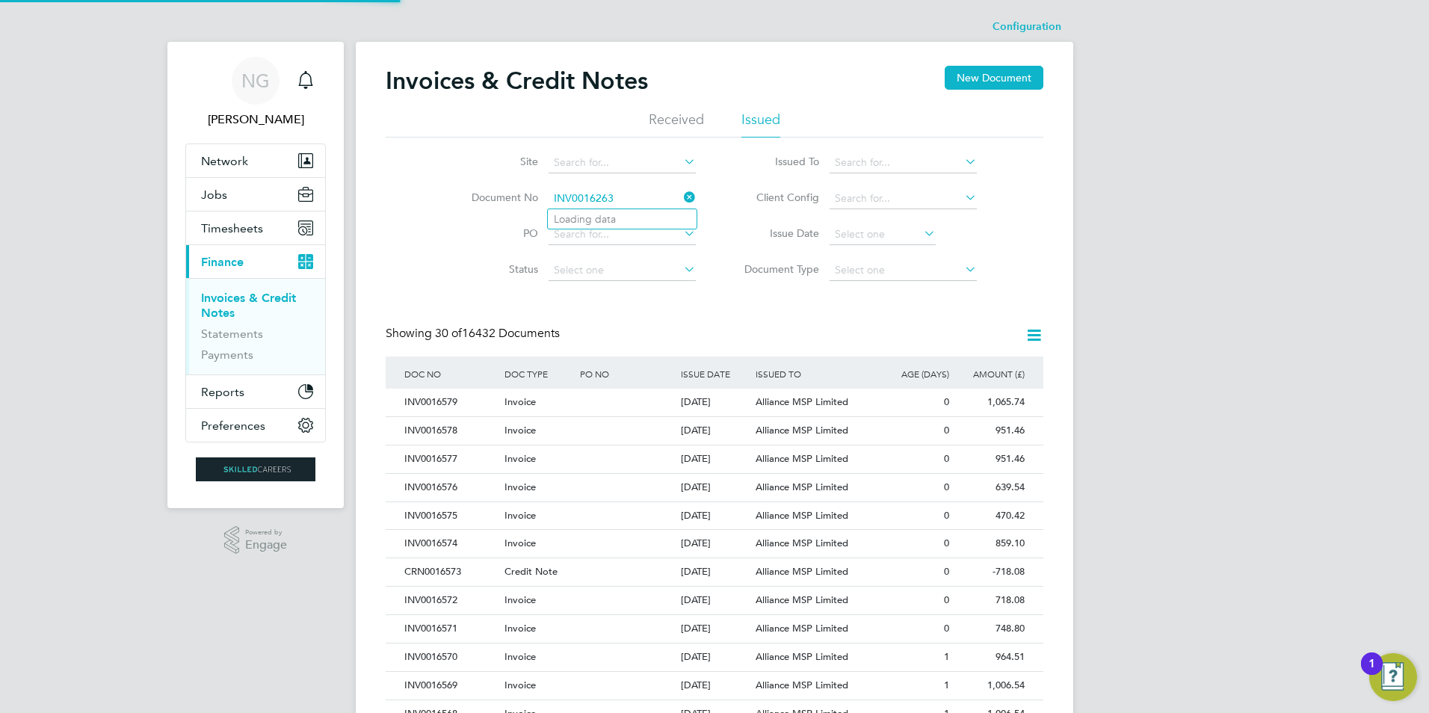
type input "INV0016263"
click at [620, 220] on li "INV0016263" at bounding box center [622, 219] width 149 height 20
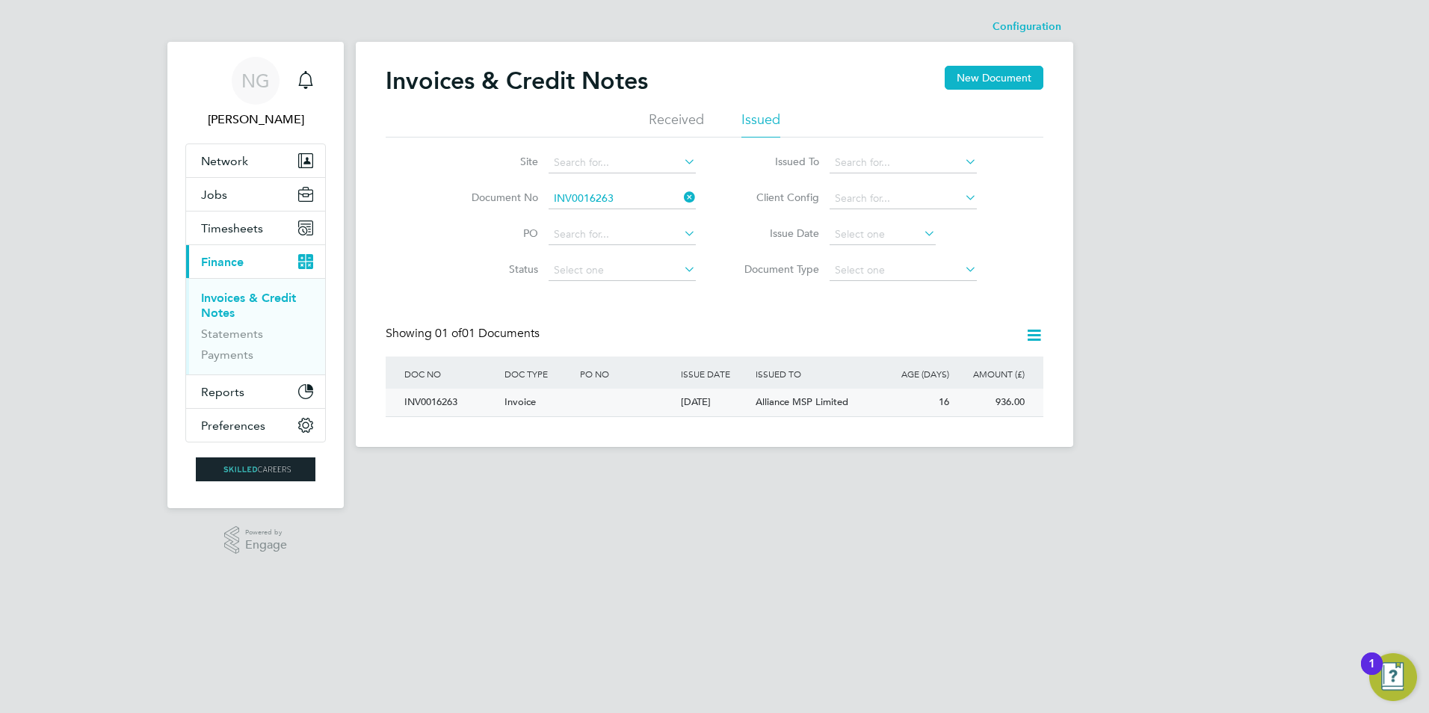
click at [430, 408] on div "INV0016263" at bounding box center [451, 403] width 100 height 28
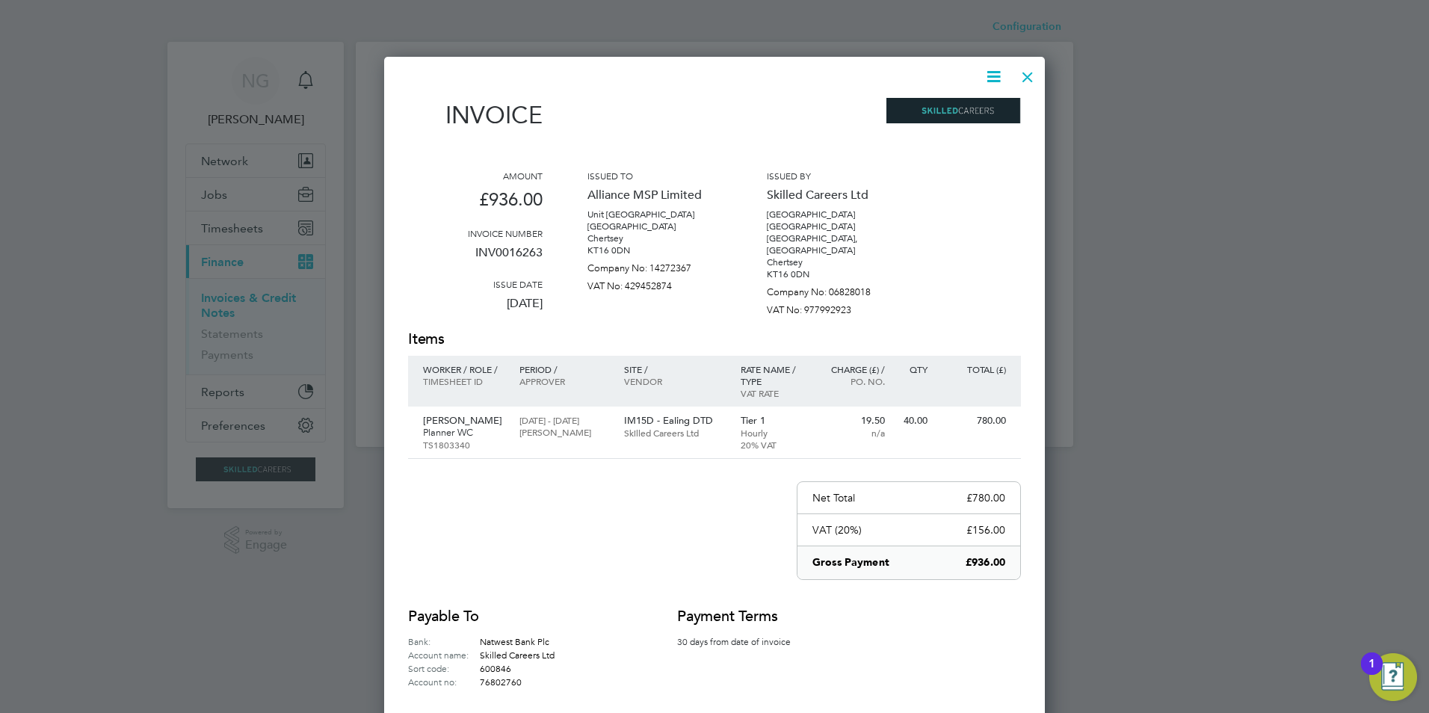
click at [992, 69] on icon at bounding box center [993, 76] width 19 height 19
click at [965, 108] on li "Download Invoice" at bounding box center [948, 112] width 103 height 21
drag, startPoint x: 1033, startPoint y: 69, endPoint x: 892, endPoint y: 176, distance: 177.1
click at [1033, 69] on div at bounding box center [1027, 73] width 27 height 27
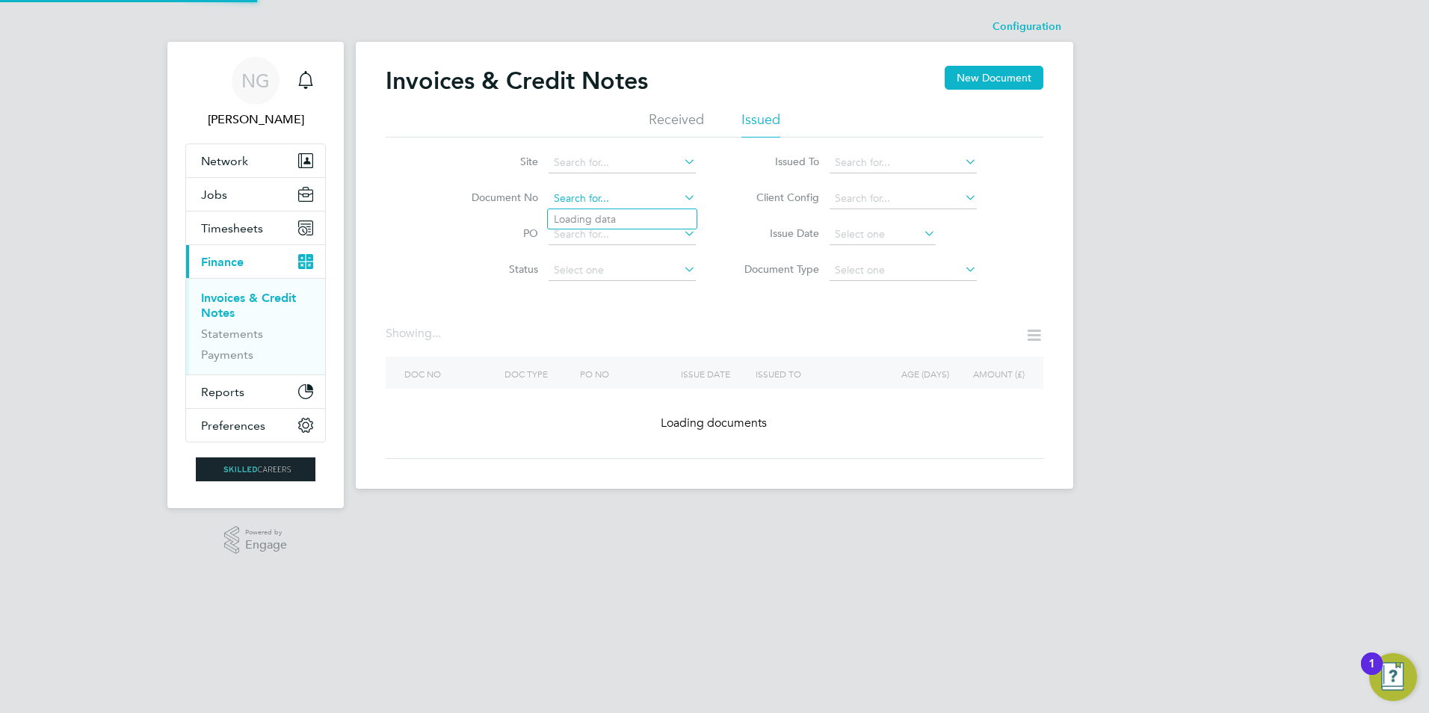
click at [608, 202] on input at bounding box center [621, 198] width 147 height 21
paste input "INV0016265"
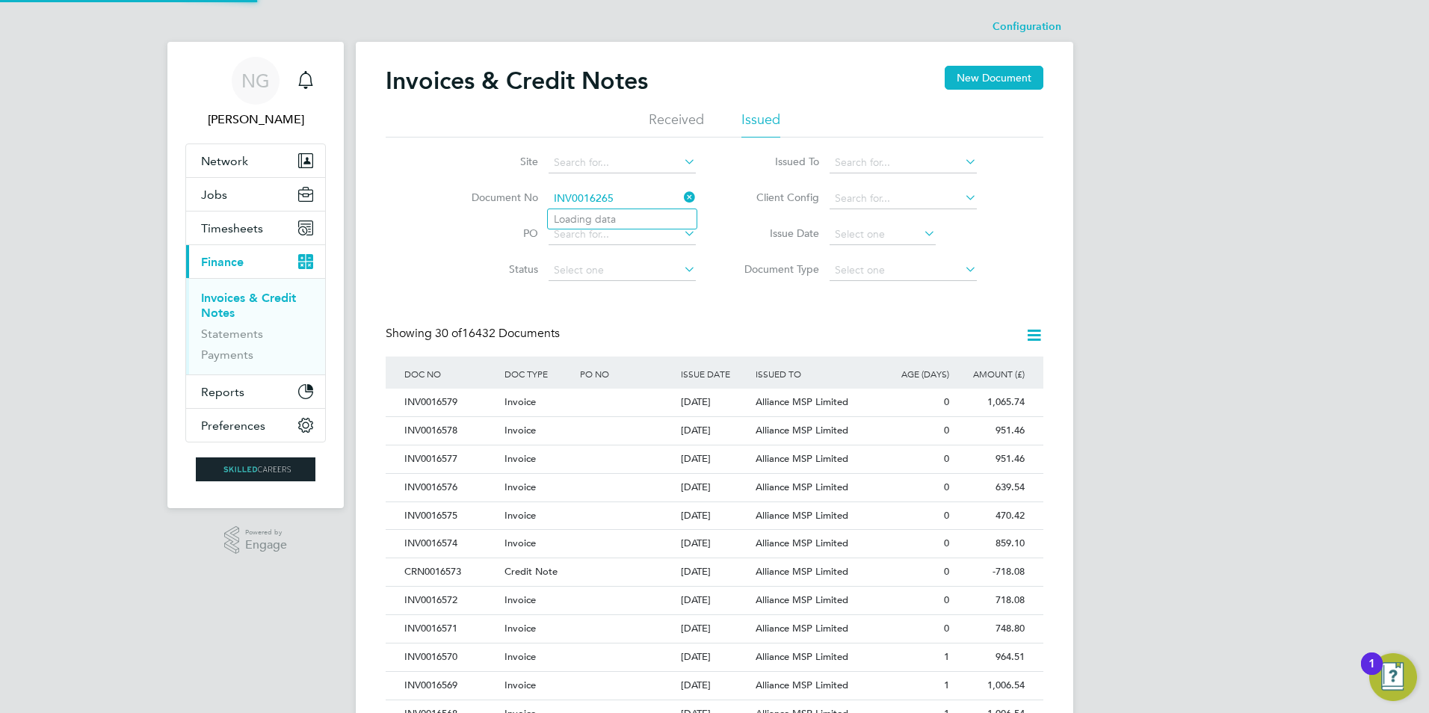
type input "INV0016265"
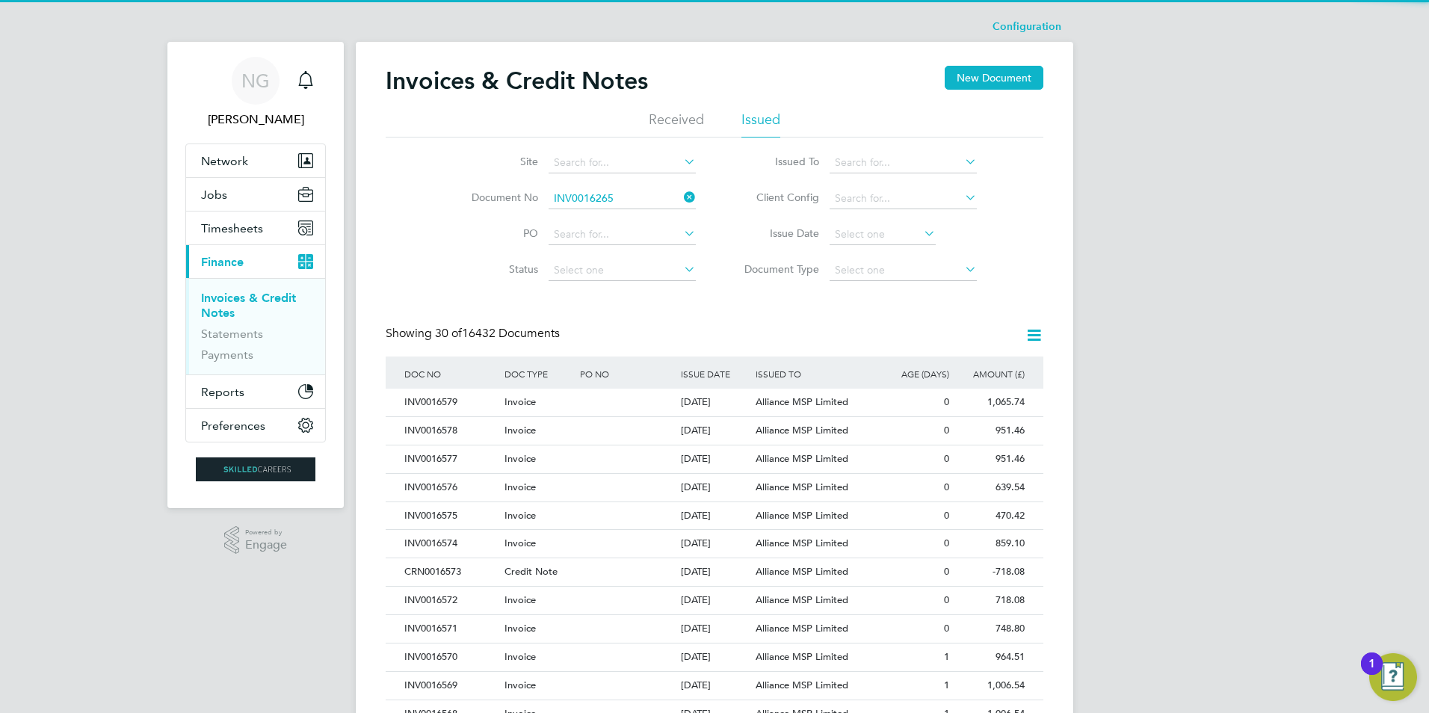
click at [608, 215] on b "INV0016265" at bounding box center [584, 219] width 60 height 13
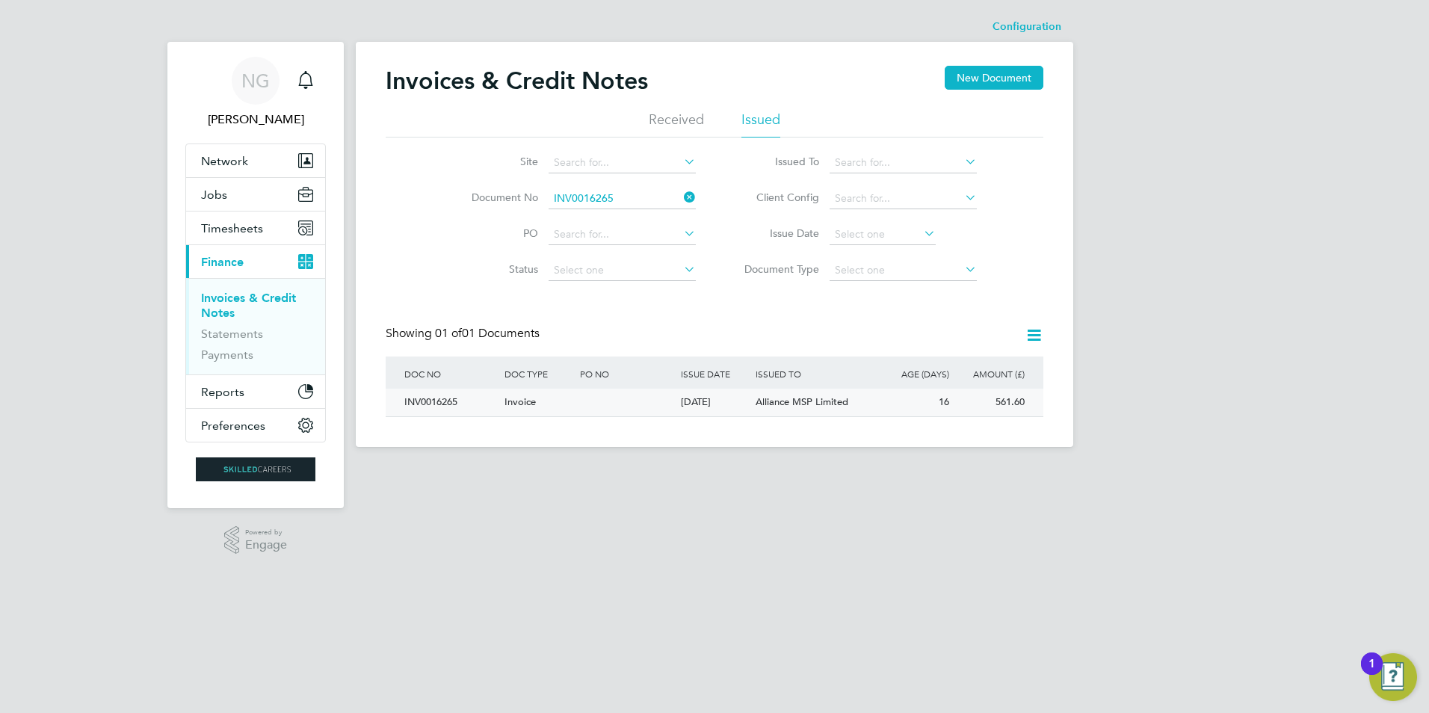
drag, startPoint x: 420, startPoint y: 405, endPoint x: 590, endPoint y: 412, distance: 169.8
click at [430, 409] on div "INV0016265" at bounding box center [451, 403] width 100 height 28
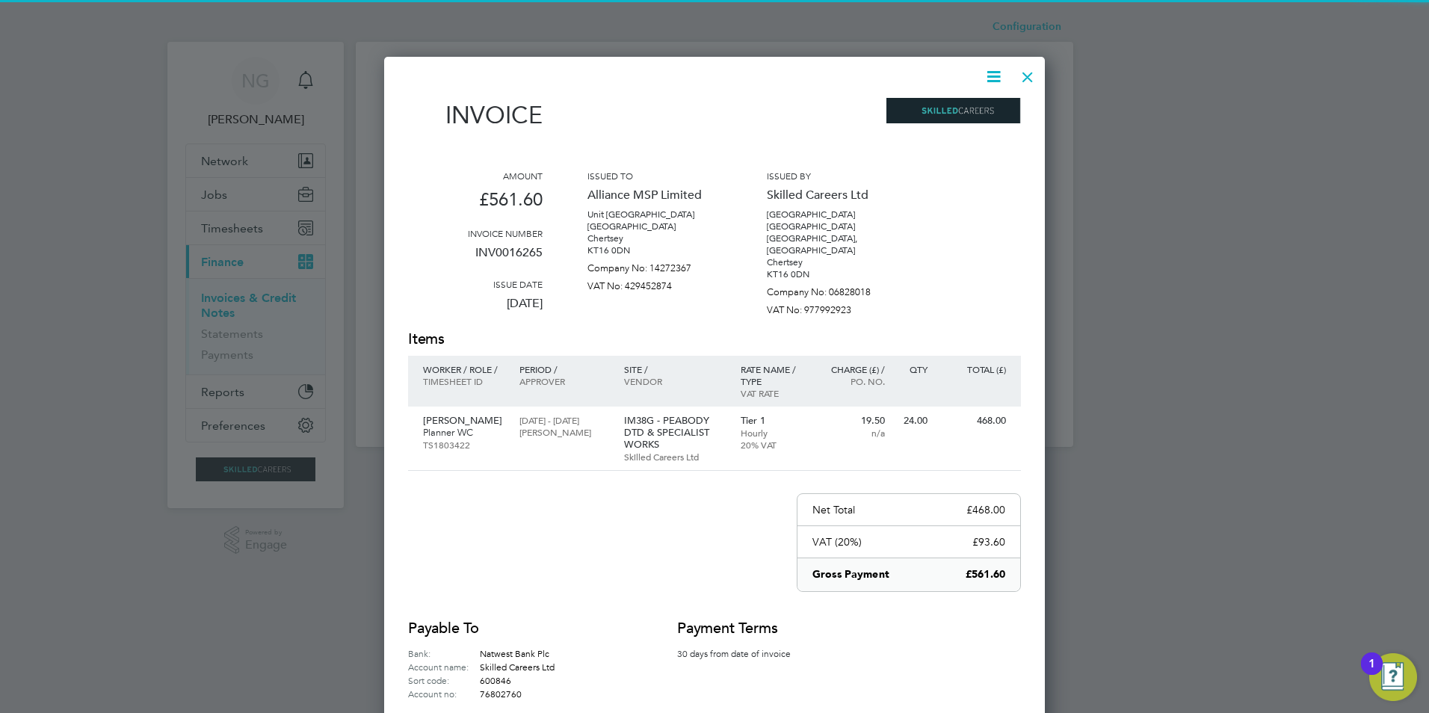
click at [992, 75] on icon at bounding box center [993, 76] width 19 height 19
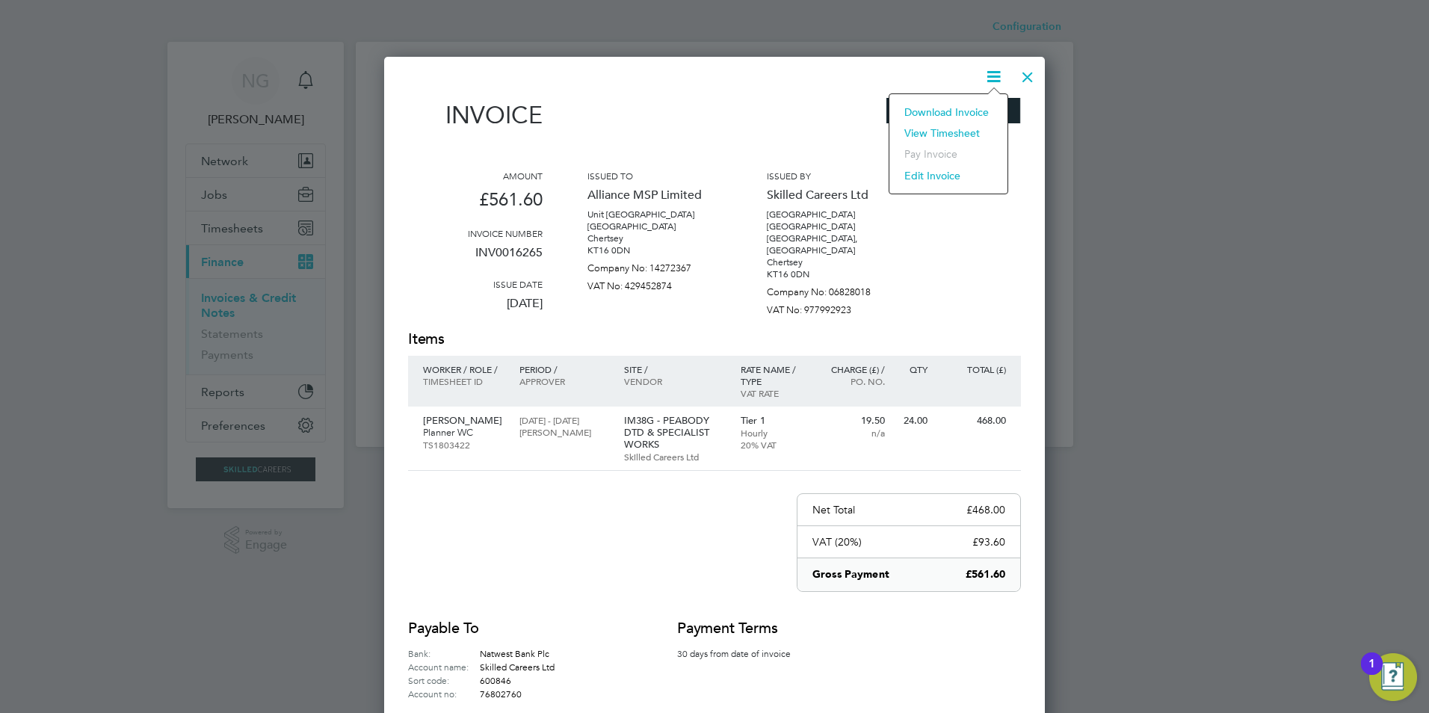
click at [976, 111] on li "Download Invoice" at bounding box center [948, 112] width 103 height 21
click at [1027, 72] on div at bounding box center [1027, 73] width 27 height 27
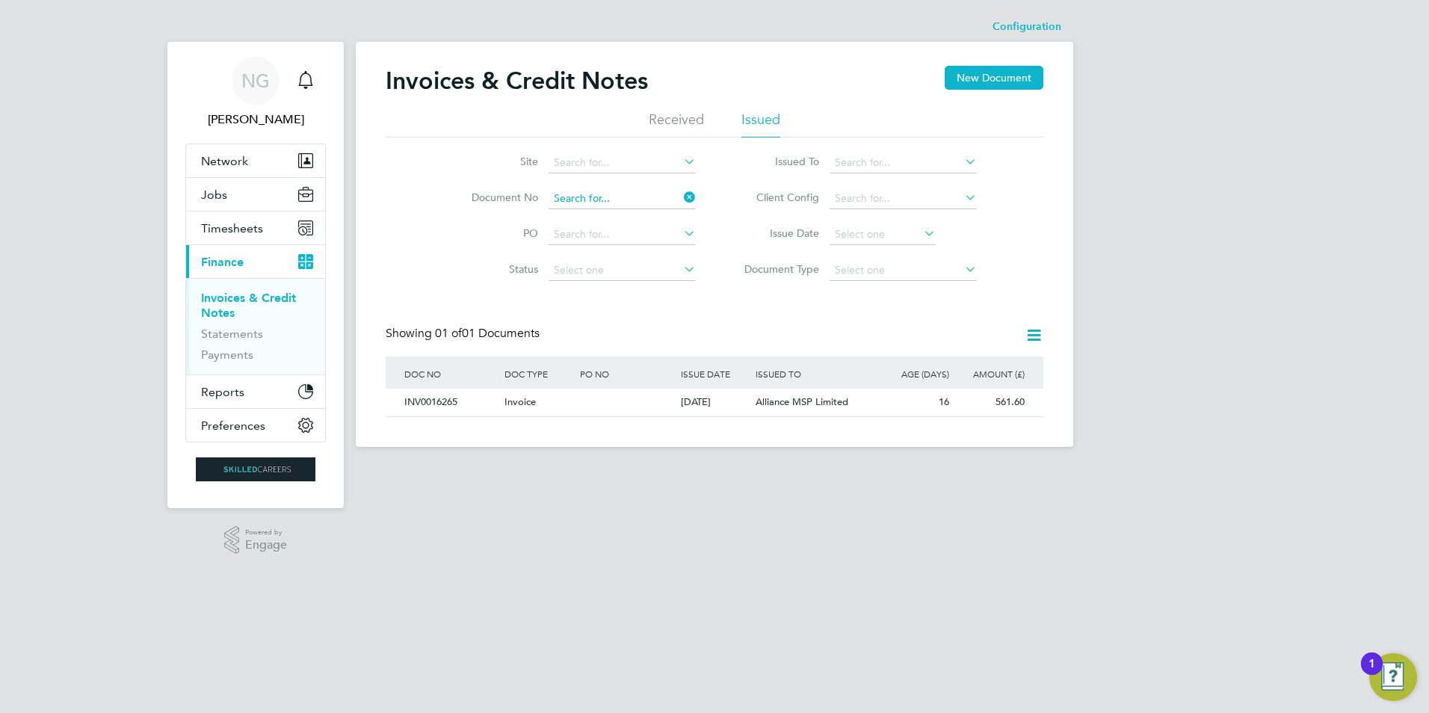
click at [628, 196] on input at bounding box center [621, 198] width 147 height 21
paste input "INV0016266"
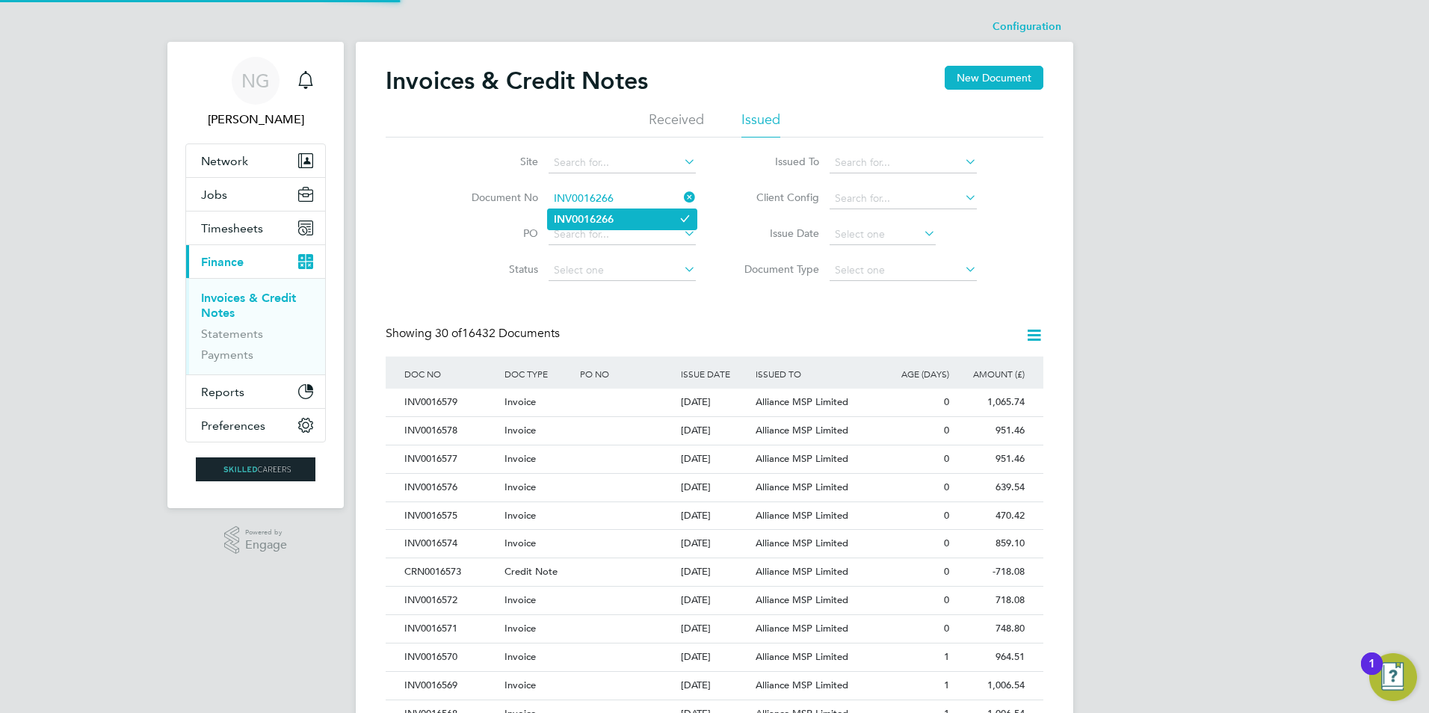
type input "INV0016266"
click at [624, 211] on li "INV0016266" at bounding box center [622, 219] width 149 height 20
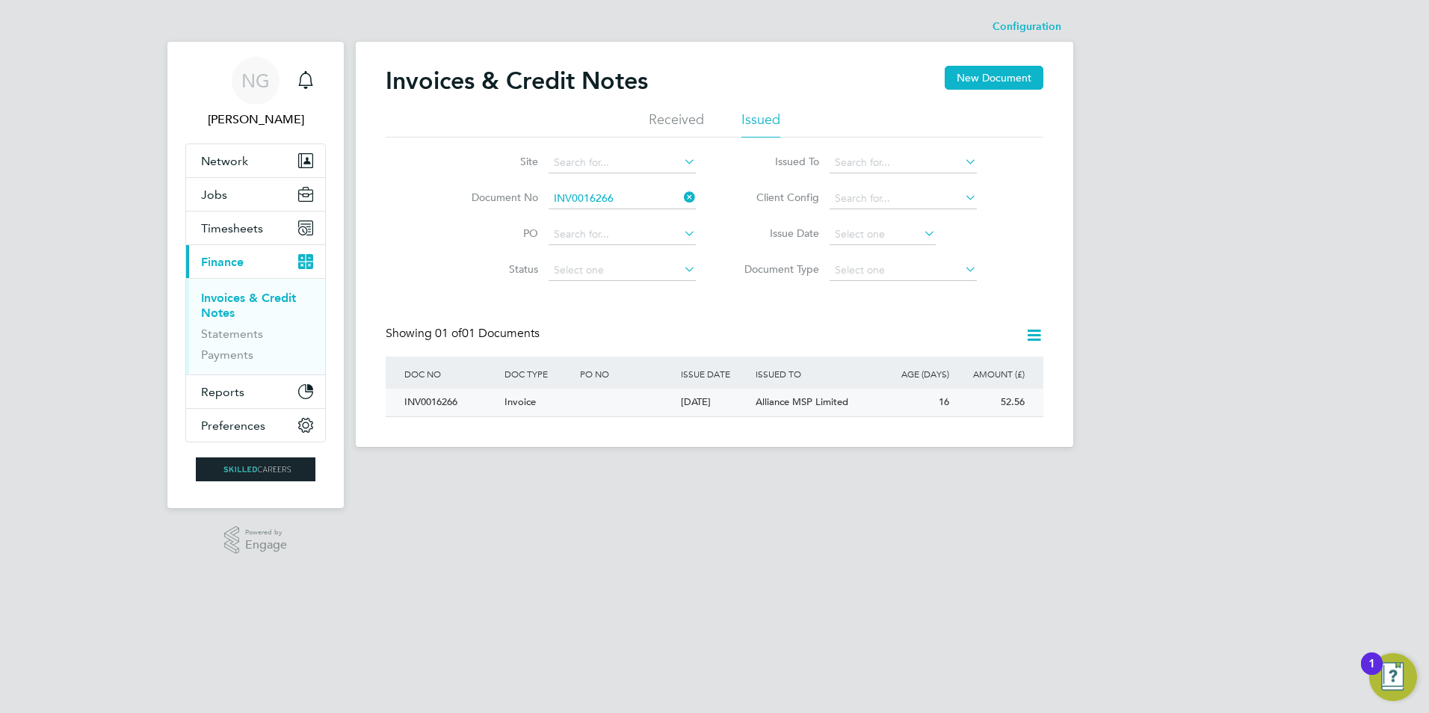
click at [429, 408] on div "INV0016266" at bounding box center [451, 403] width 100 height 28
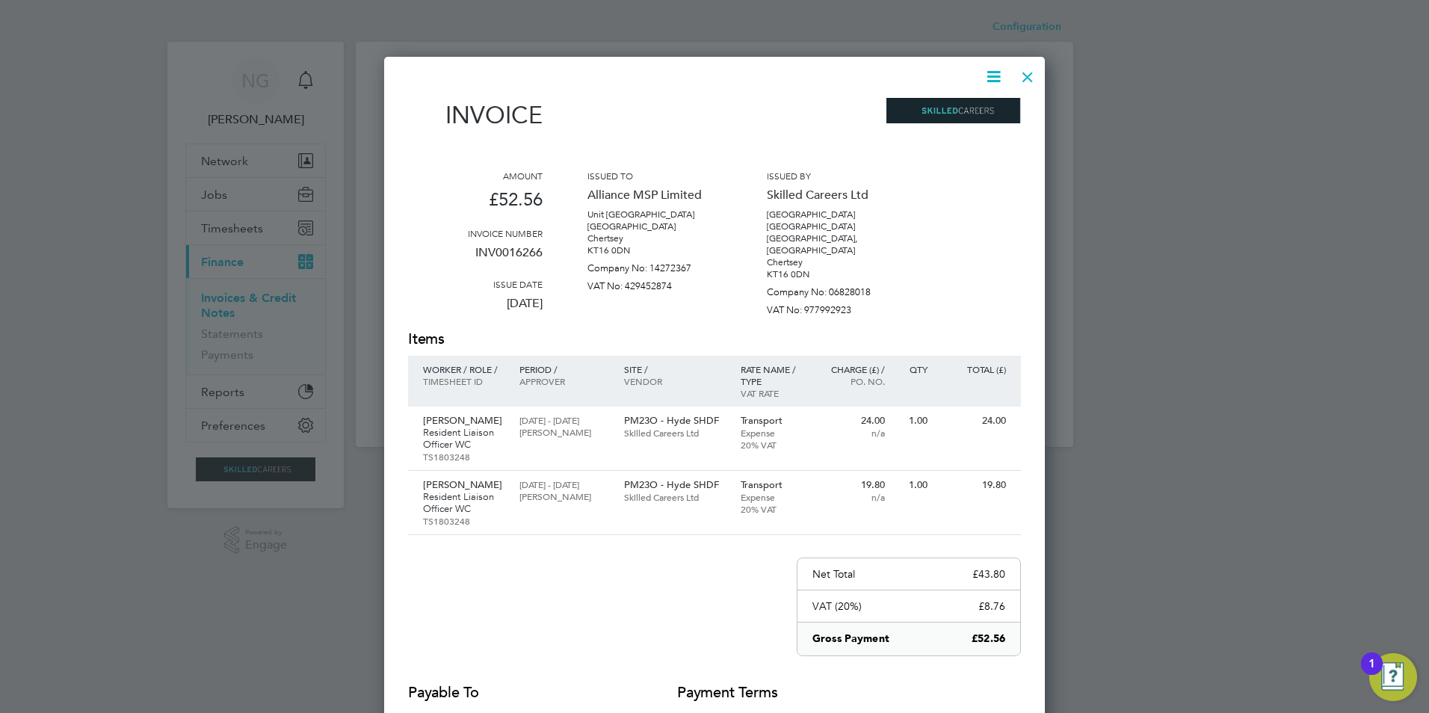
click at [992, 74] on icon at bounding box center [993, 76] width 19 height 19
click at [954, 108] on li "Download Invoice" at bounding box center [948, 112] width 103 height 21
click at [1028, 75] on div at bounding box center [1027, 73] width 27 height 27
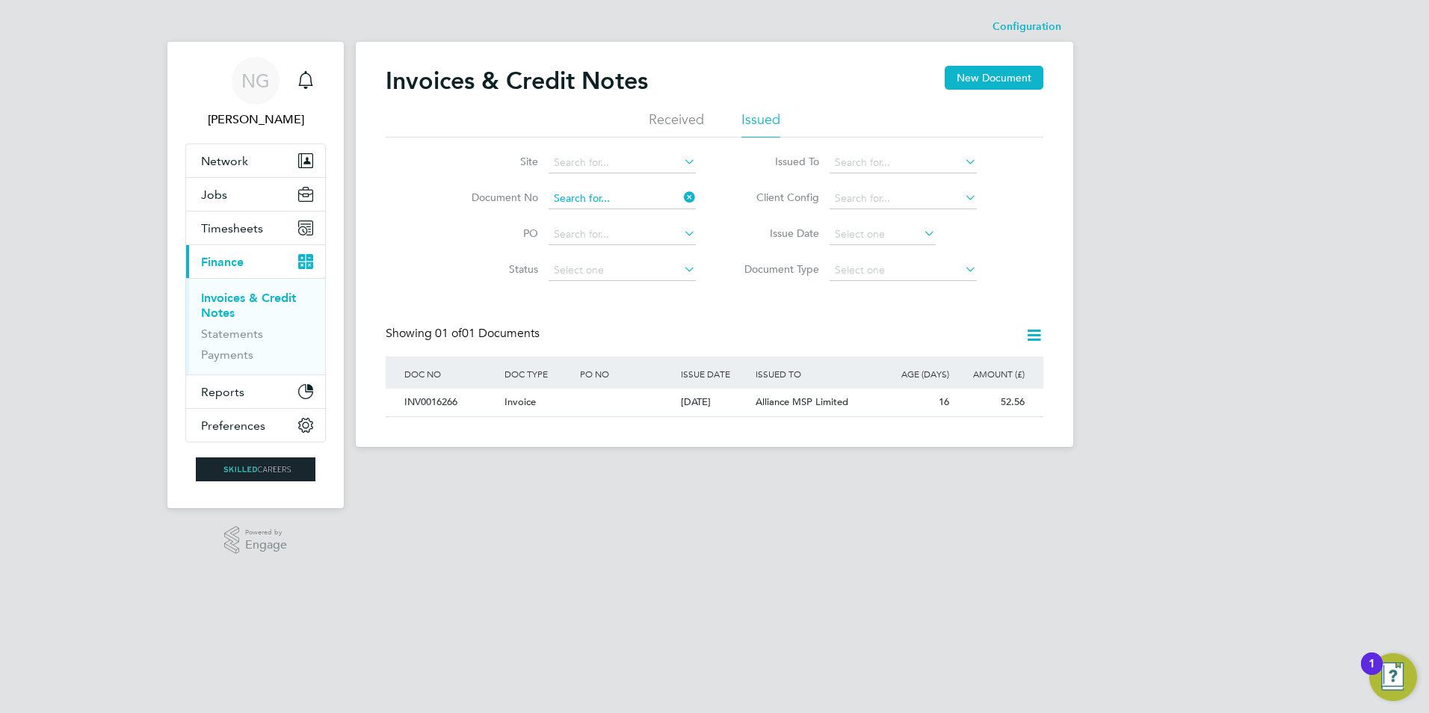
click at [642, 202] on input at bounding box center [621, 198] width 147 height 21
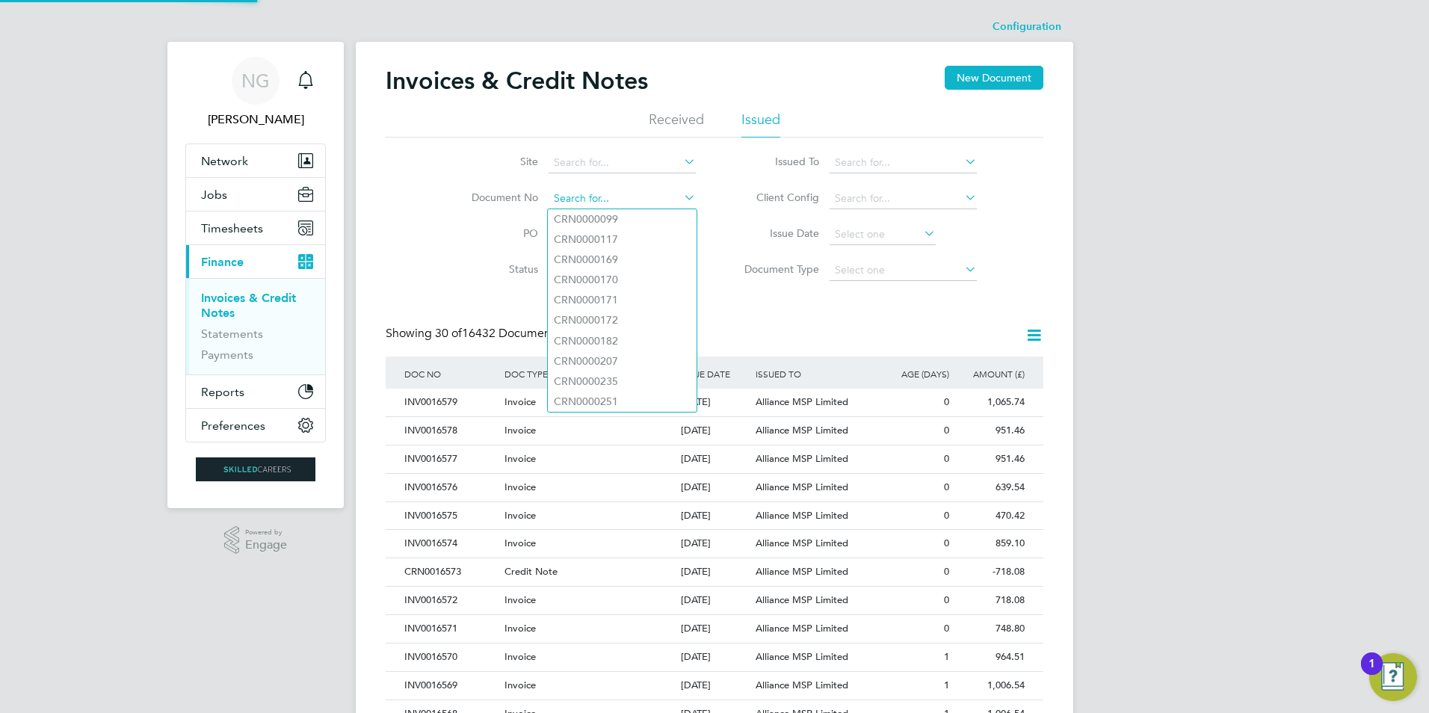
paste input "INV0016267"
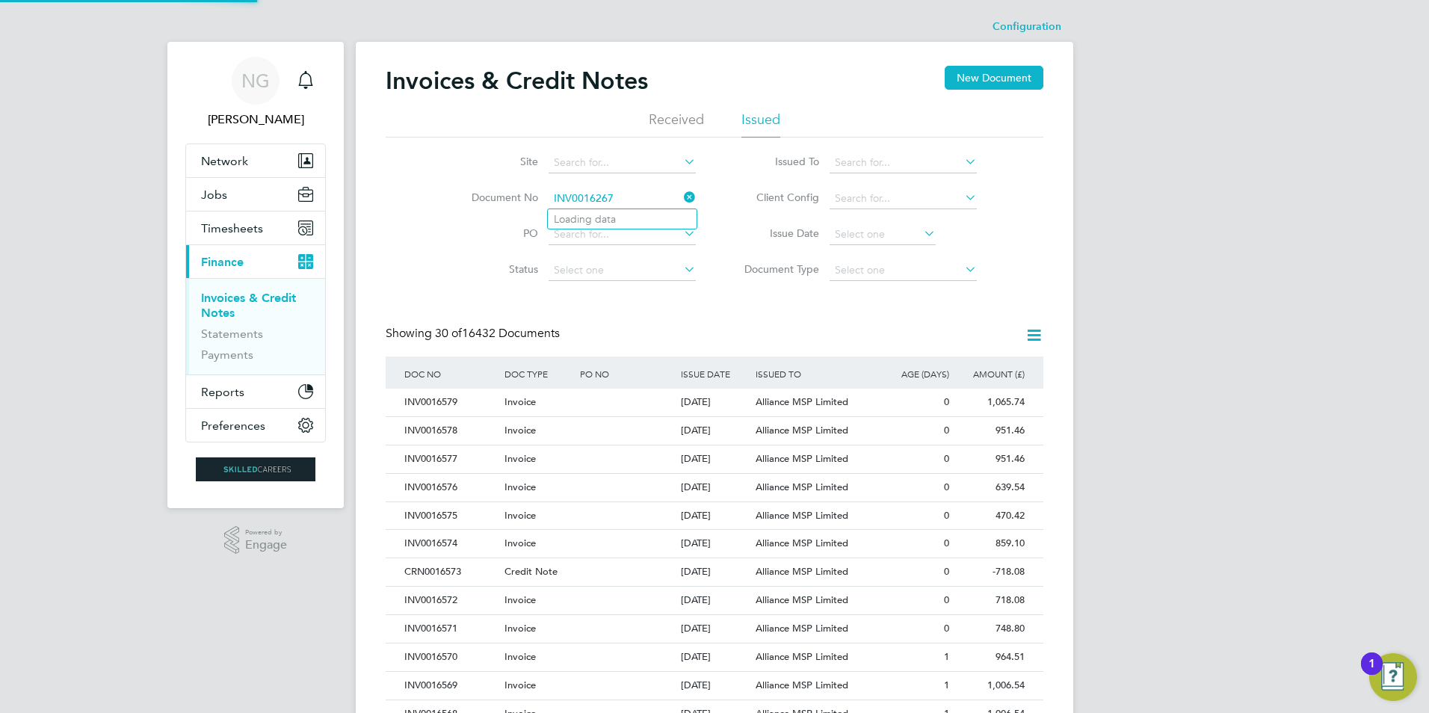
type input "INV0016267"
click at [610, 218] on b "INV0016267" at bounding box center [584, 219] width 60 height 13
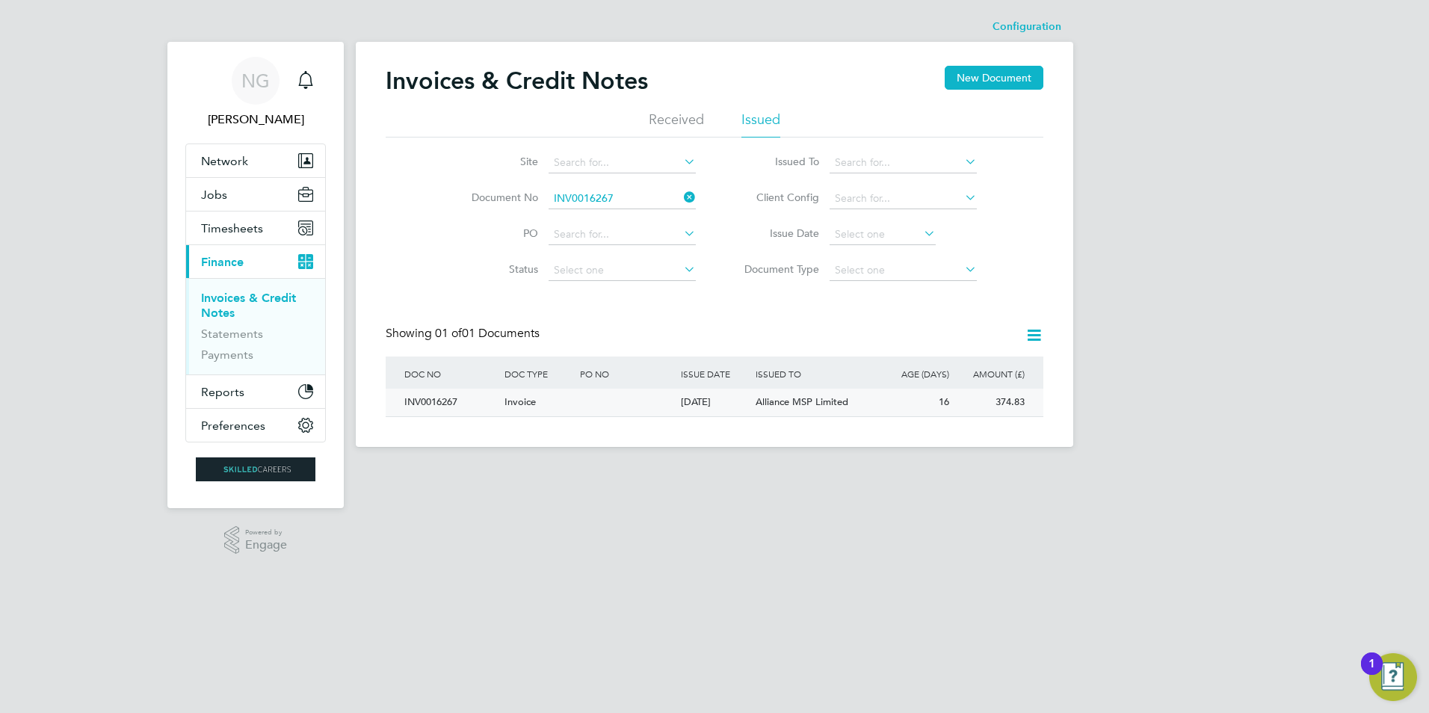
click at [412, 399] on div "INV0016267" at bounding box center [451, 403] width 100 height 28
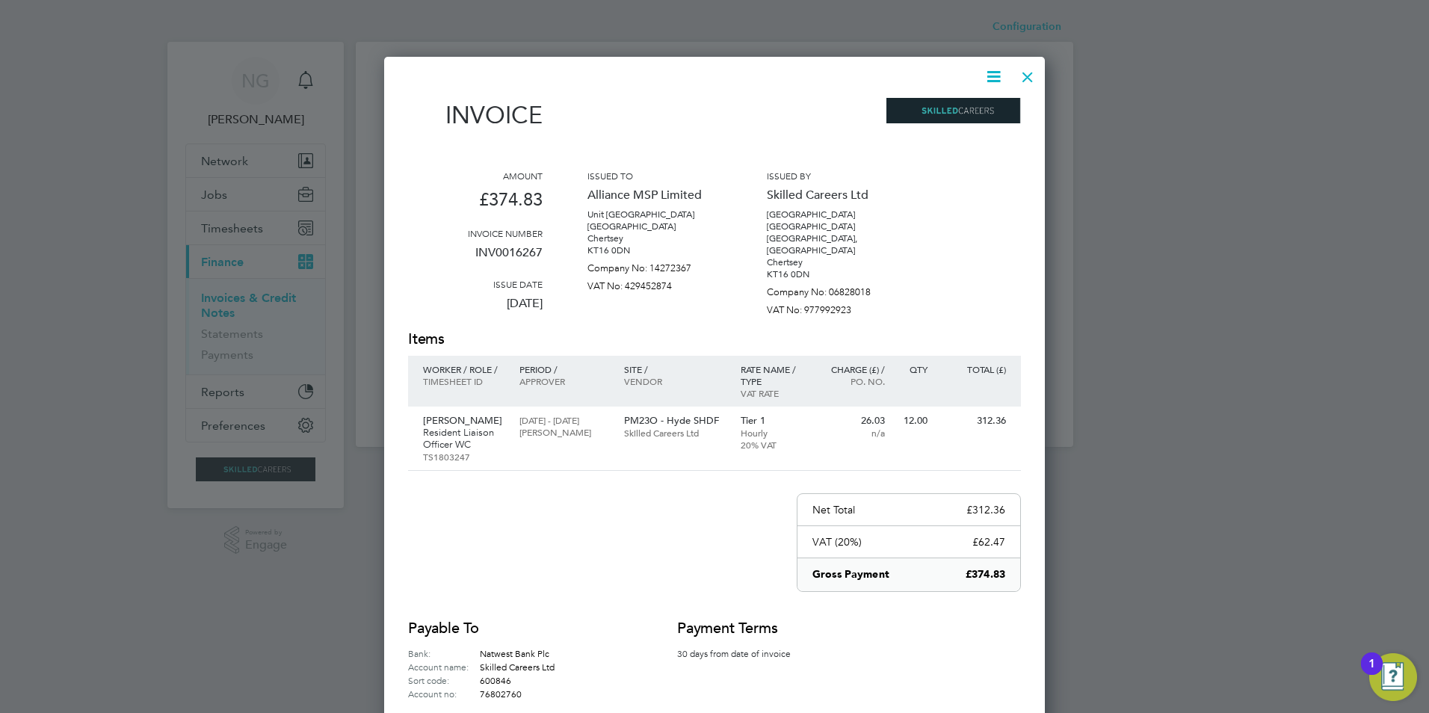
click at [995, 76] on icon at bounding box center [993, 76] width 19 height 19
click at [984, 104] on li "Download Invoice" at bounding box center [948, 112] width 103 height 21
click at [1024, 77] on div at bounding box center [1027, 73] width 27 height 27
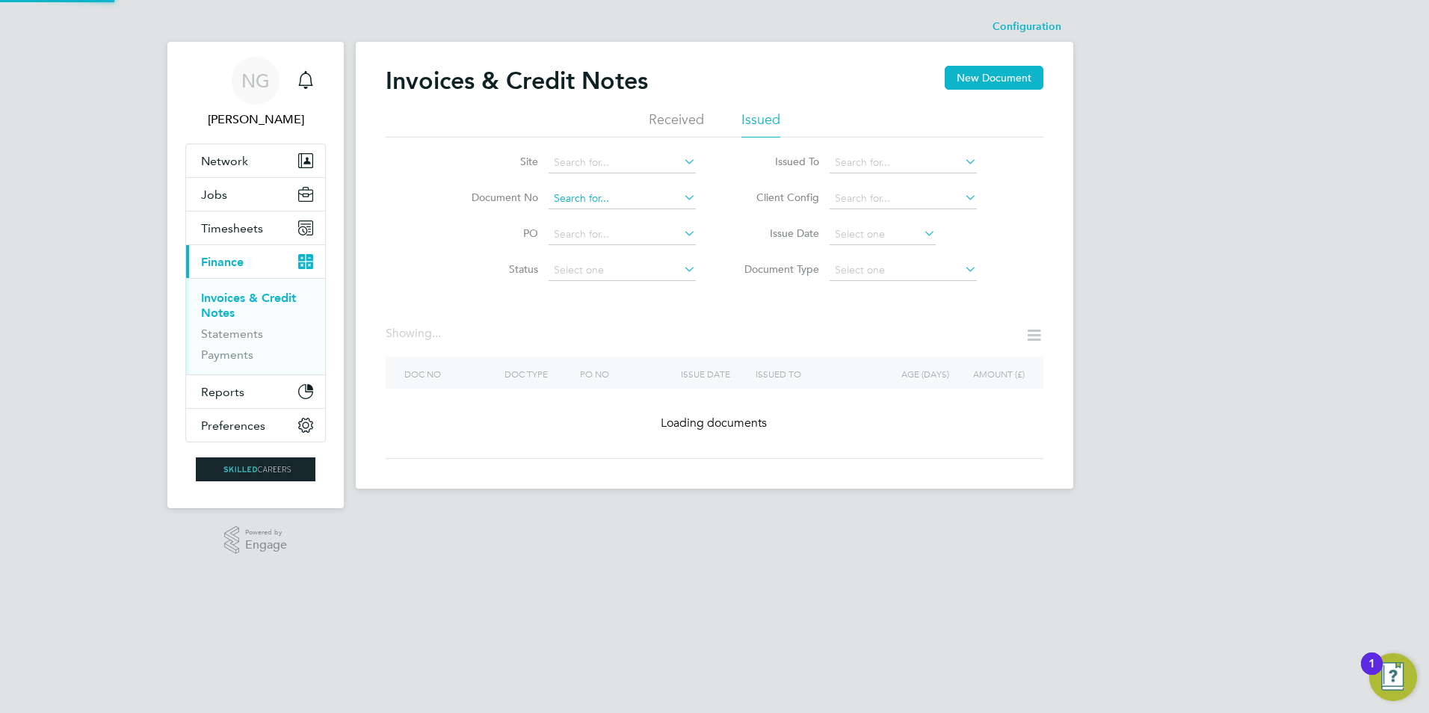
click at [646, 191] on input at bounding box center [621, 198] width 147 height 21
paste input "INV0016268"
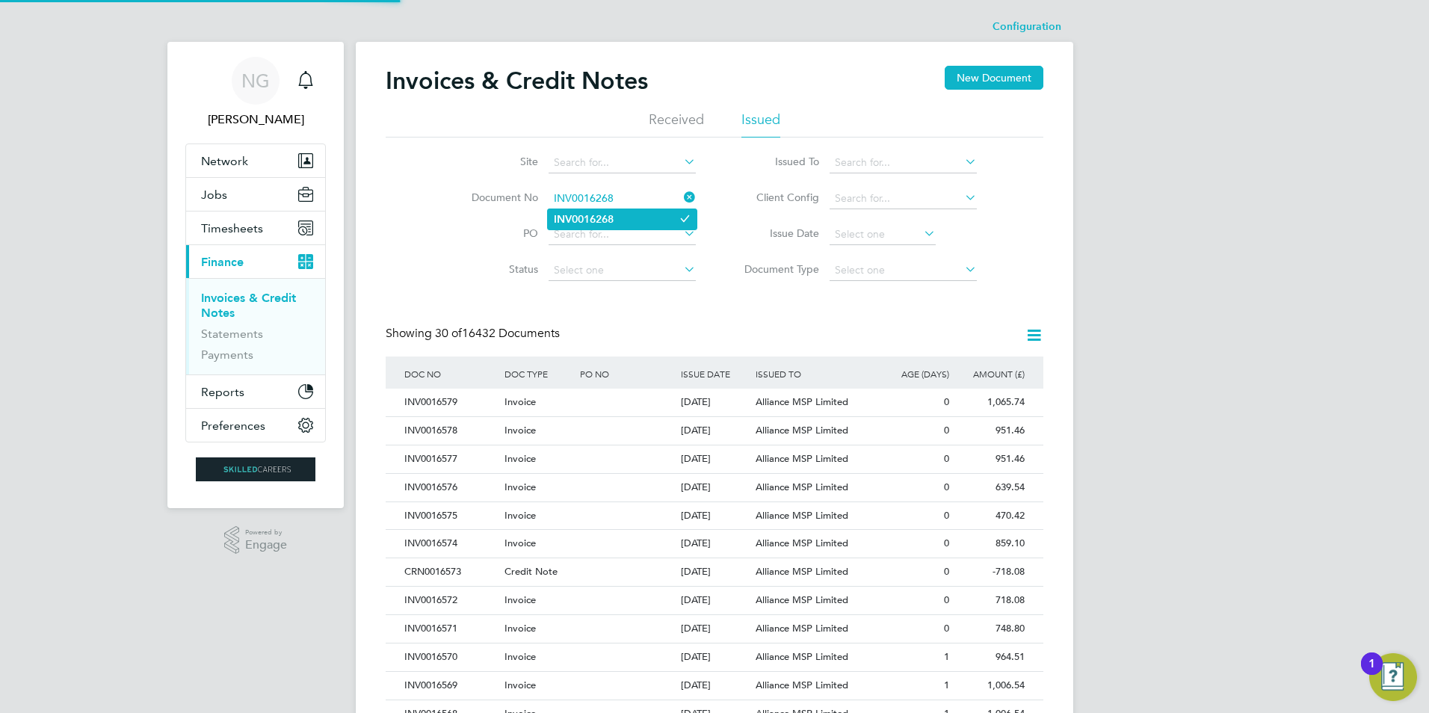
type input "INV0016268"
click at [616, 221] on li "INV0016268" at bounding box center [622, 219] width 149 height 20
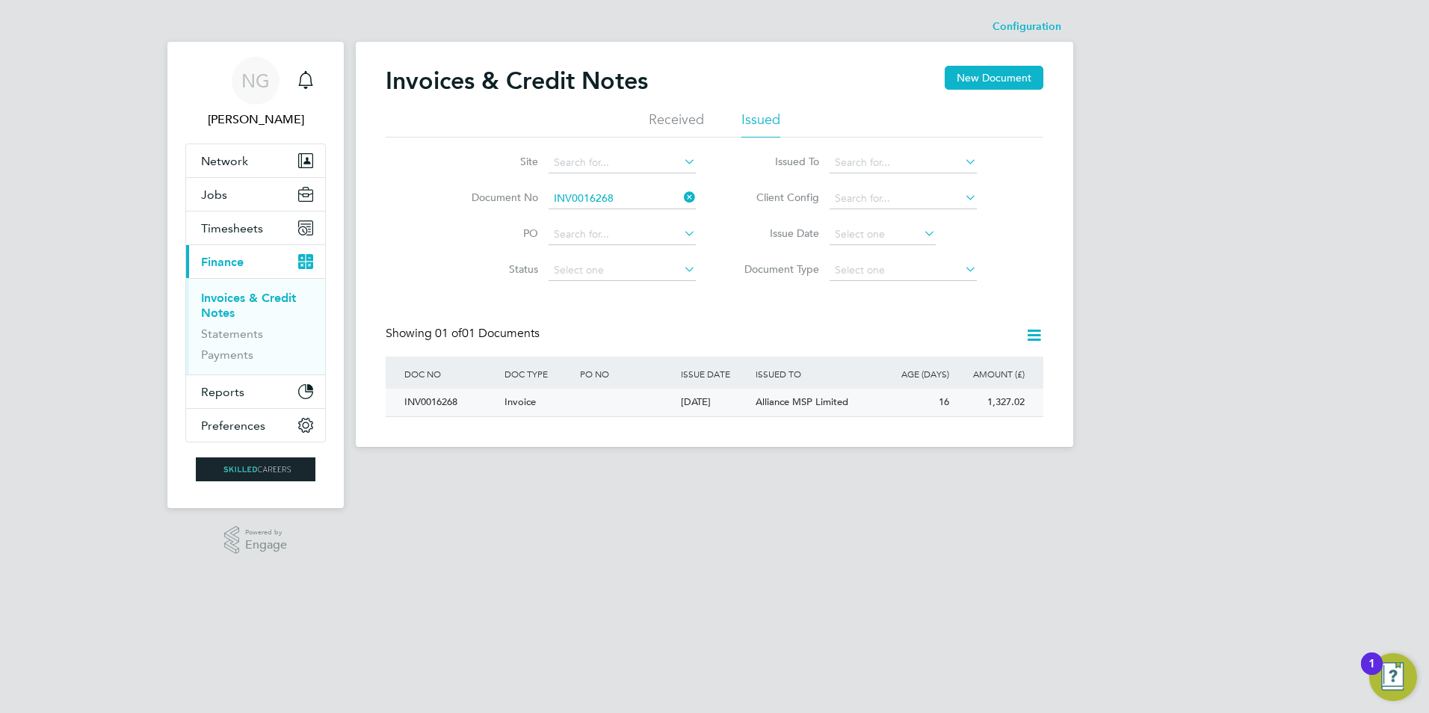
click at [430, 397] on div "INV0016268" at bounding box center [451, 403] width 100 height 28
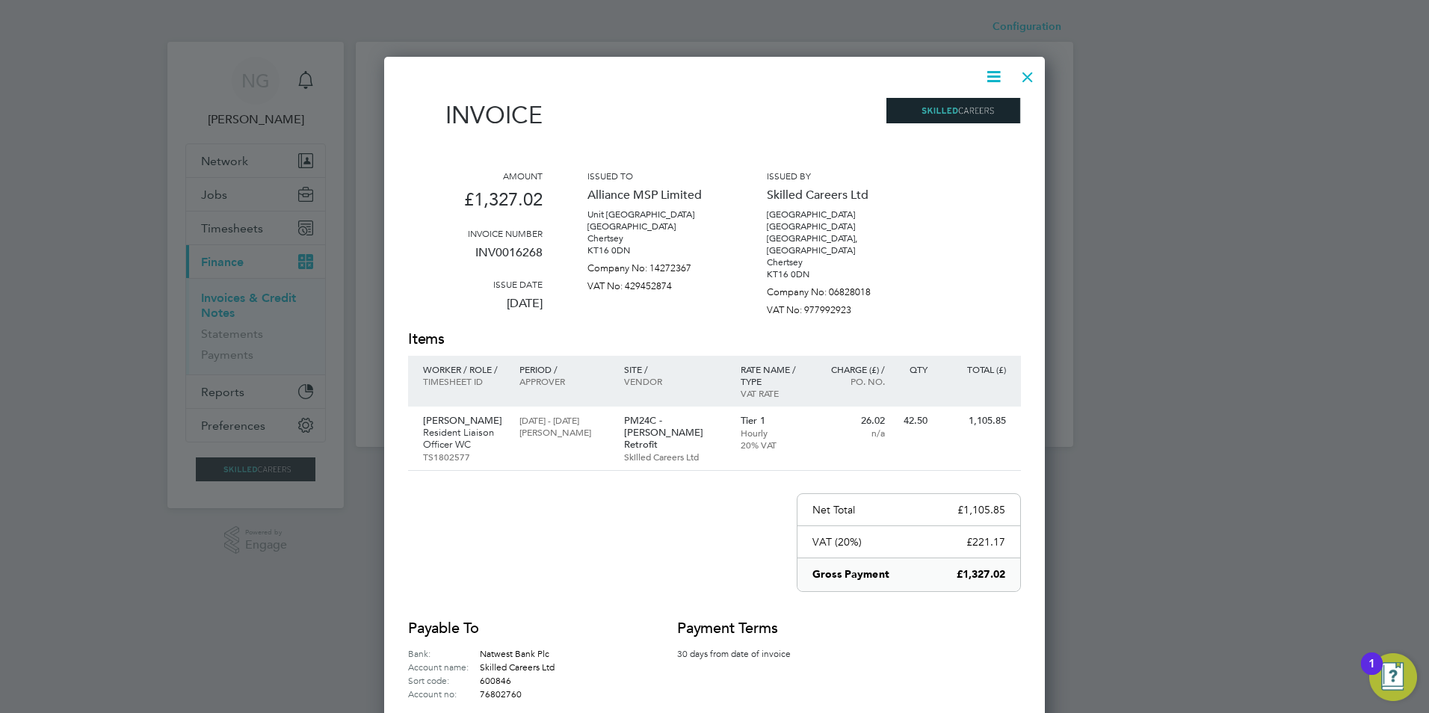
click at [989, 81] on icon at bounding box center [993, 76] width 19 height 19
click at [967, 114] on li "Download Invoice" at bounding box center [948, 112] width 103 height 21
click at [1026, 74] on div at bounding box center [1027, 73] width 27 height 27
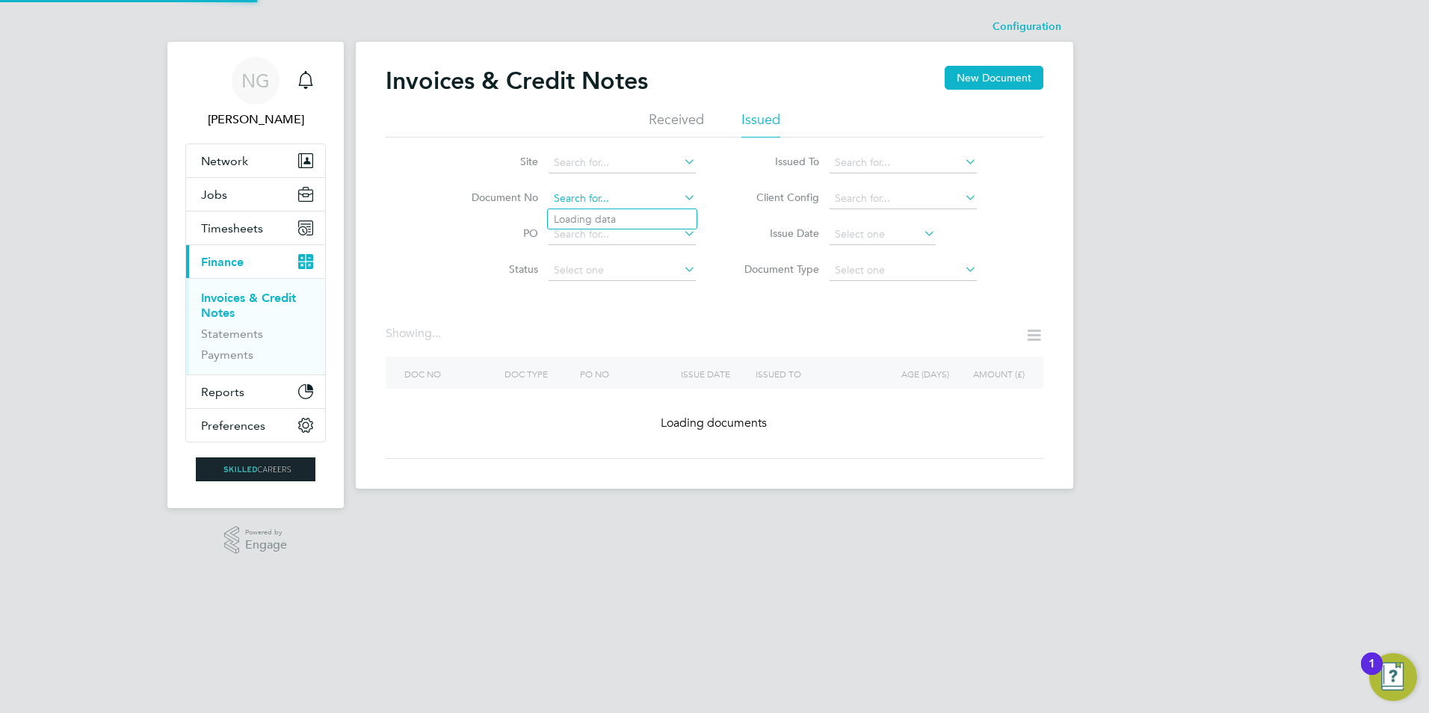
click at [639, 194] on input at bounding box center [621, 198] width 147 height 21
paste input "INV0016269"
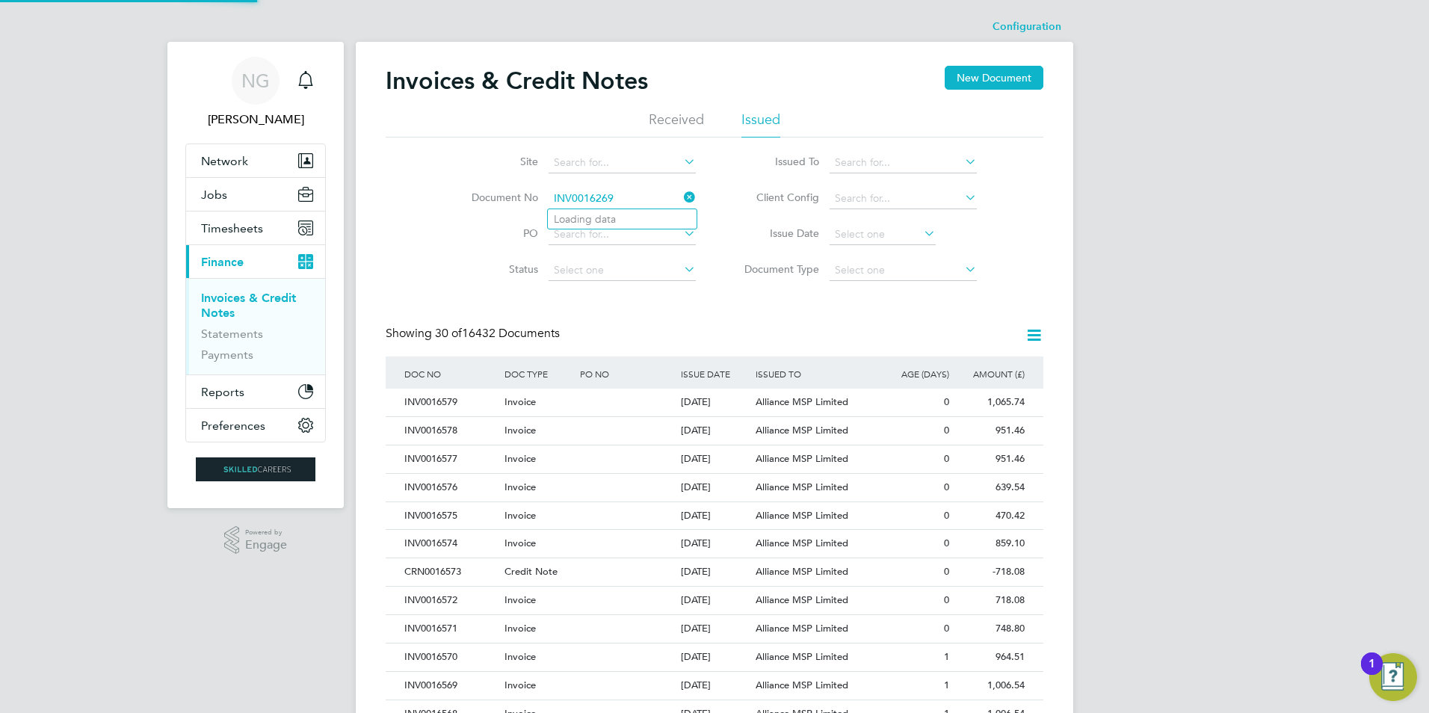
type input "INV0016269"
click at [618, 208] on ul "INV0016269" at bounding box center [622, 219] width 150 height 22
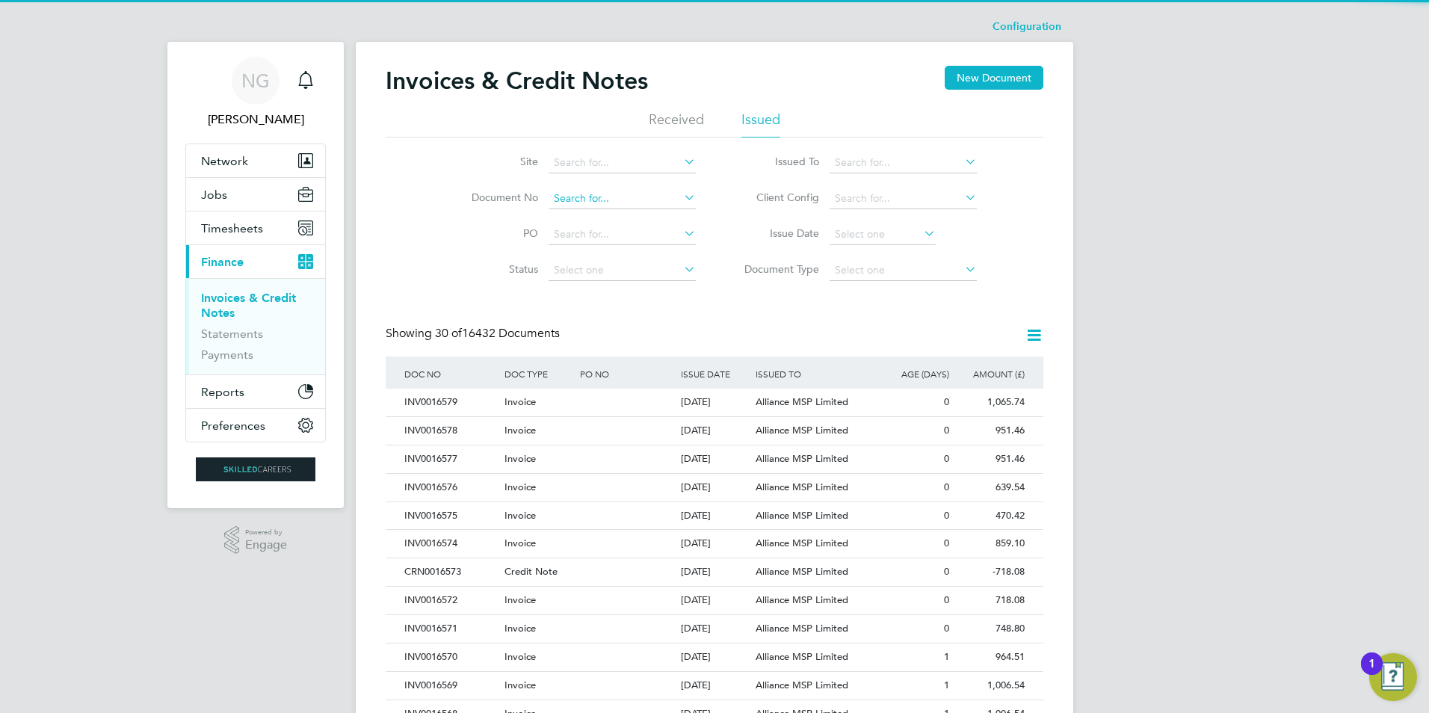
click at [590, 202] on input at bounding box center [621, 198] width 147 height 21
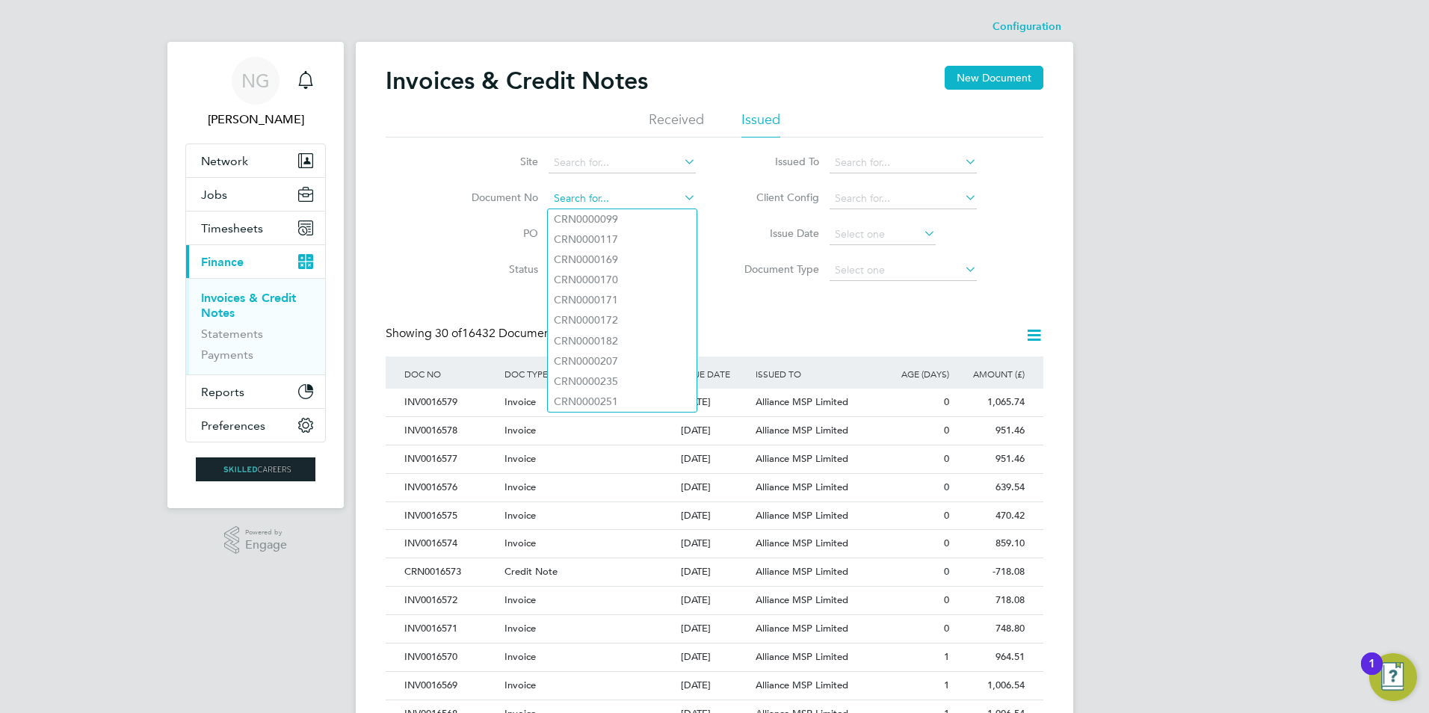
paste input "INV0016269"
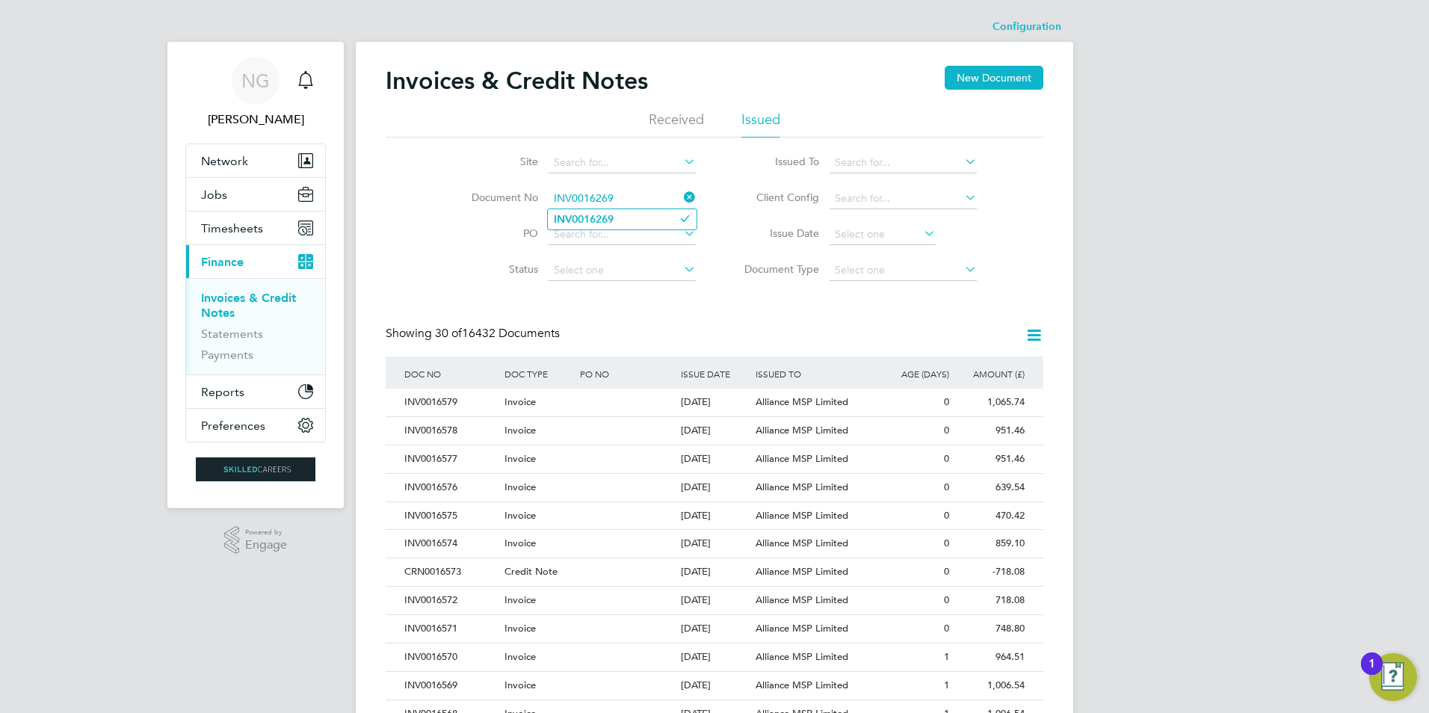
type input "INV0016269"
click at [603, 221] on b "INV0016269" at bounding box center [584, 219] width 60 height 13
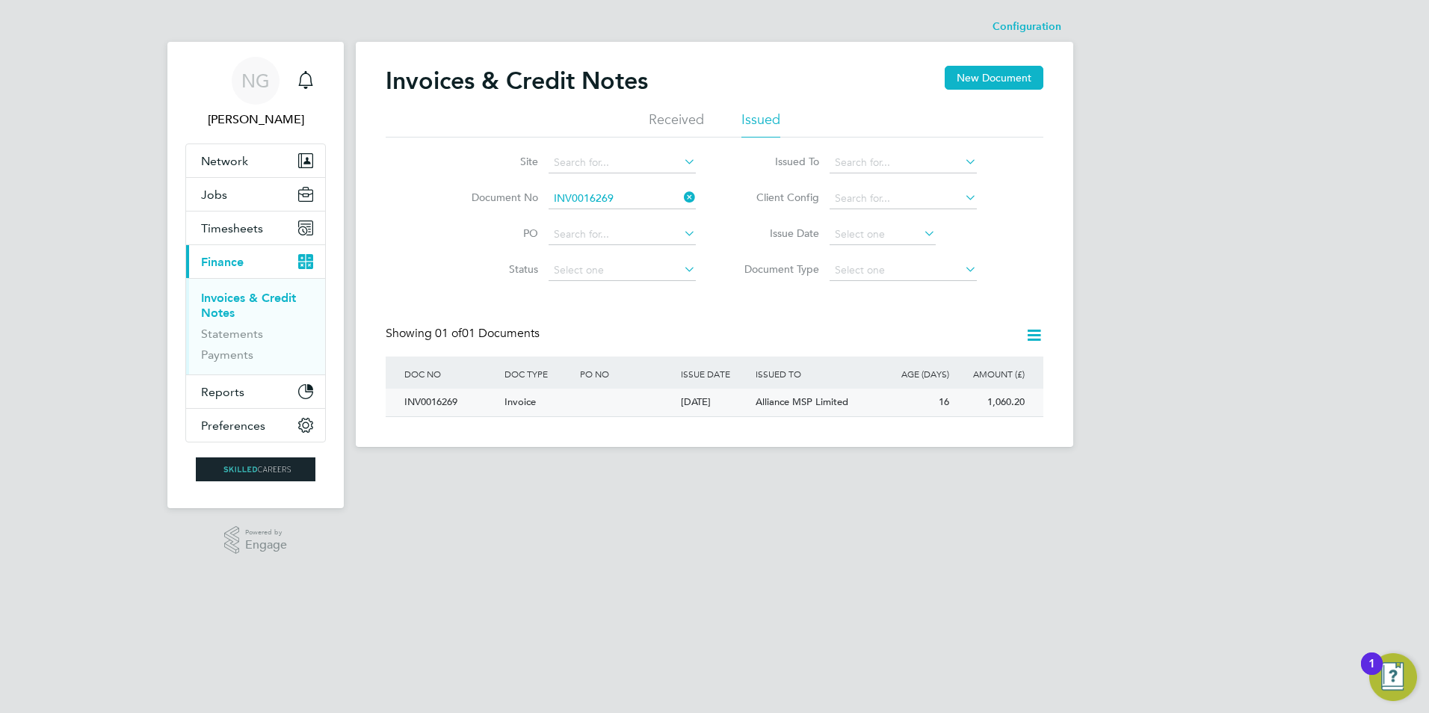
click at [415, 404] on div "INV0016269" at bounding box center [451, 403] width 100 height 28
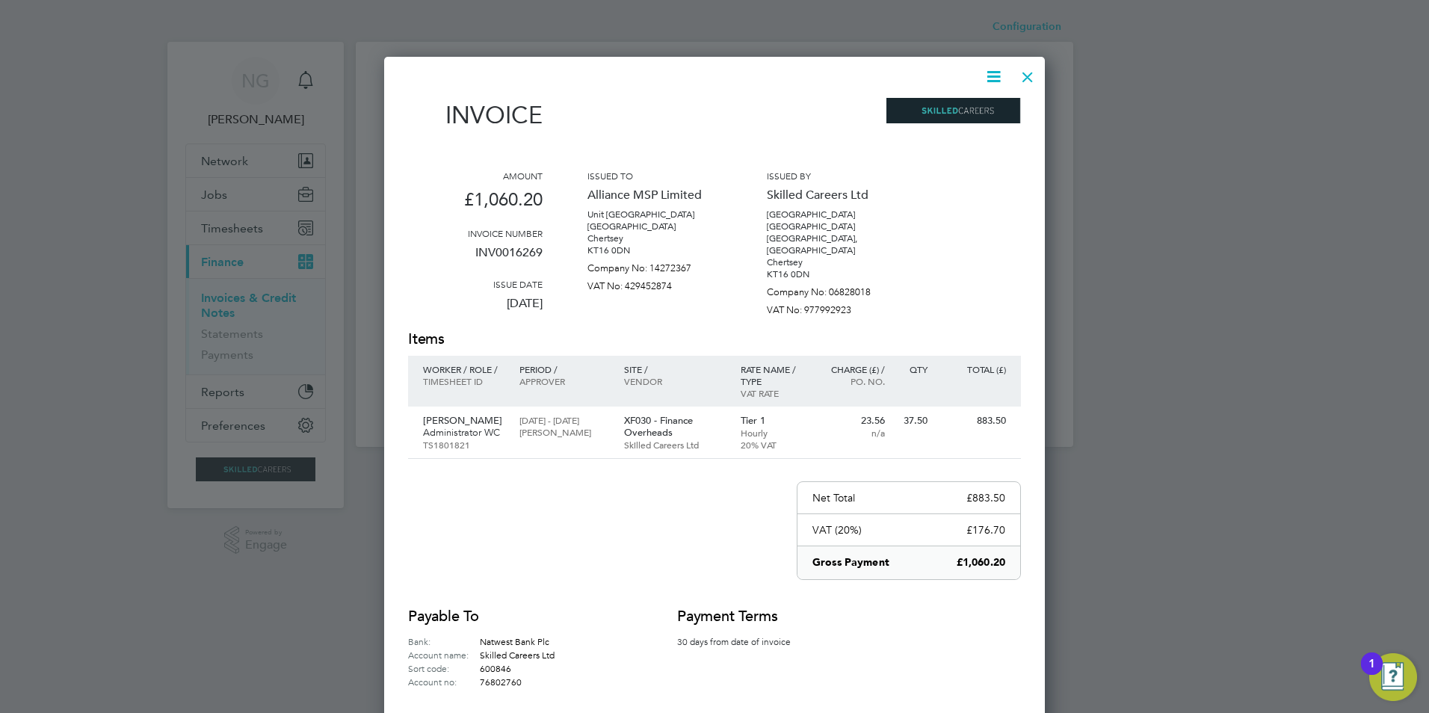
click at [989, 75] on icon at bounding box center [993, 76] width 19 height 19
click at [963, 111] on li "Download Invoice" at bounding box center [948, 112] width 103 height 21
drag, startPoint x: 1024, startPoint y: 76, endPoint x: 809, endPoint y: 171, distance: 234.5
click at [1024, 76] on div at bounding box center [1027, 73] width 27 height 27
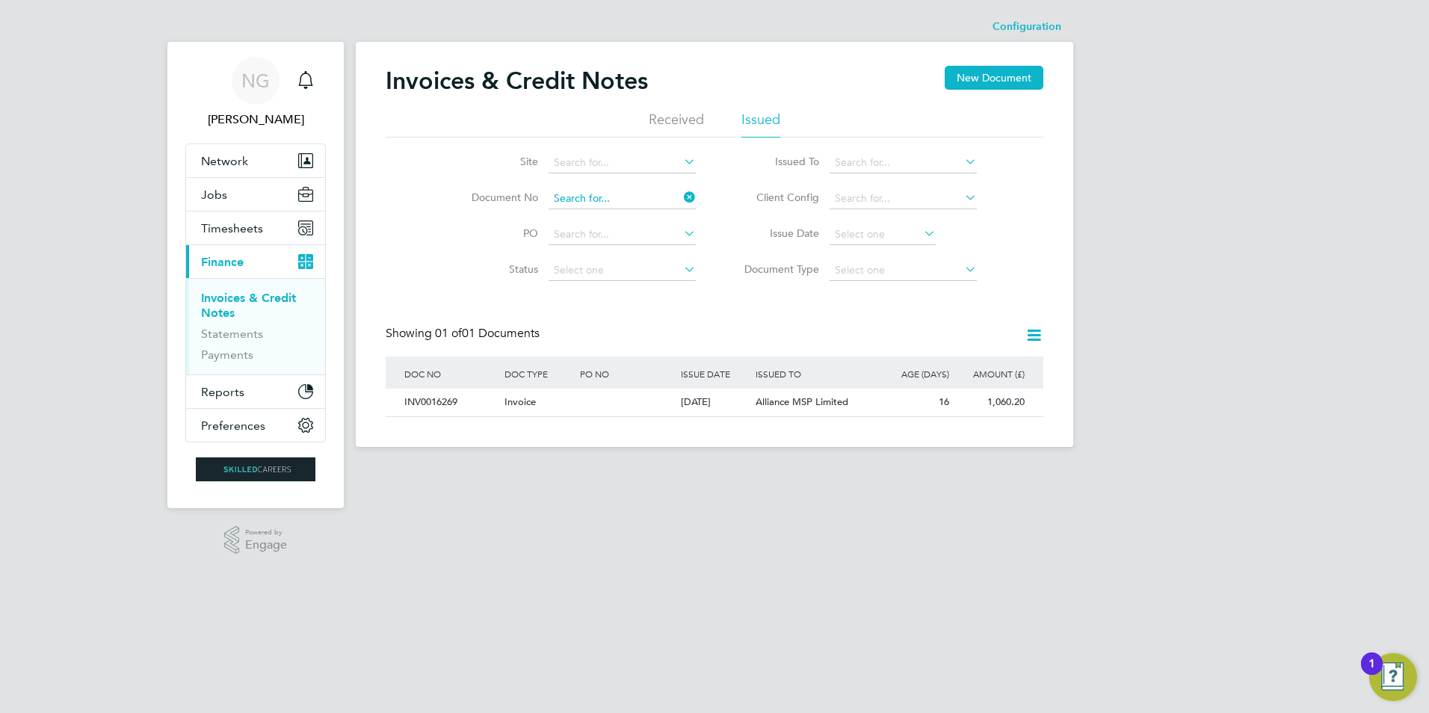
click at [637, 194] on input at bounding box center [621, 198] width 147 height 21
paste input "INV0016270"
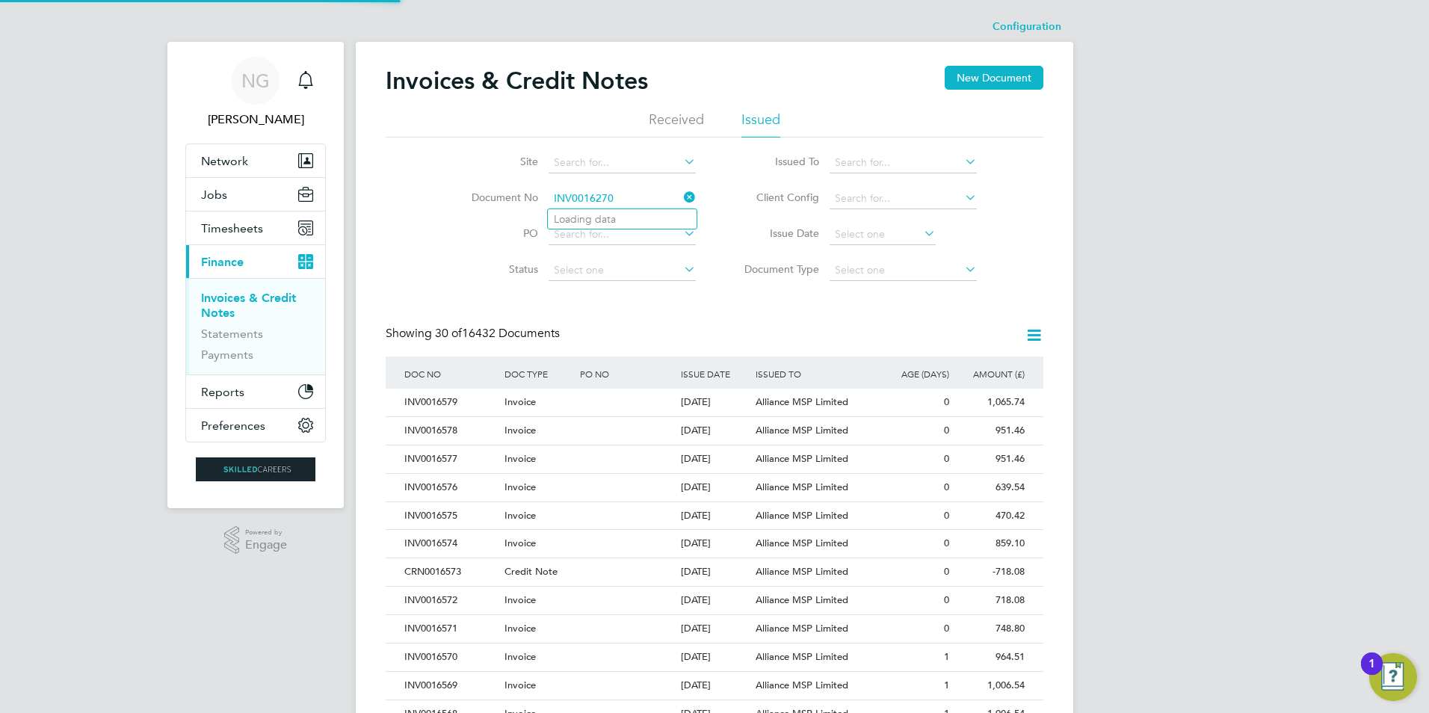
type input "INV0016270"
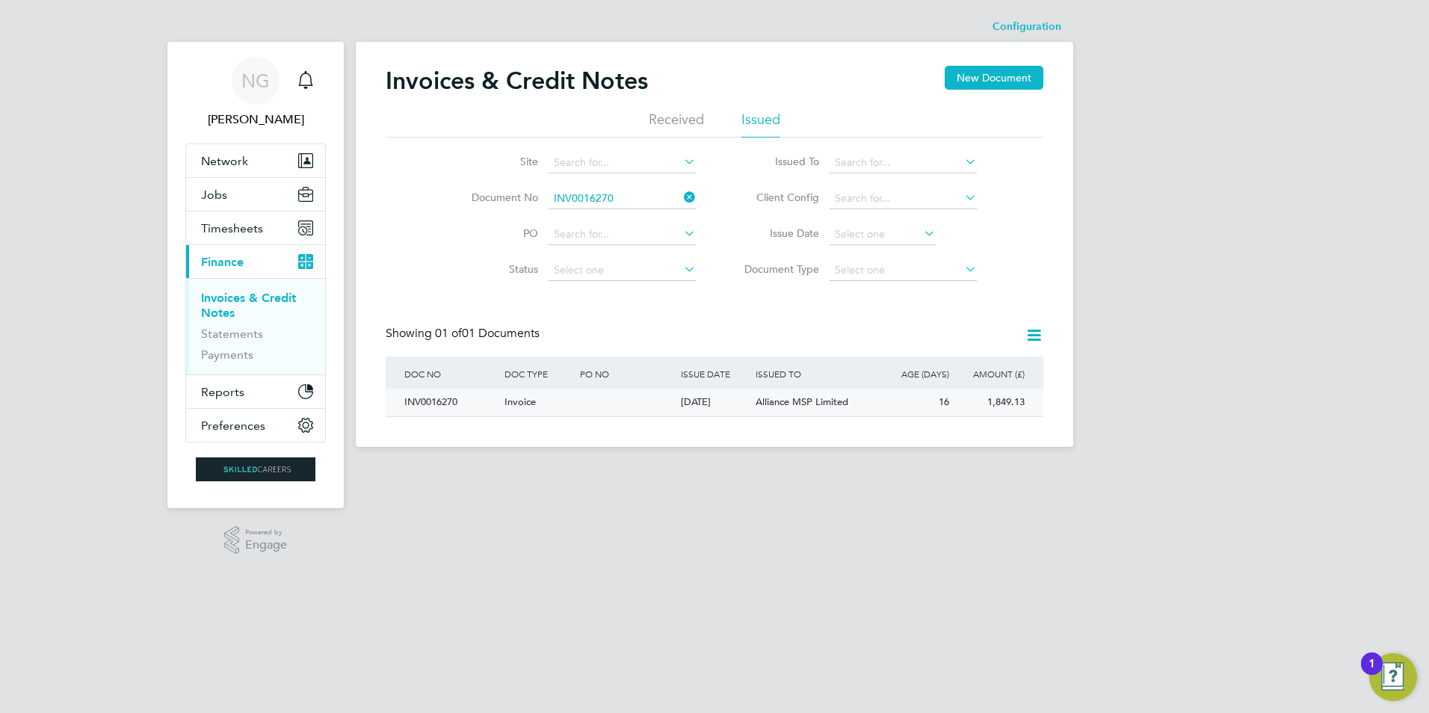
click at [419, 397] on div "INV0016270" at bounding box center [451, 403] width 100 height 28
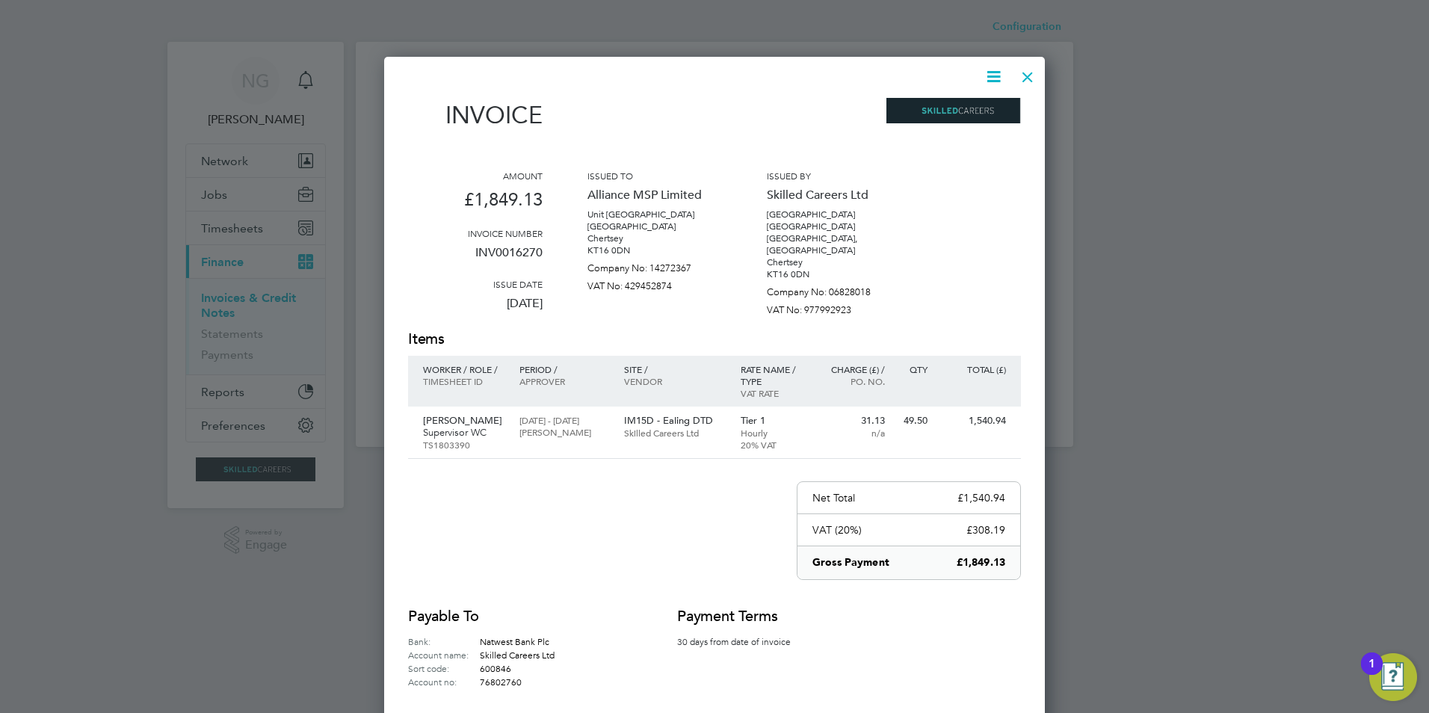
click at [989, 74] on icon at bounding box center [993, 76] width 19 height 19
click at [969, 114] on li "Download Invoice" at bounding box center [948, 112] width 103 height 21
click at [1027, 74] on div at bounding box center [1027, 73] width 27 height 27
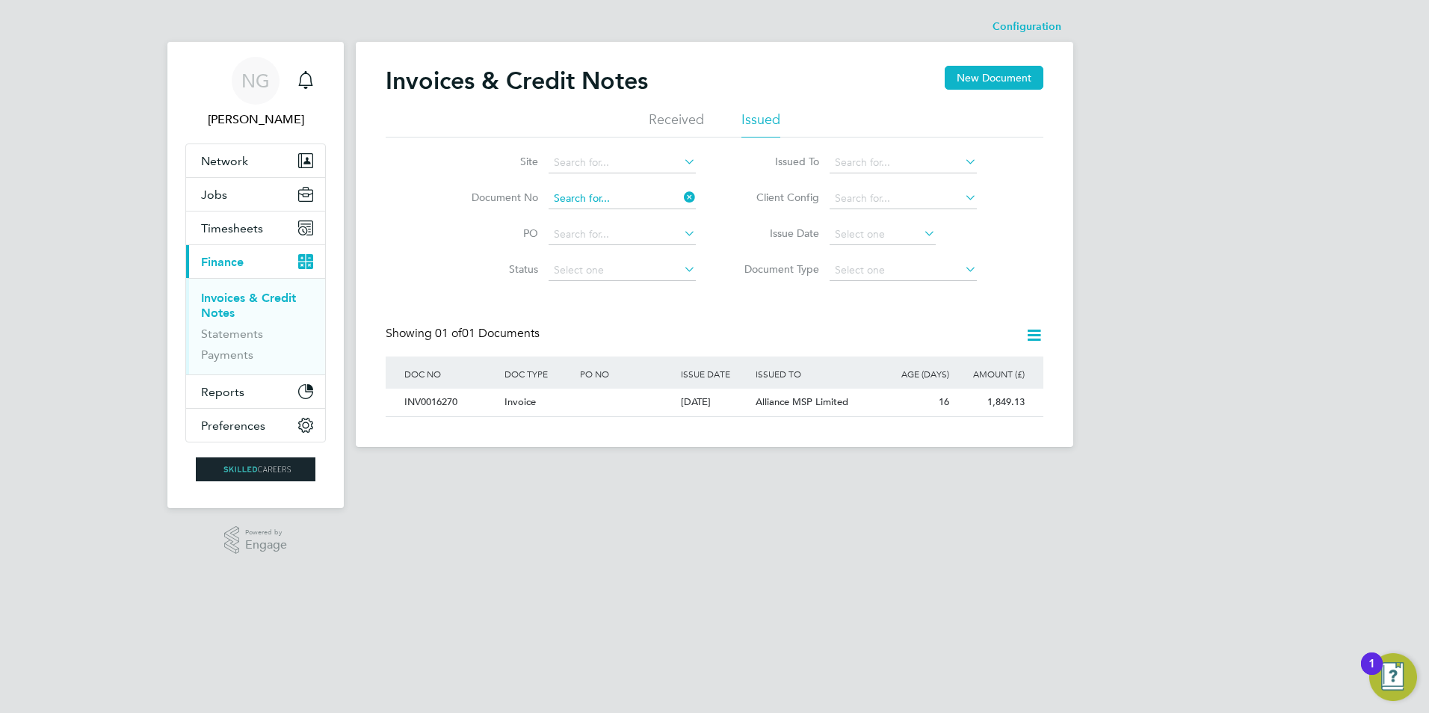
click at [634, 200] on input at bounding box center [621, 198] width 147 height 21
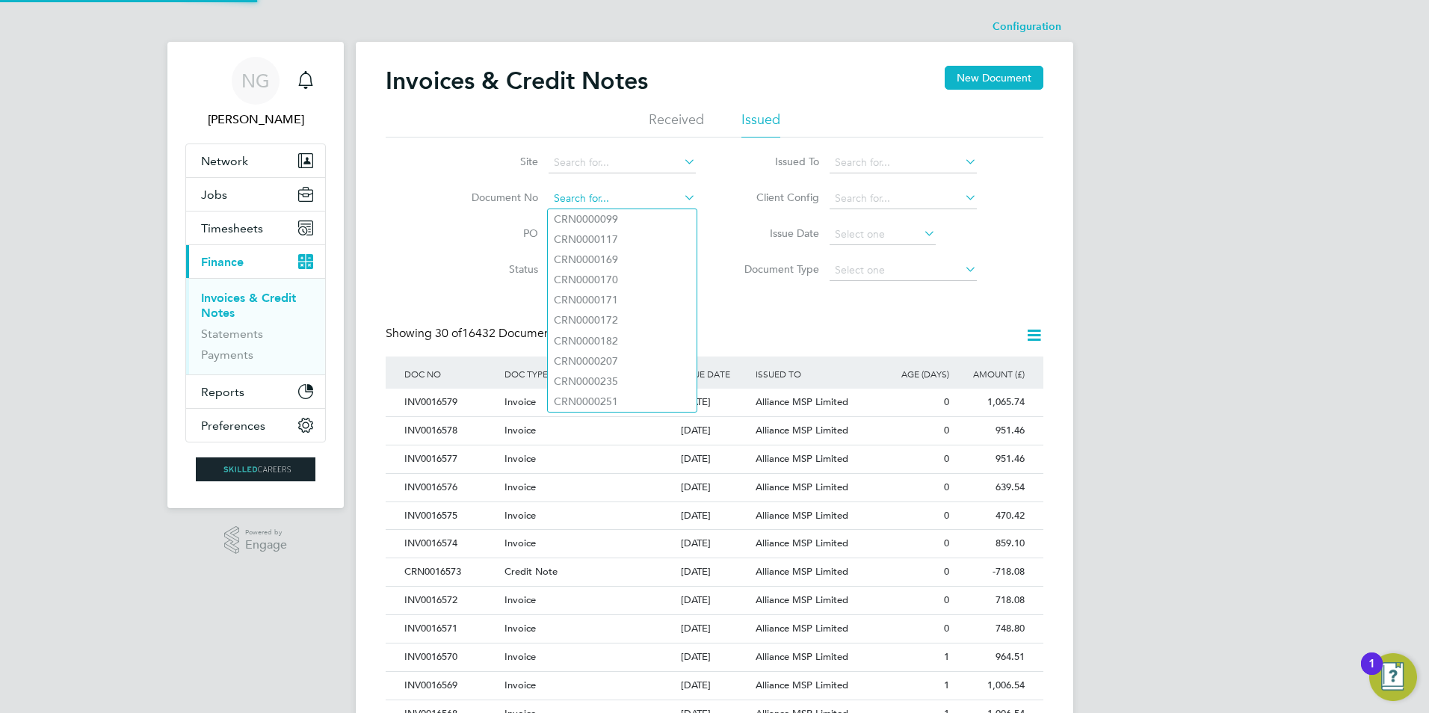
paste input "INV0016271"
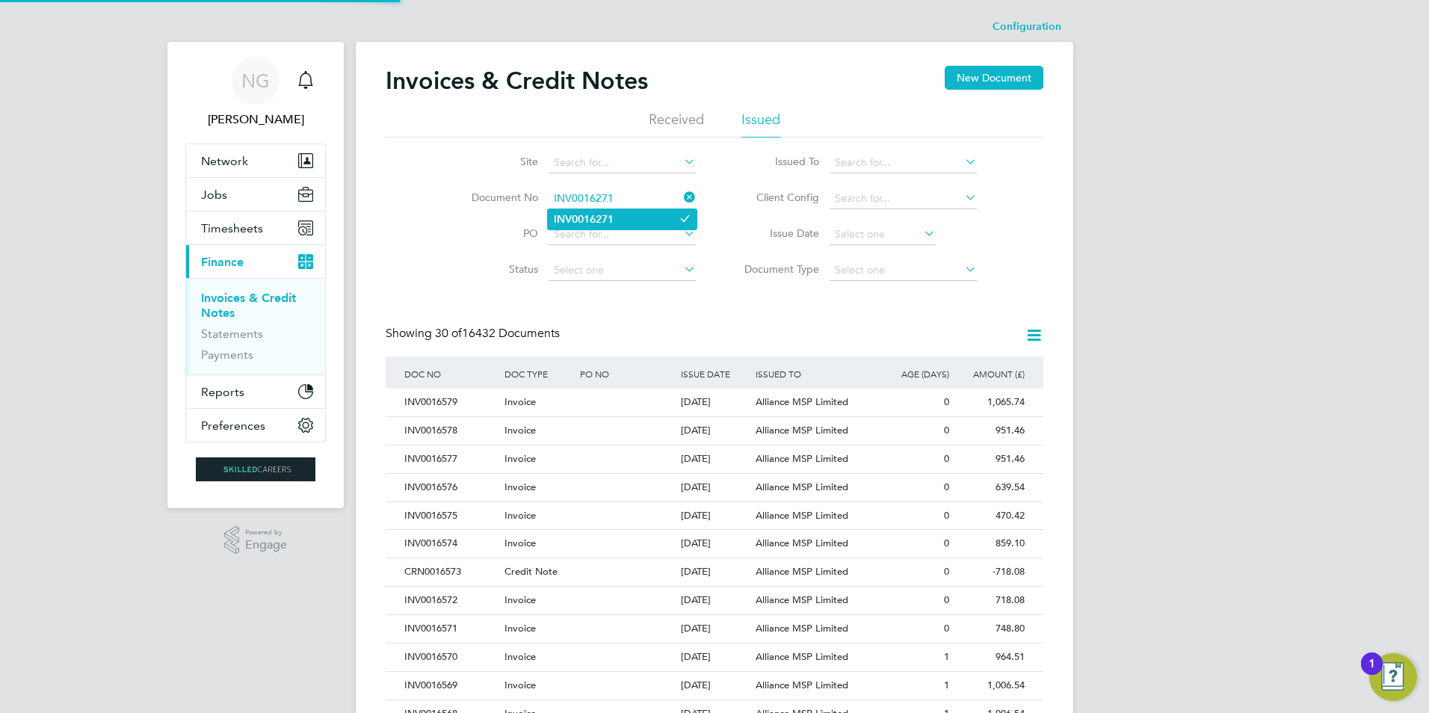
type input "INV0016271"
click at [613, 220] on b "INV0016271" at bounding box center [584, 219] width 60 height 13
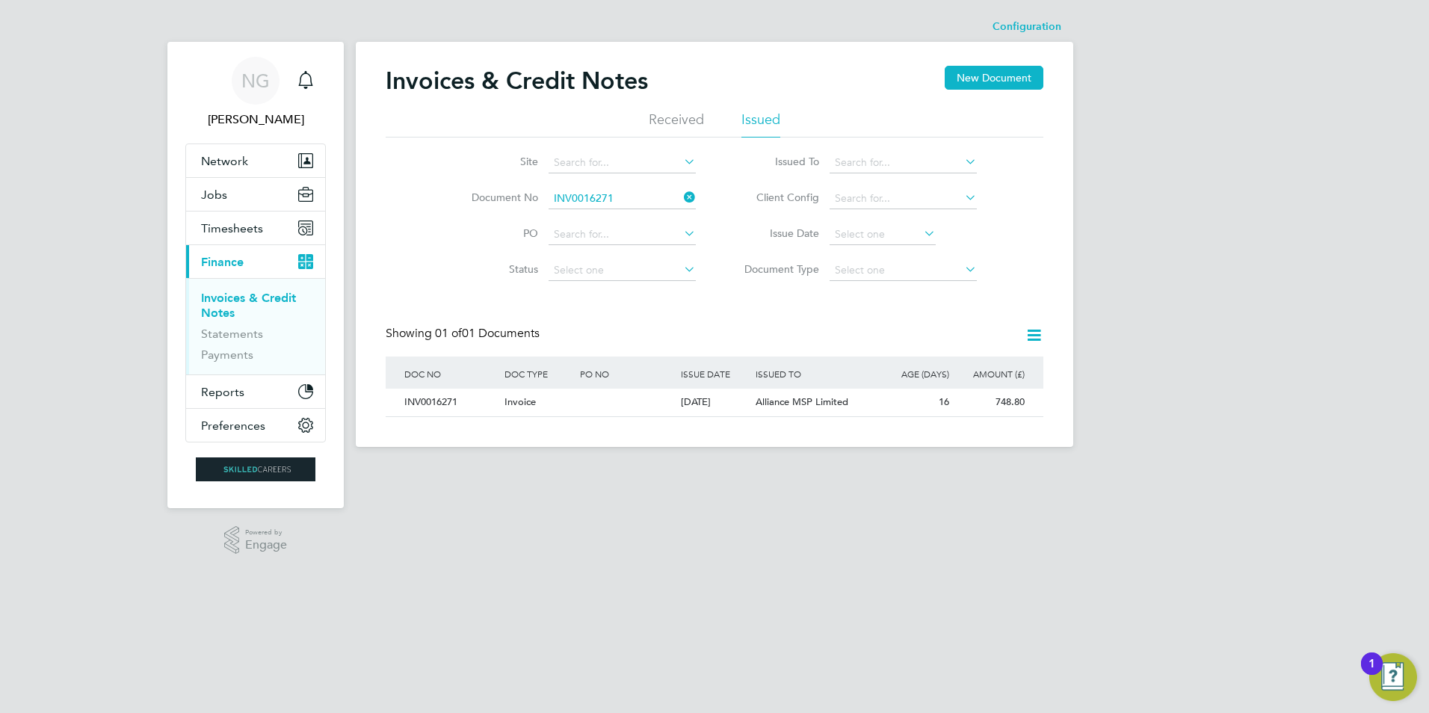
drag, startPoint x: 433, startPoint y: 403, endPoint x: 548, endPoint y: 474, distance: 135.8
click at [433, 403] on div "INV0016271" at bounding box center [451, 403] width 100 height 28
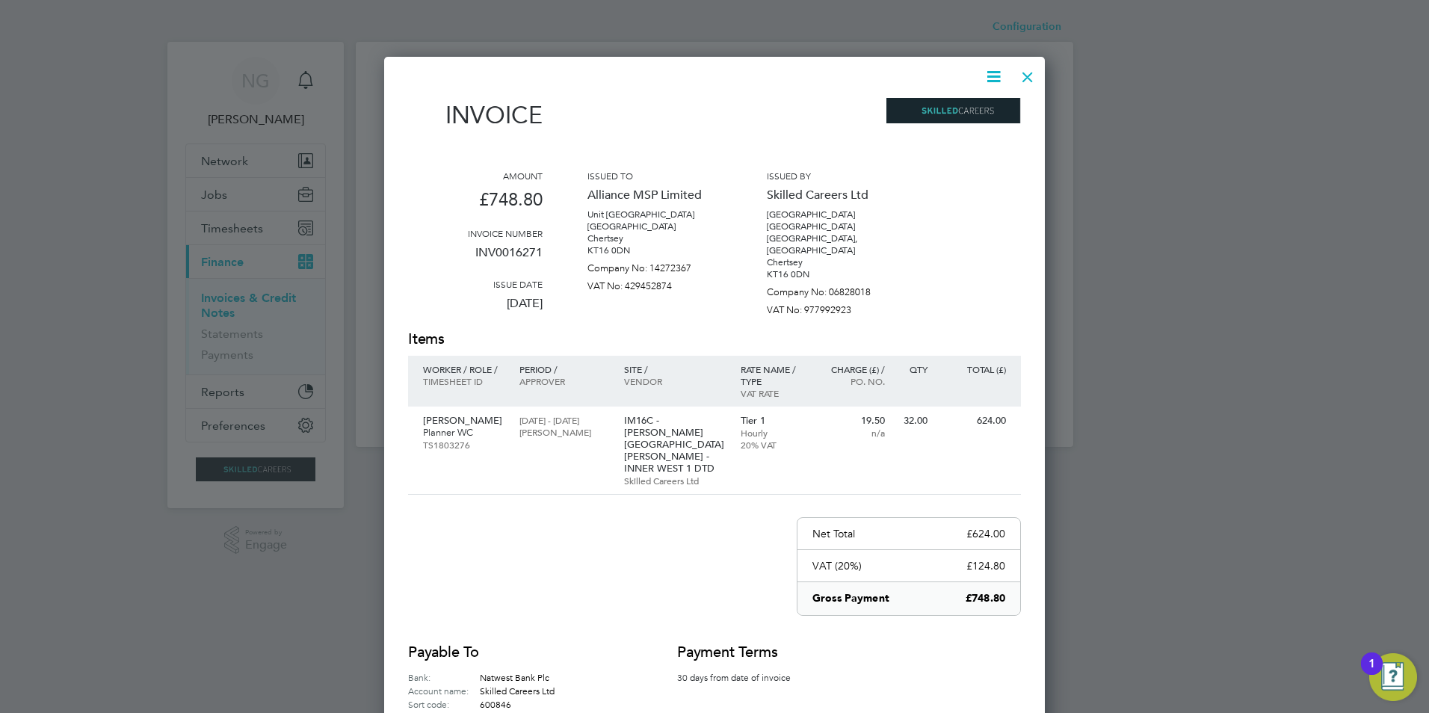
click at [991, 75] on icon at bounding box center [993, 76] width 19 height 19
click at [971, 111] on li "Download Invoice" at bounding box center [948, 112] width 103 height 21
click at [1024, 70] on div at bounding box center [1027, 73] width 27 height 27
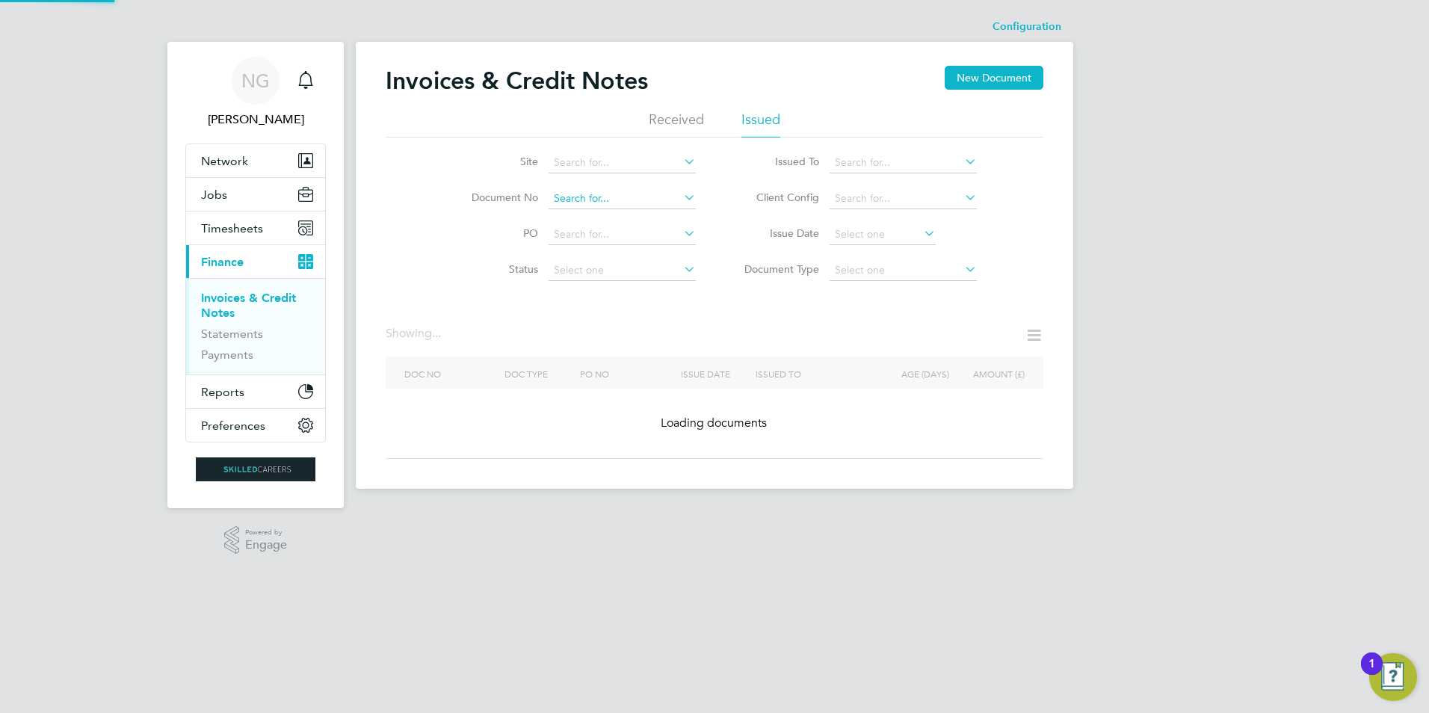
click at [631, 196] on input at bounding box center [621, 198] width 147 height 21
paste input "INV0016272"
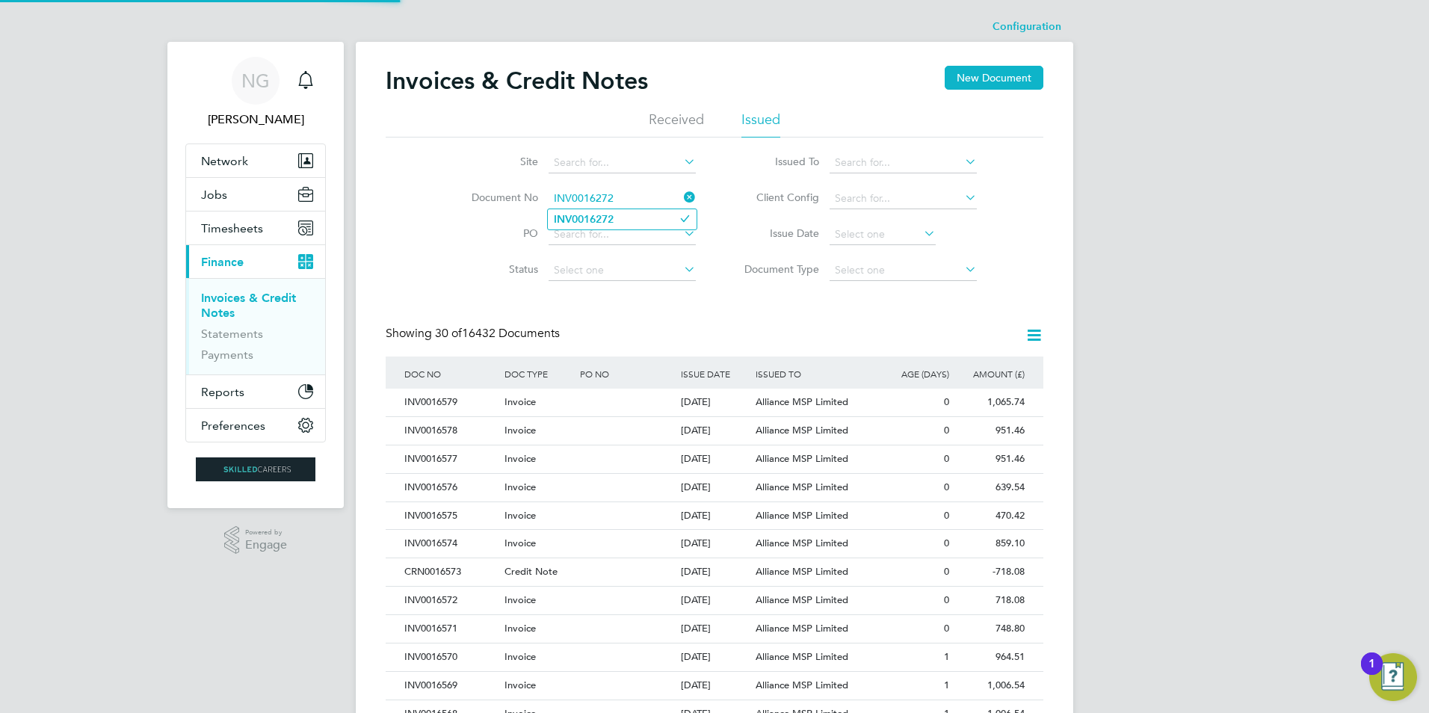
type input "INV0016272"
click at [610, 215] on b "INV0016272" at bounding box center [584, 219] width 60 height 13
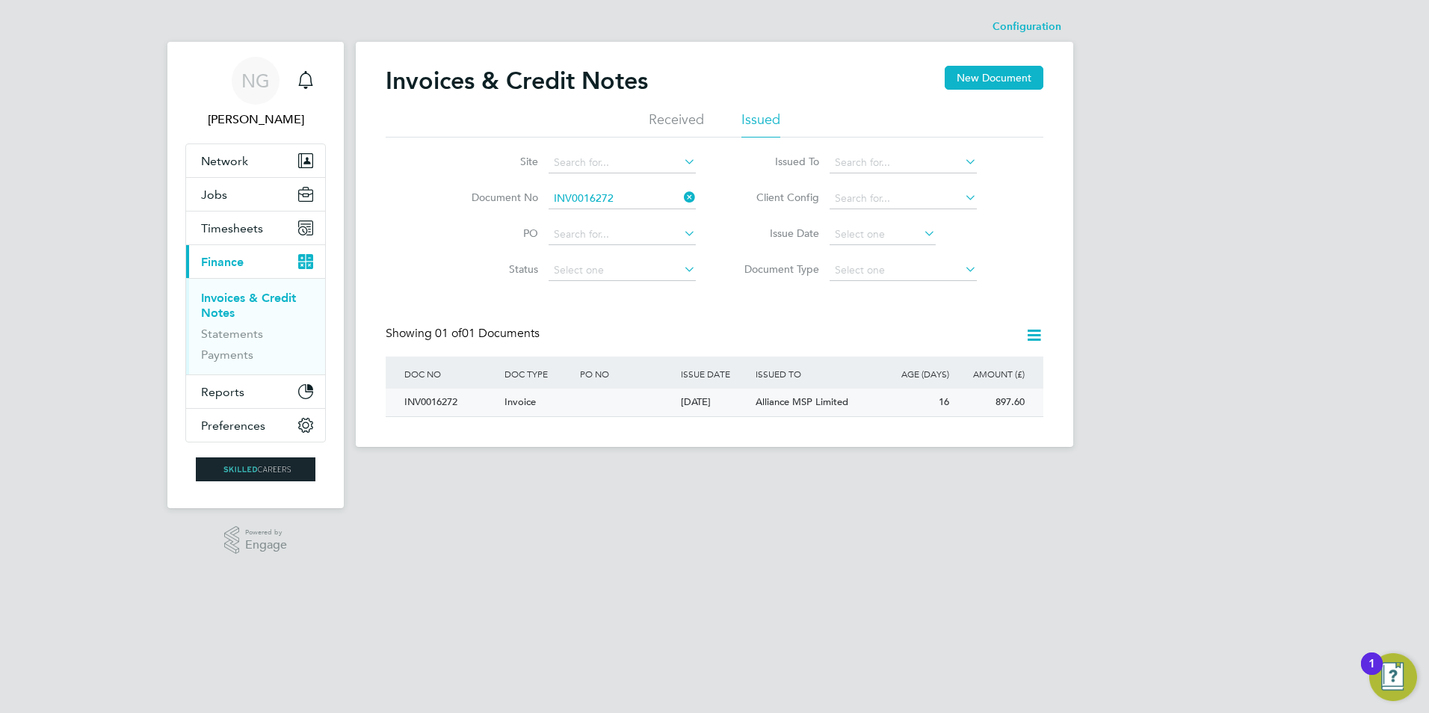
click at [428, 401] on div "INV0016272" at bounding box center [451, 403] width 100 height 28
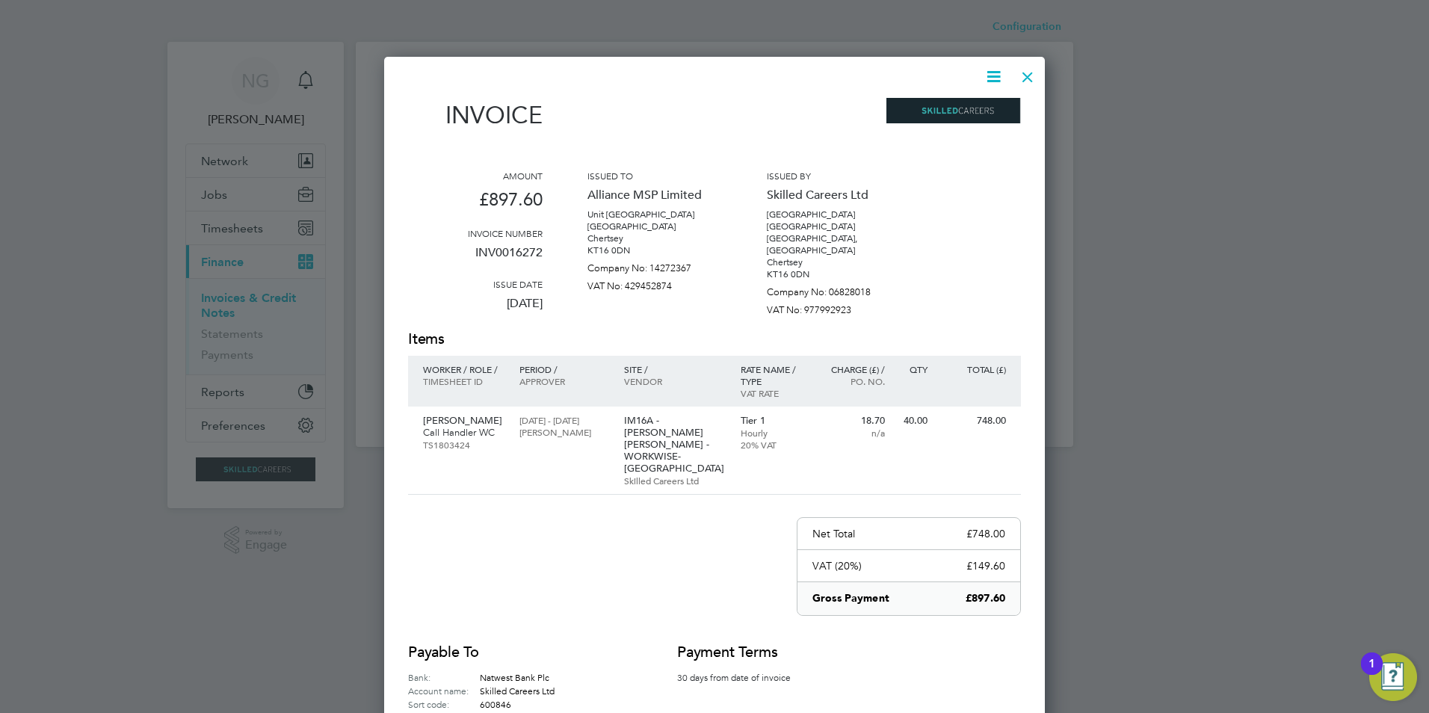
click at [990, 67] on icon at bounding box center [993, 76] width 19 height 19
click at [978, 109] on li "Download Invoice" at bounding box center [948, 112] width 103 height 21
click at [1027, 77] on div at bounding box center [1027, 73] width 27 height 27
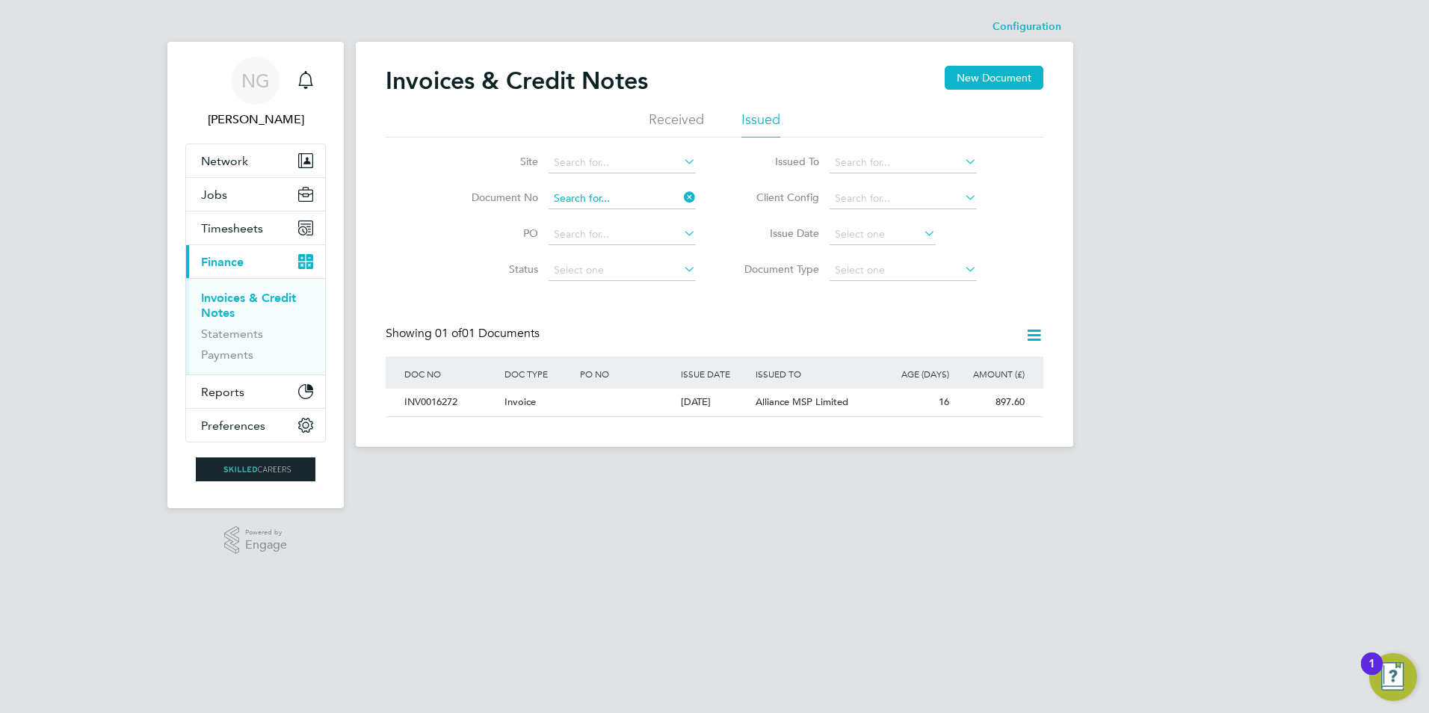
click at [651, 194] on input at bounding box center [621, 198] width 147 height 21
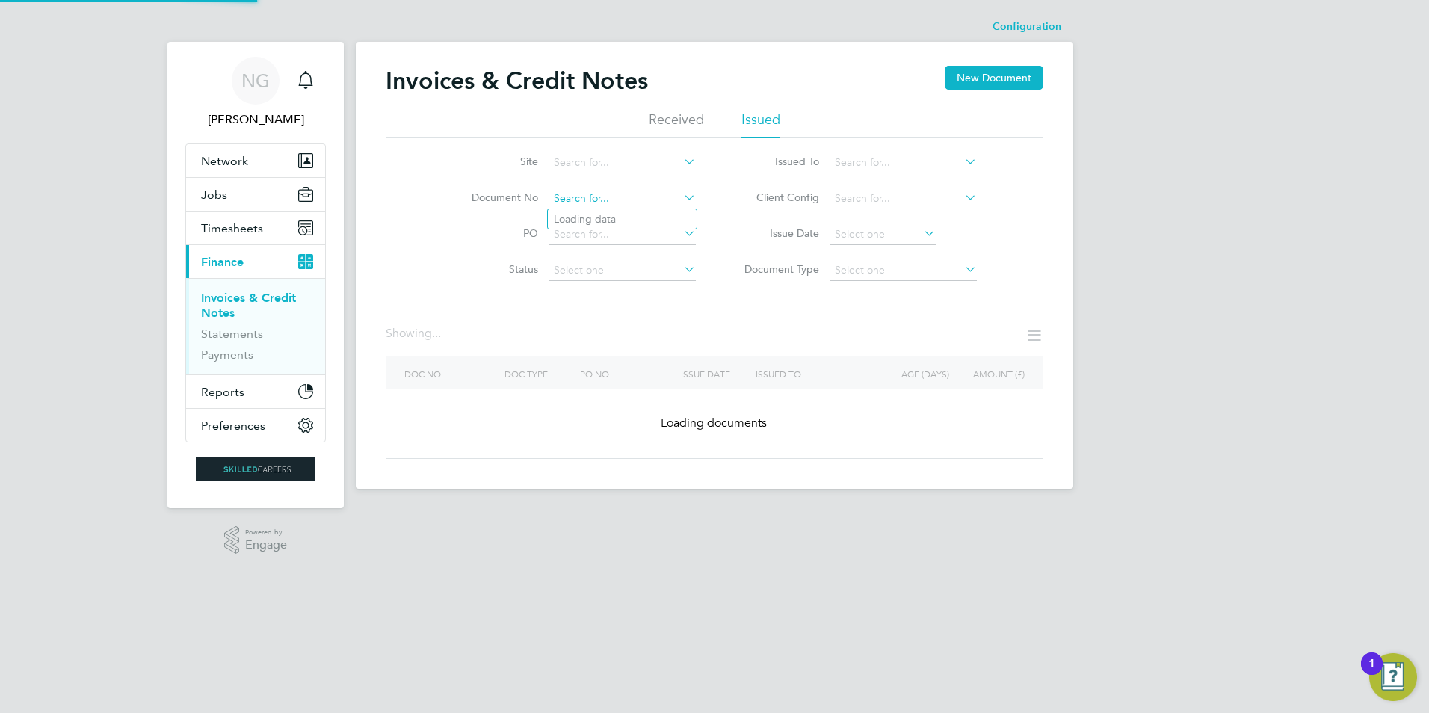
paste input "INV0016273"
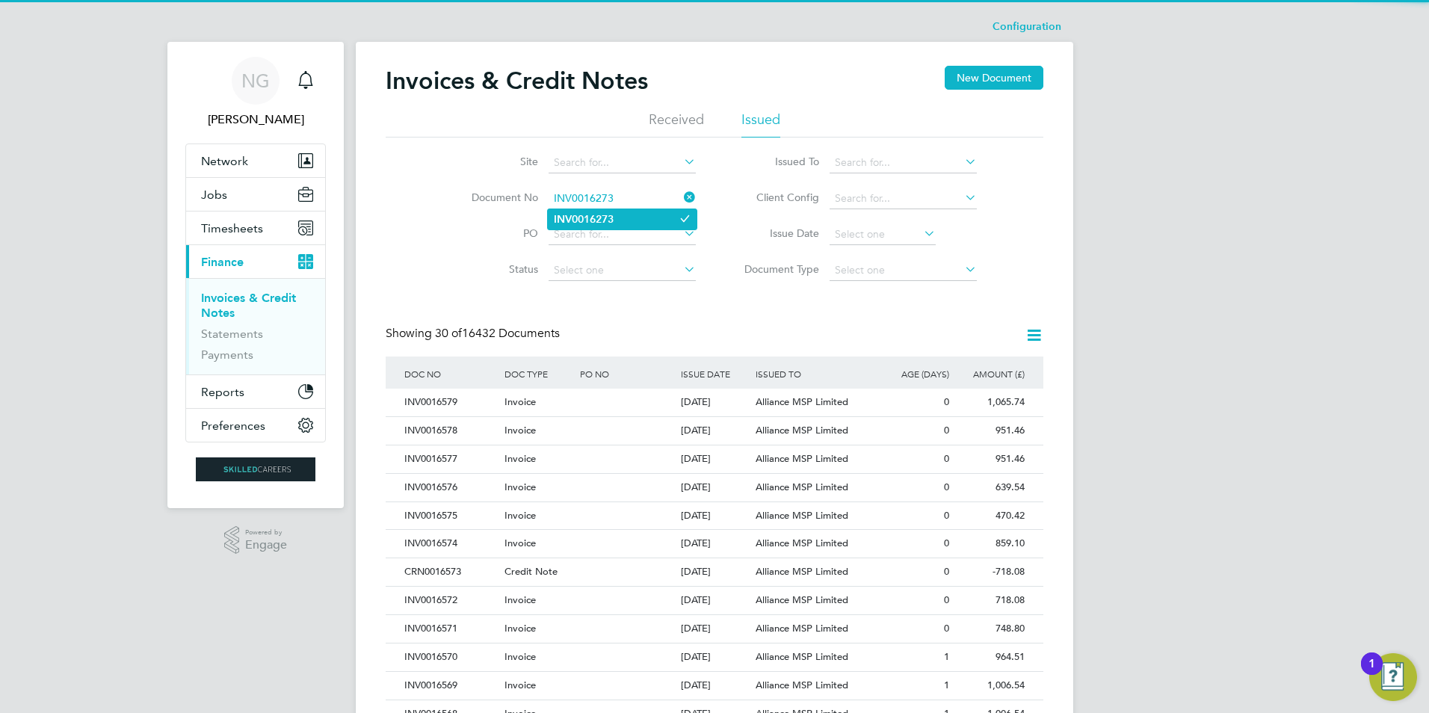
type input "INV0016273"
click at [625, 215] on li "INV0016273" at bounding box center [622, 219] width 149 height 20
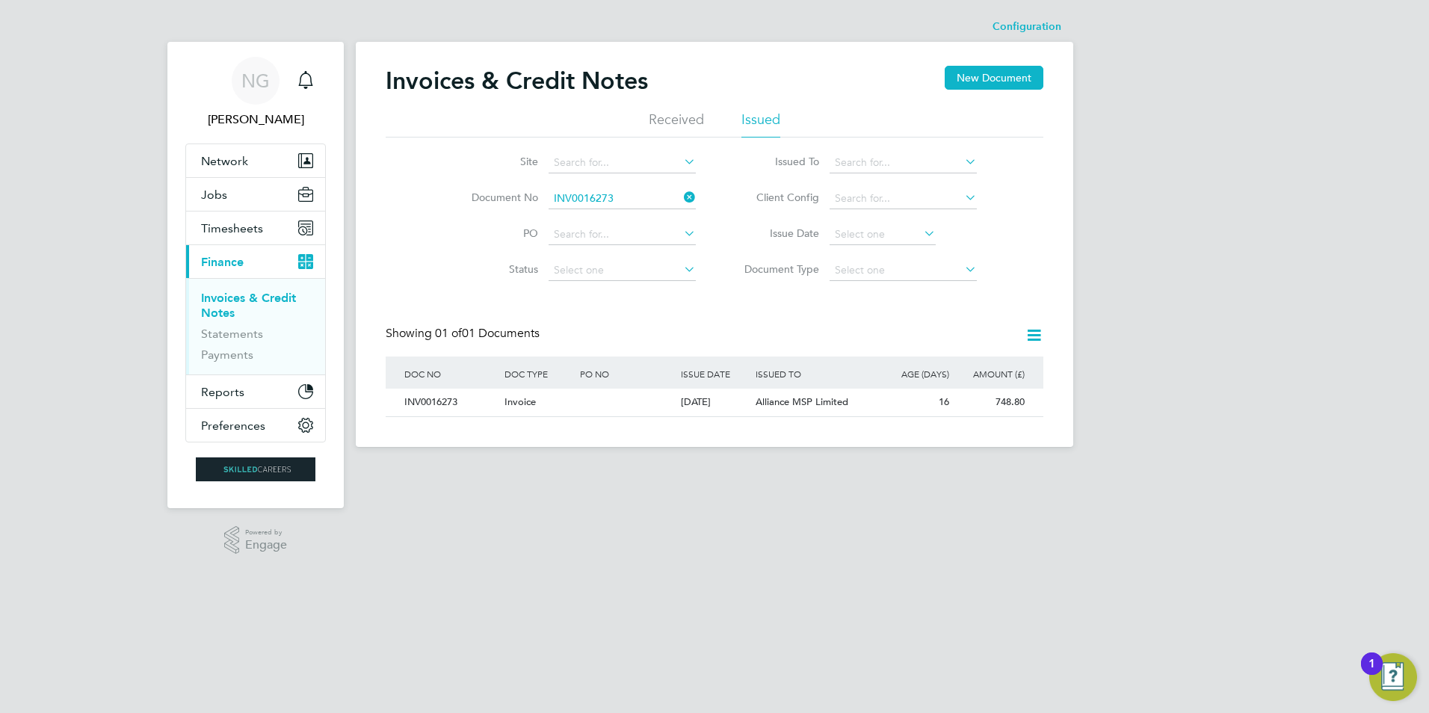
drag, startPoint x: 423, startPoint y: 404, endPoint x: 463, endPoint y: 421, distance: 42.9
click at [423, 404] on div "INV0016273" at bounding box center [451, 403] width 100 height 28
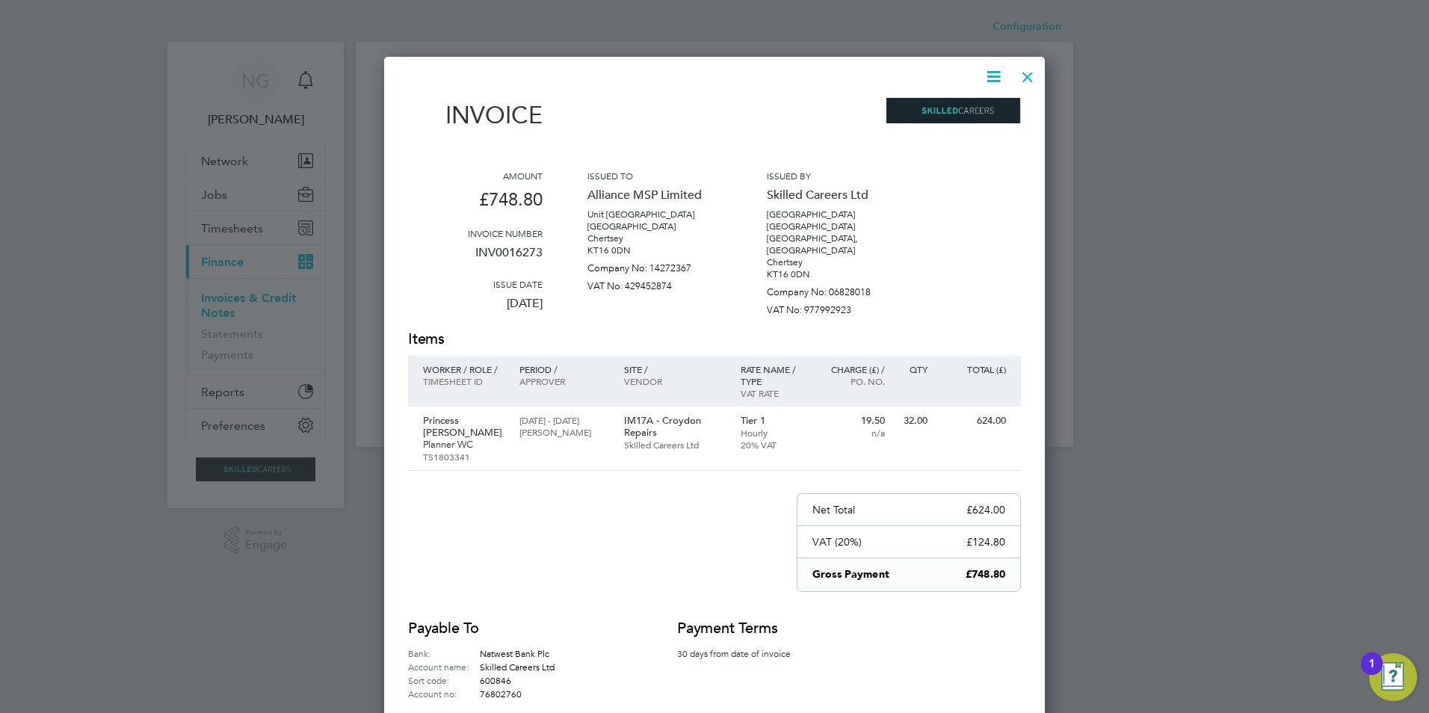
click at [994, 76] on icon at bounding box center [993, 76] width 19 height 19
click at [961, 110] on li "Download Invoice" at bounding box center [948, 112] width 103 height 21
click at [1033, 69] on div at bounding box center [1027, 73] width 27 height 27
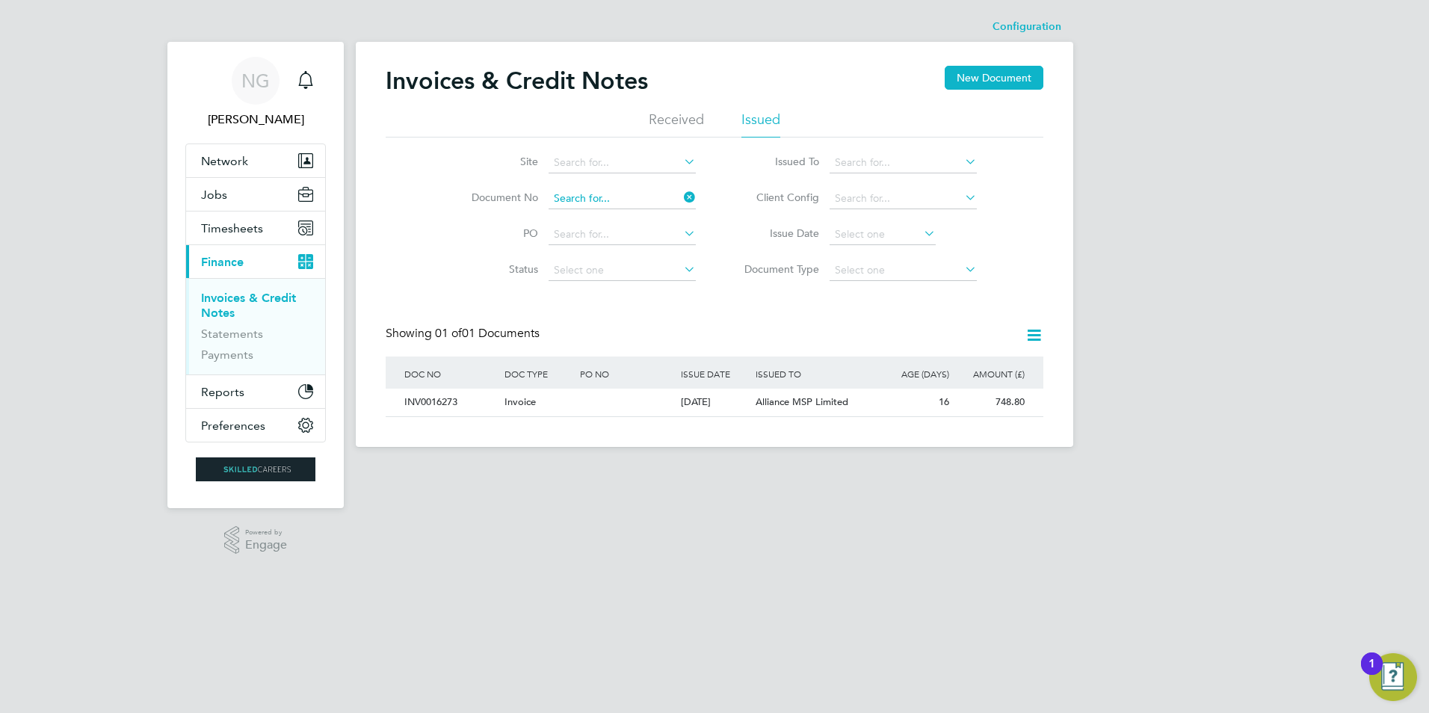
click at [613, 199] on input at bounding box center [621, 198] width 147 height 21
paste input "INV0016274"
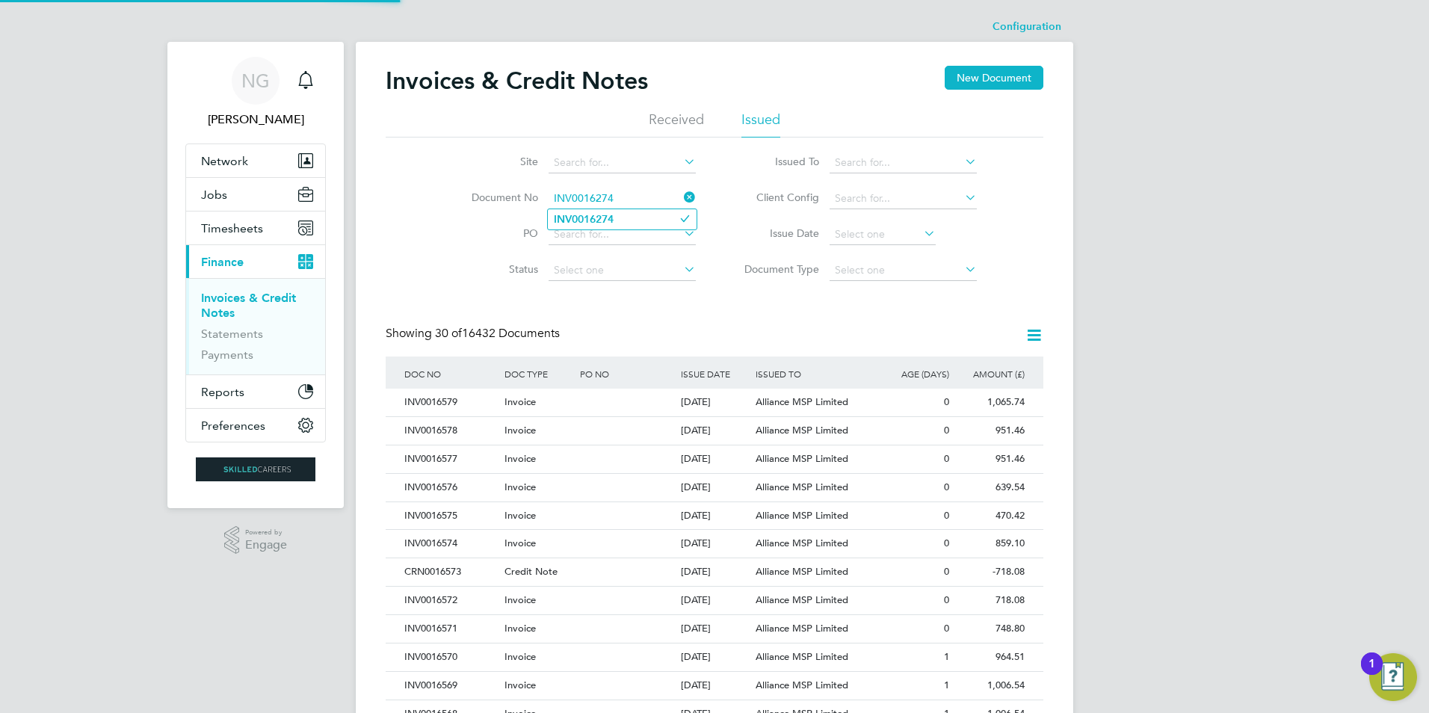
type input "INV0016274"
click at [607, 220] on b "INV0016274" at bounding box center [584, 219] width 60 height 13
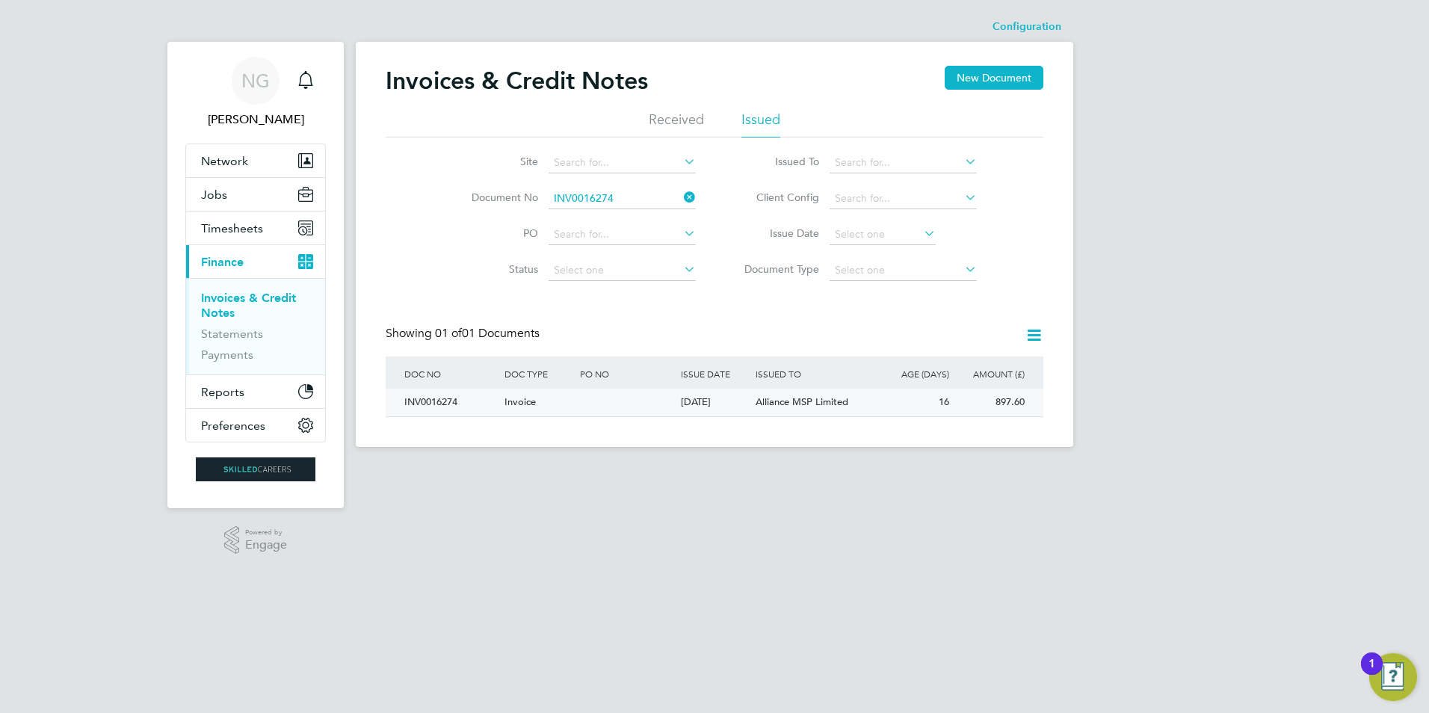
click at [423, 392] on div "INV0016274" at bounding box center [451, 403] width 100 height 28
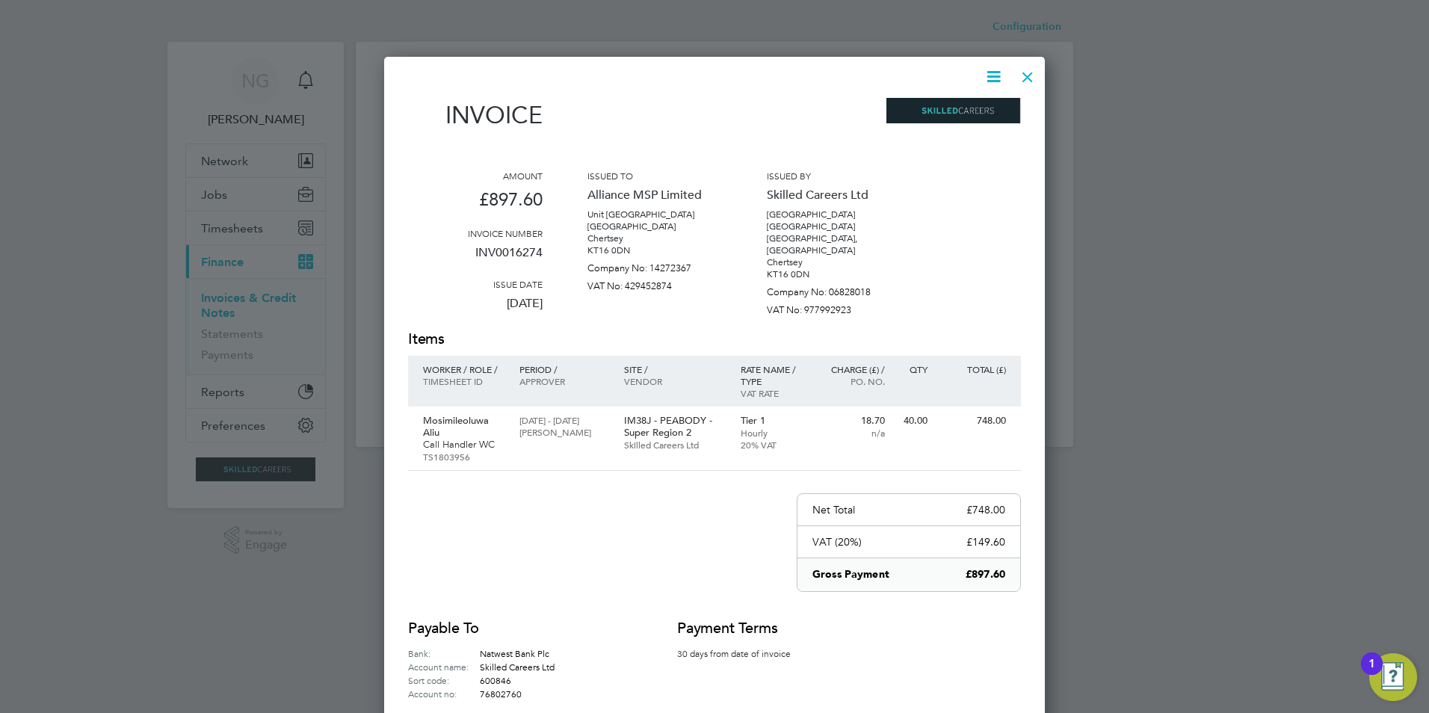
drag, startPoint x: 1000, startPoint y: 84, endPoint x: 986, endPoint y: 96, distance: 18.0
click at [999, 84] on icon at bounding box center [993, 76] width 19 height 19
click at [976, 104] on li "Download Invoice" at bounding box center [948, 112] width 103 height 21
click at [1024, 80] on div at bounding box center [1027, 73] width 27 height 27
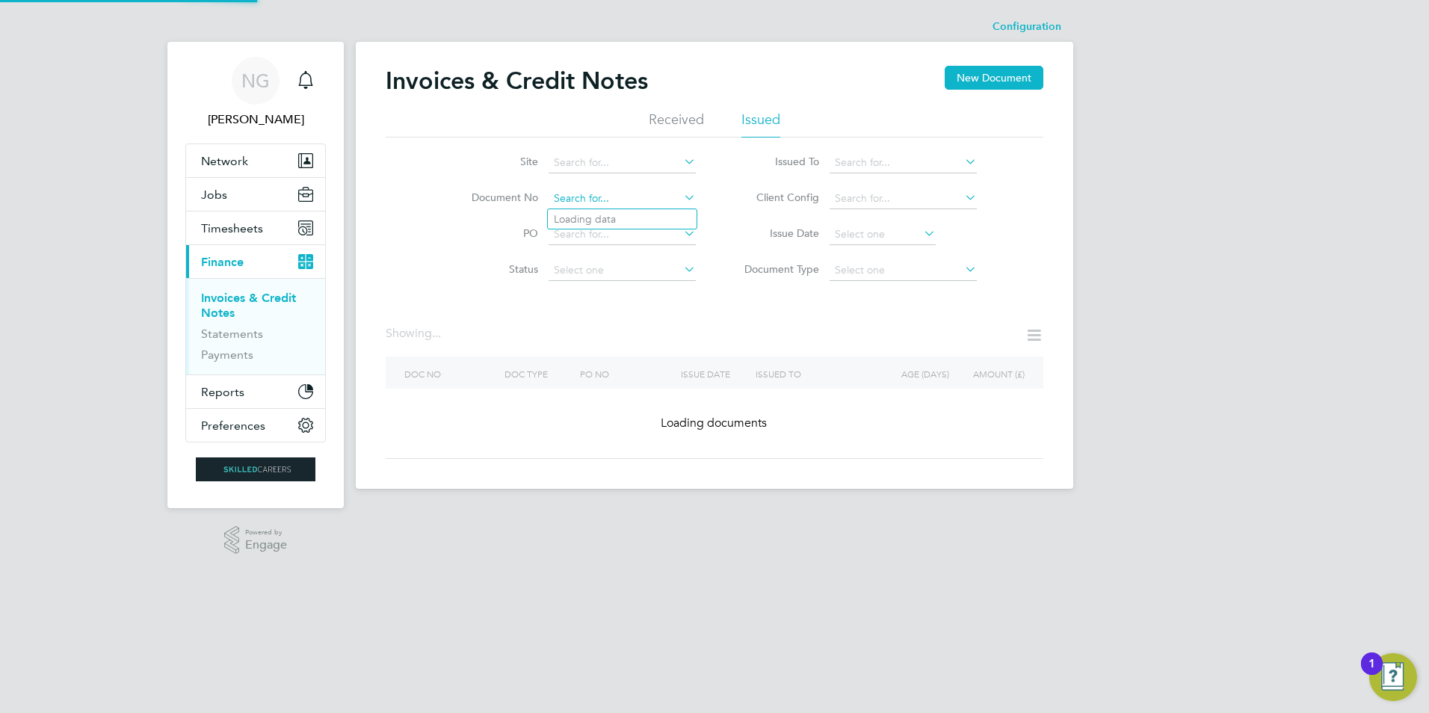
click at [637, 194] on input at bounding box center [621, 198] width 147 height 21
paste input "INV0016276"
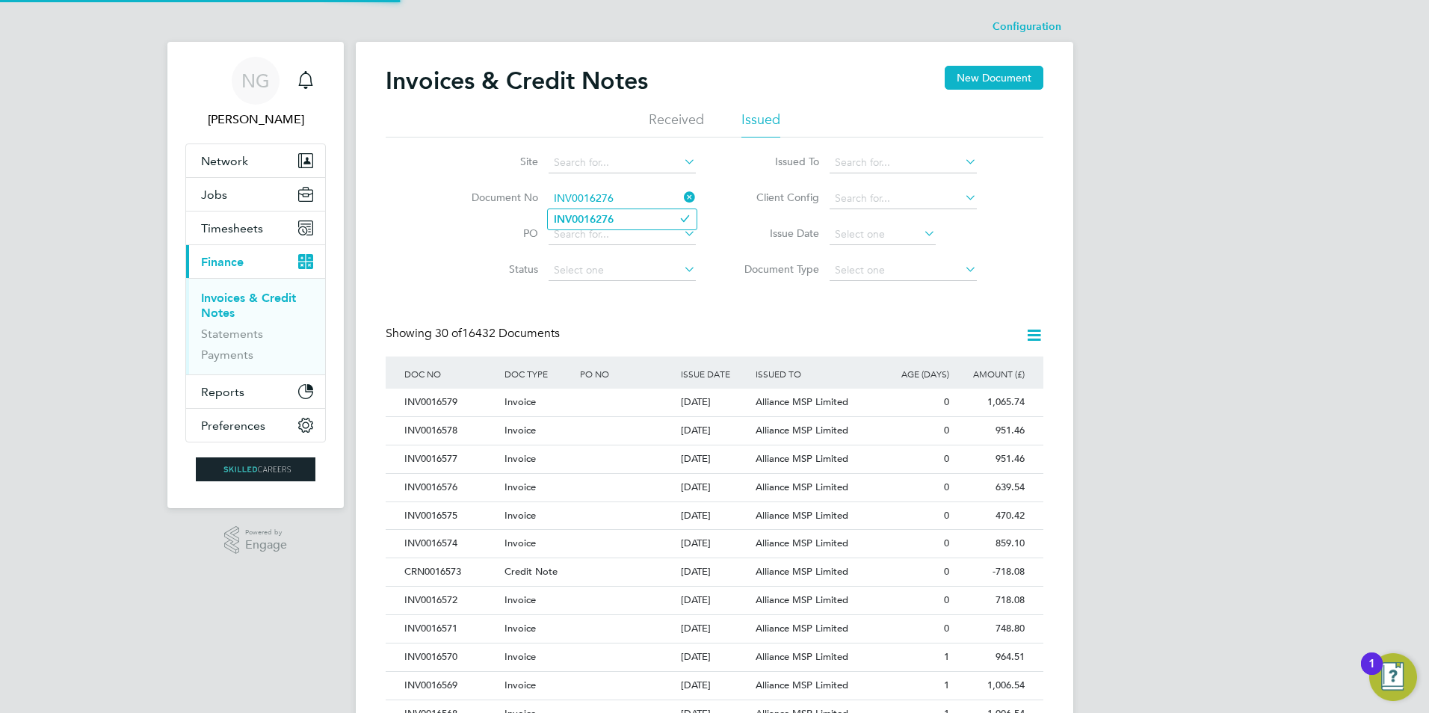
type input "INV0016276"
click at [625, 209] on li "INV0016276" at bounding box center [622, 219] width 149 height 20
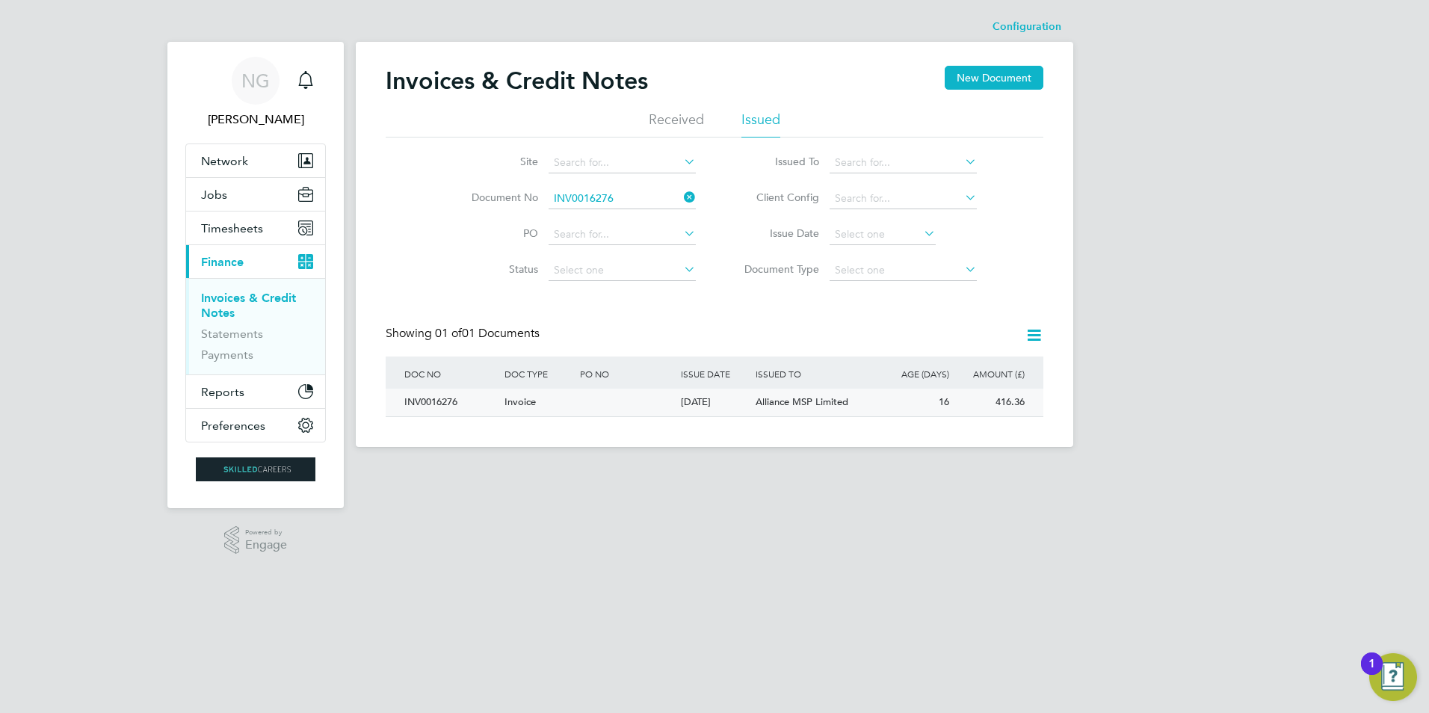
drag, startPoint x: 428, startPoint y: 402, endPoint x: 498, endPoint y: 404, distance: 69.5
click at [428, 402] on div "INV0016276" at bounding box center [451, 403] width 100 height 28
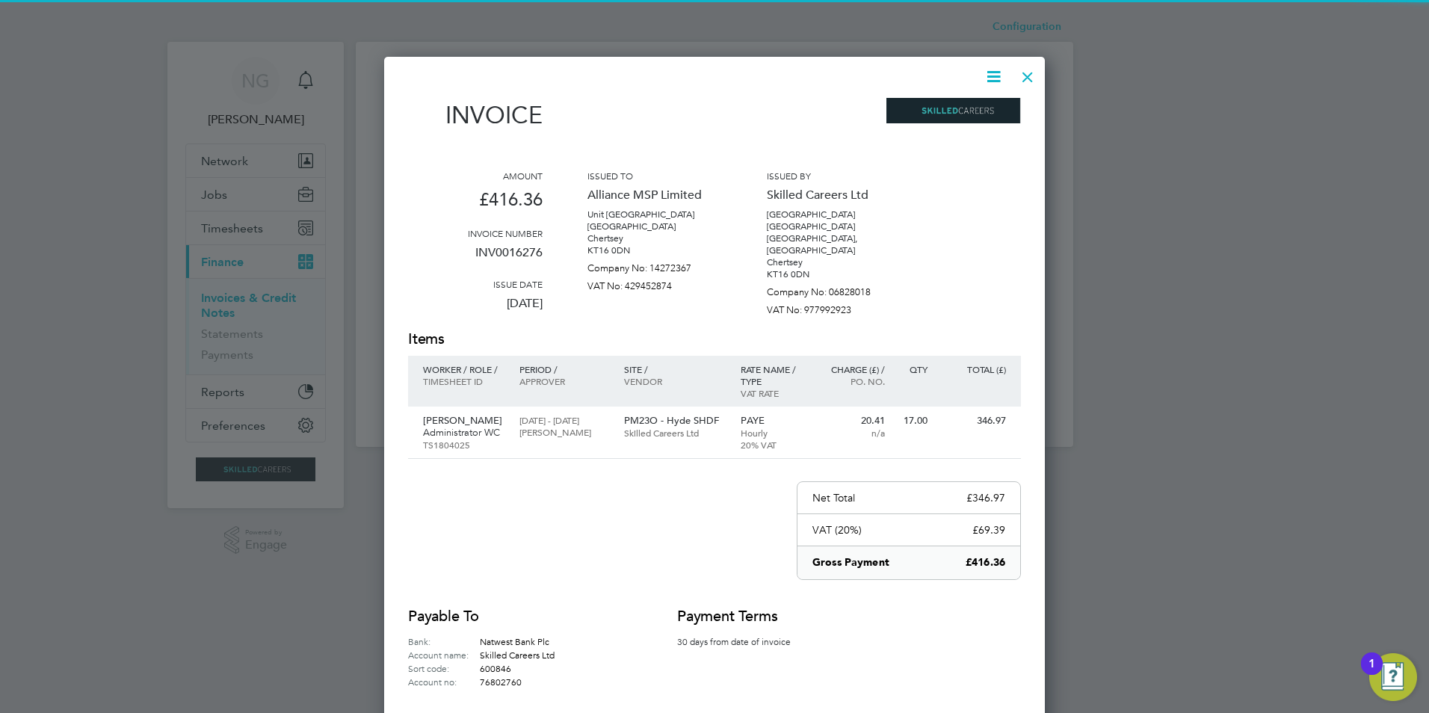
click at [995, 76] on icon at bounding box center [993, 76] width 19 height 19
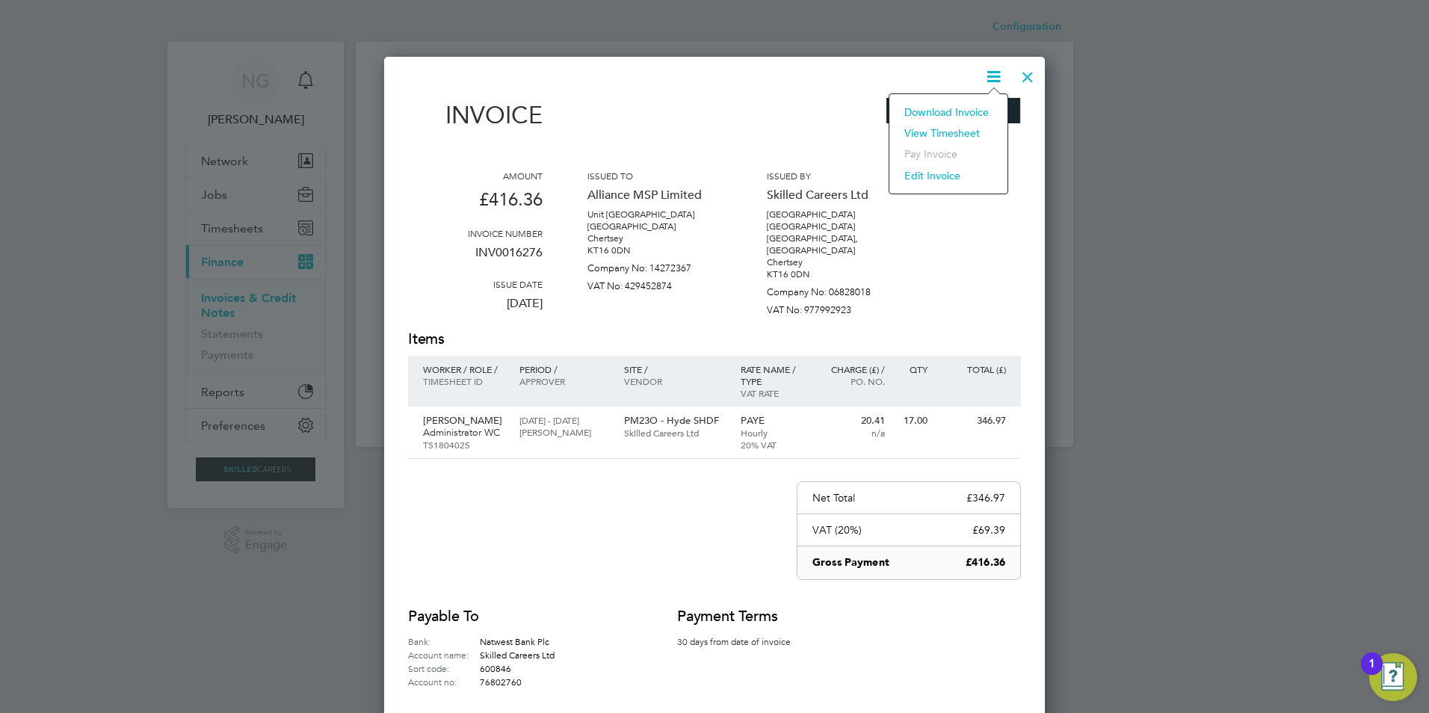
click at [964, 119] on li "Download Invoice" at bounding box center [948, 112] width 103 height 21
click at [1024, 79] on div at bounding box center [1027, 73] width 27 height 27
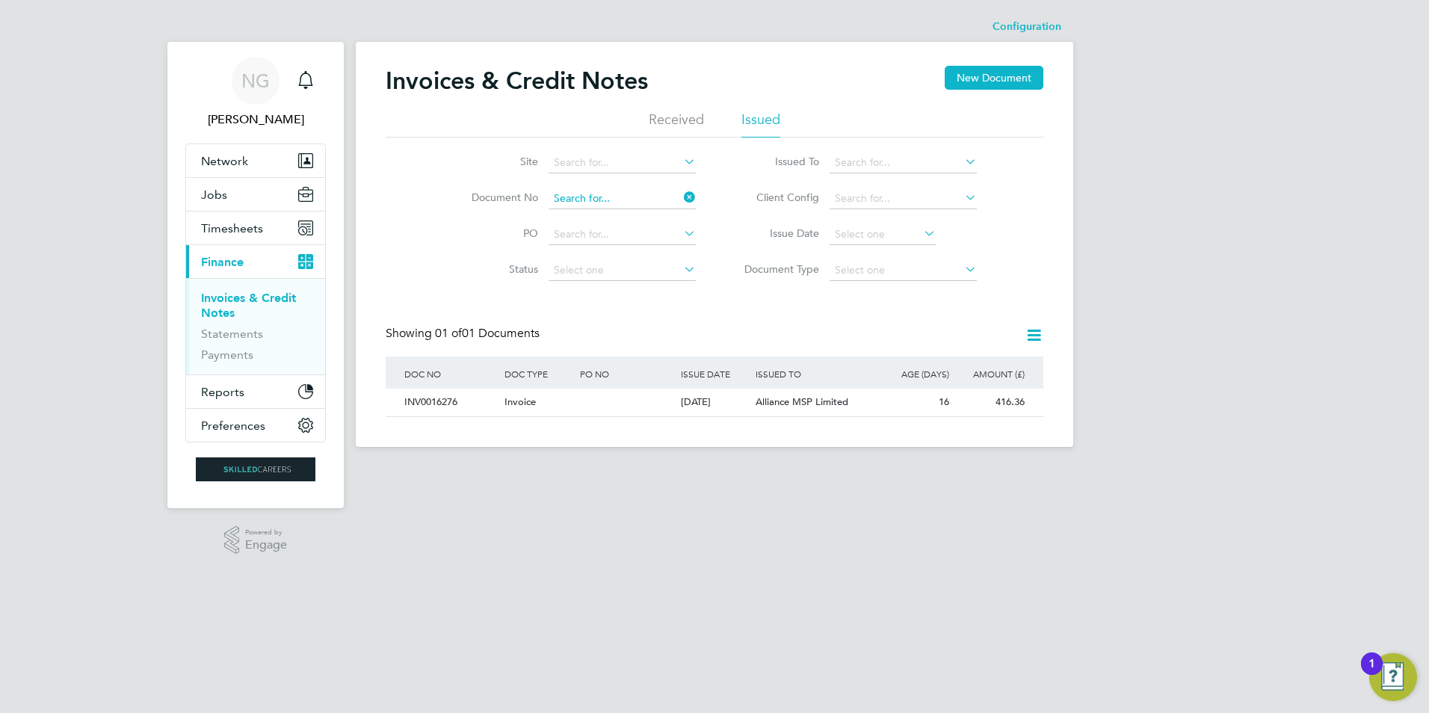
click at [639, 195] on input at bounding box center [621, 198] width 147 height 21
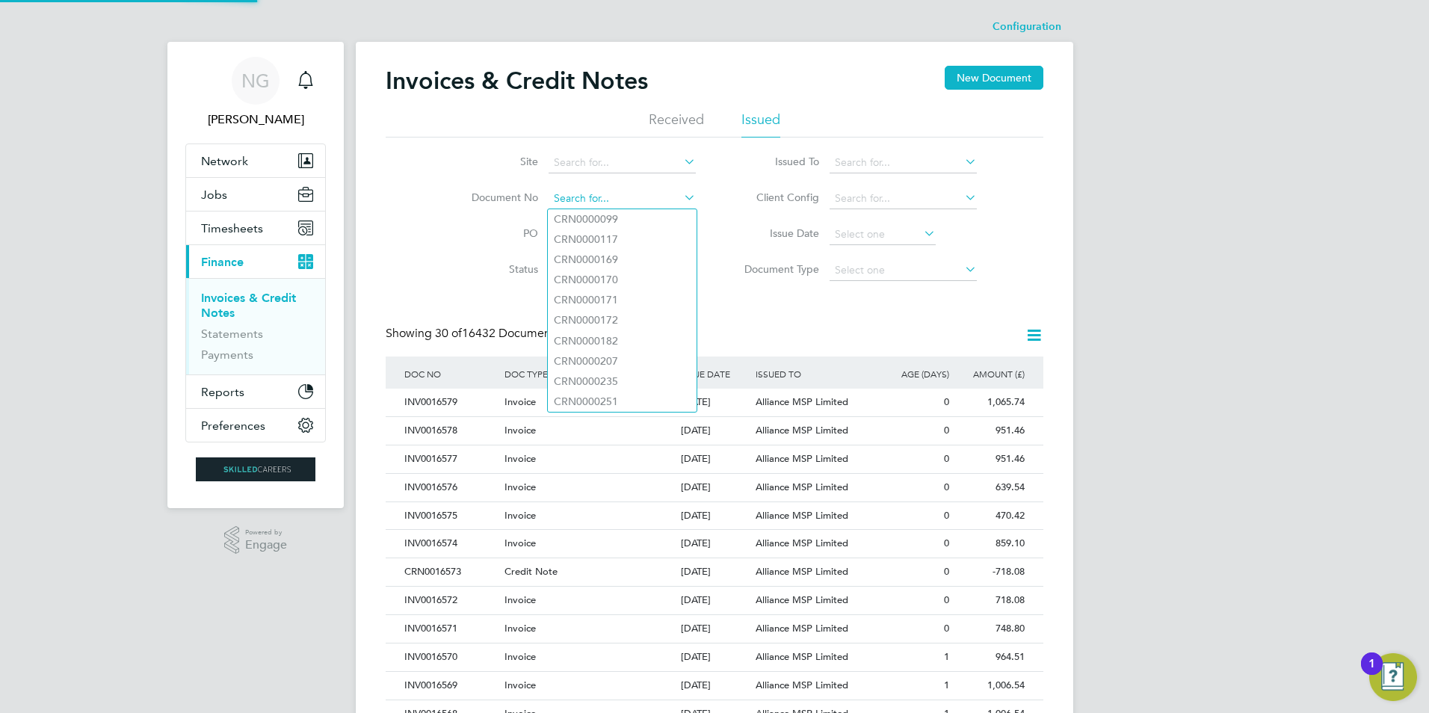
paste input "INV0016277"
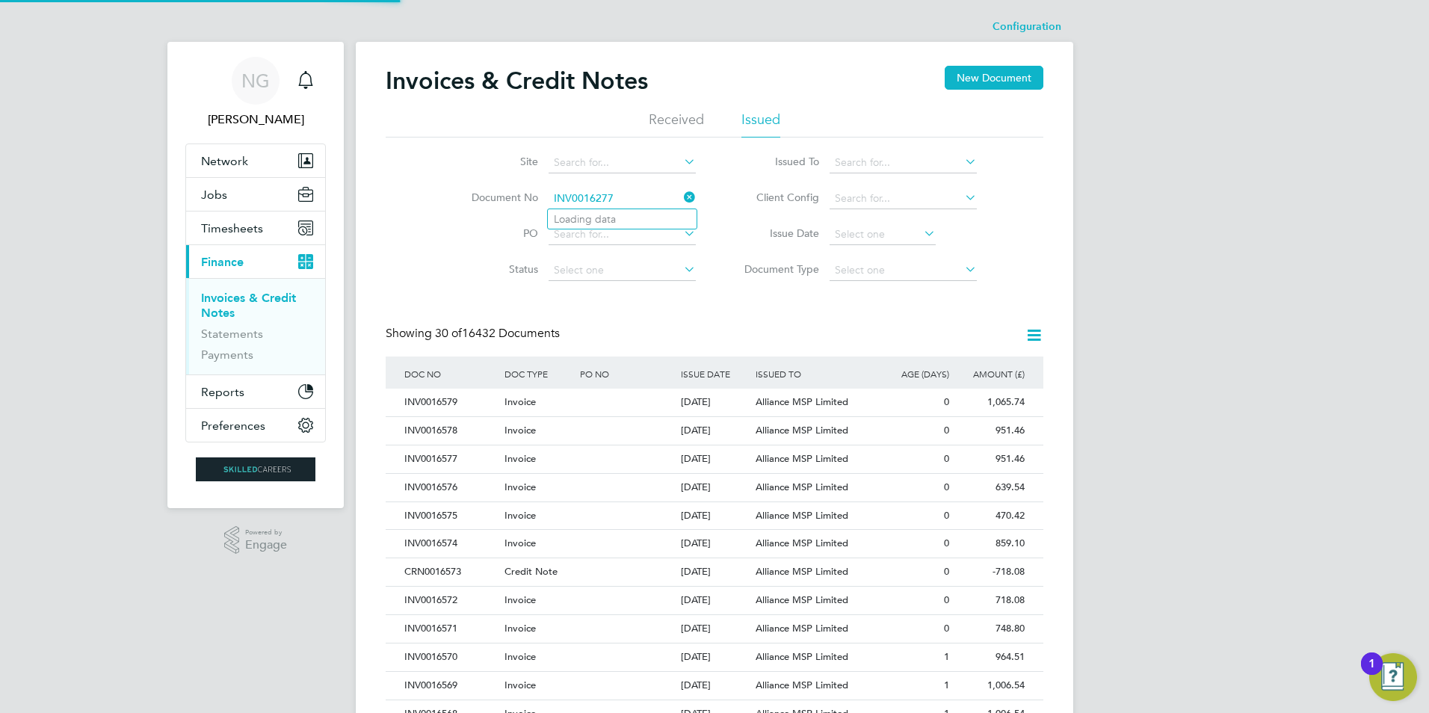
type input "INV0016277"
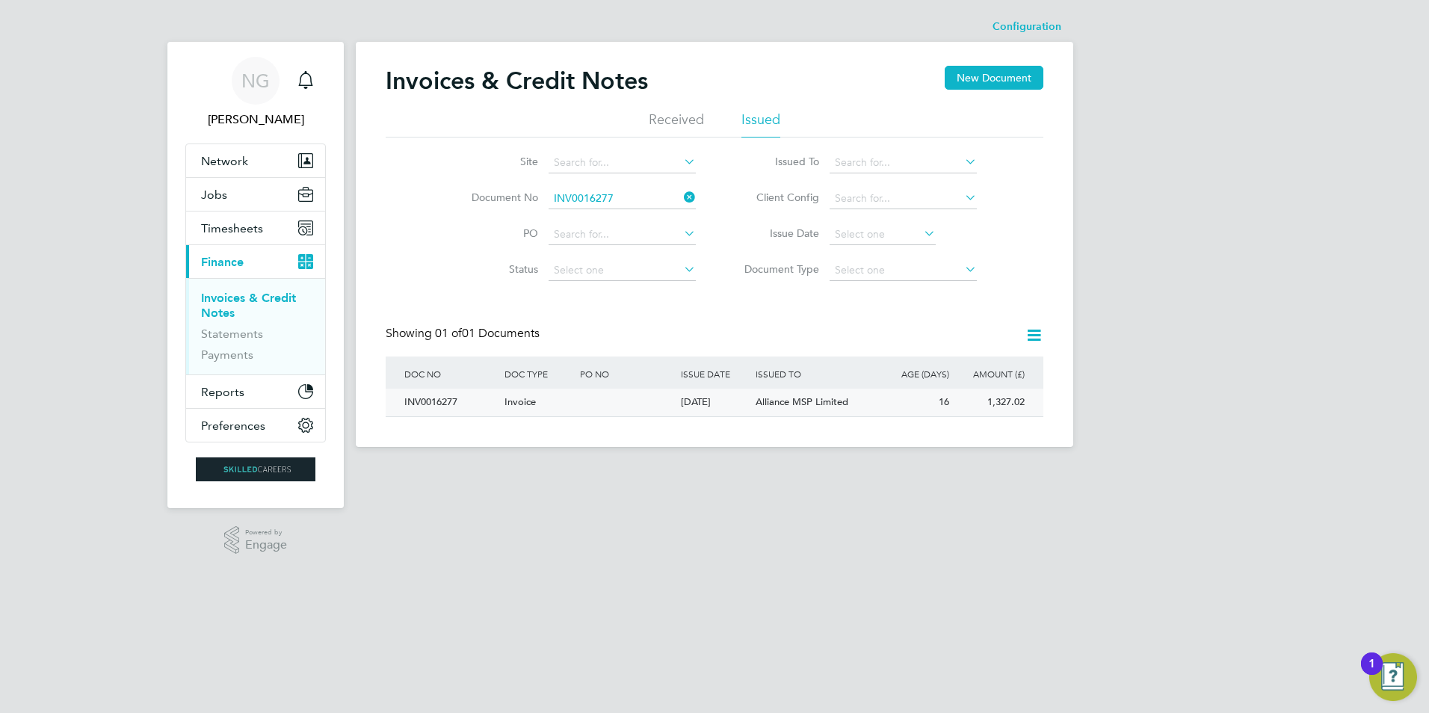
click at [435, 391] on div "INV0016277" at bounding box center [451, 403] width 100 height 28
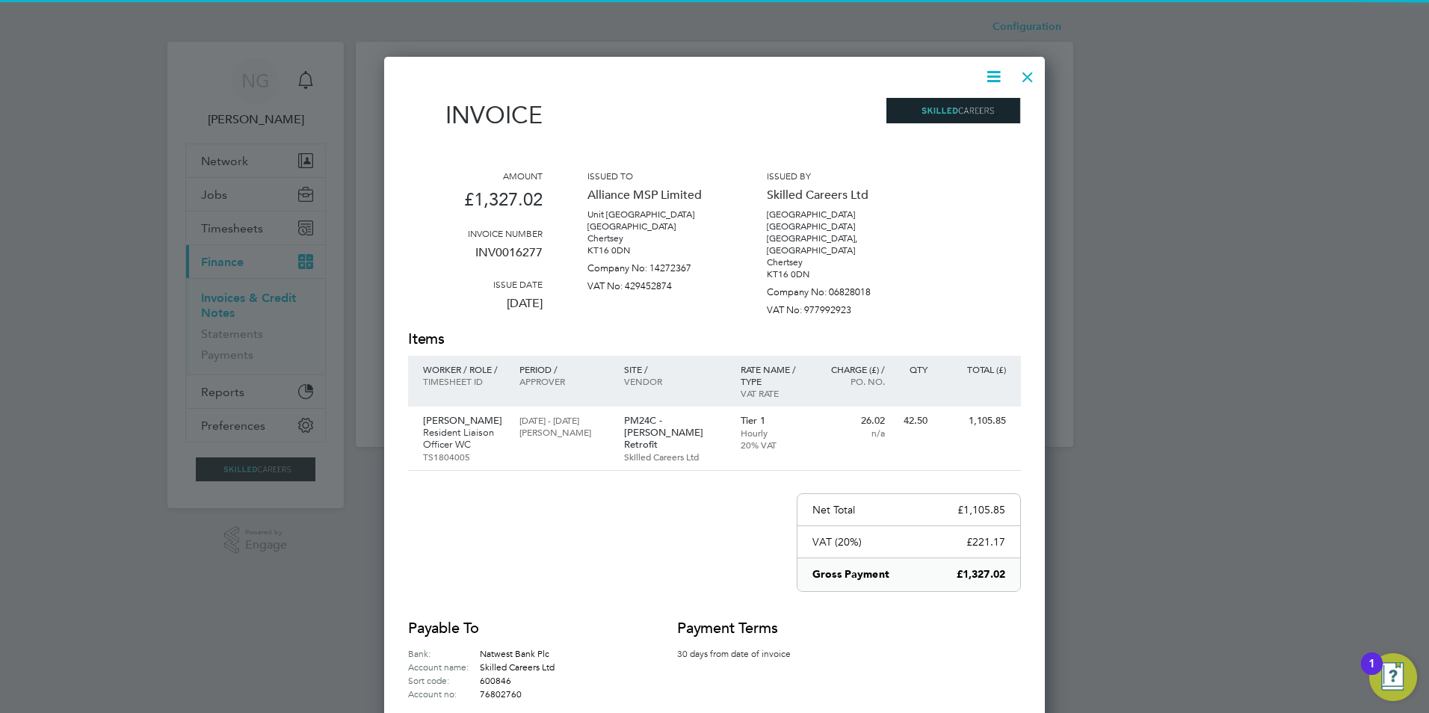
click at [995, 79] on icon at bounding box center [993, 76] width 19 height 19
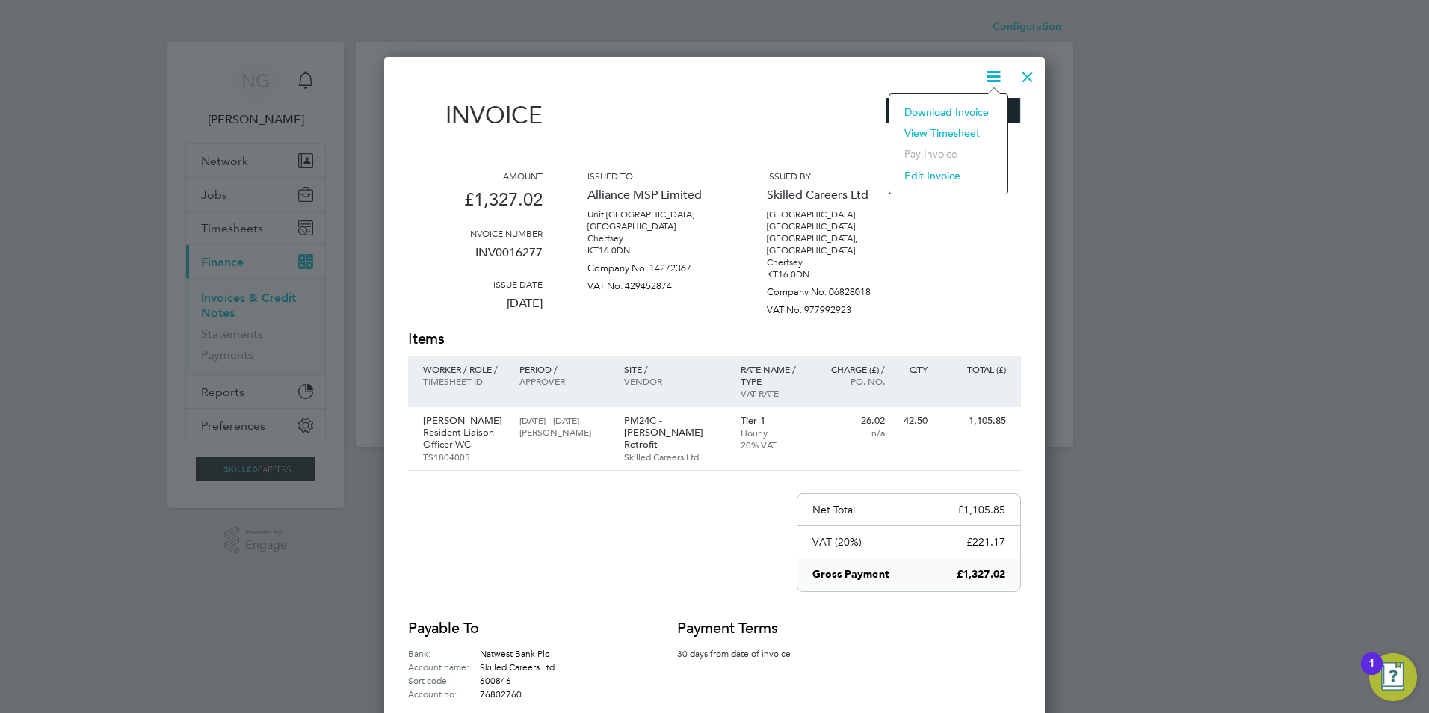
click at [971, 108] on li "Download Invoice" at bounding box center [948, 112] width 103 height 21
drag, startPoint x: 1034, startPoint y: 80, endPoint x: 894, endPoint y: 148, distance: 156.1
click at [1034, 80] on div at bounding box center [1027, 73] width 27 height 27
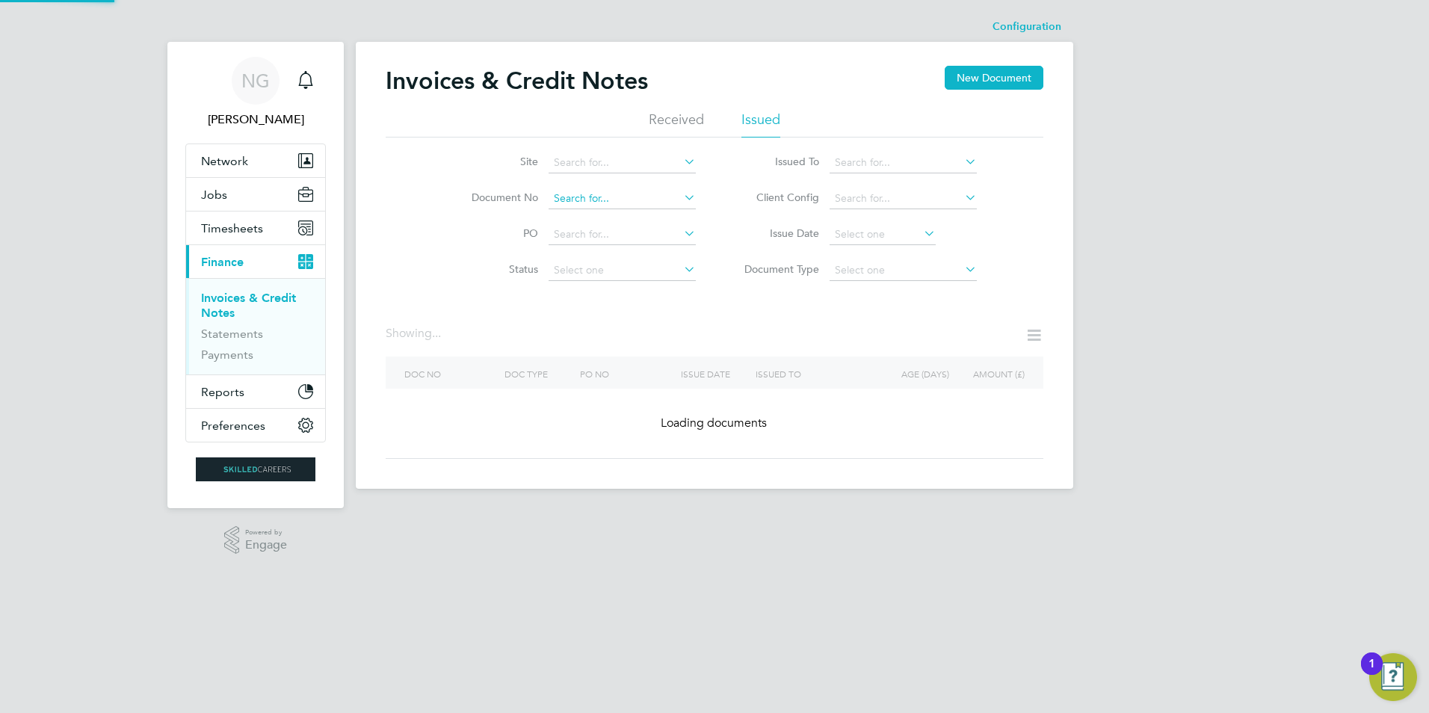
click at [622, 189] on input at bounding box center [621, 198] width 147 height 21
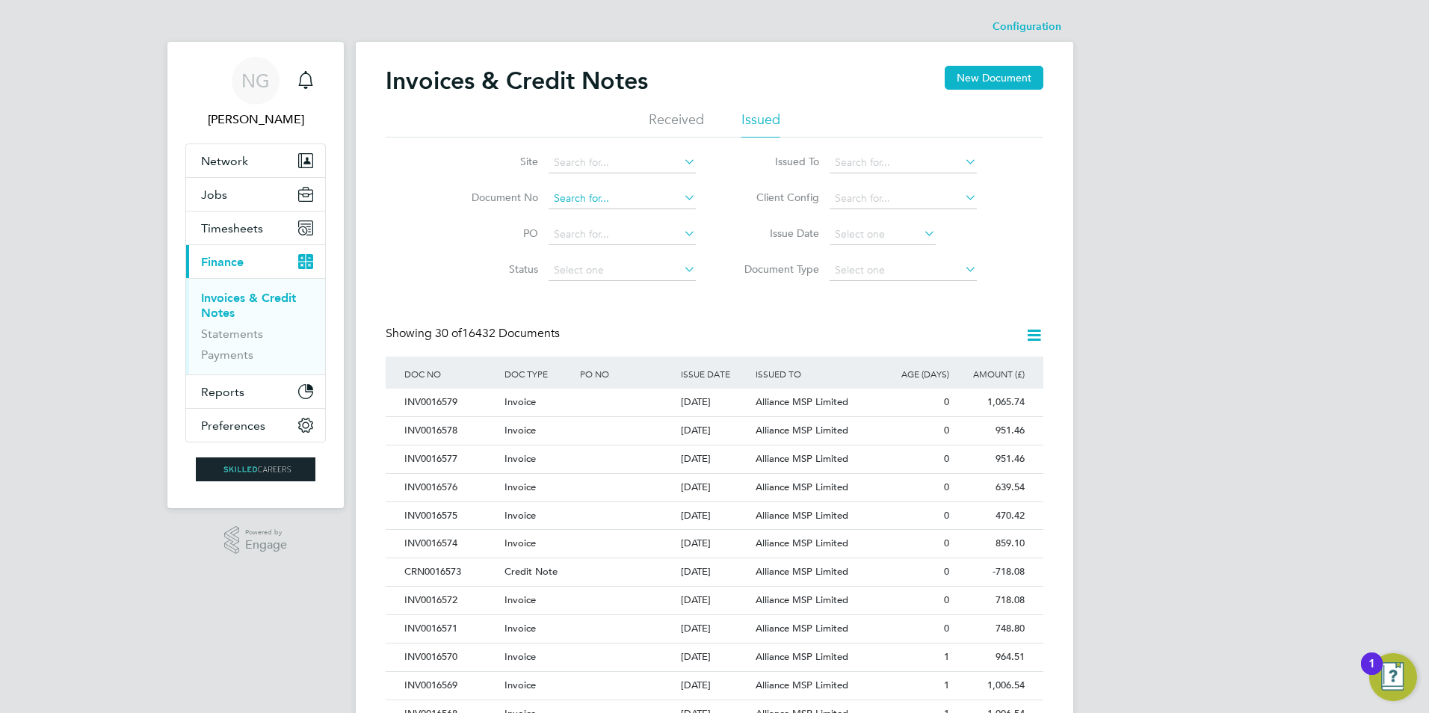
click at [578, 203] on input at bounding box center [621, 198] width 147 height 21
paste input "INV0016278"
type input "INV0016278"
click at [579, 221] on b "INV0016278" at bounding box center [584, 219] width 60 height 13
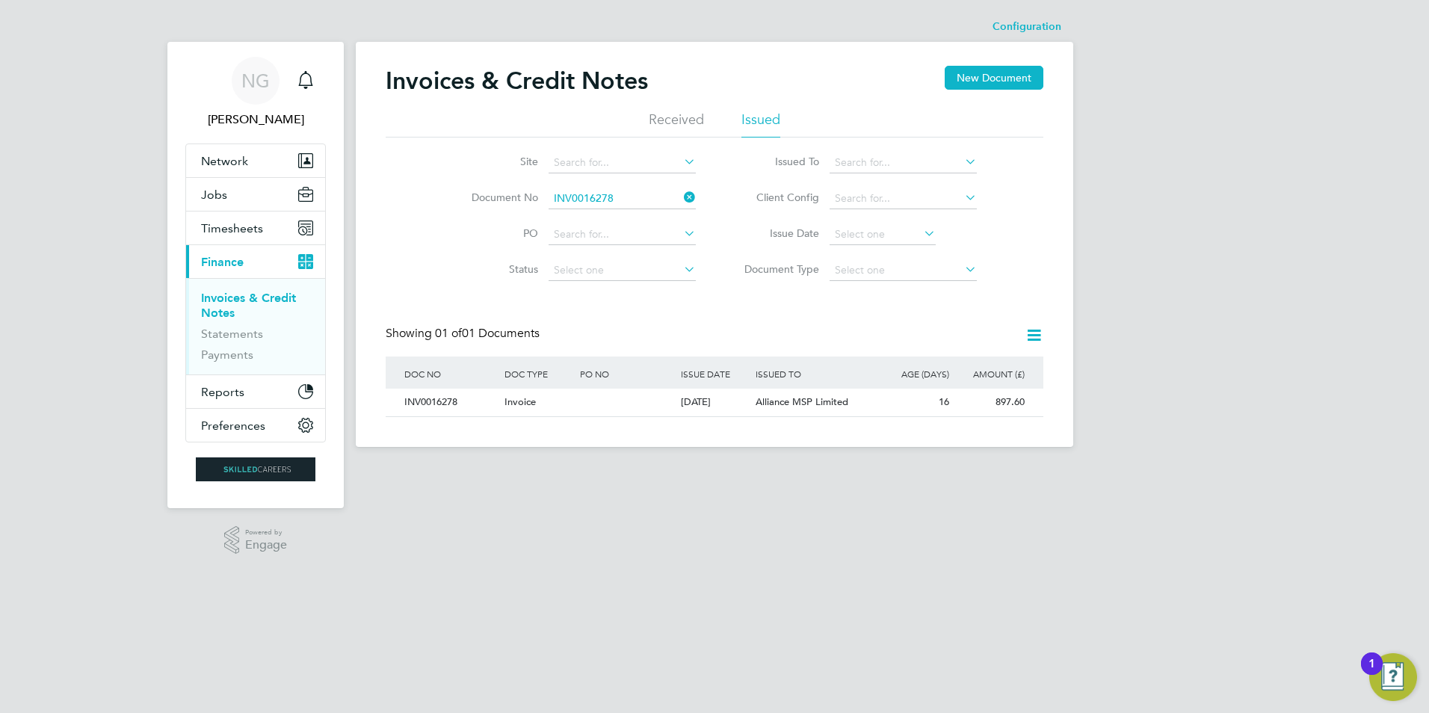
drag, startPoint x: 439, startPoint y: 410, endPoint x: 605, endPoint y: 384, distance: 167.2
click at [439, 410] on div "INV0016278" at bounding box center [451, 403] width 100 height 28
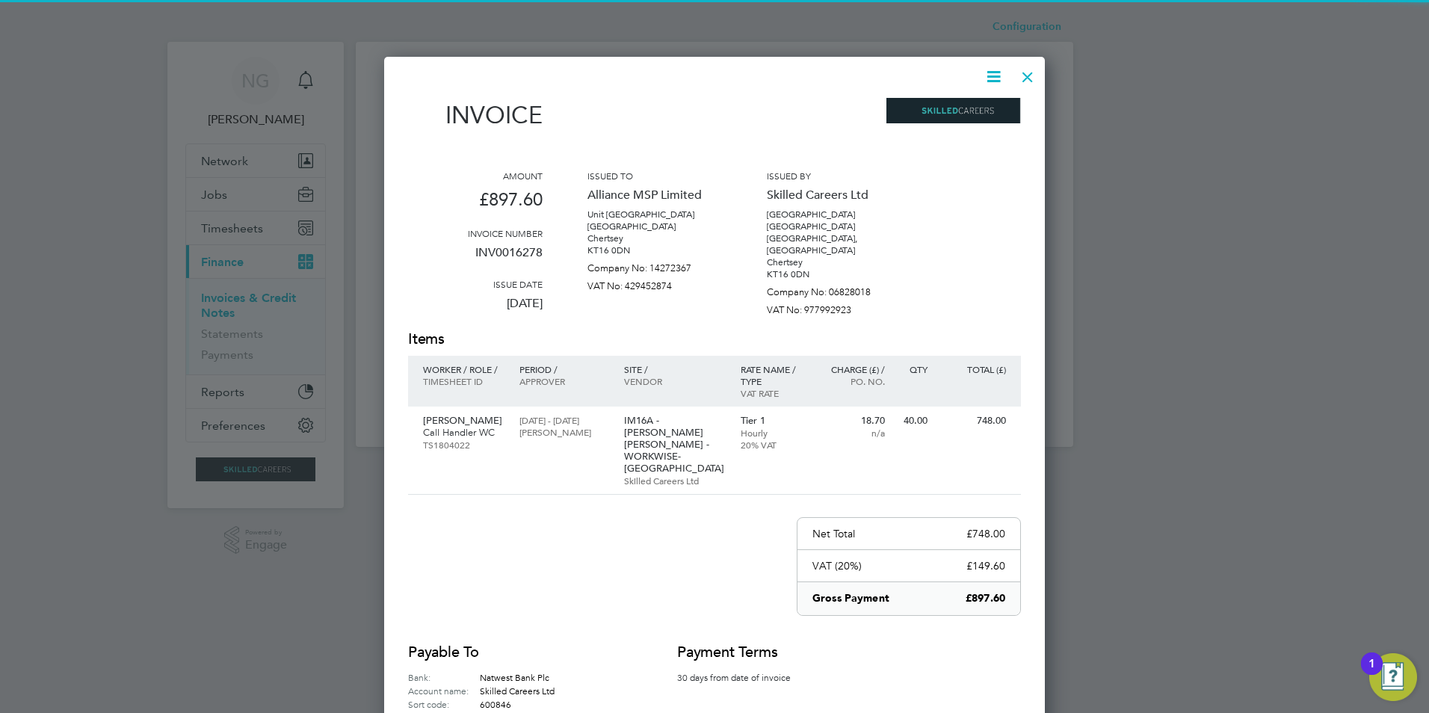
click at [991, 78] on icon at bounding box center [993, 76] width 19 height 19
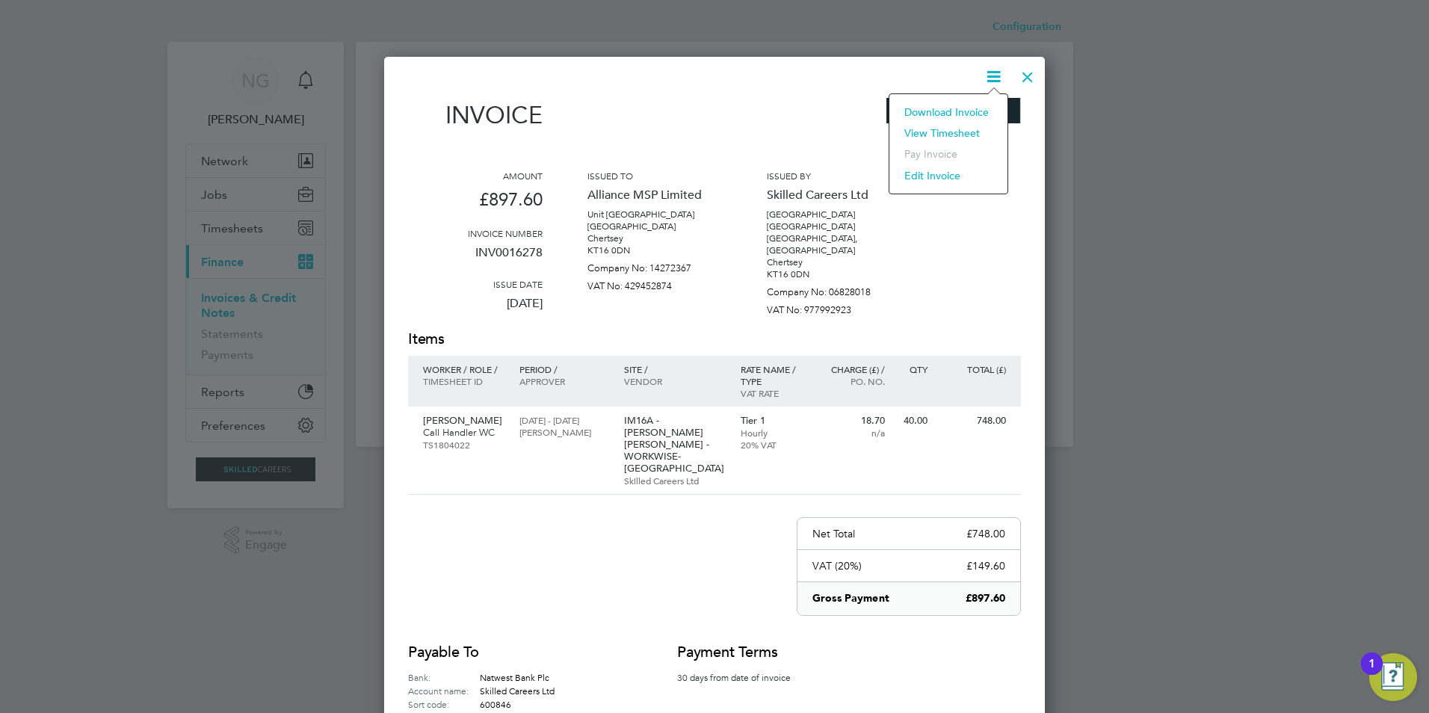
click at [975, 108] on li "Download Invoice" at bounding box center [948, 112] width 103 height 21
click at [1025, 75] on div at bounding box center [1027, 73] width 27 height 27
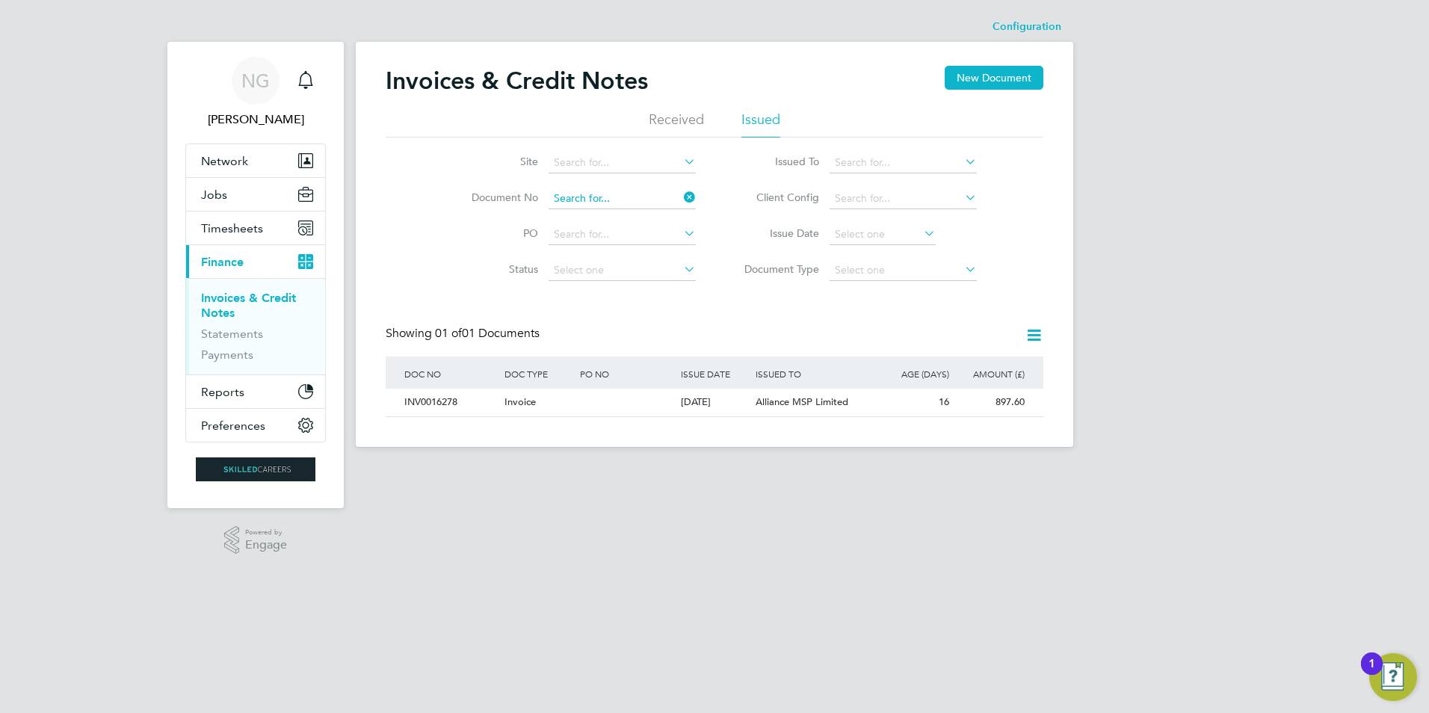
click at [616, 195] on input at bounding box center [621, 198] width 147 height 21
paste input "INV0016279"
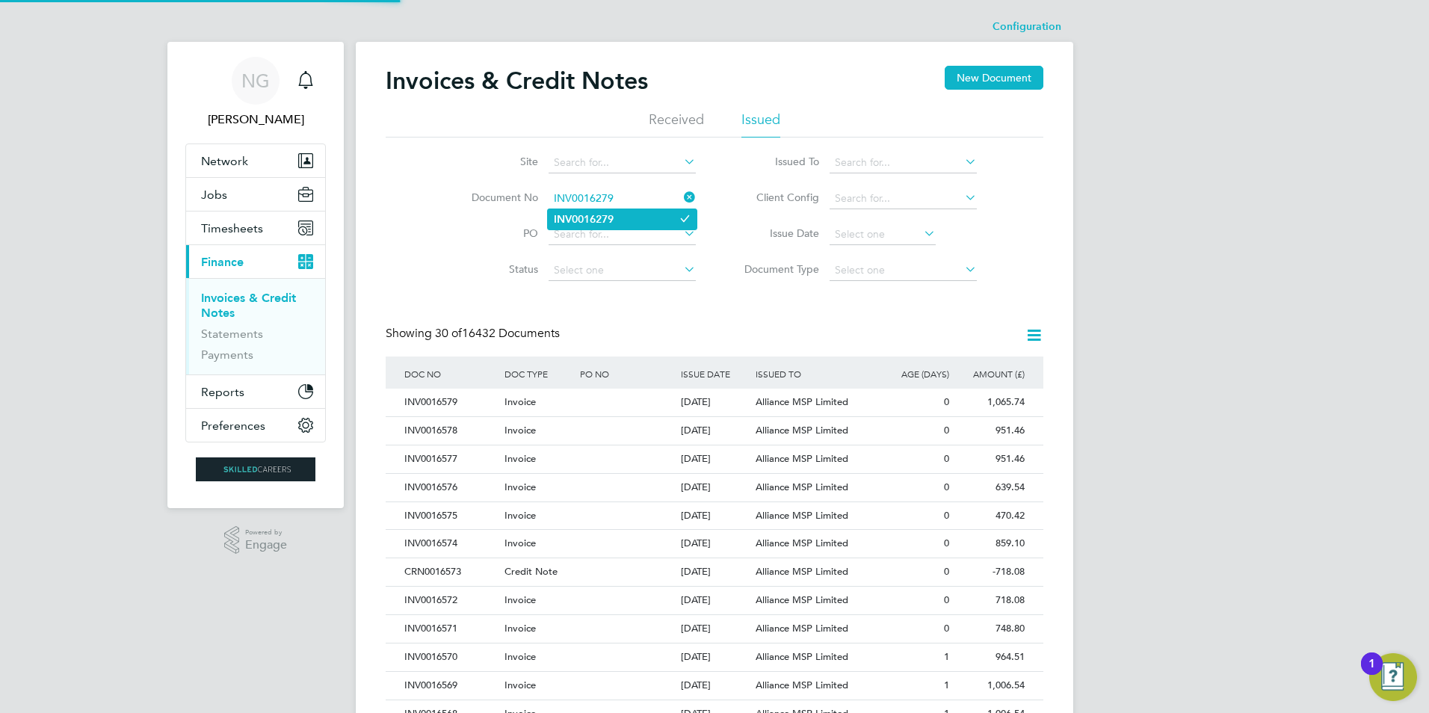
type input "INV0016279"
click at [616, 213] on li "INV0016279" at bounding box center [622, 219] width 149 height 20
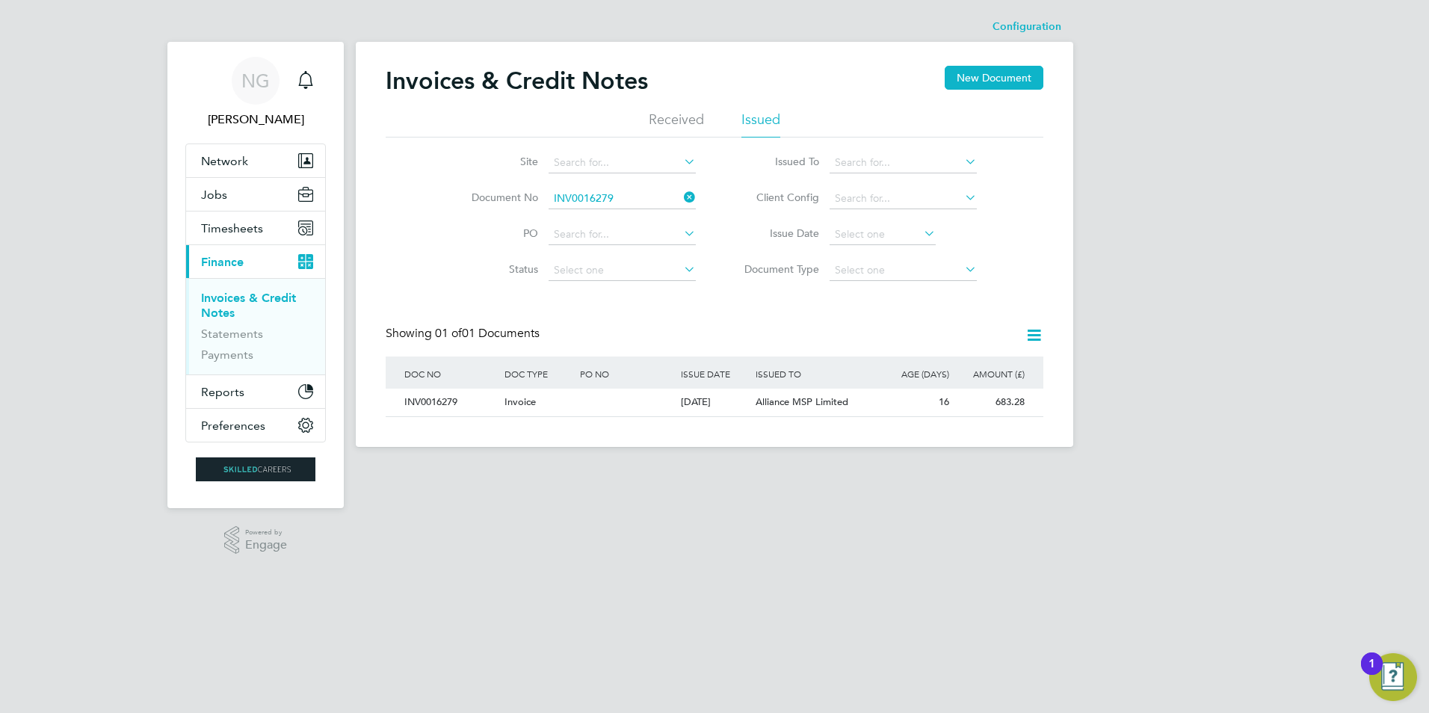
drag, startPoint x: 427, startPoint y: 409, endPoint x: 469, endPoint y: 416, distance: 43.2
click at [427, 409] on div "INV0016279" at bounding box center [451, 403] width 100 height 28
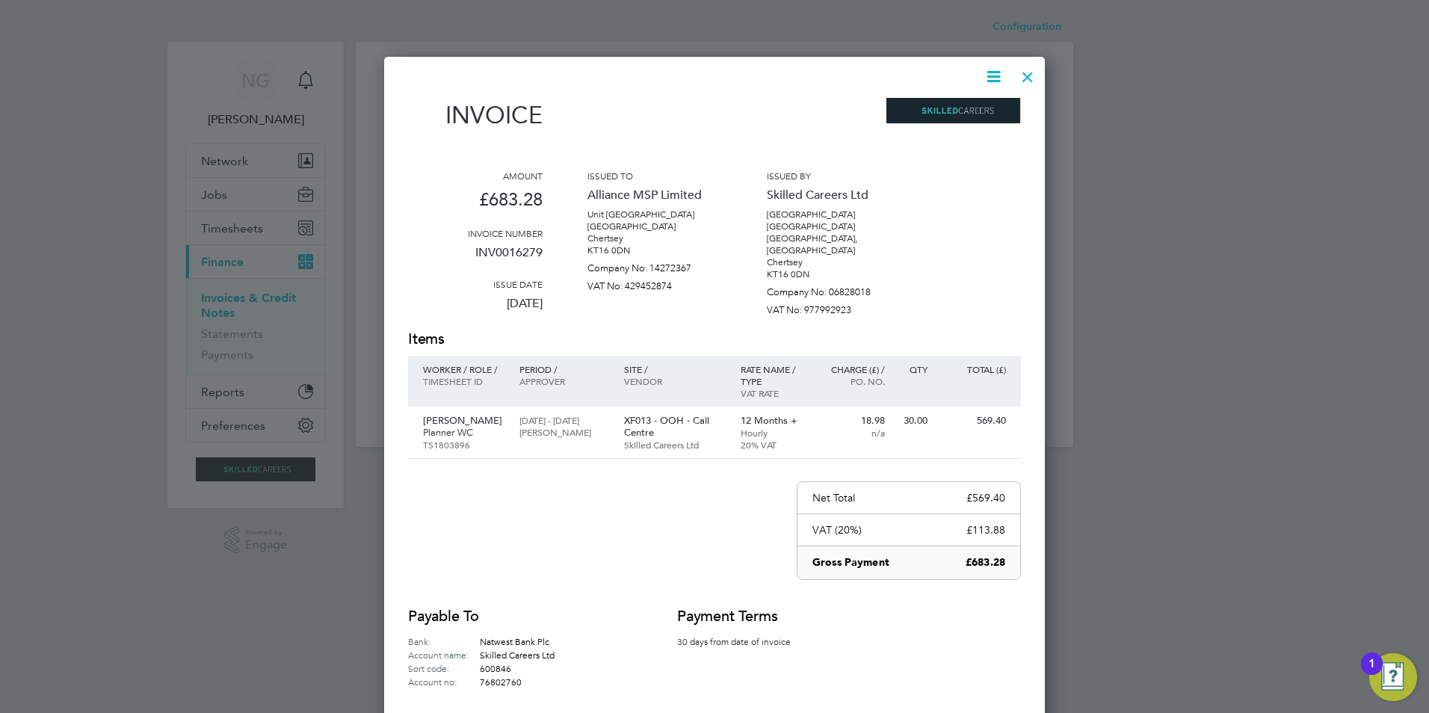
click at [979, 72] on div at bounding box center [705, 76] width 595 height 19
click at [989, 77] on icon at bounding box center [993, 76] width 19 height 19
click at [969, 108] on li "Download Invoice" at bounding box center [948, 112] width 103 height 21
drag, startPoint x: 1028, startPoint y: 75, endPoint x: 893, endPoint y: 135, distance: 147.9
click at [1028, 75] on div at bounding box center [1027, 73] width 27 height 27
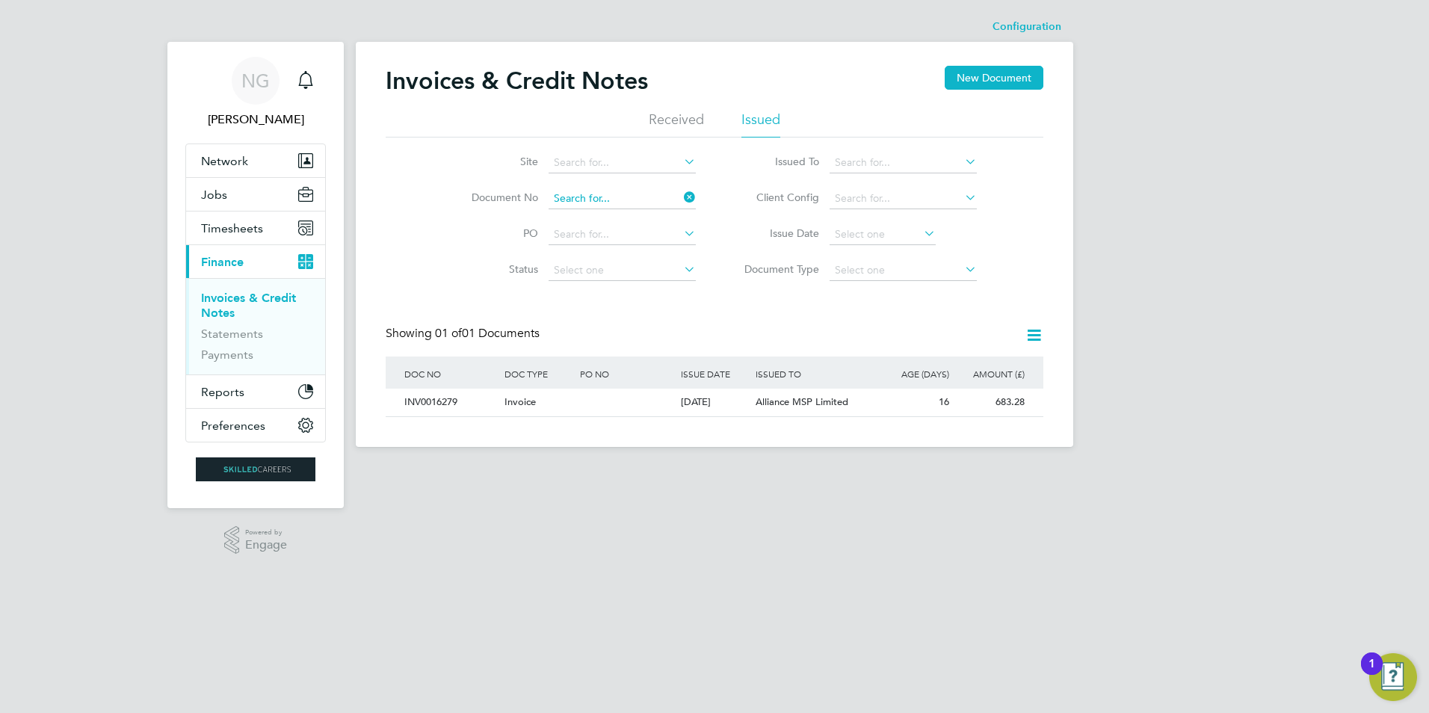
click at [616, 192] on input at bounding box center [621, 198] width 147 height 21
paste input "INV0016280"
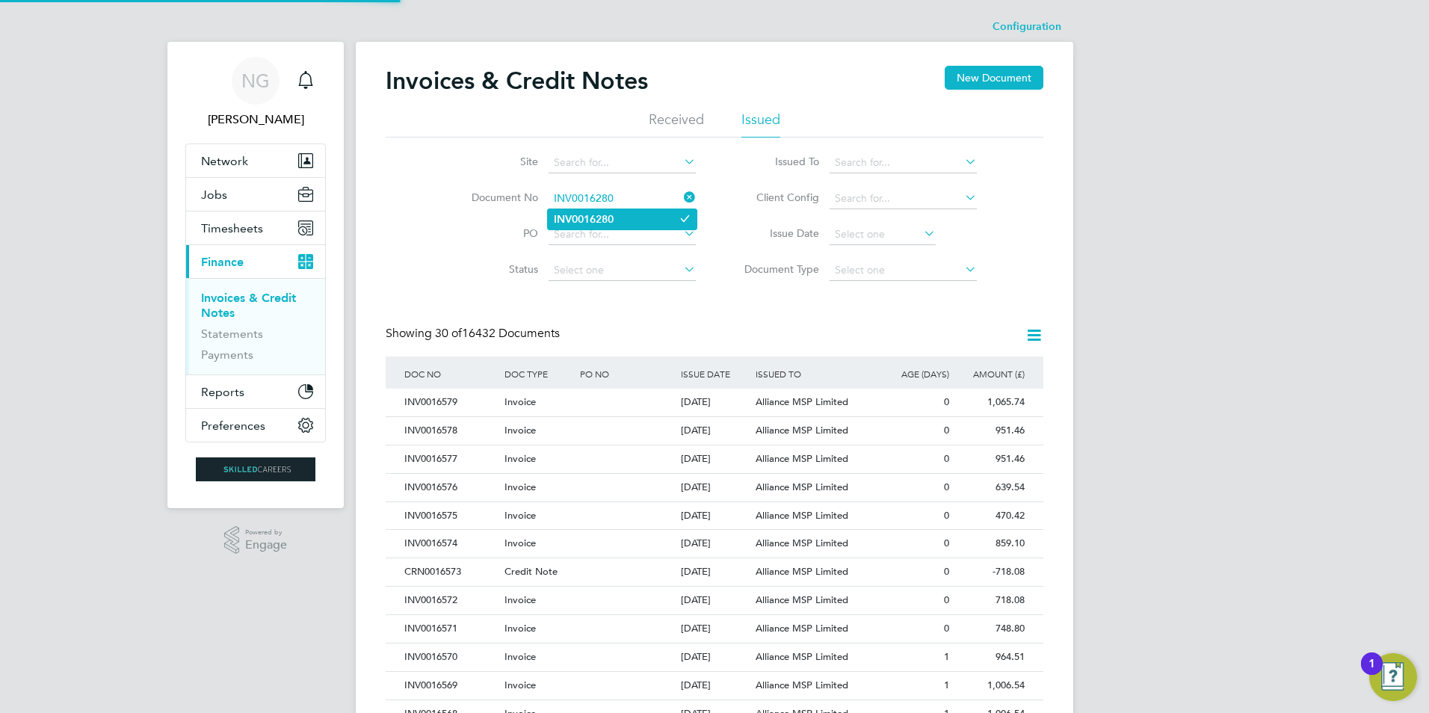
type input "INV0016280"
click at [610, 213] on b "INV0016280" at bounding box center [584, 219] width 60 height 13
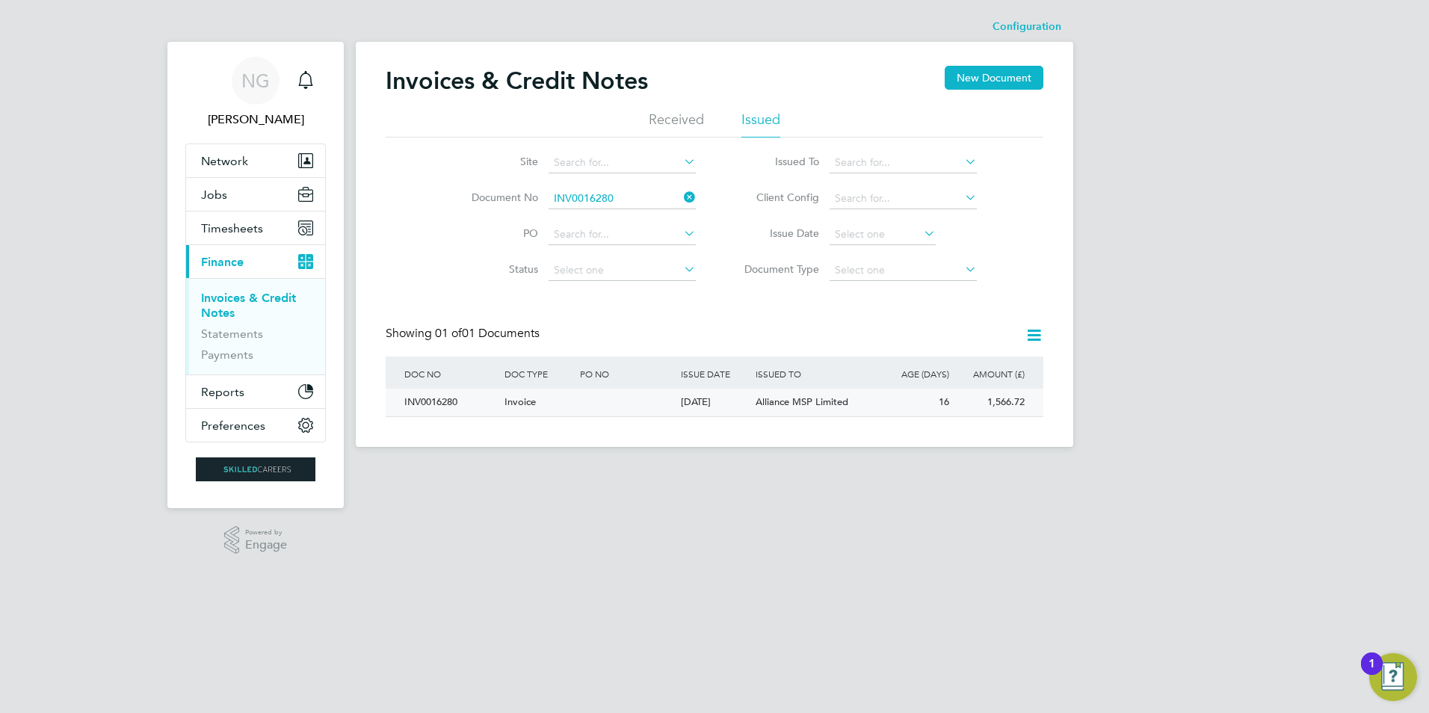
click at [436, 392] on div "INV0016280" at bounding box center [451, 403] width 100 height 28
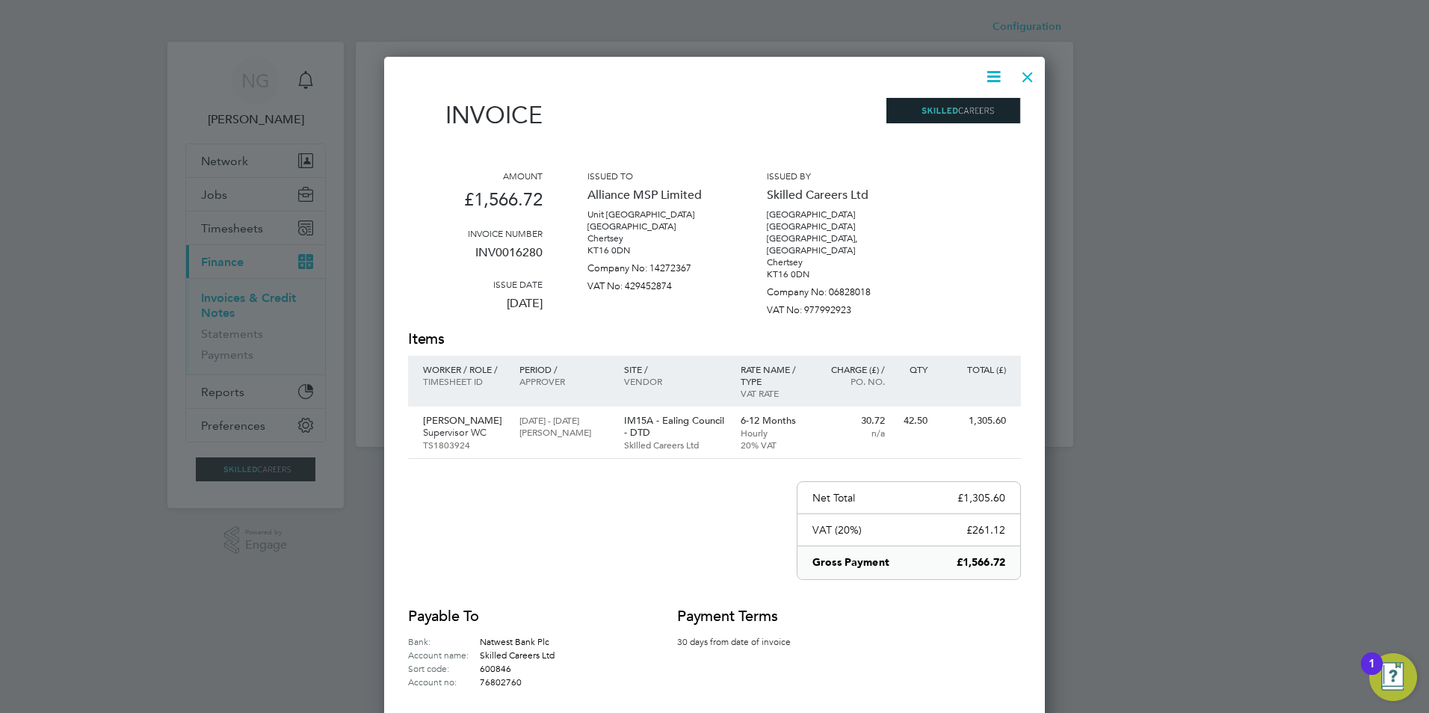
click at [989, 76] on icon at bounding box center [993, 76] width 19 height 19
click at [980, 114] on li "Download Invoice" at bounding box center [948, 112] width 103 height 21
click at [1027, 78] on div at bounding box center [1027, 73] width 27 height 27
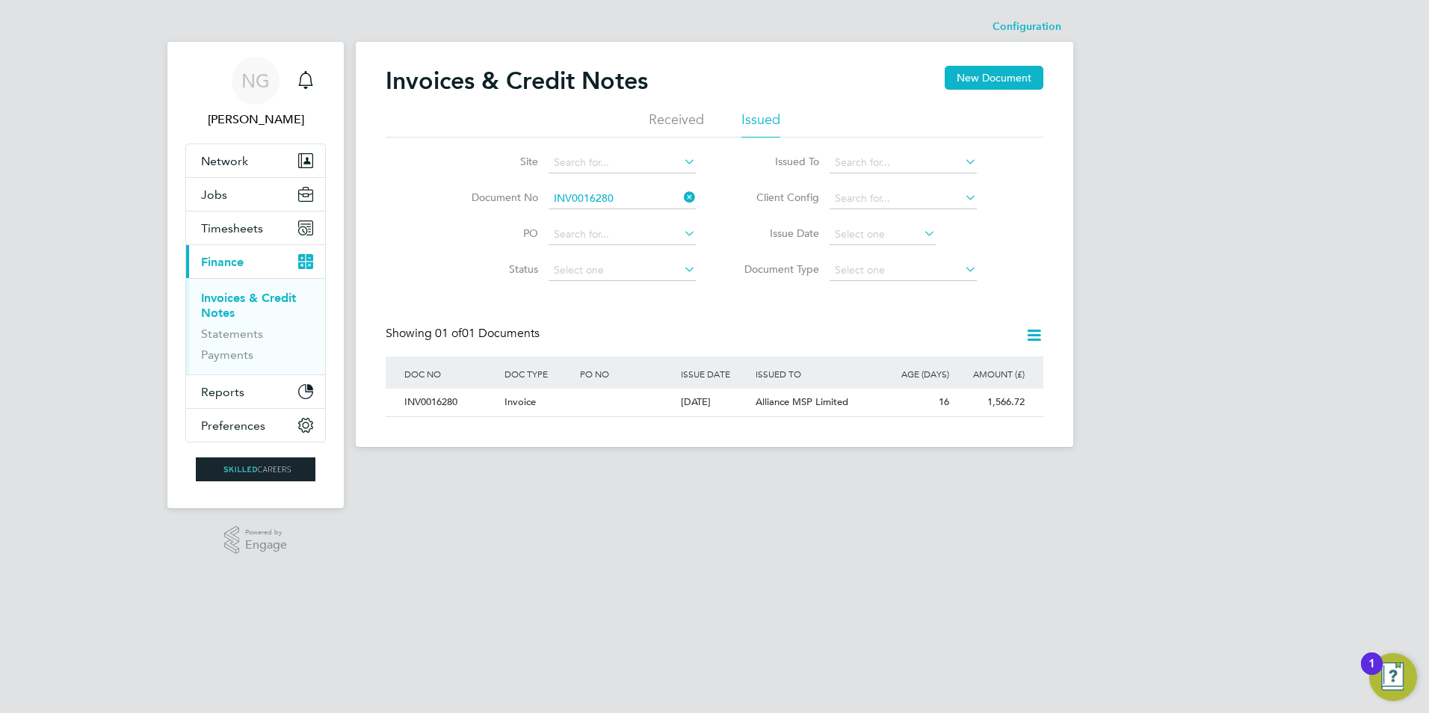
click at [639, 186] on li "Document No INV0016280" at bounding box center [573, 199] width 281 height 36
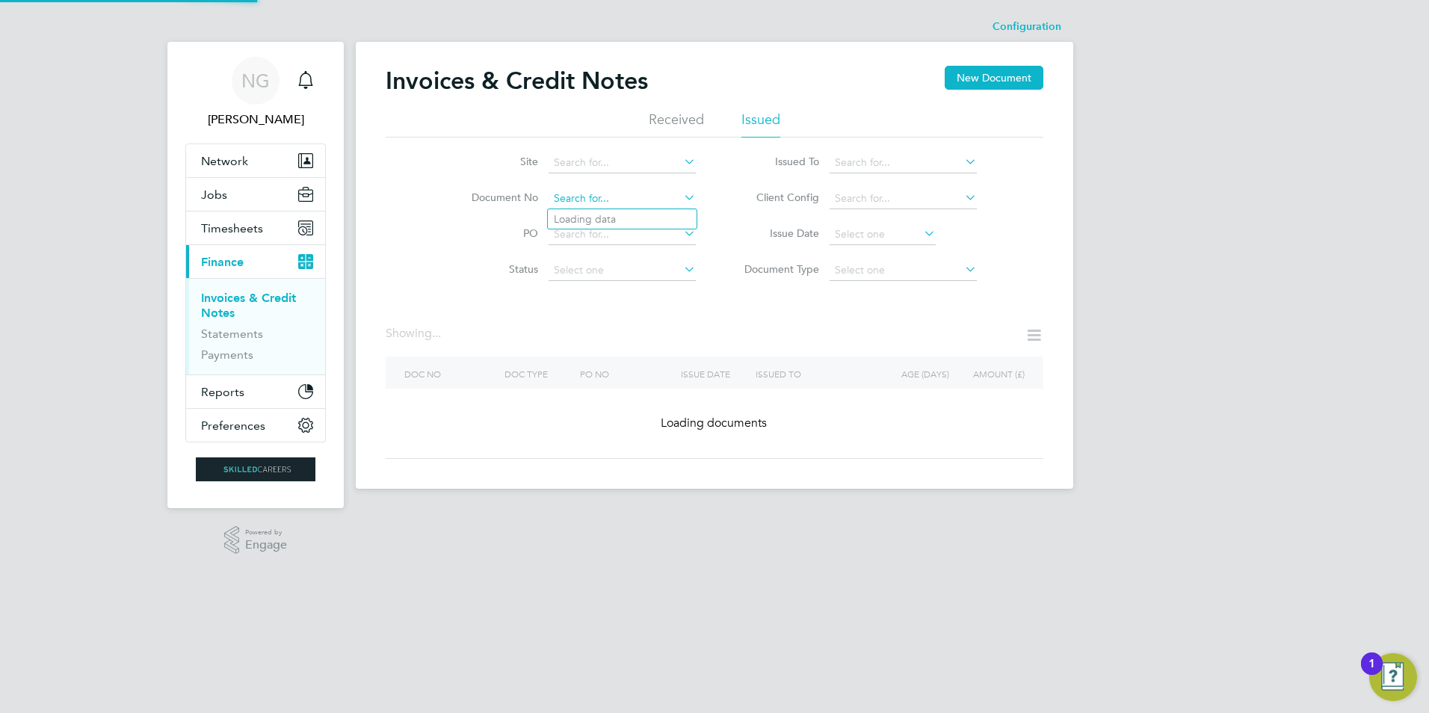
click at [626, 205] on input at bounding box center [621, 198] width 147 height 21
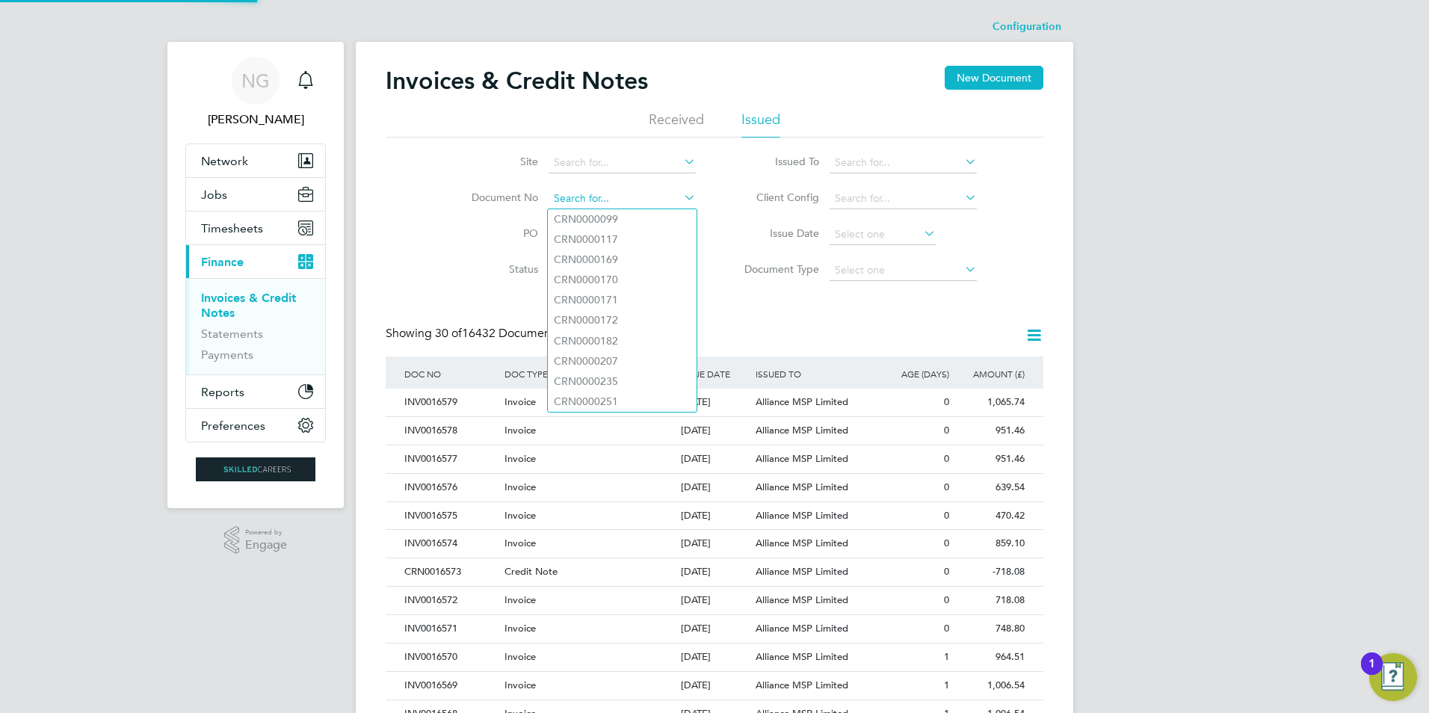
paste input "INV0016281"
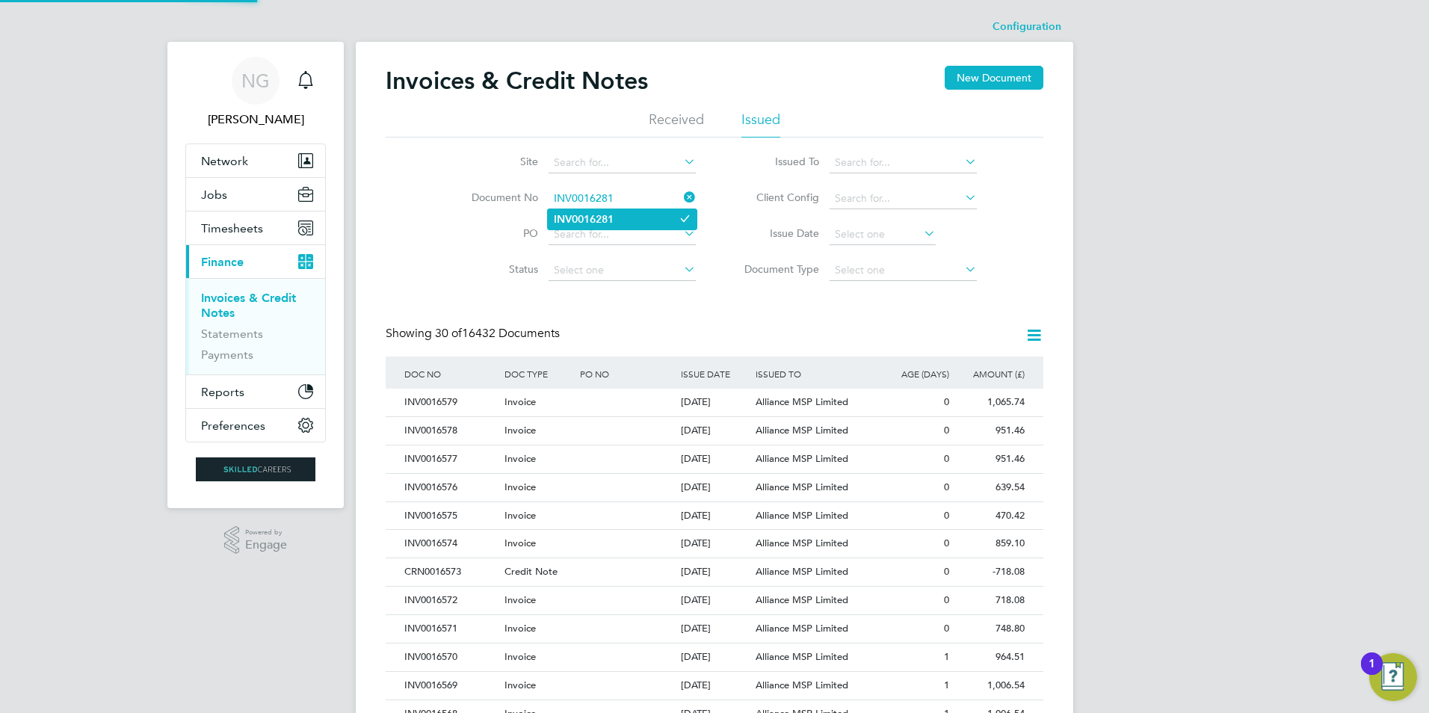
type input "INV0016281"
click at [610, 214] on b "INV0016281" at bounding box center [584, 219] width 60 height 13
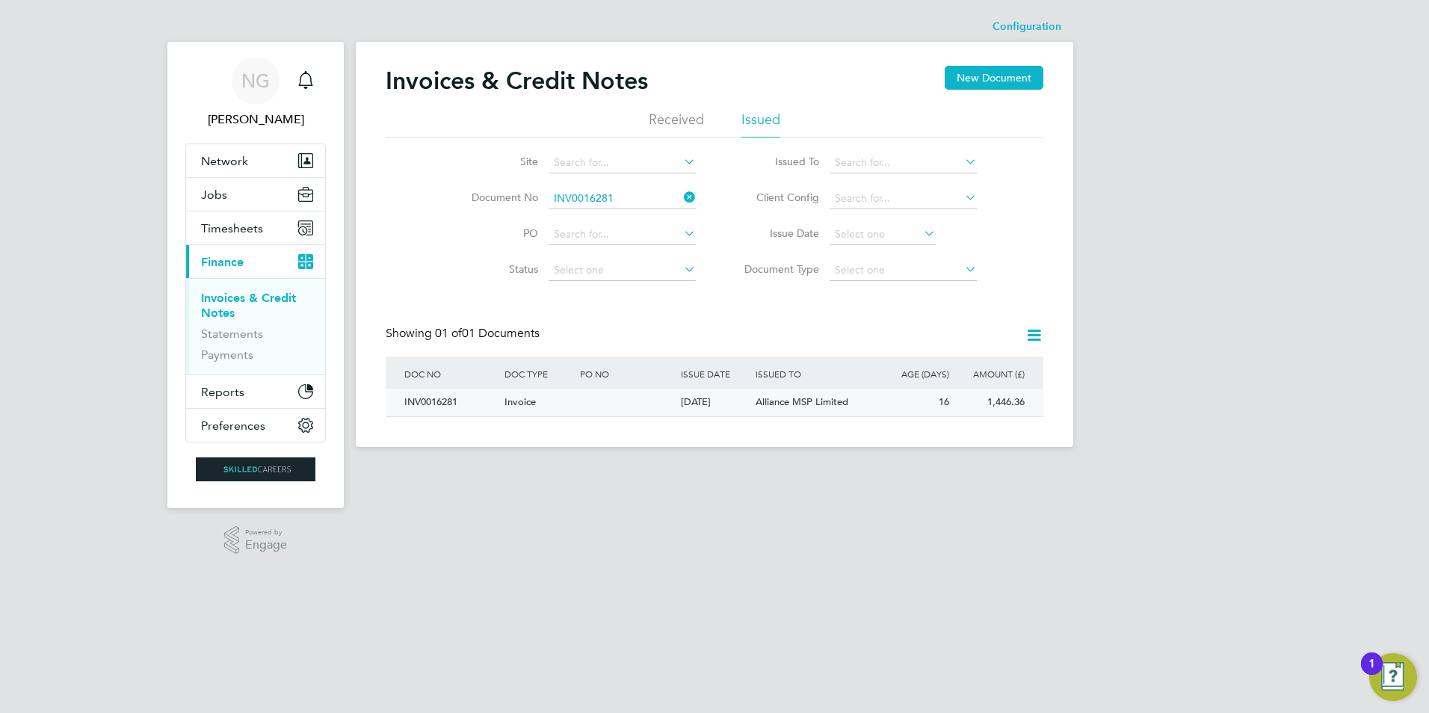
drag, startPoint x: 438, startPoint y: 396, endPoint x: 437, endPoint y: 406, distance: 10.5
click at [437, 404] on div "INV0016281" at bounding box center [451, 403] width 100 height 28
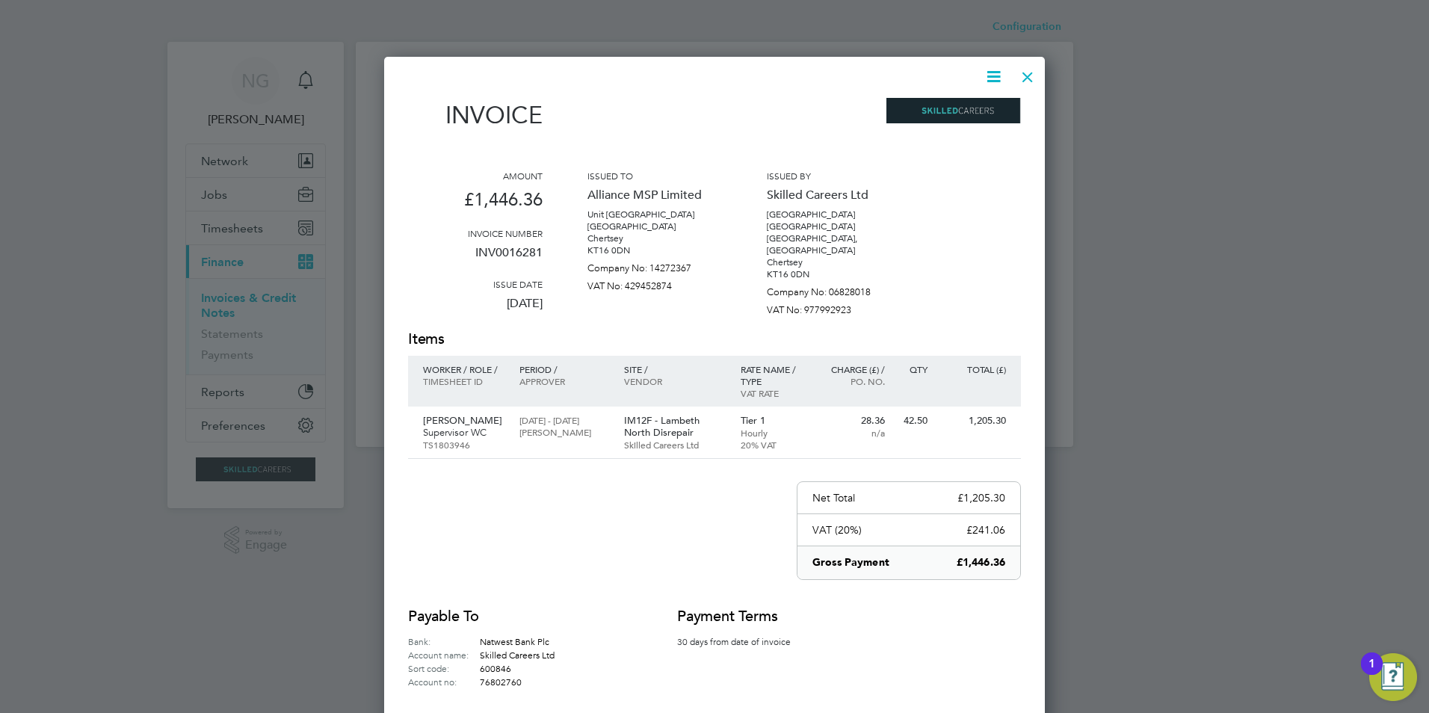
click at [992, 69] on icon at bounding box center [993, 76] width 19 height 19
click at [961, 104] on li "Download Invoice" at bounding box center [948, 112] width 103 height 21
drag, startPoint x: 1027, startPoint y: 75, endPoint x: 786, endPoint y: 170, distance: 259.6
click at [1027, 75] on div at bounding box center [1027, 73] width 27 height 27
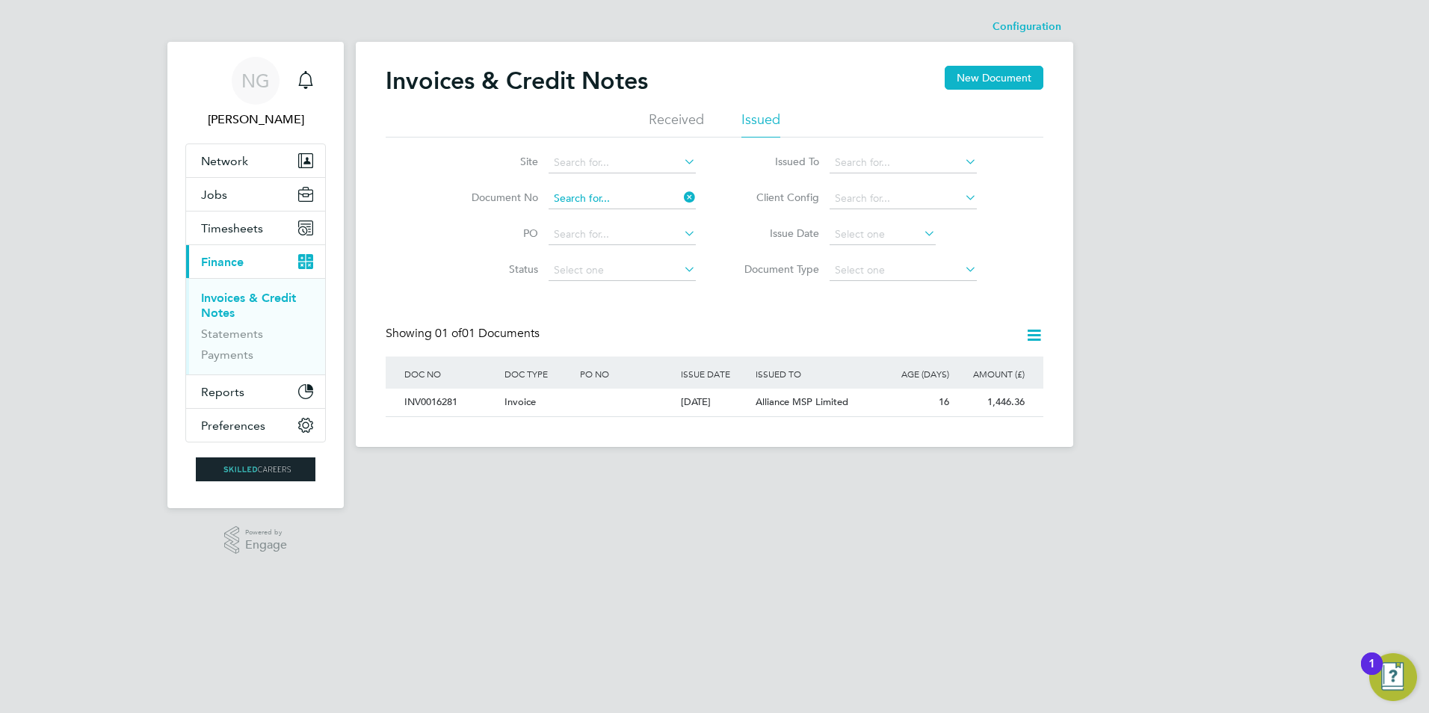
click at [627, 194] on input at bounding box center [621, 198] width 147 height 21
paste input "INV0016282"
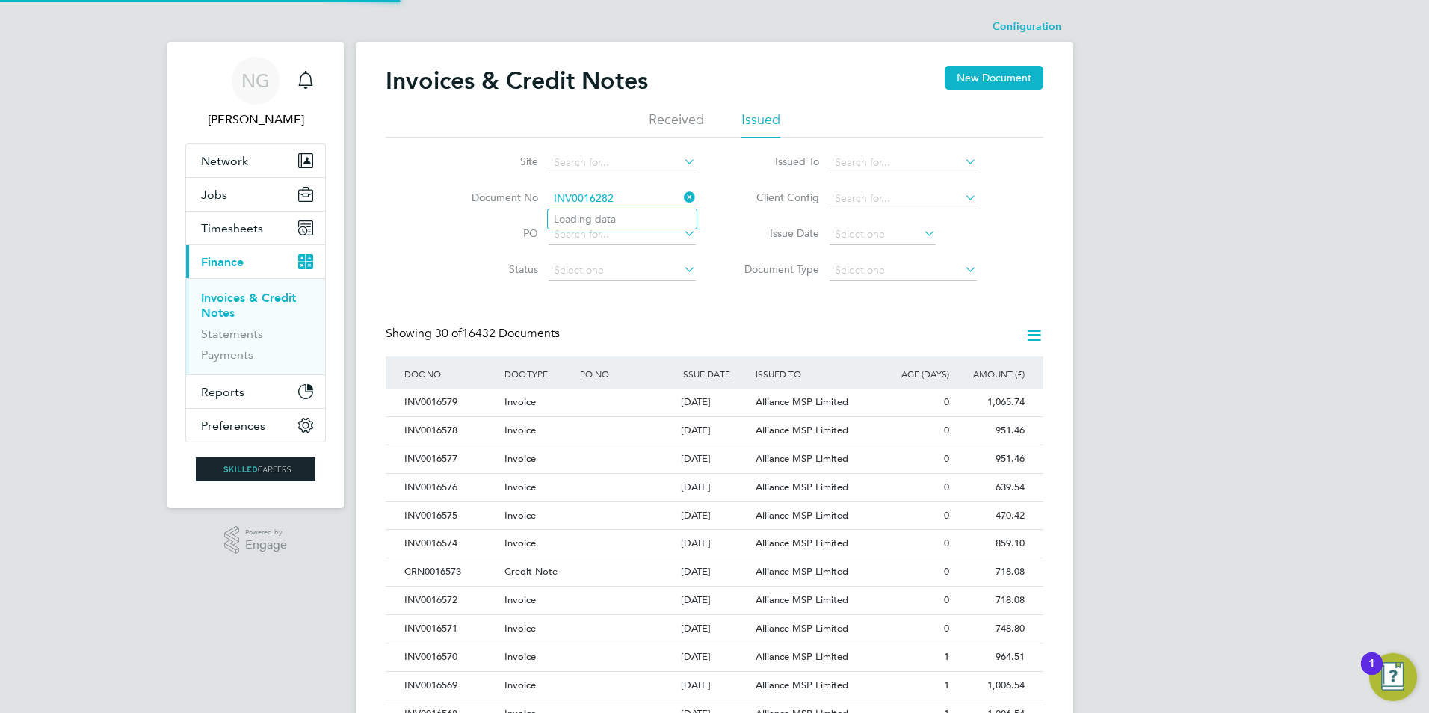
type input "INV0016282"
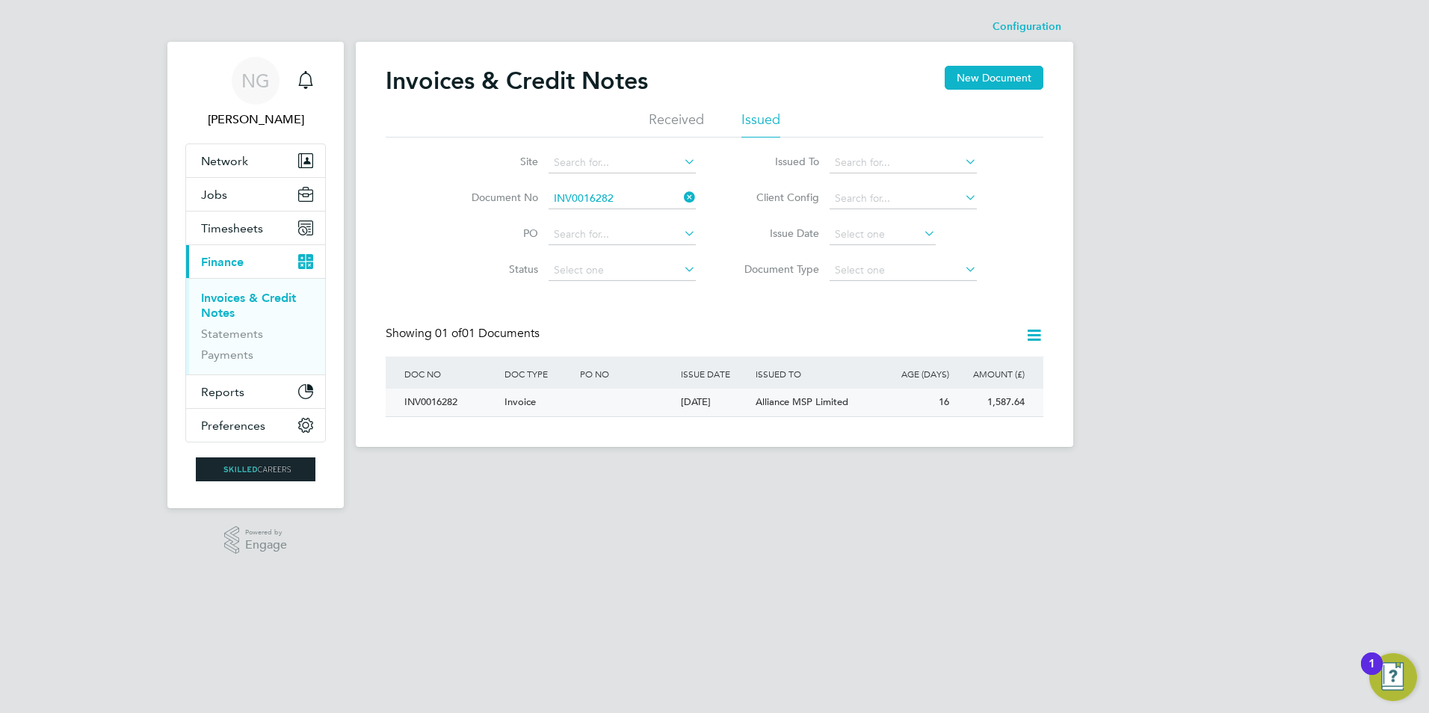
click at [438, 412] on div "INV0016282" at bounding box center [451, 403] width 100 height 28
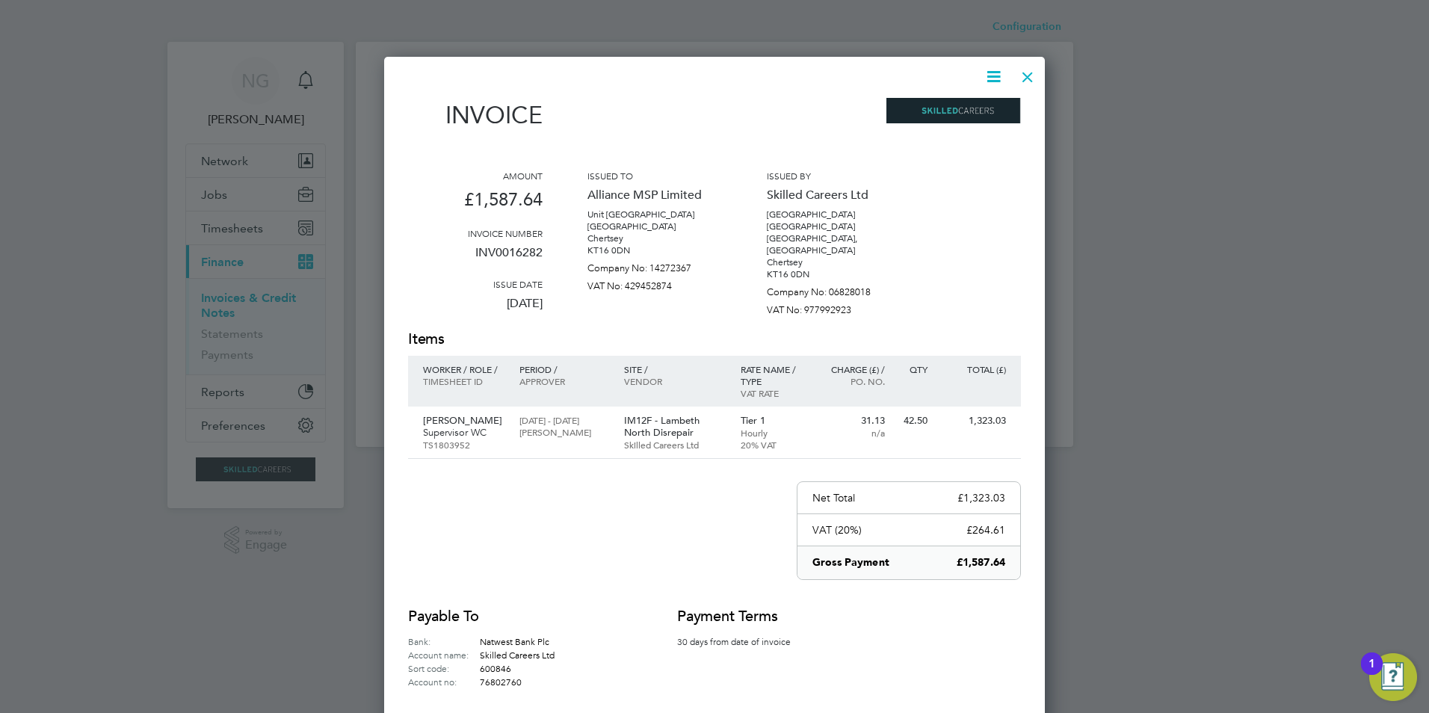
click at [989, 77] on icon at bounding box center [993, 76] width 19 height 19
click at [979, 119] on li "Download Invoice" at bounding box center [948, 112] width 103 height 21
click at [1023, 76] on div at bounding box center [1027, 73] width 27 height 27
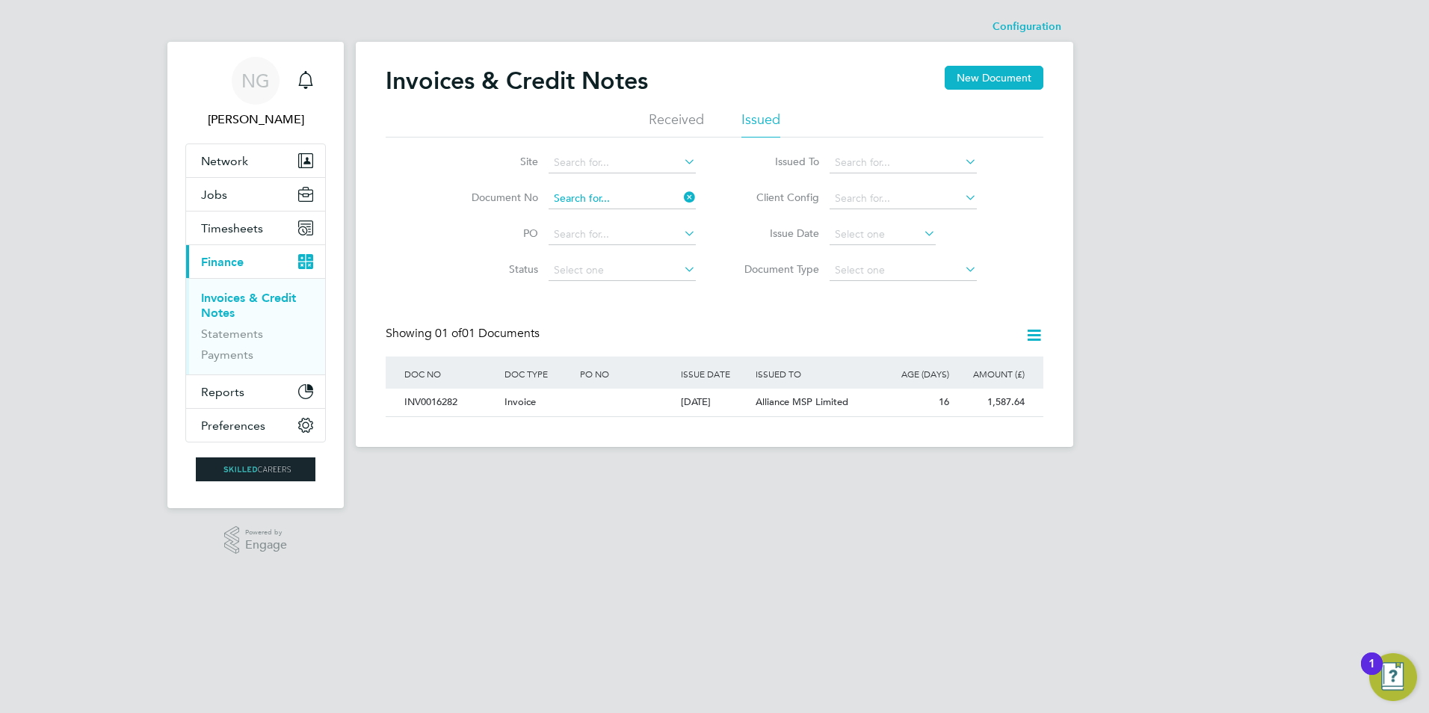
click at [639, 195] on input at bounding box center [621, 198] width 147 height 21
paste input "INV0016283"
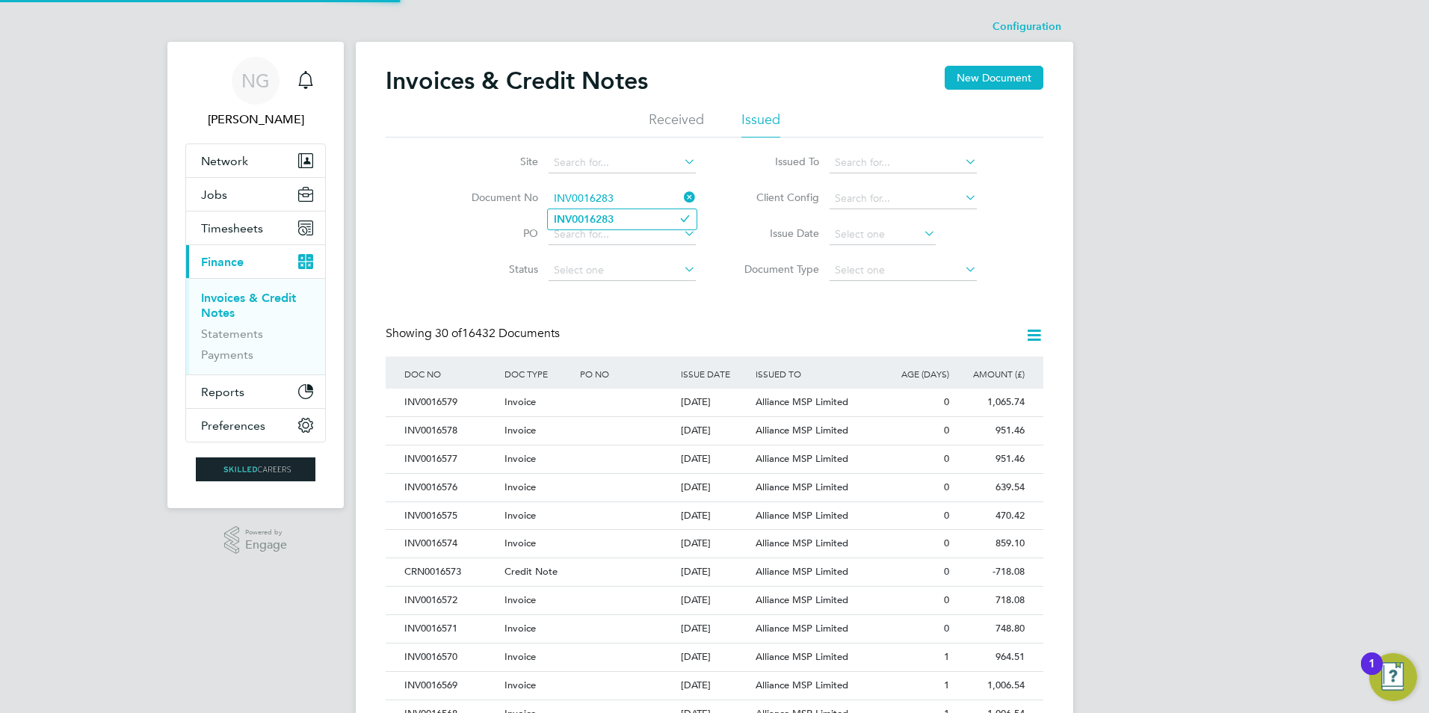
type input "INV0016283"
click at [627, 214] on li "INV0016283" at bounding box center [622, 219] width 149 height 20
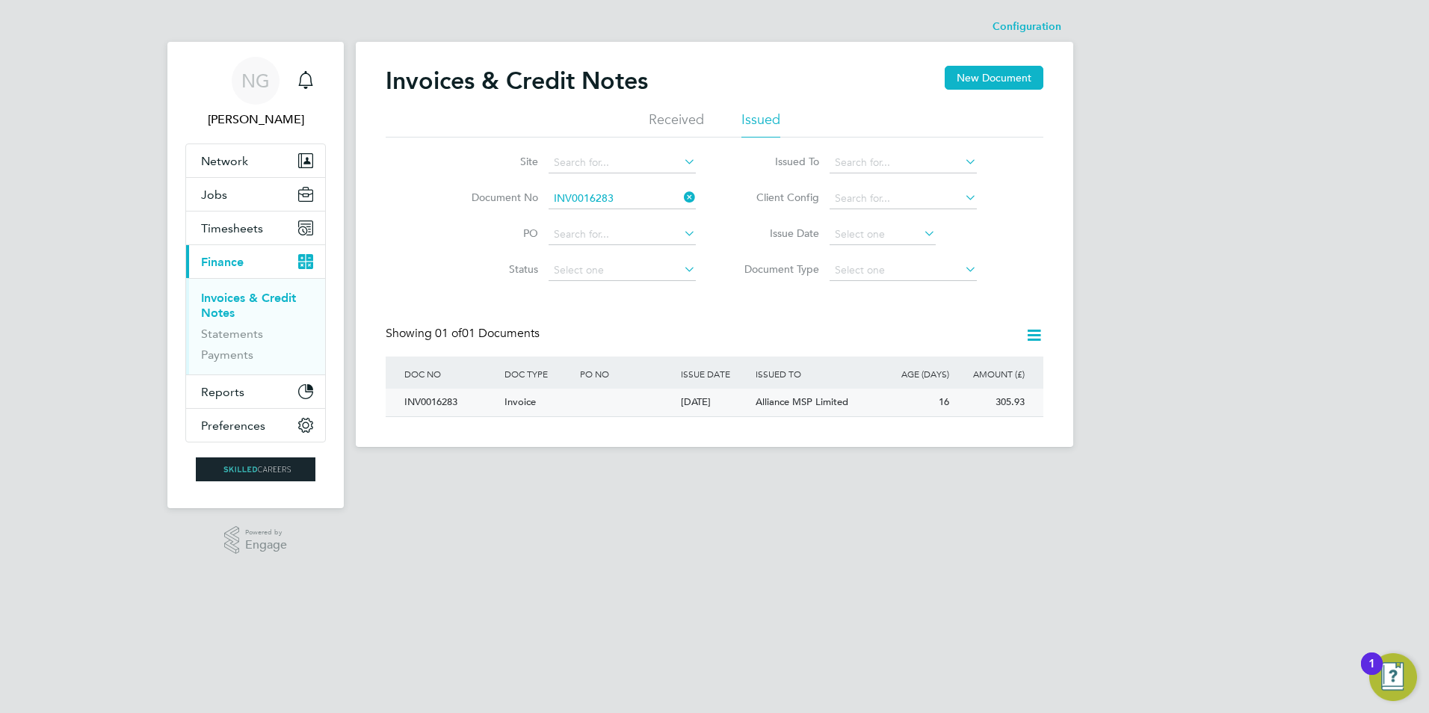
click at [446, 403] on div "INV0016283" at bounding box center [451, 403] width 100 height 28
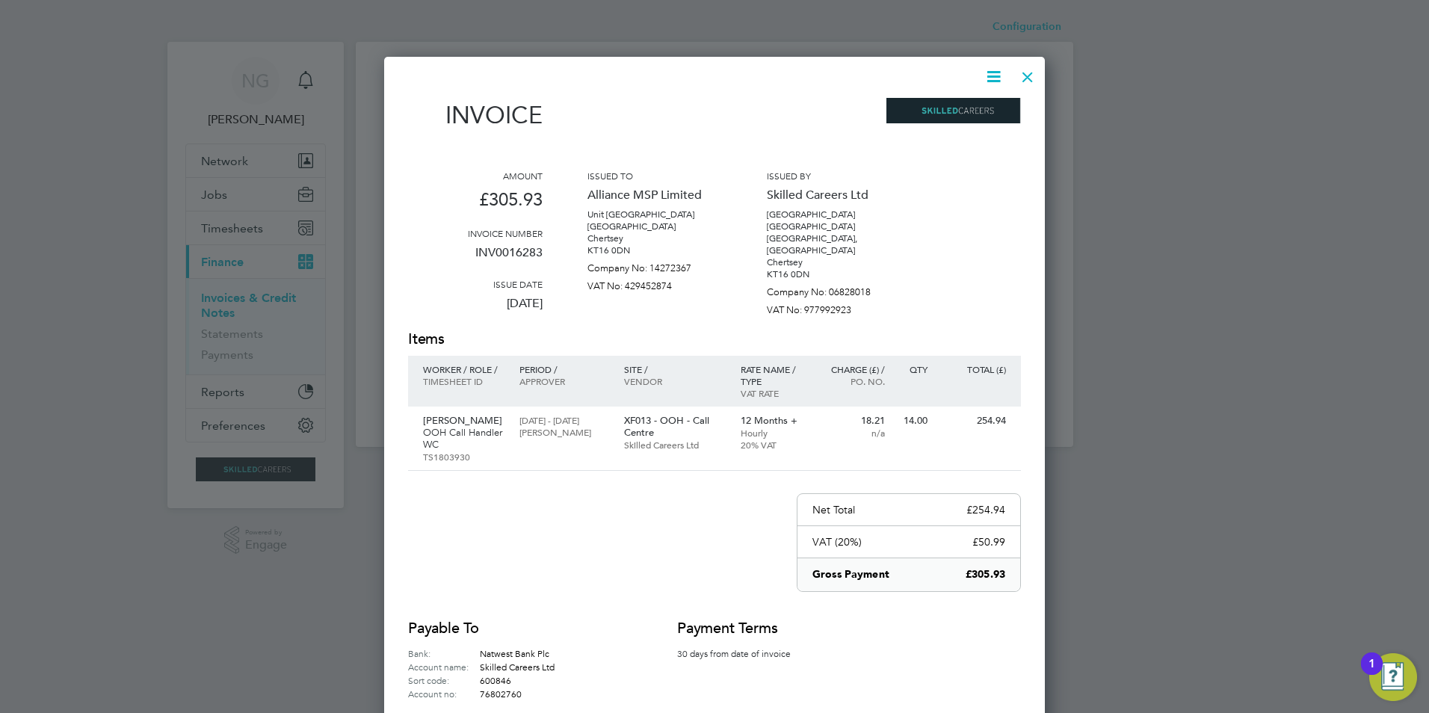
click at [992, 75] on icon at bounding box center [993, 76] width 19 height 19
click at [974, 109] on li "Download Invoice" at bounding box center [948, 112] width 103 height 21
click at [1022, 79] on div at bounding box center [1027, 73] width 27 height 27
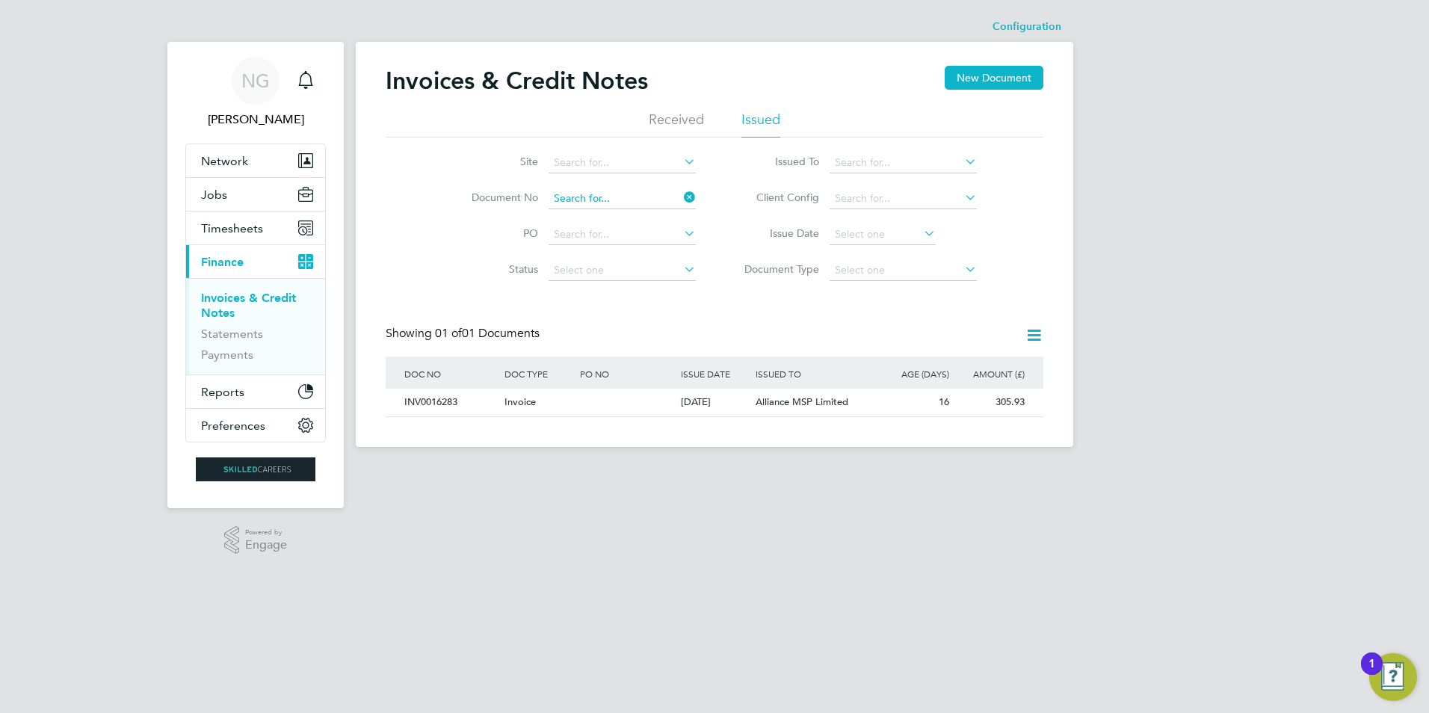
drag, startPoint x: 645, startPoint y: 202, endPoint x: 635, endPoint y: 200, distance: 10.0
click at [644, 202] on input at bounding box center [621, 198] width 147 height 21
paste input "INV0016284"
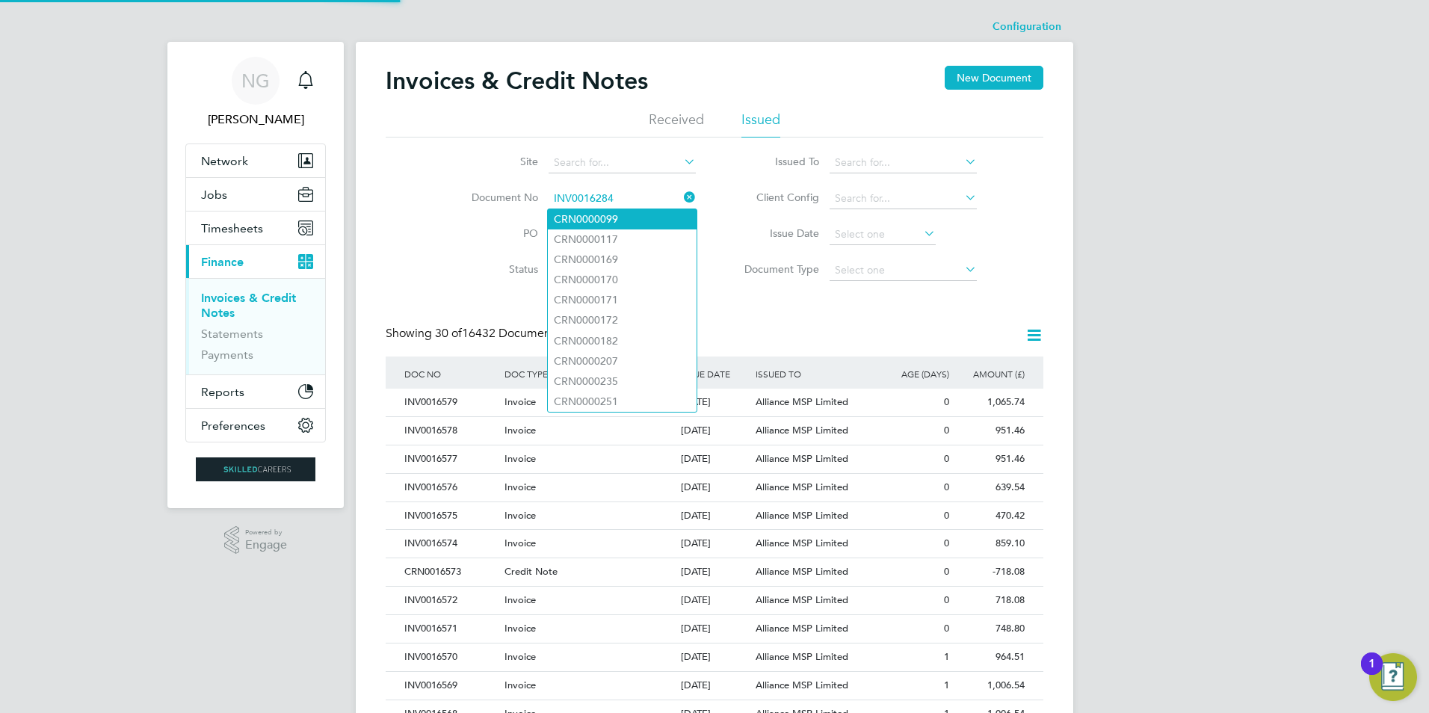
type input "INV0016284"
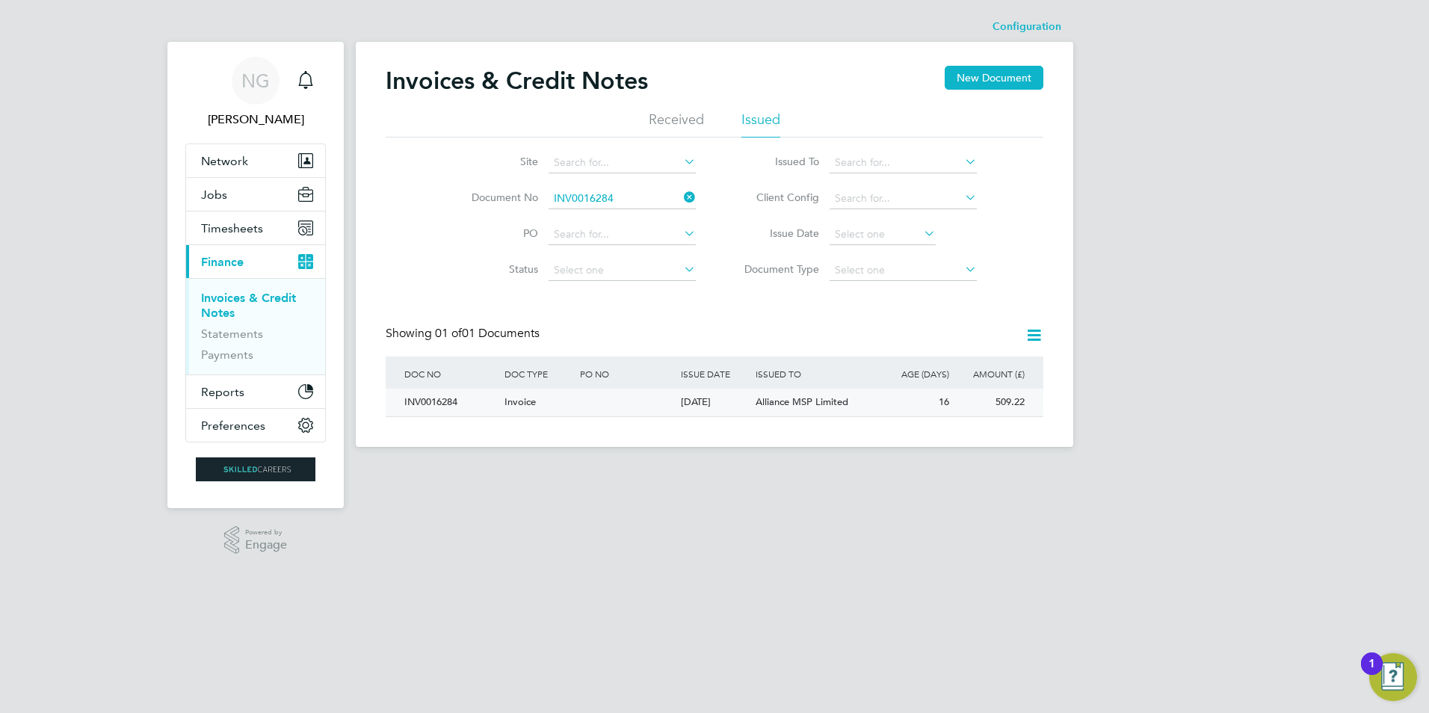
click at [430, 397] on div "INV0016284" at bounding box center [451, 403] width 100 height 28
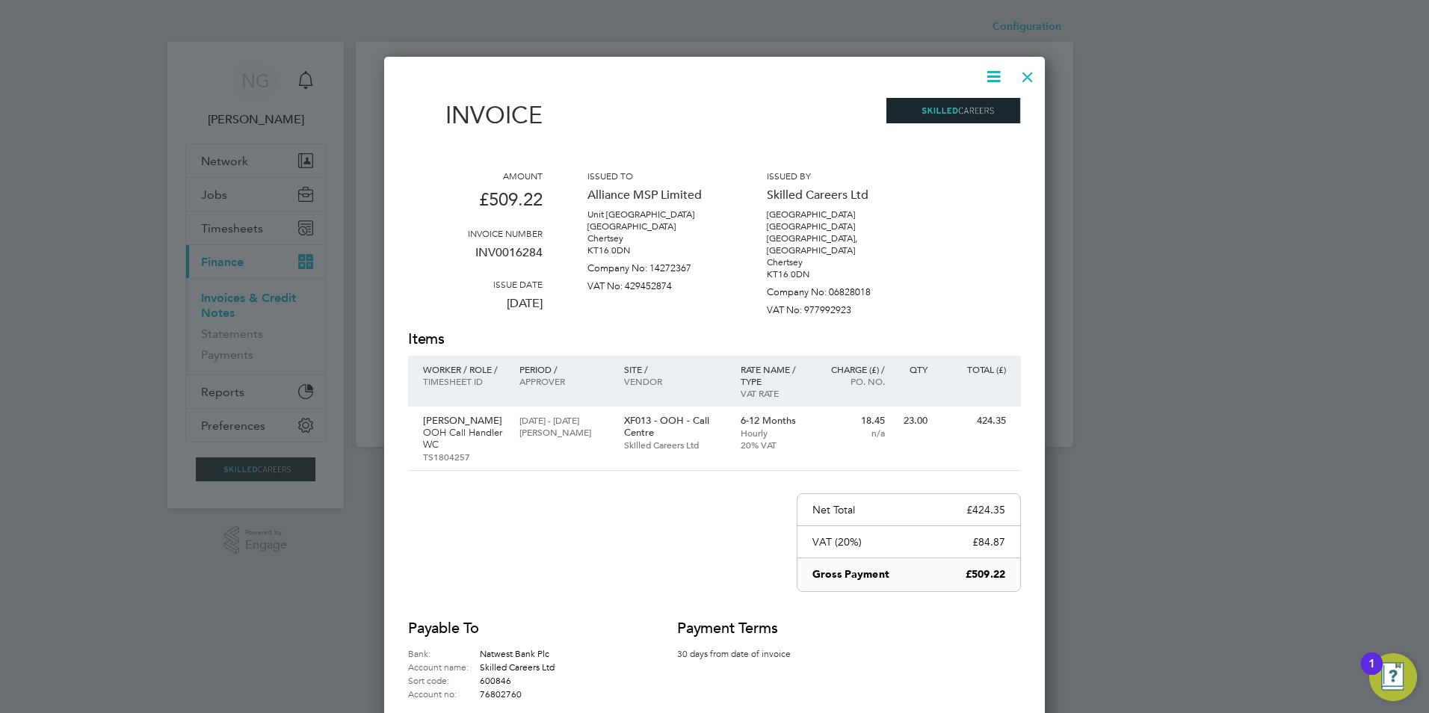
click at [992, 72] on icon at bounding box center [993, 76] width 19 height 19
click at [964, 113] on li "Download Invoice" at bounding box center [948, 112] width 103 height 21
click at [1030, 69] on div at bounding box center [1027, 73] width 27 height 27
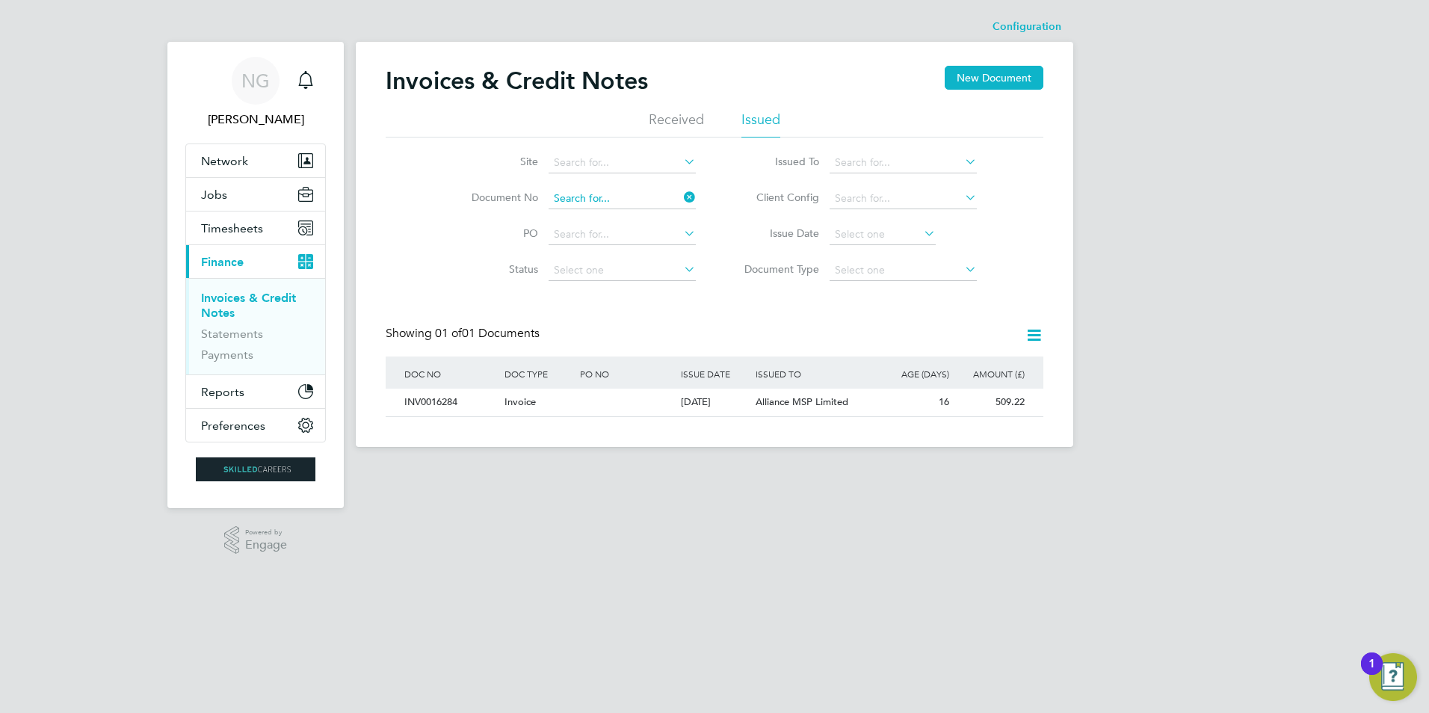
click at [639, 189] on input at bounding box center [621, 198] width 147 height 21
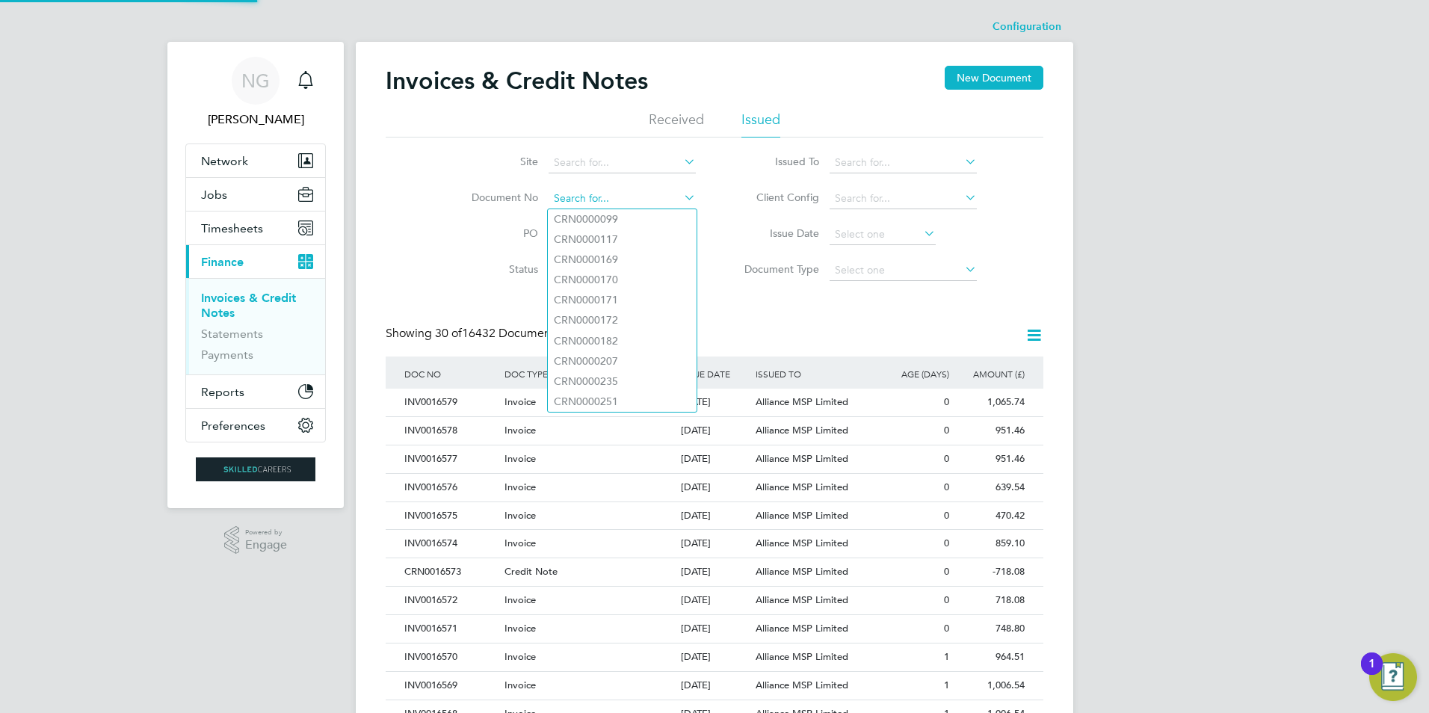
paste input "INV0016285"
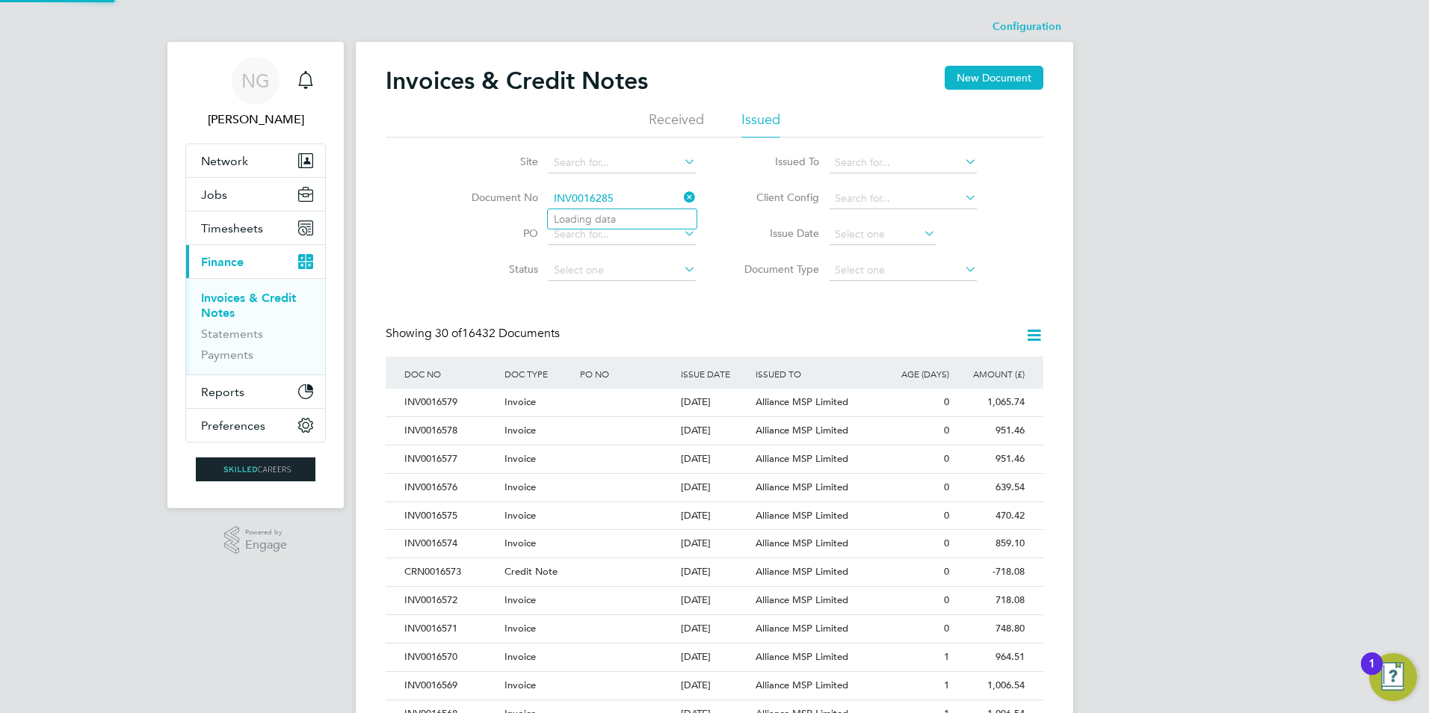
type input "INV0016285"
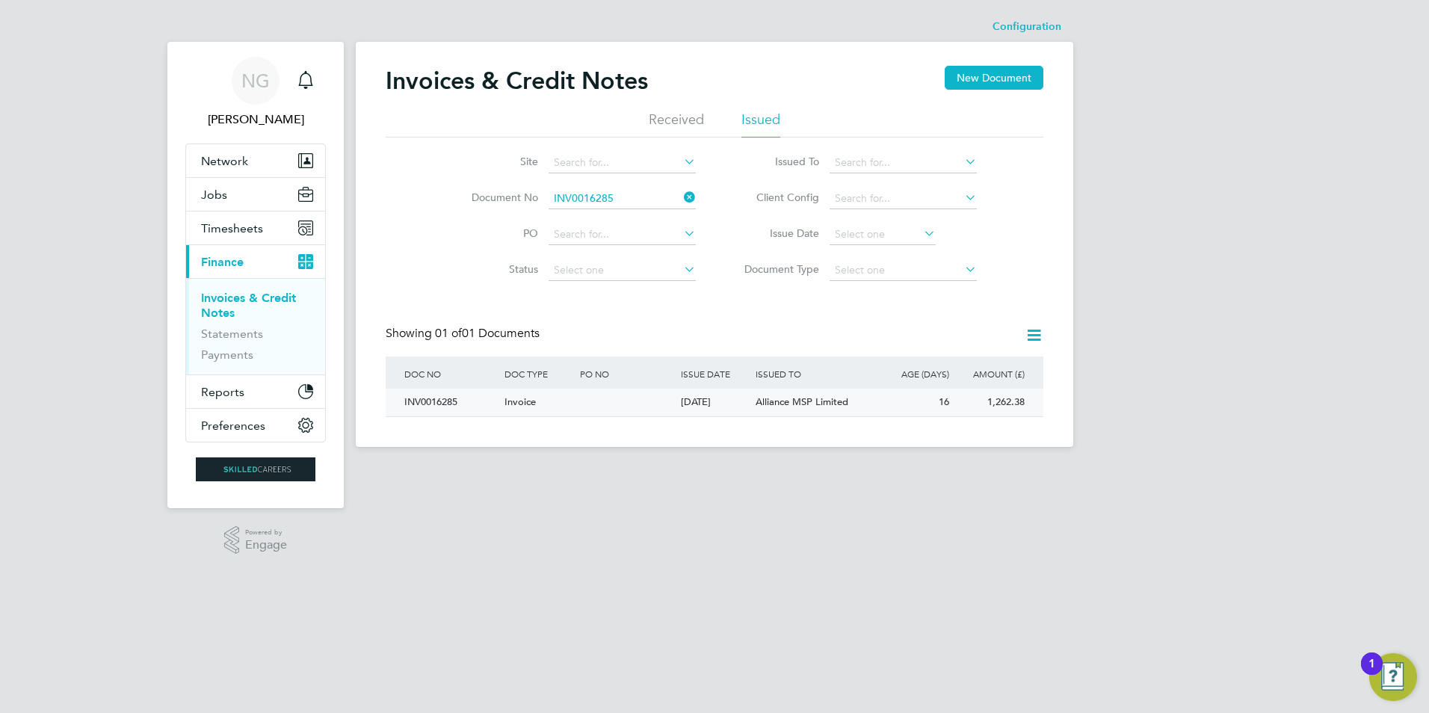
click at [436, 404] on div "INV0016285" at bounding box center [451, 403] width 100 height 28
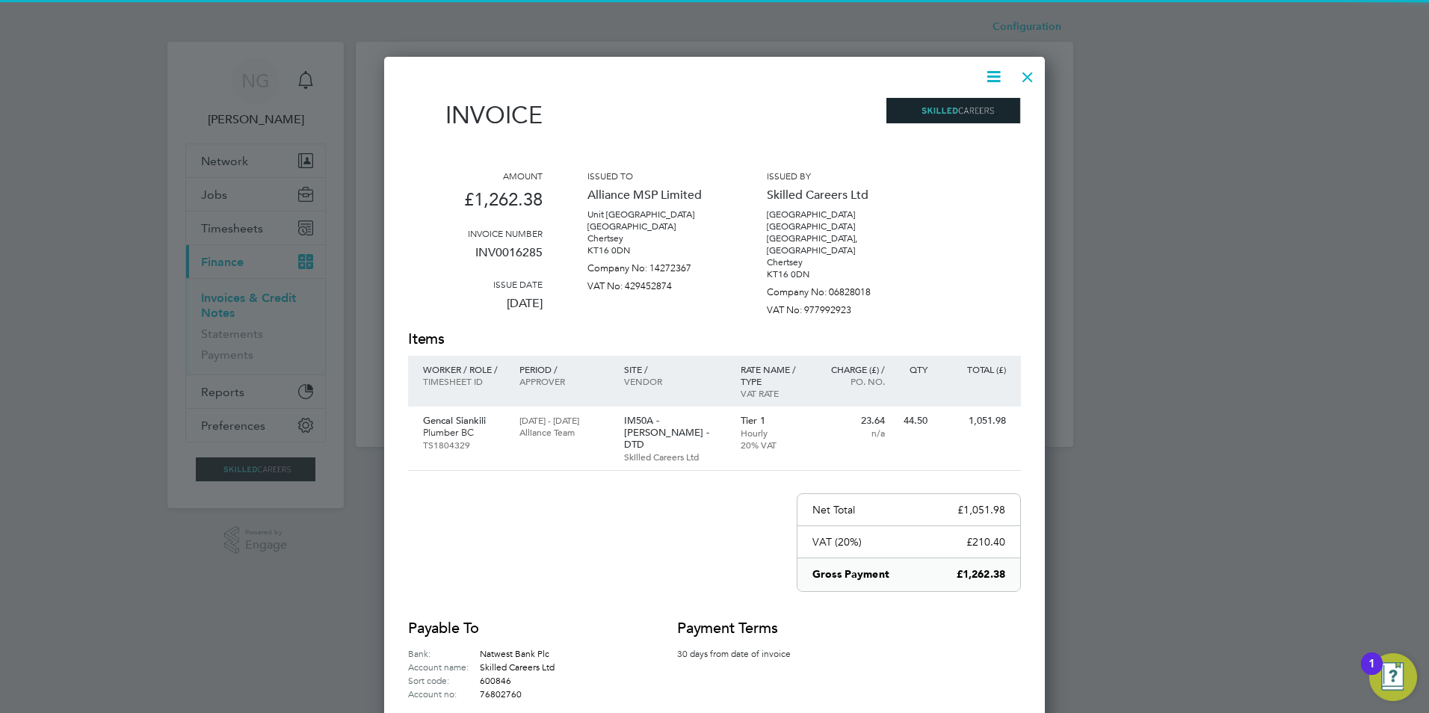
click at [992, 73] on icon at bounding box center [993, 76] width 19 height 19
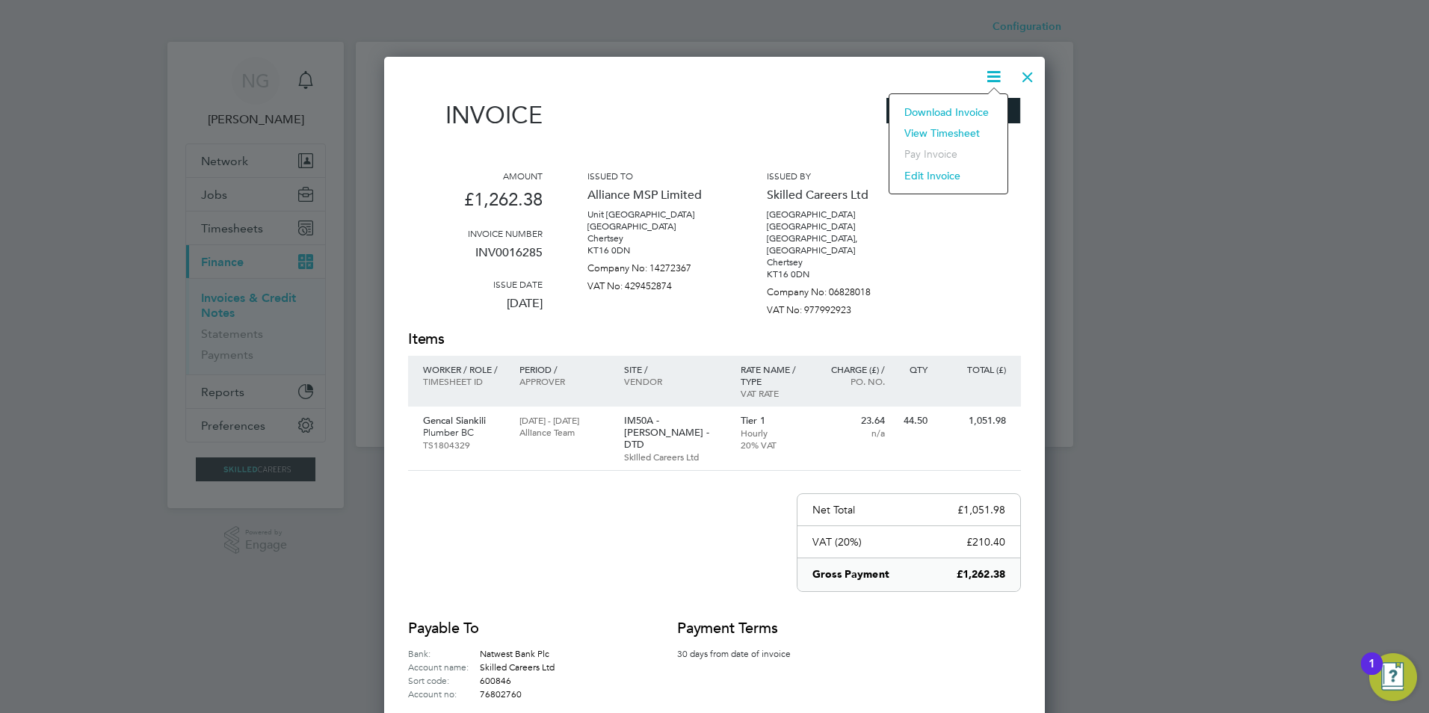
click at [971, 111] on li "Download Invoice" at bounding box center [948, 112] width 103 height 21
drag, startPoint x: 1028, startPoint y: 77, endPoint x: 772, endPoint y: 203, distance: 285.7
click at [1028, 77] on div at bounding box center [1027, 73] width 27 height 27
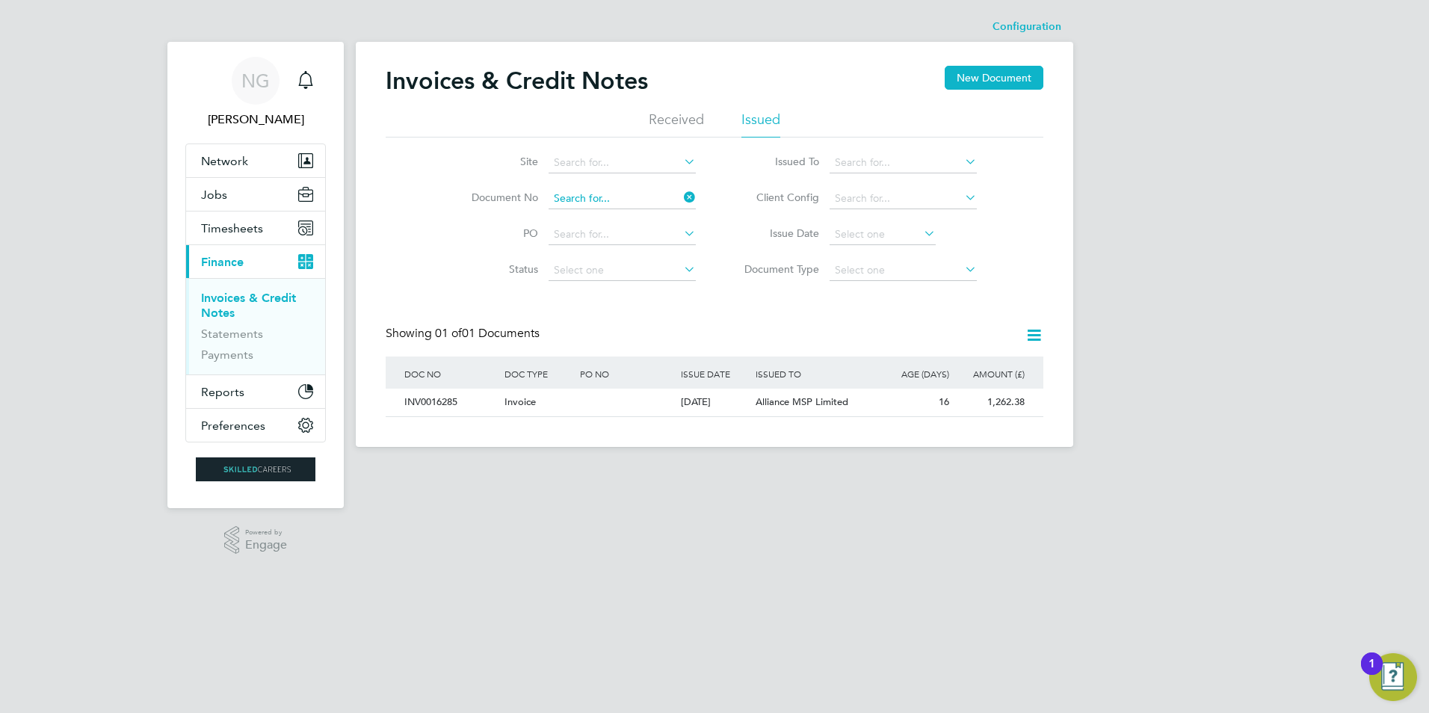
click at [633, 191] on input at bounding box center [621, 198] width 147 height 21
paste input "INV0016286"
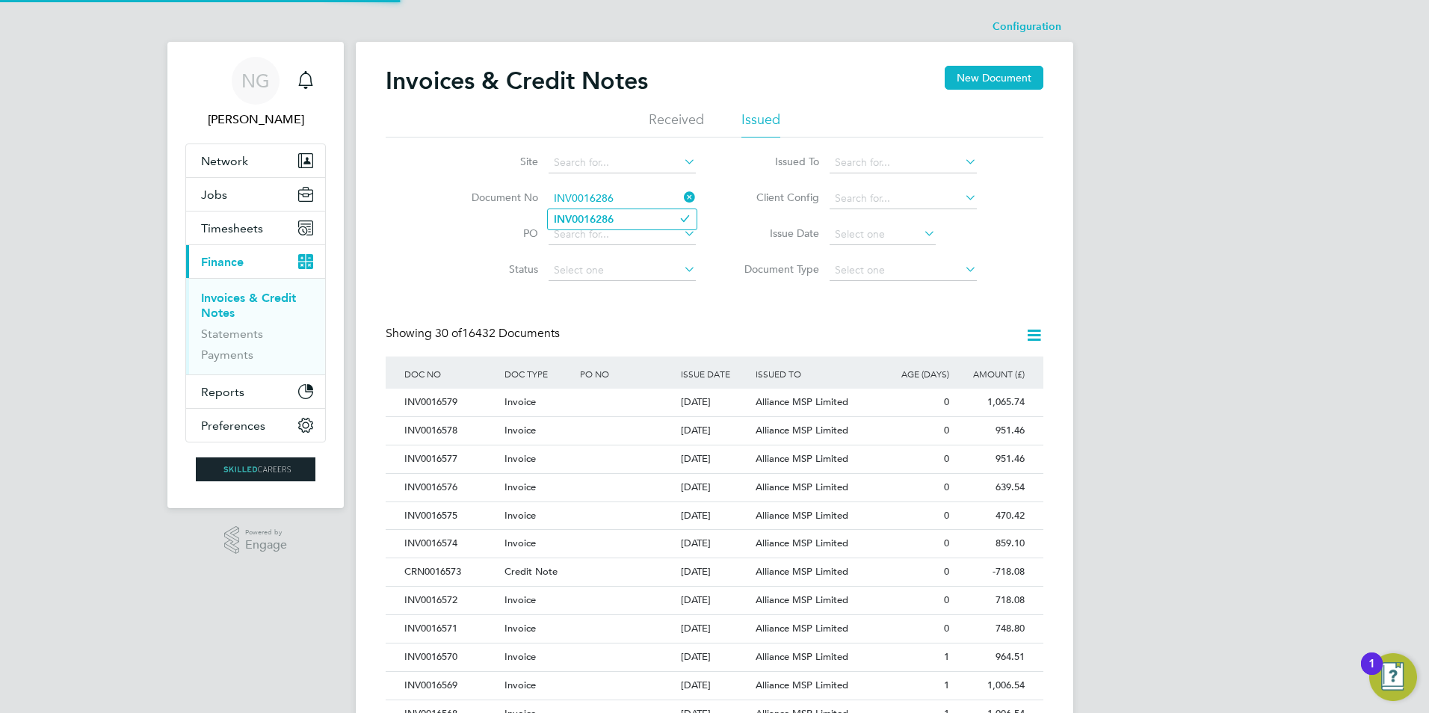
type input "INV0016286"
click at [625, 210] on li "INV0016286" at bounding box center [622, 219] width 149 height 20
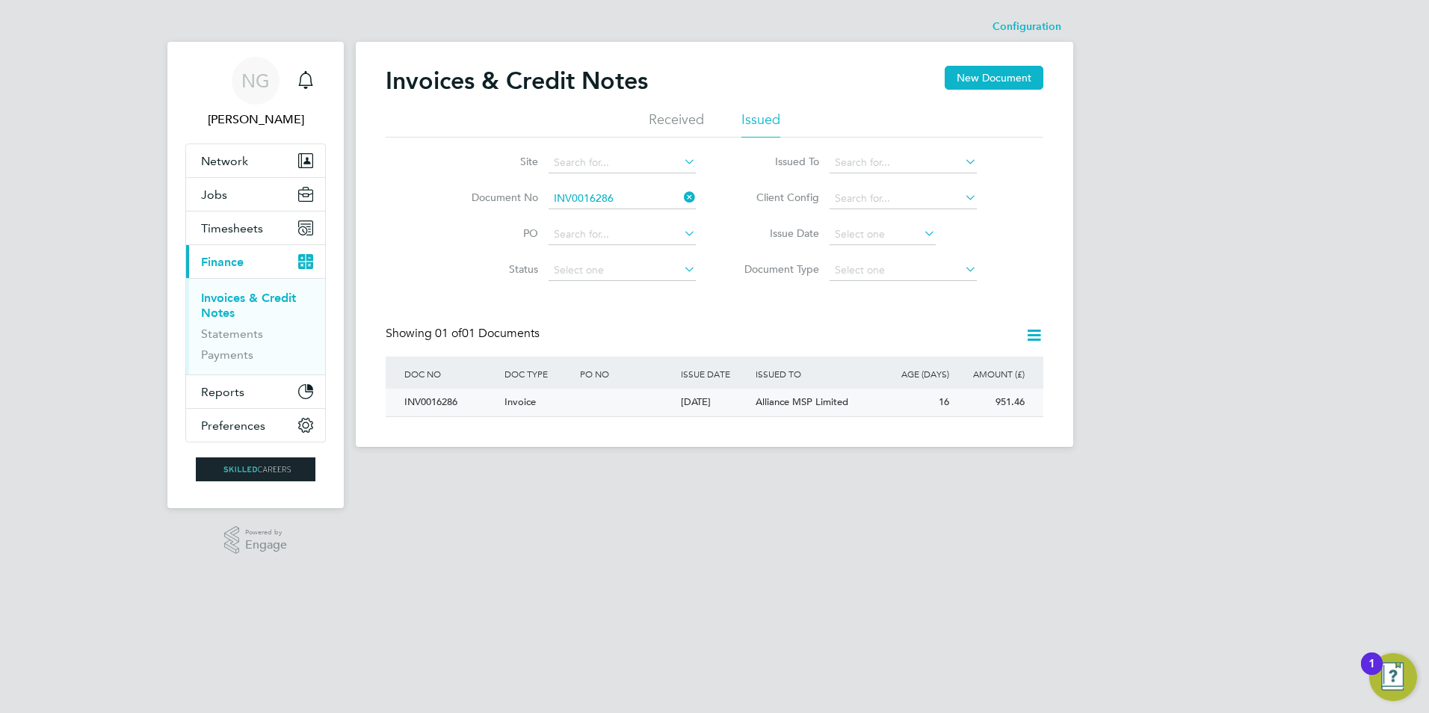
click at [433, 389] on div "INV0016286" at bounding box center [451, 403] width 100 height 28
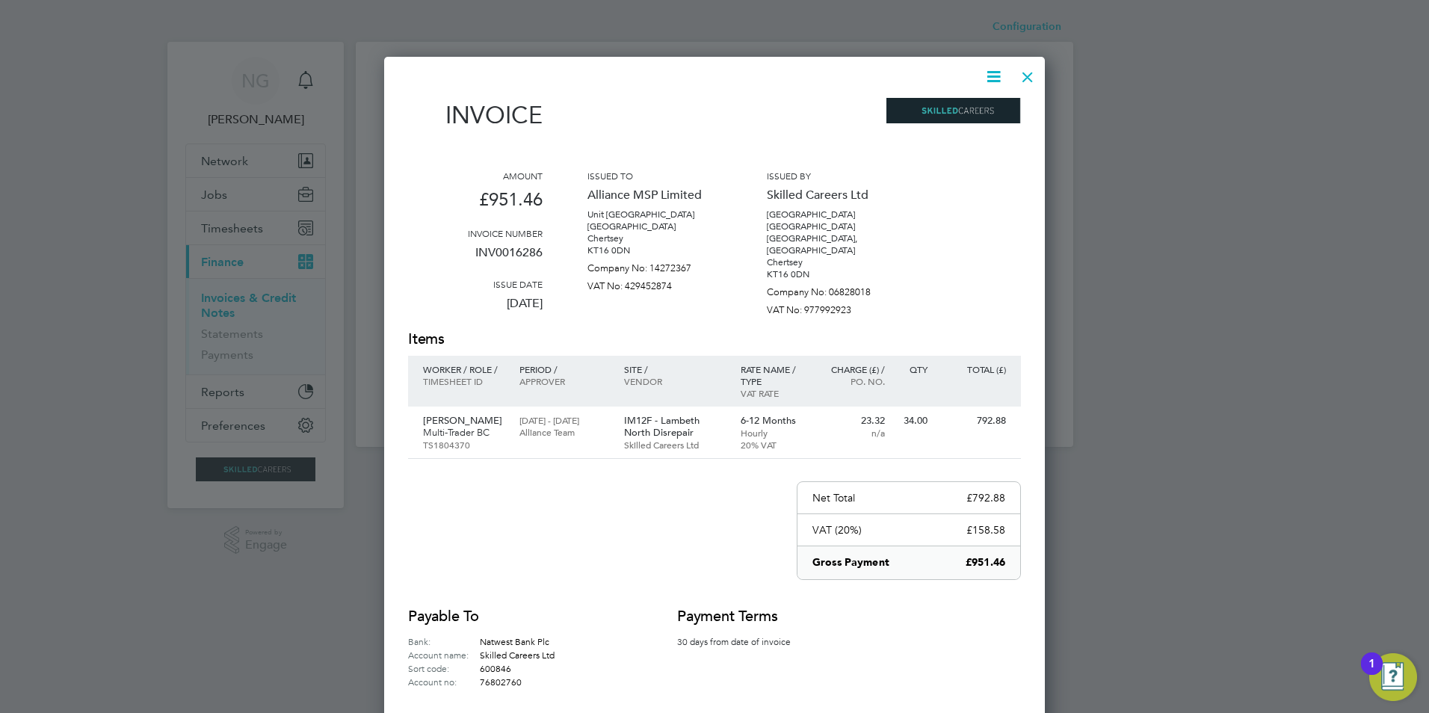
click at [992, 73] on icon at bounding box center [993, 76] width 19 height 19
click at [977, 113] on li "Download Invoice" at bounding box center [948, 112] width 103 height 21
click at [1027, 77] on div at bounding box center [1027, 73] width 27 height 27
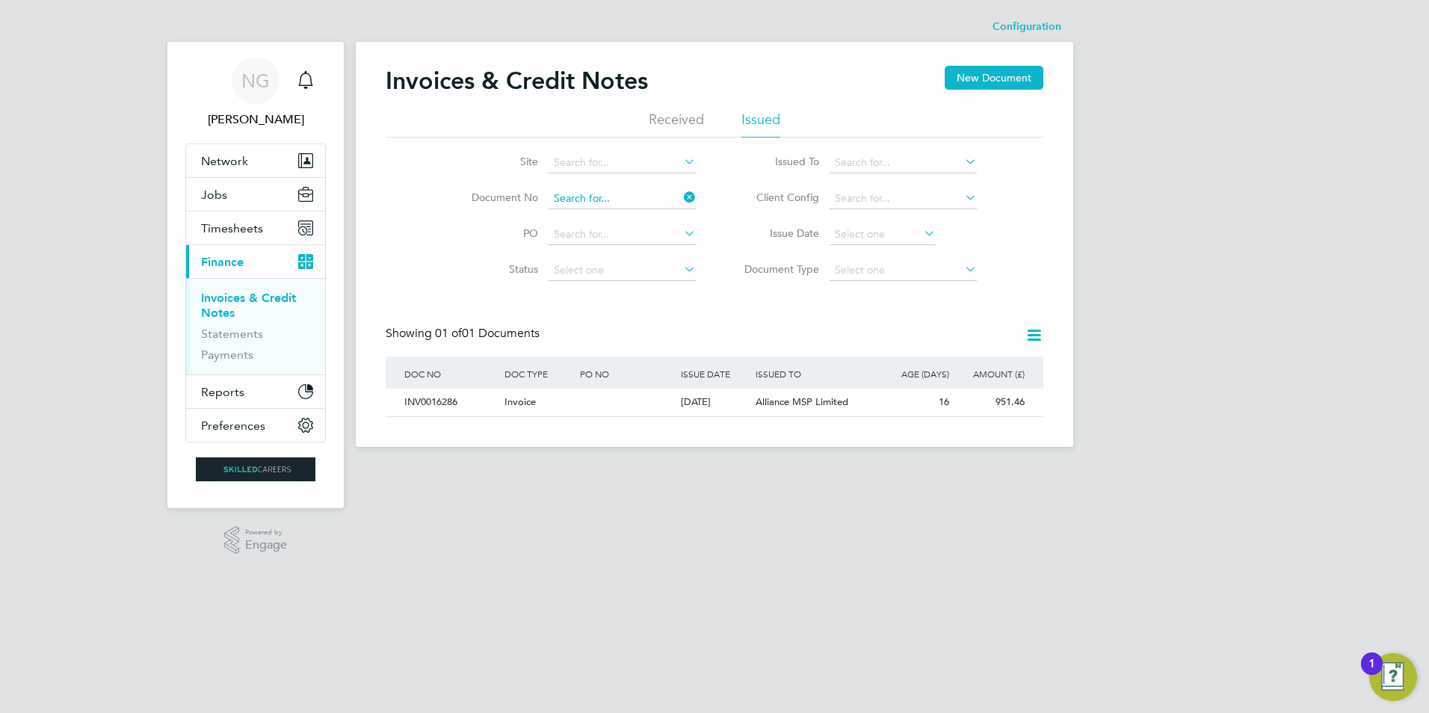
click at [635, 194] on input at bounding box center [621, 198] width 147 height 21
paste input "INV0016287"
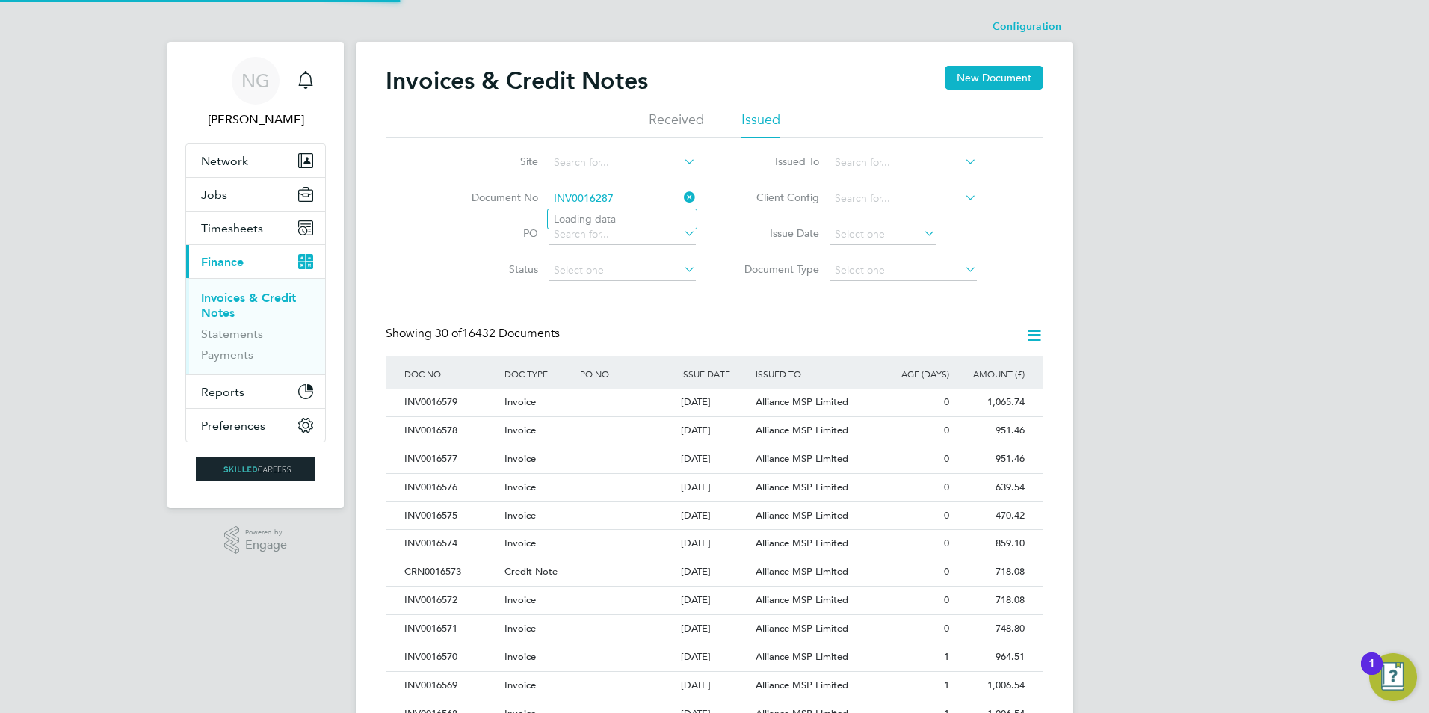
type input "INV0016287"
click at [610, 217] on b "INV0016287" at bounding box center [584, 219] width 60 height 13
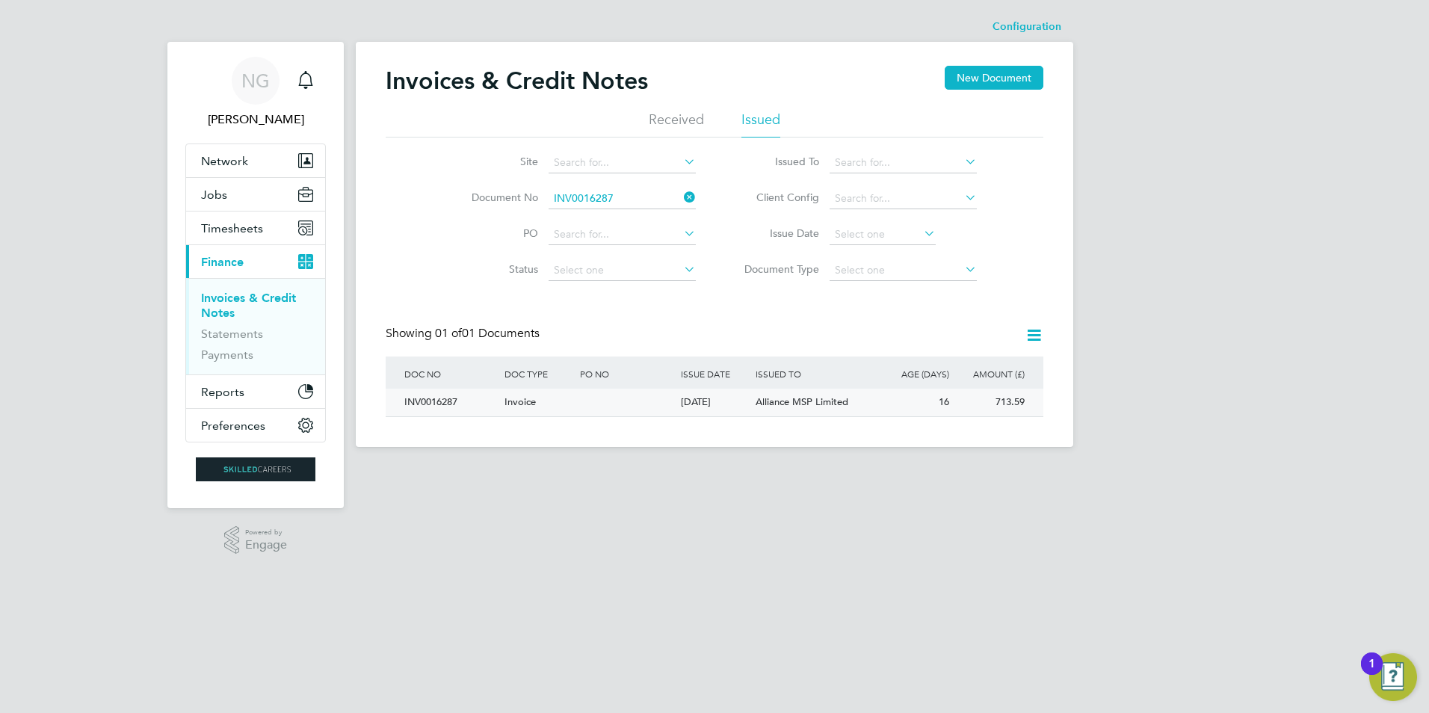
click at [454, 393] on div "INV0016287" at bounding box center [451, 403] width 100 height 28
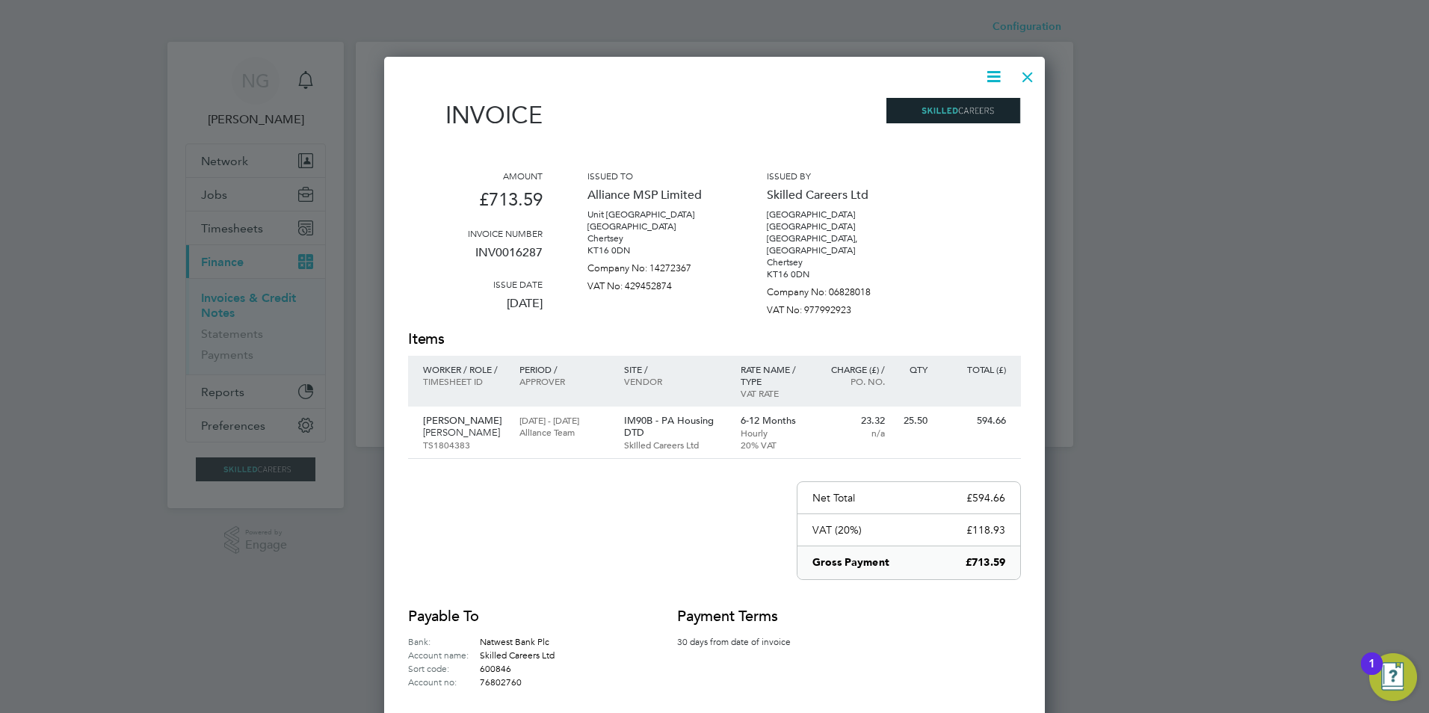
click at [988, 74] on icon at bounding box center [993, 76] width 19 height 19
click at [978, 109] on li "Download Invoice" at bounding box center [948, 112] width 103 height 21
drag, startPoint x: 1024, startPoint y: 80, endPoint x: 1027, endPoint y: 182, distance: 102.4
click at [1024, 80] on div at bounding box center [1027, 73] width 27 height 27
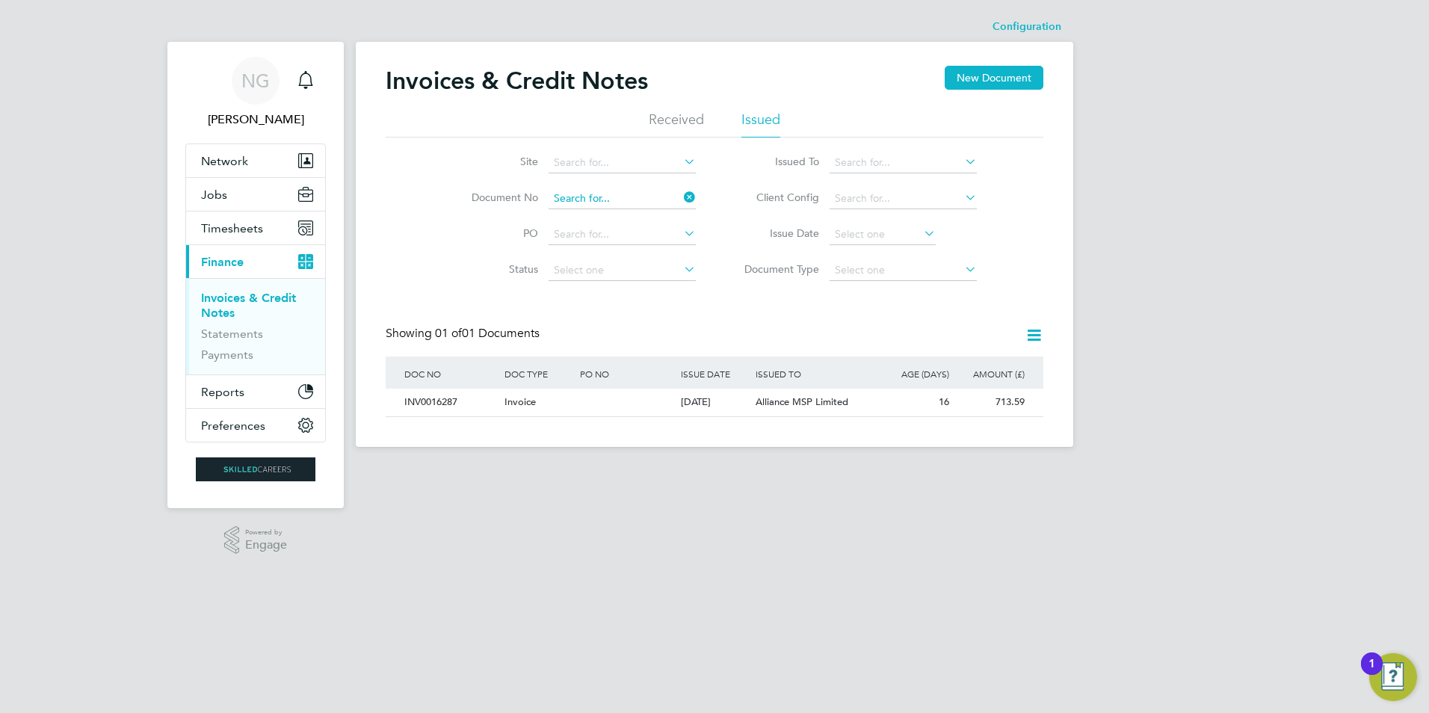
click at [622, 194] on input at bounding box center [621, 198] width 147 height 21
paste input "INV0016288"
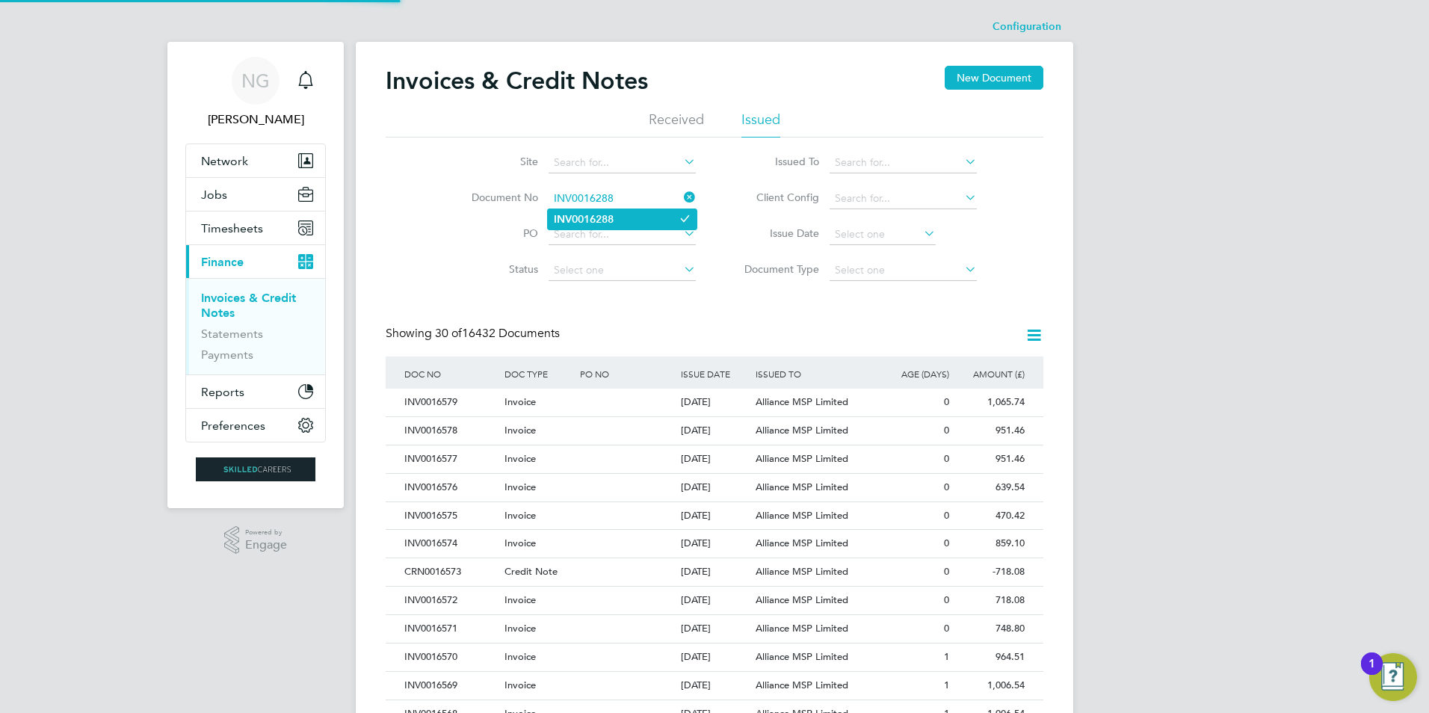
type input "INV0016288"
click at [616, 215] on li "INV0016288" at bounding box center [622, 219] width 149 height 20
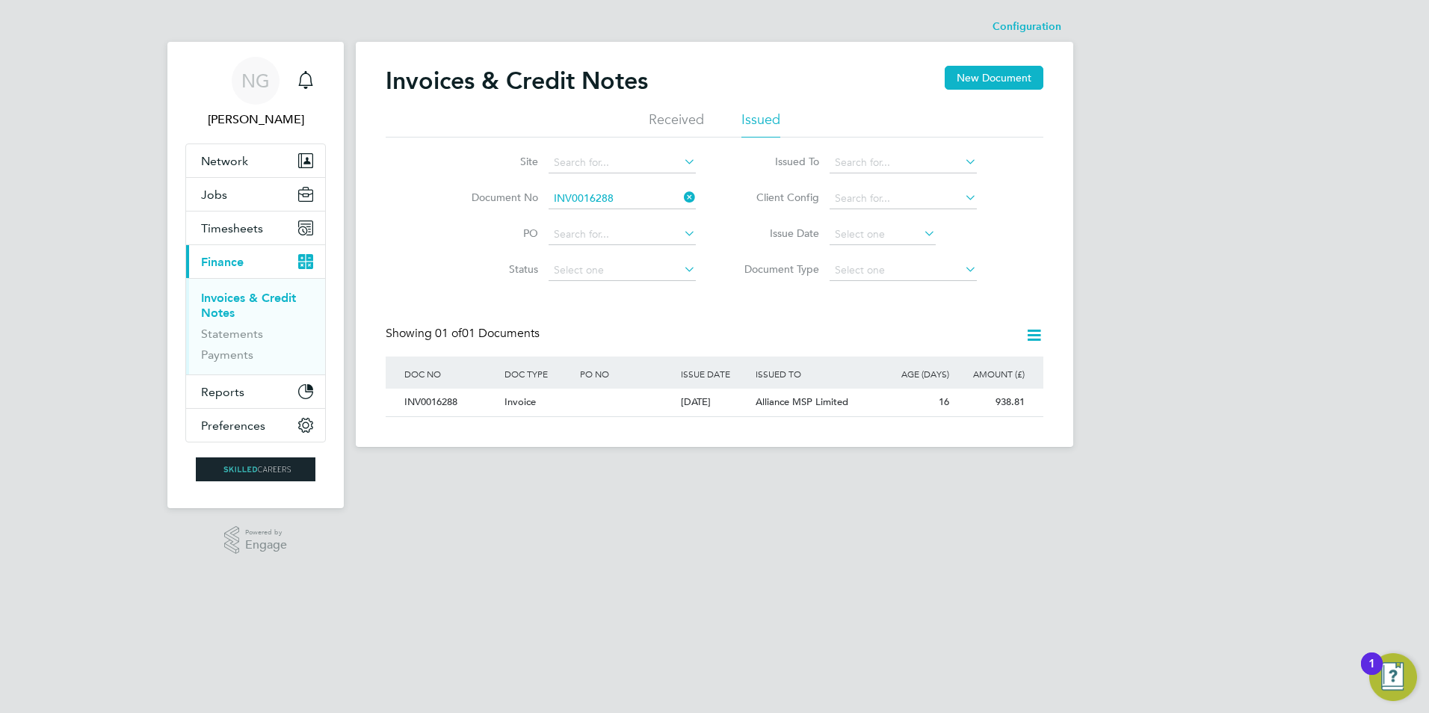
click at [424, 404] on div "INV0016288" at bounding box center [451, 403] width 100 height 28
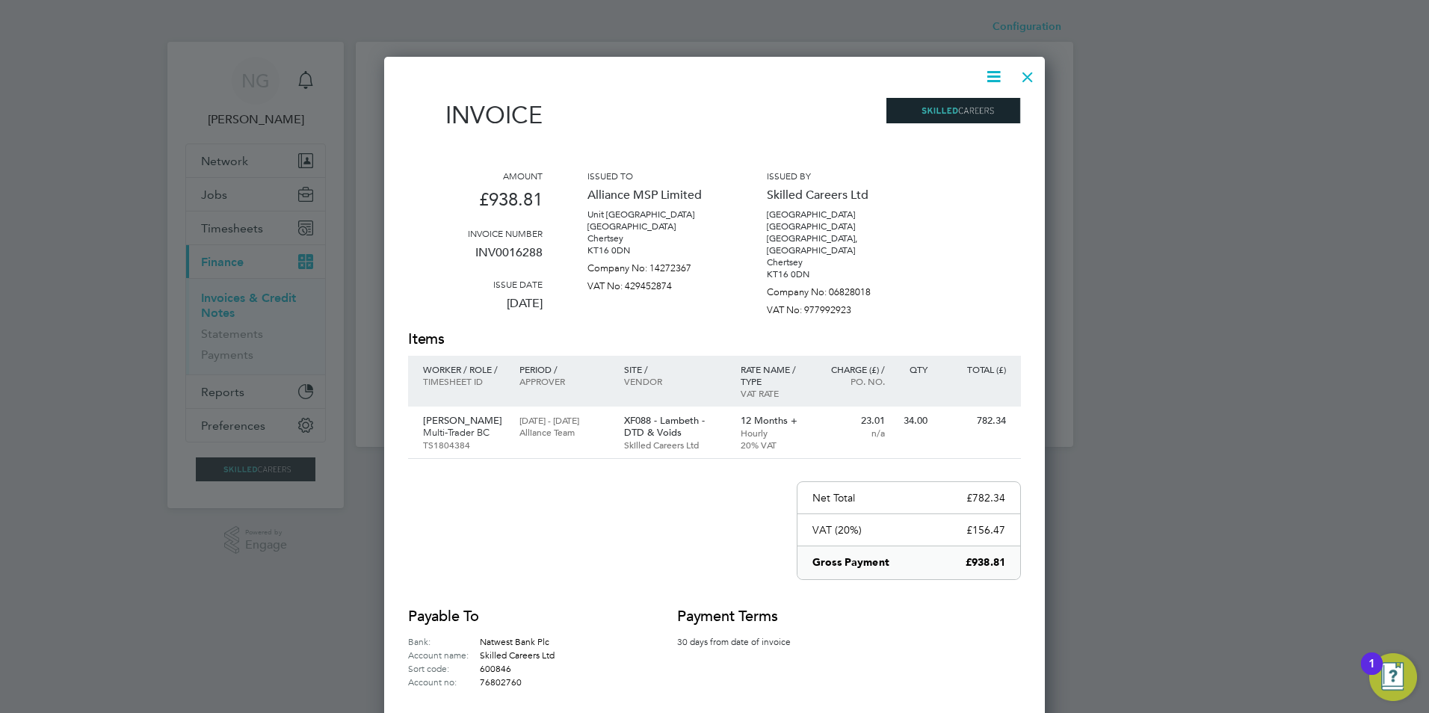
drag, startPoint x: 998, startPoint y: 71, endPoint x: 998, endPoint y: 78, distance: 7.5
click at [998, 72] on icon at bounding box center [993, 76] width 19 height 19
click at [980, 115] on li "Download Invoice" at bounding box center [948, 112] width 103 height 21
click at [1024, 76] on div at bounding box center [1027, 73] width 27 height 27
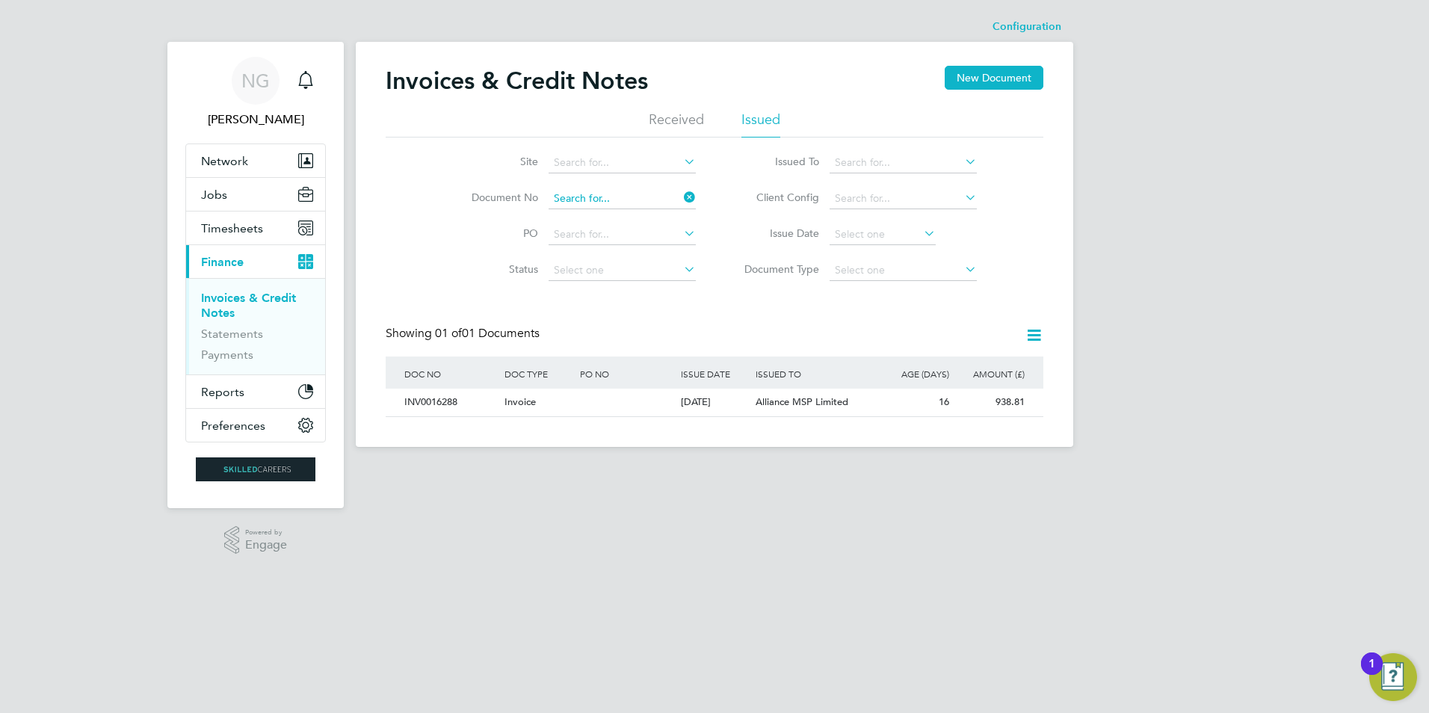
click at [627, 201] on input at bounding box center [621, 198] width 147 height 21
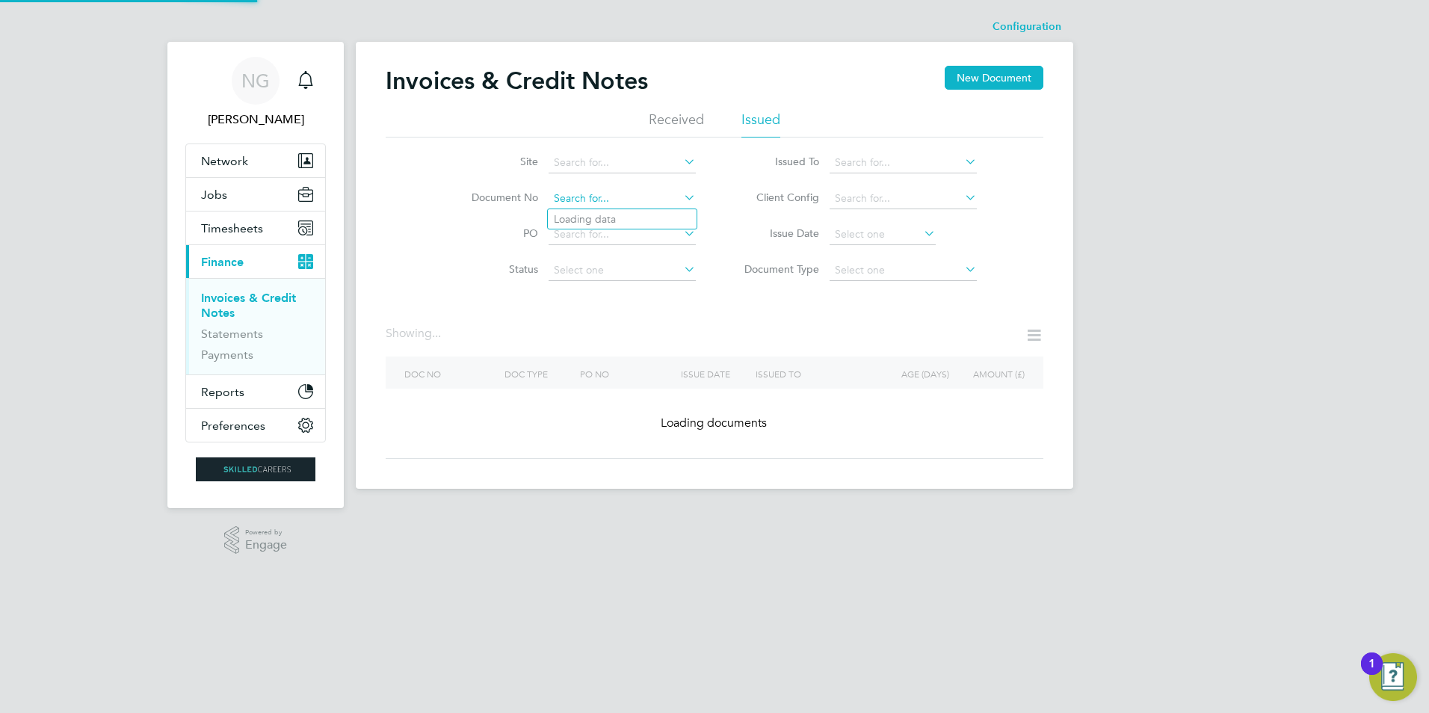
paste input "INV0016289"
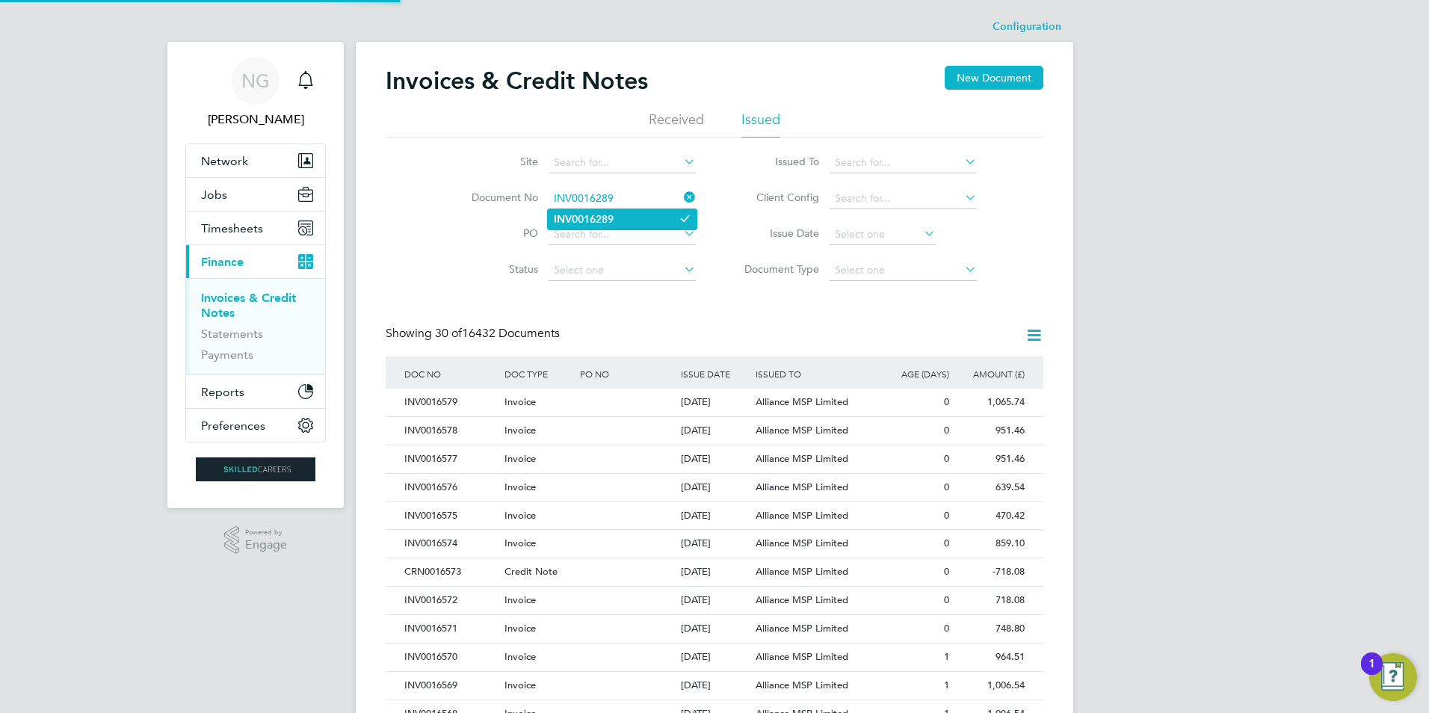
type input "INV0016289"
click at [621, 227] on li "INV0016289" at bounding box center [622, 219] width 149 height 20
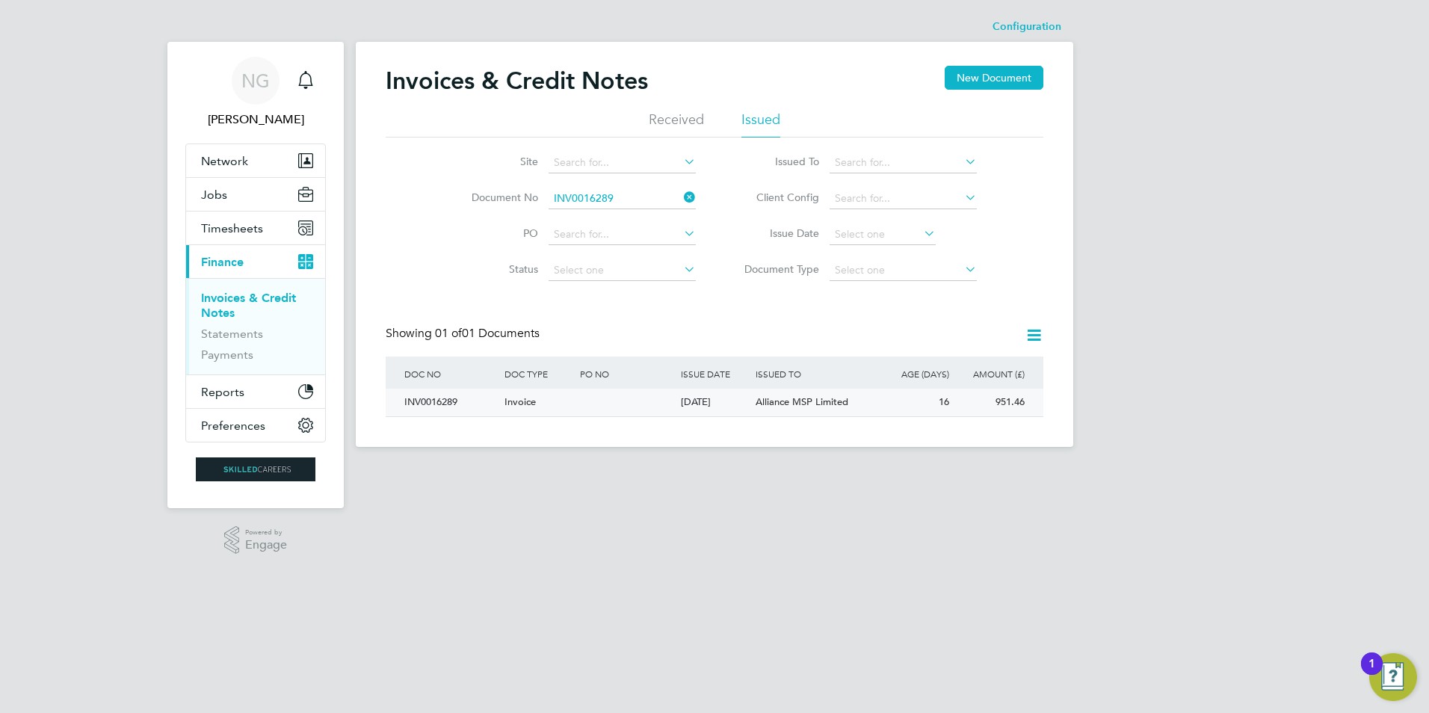
click at [424, 407] on div "INV0016289" at bounding box center [451, 403] width 100 height 28
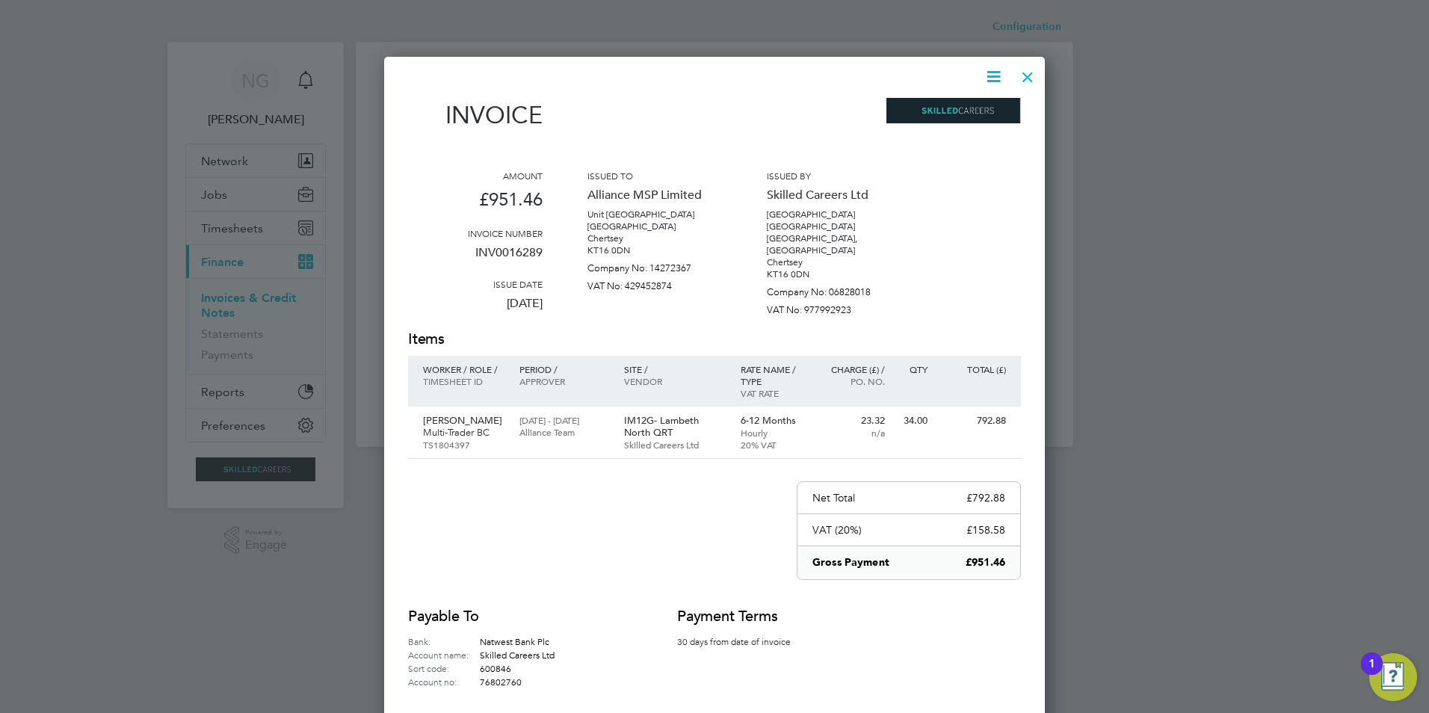
click at [989, 73] on icon at bounding box center [993, 76] width 19 height 19
click at [975, 105] on li "Download Invoice" at bounding box center [948, 112] width 103 height 21
click at [1021, 75] on div at bounding box center [1027, 73] width 27 height 27
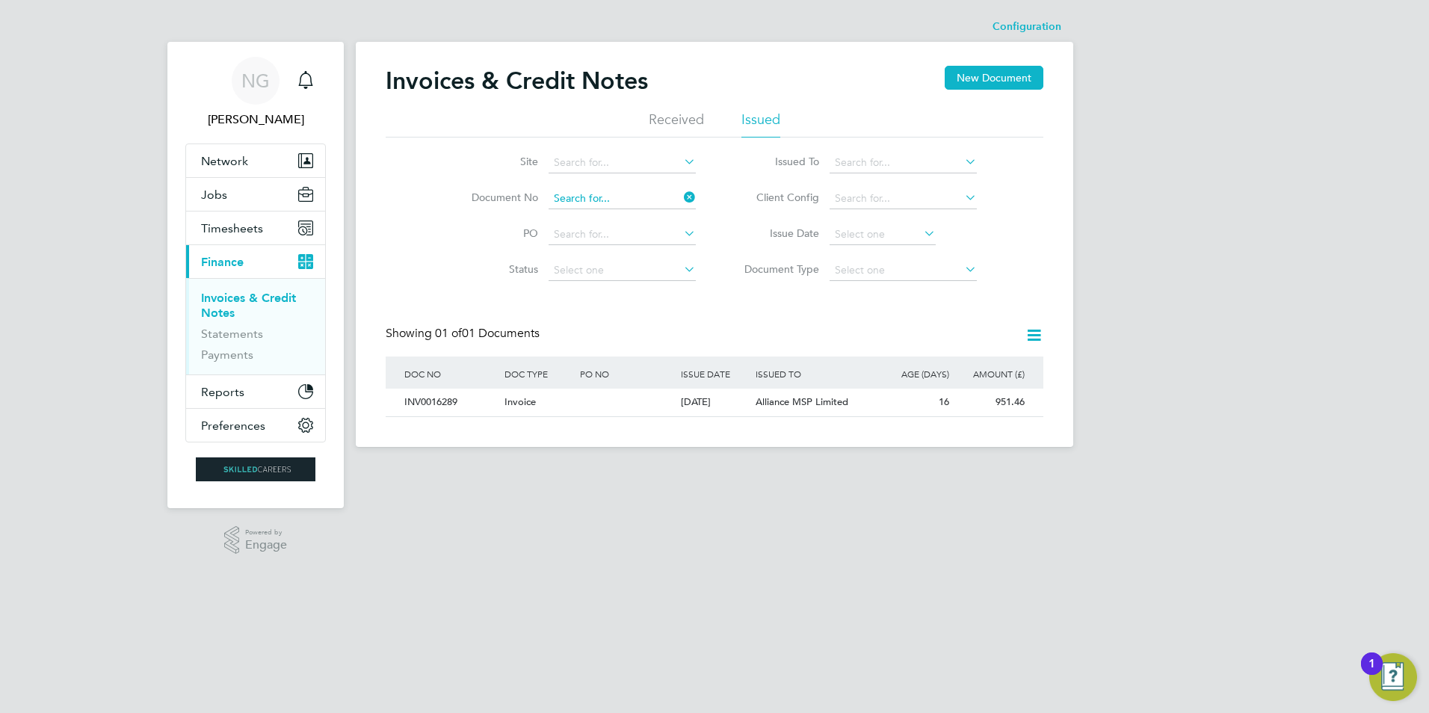
click at [642, 199] on input at bounding box center [621, 198] width 147 height 21
paste input "INV0016290"
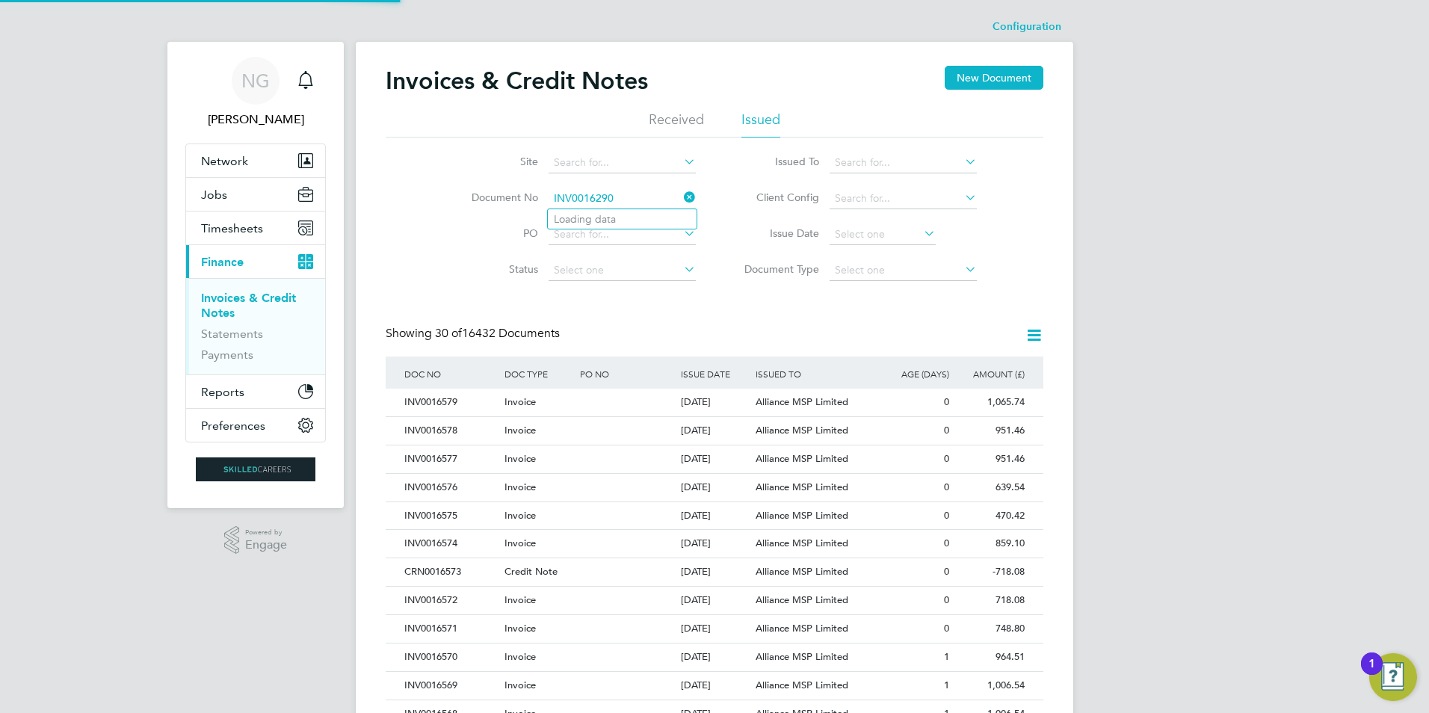
type input "INV0016290"
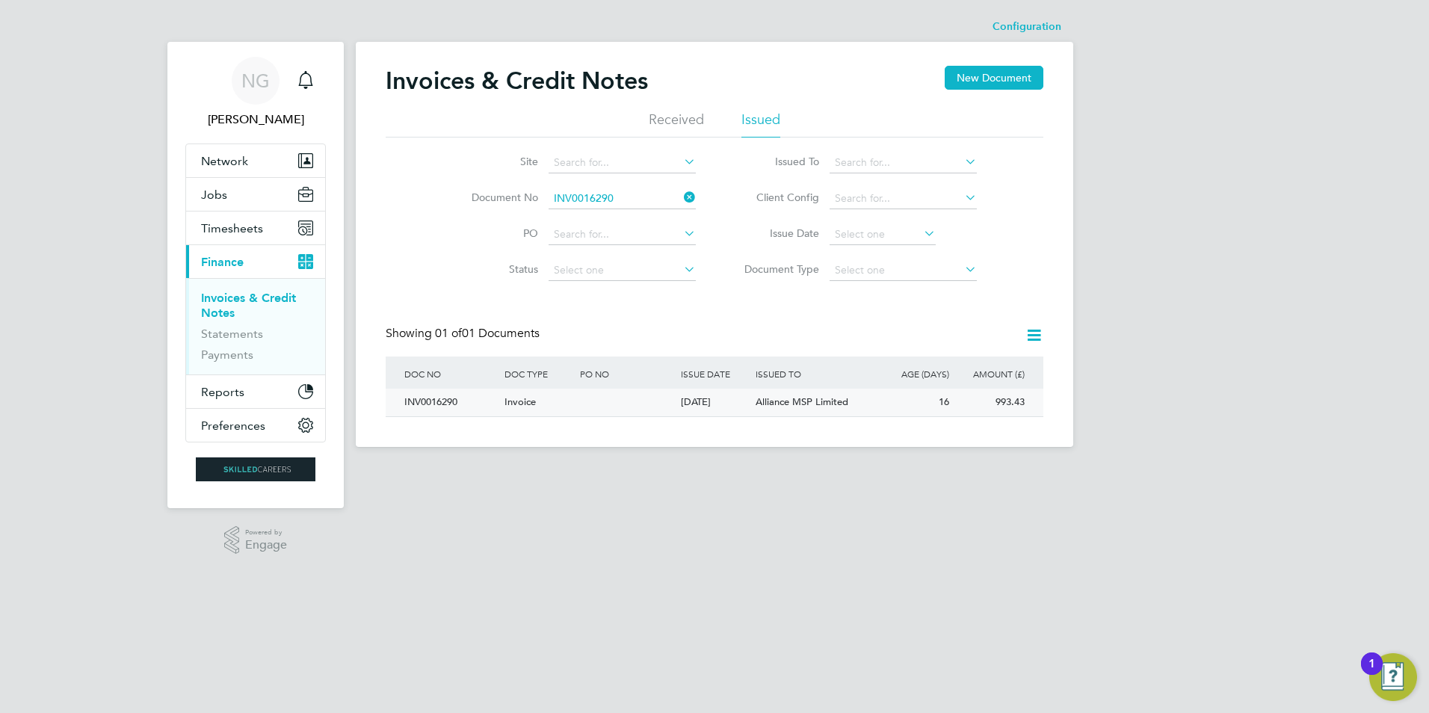
drag, startPoint x: 423, startPoint y: 409, endPoint x: 471, endPoint y: 413, distance: 48.7
click at [423, 409] on div "INV0016290" at bounding box center [451, 403] width 100 height 28
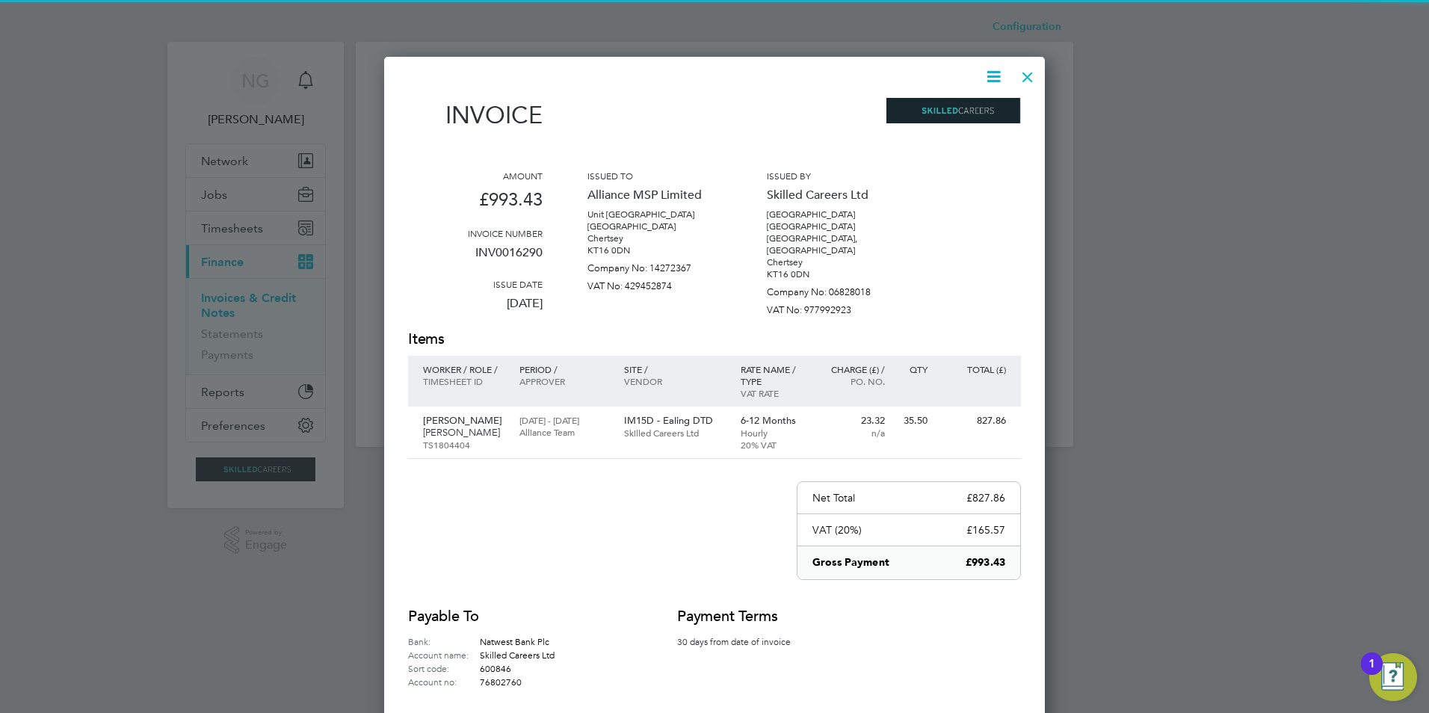
click at [991, 83] on icon at bounding box center [993, 76] width 19 height 19
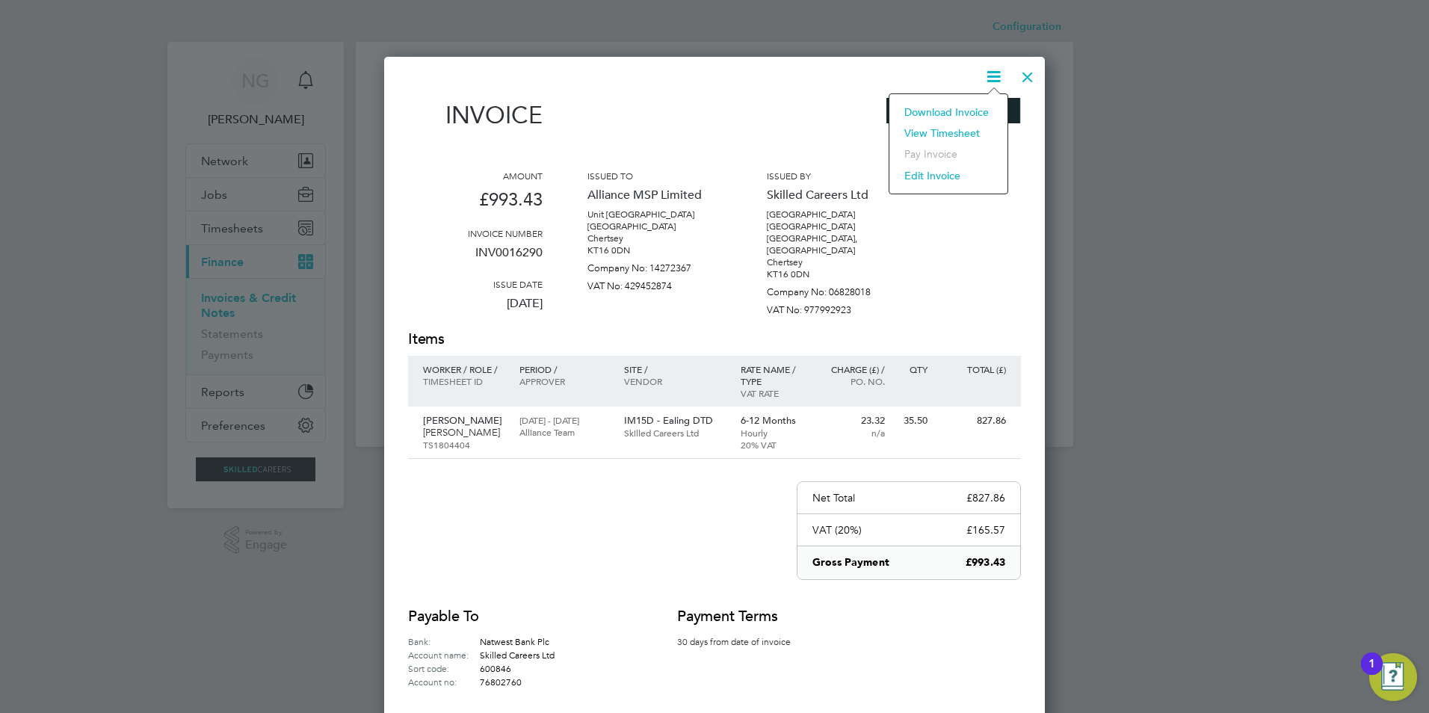
click at [971, 111] on li "Download Invoice" at bounding box center [948, 112] width 103 height 21
click at [1027, 75] on div at bounding box center [1027, 73] width 27 height 27
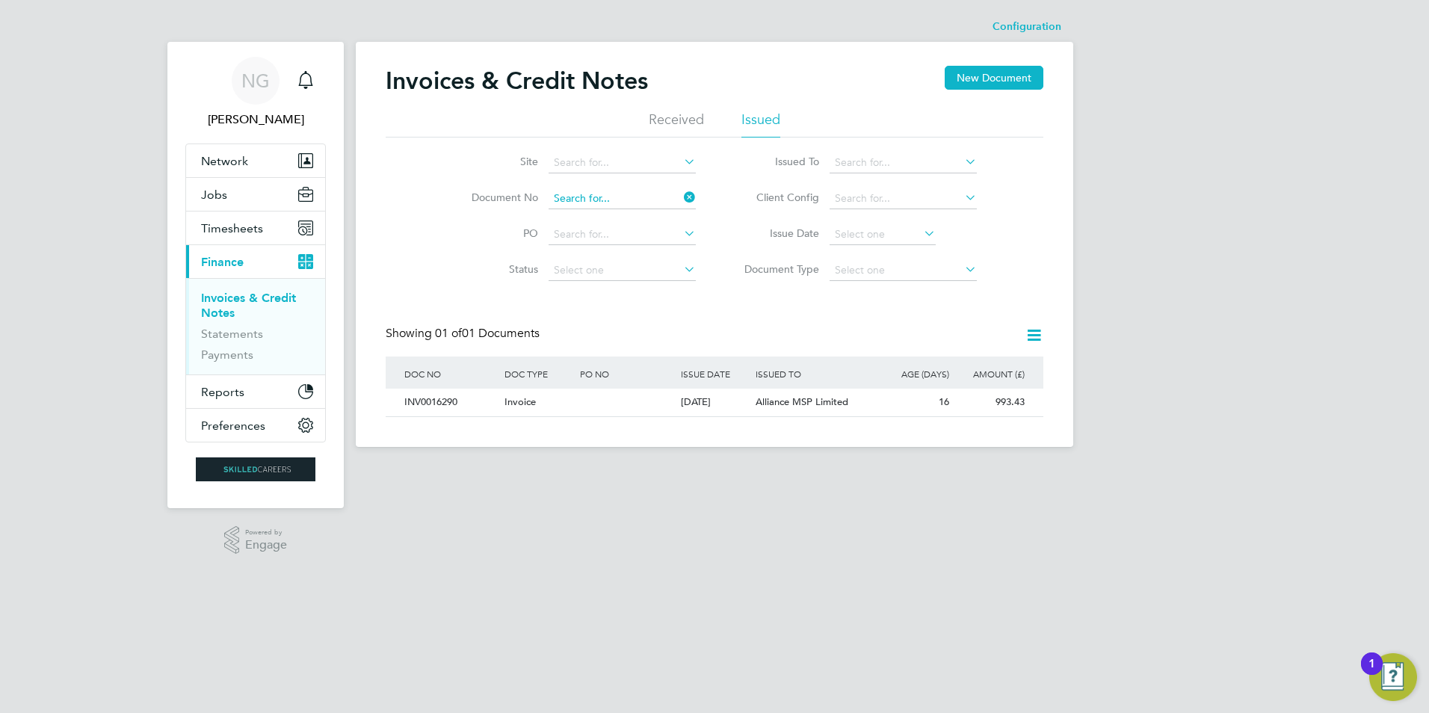
click at [619, 195] on input at bounding box center [621, 198] width 147 height 21
paste input "INV0016291"
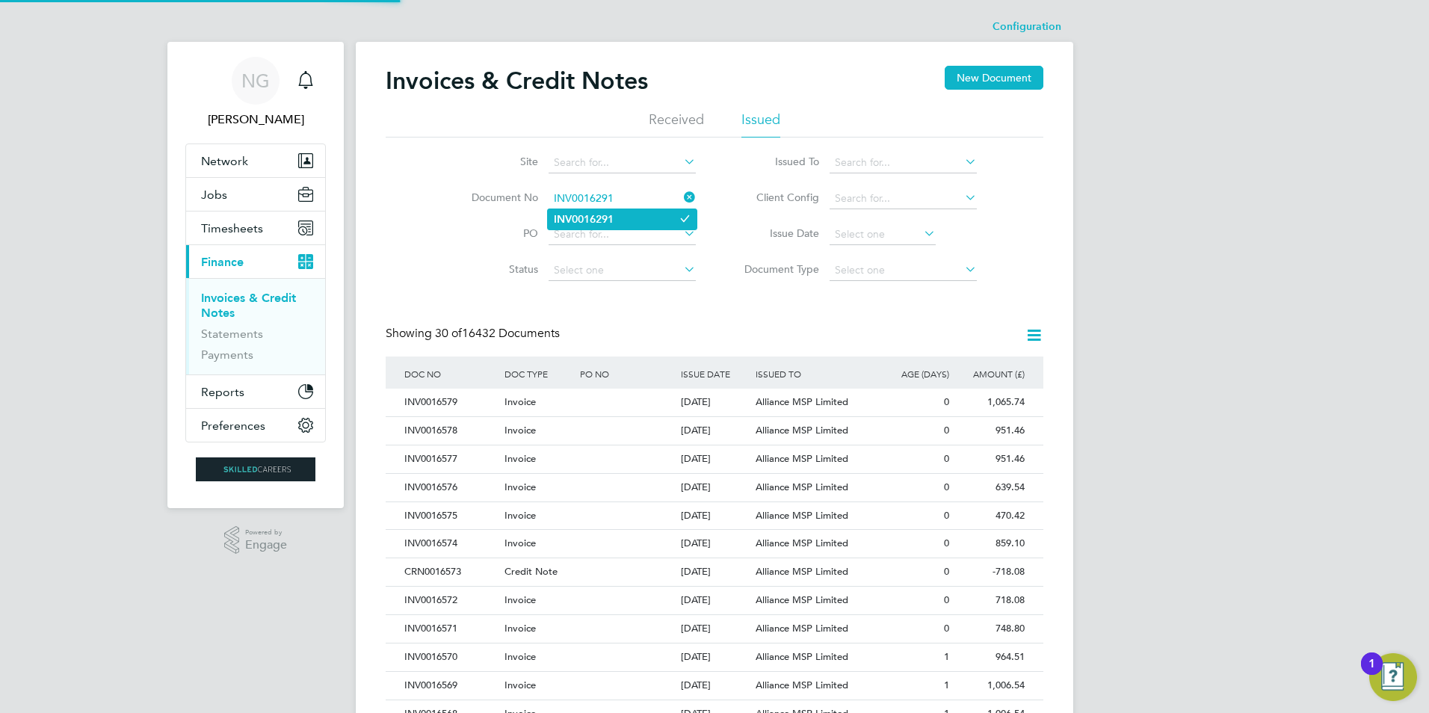
type input "INV0016291"
click at [619, 214] on li "INV0016291" at bounding box center [622, 219] width 149 height 20
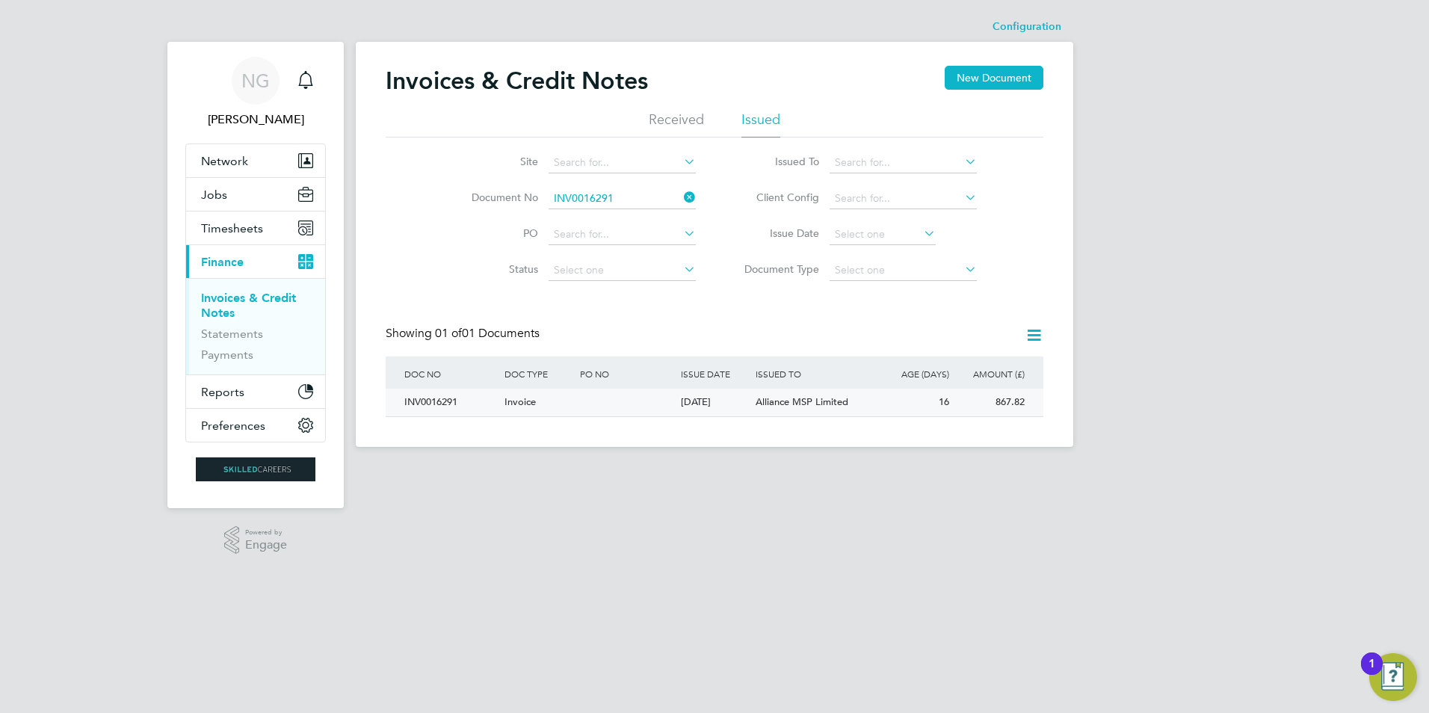
click at [437, 395] on div "INV0016291" at bounding box center [451, 403] width 100 height 28
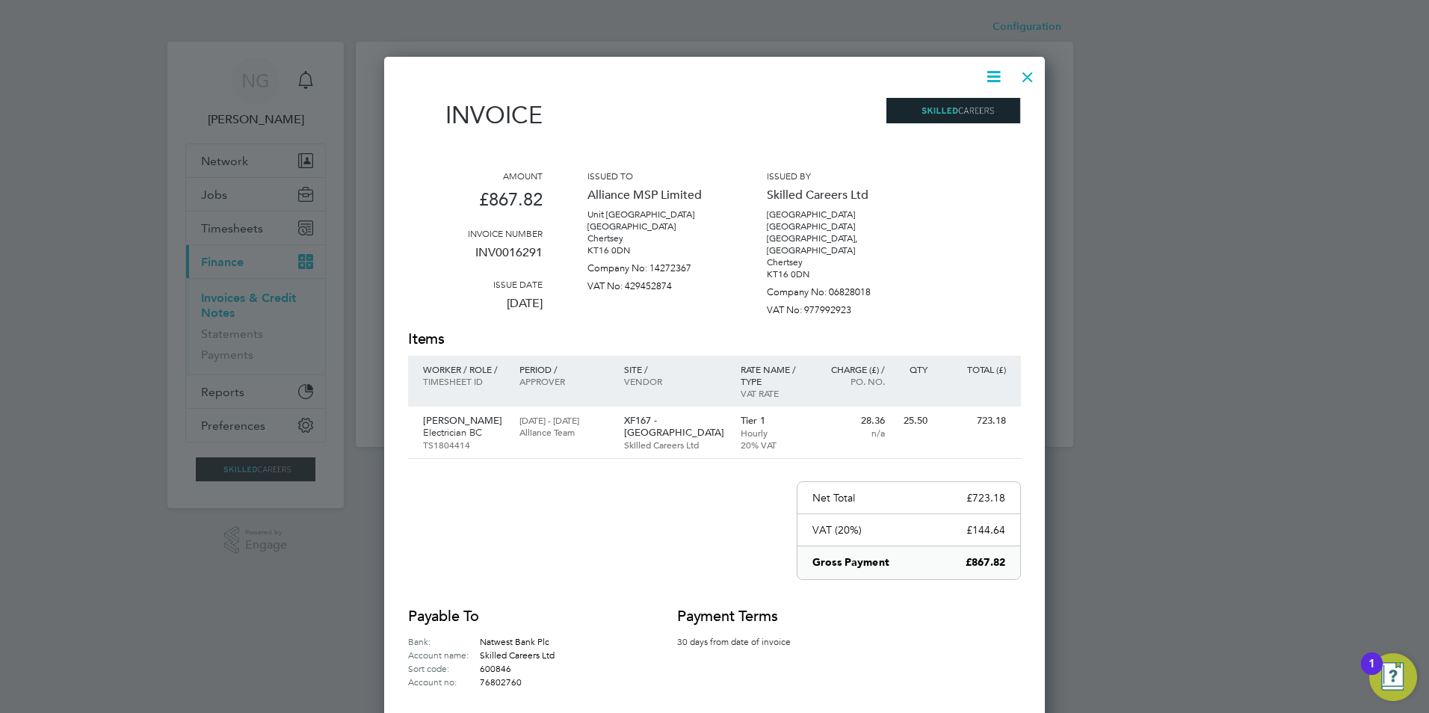
click at [984, 76] on icon at bounding box center [993, 76] width 19 height 19
click at [973, 114] on li "Download Invoice" at bounding box center [948, 112] width 103 height 21
click at [1030, 74] on div at bounding box center [1027, 73] width 27 height 27
